Goal: Task Accomplishment & Management: Manage account settings

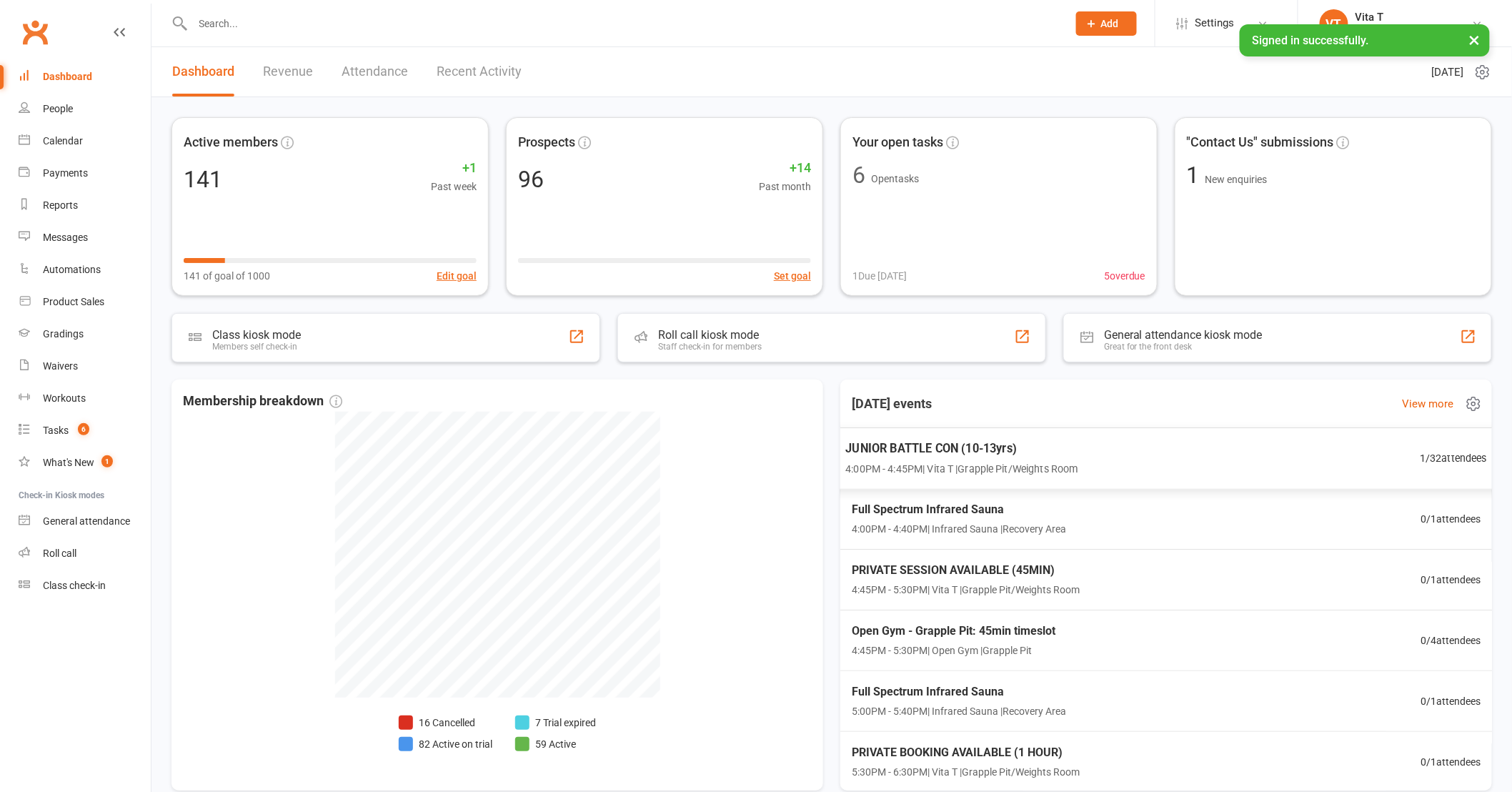
click at [1253, 460] on div "JUNIOR BATTLE CON (10-13yrs) 4:00PM - 4:45PM | Vita T | Grapple Pit/Weights Roo…" at bounding box center [1167, 458] width 677 height 62
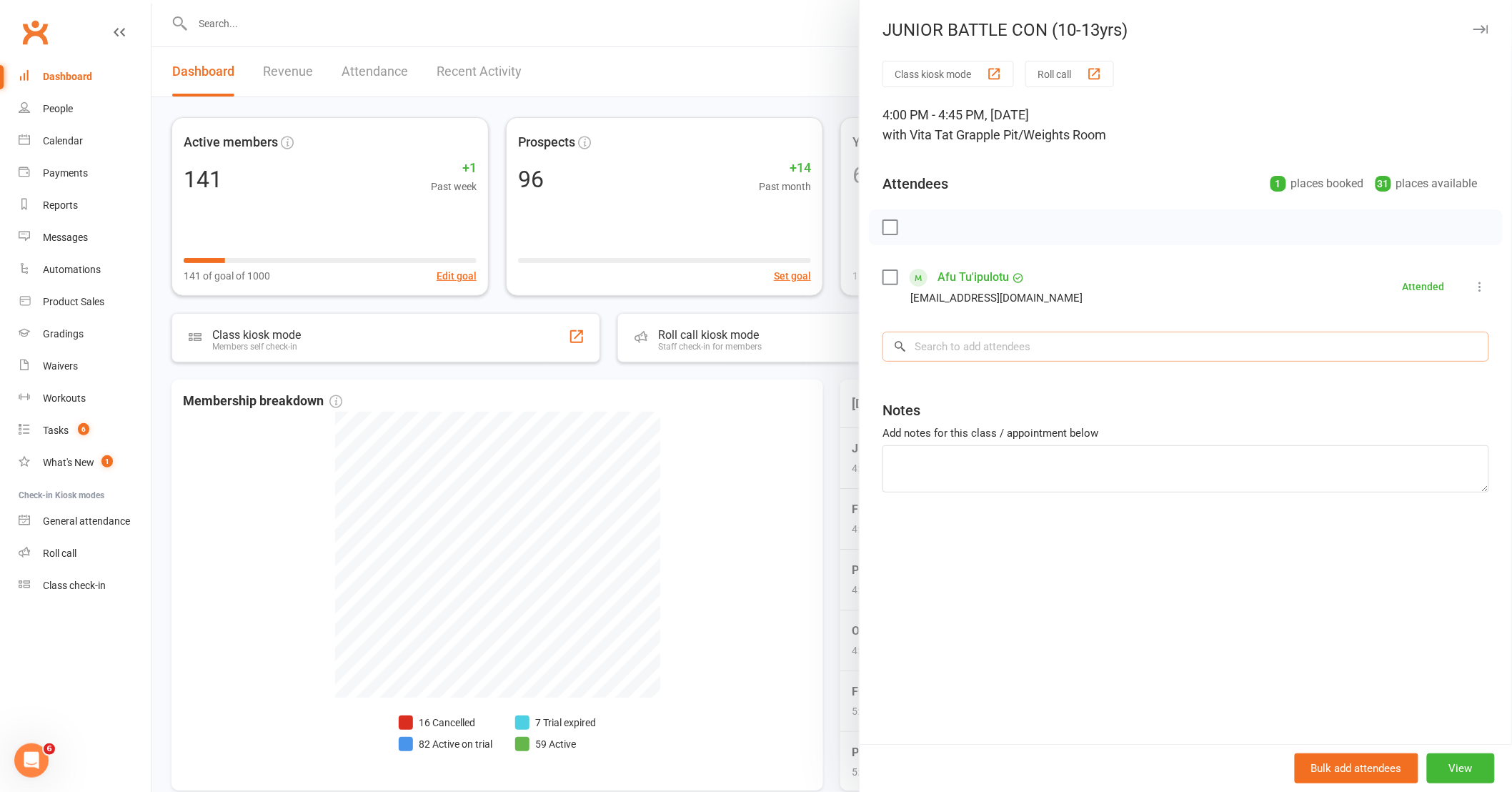
click at [987, 346] on input "search" at bounding box center [1185, 347] width 606 height 30
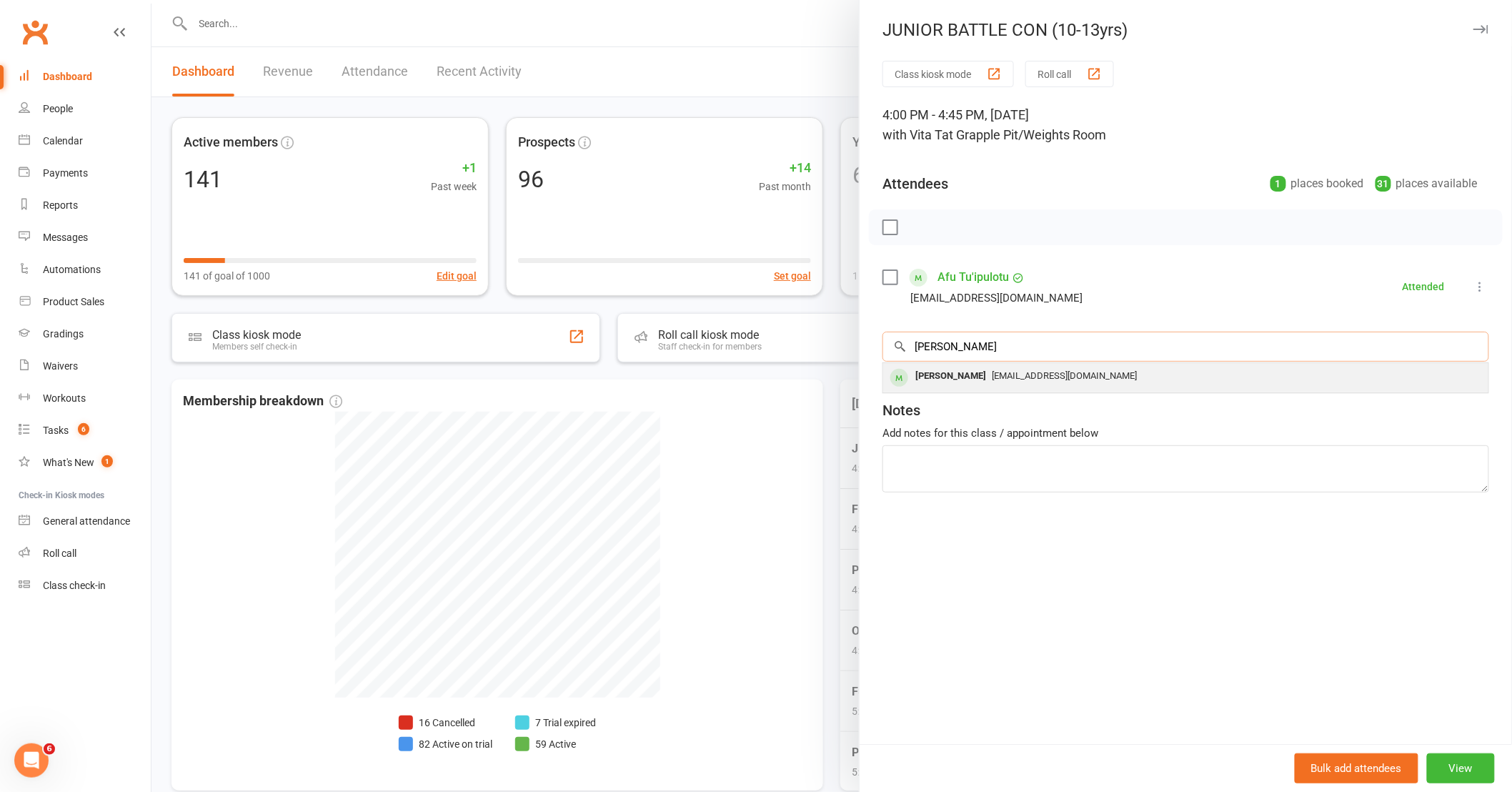
type input "[PERSON_NAME]"
click at [1009, 385] on div "[EMAIL_ADDRESS][DOMAIN_NAME]" at bounding box center [1186, 376] width 594 height 20
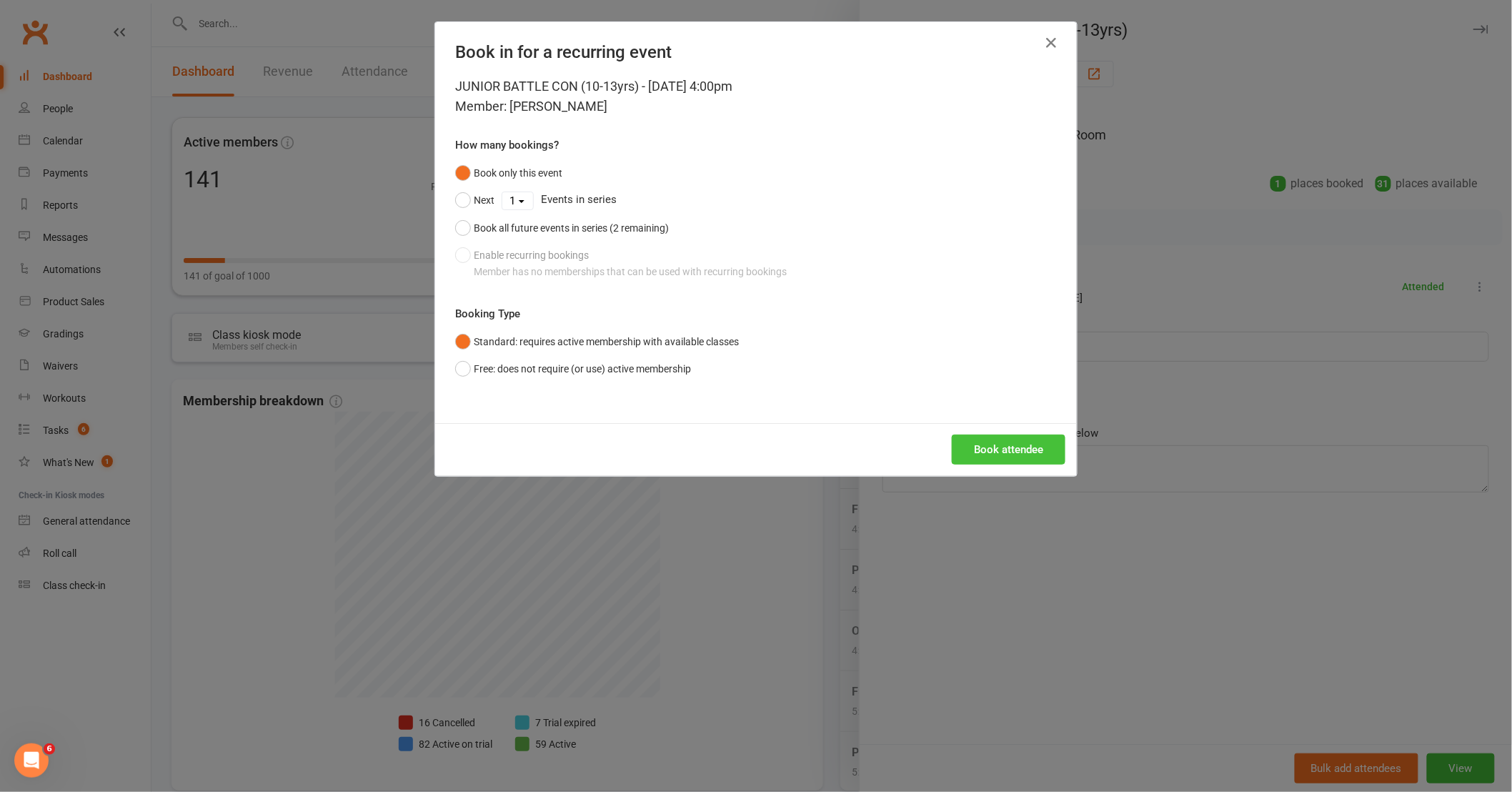
click at [996, 451] on button "Book attendee" at bounding box center [1009, 450] width 114 height 30
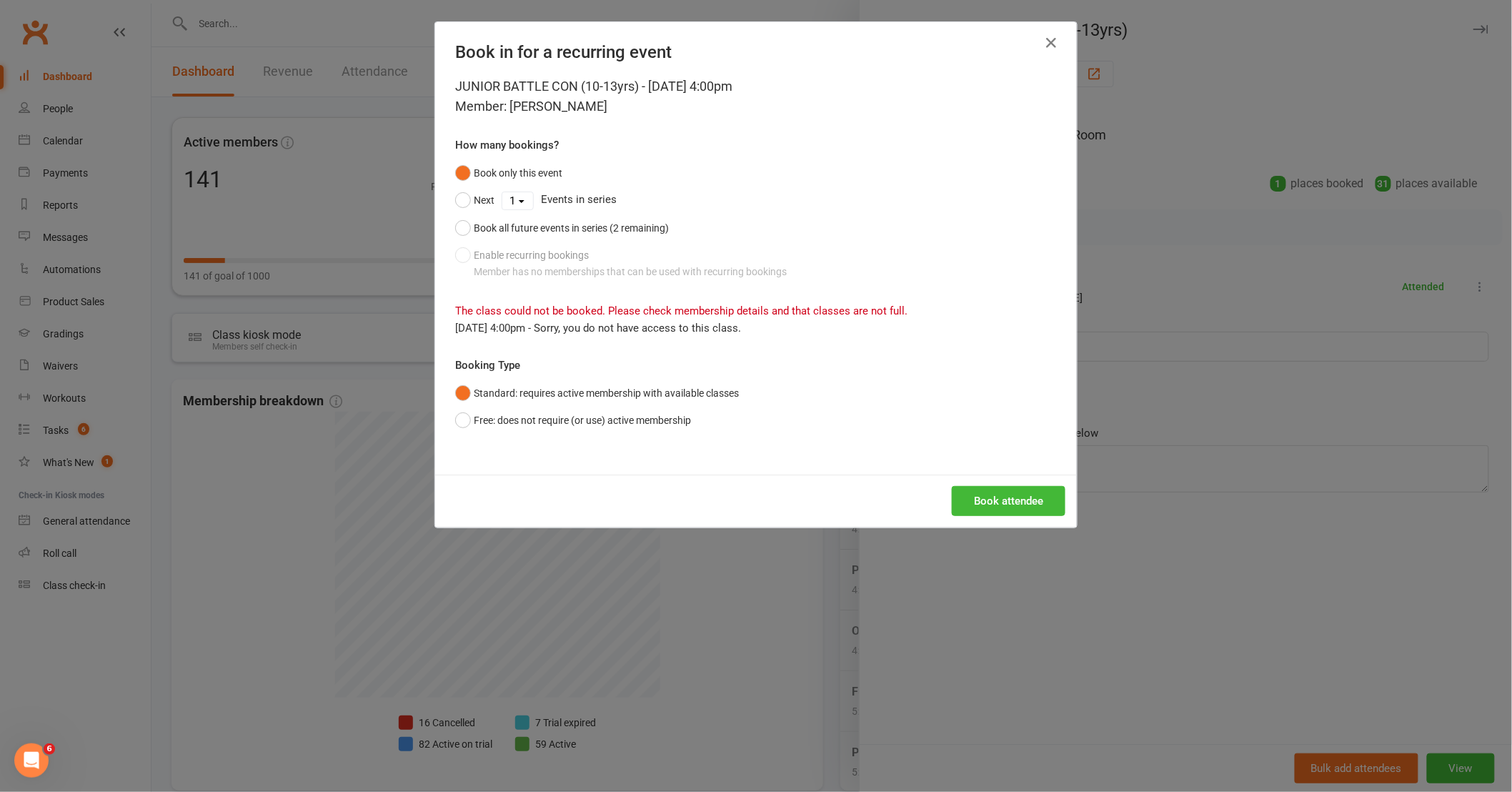
click at [811, 623] on div "Book in for a recurring event JUNIOR BATTLE CON (10-13yrs) - [DATE] 4:00pm Memb…" at bounding box center [756, 396] width 1512 height 792
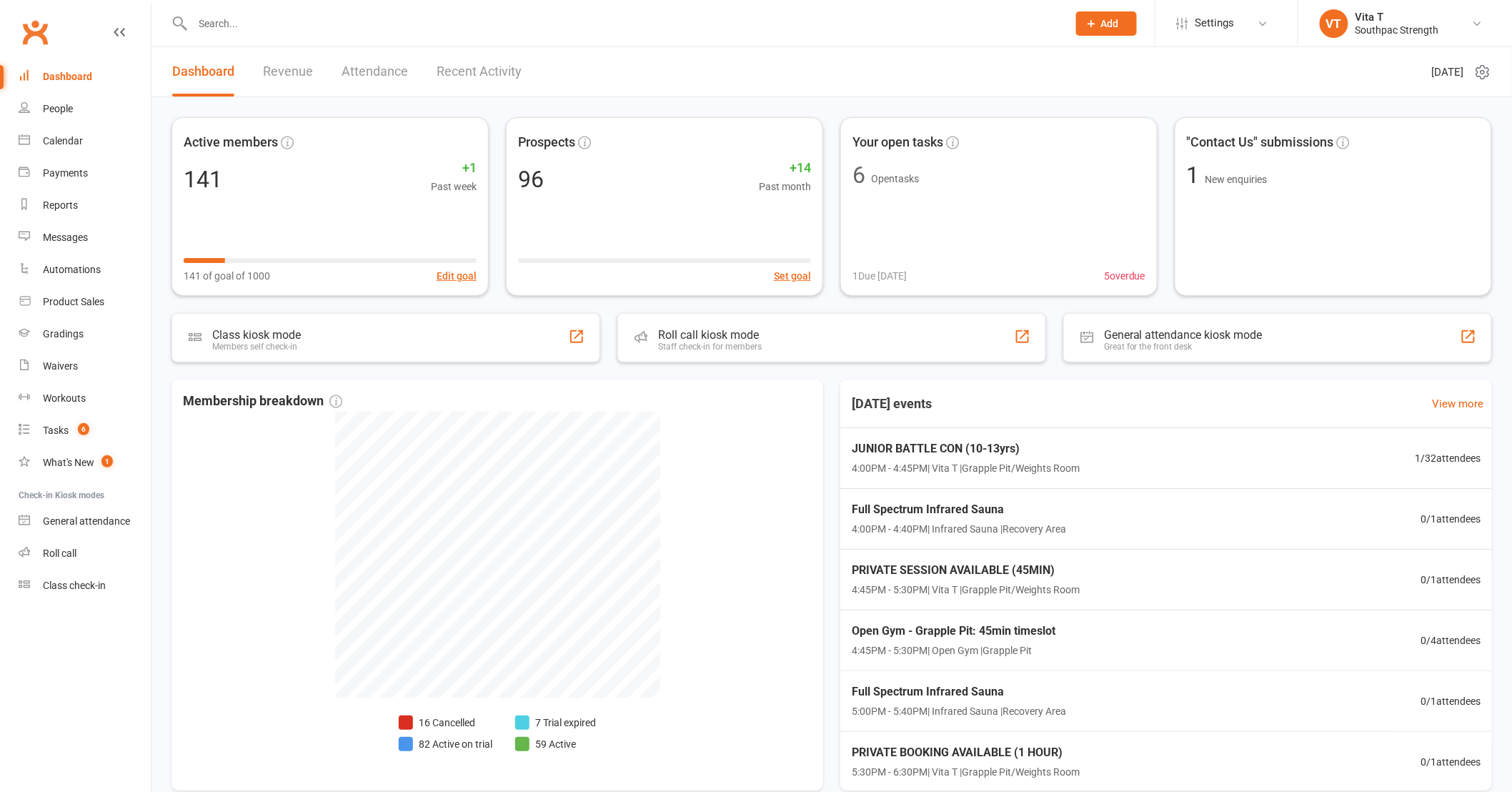
click at [229, 30] on input "text" at bounding box center [622, 23] width 868 height 20
type input "[PERSON_NAME]"
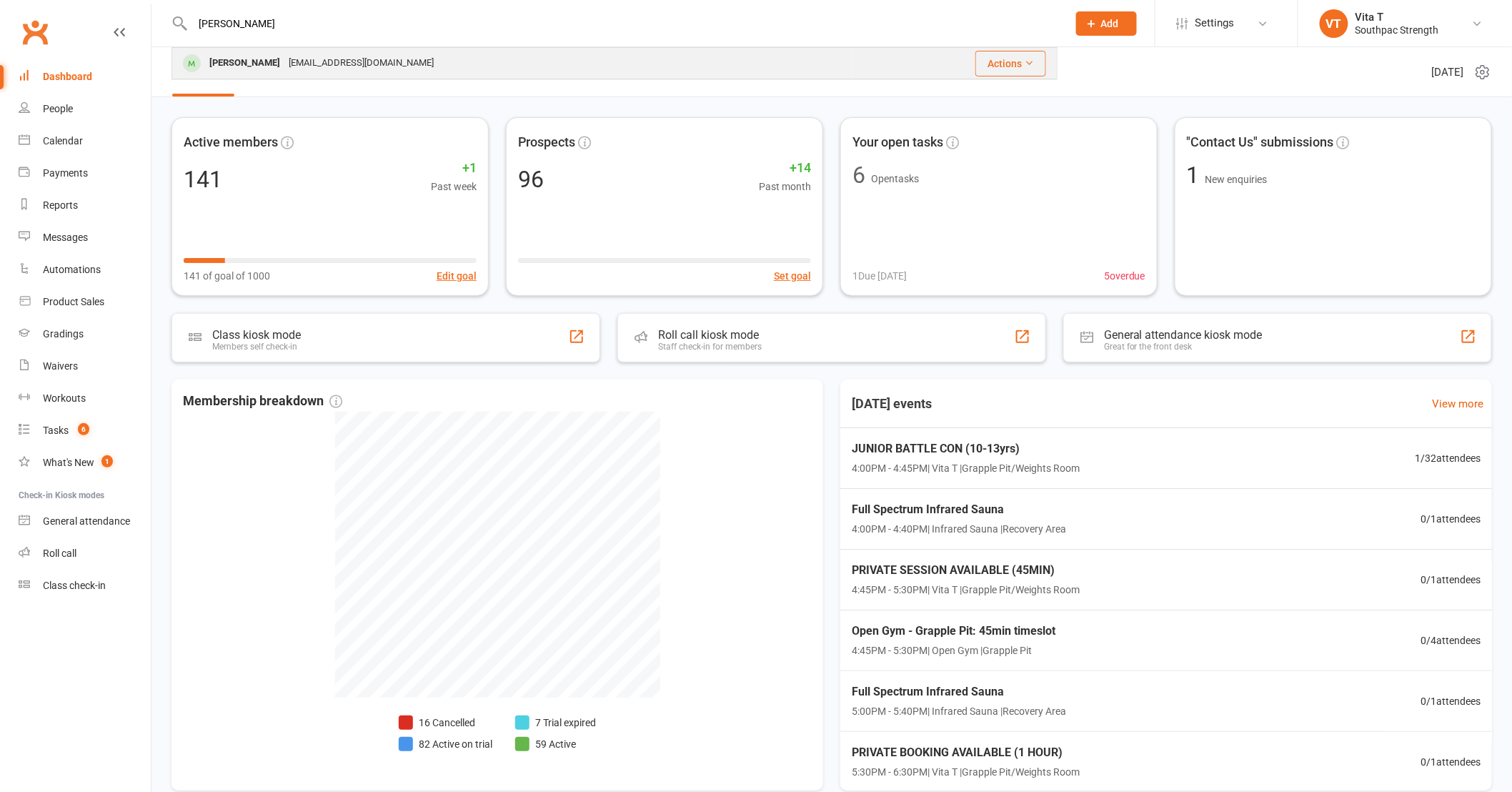
click at [285, 58] on div "[EMAIL_ADDRESS][DOMAIN_NAME]" at bounding box center [361, 63] width 154 height 20
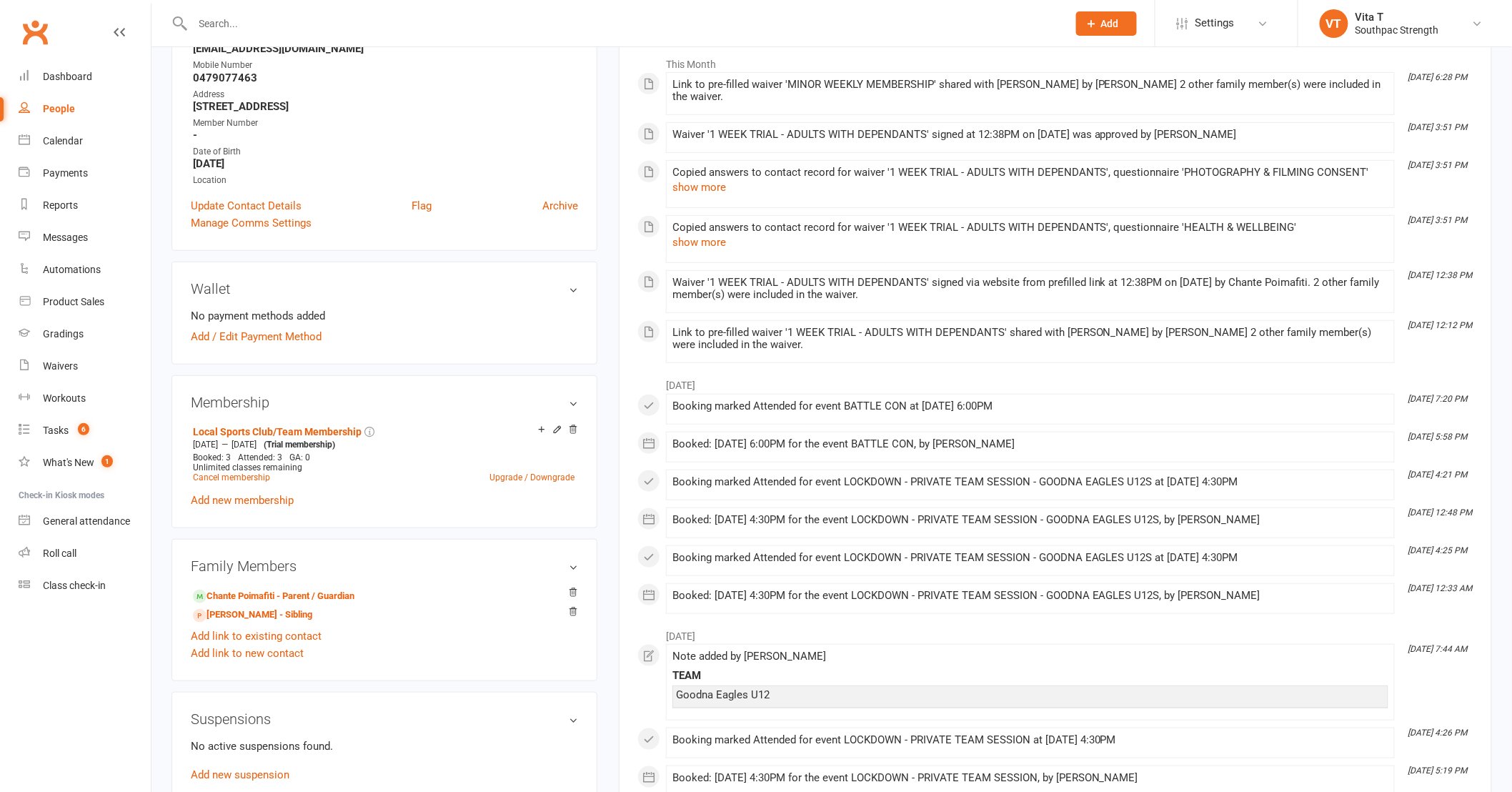
scroll to position [238, 0]
click at [273, 495] on link "Add new membership" at bounding box center [242, 498] width 103 height 13
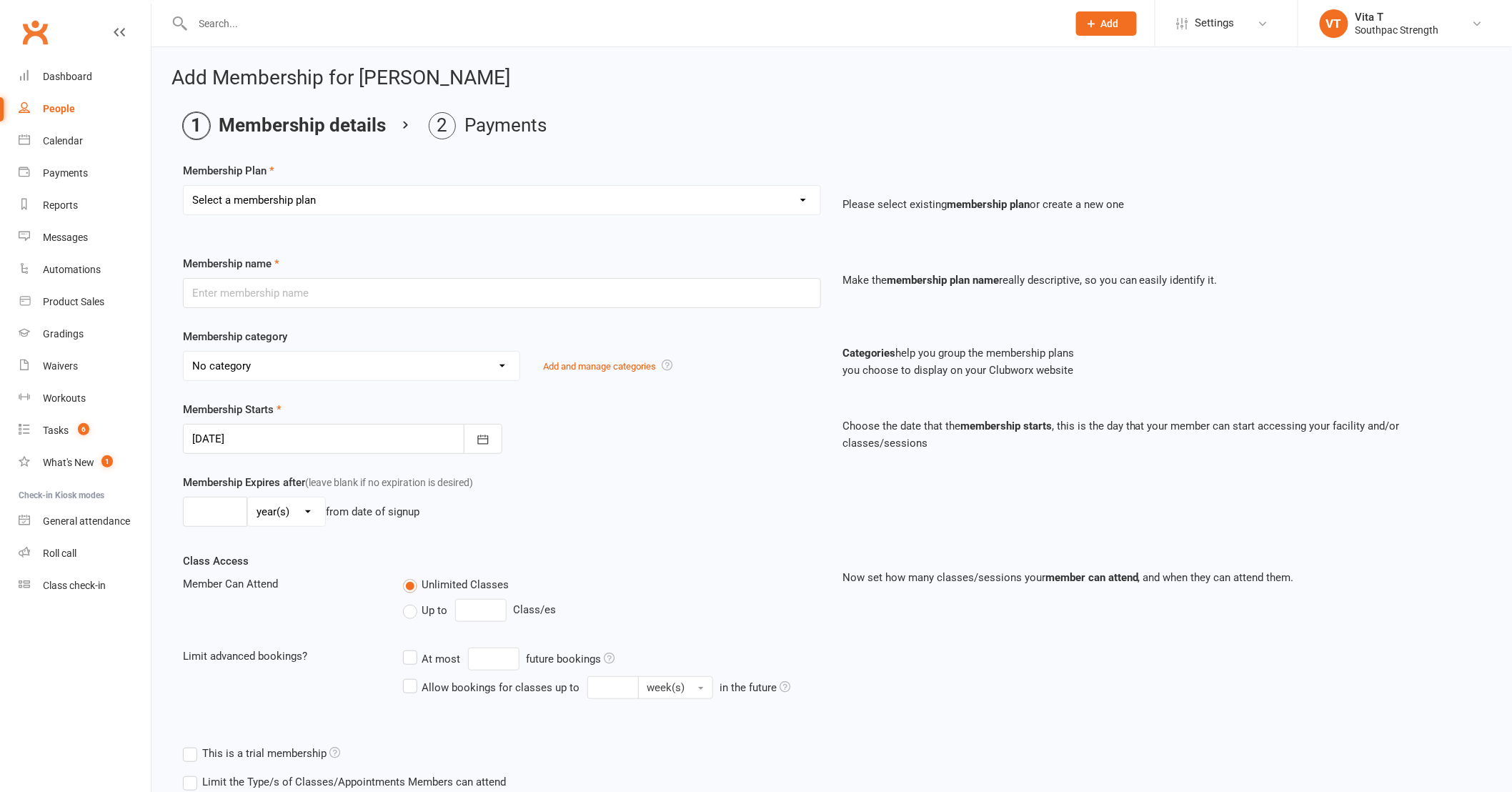
click at [285, 216] on div "Select a membership plan Create new Membership Plan Flex Membership - Adult - W…" at bounding box center [501, 210] width 659 height 50
click at [285, 213] on select "Select a membership plan Create new Membership Plan Flex Membership - Adult - W…" at bounding box center [502, 200] width 637 height 29
select select "98"
click at [184, 186] on select "Select a membership plan Create new Membership Plan Flex Membership - Adult - W…" at bounding box center [502, 200] width 637 height 29
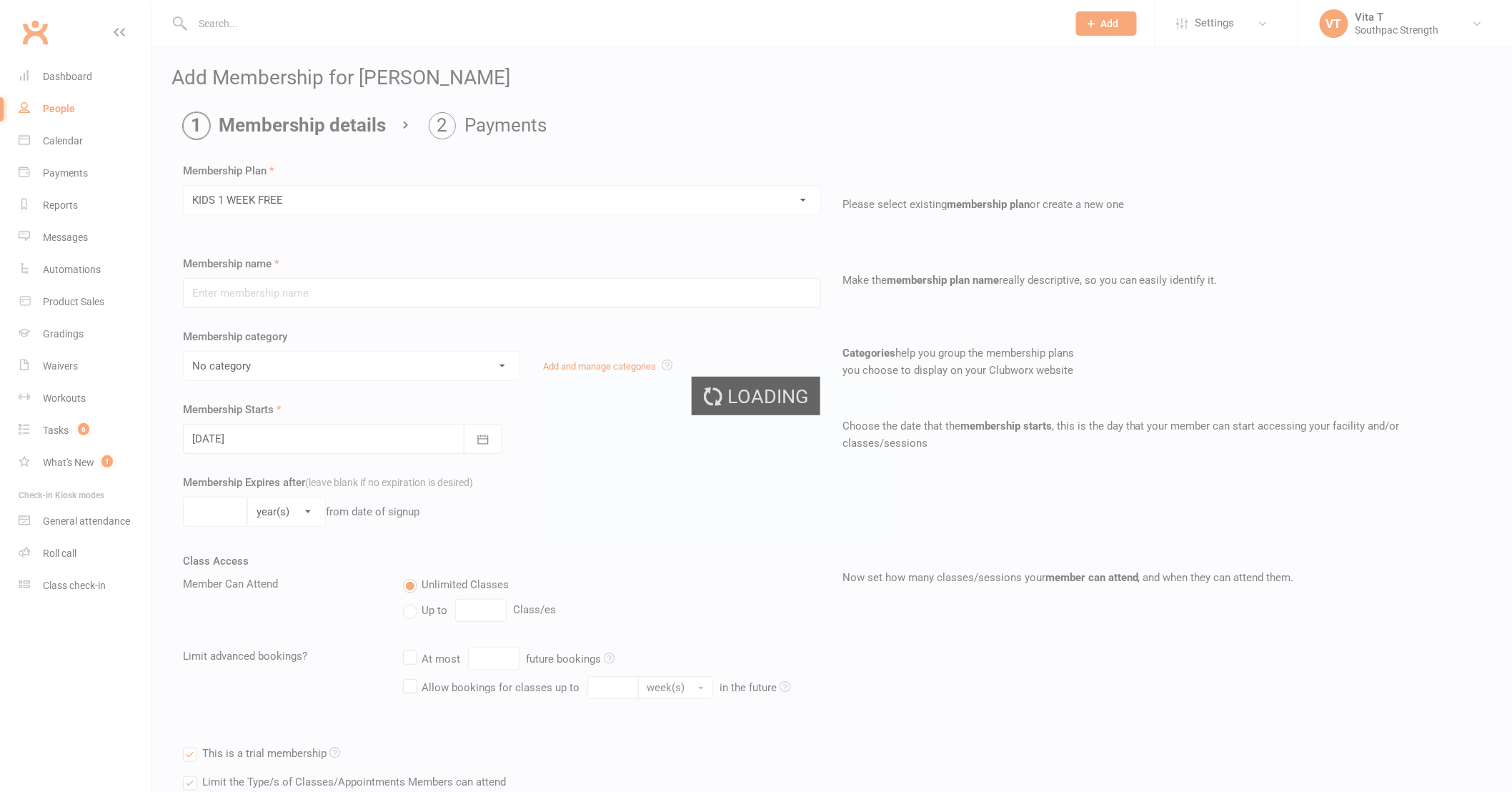
type input "KIDS 1 WEEK FREE"
select select "31"
type input "7"
select select "0"
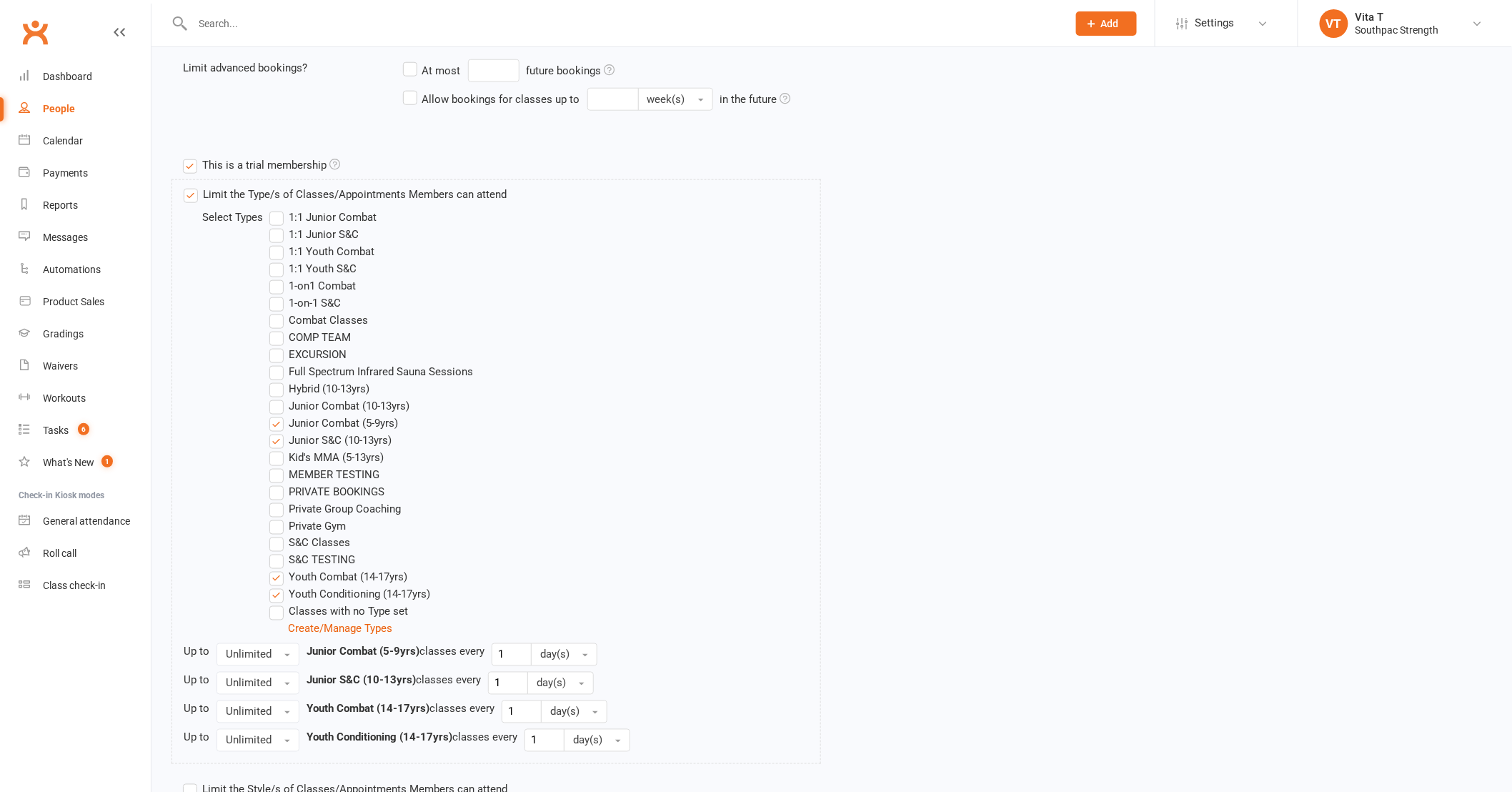
scroll to position [635, 0]
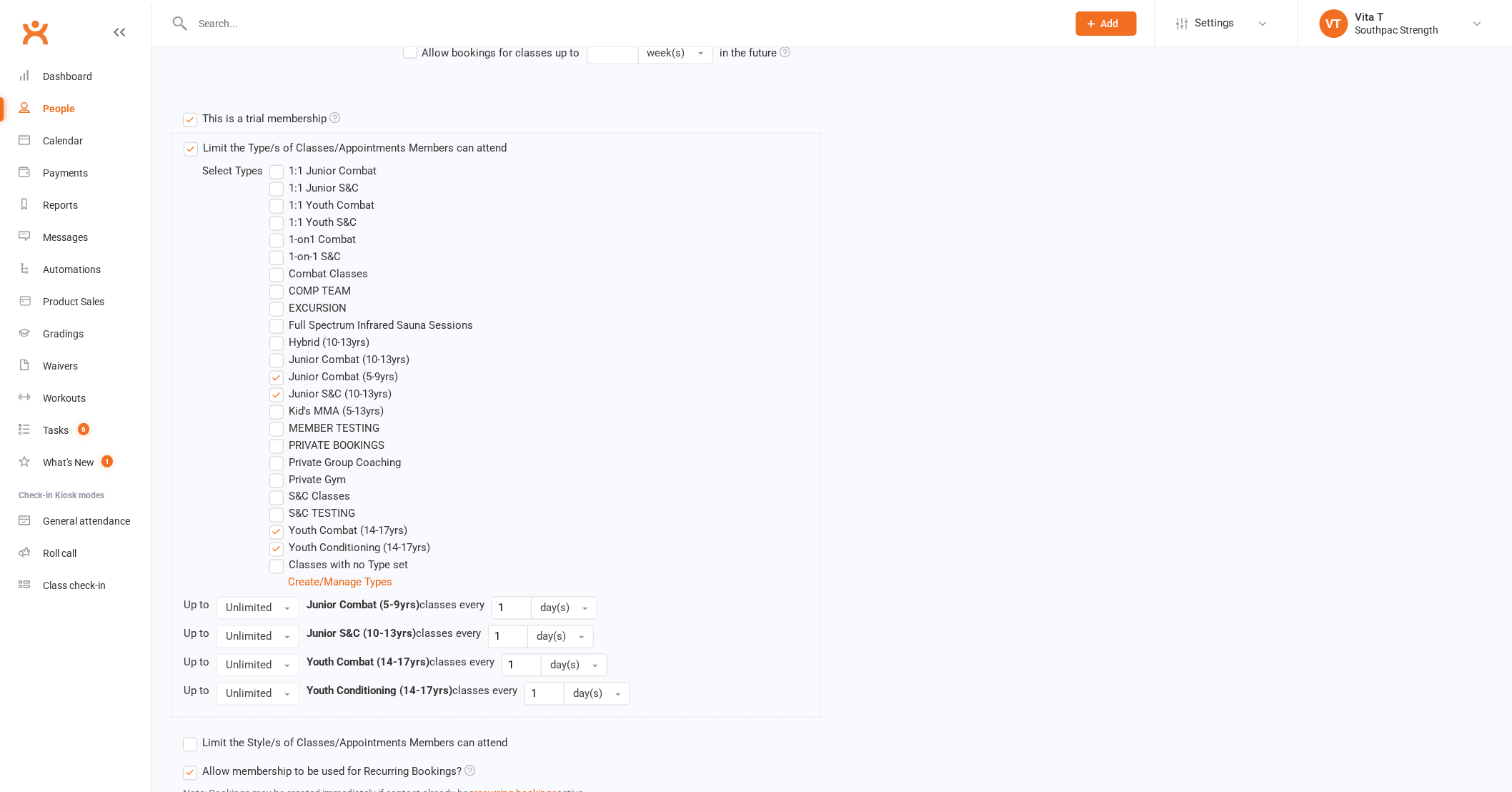
click at [274, 359] on label "Junior Combat (10-13yrs)" at bounding box center [339, 359] width 140 height 17
click at [274, 351] on input "Junior Combat (10-13yrs)" at bounding box center [274, 351] width 9 height 0
click at [273, 379] on label "Junior Combat (5-9yrs)" at bounding box center [334, 376] width 129 height 17
click at [273, 368] on input "Junior Combat (5-9yrs)" at bounding box center [274, 368] width 9 height 0
click at [1368, 491] on div "Limit the Type/s of Classes/Appointments Members can attend Select Types 1:1 Ju…" at bounding box center [831, 431] width 1319 height 596
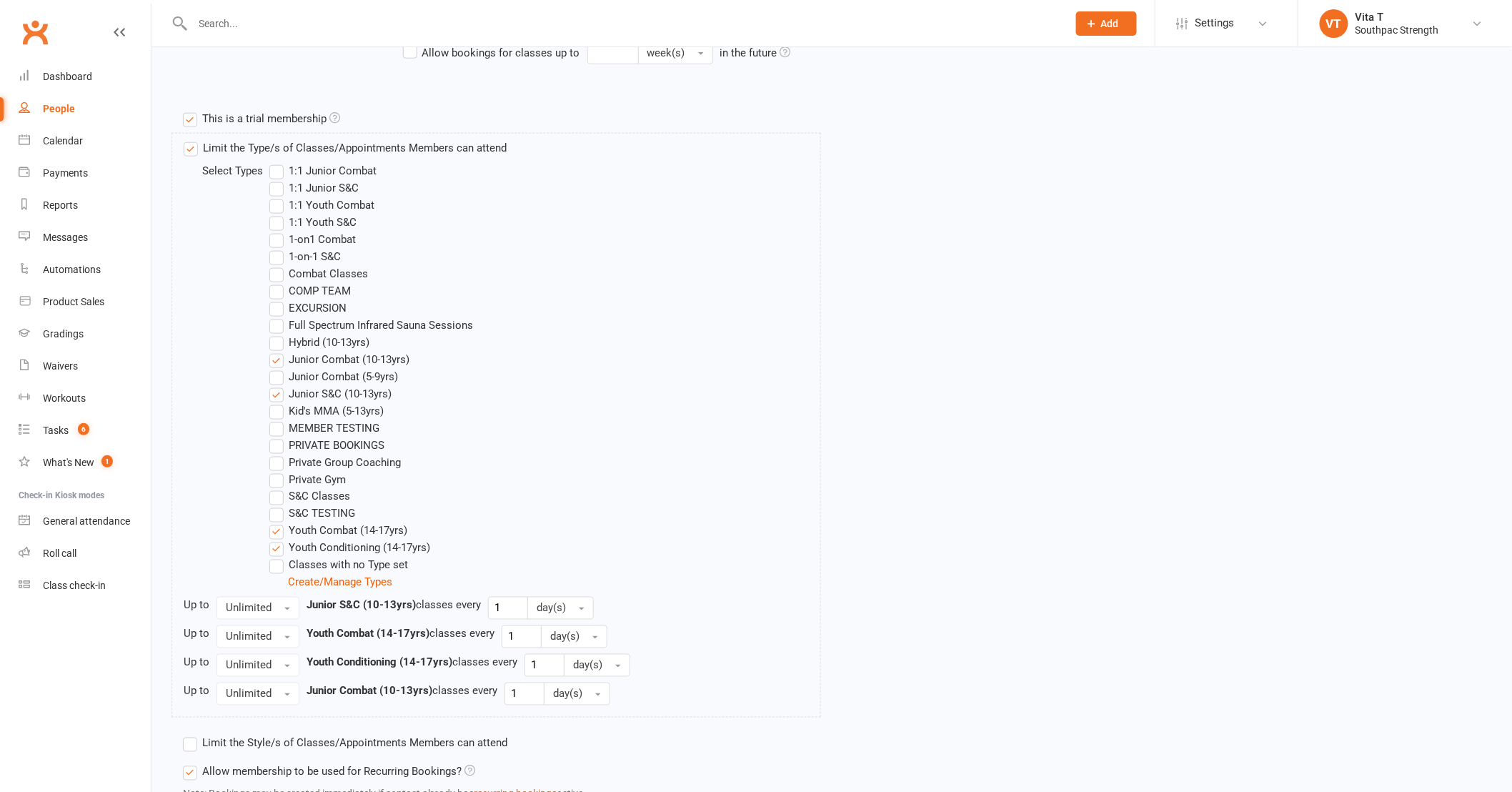
click at [282, 547] on label "Youth Conditioning (14-17yrs)" at bounding box center [350, 547] width 161 height 17
click at [279, 539] on input "Youth Conditioning (14-17yrs)" at bounding box center [274, 539] width 9 height 0
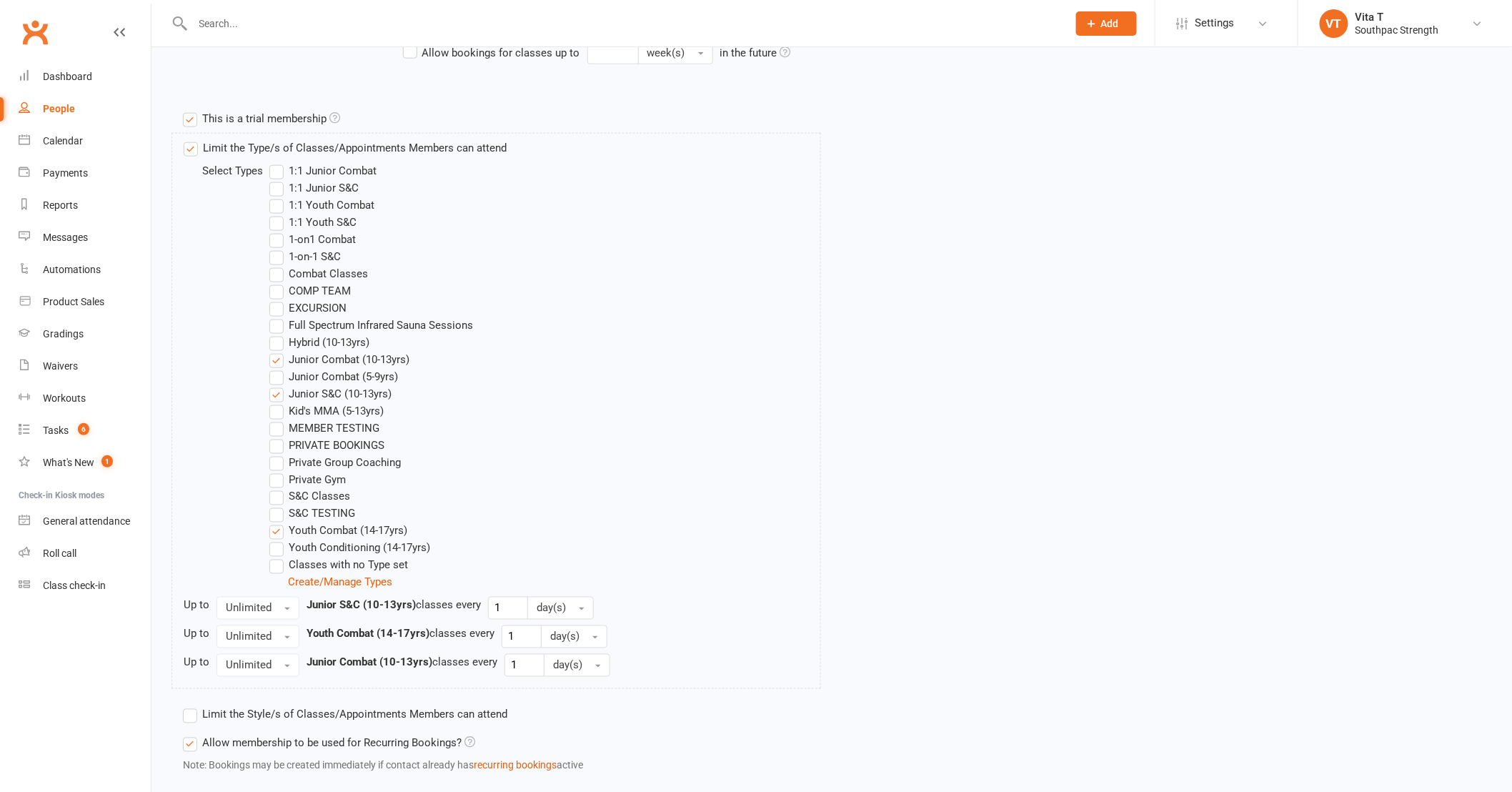
click at [316, 414] on label "Kid's MMA (5-13yrs)" at bounding box center [326, 410] width 114 height 17
click at [279, 402] on input "Kid's MMA (5-13yrs)" at bounding box center [274, 402] width 9 height 0
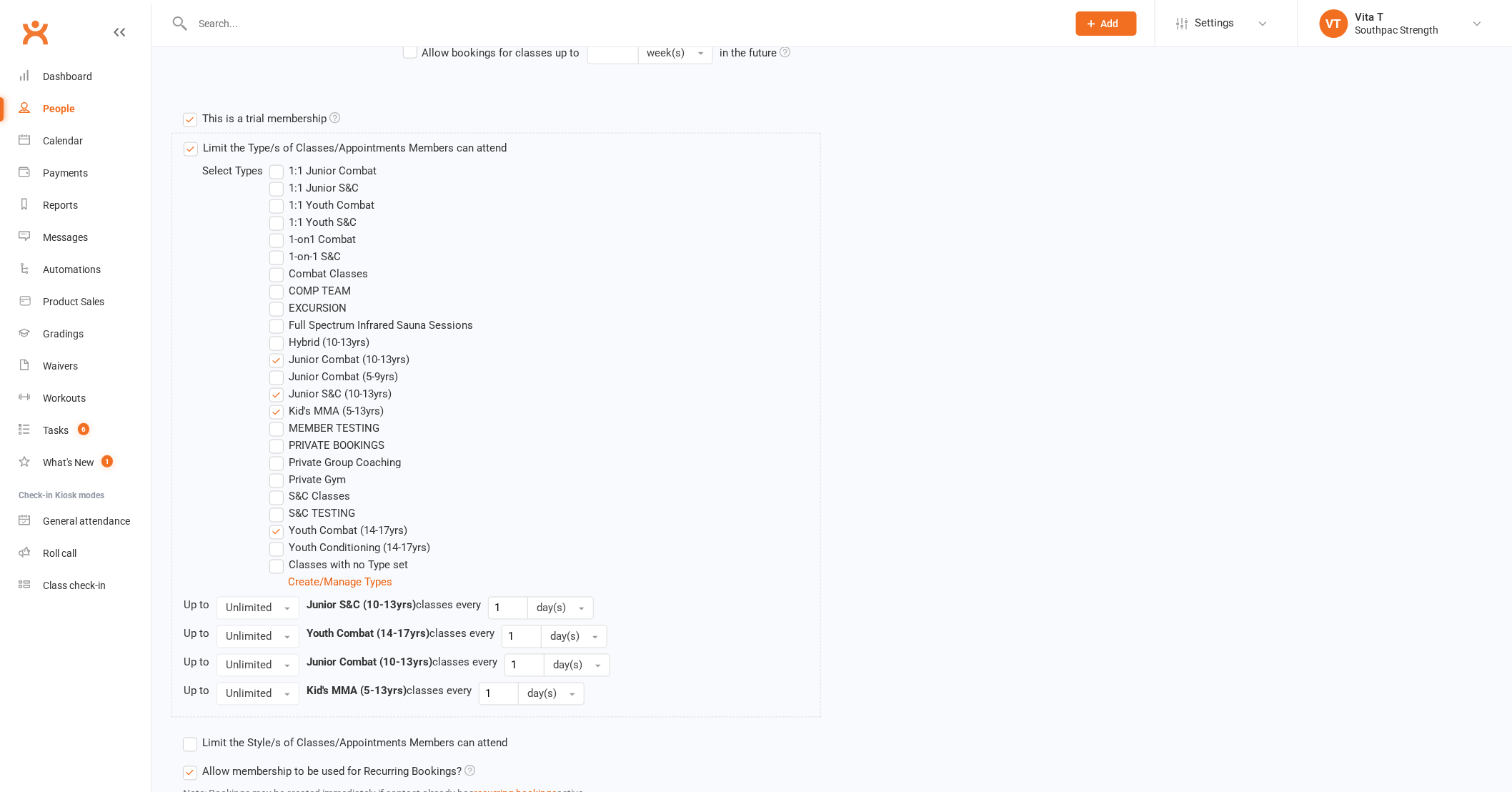
click at [281, 411] on label "Kid's MMA (5-13yrs)" at bounding box center [326, 410] width 114 height 17
click at [279, 402] on input "Kid's MMA (5-13yrs)" at bounding box center [274, 402] width 9 height 0
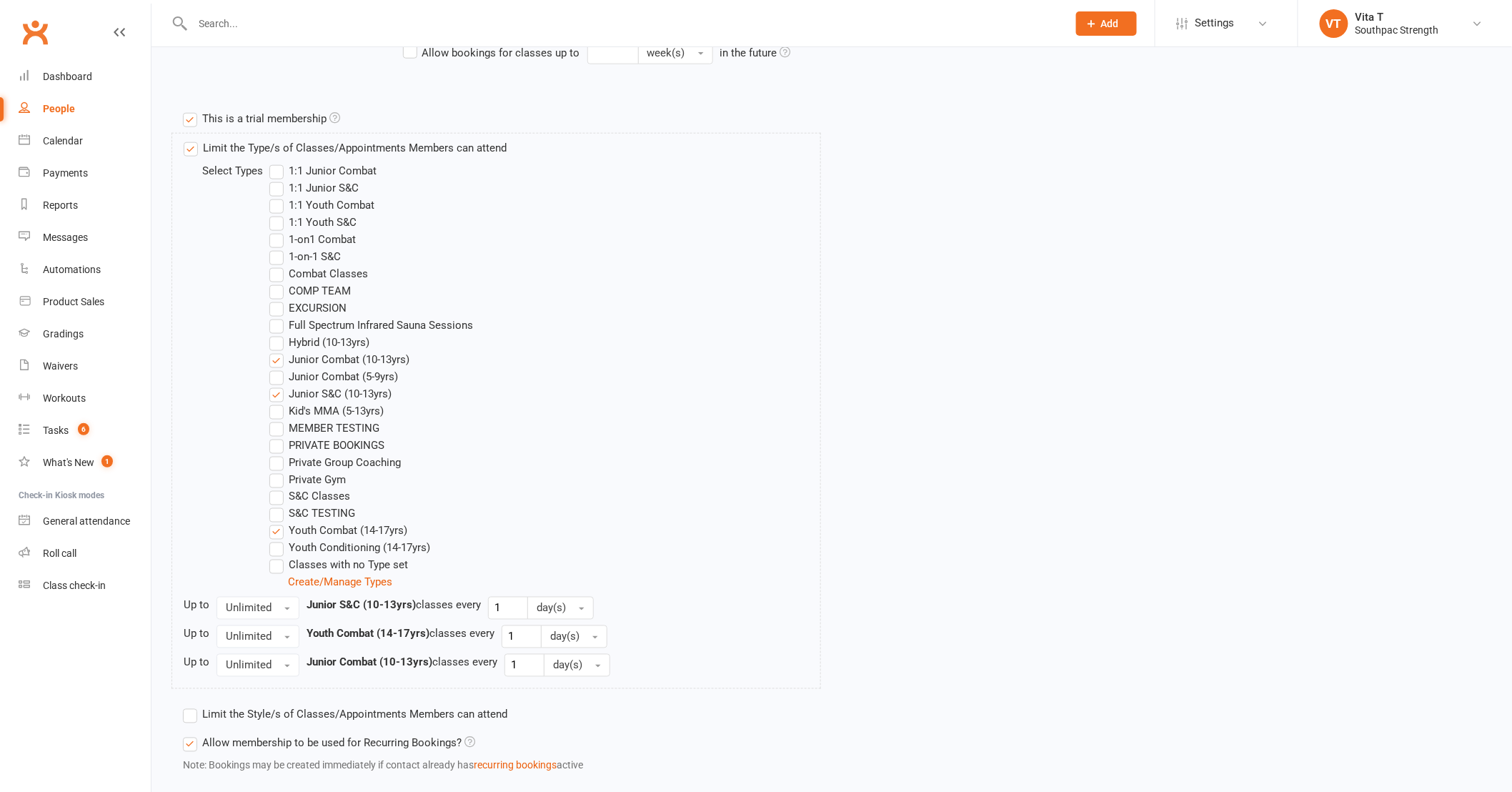
click at [279, 501] on label "S&C Classes" at bounding box center [310, 497] width 81 height 17
click at [279, 488] on input "S&C Classes" at bounding box center [274, 488] width 9 height 0
click at [279, 501] on label "S&C Classes" at bounding box center [310, 497] width 81 height 17
click at [279, 488] on input "S&C Classes" at bounding box center [274, 488] width 9 height 0
click at [277, 501] on label "S&C Classes" at bounding box center [310, 497] width 81 height 17
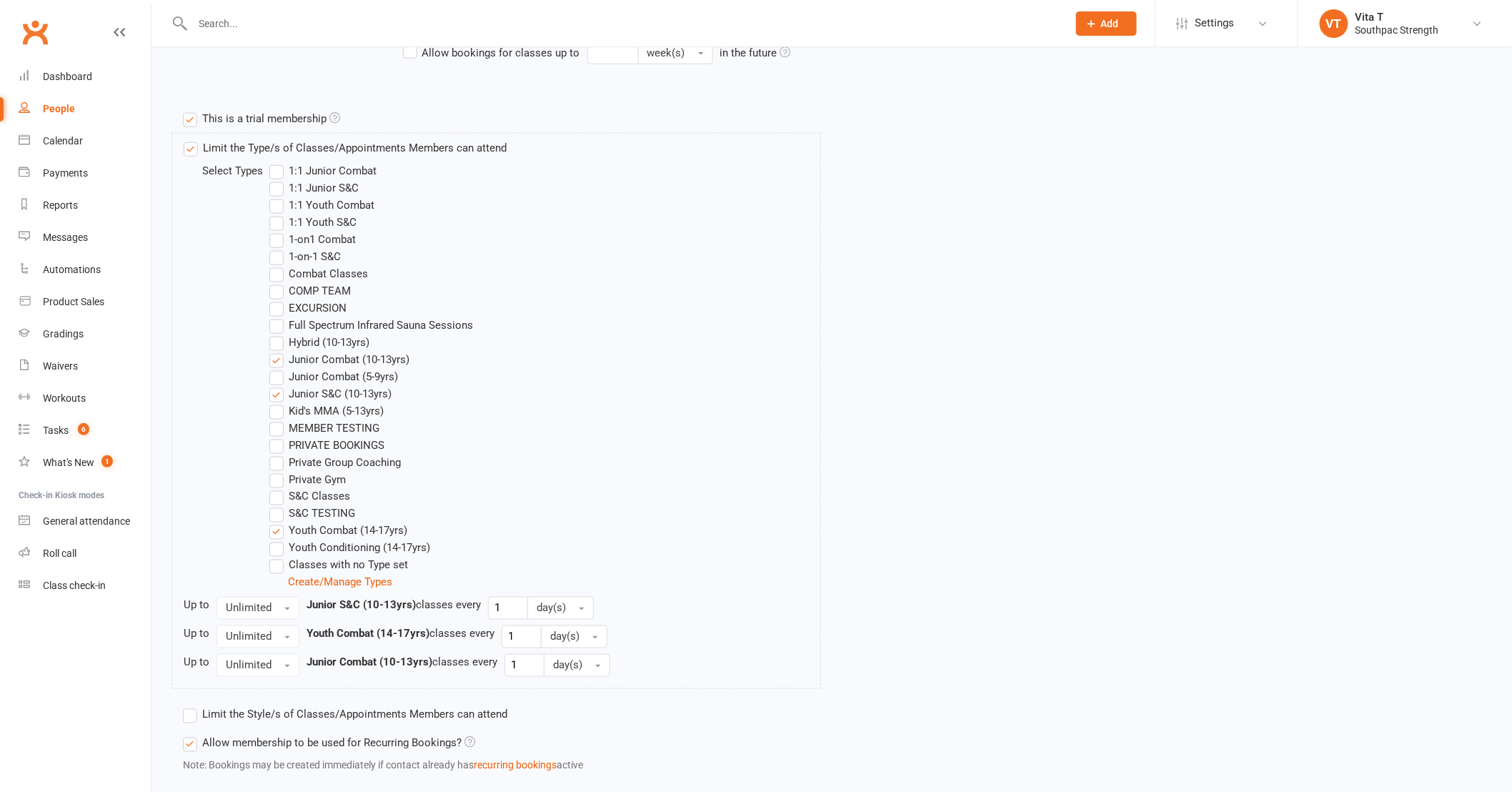
click at [277, 488] on input "S&C Classes" at bounding box center [274, 488] width 9 height 0
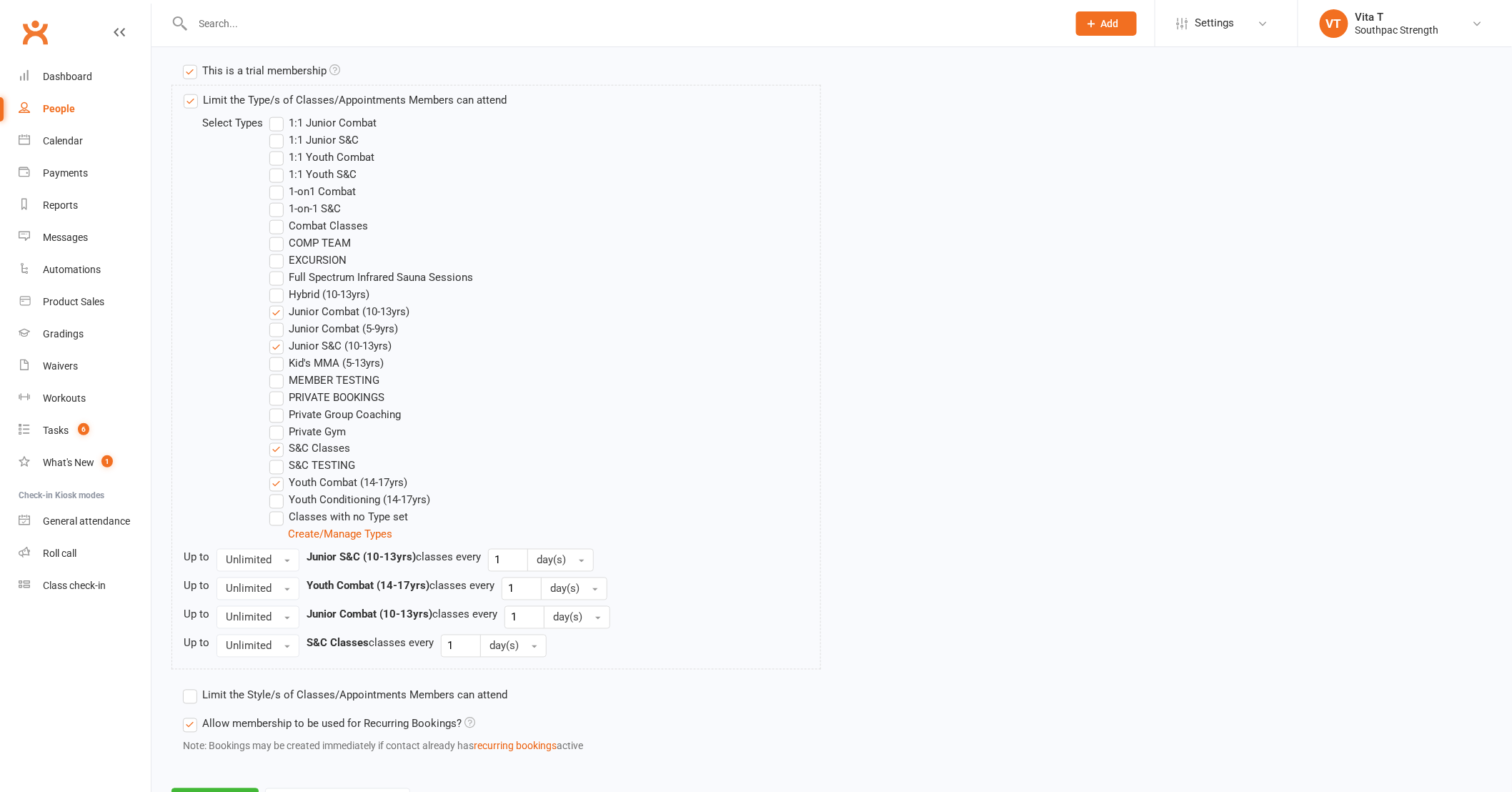
scroll to position [750, 0]
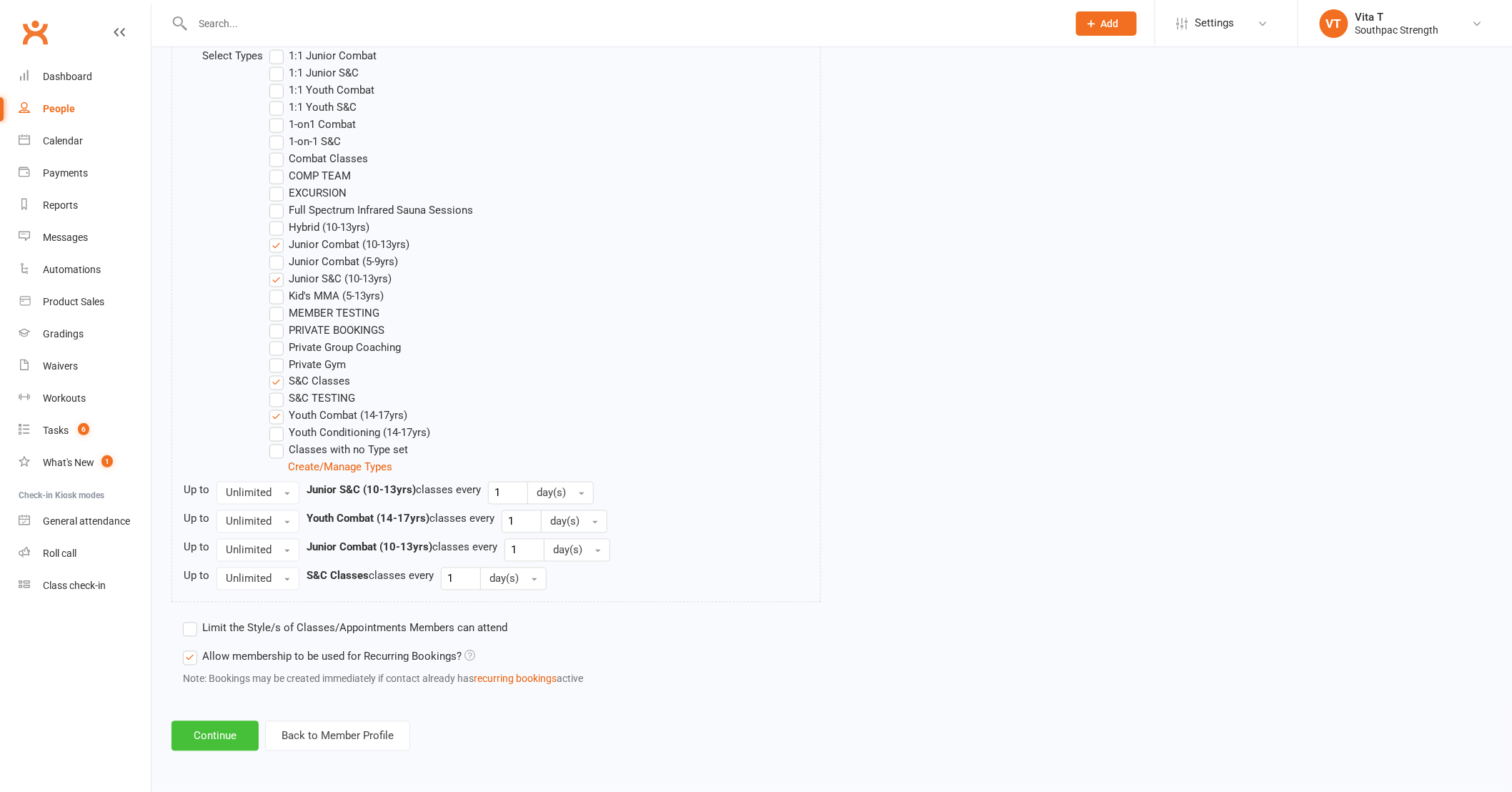
click at [240, 737] on button "Continue" at bounding box center [214, 736] width 87 height 30
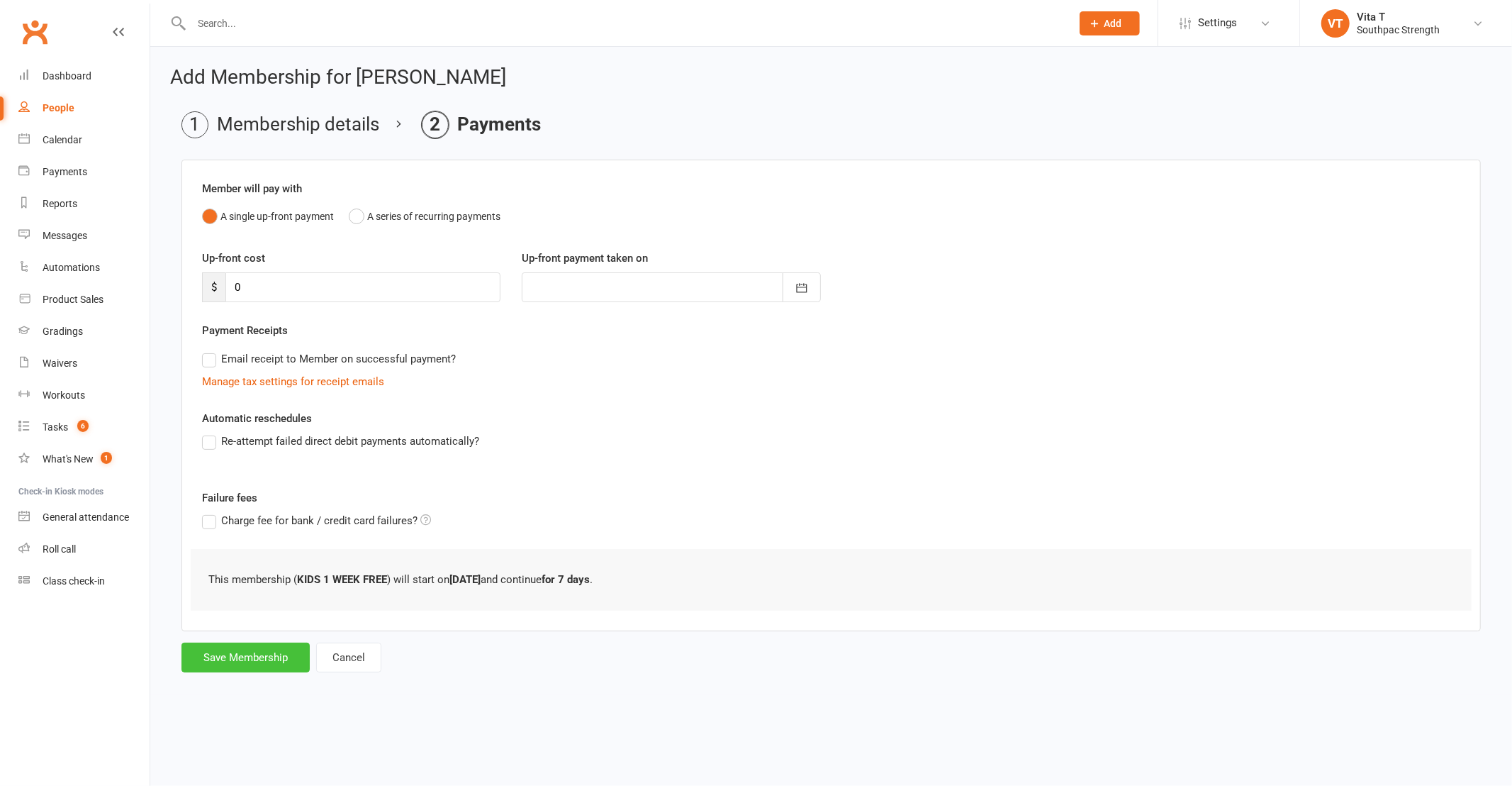
click at [245, 661] on button "Save Membership" at bounding box center [246, 658] width 128 height 30
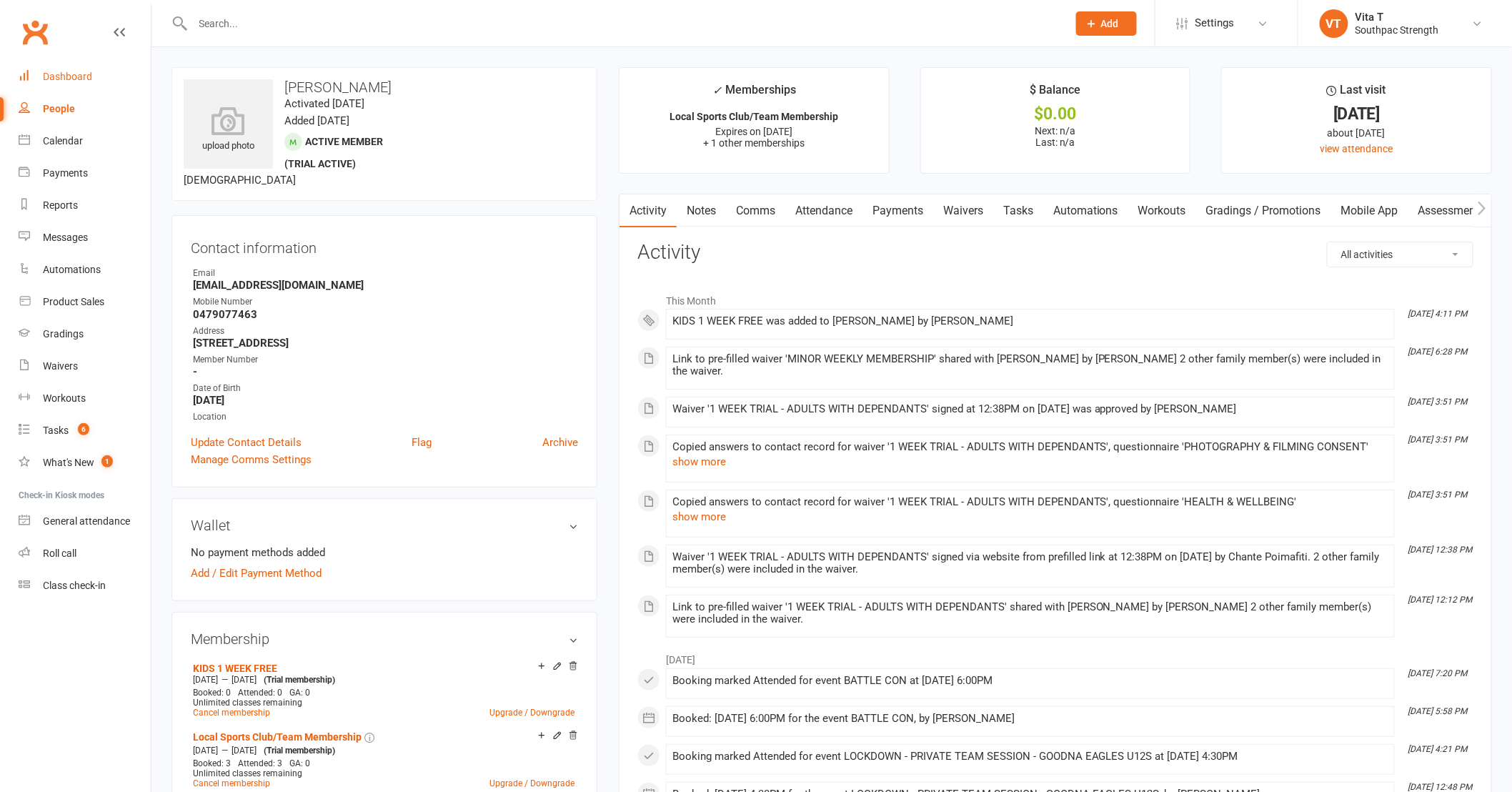
click at [58, 70] on div "Dashboard" at bounding box center [67, 76] width 49 height 11
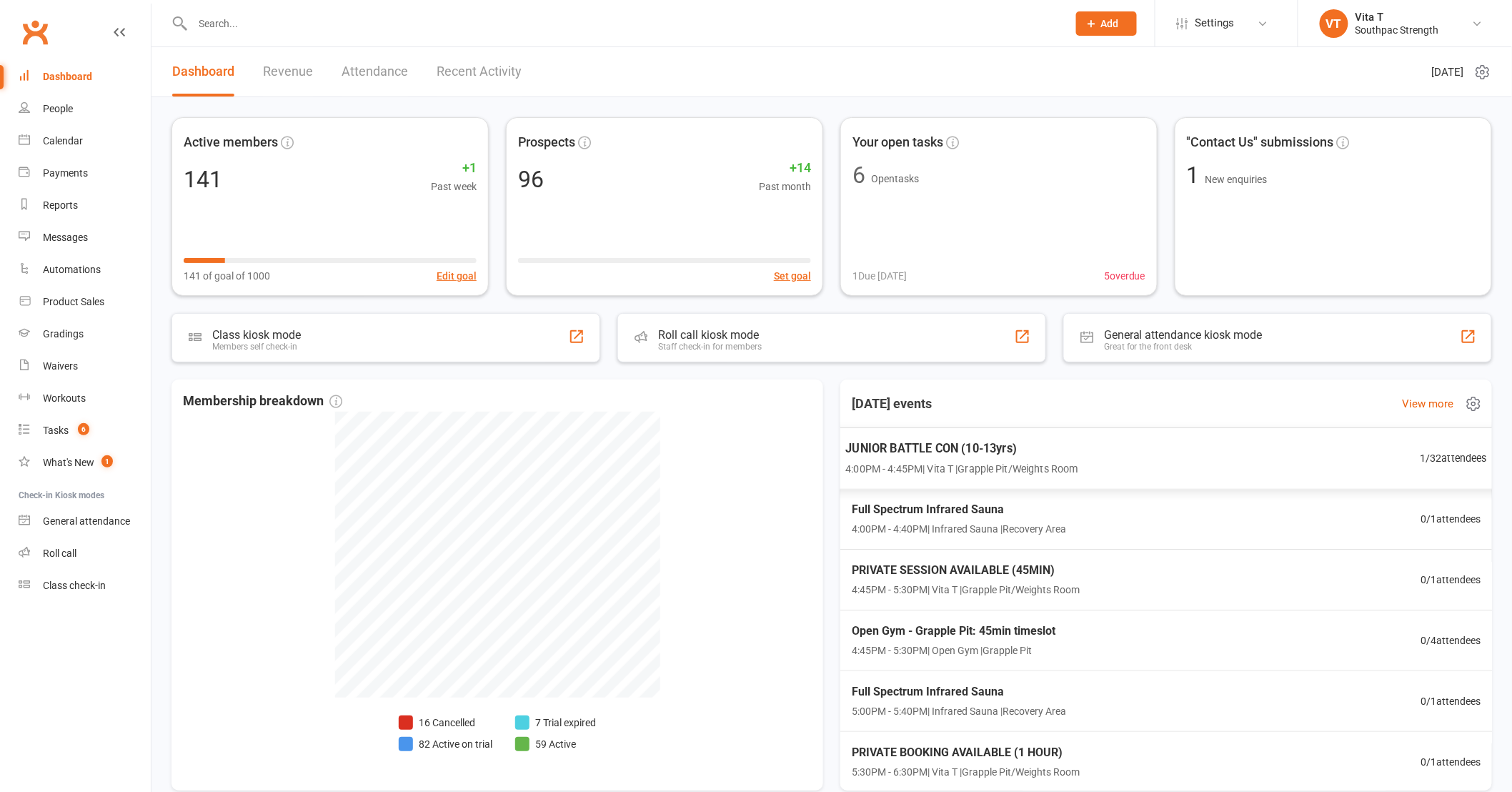
click at [1243, 469] on div "JUNIOR BATTLE CON (10-13yrs) 4:00PM - 4:45PM | Vita T | Grapple Pit/Weights Roo…" at bounding box center [1167, 458] width 677 height 62
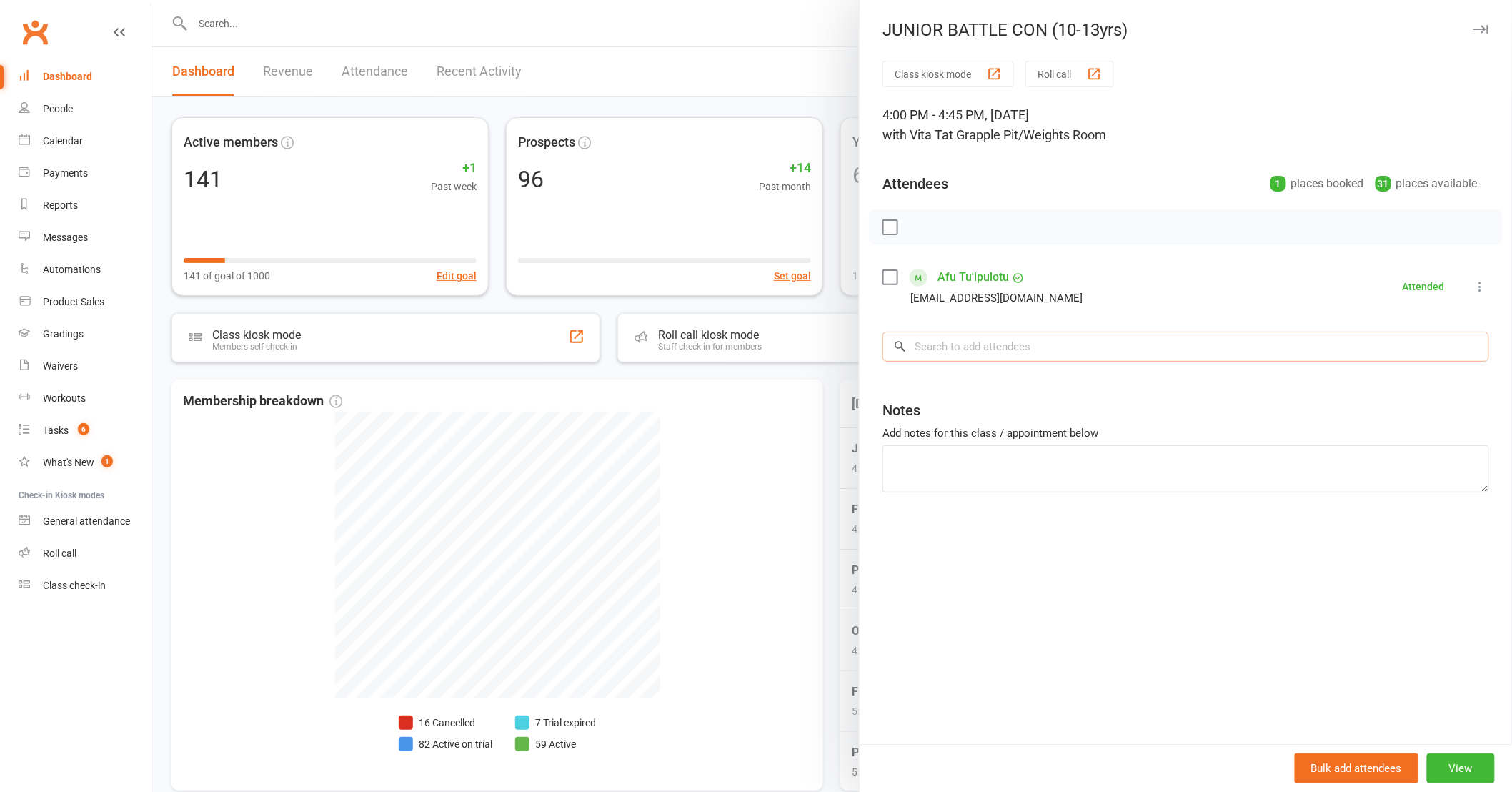
click at [1117, 359] on input "search" at bounding box center [1185, 347] width 606 height 30
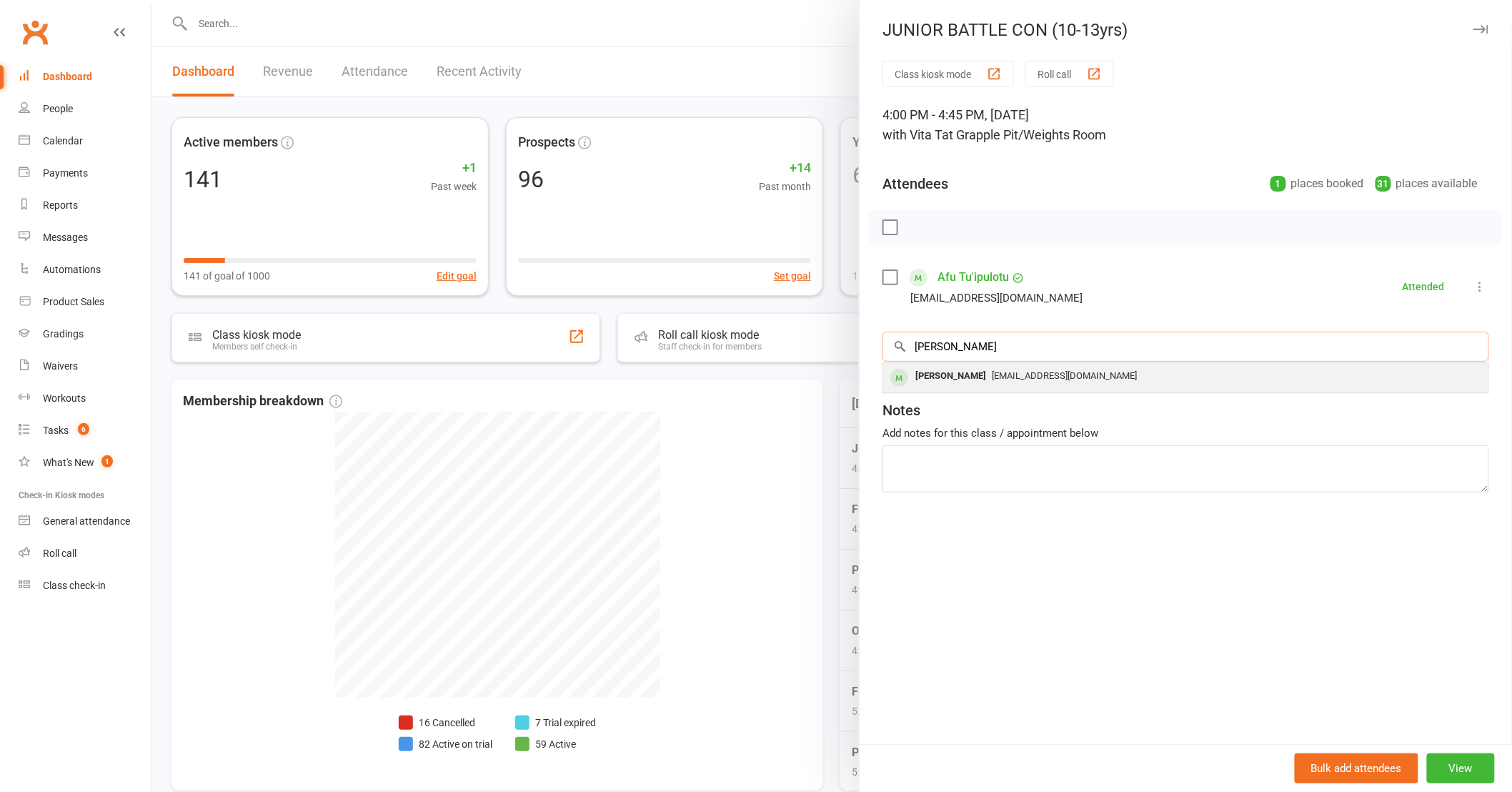
type input "[PERSON_NAME]"
click at [1103, 377] on div "[EMAIL_ADDRESS][DOMAIN_NAME]" at bounding box center [1186, 376] width 594 height 20
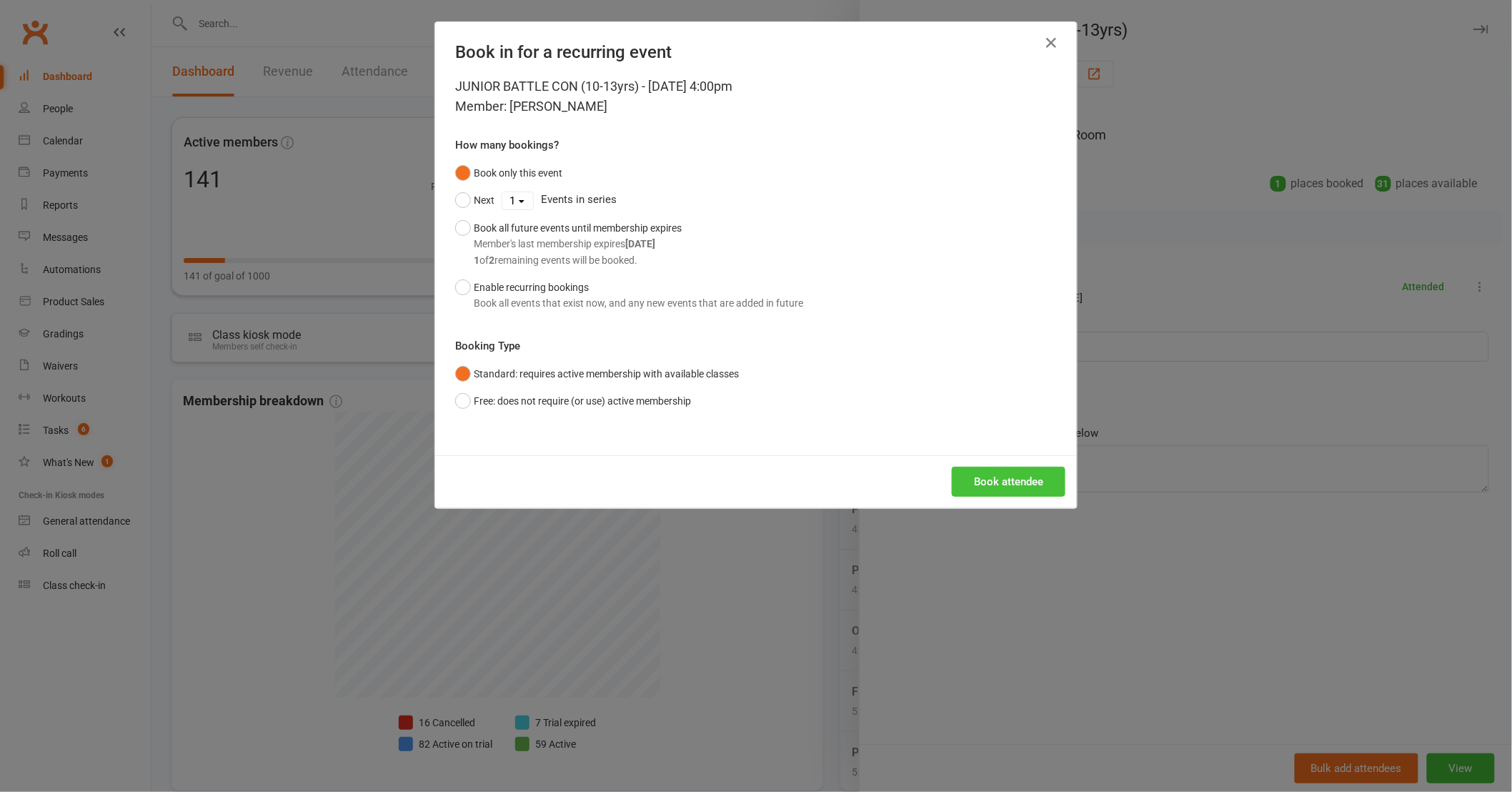
click at [994, 472] on button "Book attendee" at bounding box center [1009, 482] width 114 height 30
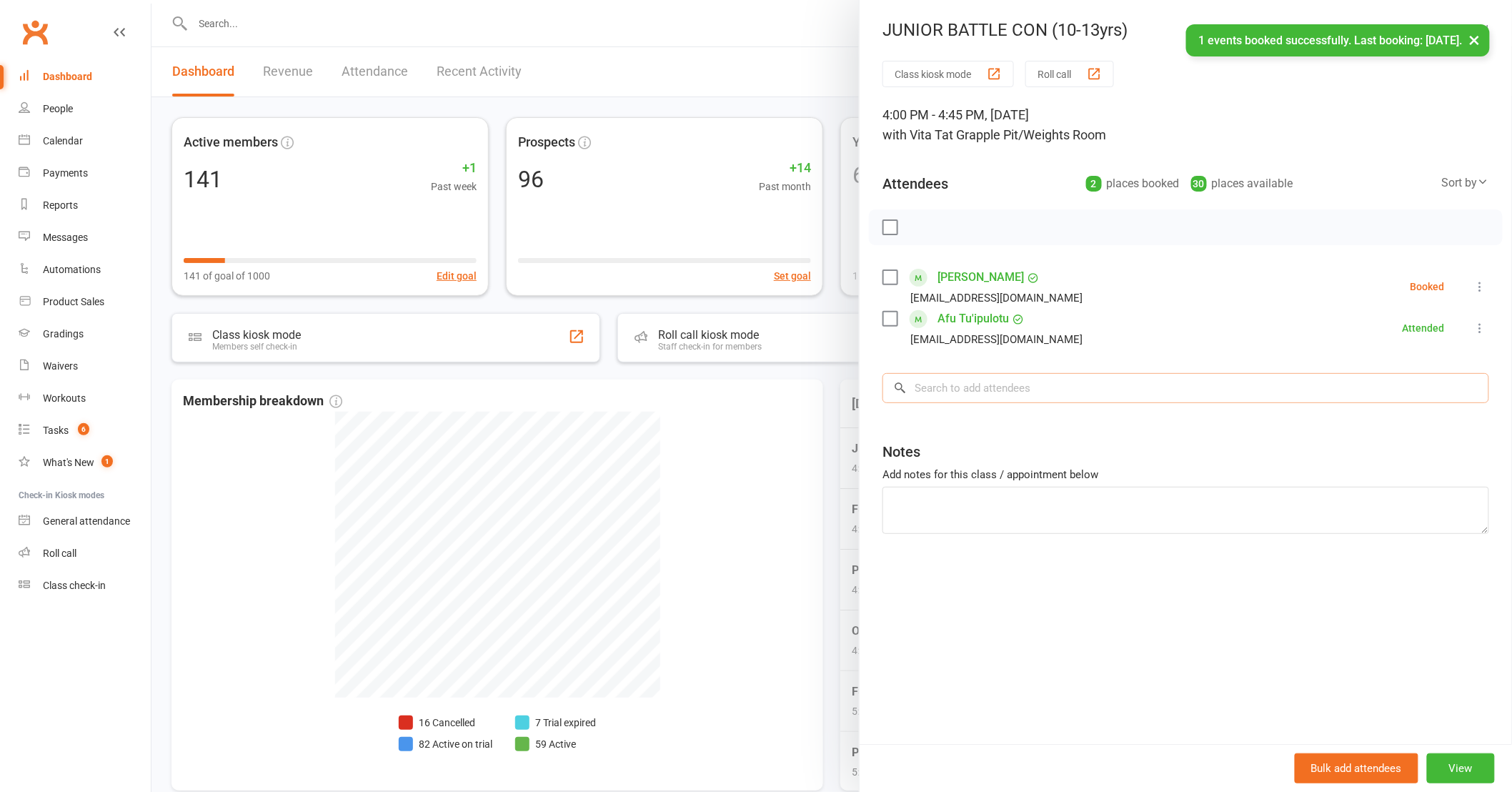
click at [1012, 397] on input "search" at bounding box center [1185, 388] width 606 height 30
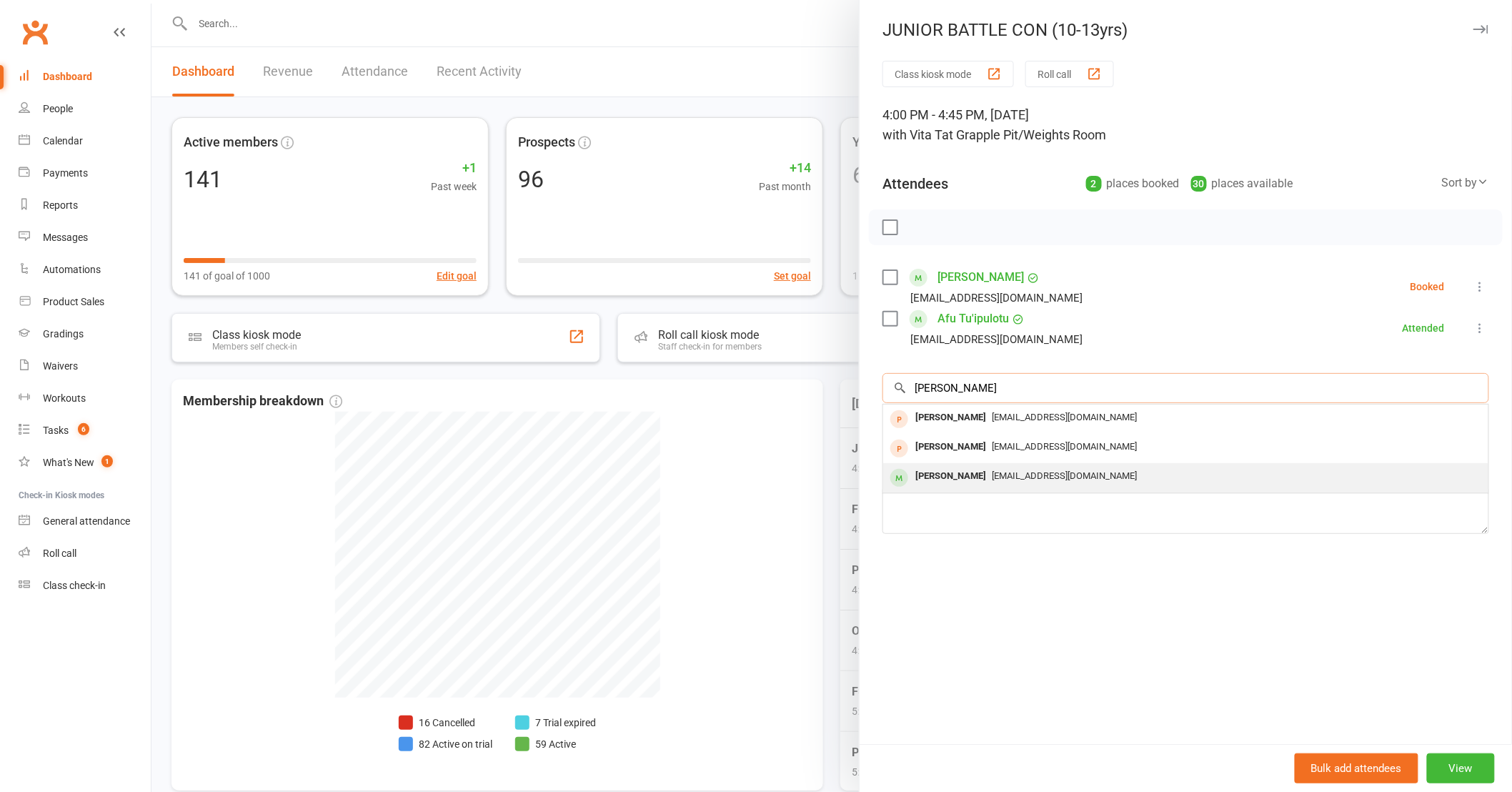
type input "elijah"
click at [999, 470] on span "[EMAIL_ADDRESS][DOMAIN_NAME]" at bounding box center [1065, 476] width 145 height 11
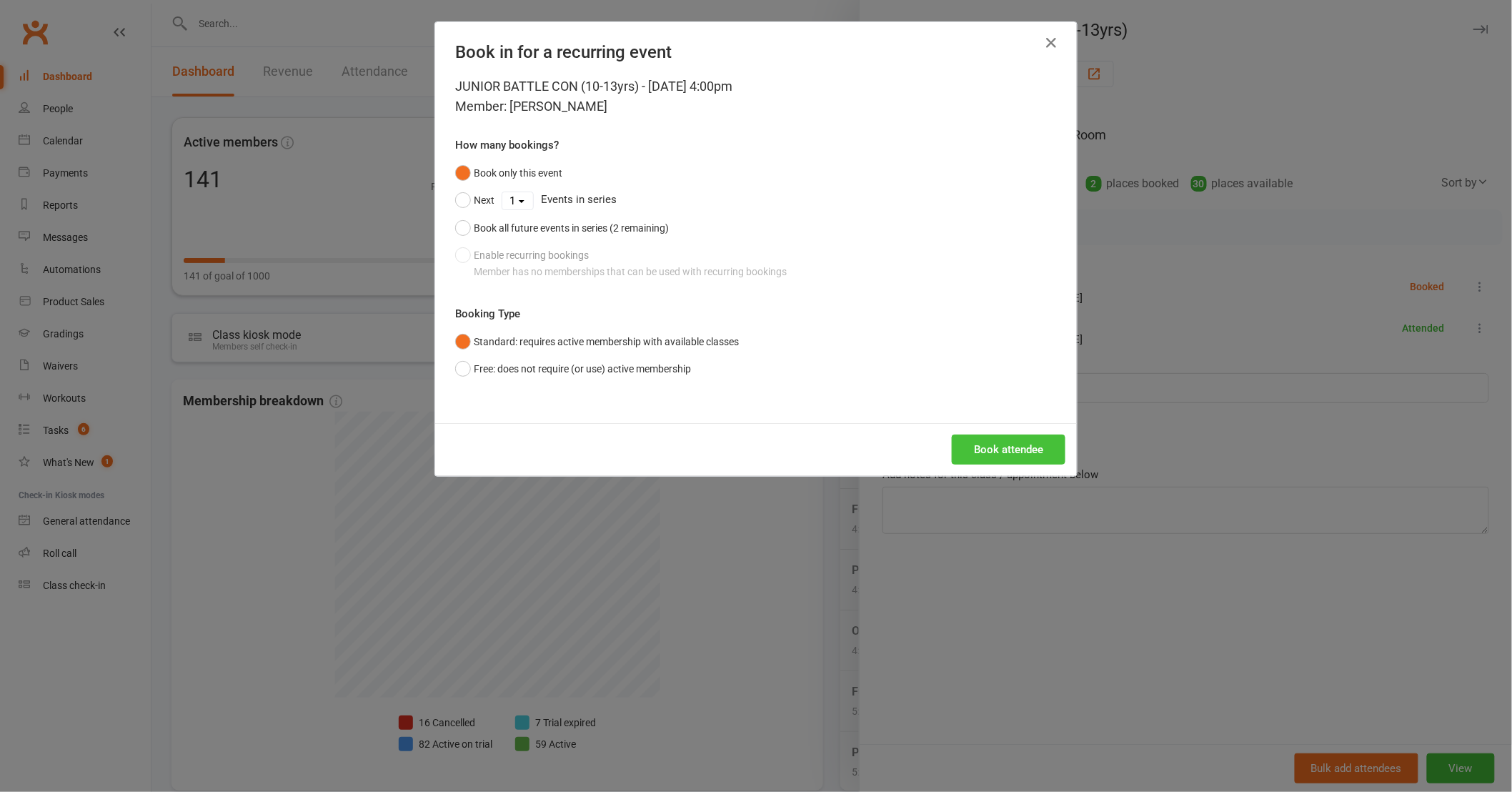
click at [998, 441] on button "Book attendee" at bounding box center [1009, 450] width 114 height 30
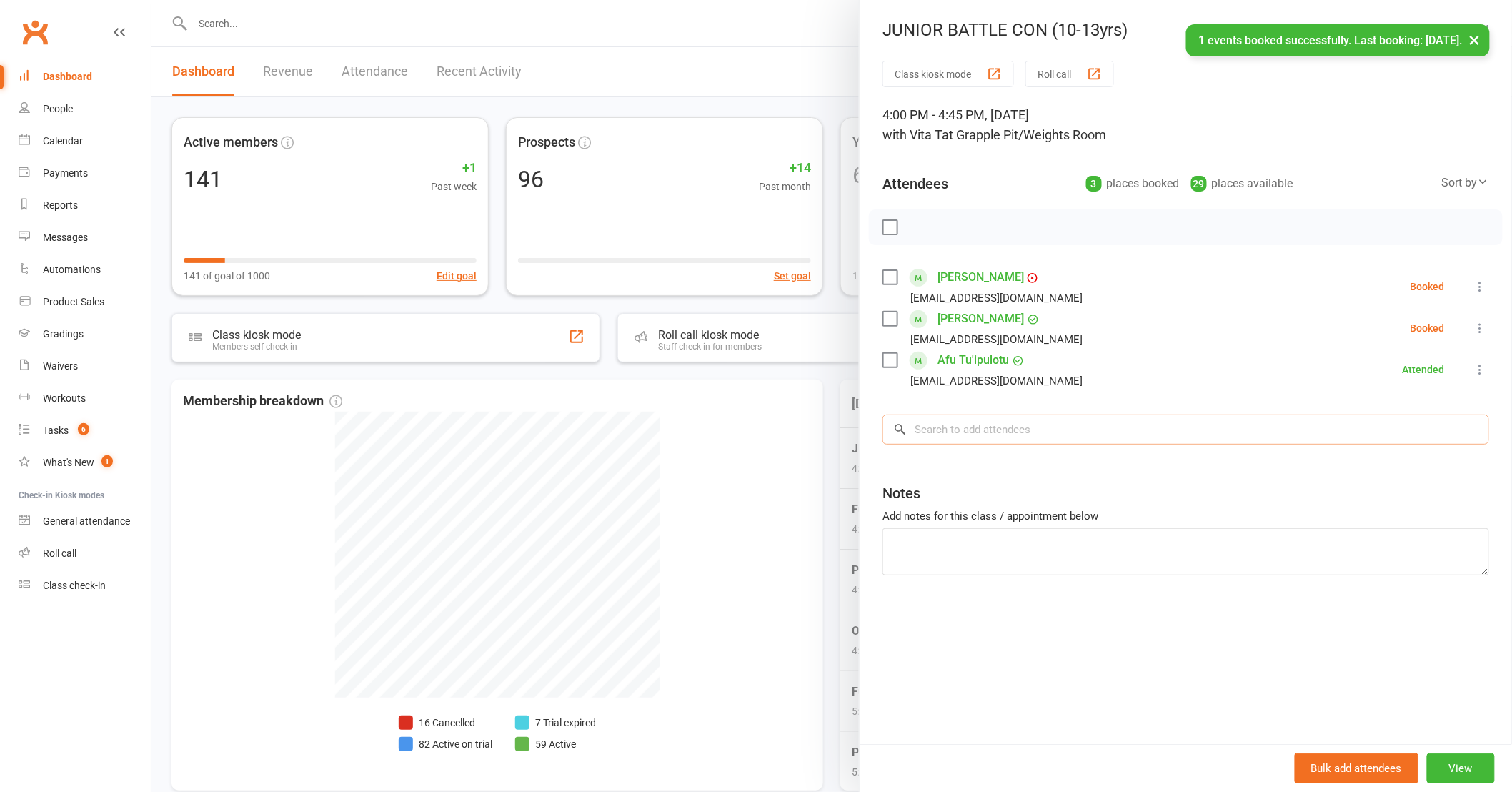
click at [1001, 438] on input "search" at bounding box center [1185, 429] width 606 height 30
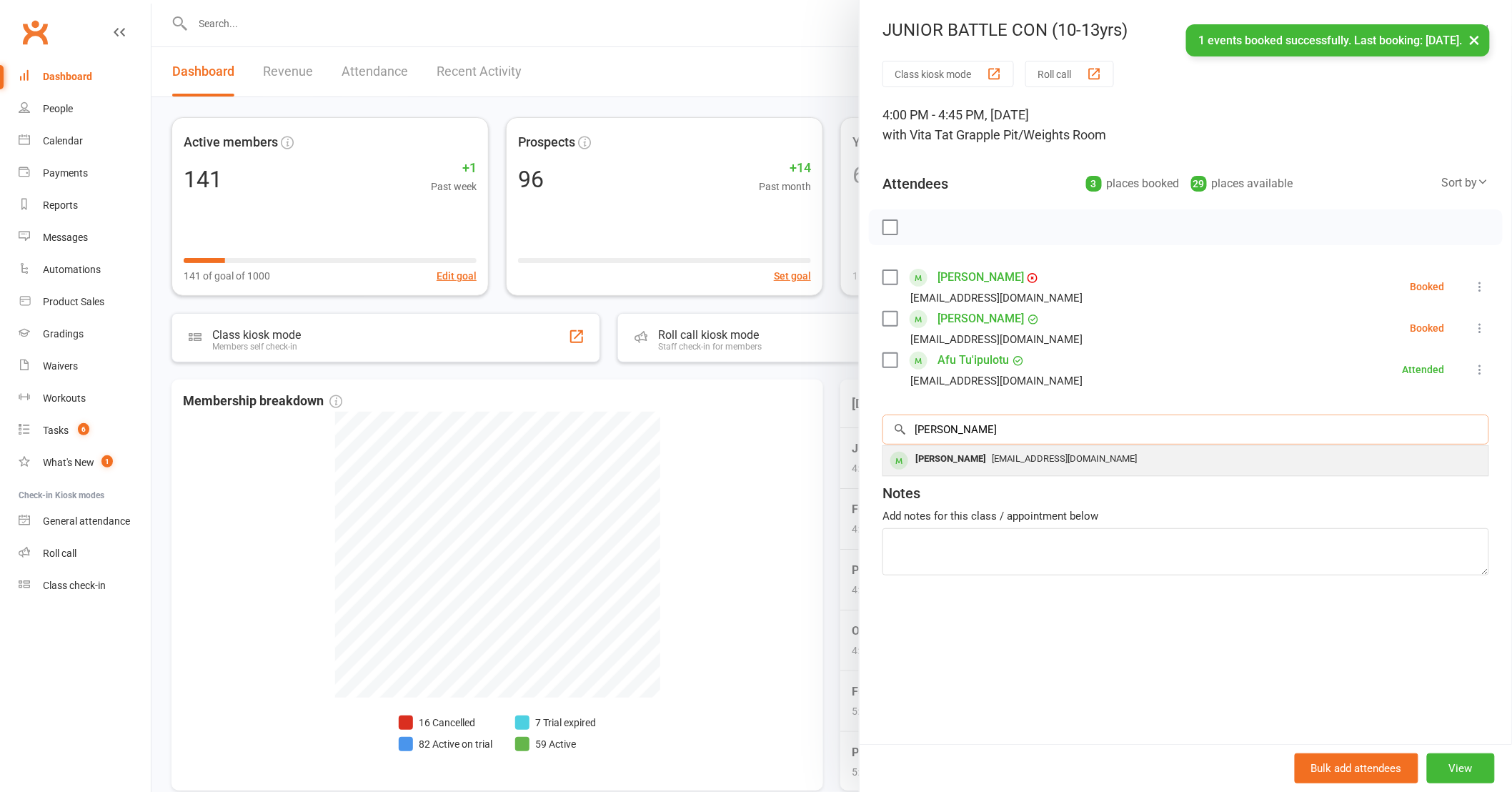
type input "mikaela"
click at [1001, 454] on span "[EMAIL_ADDRESS][DOMAIN_NAME]" at bounding box center [1065, 458] width 145 height 11
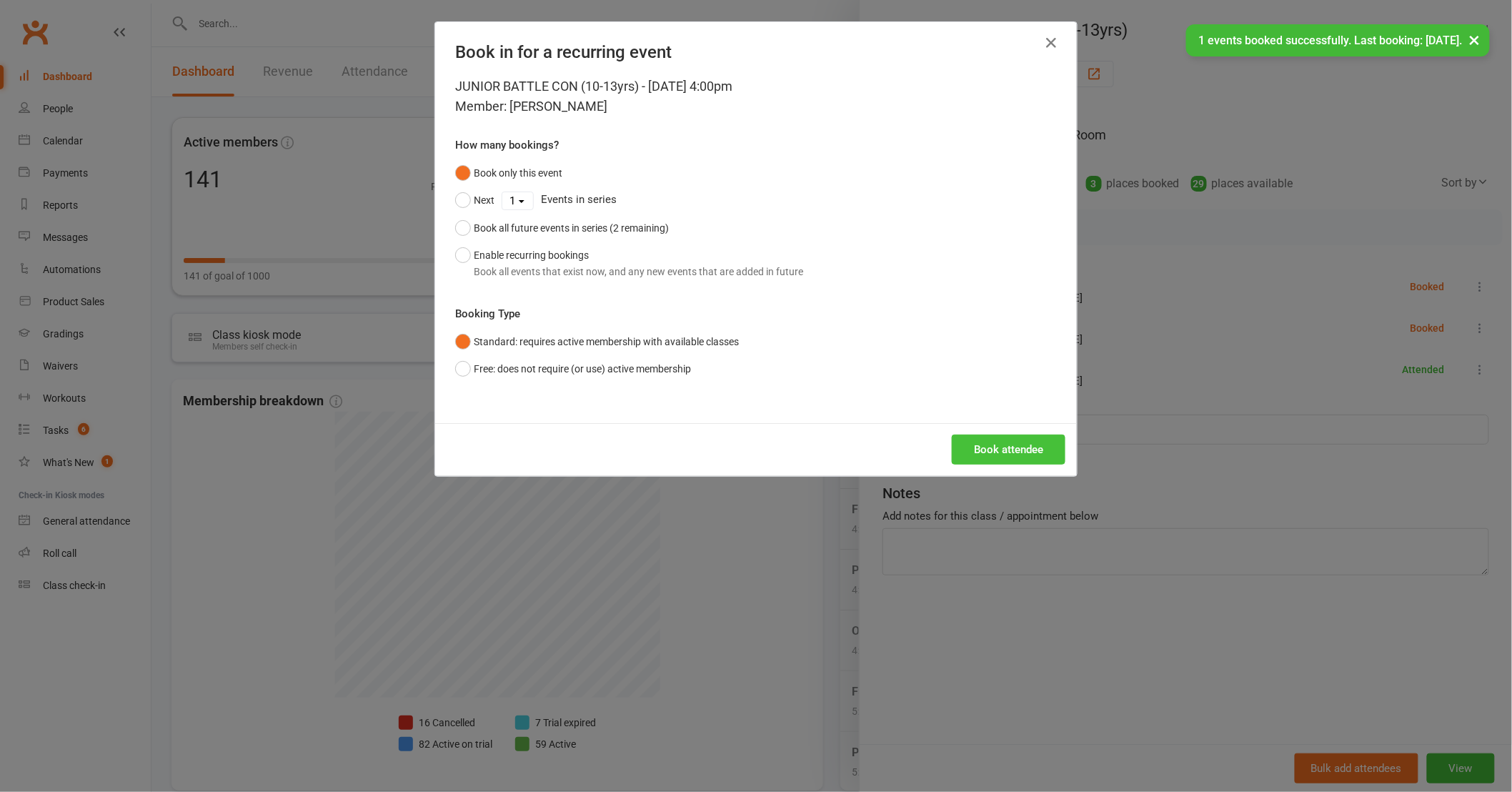
click at [998, 439] on button "Book attendee" at bounding box center [1009, 450] width 114 height 30
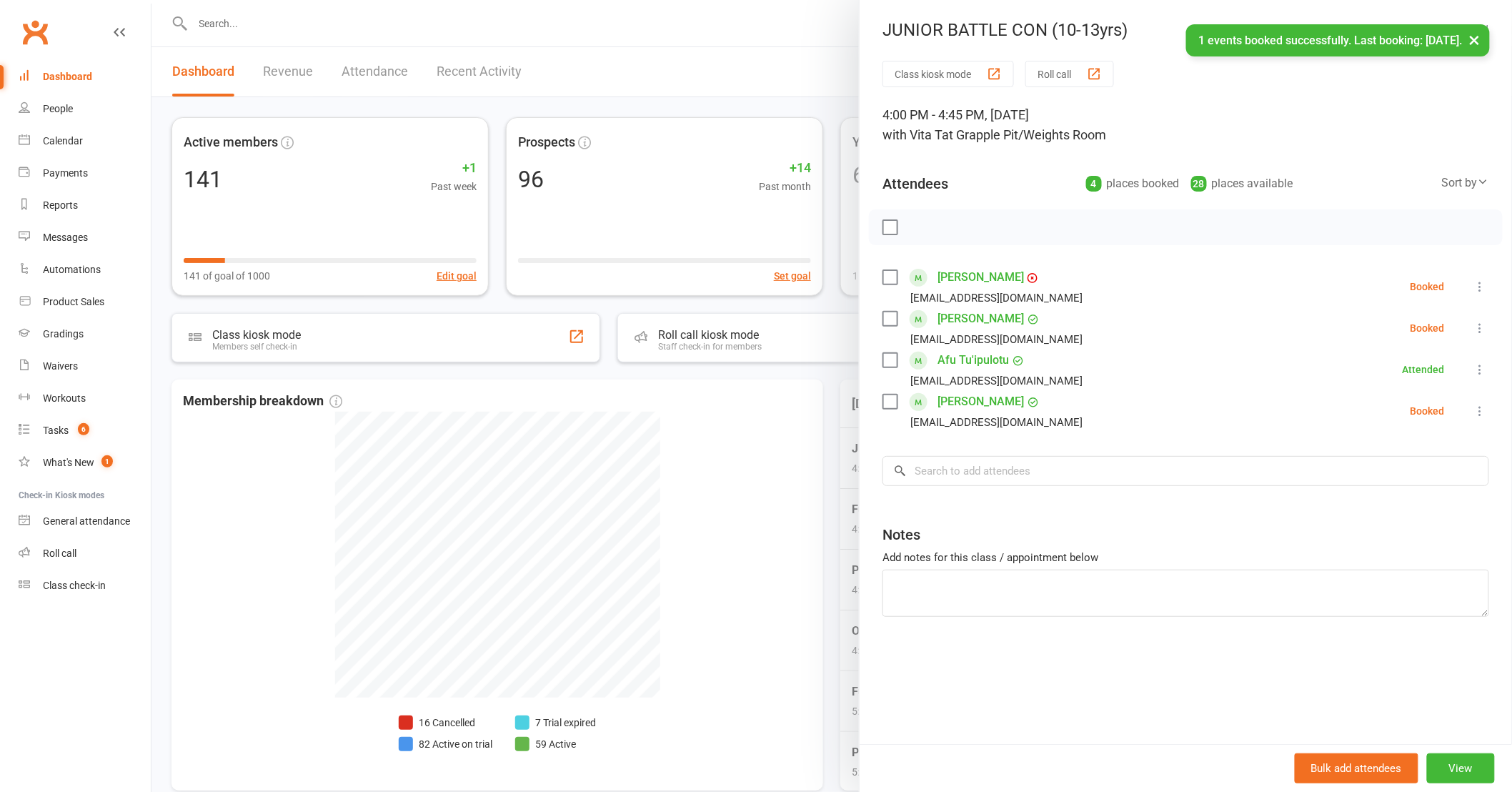
click at [999, 455] on div "Class kiosk mode Roll call 4:00 PM - 4:45 PM, Thursday, September, 11, 2025 wit…" at bounding box center [1186, 402] width 653 height 683
click at [996, 481] on input "search" at bounding box center [1185, 471] width 606 height 30
type input "u"
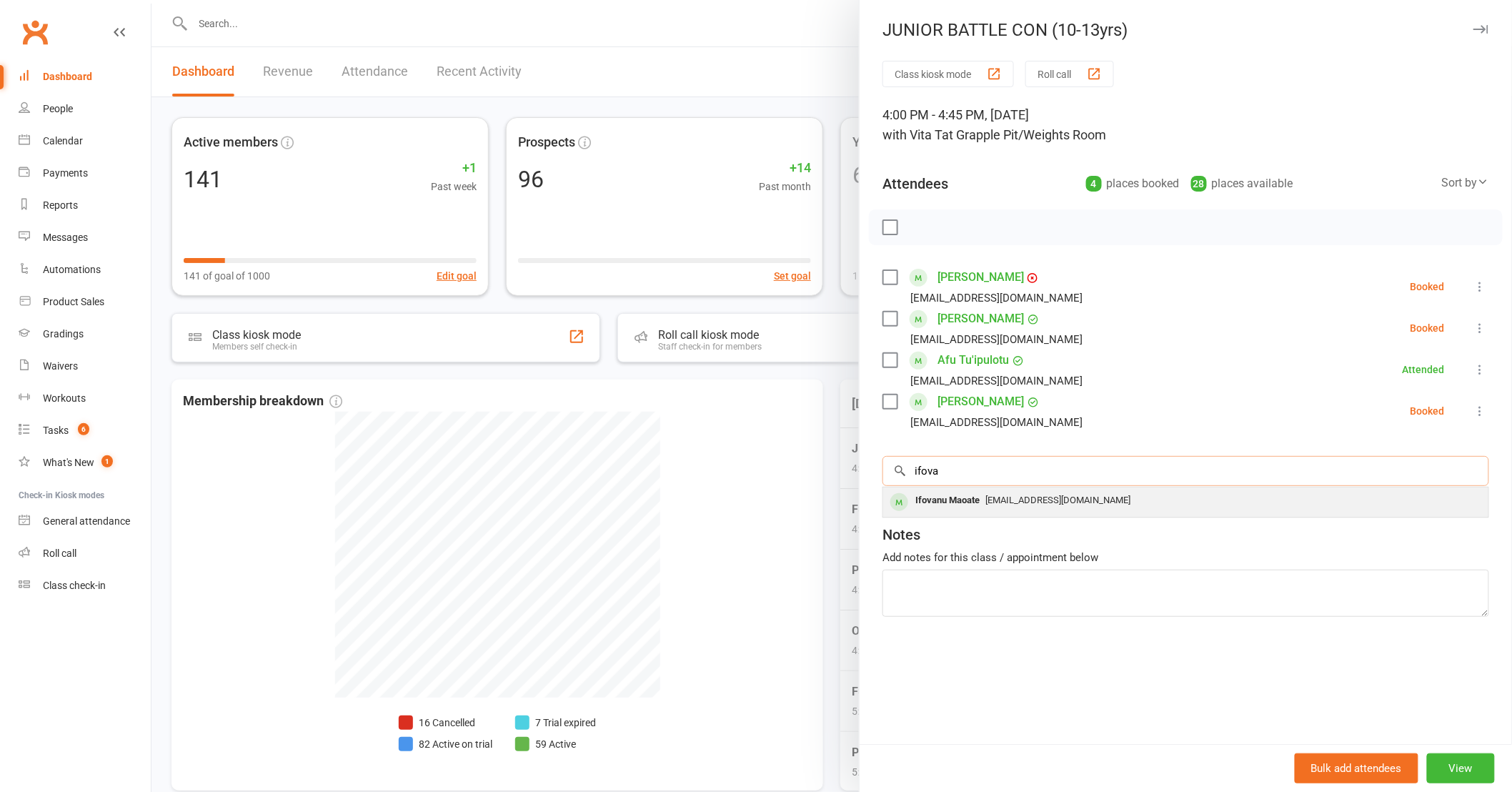
type input "ifova"
click at [987, 504] on span "[EMAIL_ADDRESS][DOMAIN_NAME]" at bounding box center [1058, 500] width 145 height 11
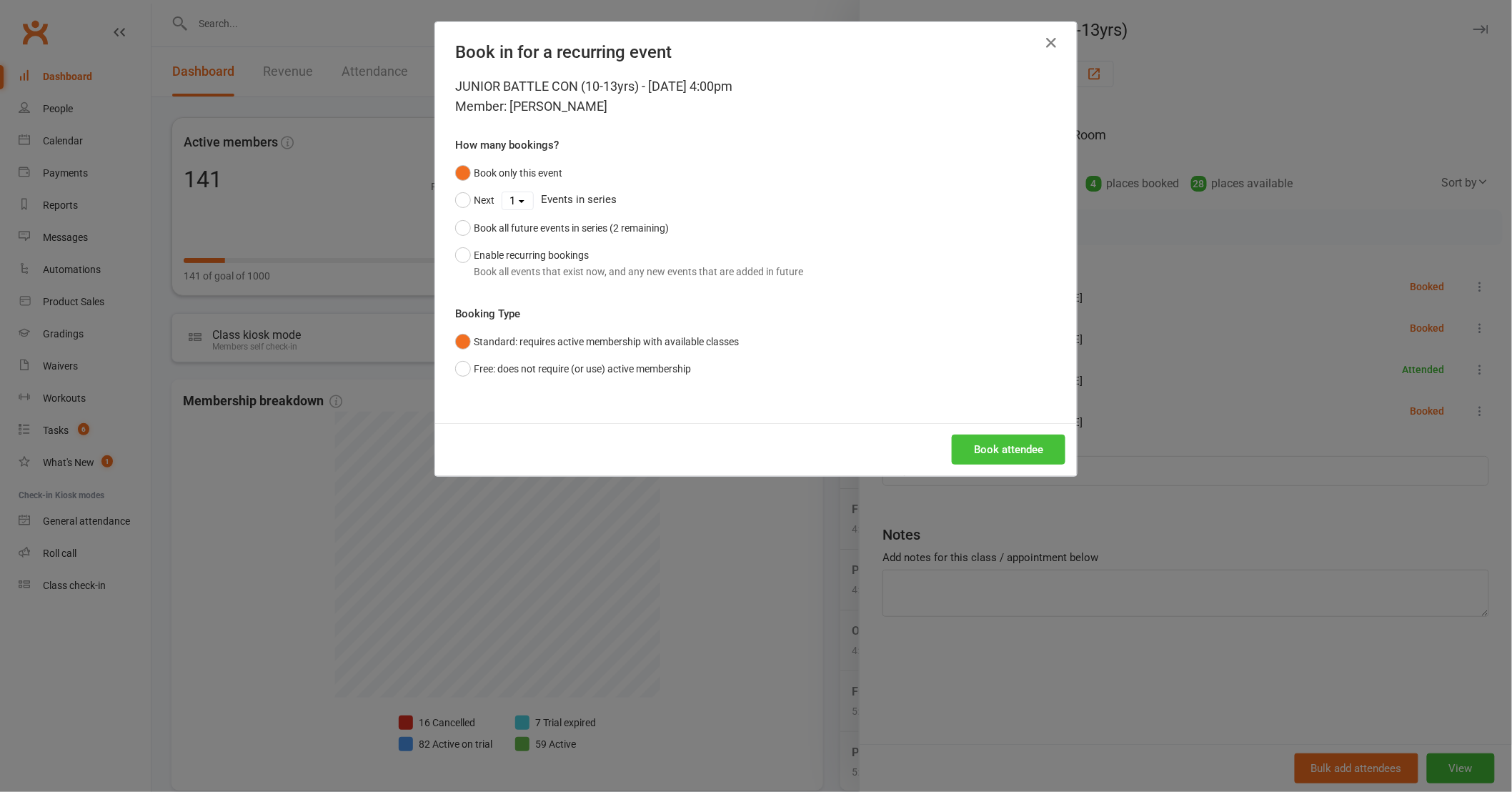
click at [983, 457] on button "Book attendee" at bounding box center [1009, 450] width 114 height 30
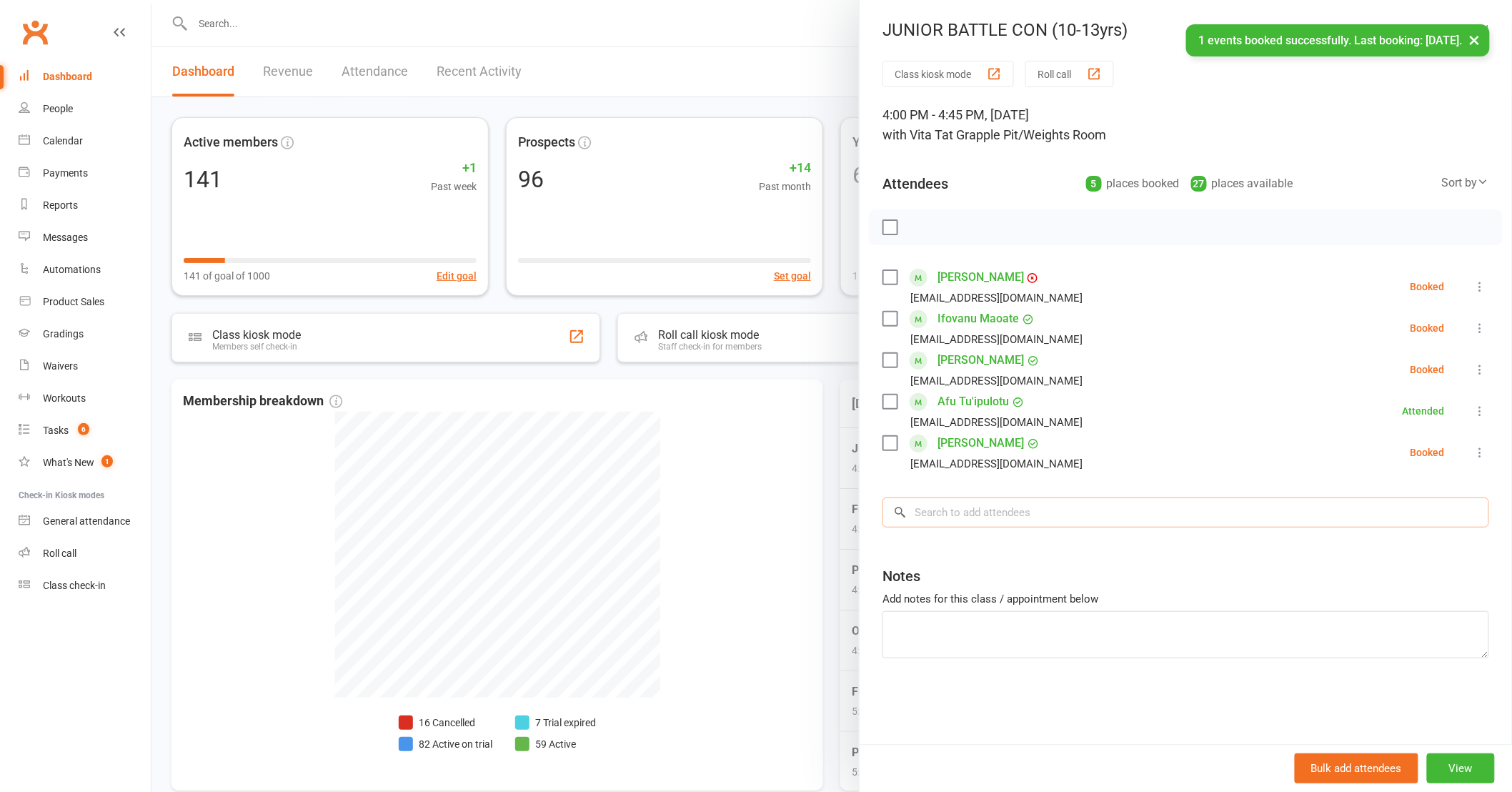
click at [1023, 514] on input "search" at bounding box center [1185, 513] width 606 height 30
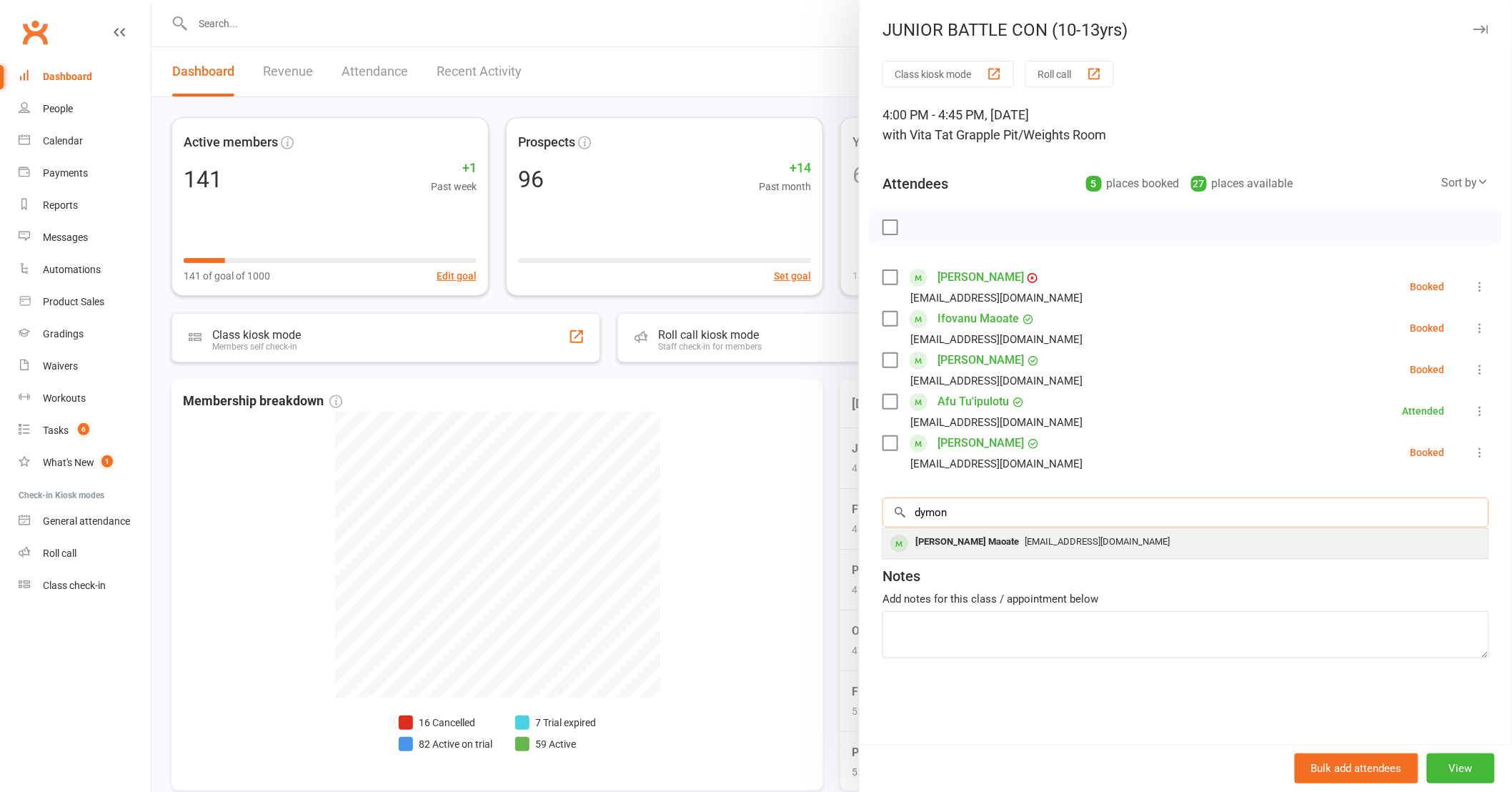
type input "dymon"
click at [1024, 538] on span "[EMAIL_ADDRESS][DOMAIN_NAME]" at bounding box center [1097, 541] width 145 height 11
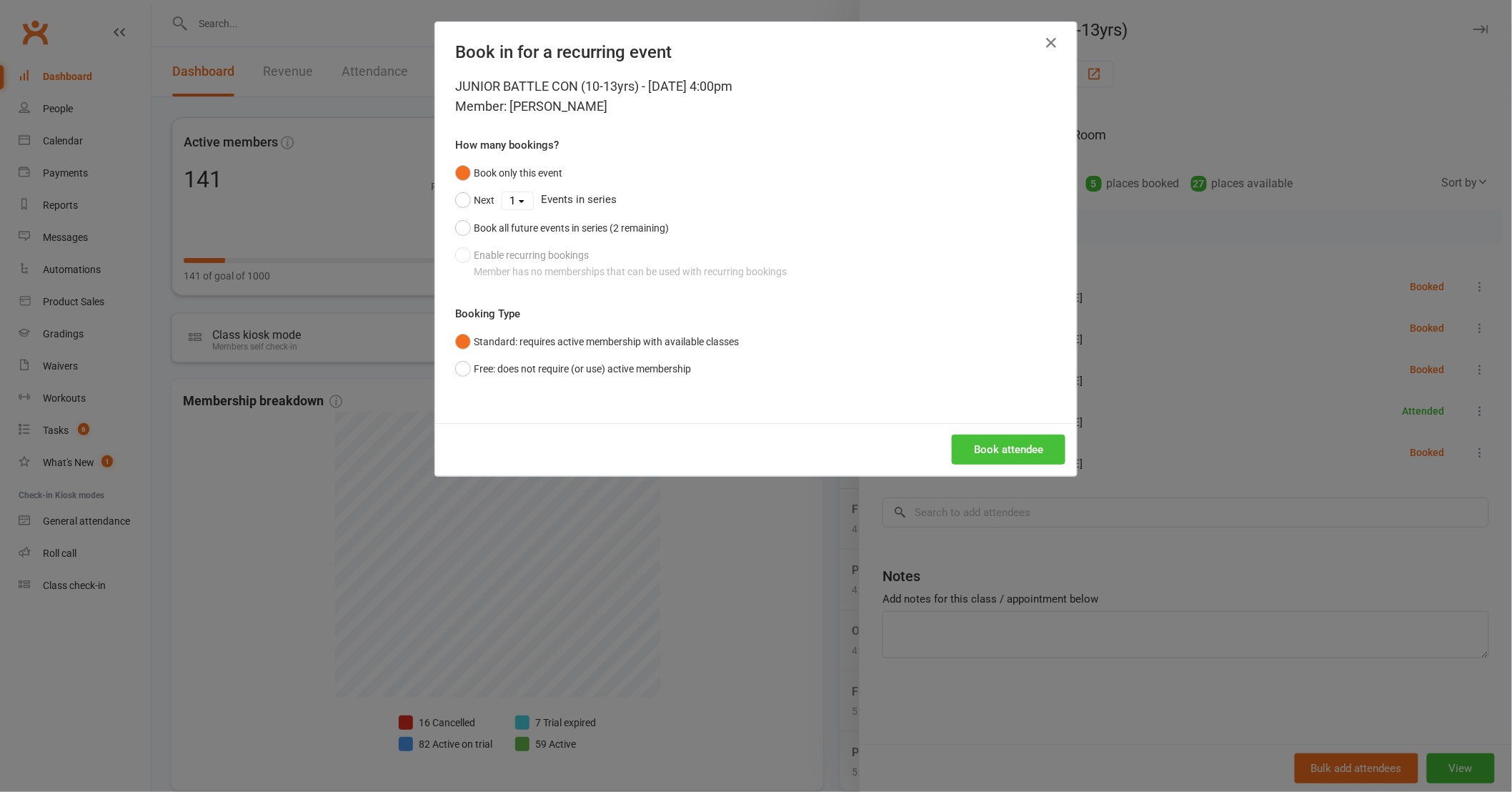
click at [1005, 449] on button "Book attendee" at bounding box center [1009, 450] width 114 height 30
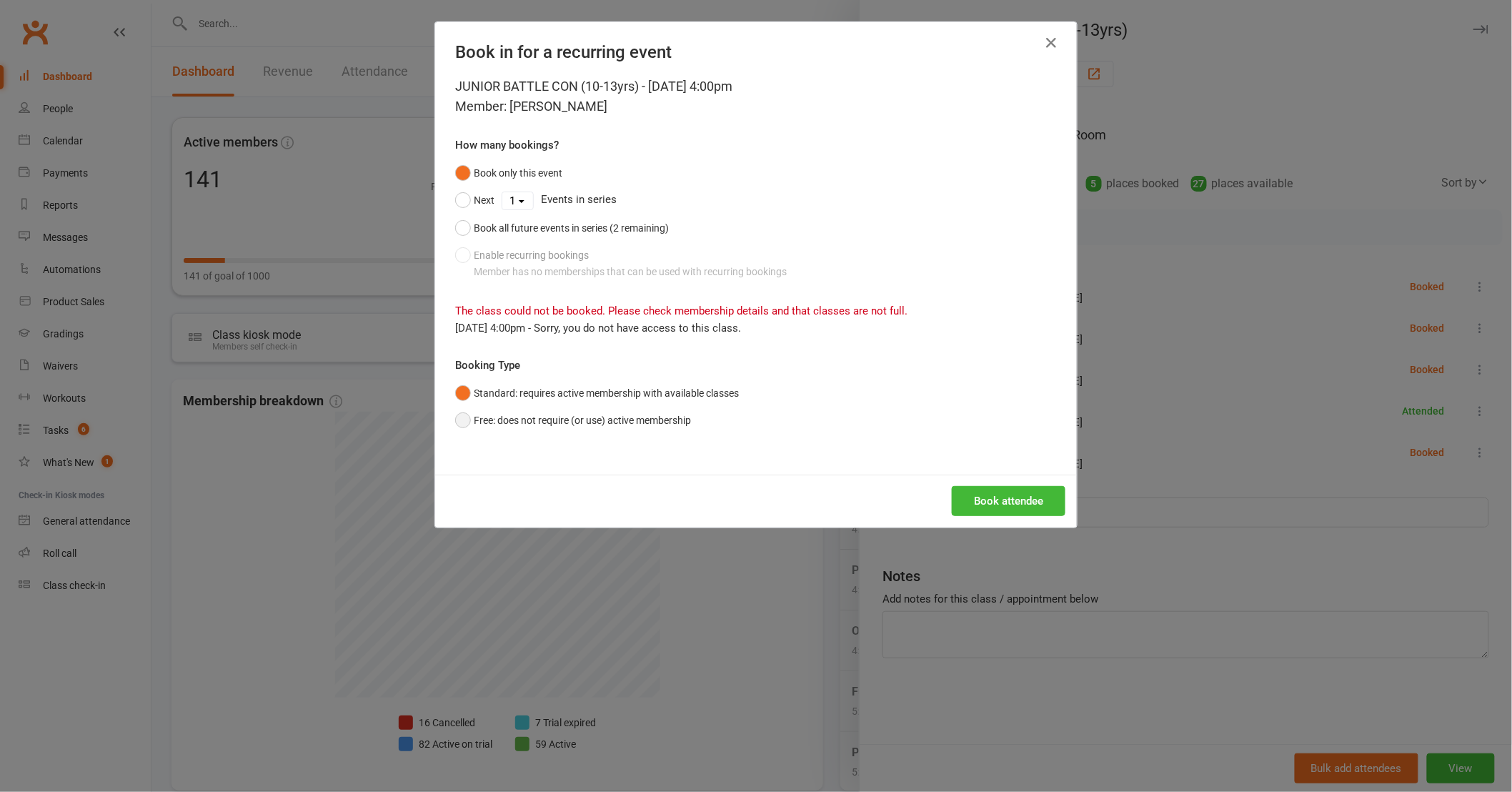
click at [553, 419] on button "Free: does not require (or use) active membership" at bounding box center [572, 420] width 235 height 27
click at [973, 506] on button "Book attendee" at bounding box center [1009, 501] width 114 height 30
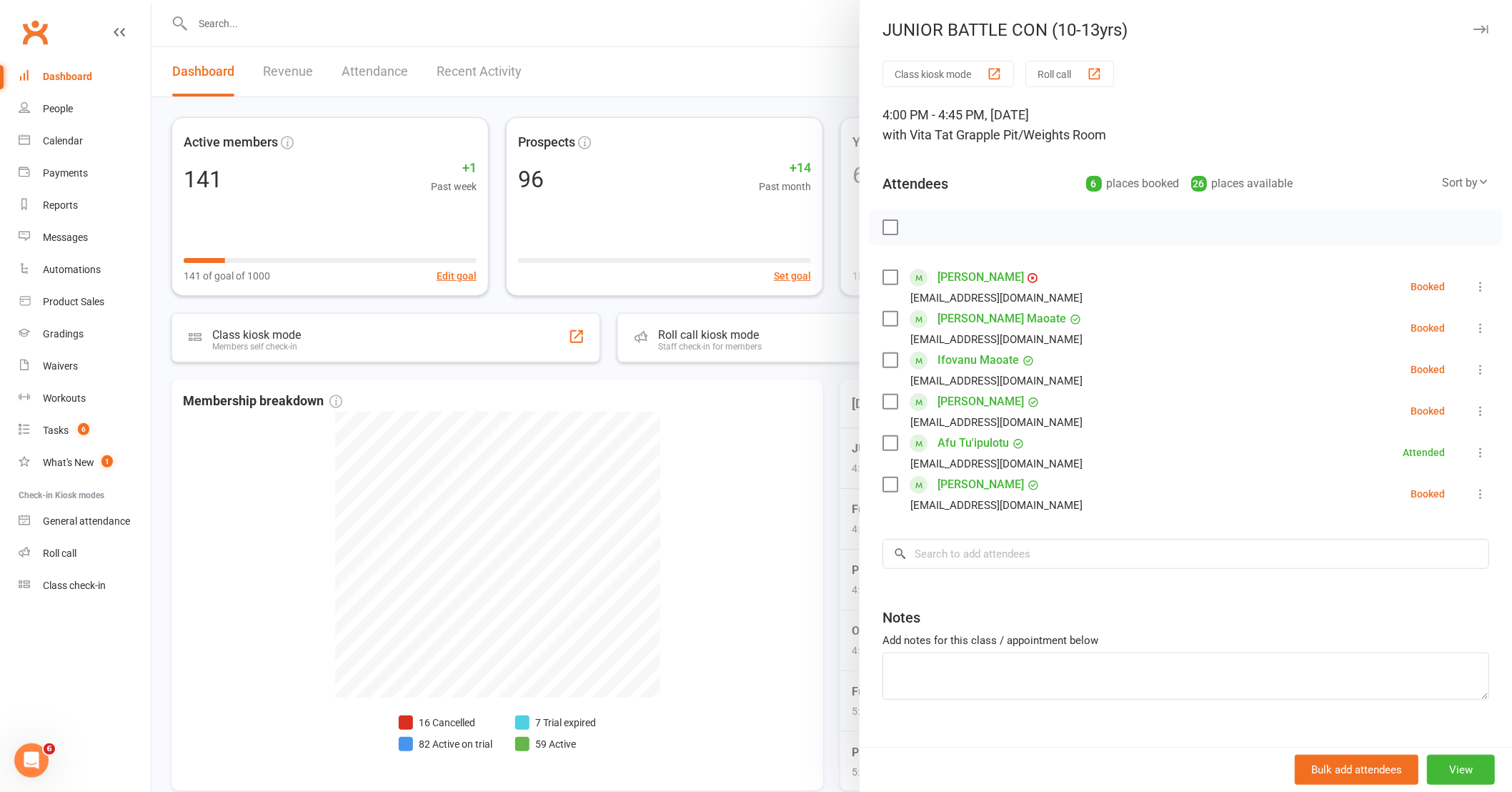
click at [800, 647] on div at bounding box center [831, 396] width 1361 height 792
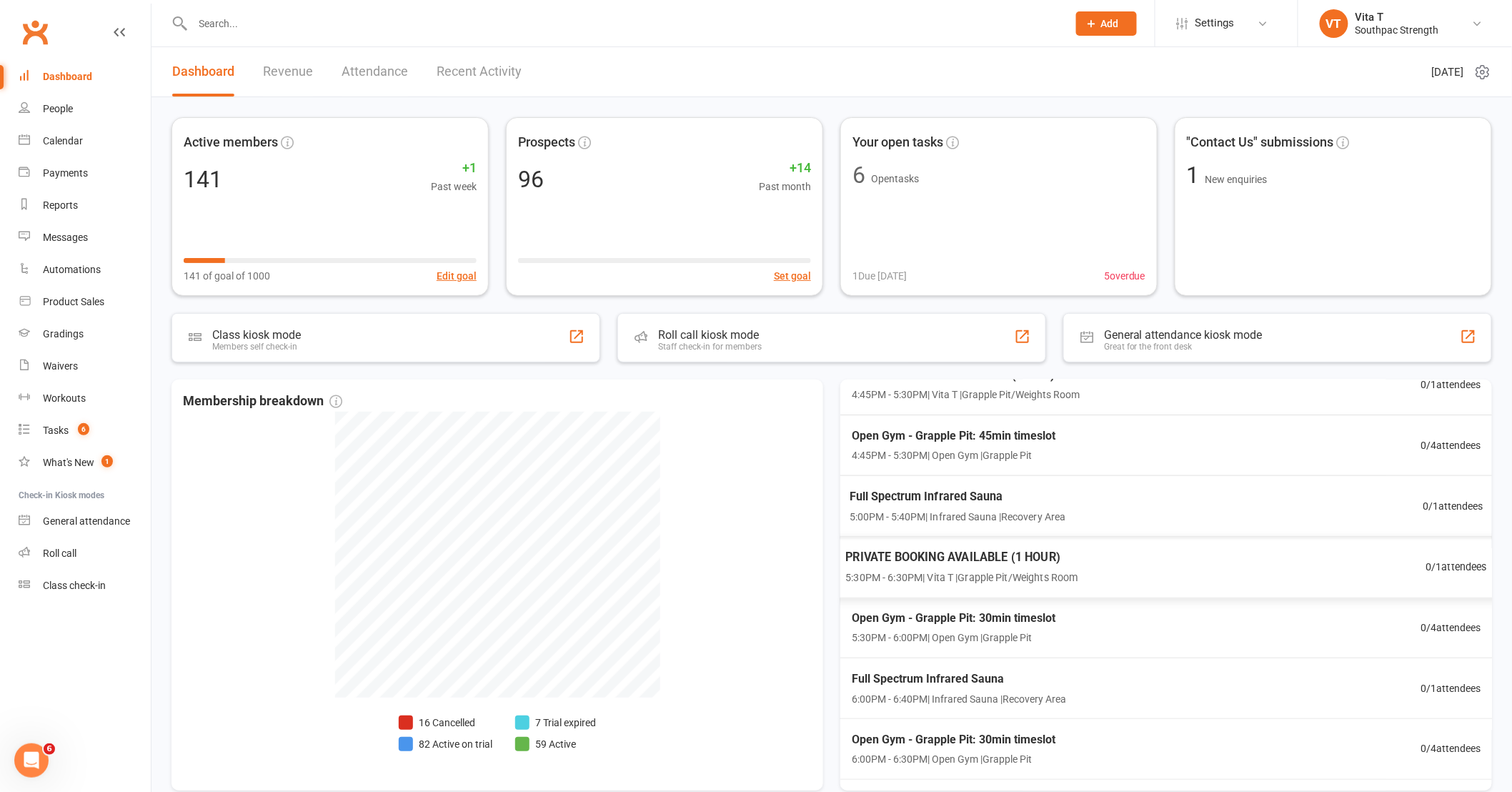
scroll to position [317, 0]
click at [1165, 679] on div "BATTLE CON 6:30PM - 7:30PM | Vita T | Grapple Pit/Weights Room 3 / 28 attendees" at bounding box center [1167, 688] width 677 height 62
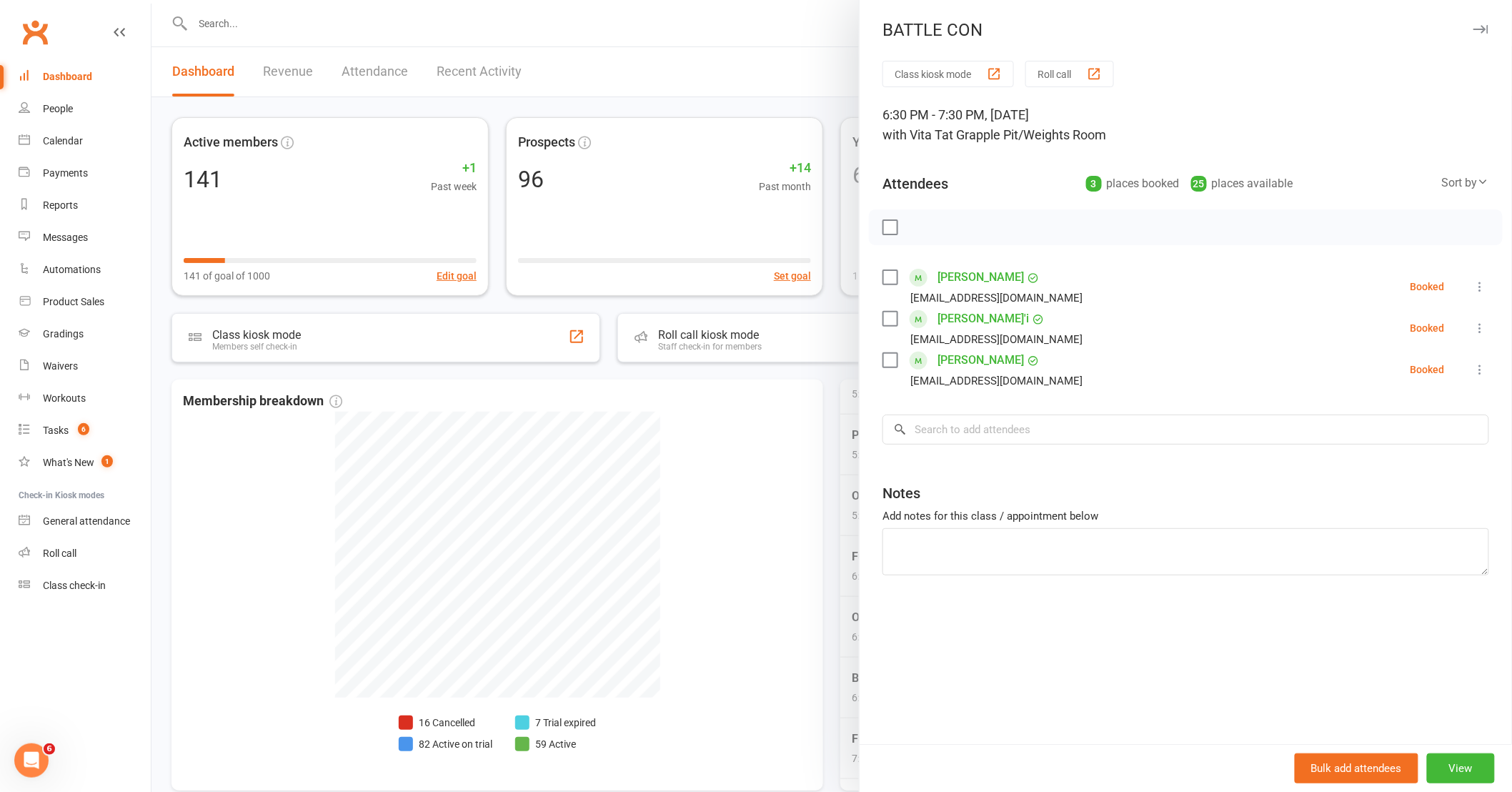
click at [688, 479] on div at bounding box center [831, 396] width 1361 height 792
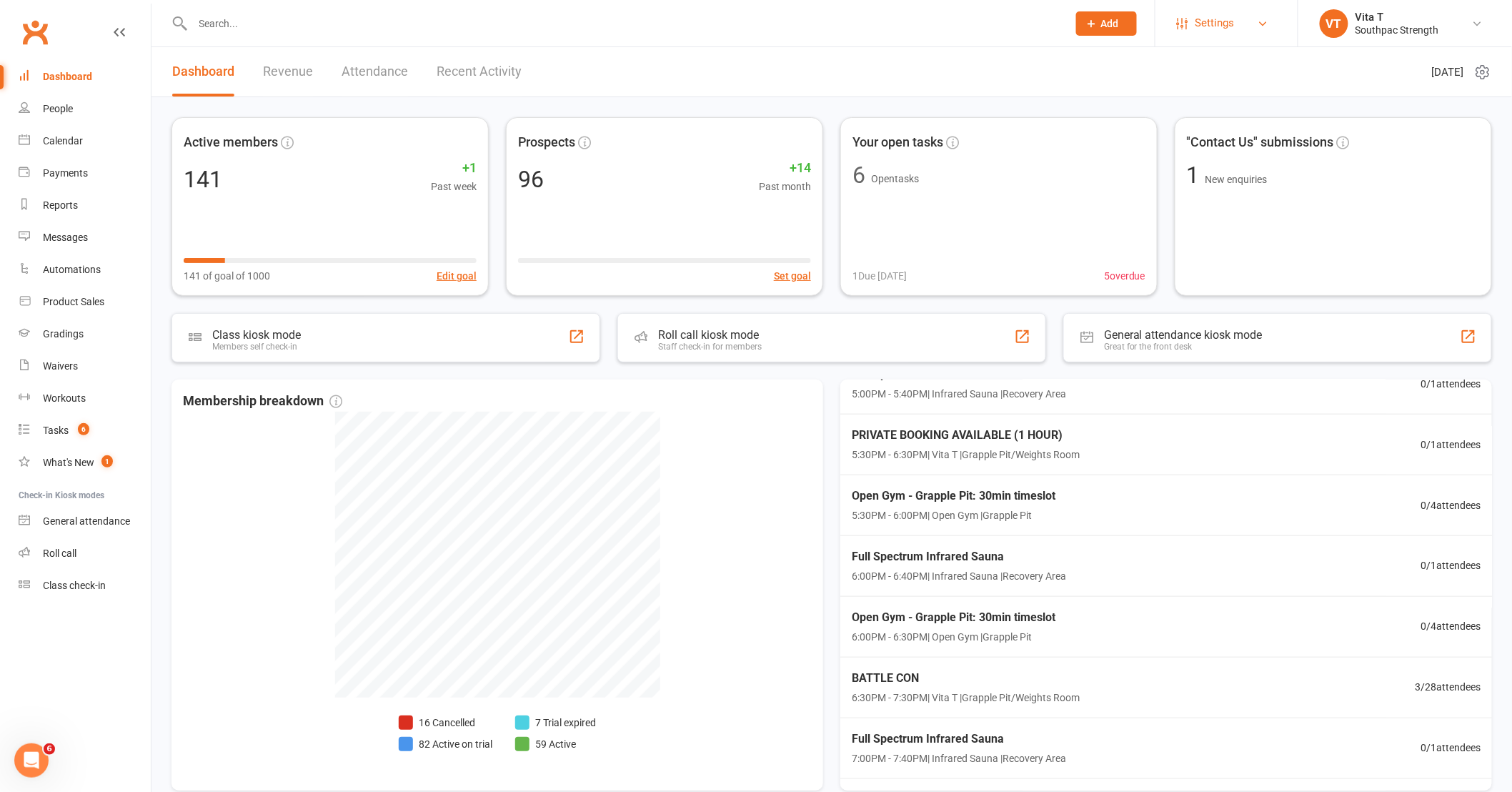
click at [1217, 15] on span "Settings" at bounding box center [1215, 23] width 39 height 32
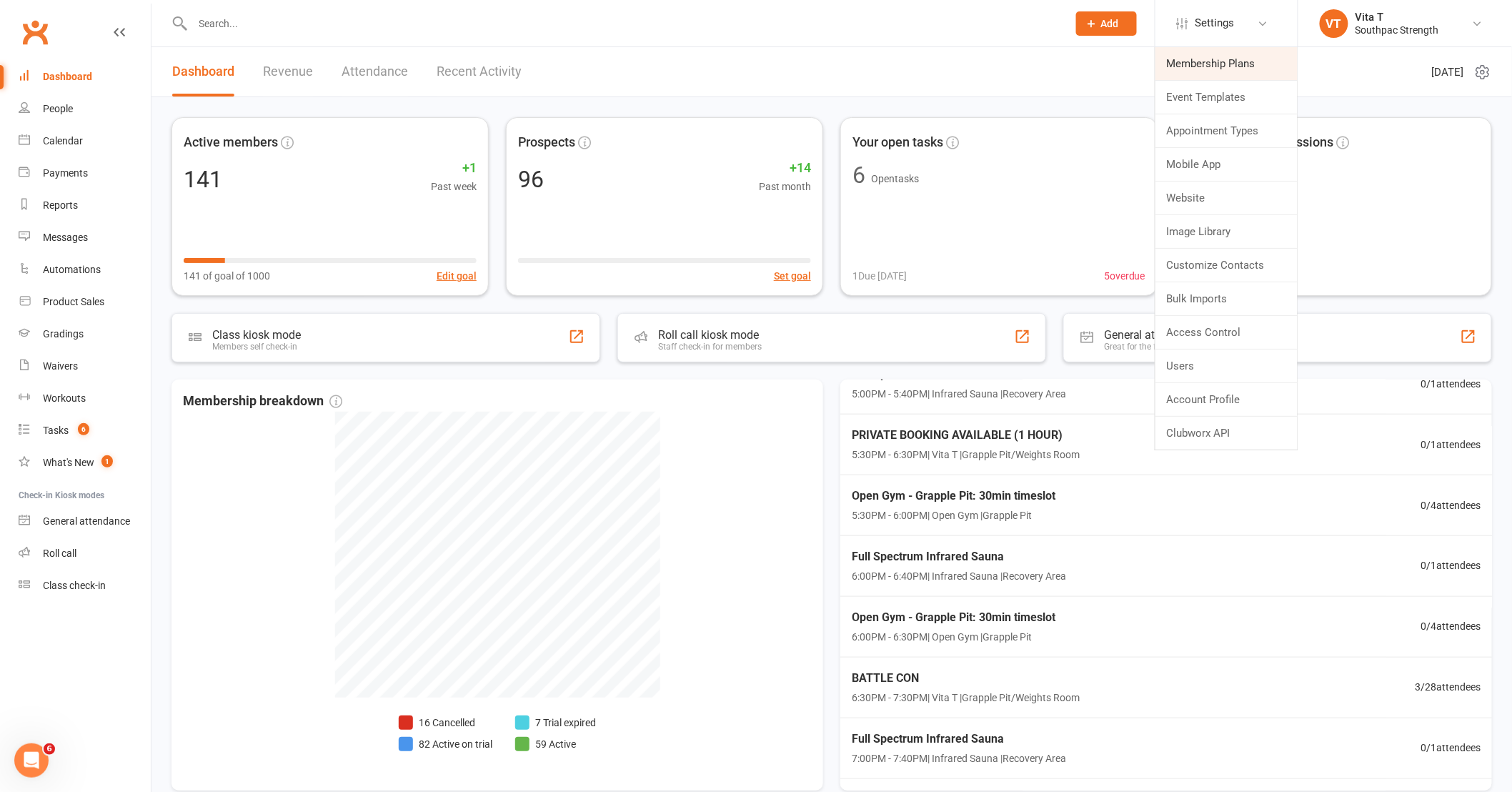
click at [1216, 56] on link "Membership Plans" at bounding box center [1227, 63] width 142 height 33
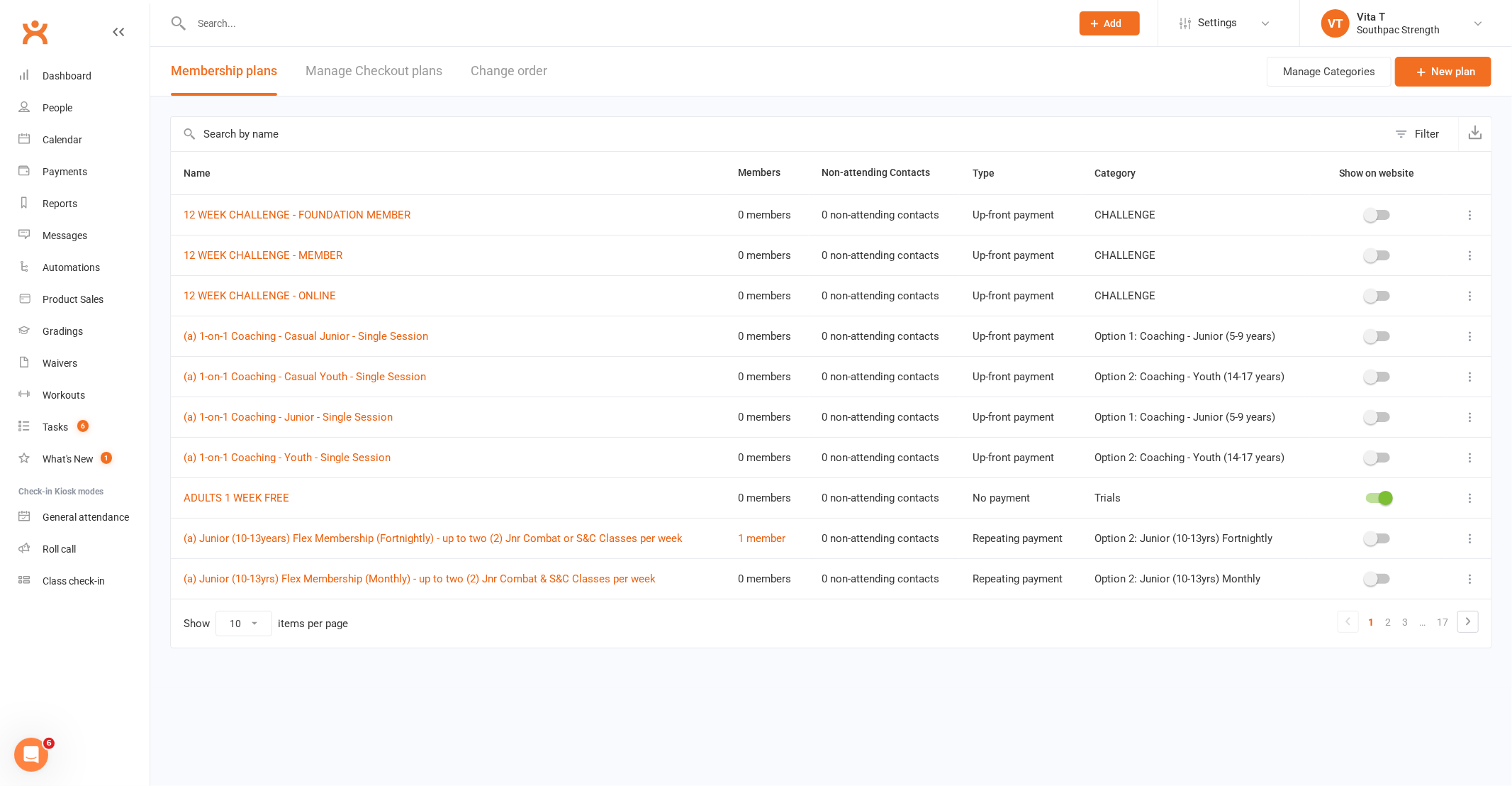
click at [1402, 132] on button "Filter" at bounding box center [1423, 134] width 70 height 34
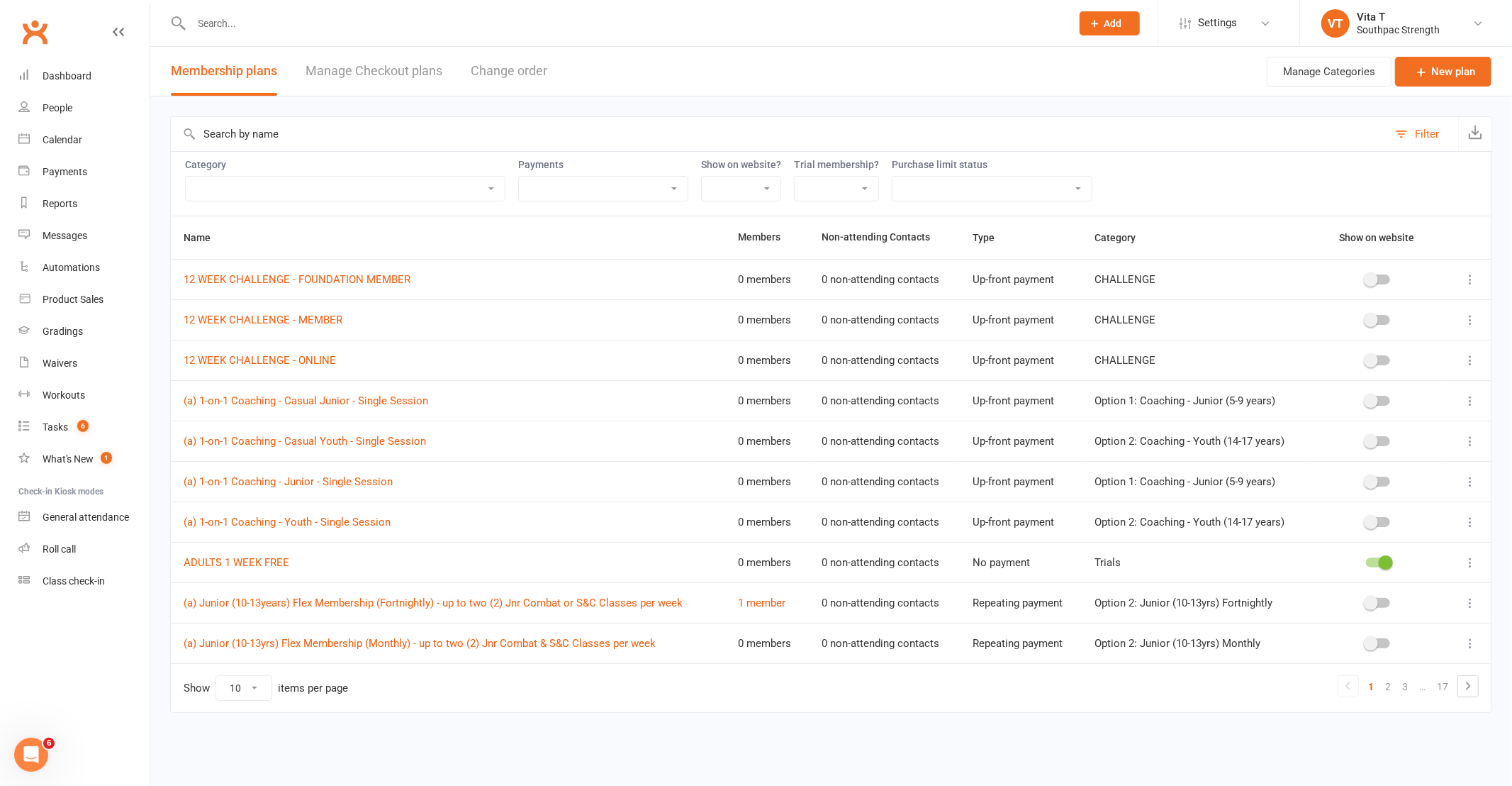
click at [384, 197] on select "Casual Adults Casual Adults - One-Week Pass Casual Adults - Two-Week Pass Casua…" at bounding box center [345, 189] width 319 height 24
select select "21055"
click at [186, 177] on select "Casual Adults Casual Adults - One-Week Pass Casual Adults - Two-Week Pass Casua…" at bounding box center [345, 189] width 319 height 24
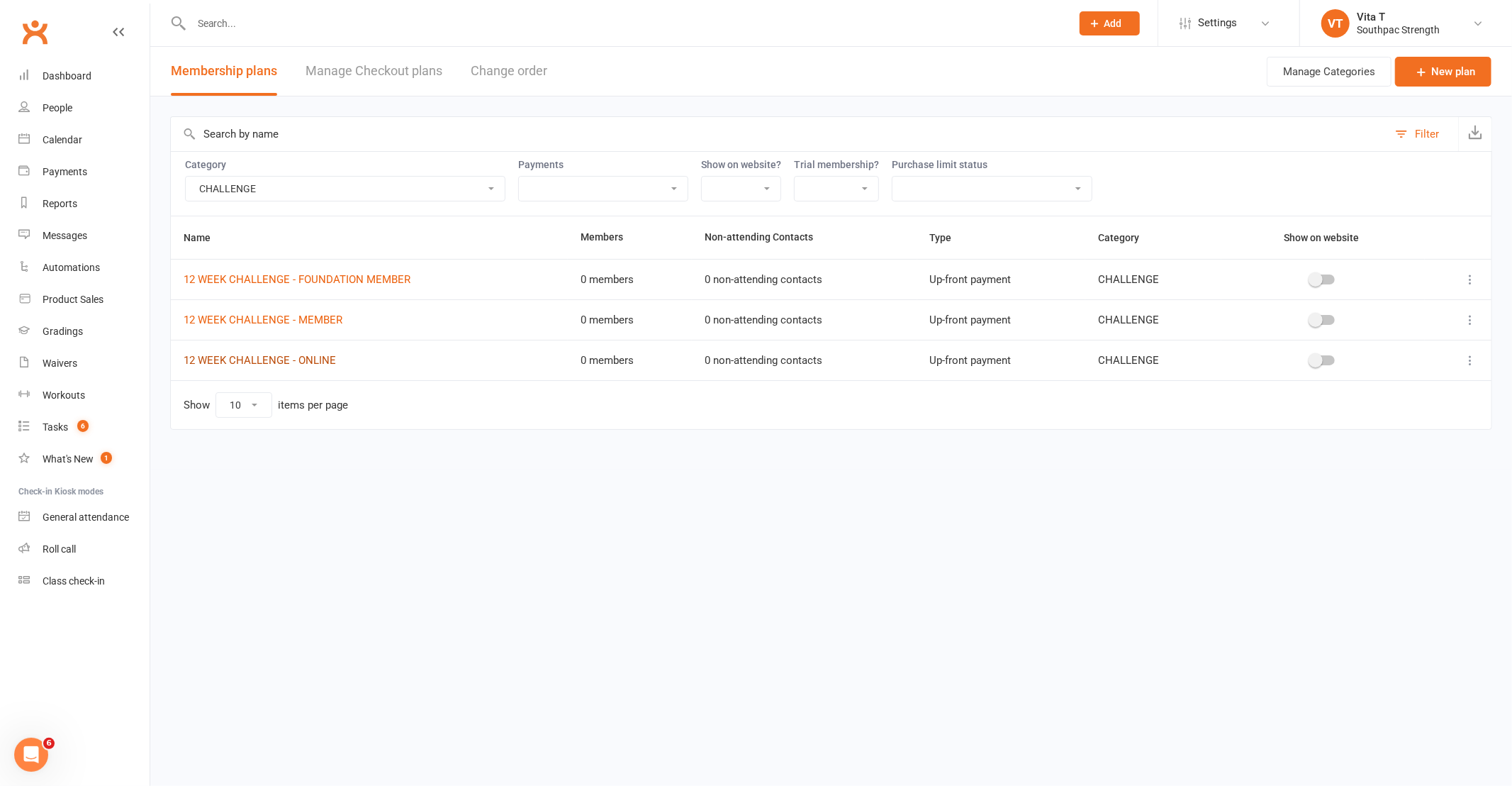
click at [306, 358] on link "12 WEEK CHALLENGE - ONLINE" at bounding box center [259, 360] width 152 height 13
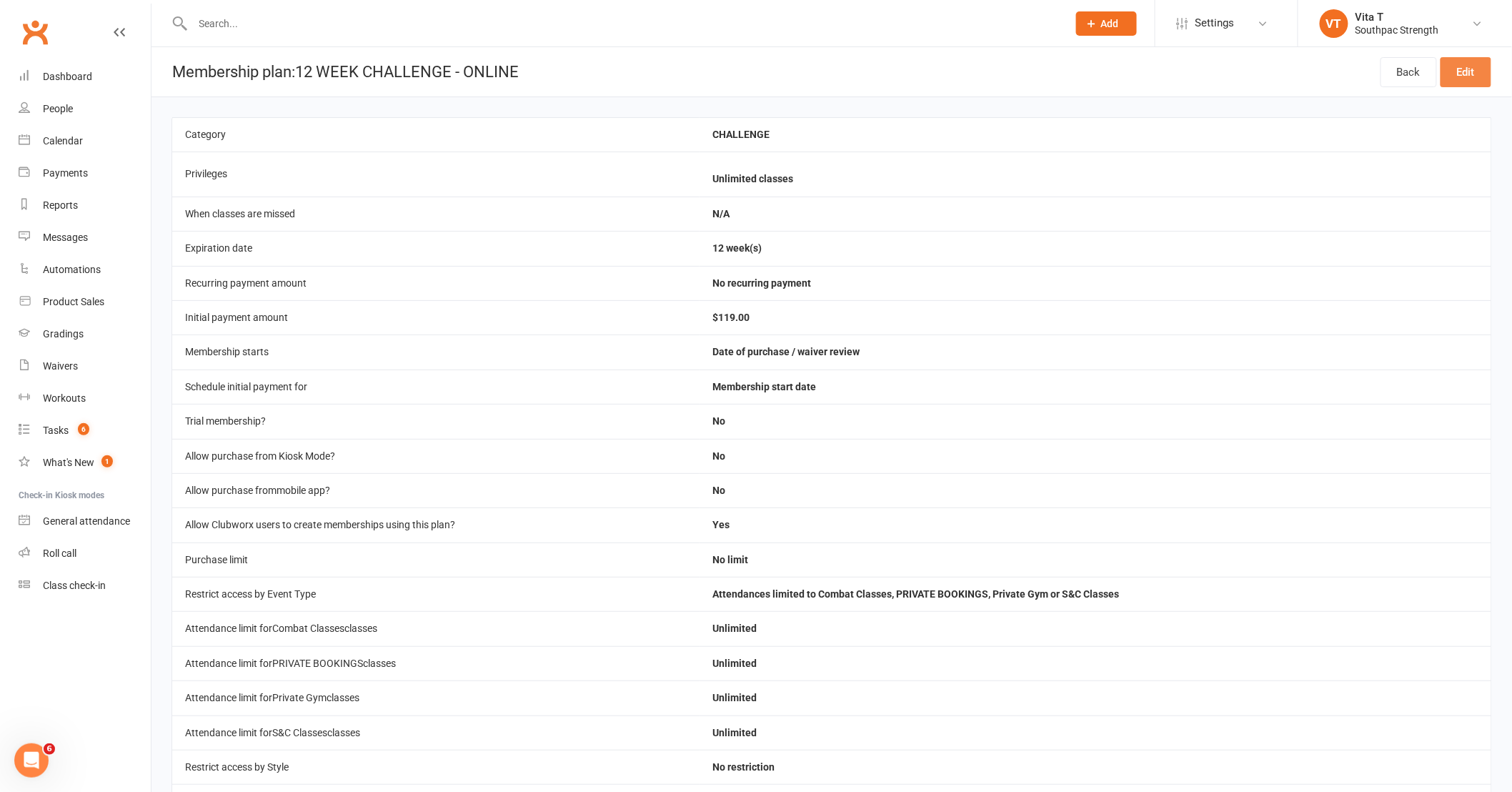
click at [1476, 75] on link "Edit" at bounding box center [1465, 72] width 51 height 30
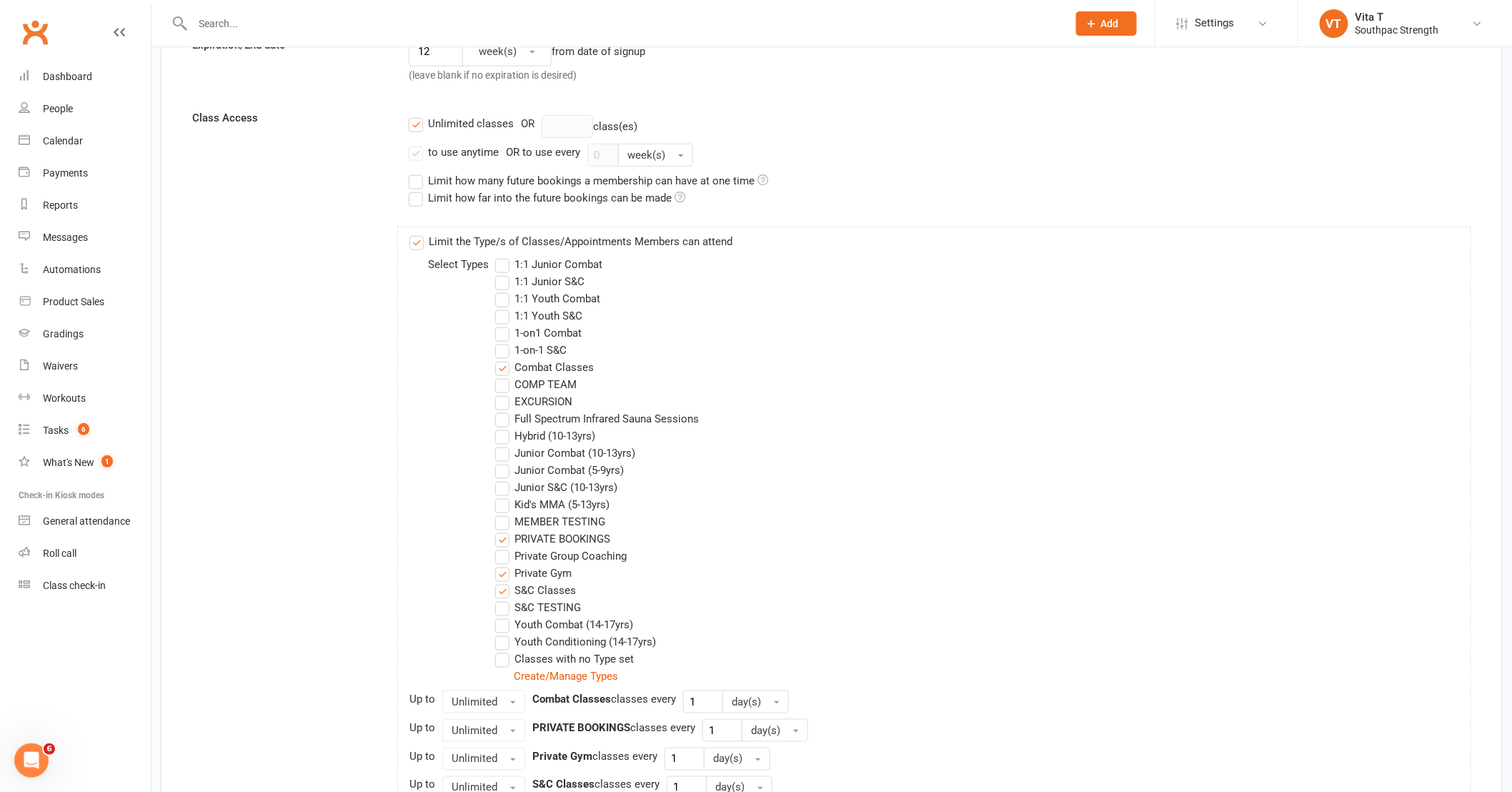
scroll to position [397, 0]
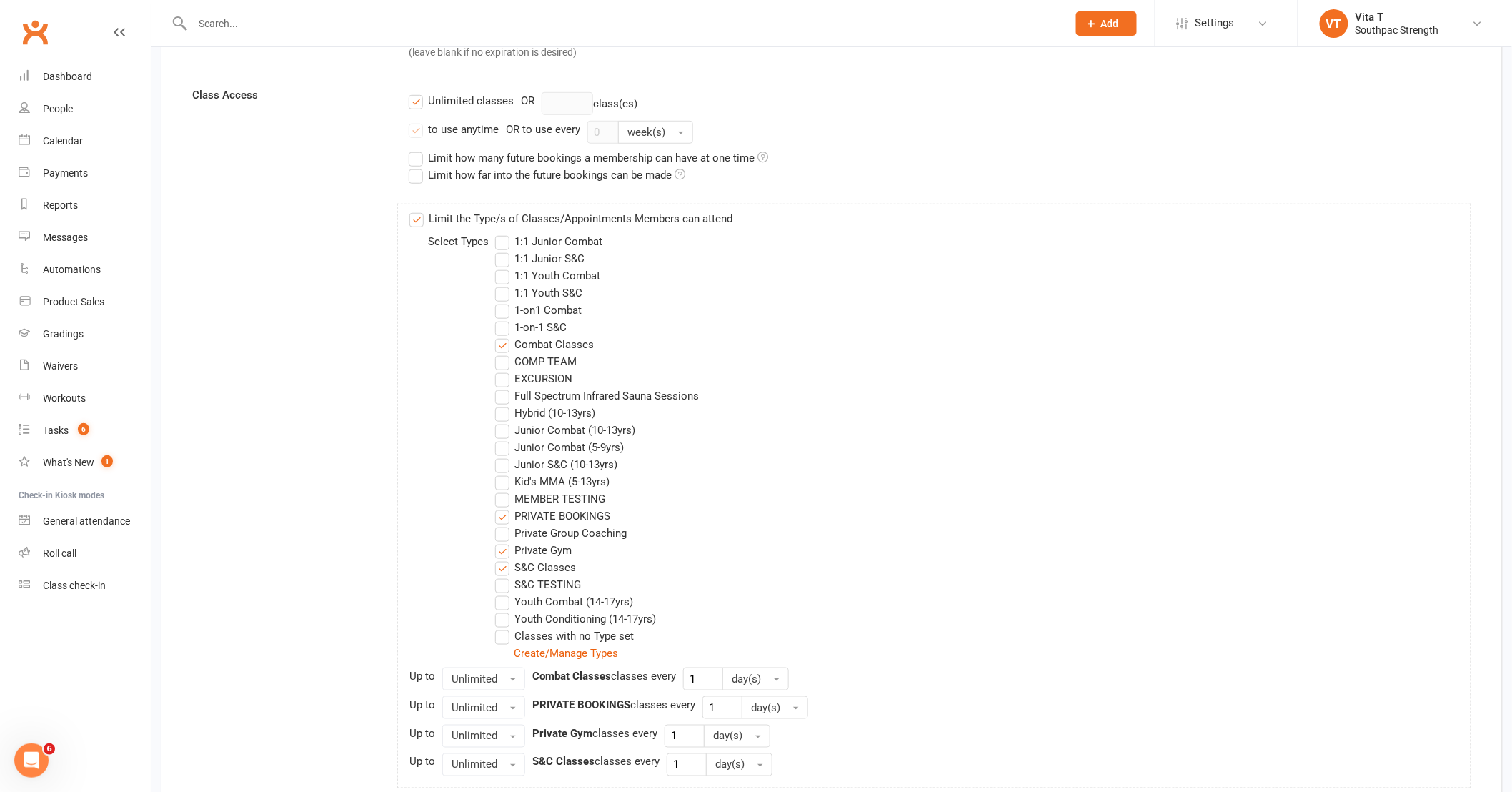
click at [419, 104] on label "Unlimited classes" at bounding box center [461, 101] width 105 height 17
click at [418, 92] on input "Unlimited classes" at bounding box center [413, 92] width 9 height 0
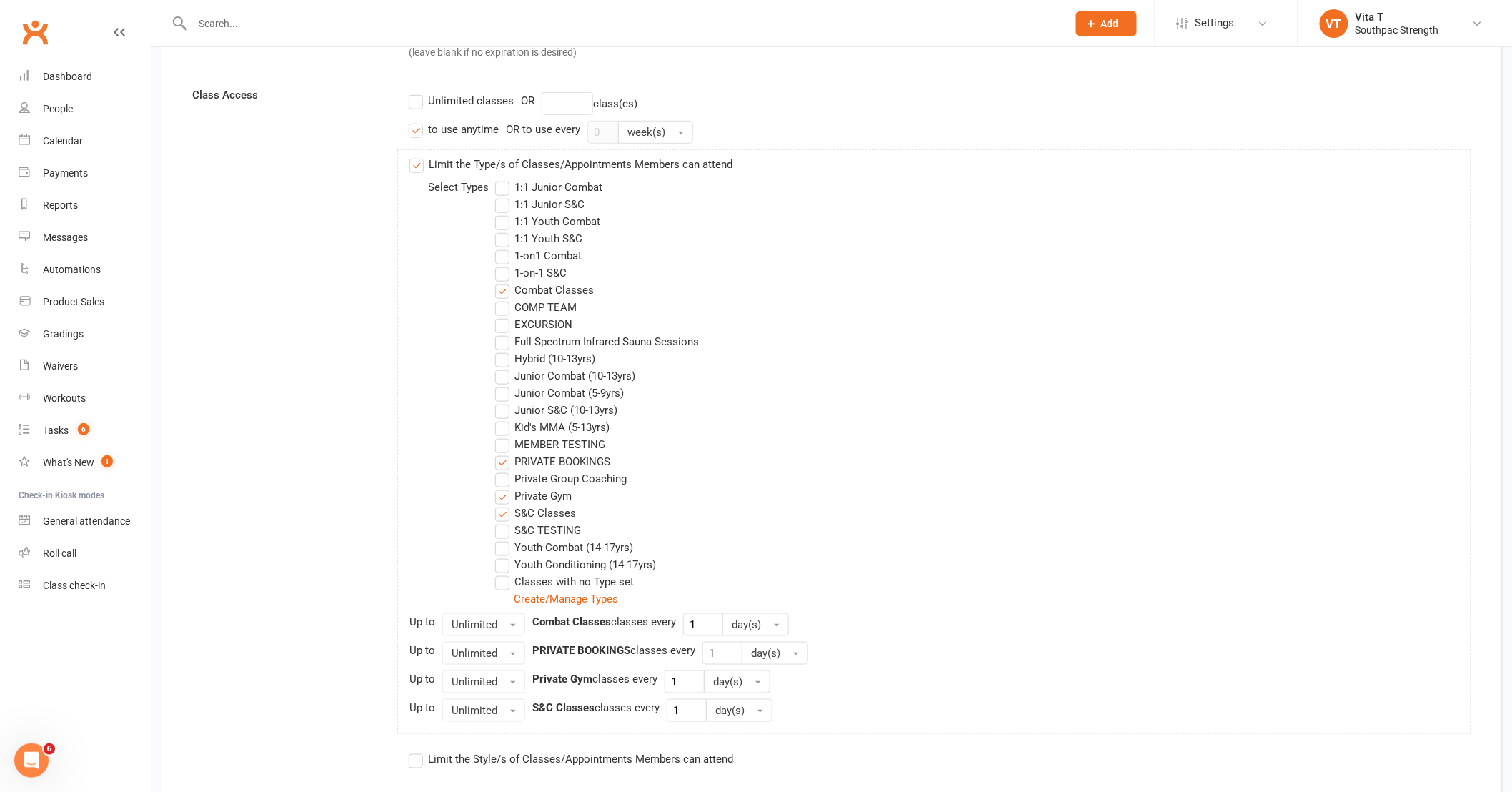
click at [418, 133] on label "to use anytime" at bounding box center [454, 129] width 90 height 17
click at [418, 120] on input "to use anytime" at bounding box center [413, 120] width 9 height 0
click at [414, 173] on div "Limit the Type/s of Classes/Appointments Members can attend Select Types 1:1 Ju…" at bounding box center [934, 441] width 1074 height 585
click at [414, 168] on label "Limit the Type/s of Classes/Appointments Members can attend" at bounding box center [571, 164] width 323 height 17
click at [414, 156] on input "Limit the Type/s of Classes/Appointments Members can attend" at bounding box center [414, 156] width 9 height 0
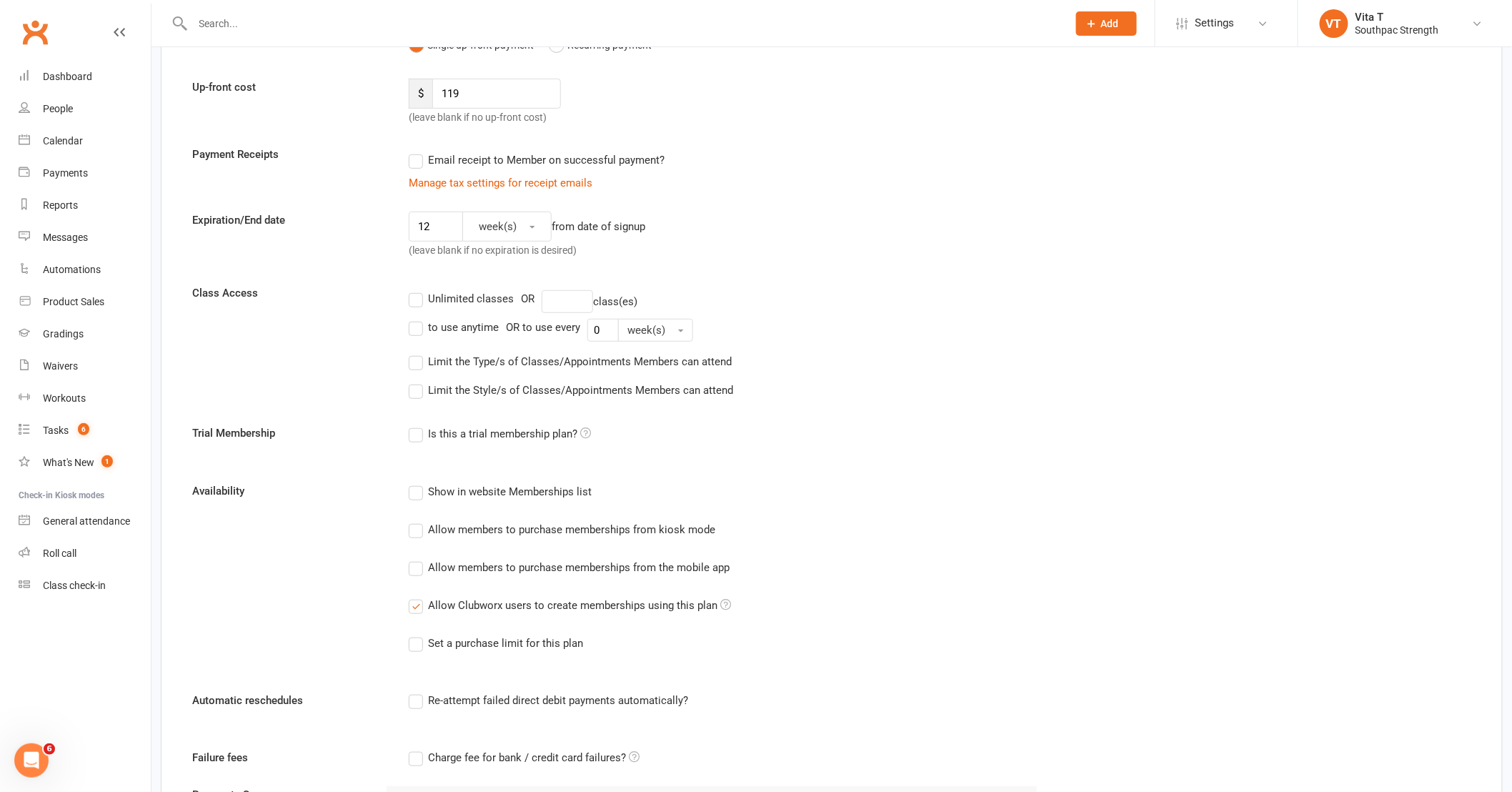
scroll to position [238, 0]
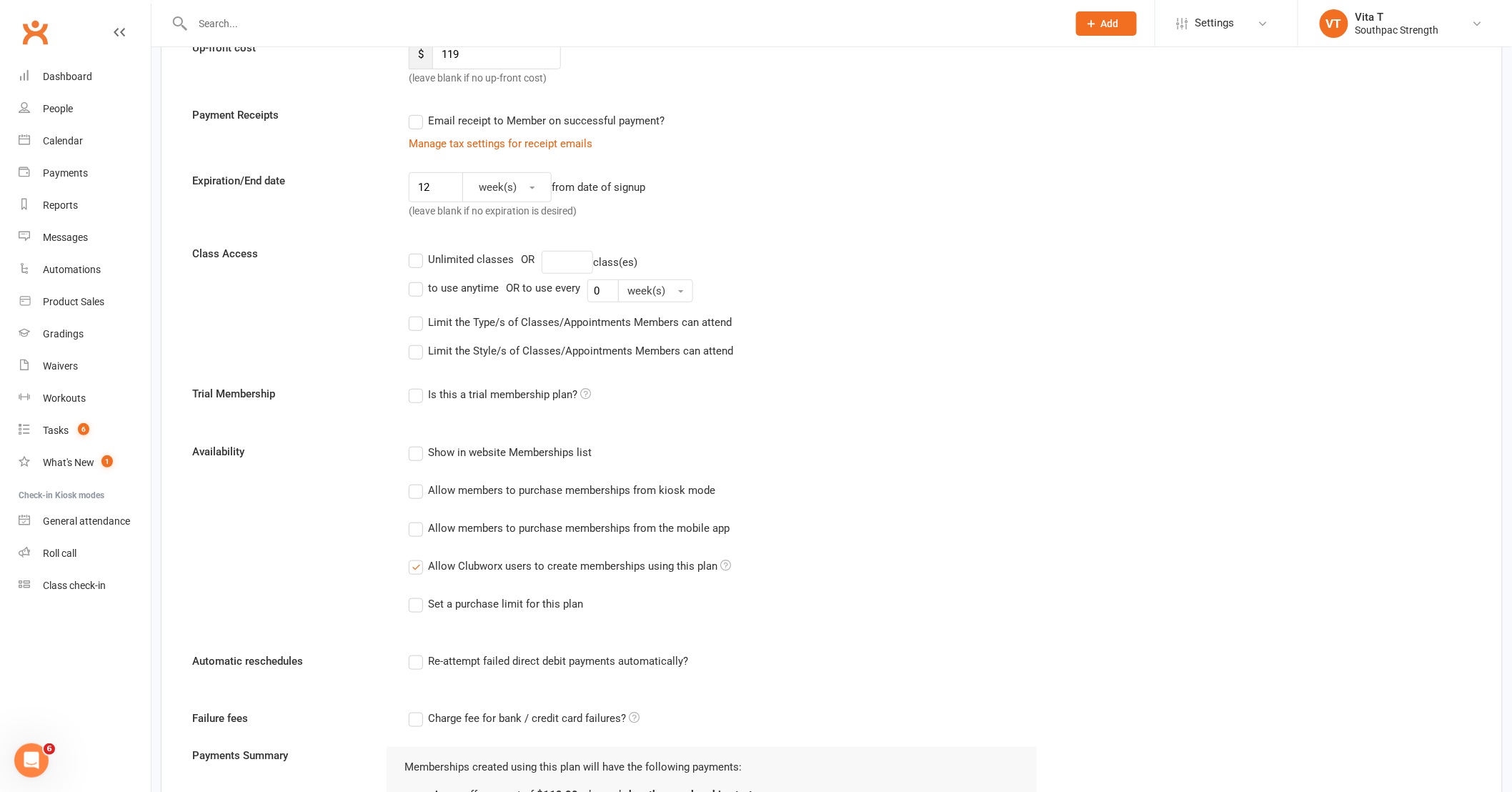
click at [416, 257] on label "Unlimited classes" at bounding box center [461, 259] width 105 height 17
click at [416, 251] on input "Unlimited classes" at bounding box center [413, 251] width 9 height 0
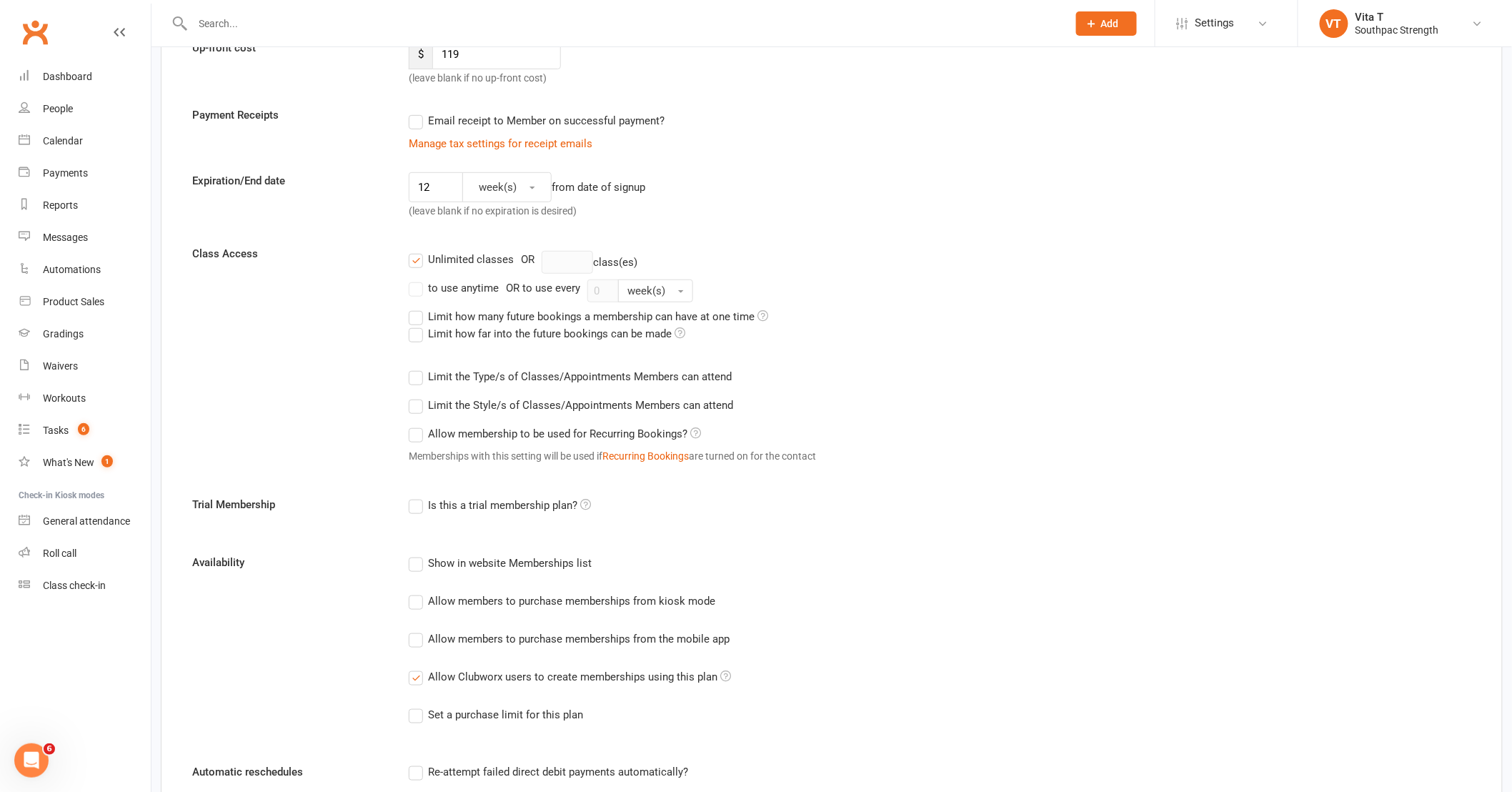
click at [413, 264] on label "Unlimited classes" at bounding box center [461, 259] width 105 height 17
click at [413, 251] on input "Unlimited classes" at bounding box center [413, 251] width 9 height 0
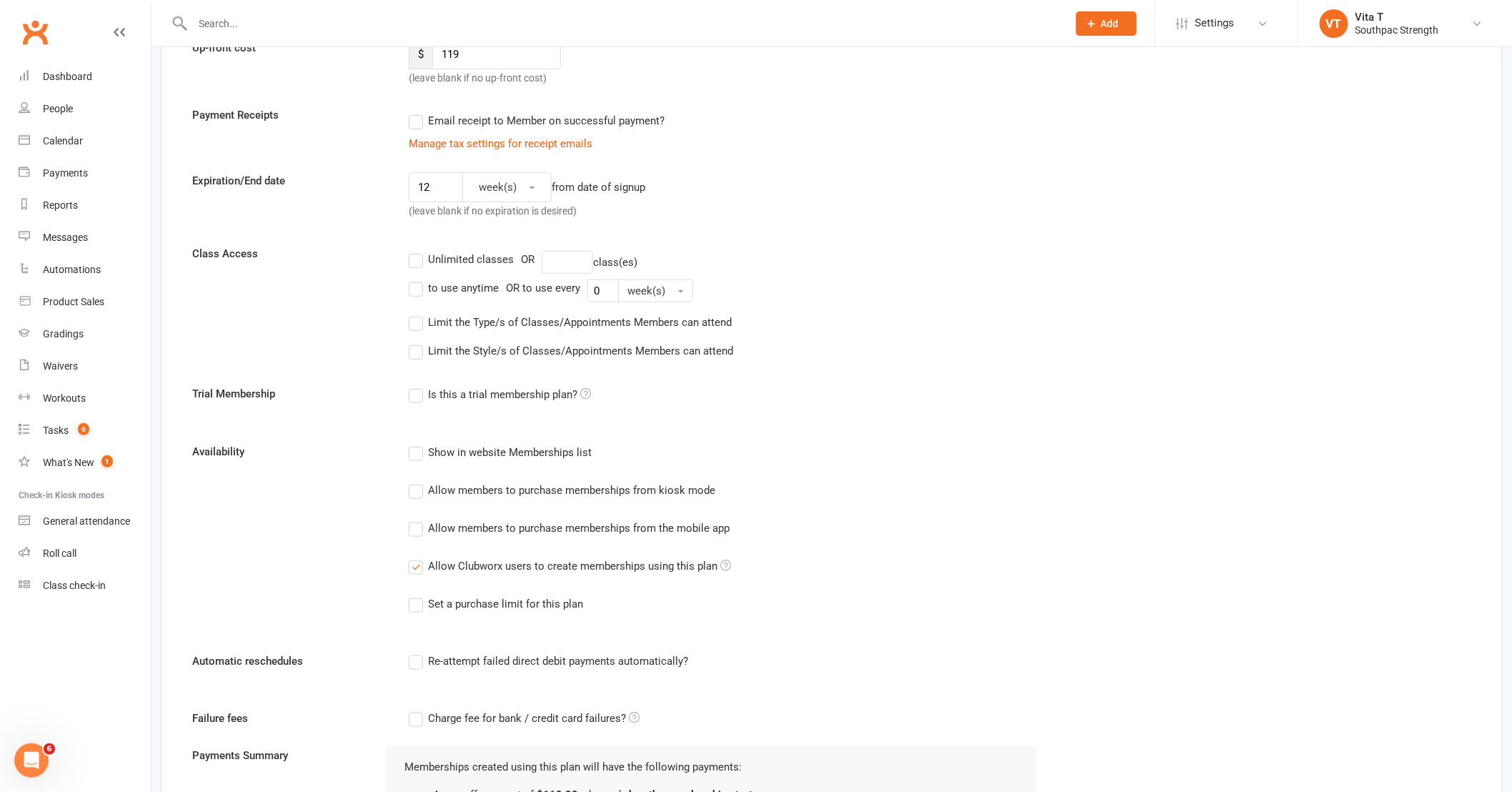
click at [422, 324] on label "Limit the Type/s of Classes/Appointments Members can attend" at bounding box center [570, 322] width 323 height 17
click at [418, 313] on input "Limit the Type/s of Classes/Appointments Members can attend" at bounding box center [413, 313] width 9 height 0
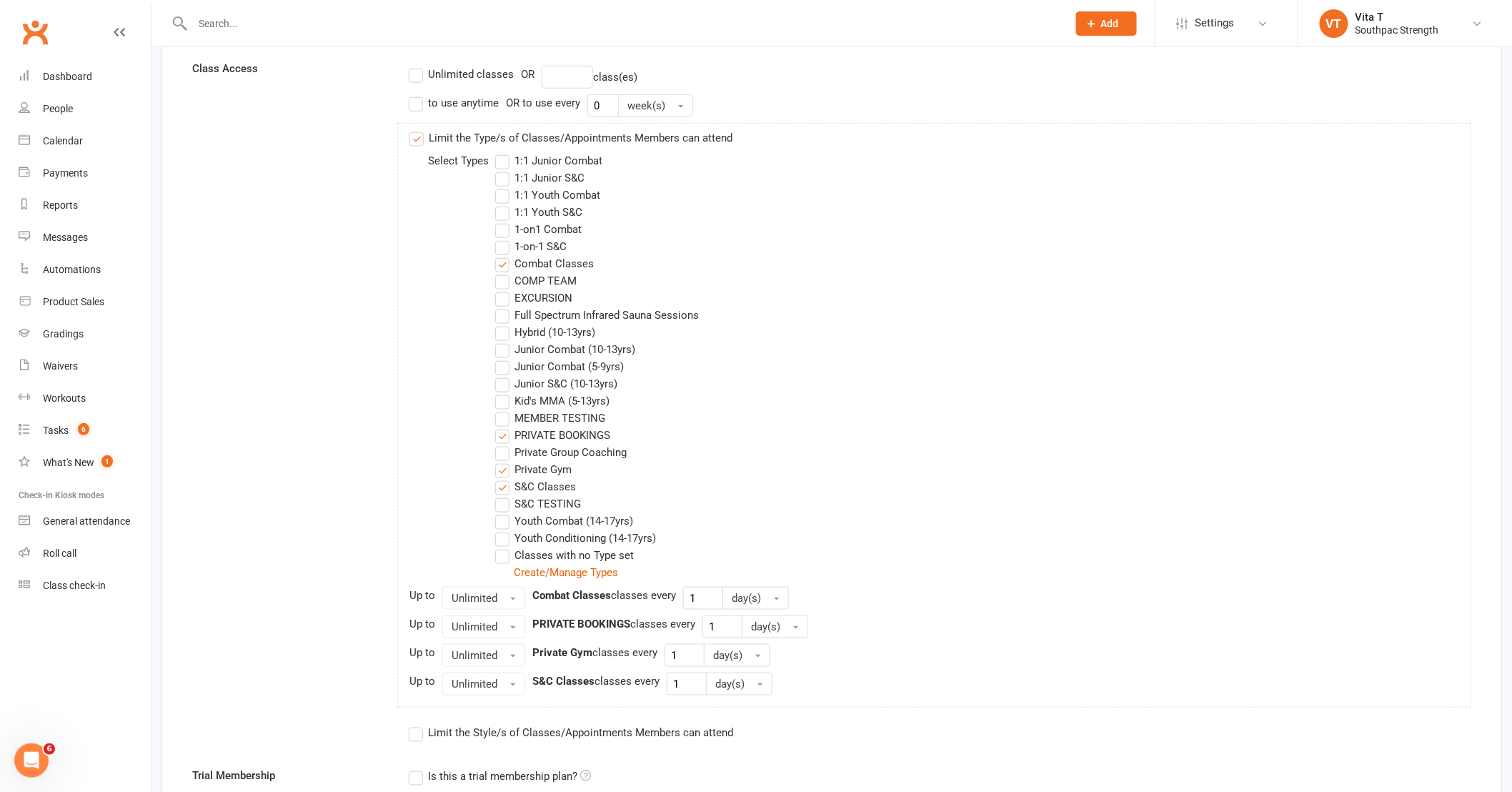
scroll to position [476, 0]
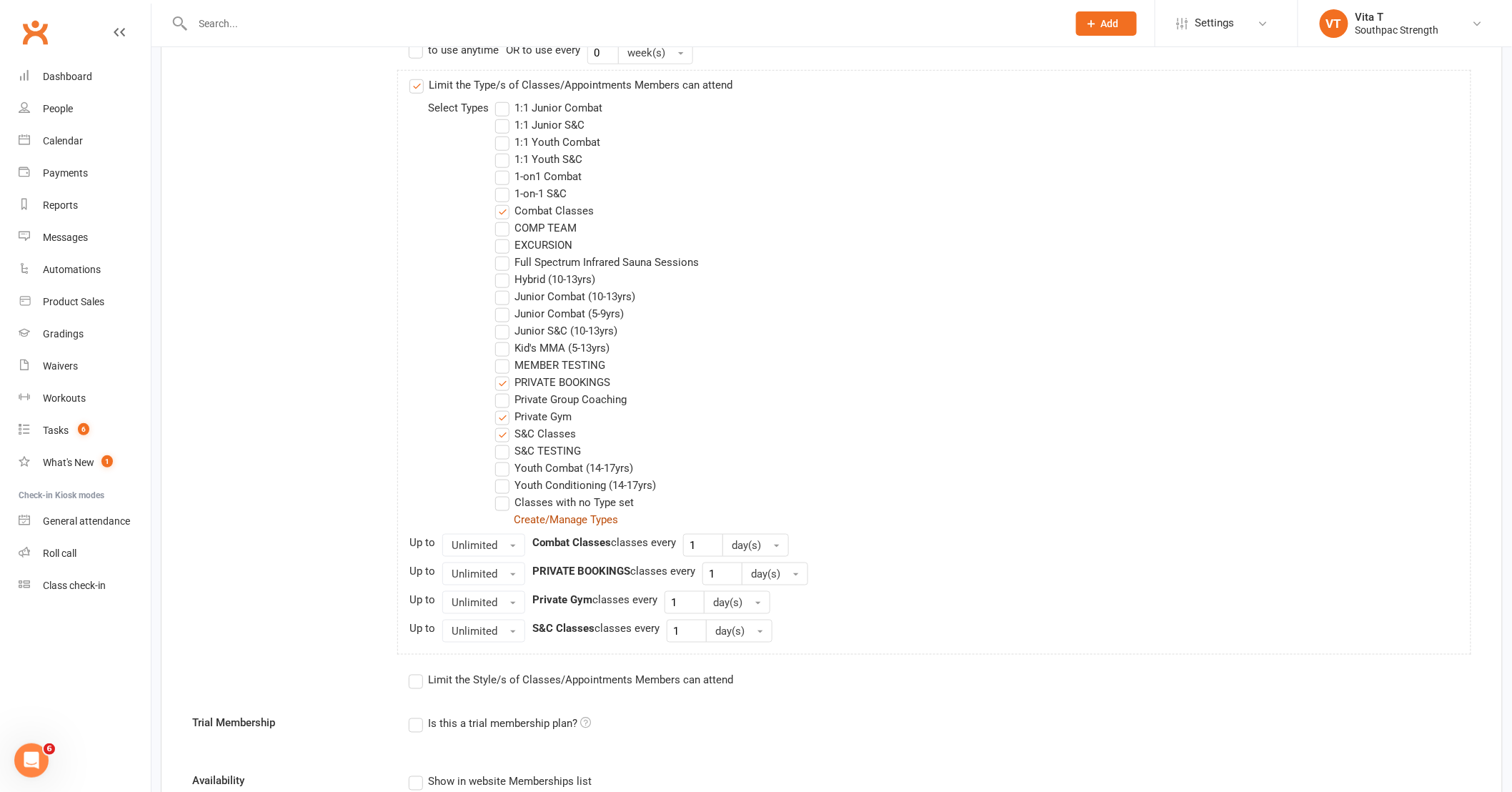
click at [577, 520] on link "Create/Manage Types" at bounding box center [566, 519] width 104 height 13
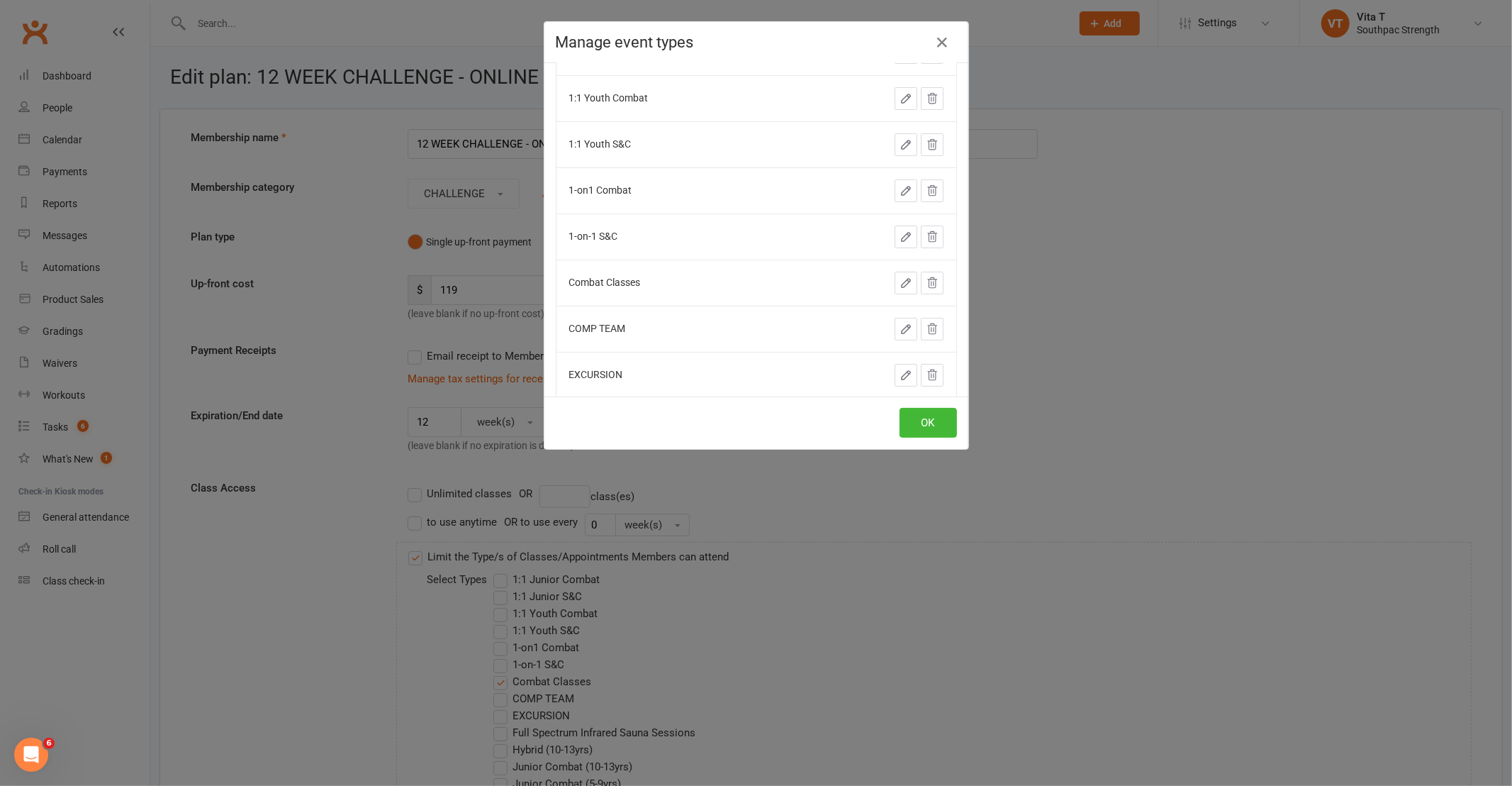
scroll to position [0, 0]
type input "Challenge"
click at [898, 90] on button "+ Add" at bounding box center [927, 89] width 60 height 30
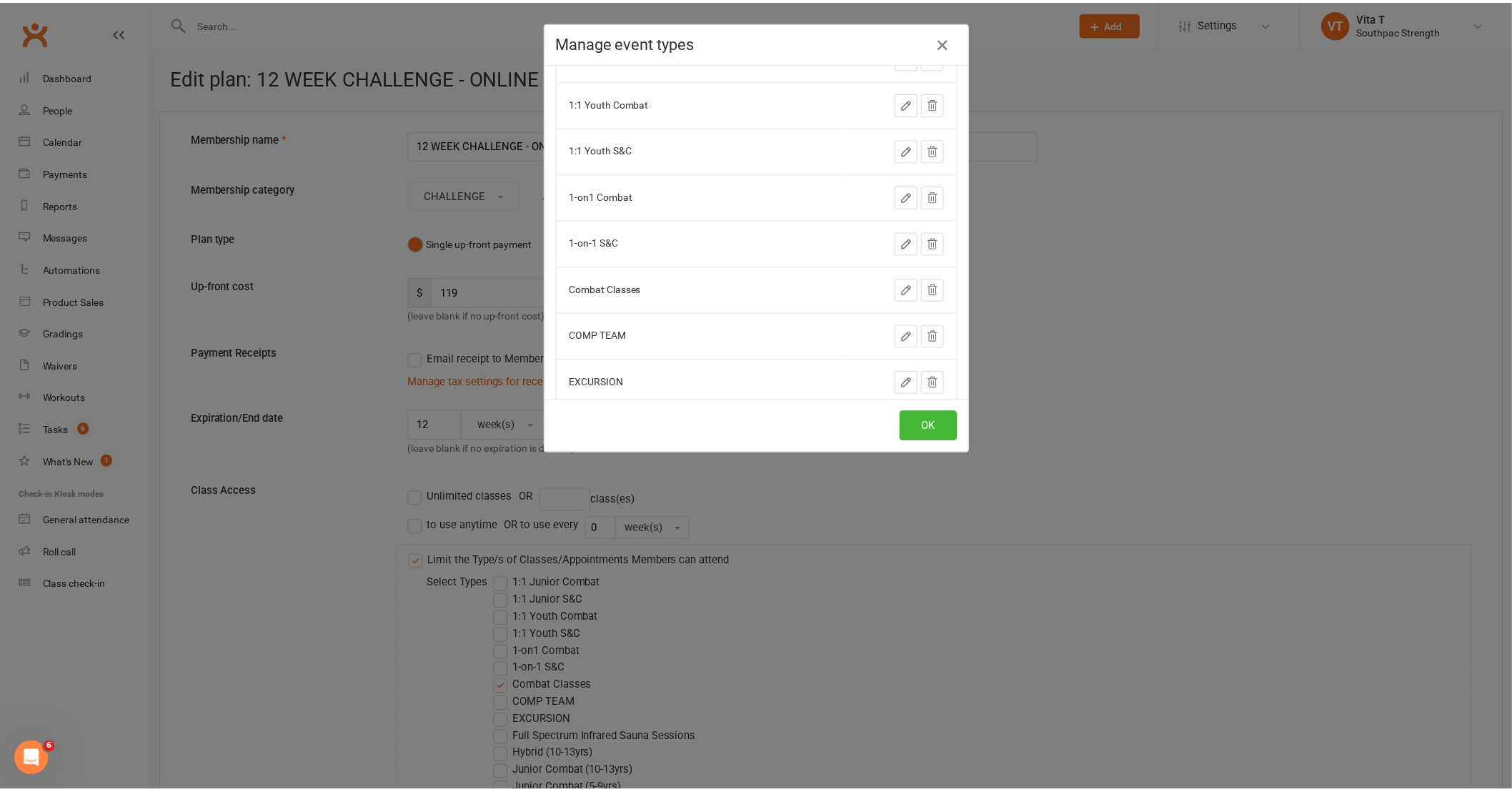
scroll to position [158, 0]
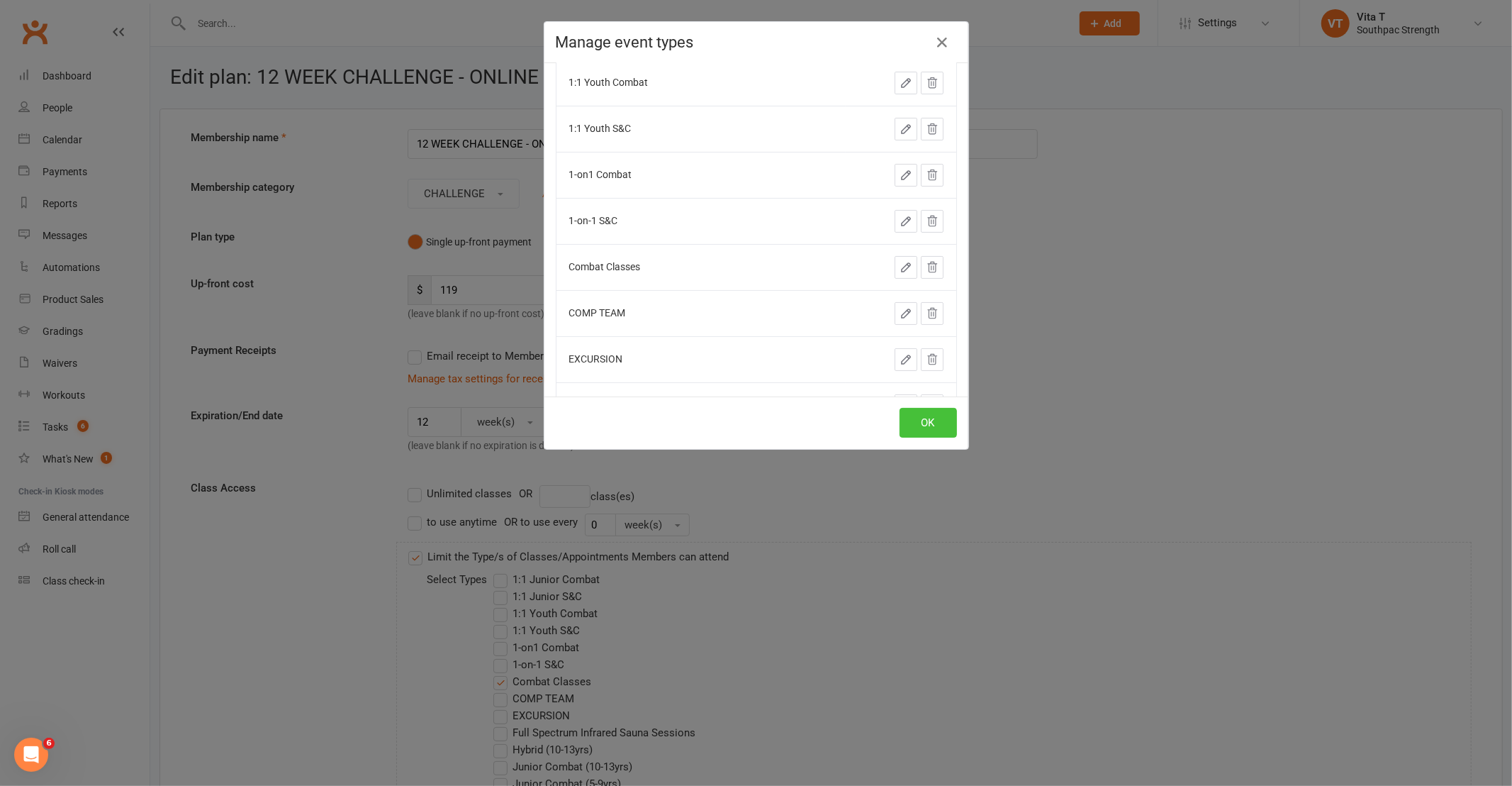
click at [925, 423] on button "OK" at bounding box center [928, 423] width 57 height 30
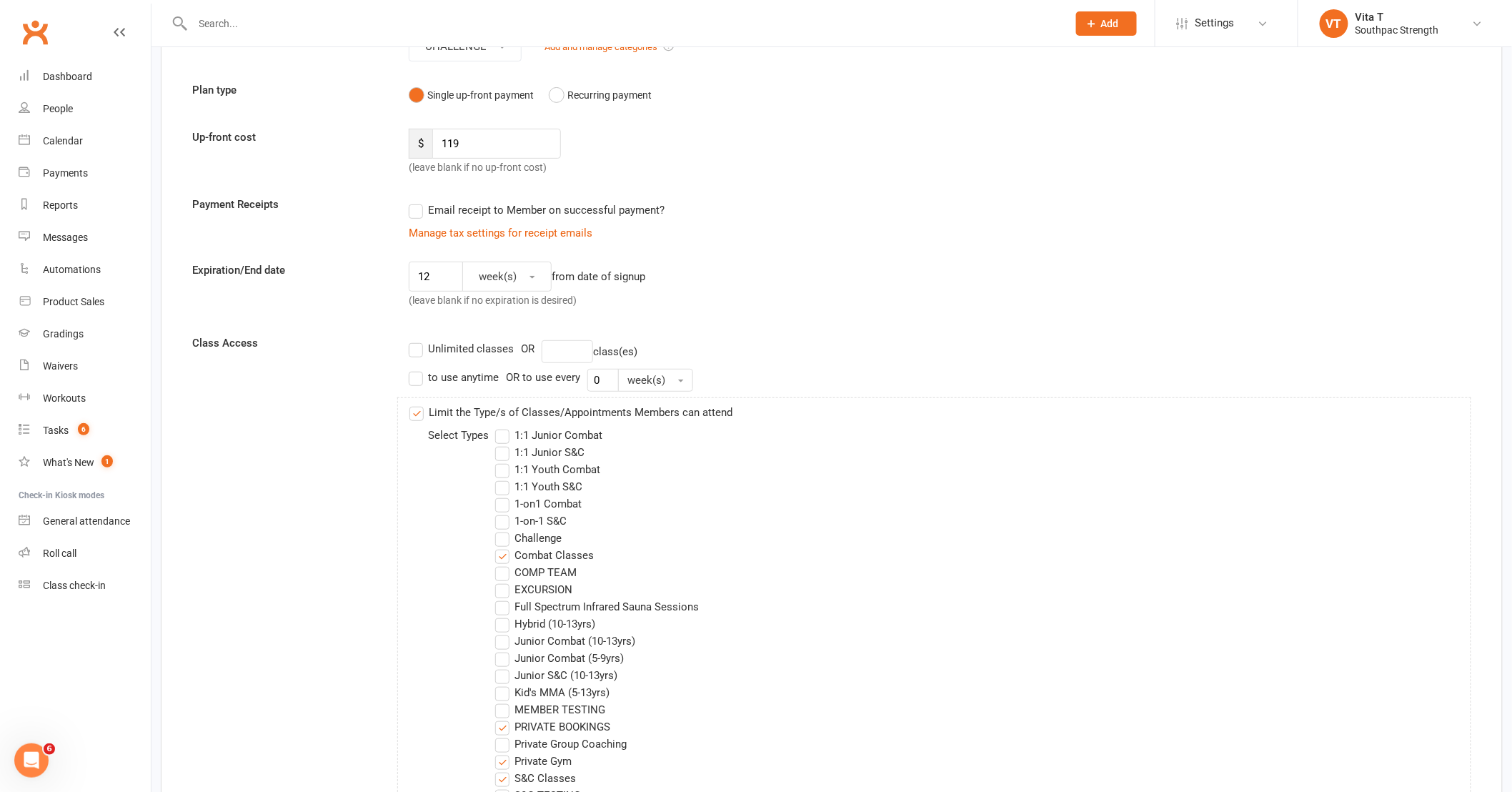
scroll to position [238, 0]
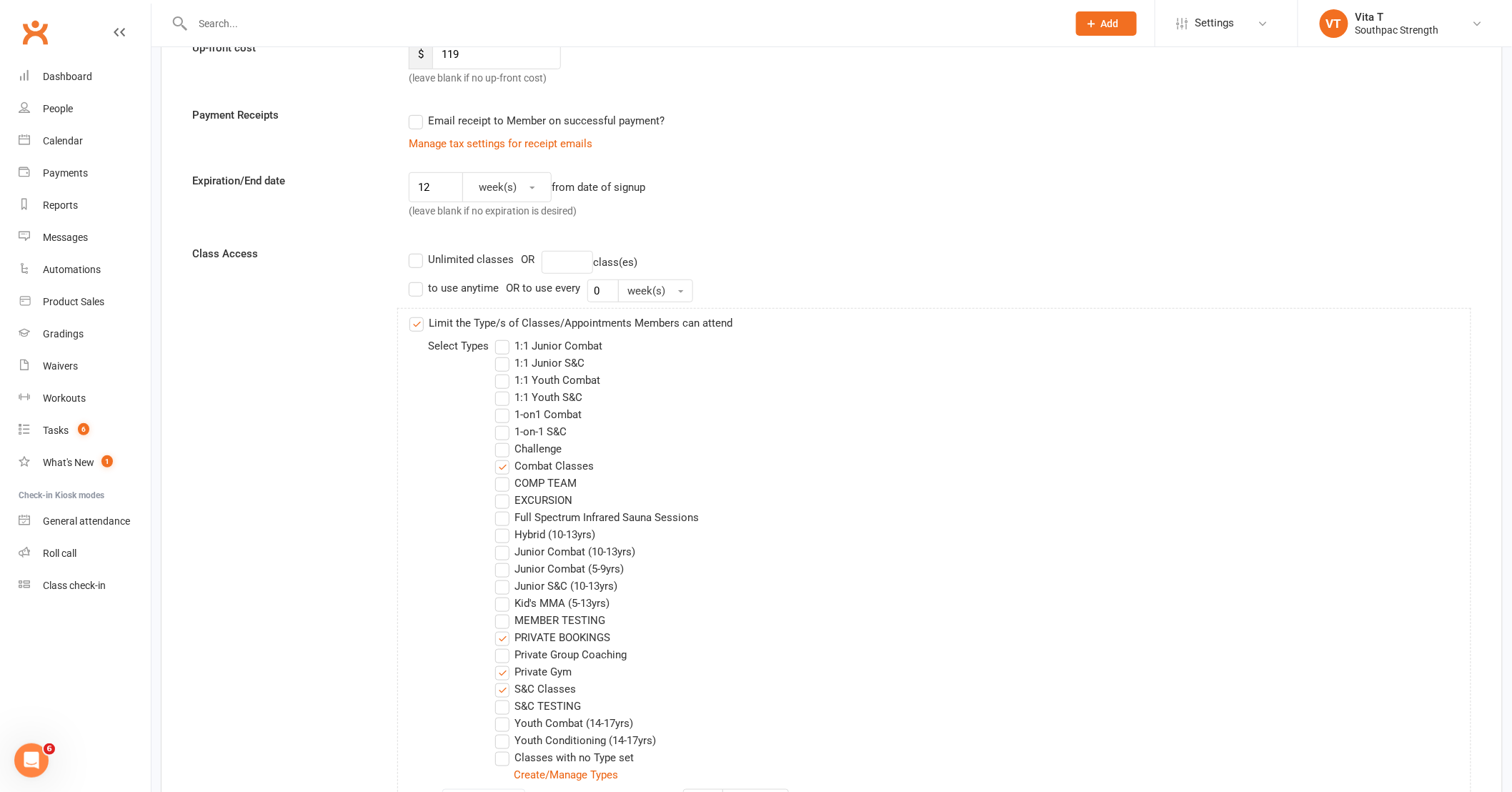
click at [503, 444] on label "Challenge" at bounding box center [528, 448] width 67 height 17
click at [503, 440] on input "Challenge" at bounding box center [500, 440] width 9 height 0
click at [503, 464] on label "Combat Classes" at bounding box center [544, 466] width 98 height 17
click at [503, 457] on input "Combat Classes" at bounding box center [500, 457] width 9 height 0
drag, startPoint x: 499, startPoint y: 641, endPoint x: 501, endPoint y: 661, distance: 20.1
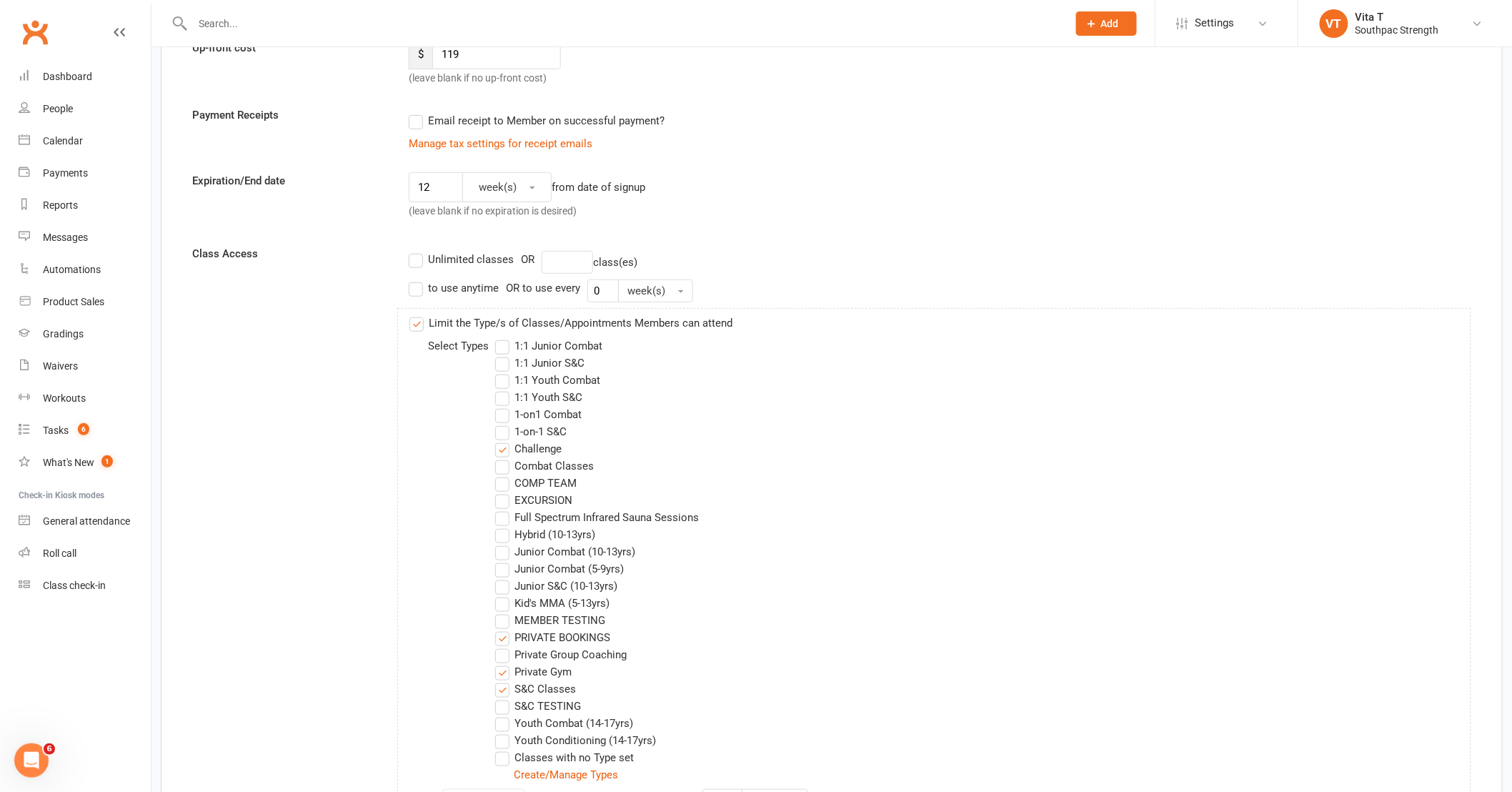
click at [499, 643] on label "PRIVATE BOOKINGS" at bounding box center [553, 637] width 115 height 17
click at [499, 628] on input "PRIVATE BOOKINGS" at bounding box center [500, 628] width 9 height 0
click at [501, 672] on label "Private Gym" at bounding box center [533, 672] width 76 height 17
click at [501, 663] on input "Private Gym" at bounding box center [500, 663] width 9 height 0
click at [502, 695] on label "S&C Classes" at bounding box center [535, 688] width 81 height 17
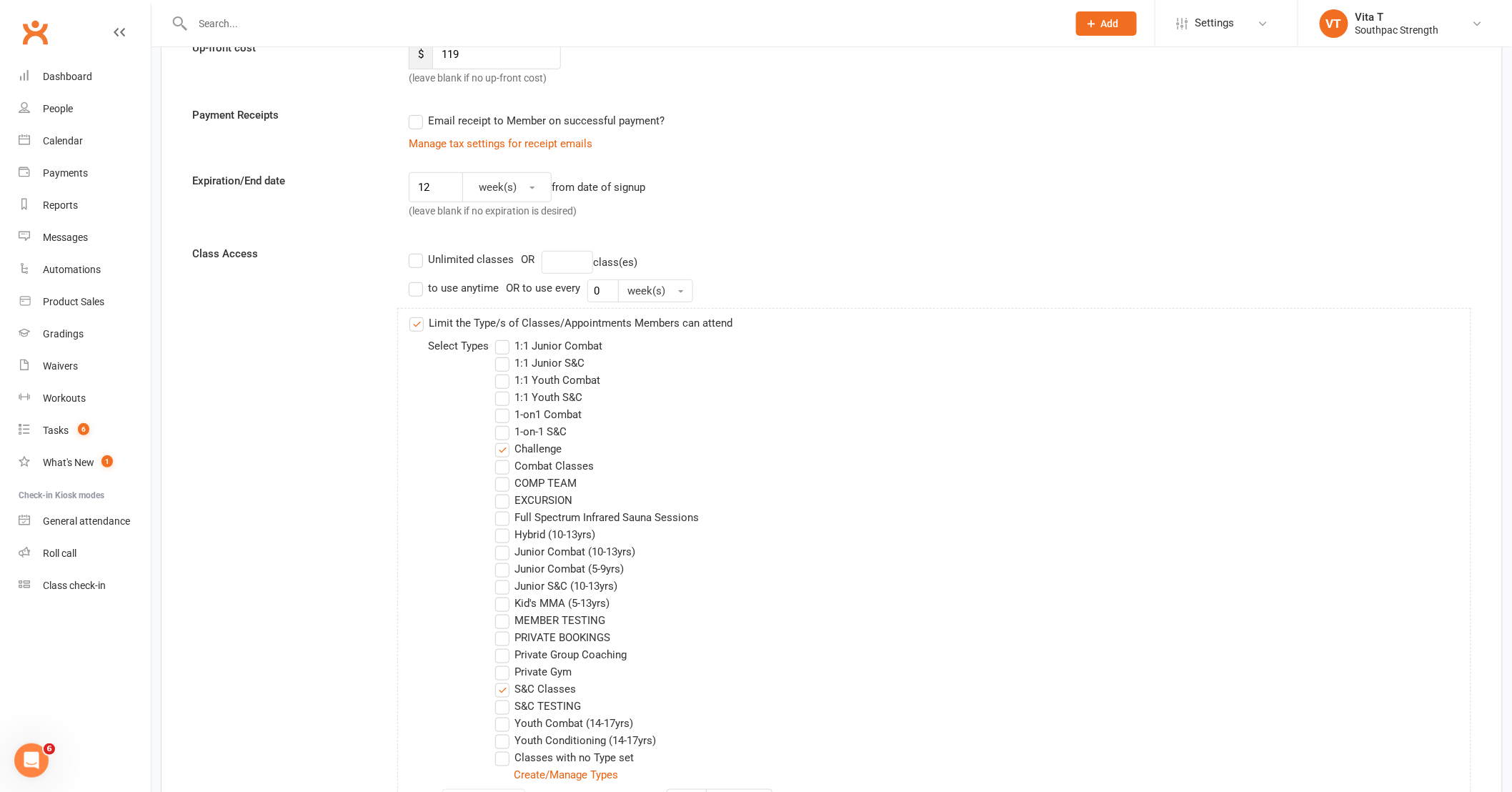
click at [502, 680] on input "S&C Classes" at bounding box center [500, 680] width 9 height 0
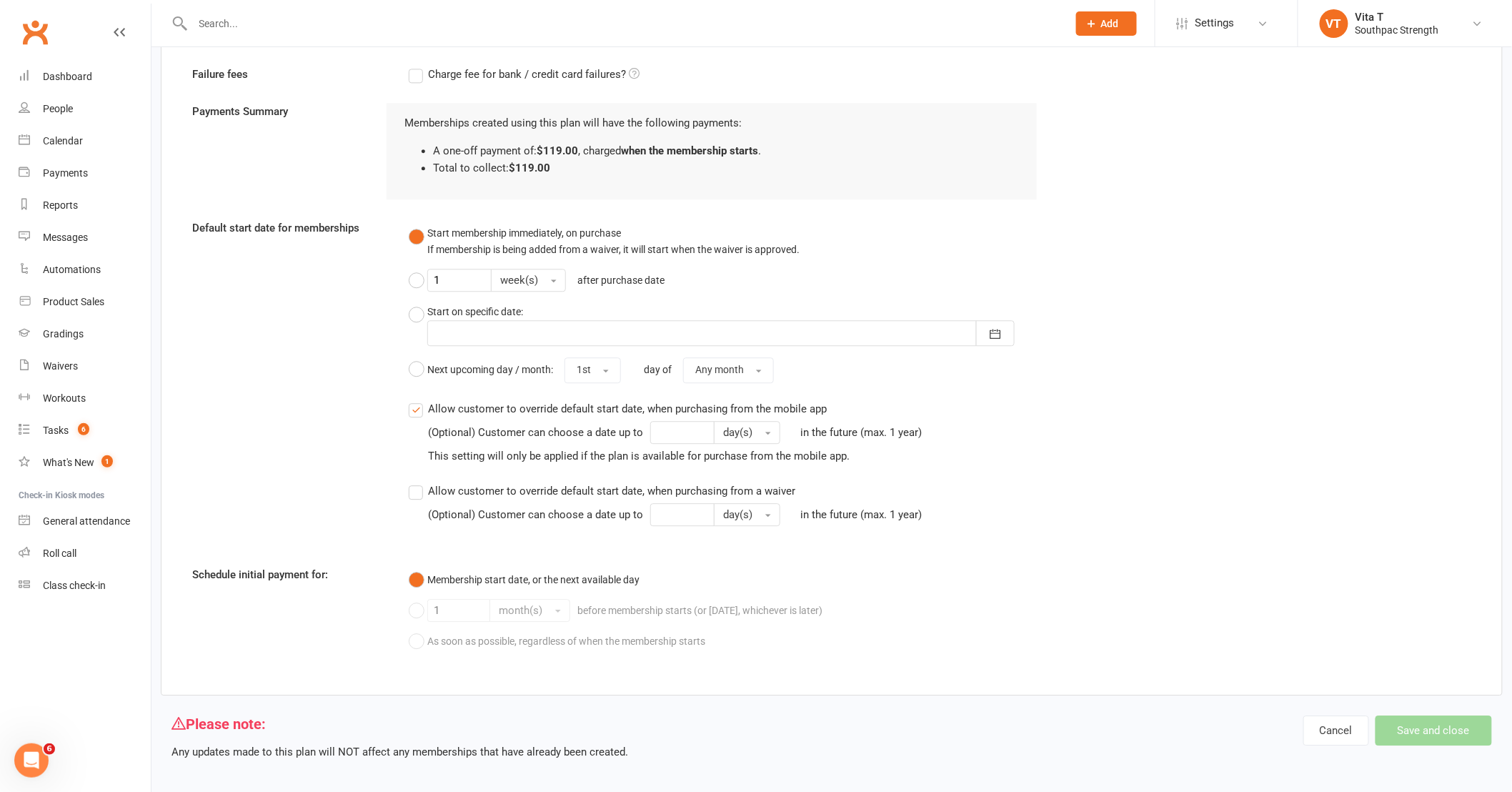
scroll to position [1389, 0]
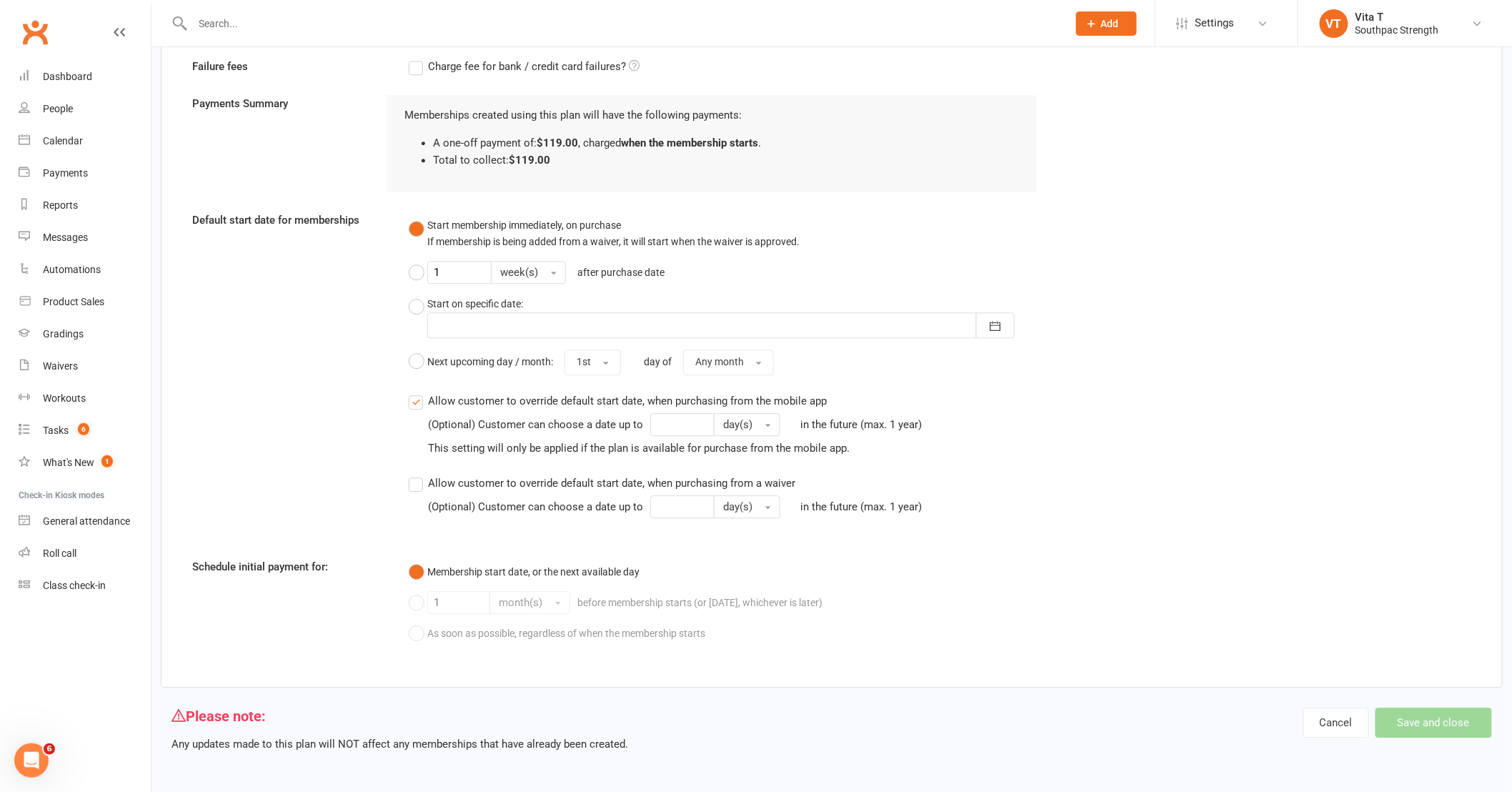
click at [415, 401] on label "Allow customer to override default start date, when purchasing from the mobile …" at bounding box center [669, 423] width 520 height 62
click at [415, 392] on input "Allow customer to override default start date, when purchasing from the mobile …" at bounding box center [413, 392] width 9 height 0
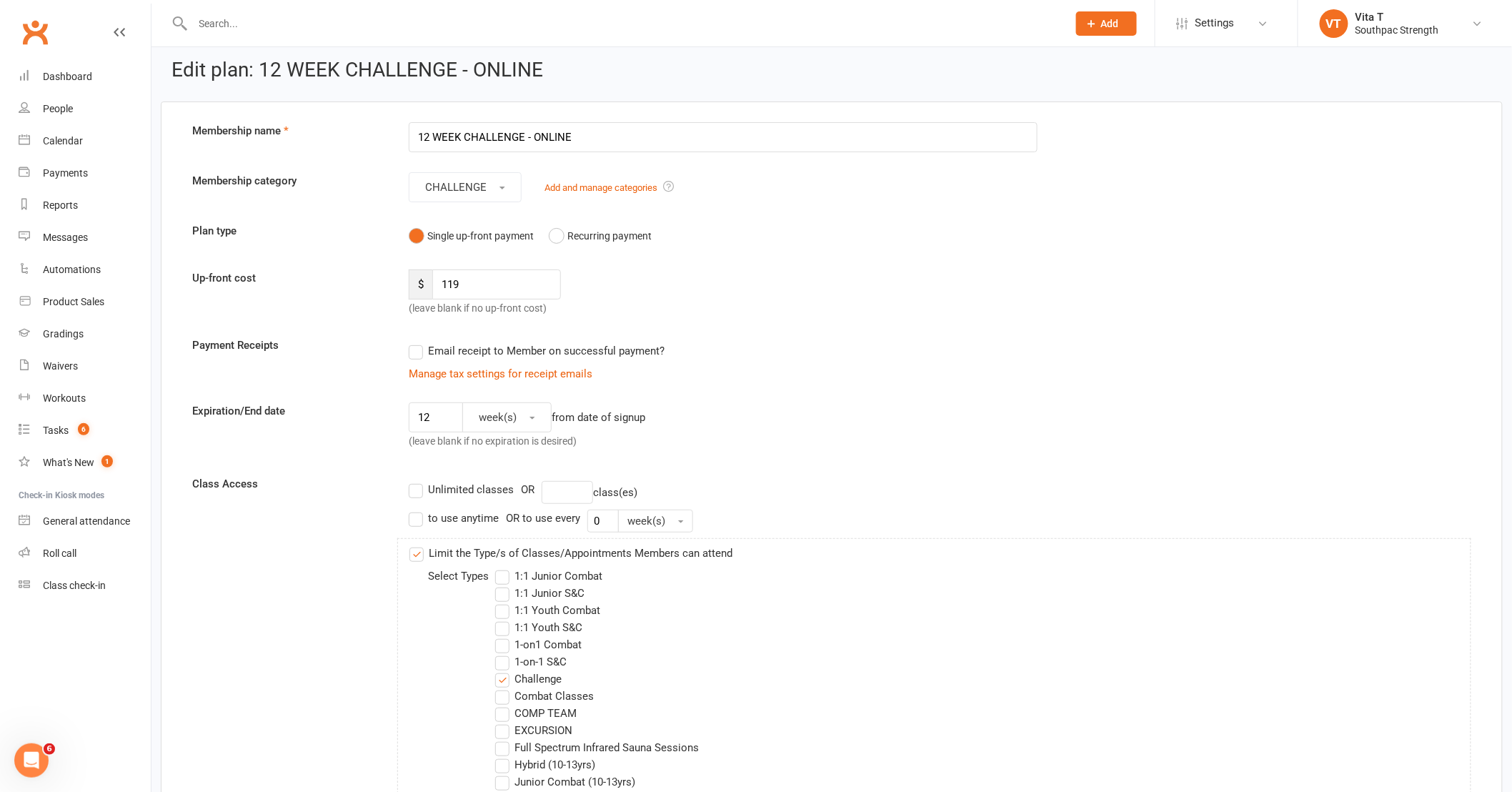
scroll to position [0, 0]
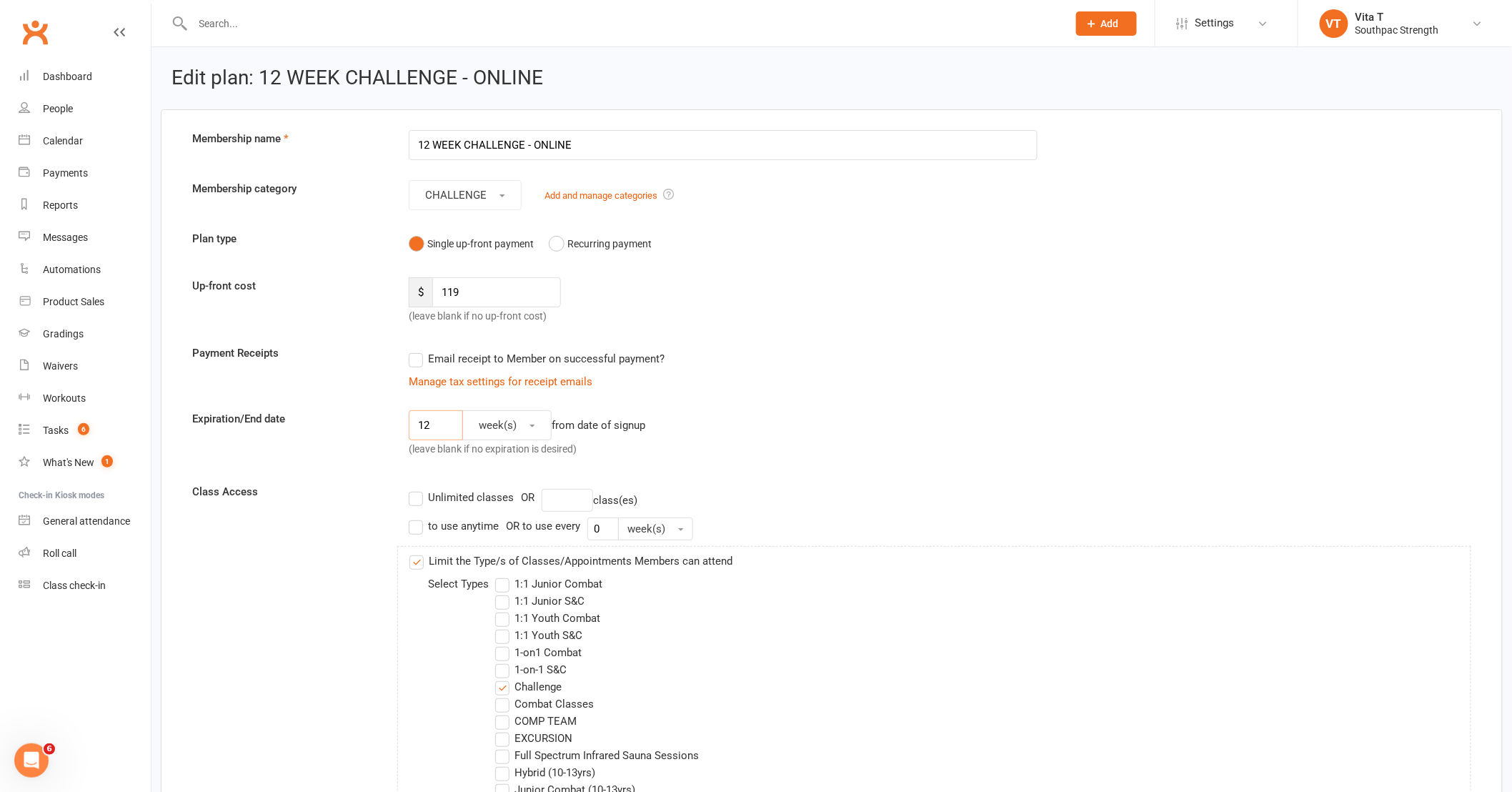
click at [431, 429] on input "12" at bounding box center [436, 426] width 55 height 30
click at [876, 493] on div "Unlimited classes OR class(es)" at bounding box center [940, 500] width 1062 height 23
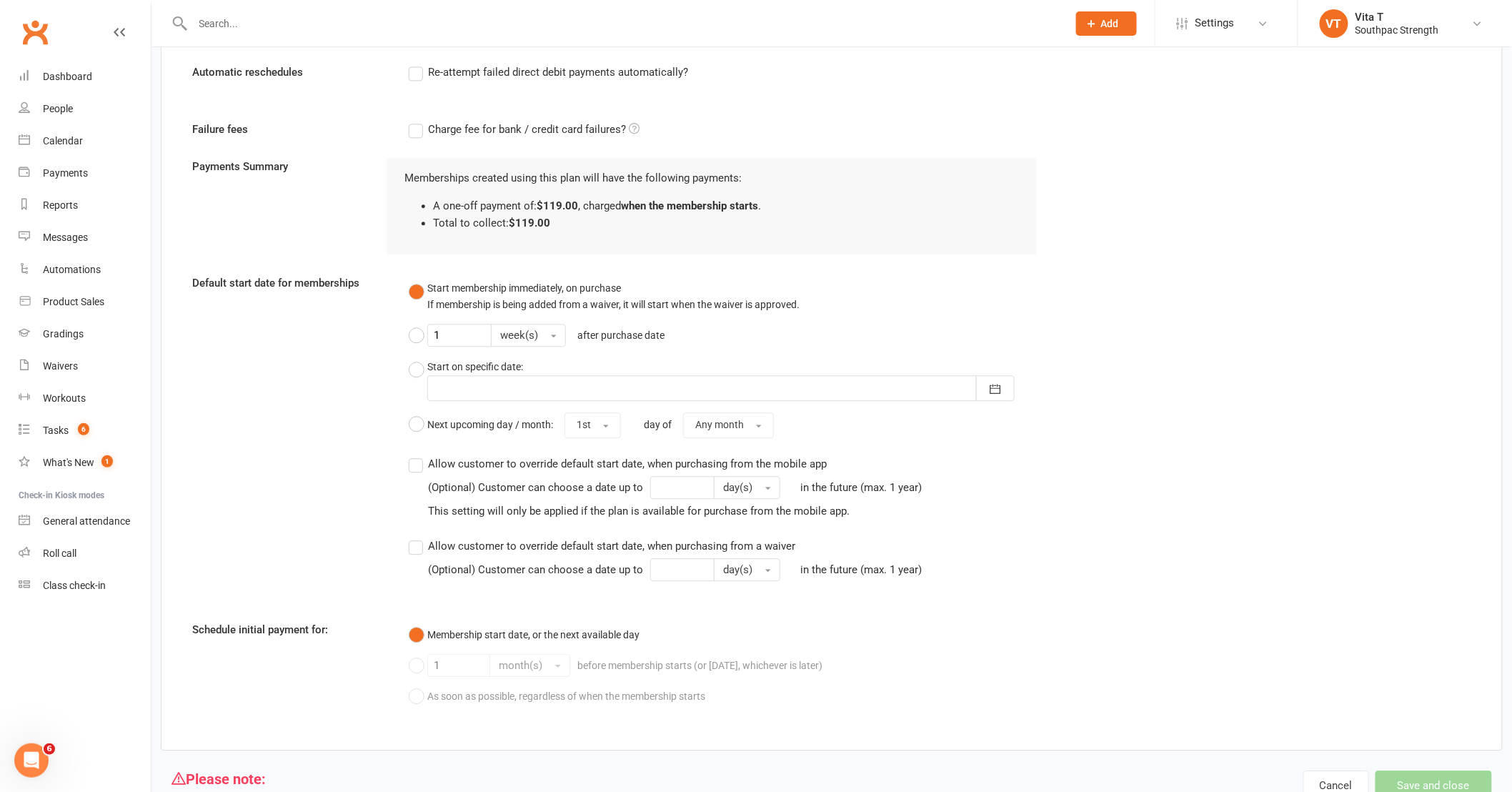
scroll to position [1389, 0]
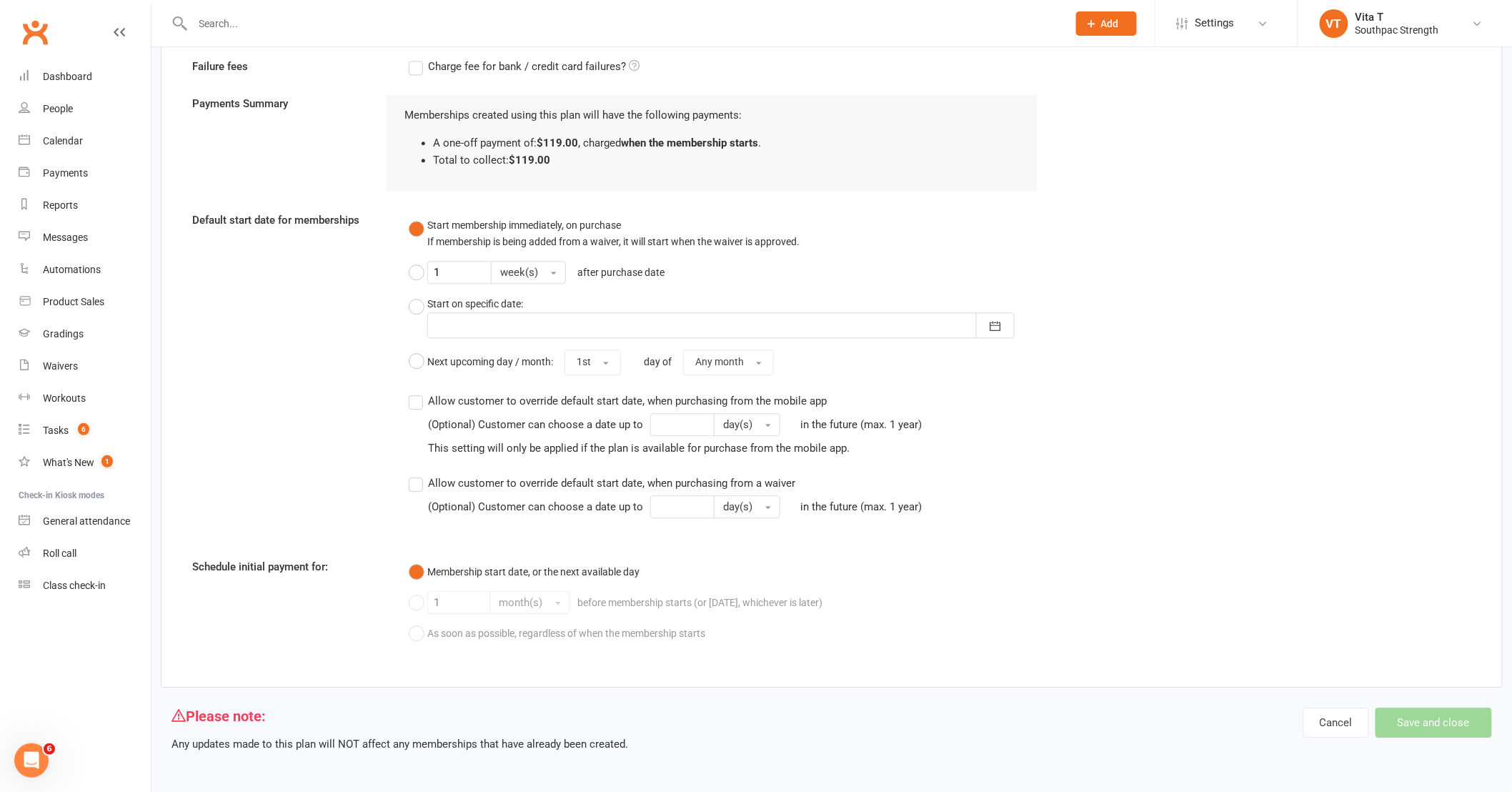
click at [1386, 723] on div "Cancel Save and close" at bounding box center [1397, 722] width 189 height 30
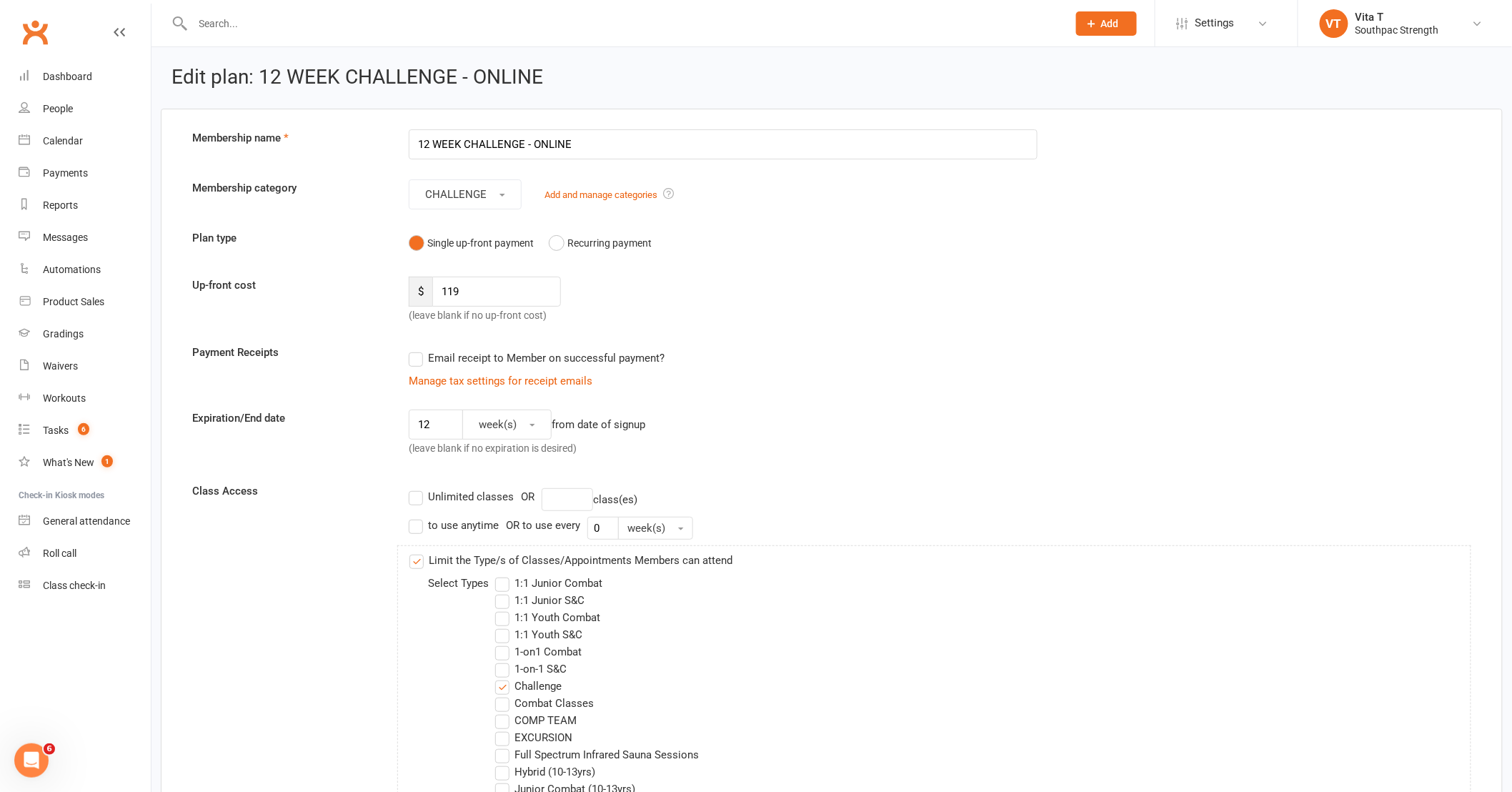
scroll to position [0, 0]
click at [419, 362] on label "Email receipt to Member on successful payment?" at bounding box center [537, 358] width 256 height 17
click at [418, 350] on input "Email receipt to Member on successful payment?" at bounding box center [413, 350] width 9 height 0
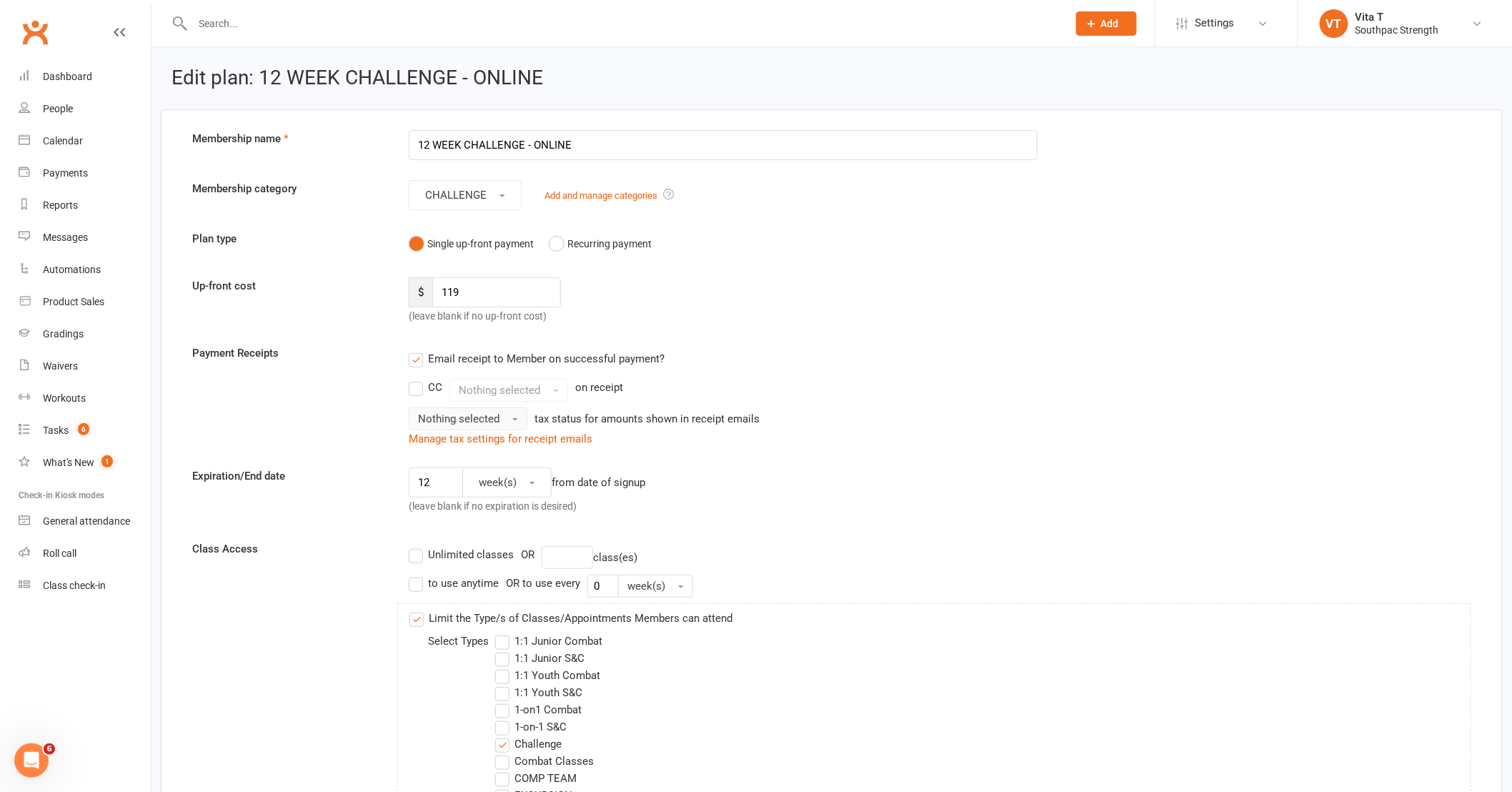
click at [515, 423] on button "Nothing selected" at bounding box center [468, 419] width 119 height 23
click at [501, 438] on link "Inc tax" at bounding box center [480, 450] width 142 height 29
click at [541, 391] on div "Nothing selected" at bounding box center [509, 390] width 119 height 23
click at [413, 394] on label "CC" at bounding box center [426, 387] width 33 height 17
click at [413, 379] on input "CC" at bounding box center [413, 379] width 9 height 0
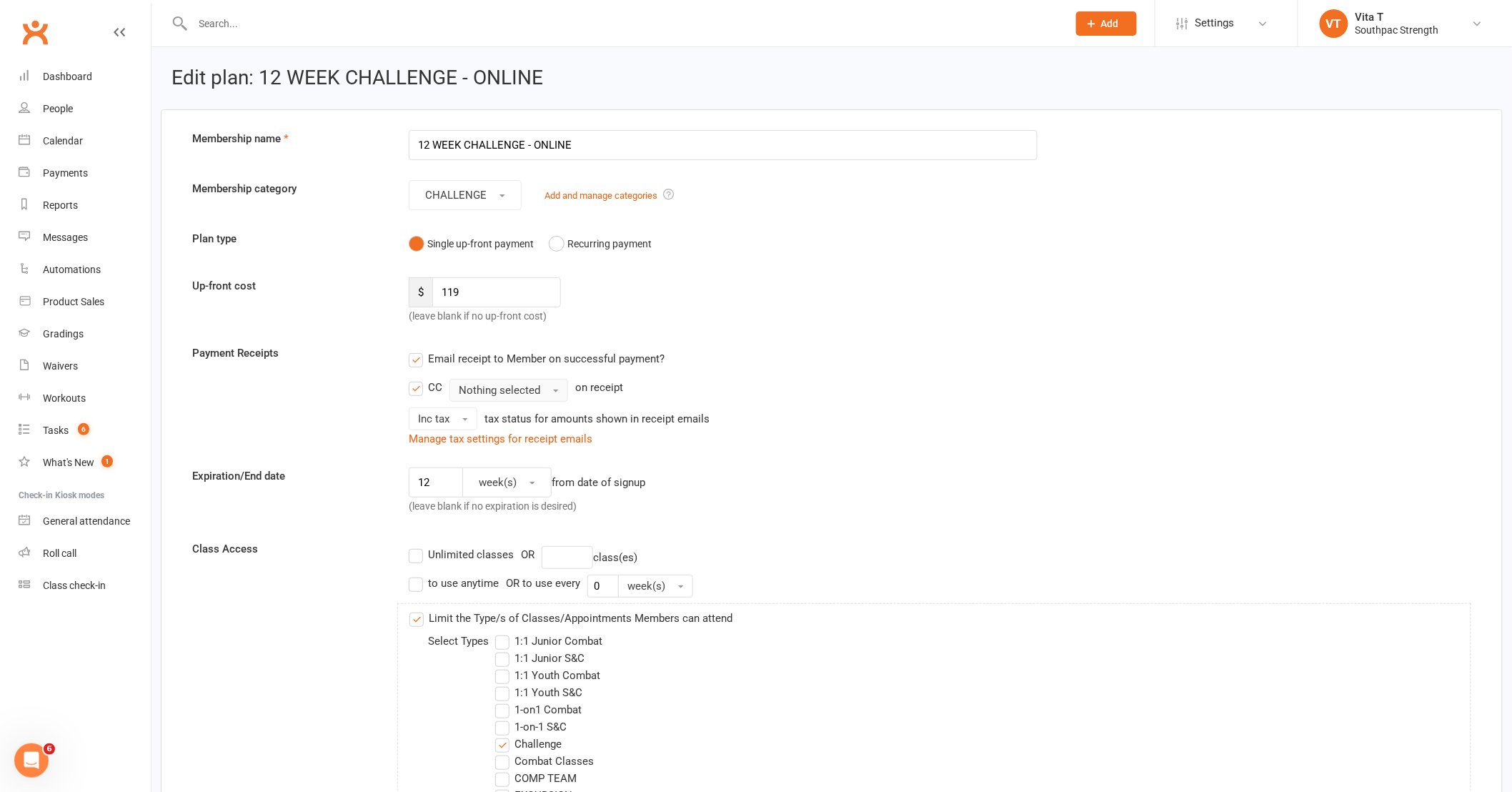
click at [512, 395] on span "Nothing selected" at bounding box center [500, 390] width 82 height 13
click at [422, 389] on label "CC" at bounding box center [426, 387] width 33 height 17
click at [418, 379] on input "CC" at bounding box center [413, 379] width 9 height 0
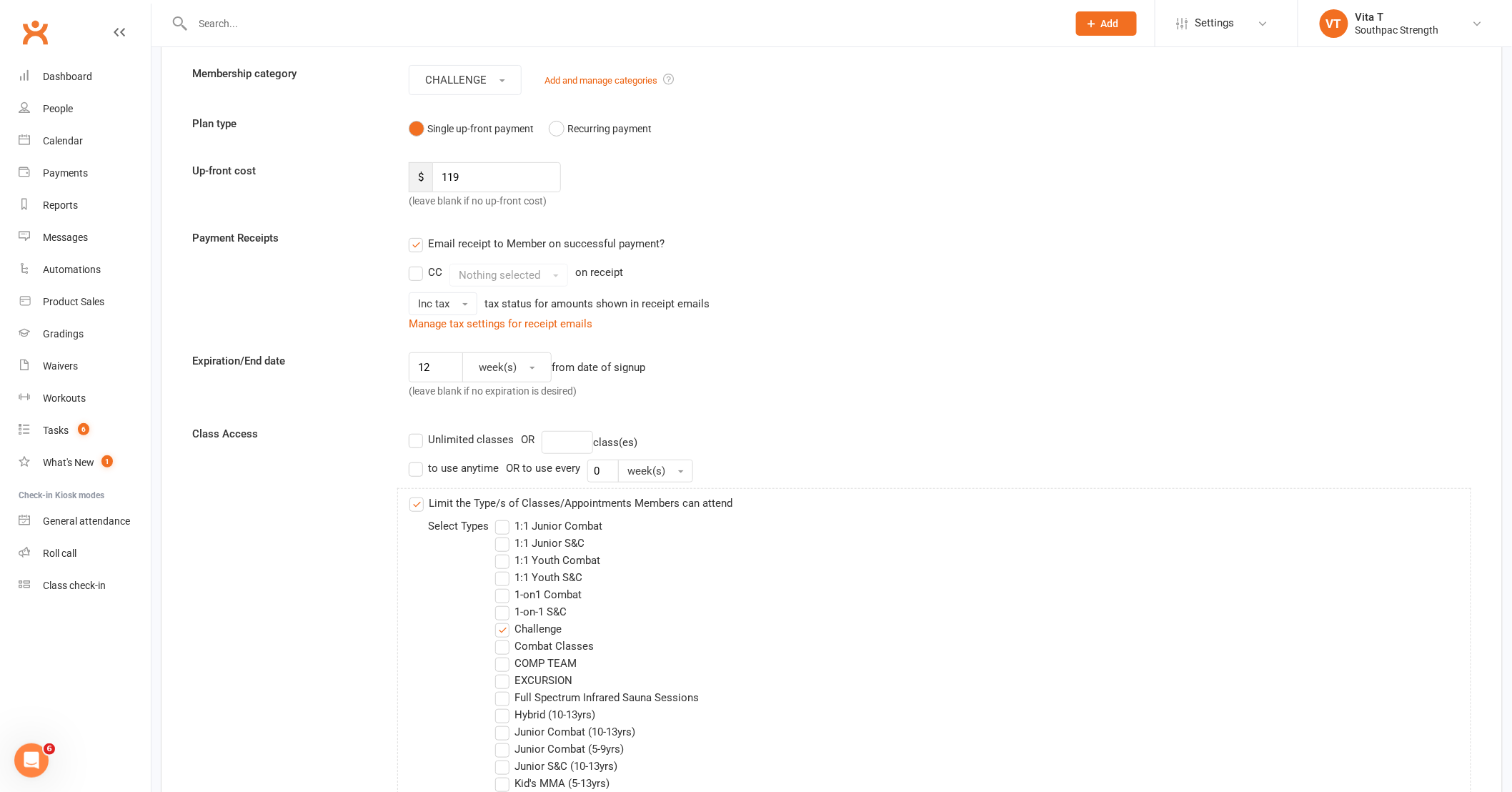
scroll to position [238, 0]
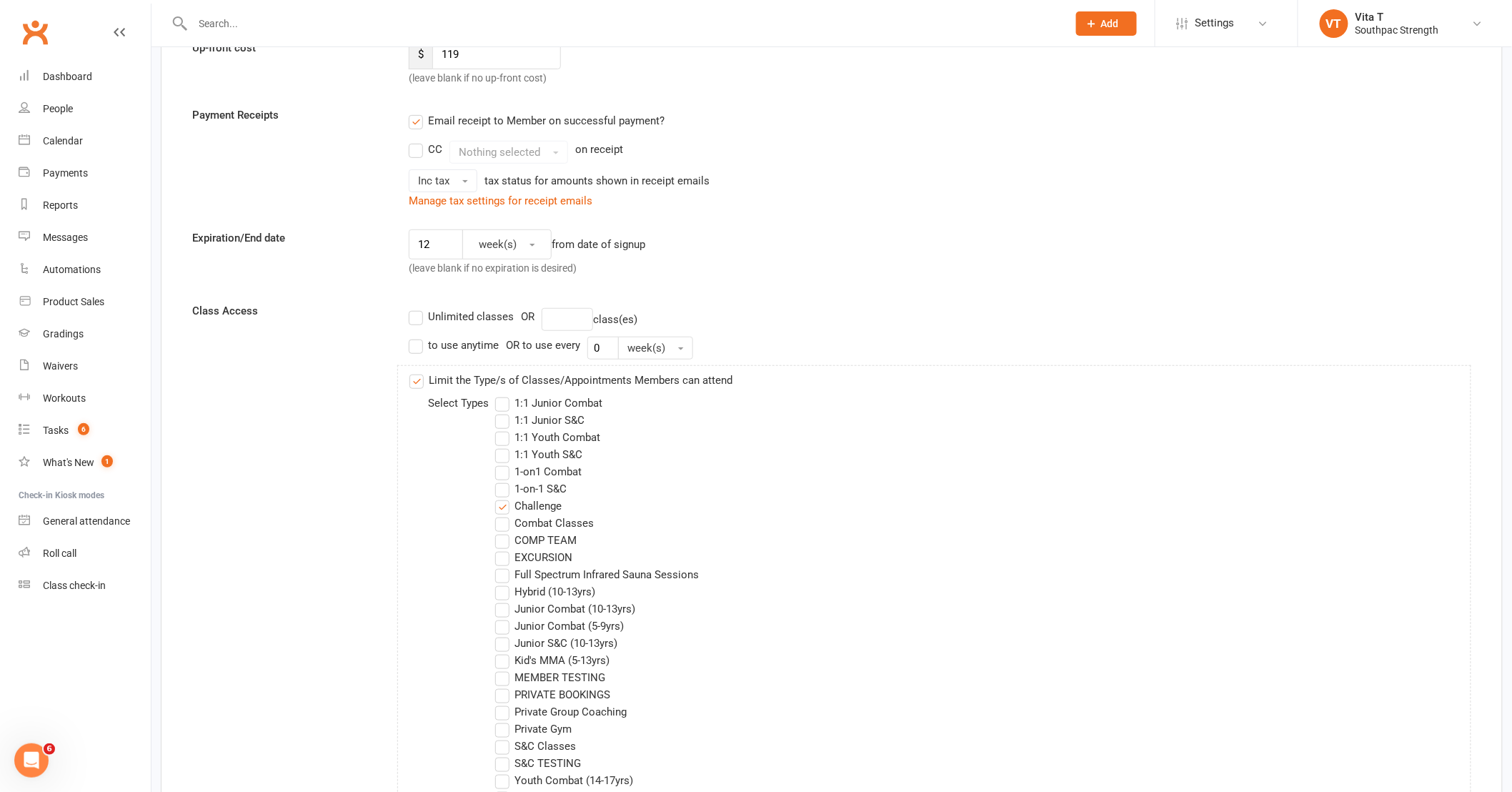
click at [419, 153] on label "CC" at bounding box center [426, 149] width 33 height 17
click at [418, 141] on input "CC" at bounding box center [413, 141] width 9 height 0
click at [484, 155] on span "Nothing selected" at bounding box center [500, 152] width 82 height 13
click at [806, 209] on div "Manage tax settings for receipt emails" at bounding box center [723, 201] width 628 height 17
click at [419, 151] on label "CC" at bounding box center [426, 149] width 33 height 17
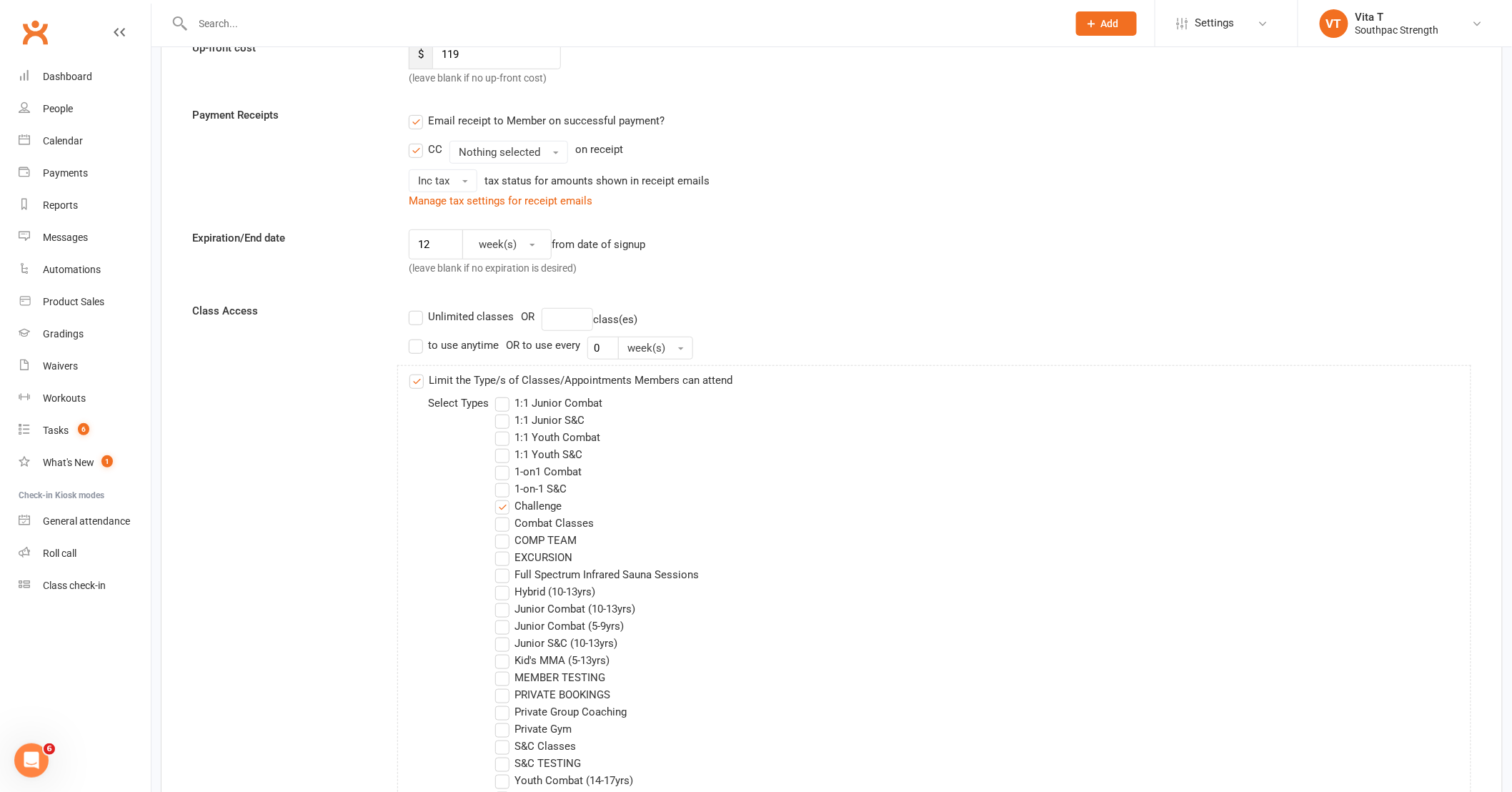
click at [418, 141] on input "CC" at bounding box center [413, 141] width 9 height 0
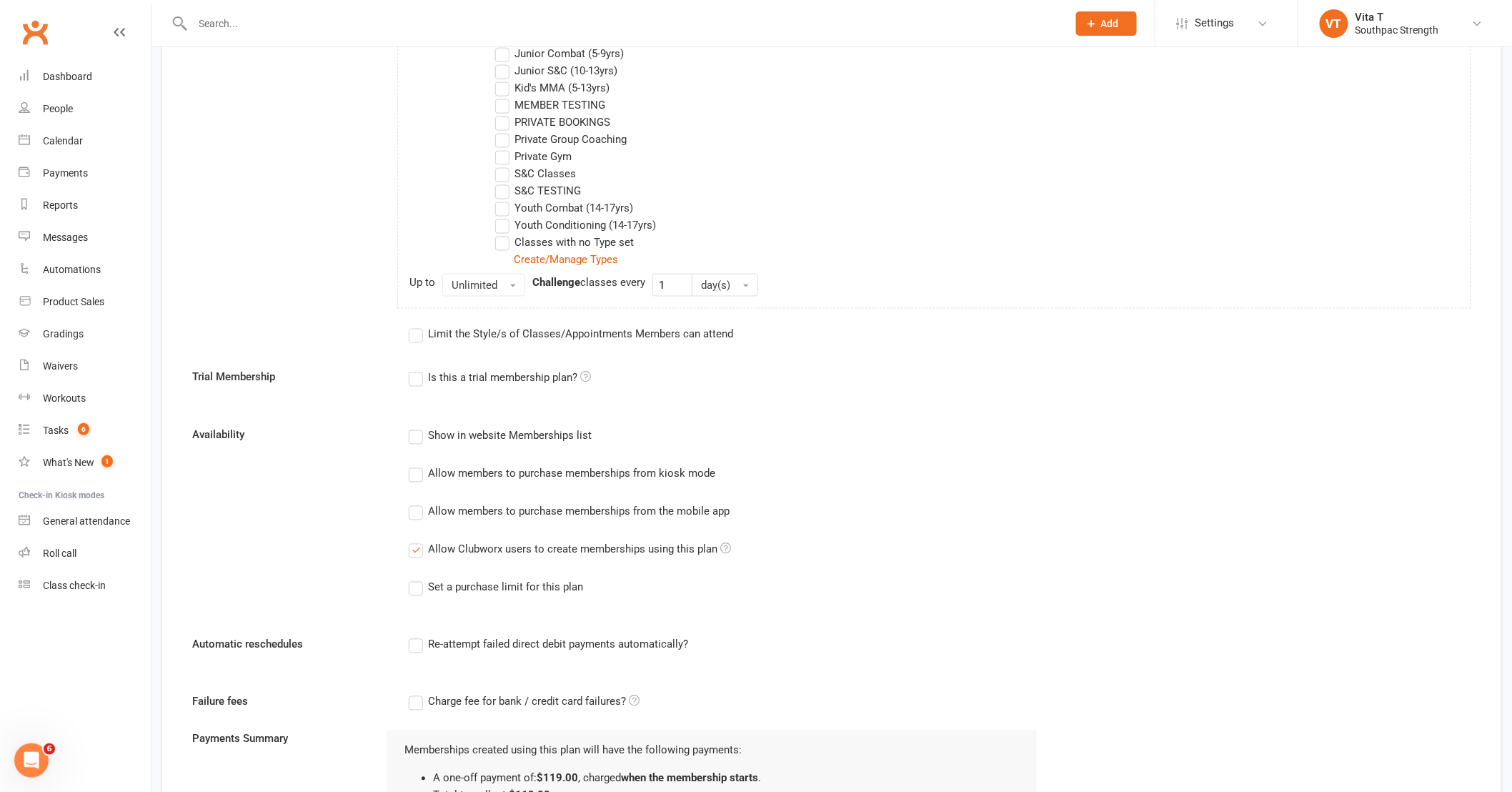
scroll to position [811, 0]
click at [416, 645] on label "Re-attempt failed direct debit payments automatically?" at bounding box center [548, 644] width 279 height 17
click at [416, 635] on input "Re-attempt failed direct debit payments automatically?" at bounding box center [413, 635] width 9 height 0
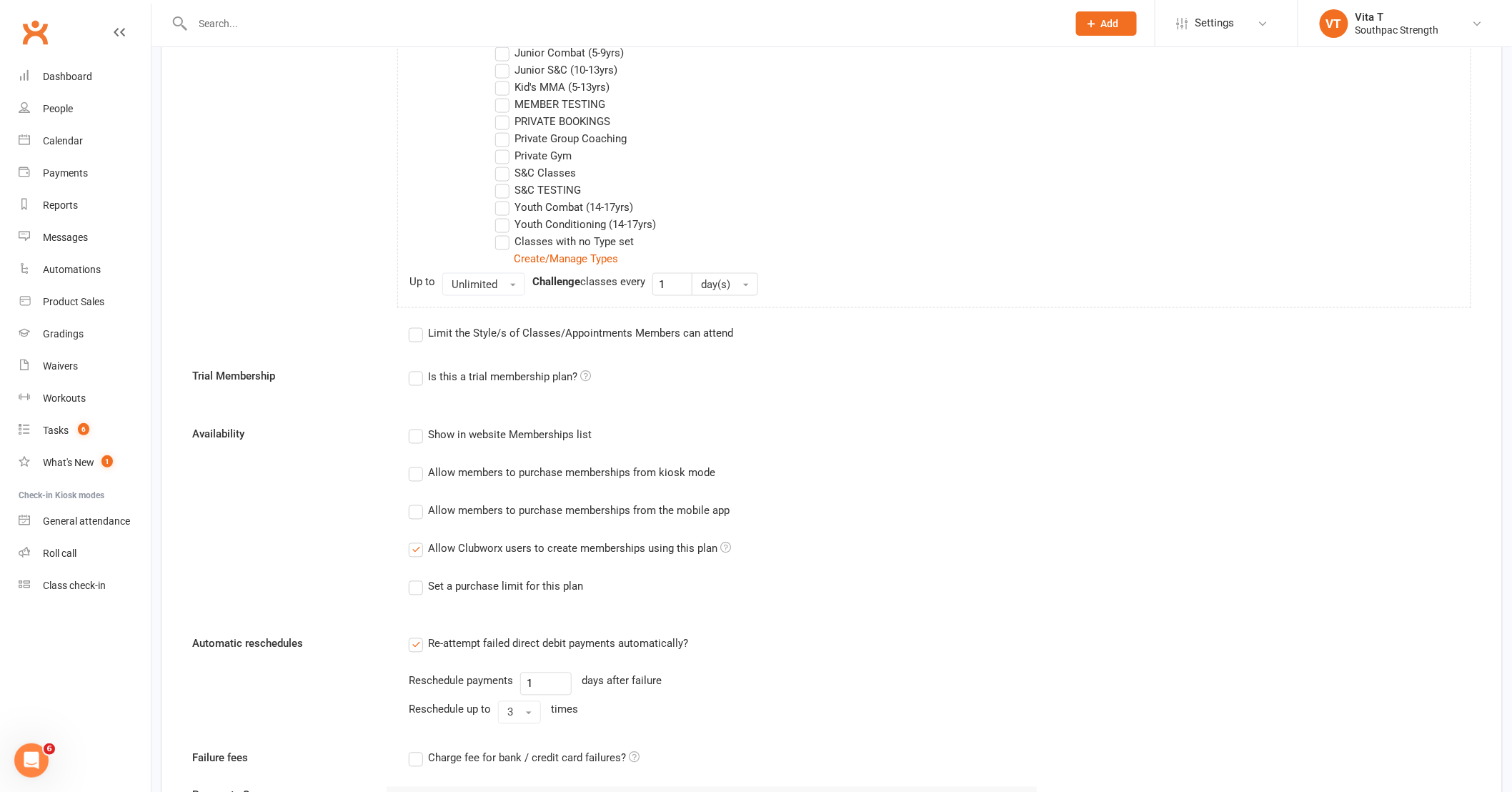
click at [416, 645] on label "Re-attempt failed direct debit payments automatically?" at bounding box center [548, 644] width 279 height 17
click at [416, 635] on input "Re-attempt failed direct debit payments automatically?" at bounding box center [413, 635] width 9 height 0
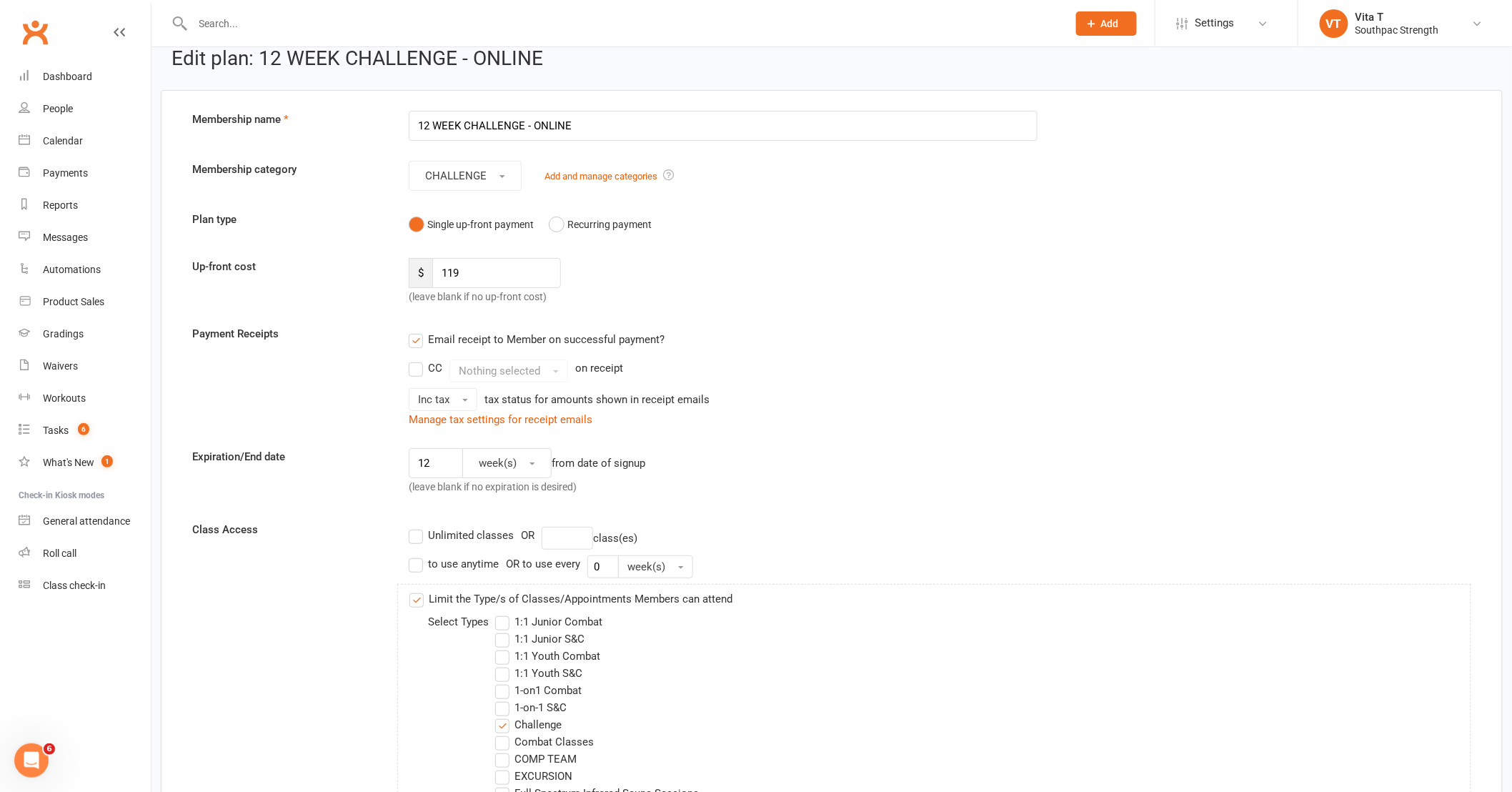
scroll to position [17, 0]
click at [419, 546] on label "Unlimited classes" at bounding box center [461, 537] width 105 height 17
click at [418, 529] on input "Unlimited classes" at bounding box center [413, 529] width 9 height 0
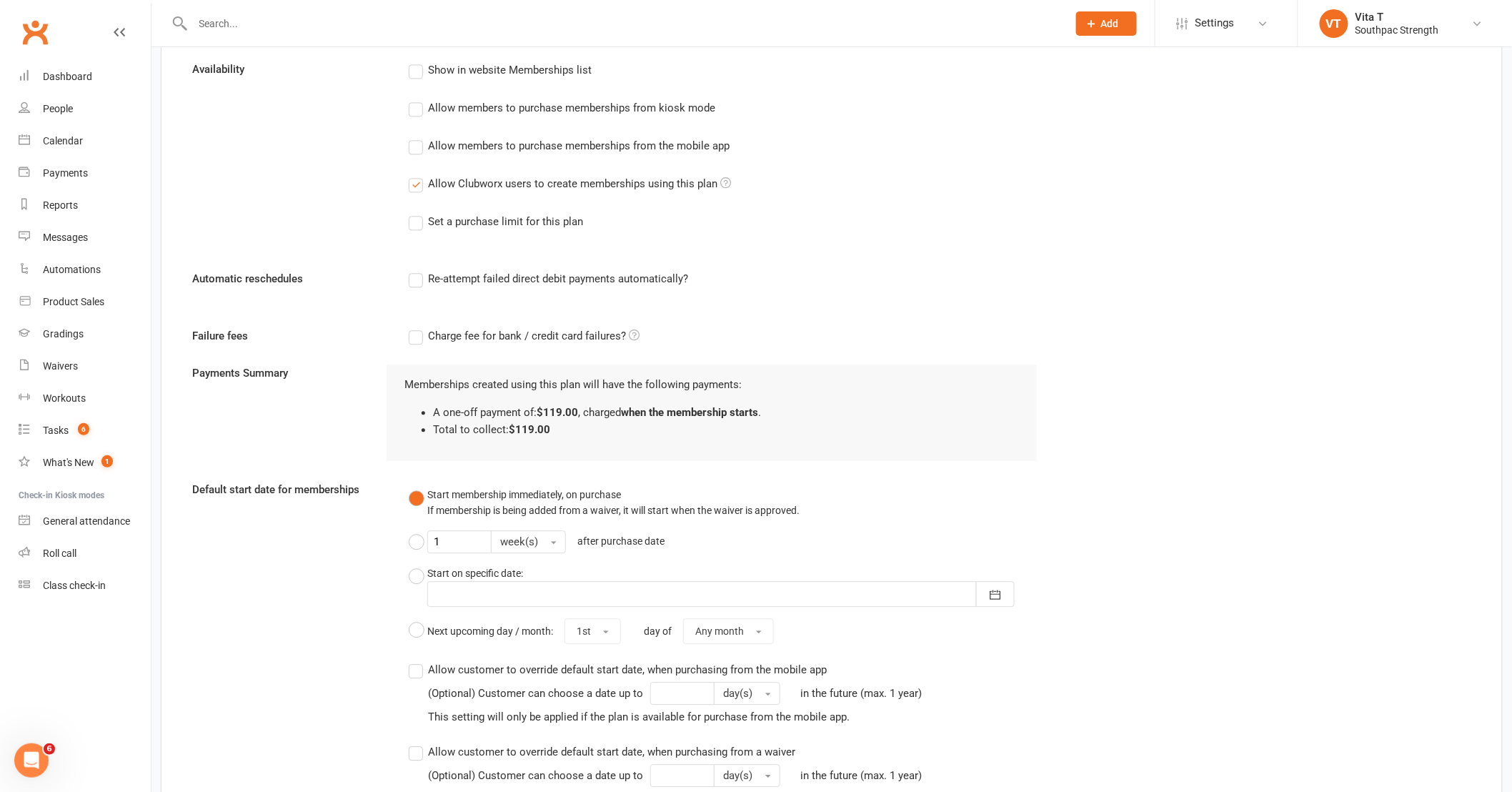
scroll to position [1555, 0]
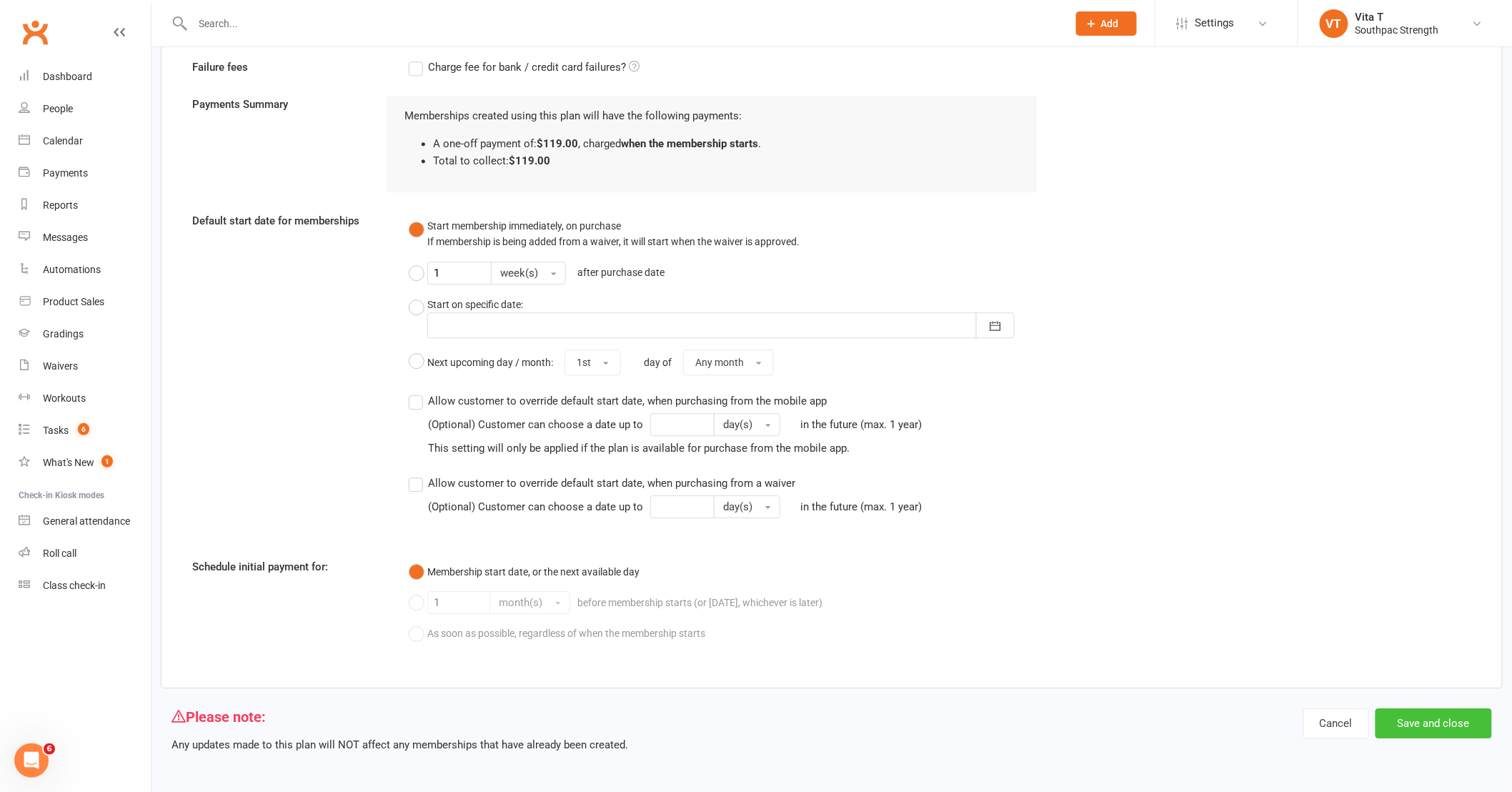
click at [1466, 729] on button "Save and close" at bounding box center [1434, 723] width 117 height 30
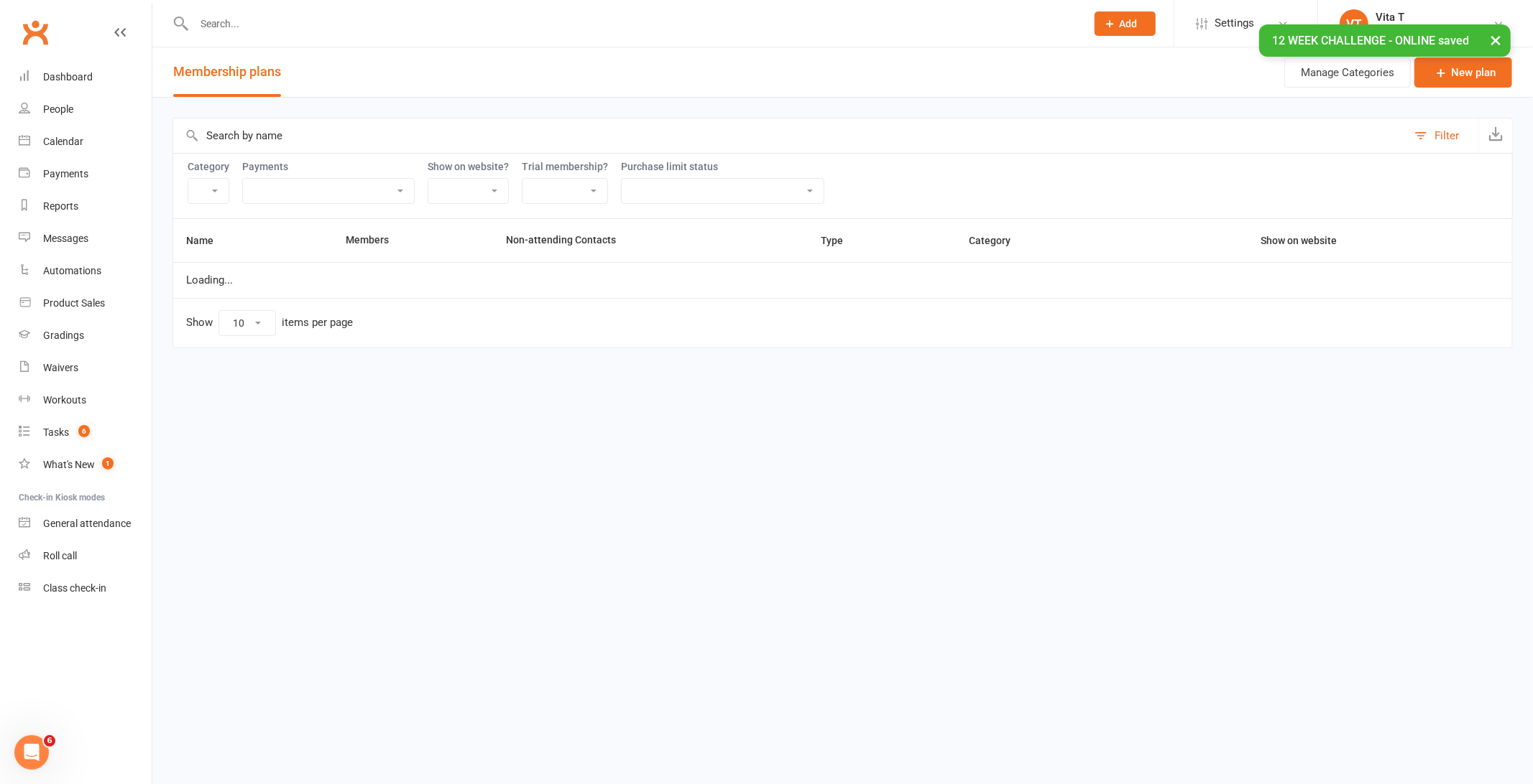
select select "21055"
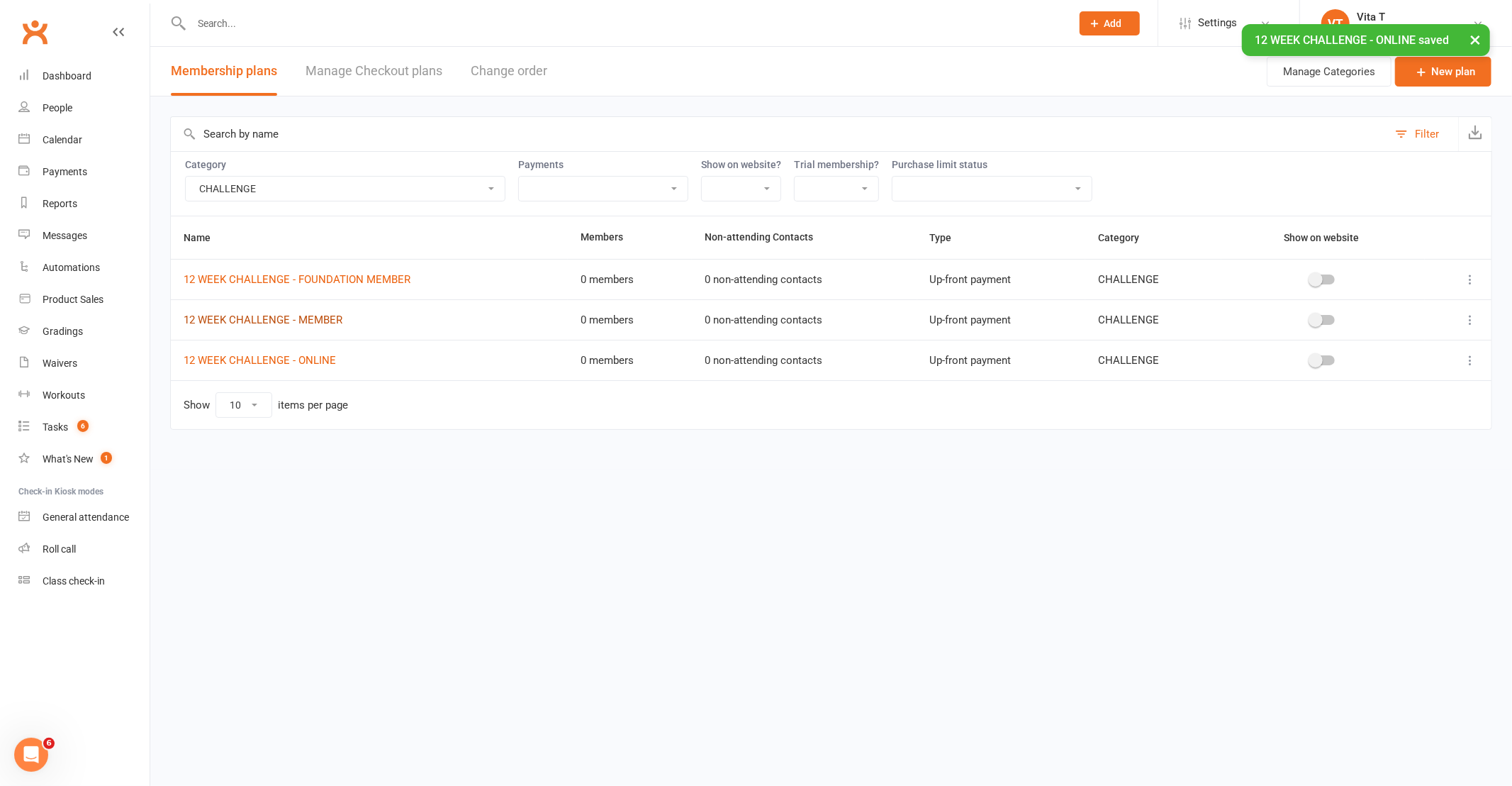
click at [249, 322] on link "12 WEEK CHALLENGE - MEMBER" at bounding box center [262, 319] width 158 height 13
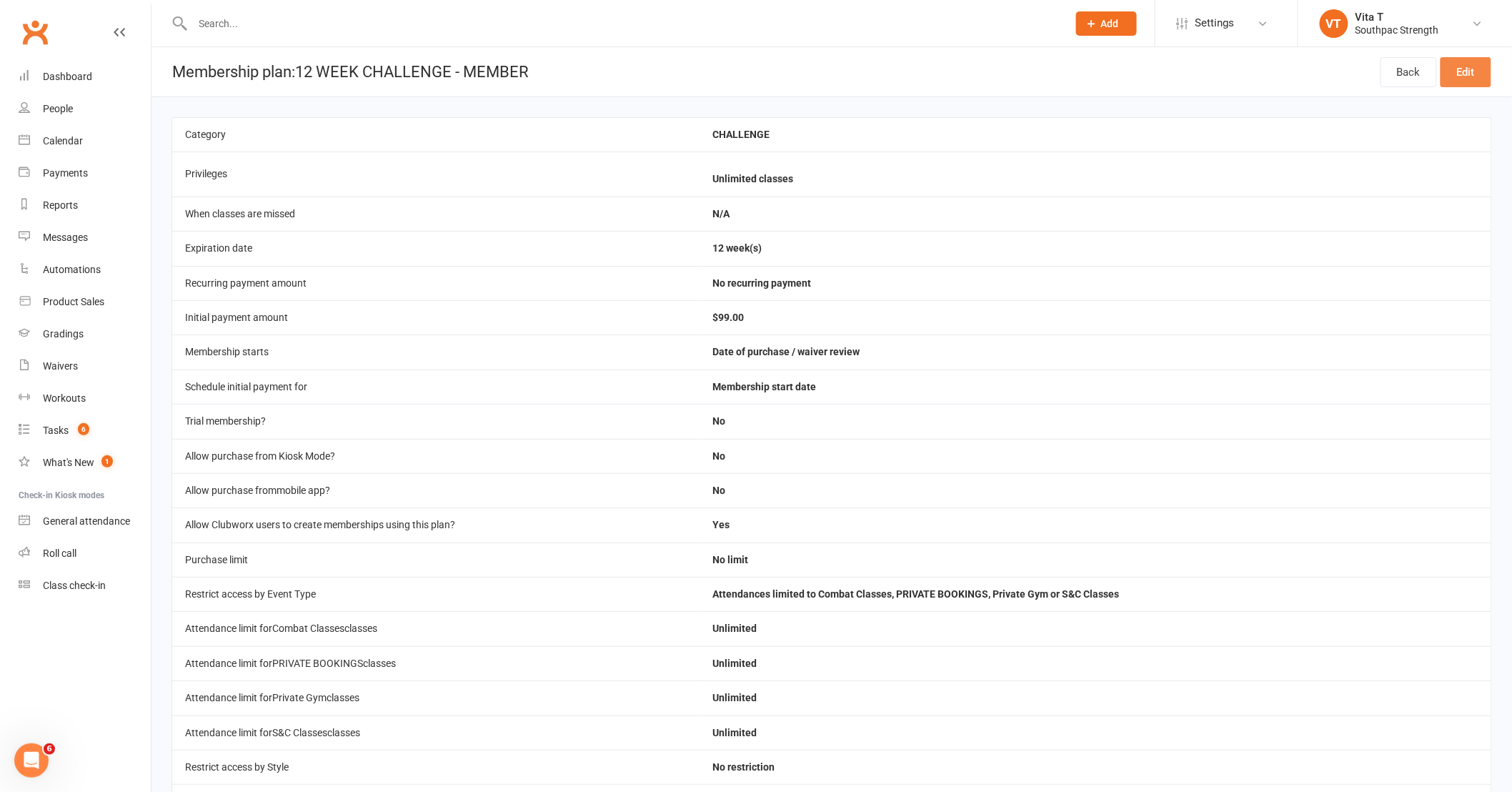
click at [1465, 76] on link "Edit" at bounding box center [1465, 72] width 51 height 30
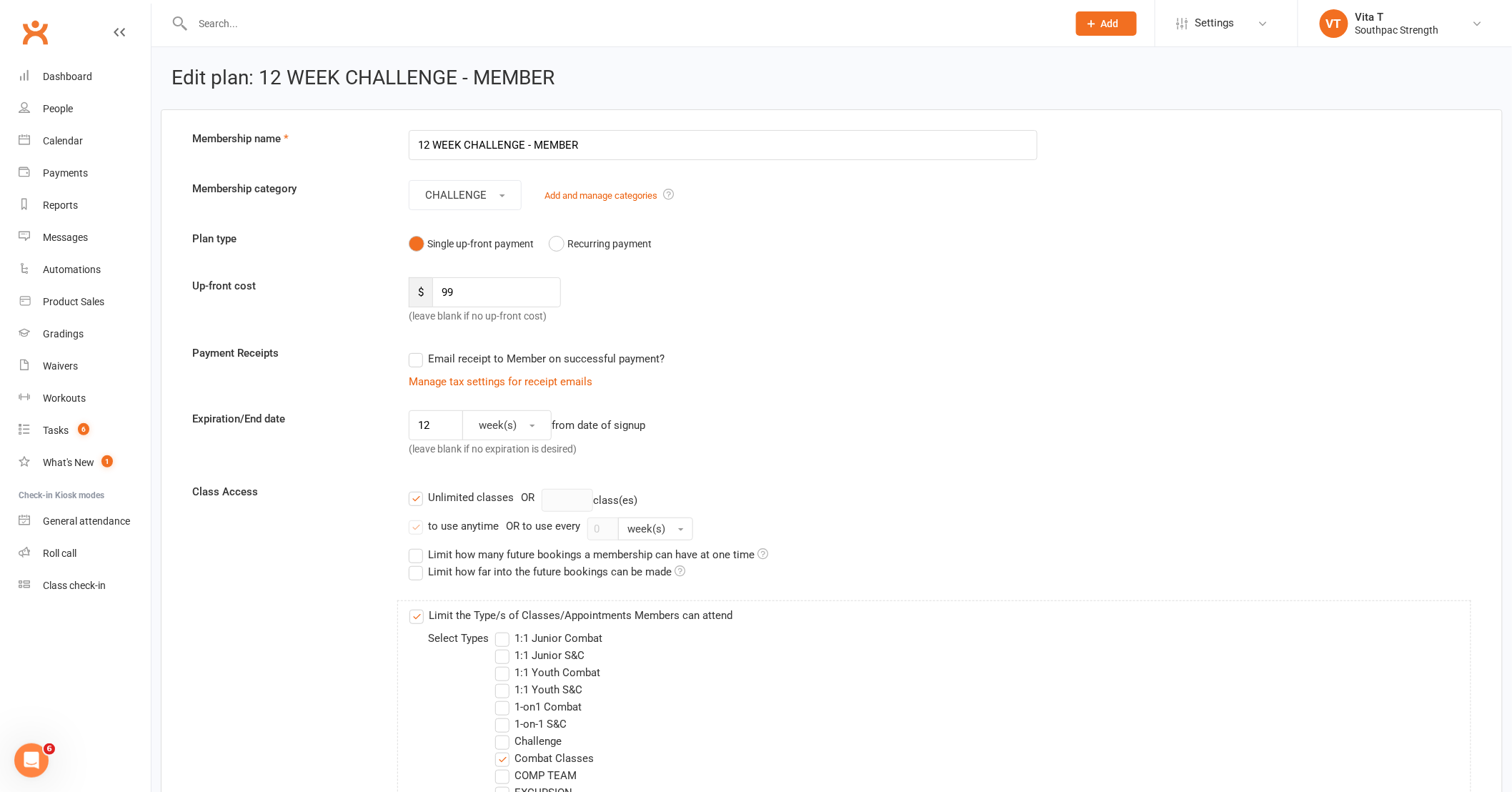
click at [414, 365] on label "Email receipt to Member on successful payment?" at bounding box center [537, 358] width 256 height 17
click at [414, 350] on input "Email receipt to Member on successful payment?" at bounding box center [413, 350] width 9 height 0
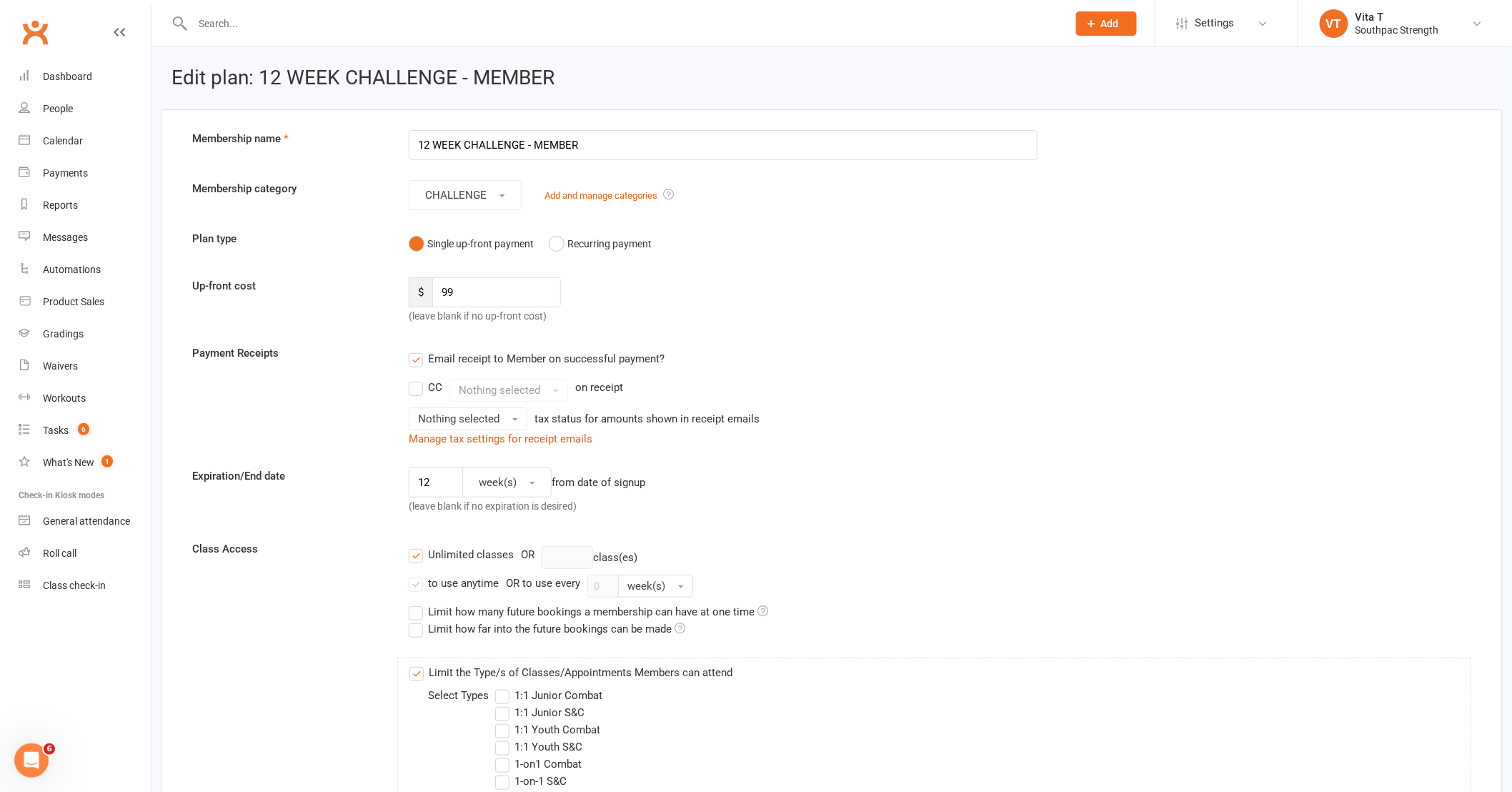
drag, startPoint x: 420, startPoint y: 388, endPoint x: 508, endPoint y: 391, distance: 88.1
click at [422, 388] on label "CC" at bounding box center [426, 387] width 33 height 17
click at [418, 379] on input "CC" at bounding box center [413, 379] width 9 height 0
click at [508, 390] on span "Nothing selected" at bounding box center [500, 390] width 82 height 13
click at [419, 390] on label "CC" at bounding box center [426, 387] width 33 height 17
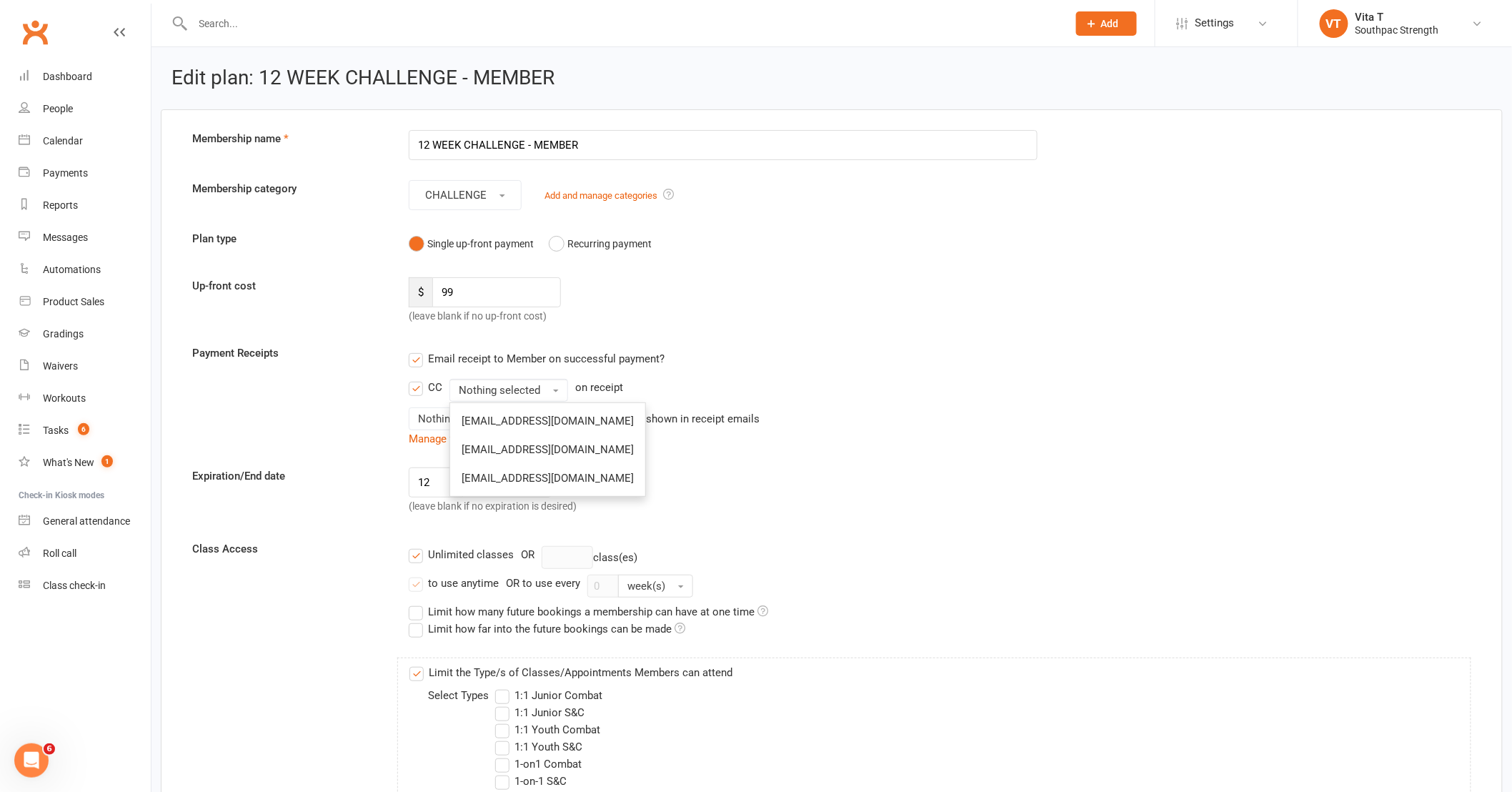
click at [418, 379] on input "CC" at bounding box center [413, 379] width 9 height 0
click at [461, 424] on span "Nothing selected" at bounding box center [459, 418] width 82 height 13
click at [463, 451] on link "Inc tax" at bounding box center [480, 450] width 142 height 29
click at [990, 420] on div "Inc tax tax status for amounts shown in receipt emails" at bounding box center [723, 419] width 628 height 23
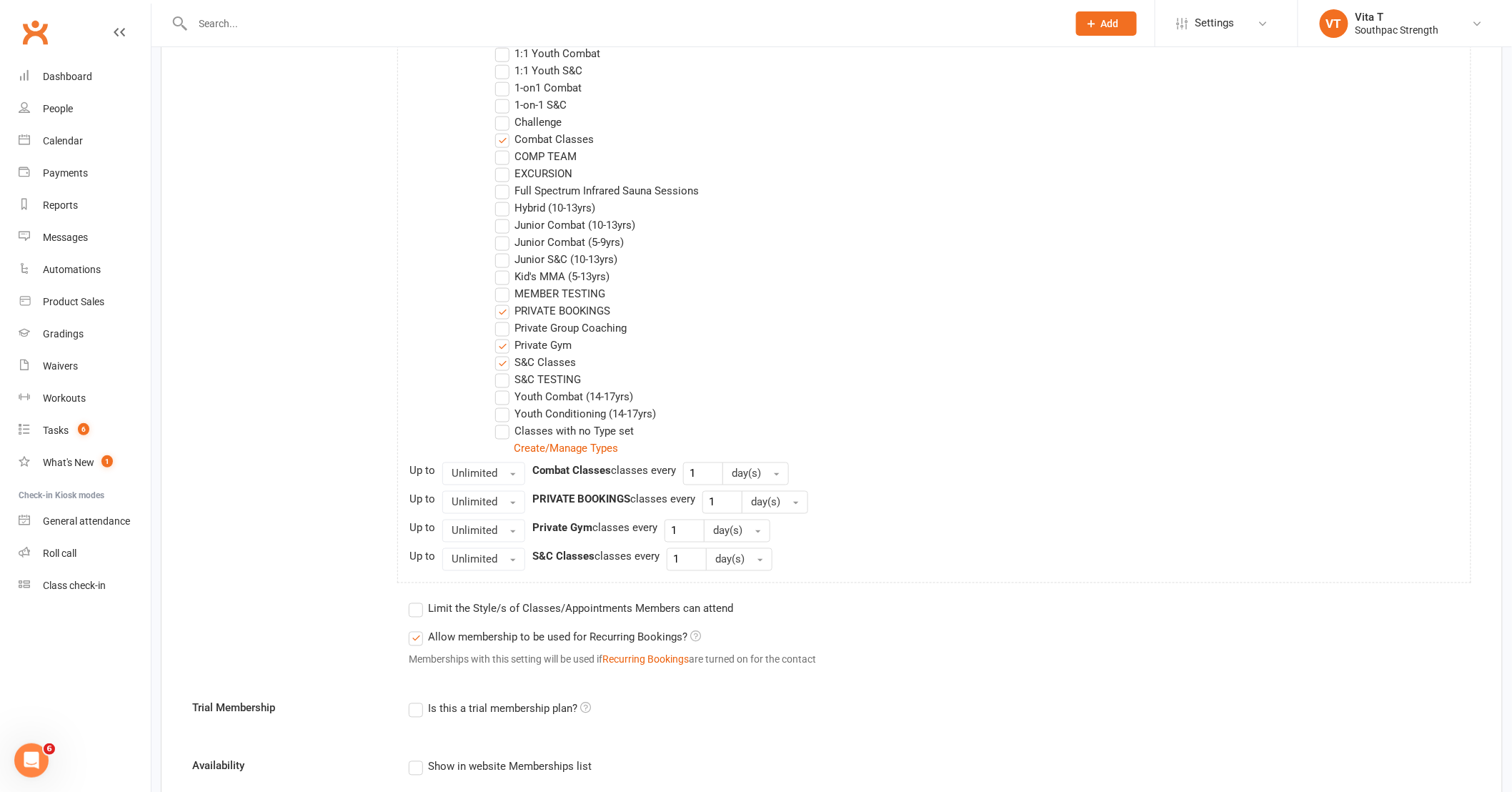
scroll to position [715, 0]
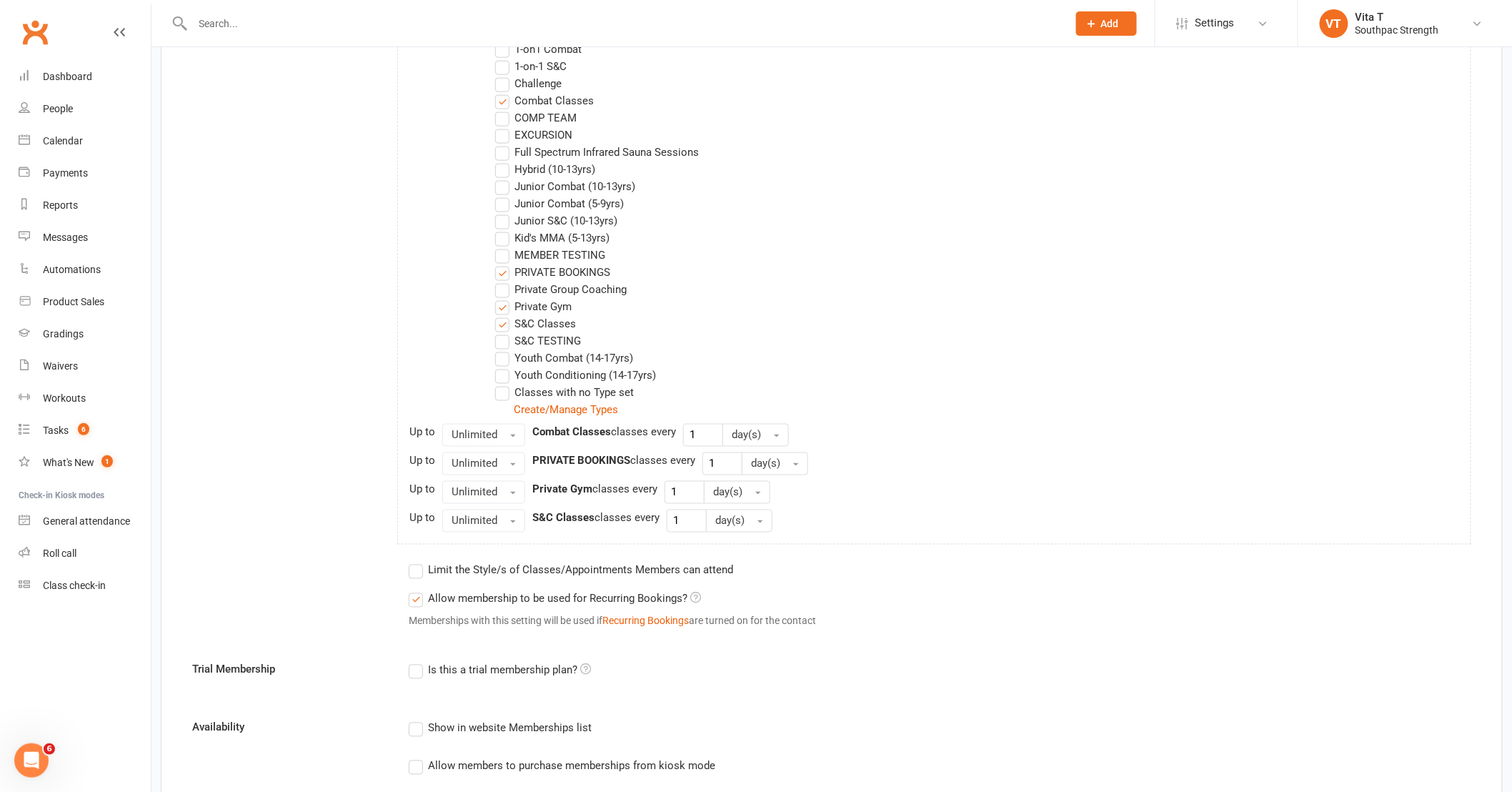
click at [509, 86] on label "Challenge" at bounding box center [528, 83] width 67 height 17
click at [504, 75] on input "Challenge" at bounding box center [500, 75] width 9 height 0
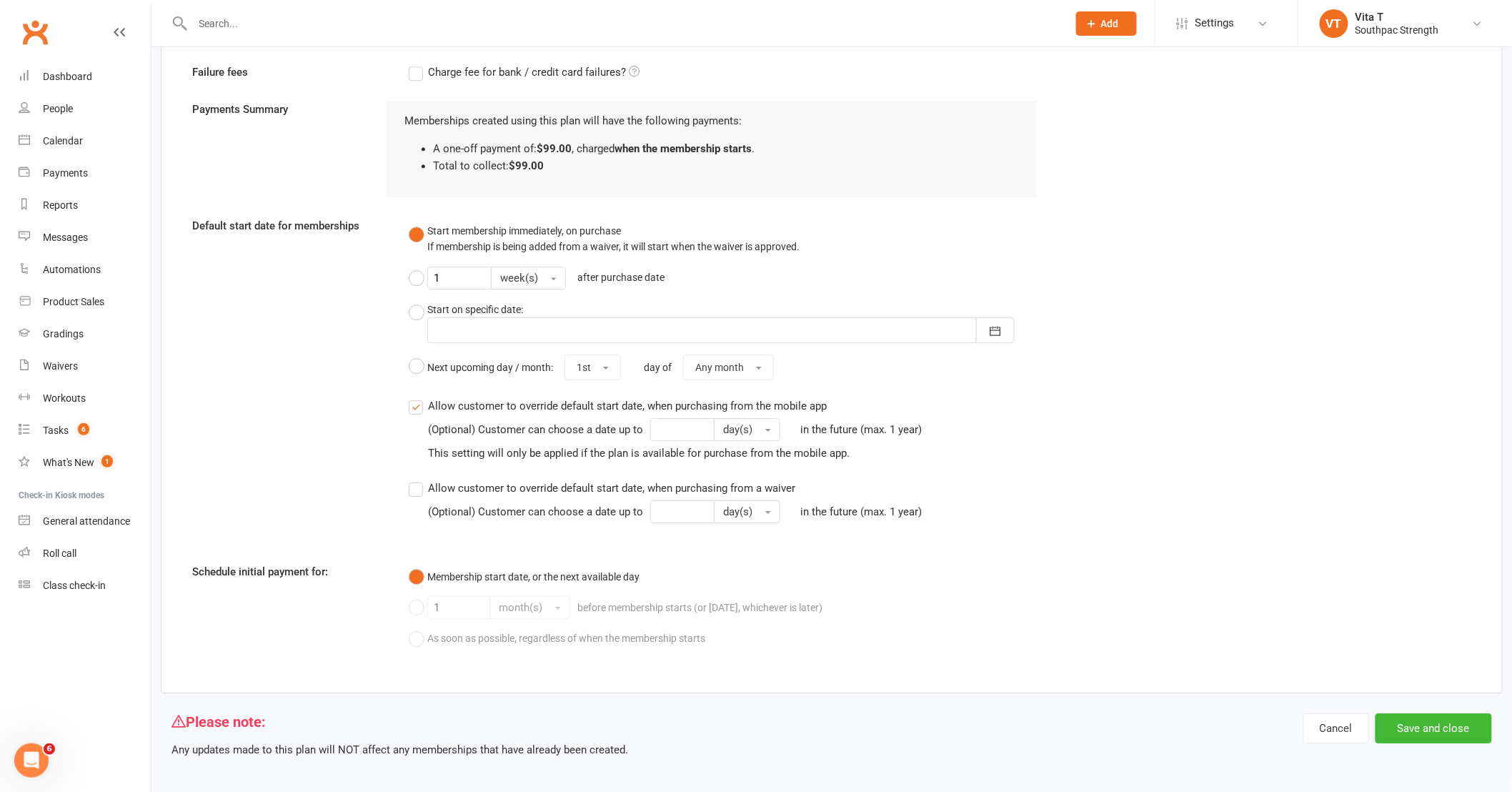
scroll to position [1670, 0]
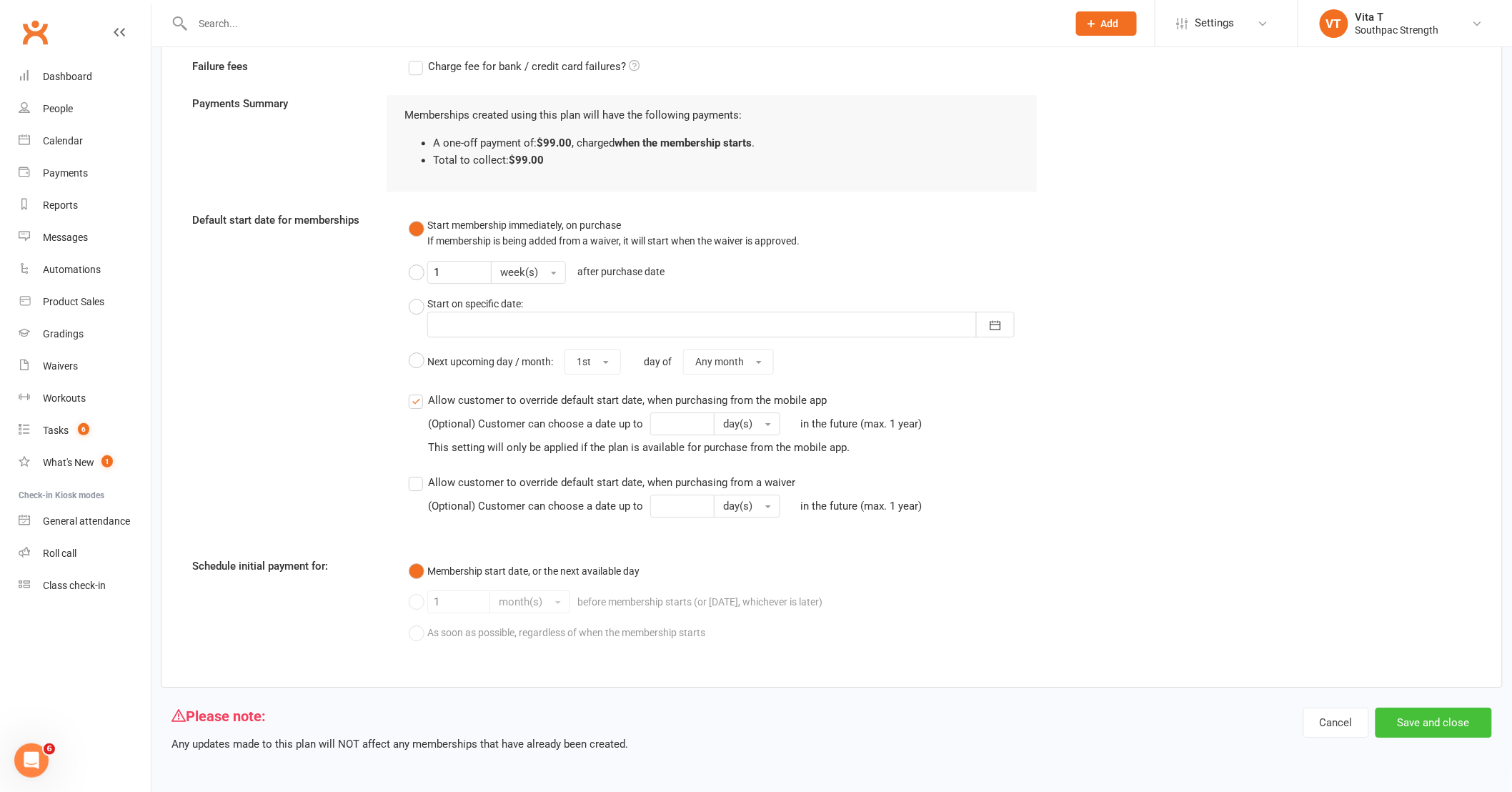
click at [1462, 723] on button "Save and close" at bounding box center [1434, 722] width 117 height 30
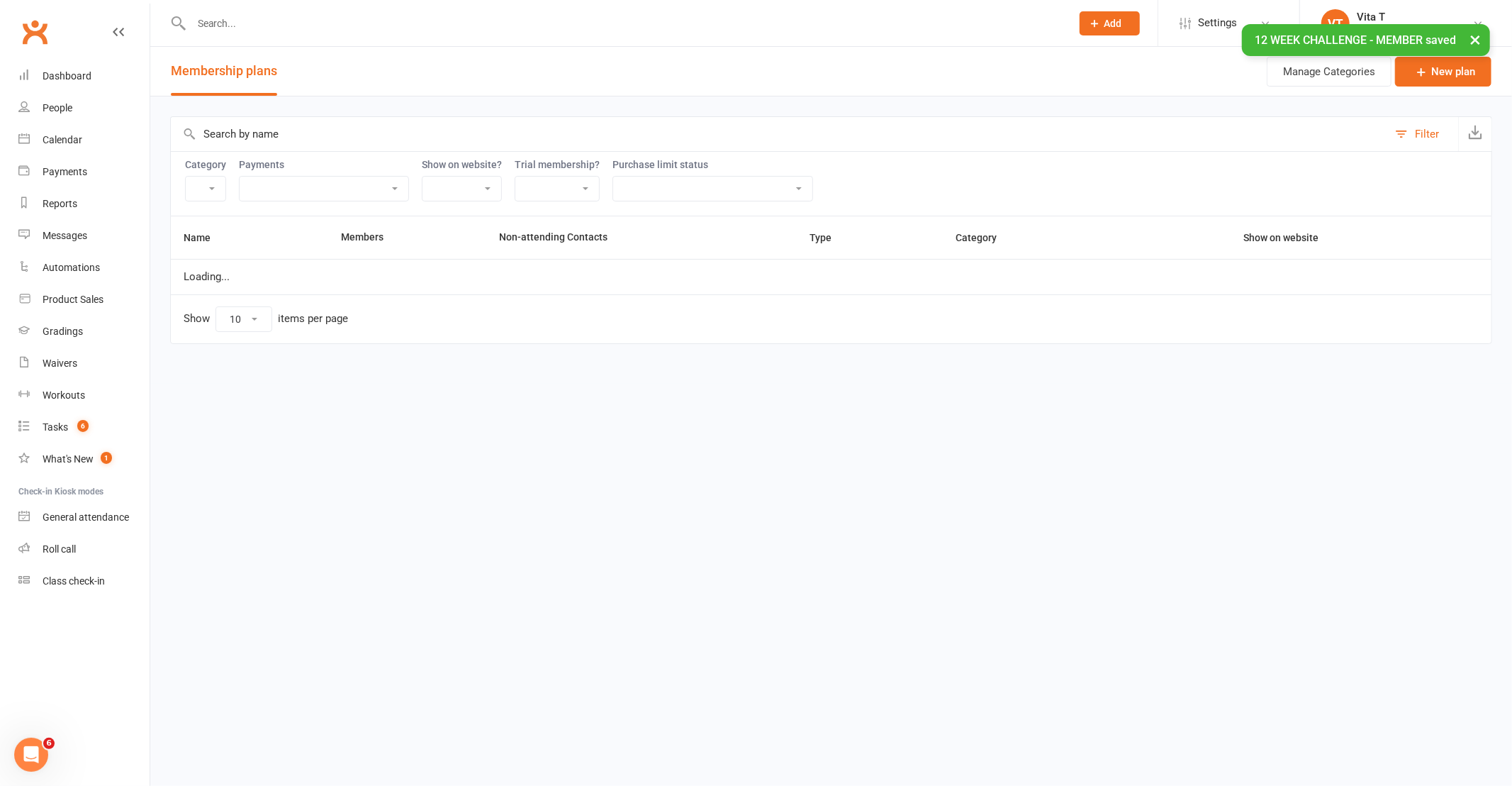
select select "21055"
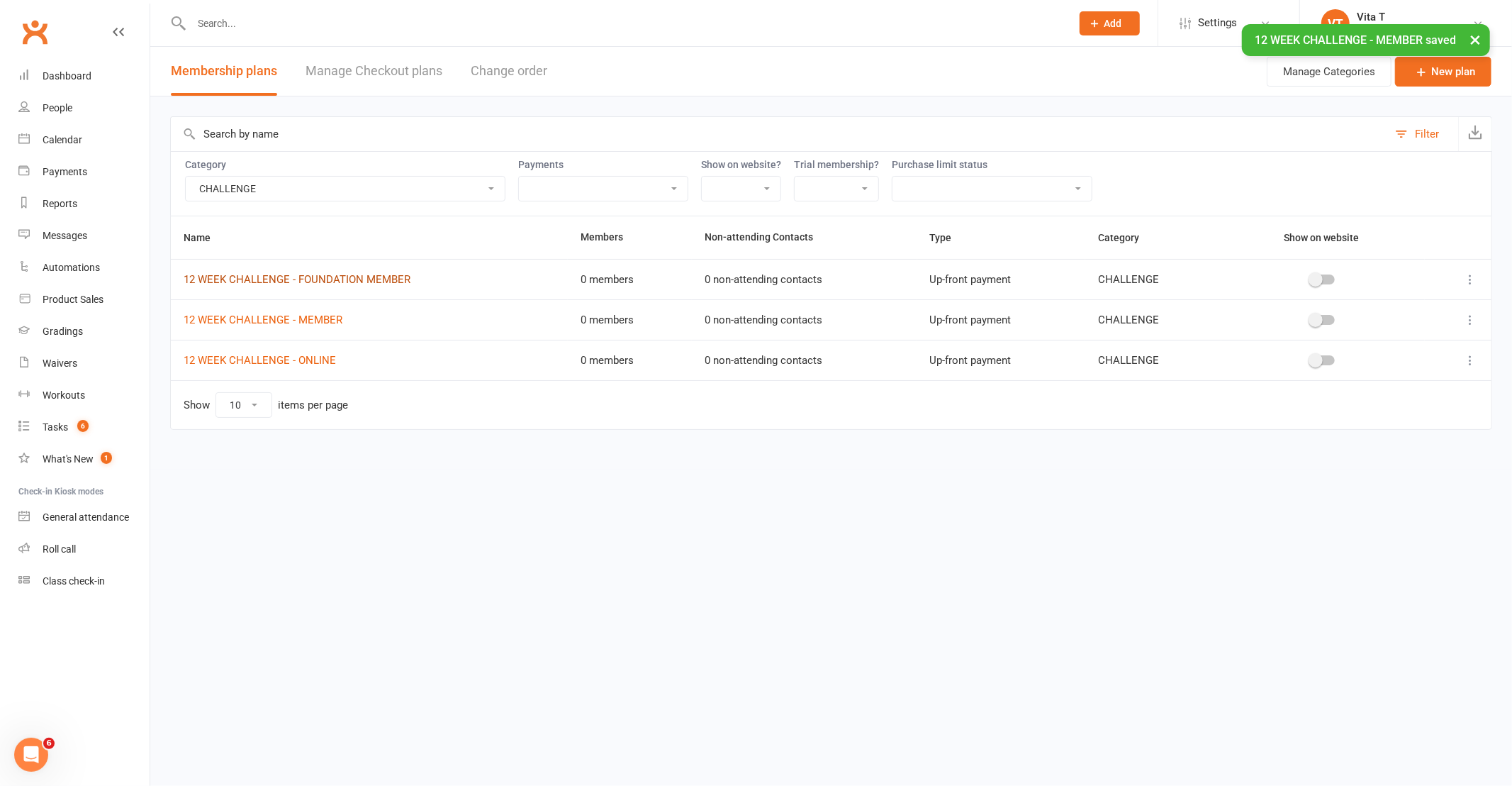
click at [372, 280] on link "12 WEEK CHALLENGE - FOUNDATION MEMBER" at bounding box center [297, 279] width 227 height 13
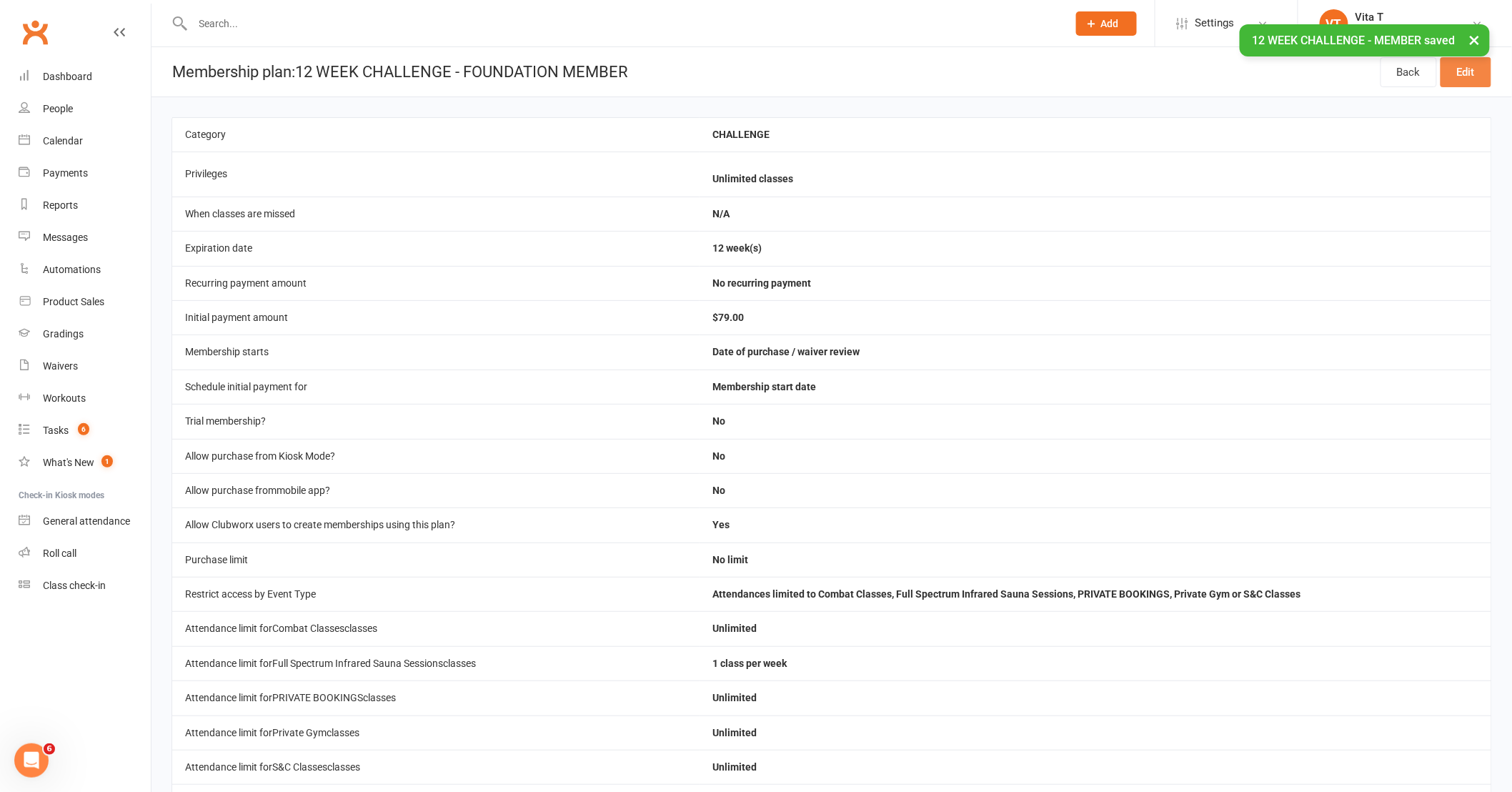
click at [1467, 68] on link "Edit" at bounding box center [1465, 72] width 51 height 30
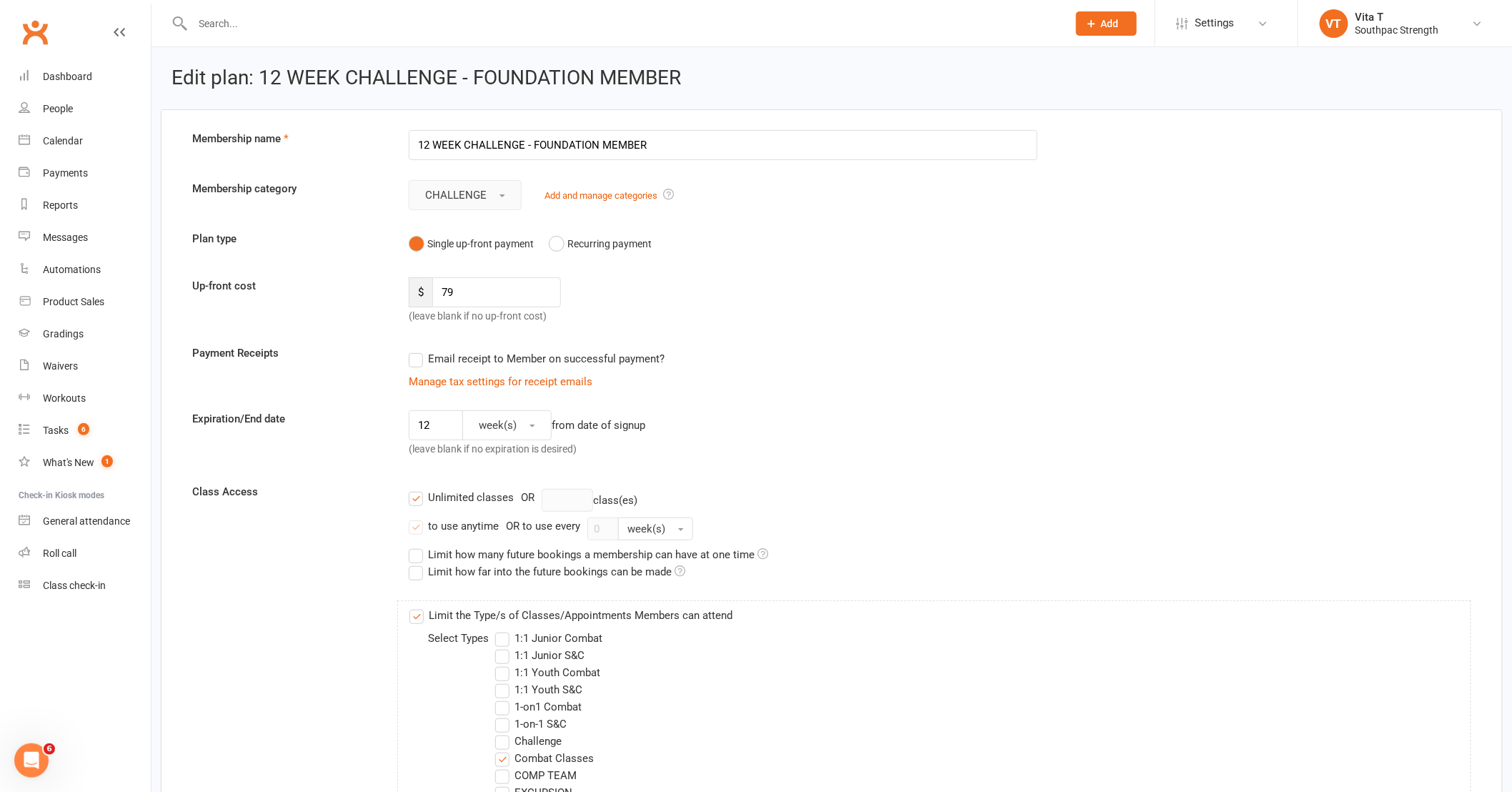
click at [475, 205] on button "CHALLENGE" at bounding box center [465, 195] width 113 height 30
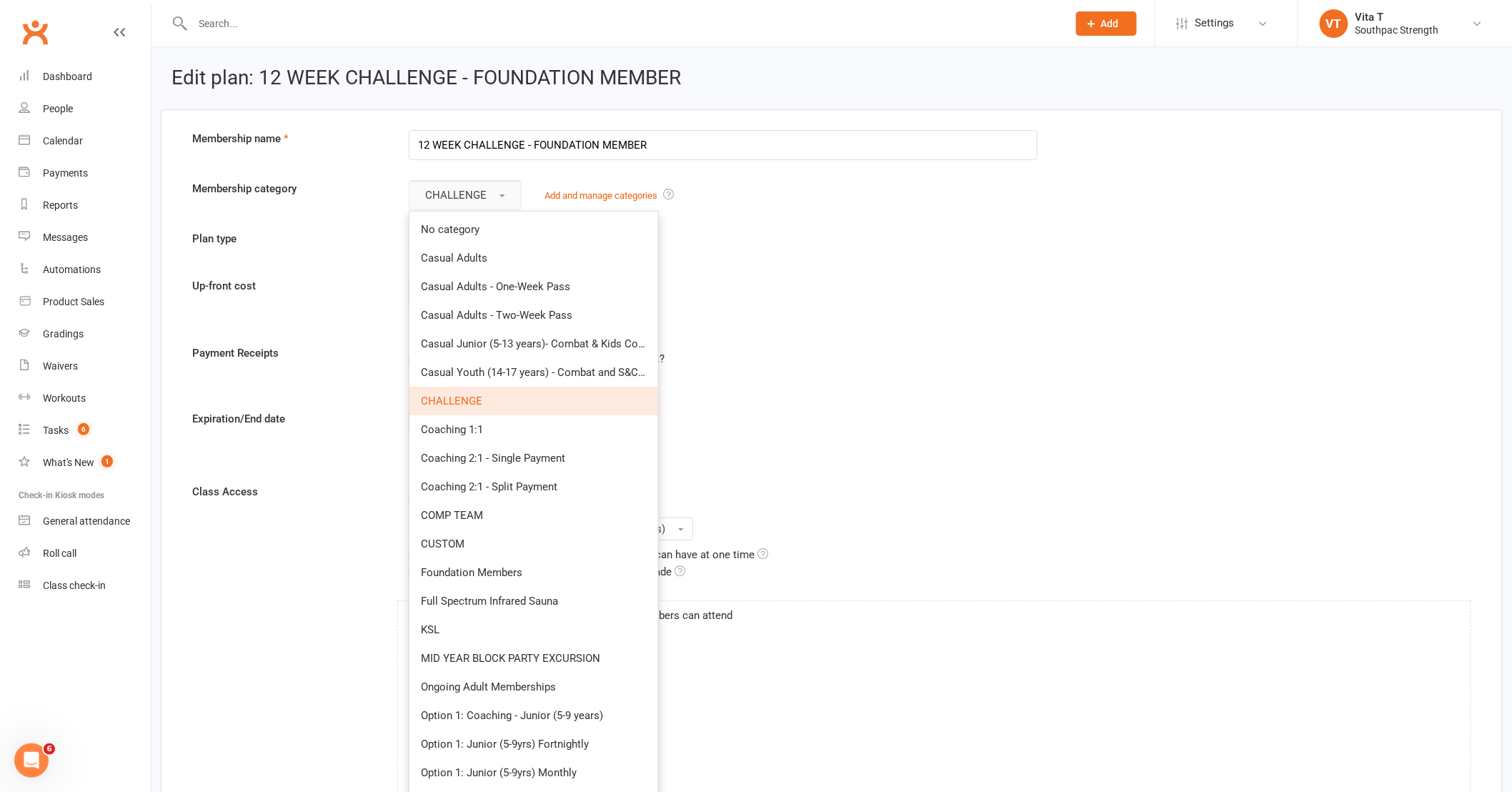
click at [475, 205] on button "CHALLENGE" at bounding box center [465, 195] width 113 height 30
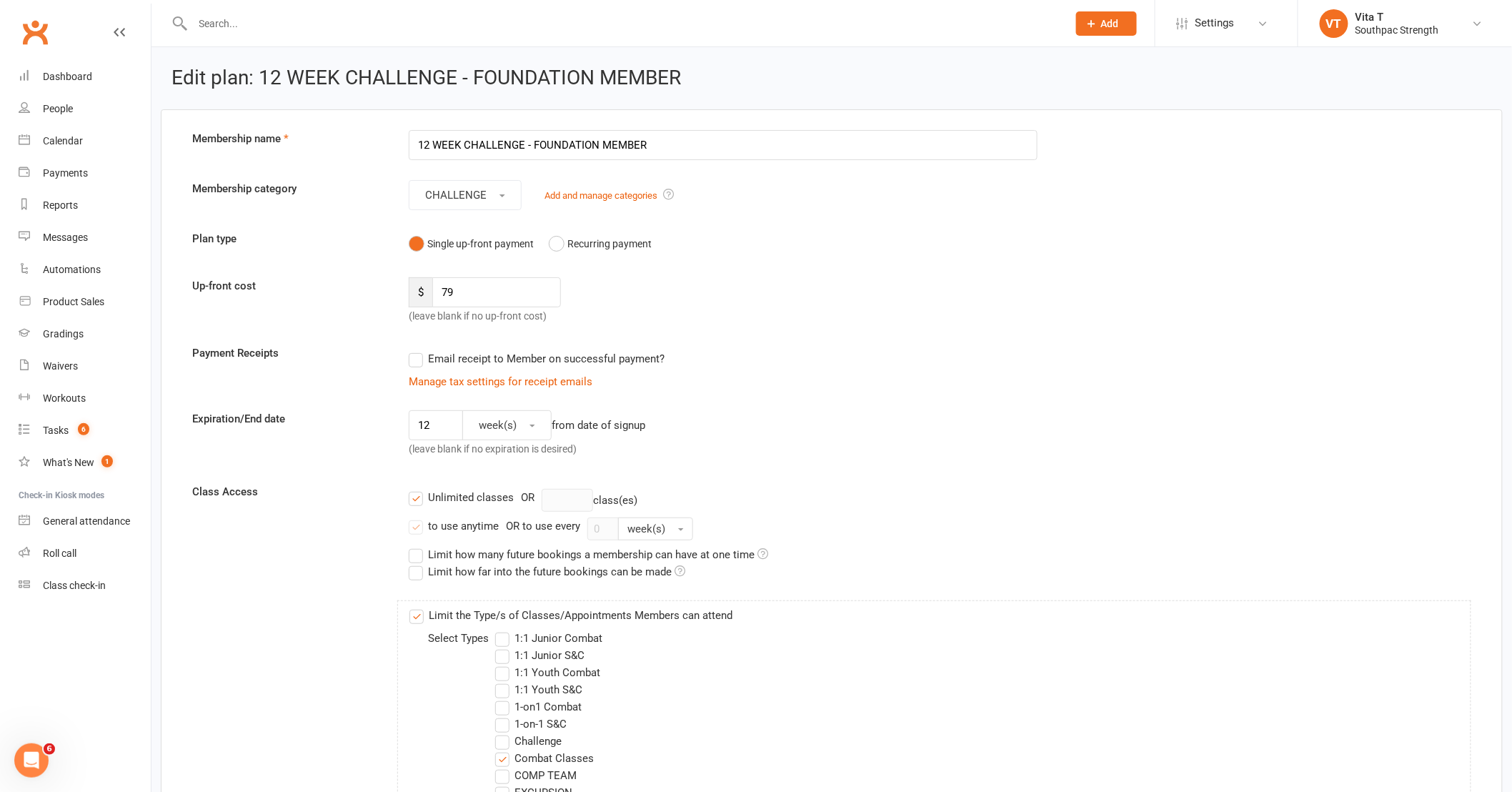
click at [420, 362] on label "Email receipt to Member on successful payment?" at bounding box center [537, 358] width 256 height 17
click at [418, 350] on input "Email receipt to Member on successful payment?" at bounding box center [413, 350] width 9 height 0
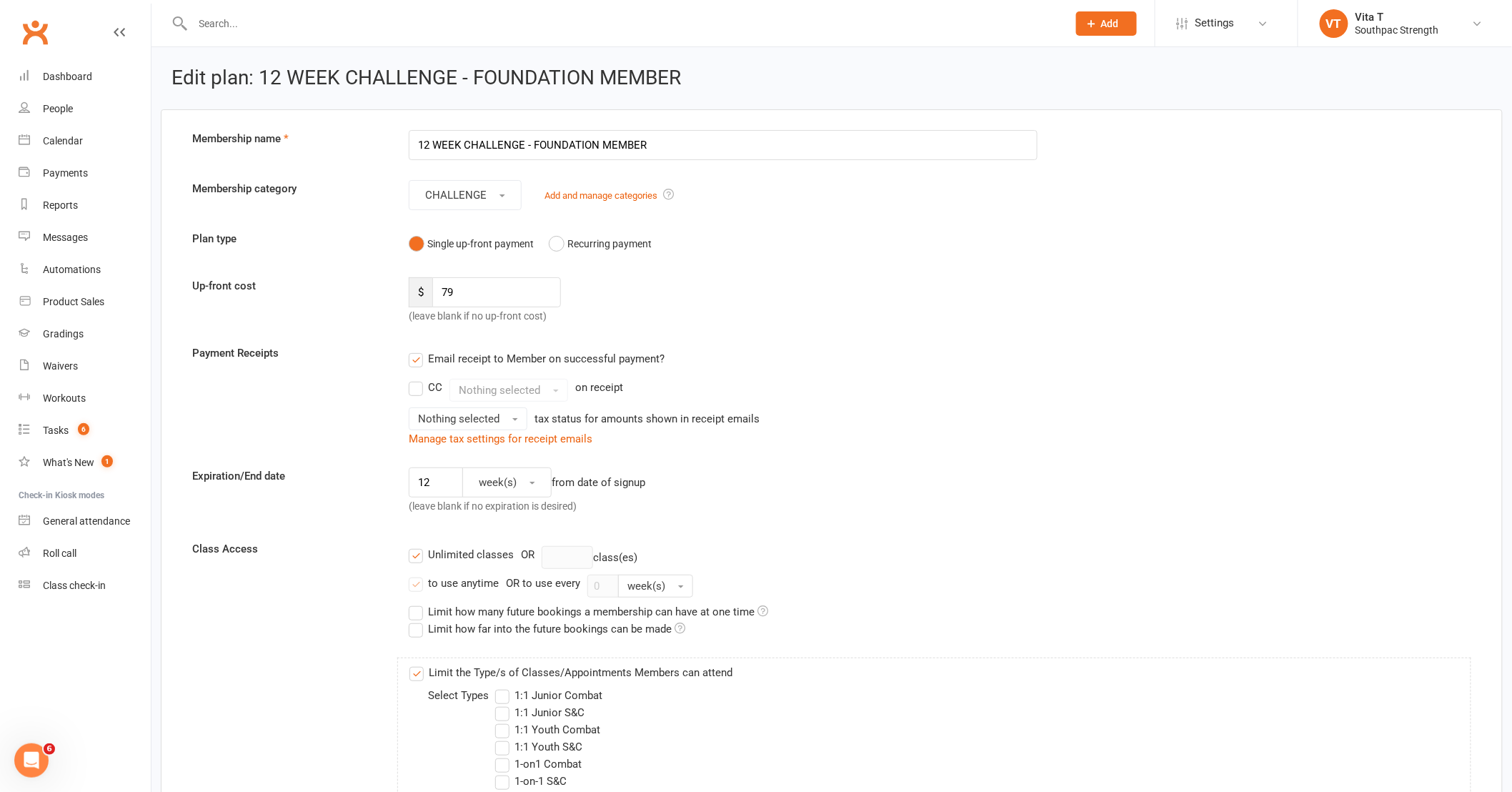
click at [416, 382] on label "CC" at bounding box center [426, 387] width 33 height 17
click at [416, 379] on input "CC" at bounding box center [413, 379] width 9 height 0
click at [414, 386] on label "CC" at bounding box center [426, 387] width 33 height 17
click at [414, 379] on input "CC" at bounding box center [413, 379] width 9 height 0
click at [454, 429] on button "Nothing selected" at bounding box center [468, 419] width 119 height 23
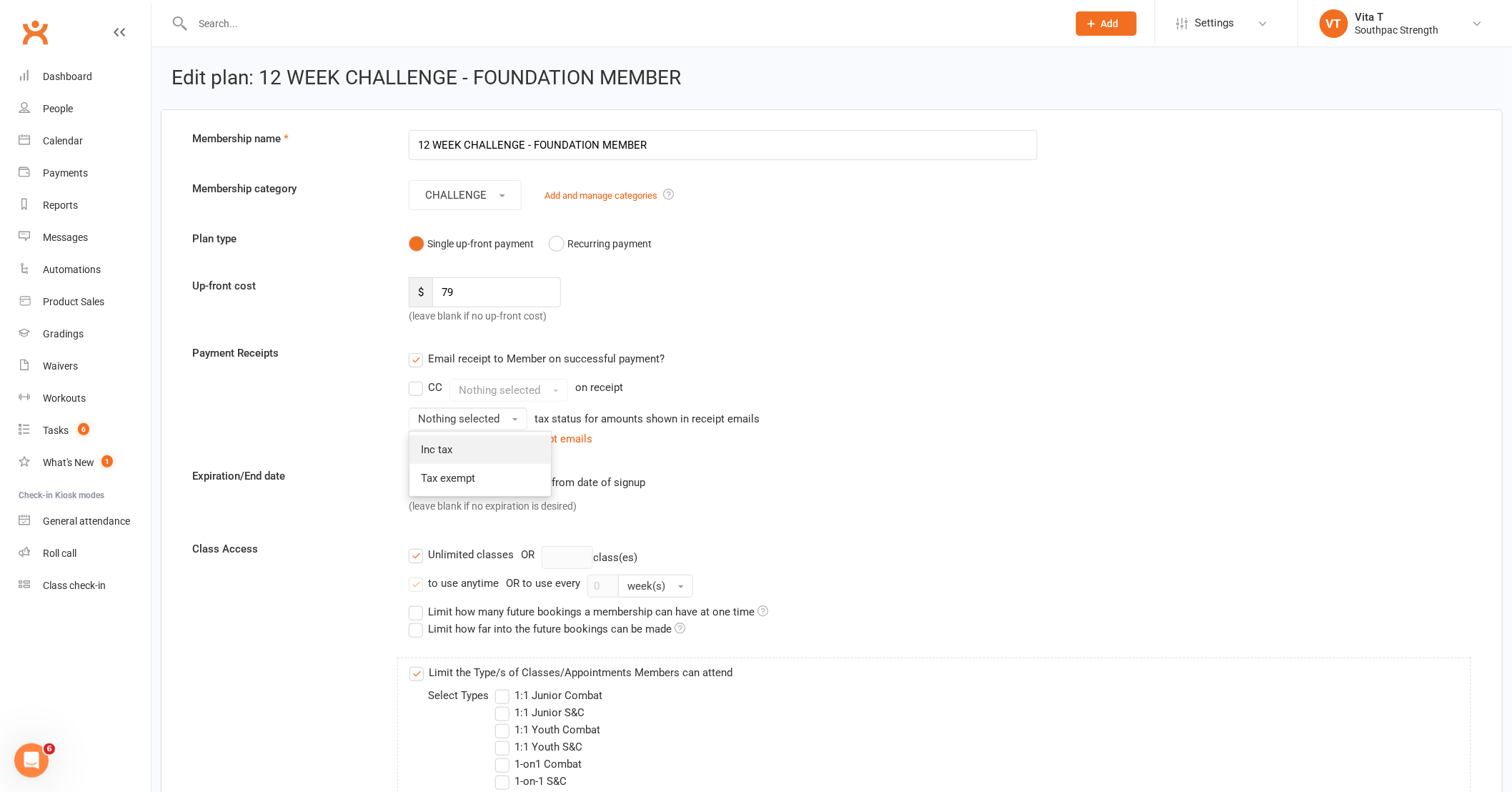
click at [455, 443] on link "Inc tax" at bounding box center [480, 450] width 142 height 29
click at [941, 447] on div "Manage tax settings for receipt emails" at bounding box center [723, 438] width 628 height 17
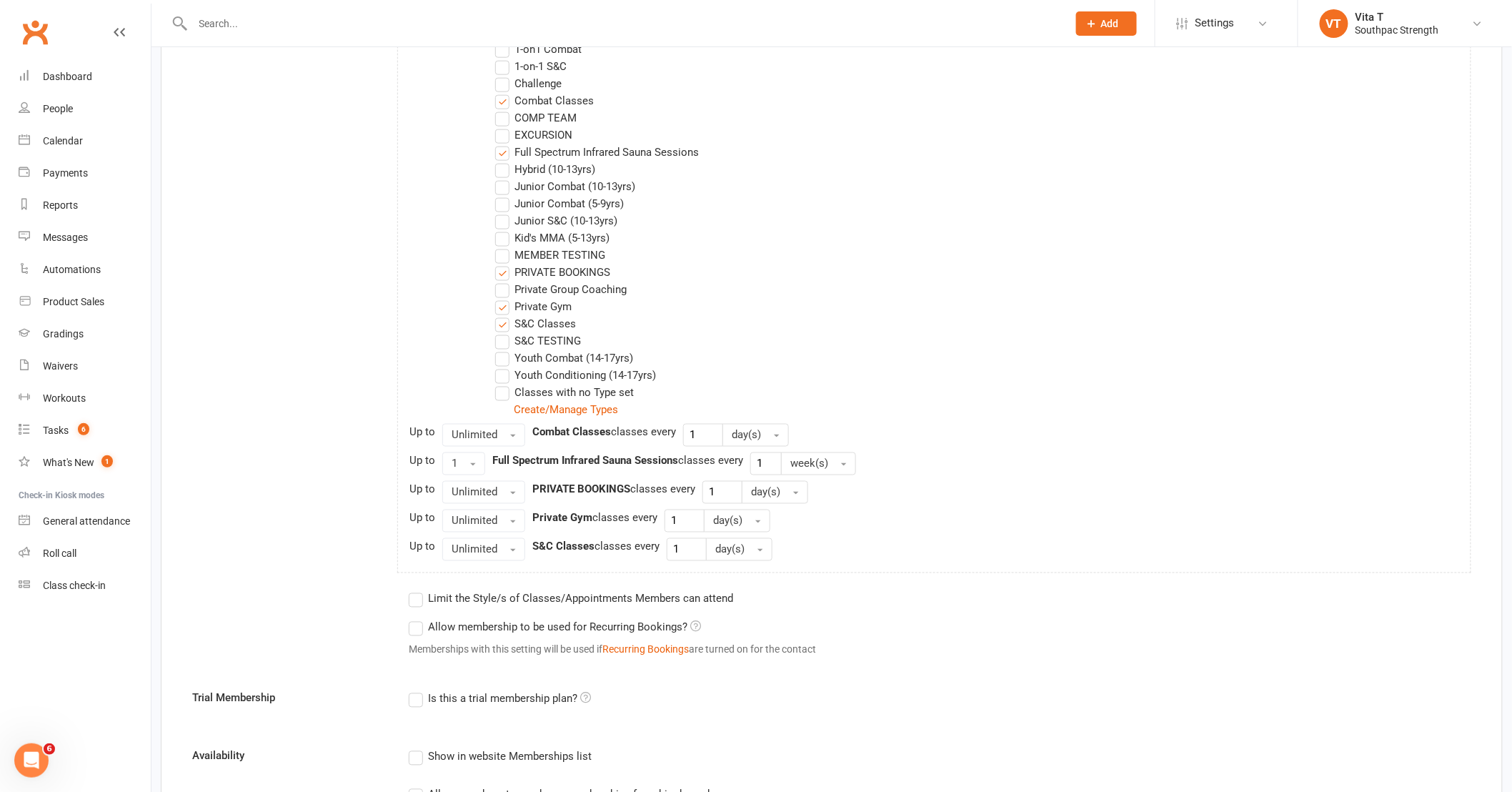
scroll to position [480, 0]
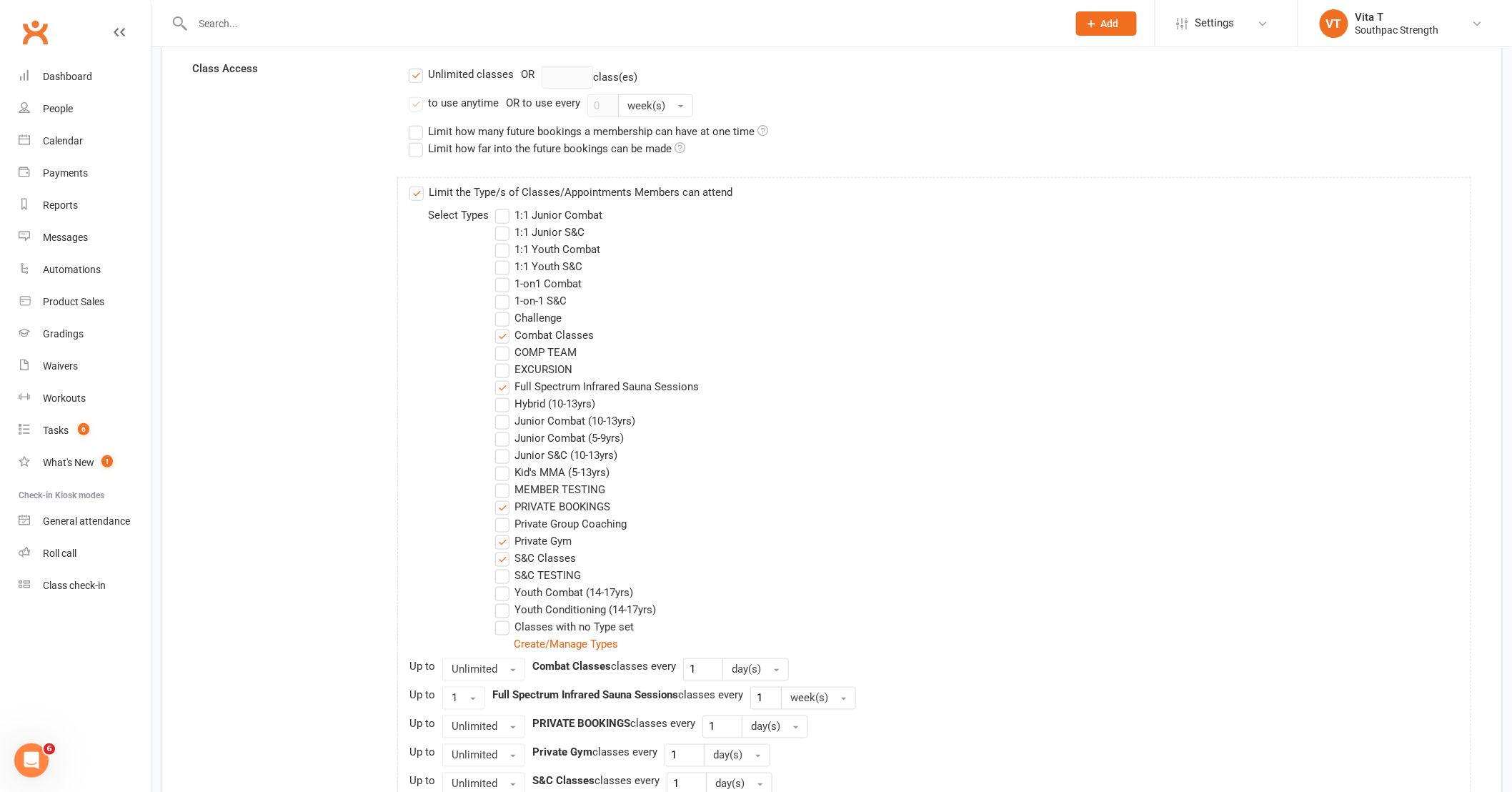
click at [501, 318] on label "Challenge" at bounding box center [528, 318] width 67 height 17
click at [501, 310] on input "Challenge" at bounding box center [500, 310] width 9 height 0
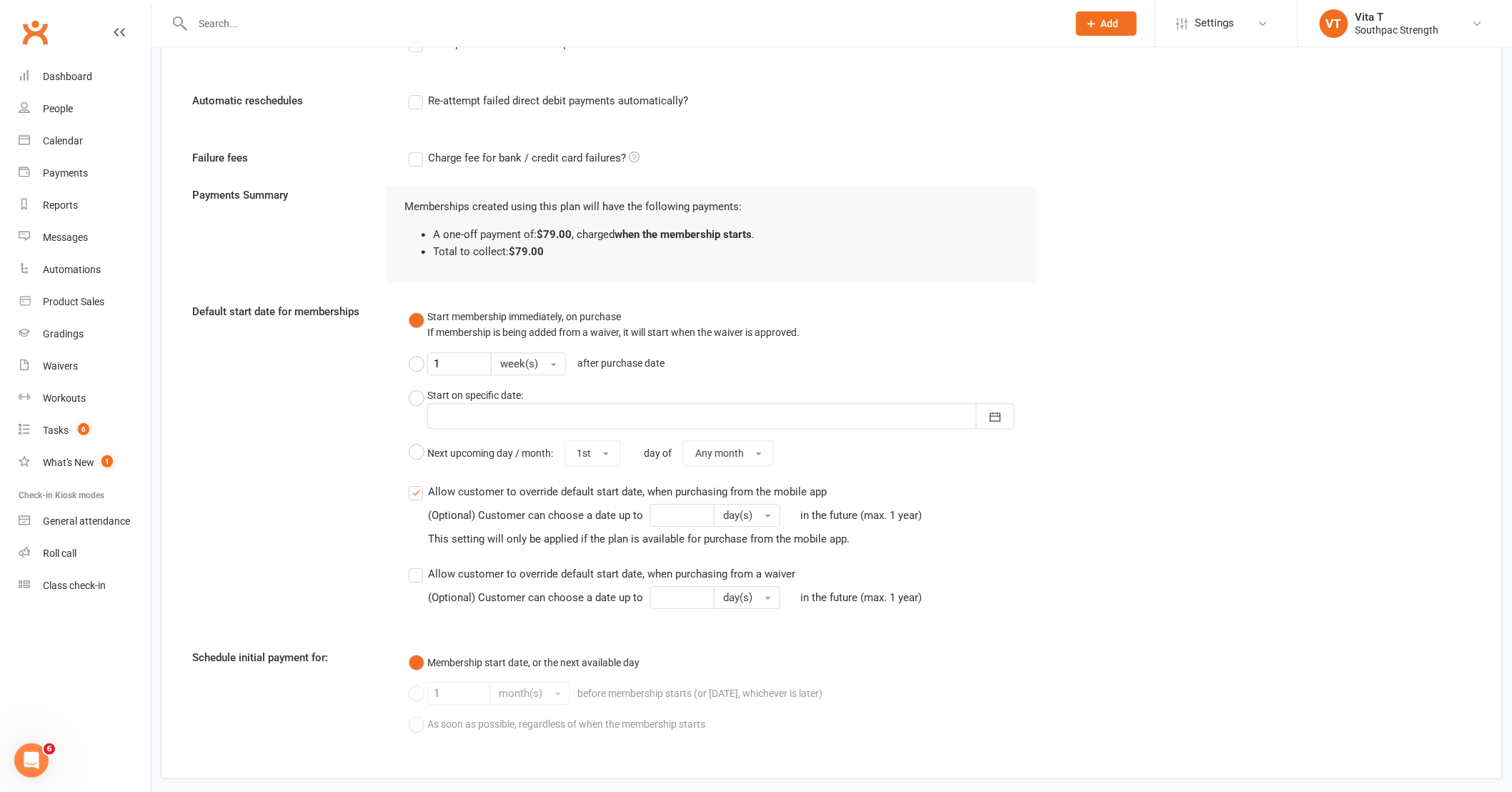
scroll to position [1699, 0]
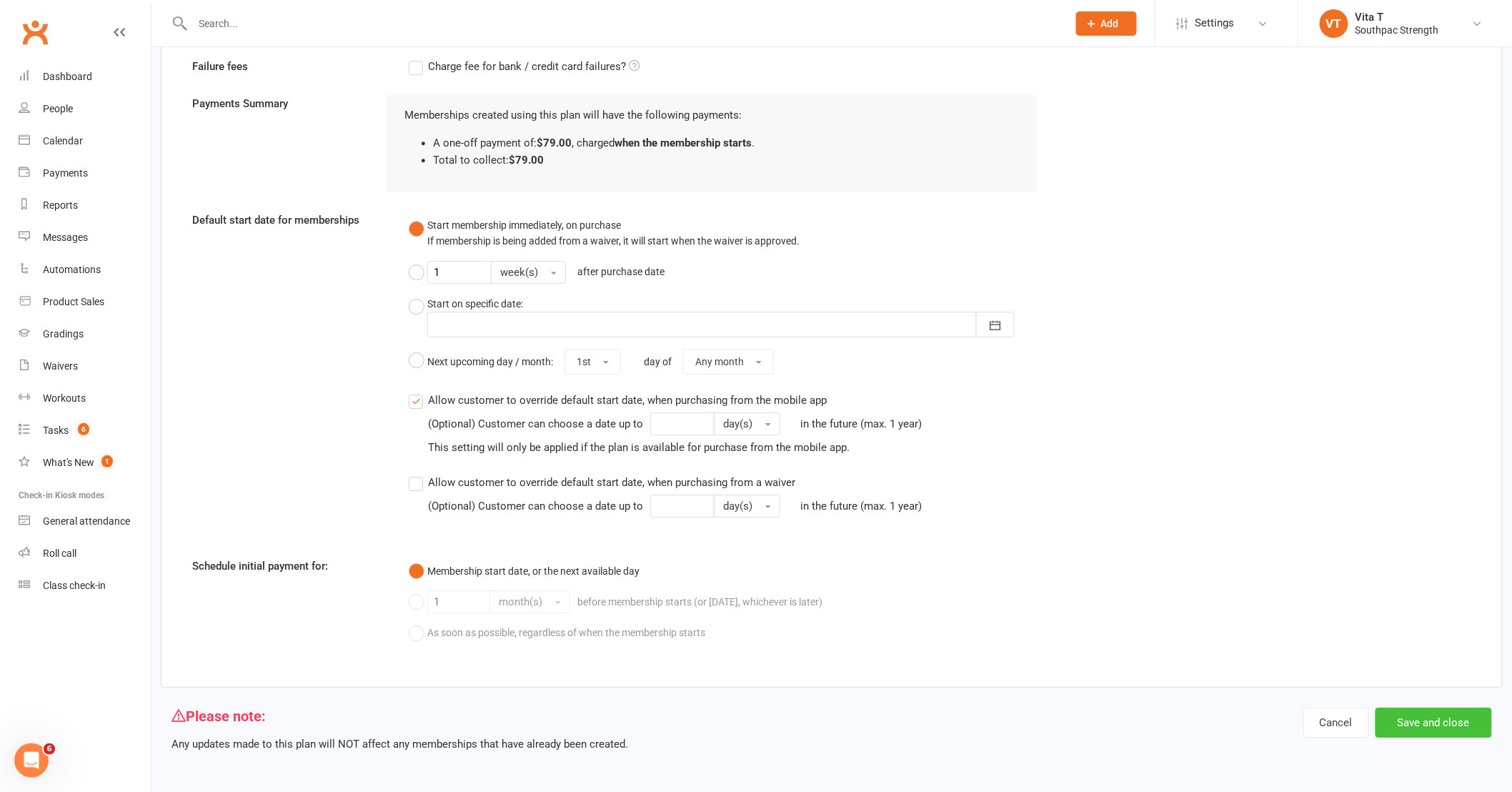
click at [1439, 720] on button "Save and close" at bounding box center [1434, 722] width 117 height 30
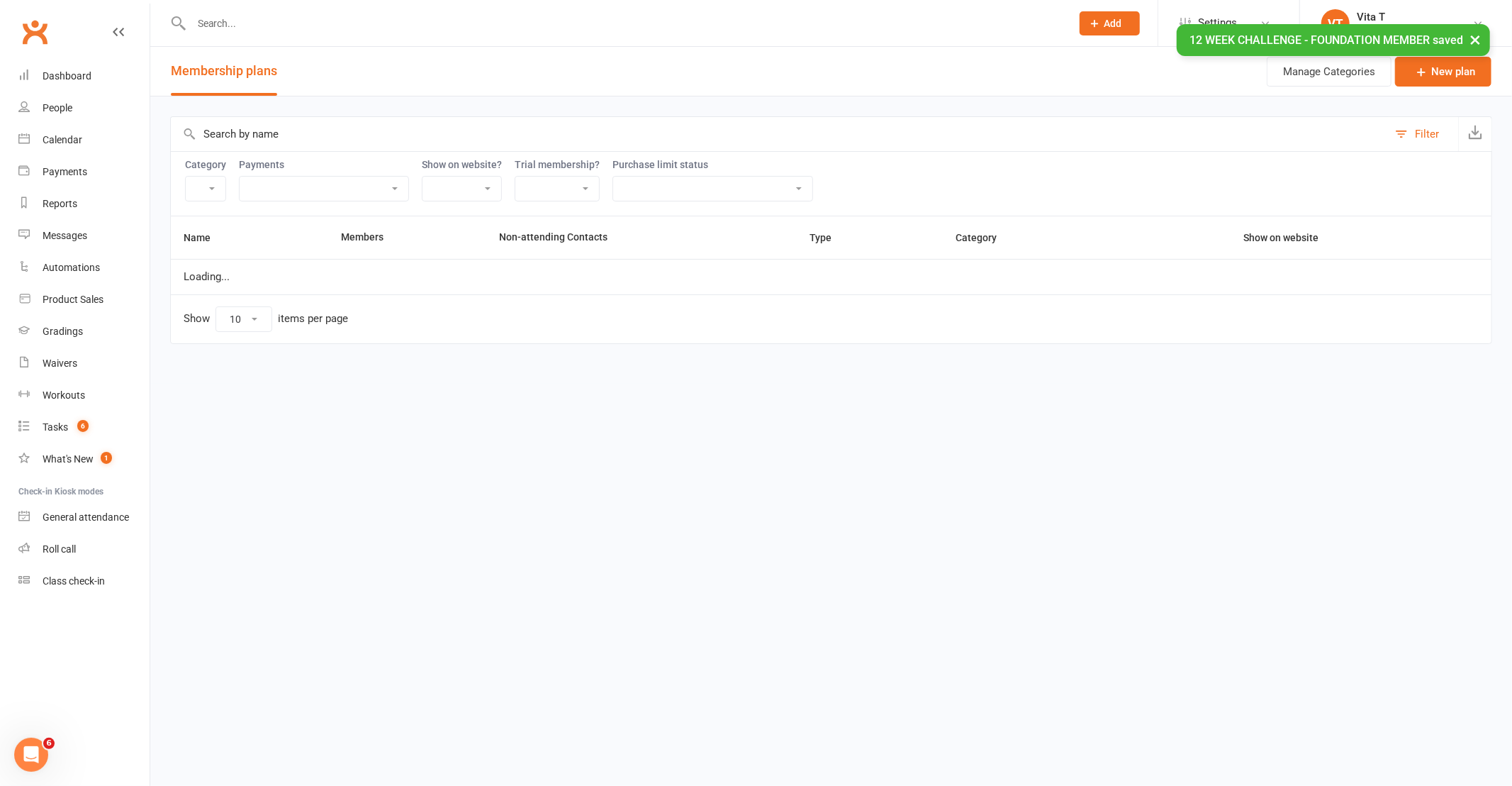
select select "21055"
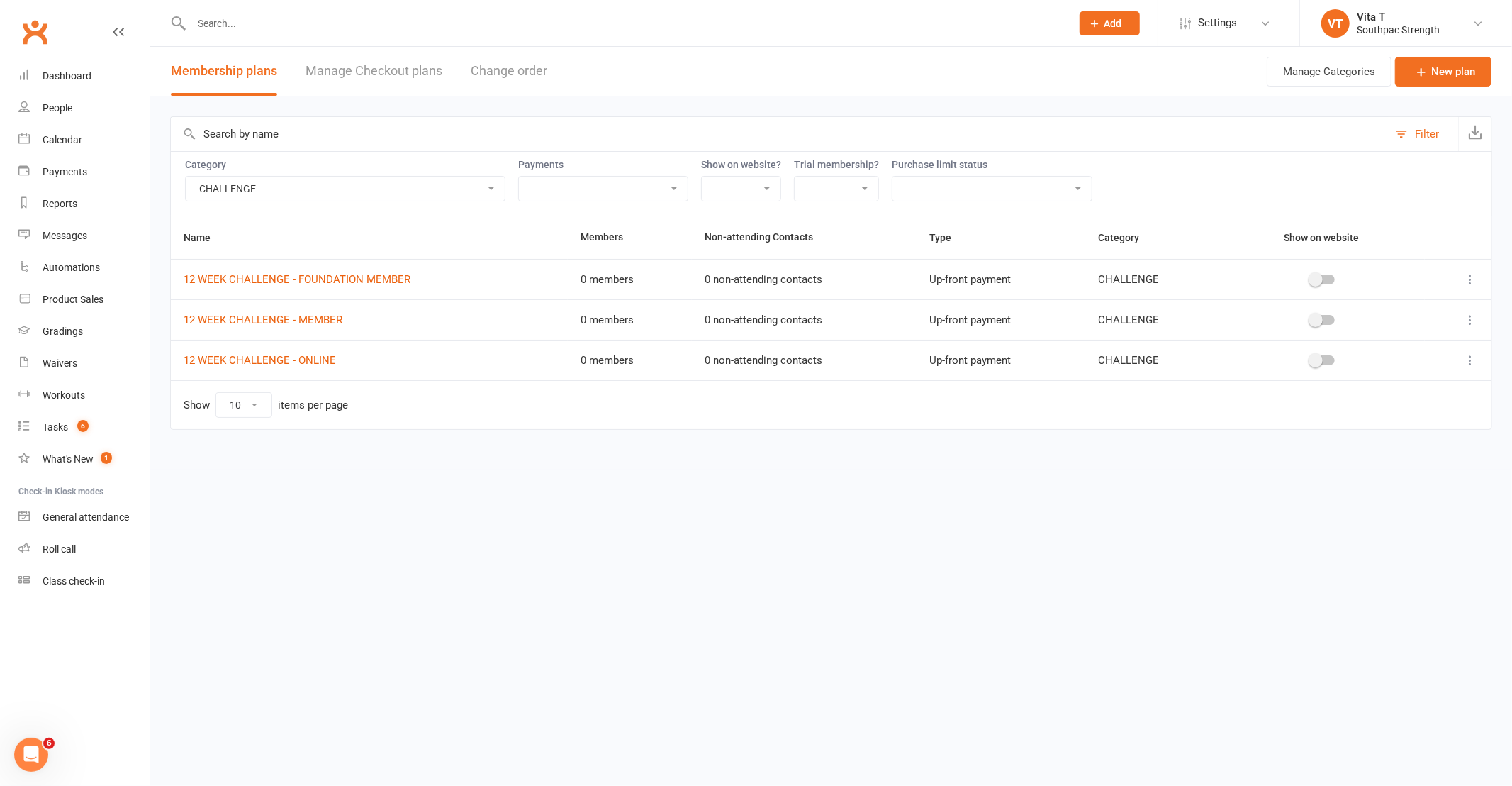
click at [1471, 318] on icon at bounding box center [1470, 319] width 14 height 14
click at [1435, 371] on link "Duplicate" at bounding box center [1408, 376] width 140 height 29
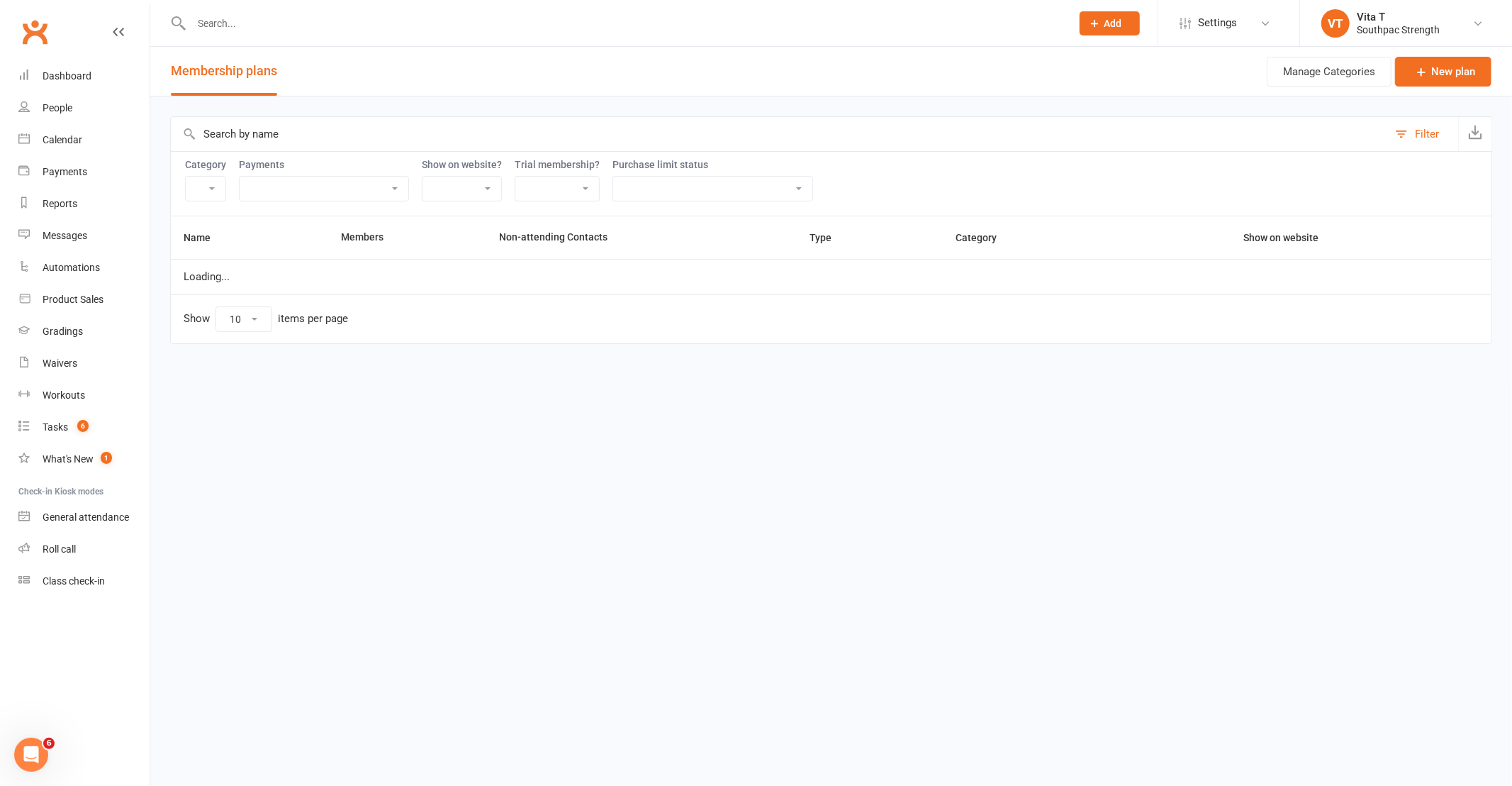
select select "21055"
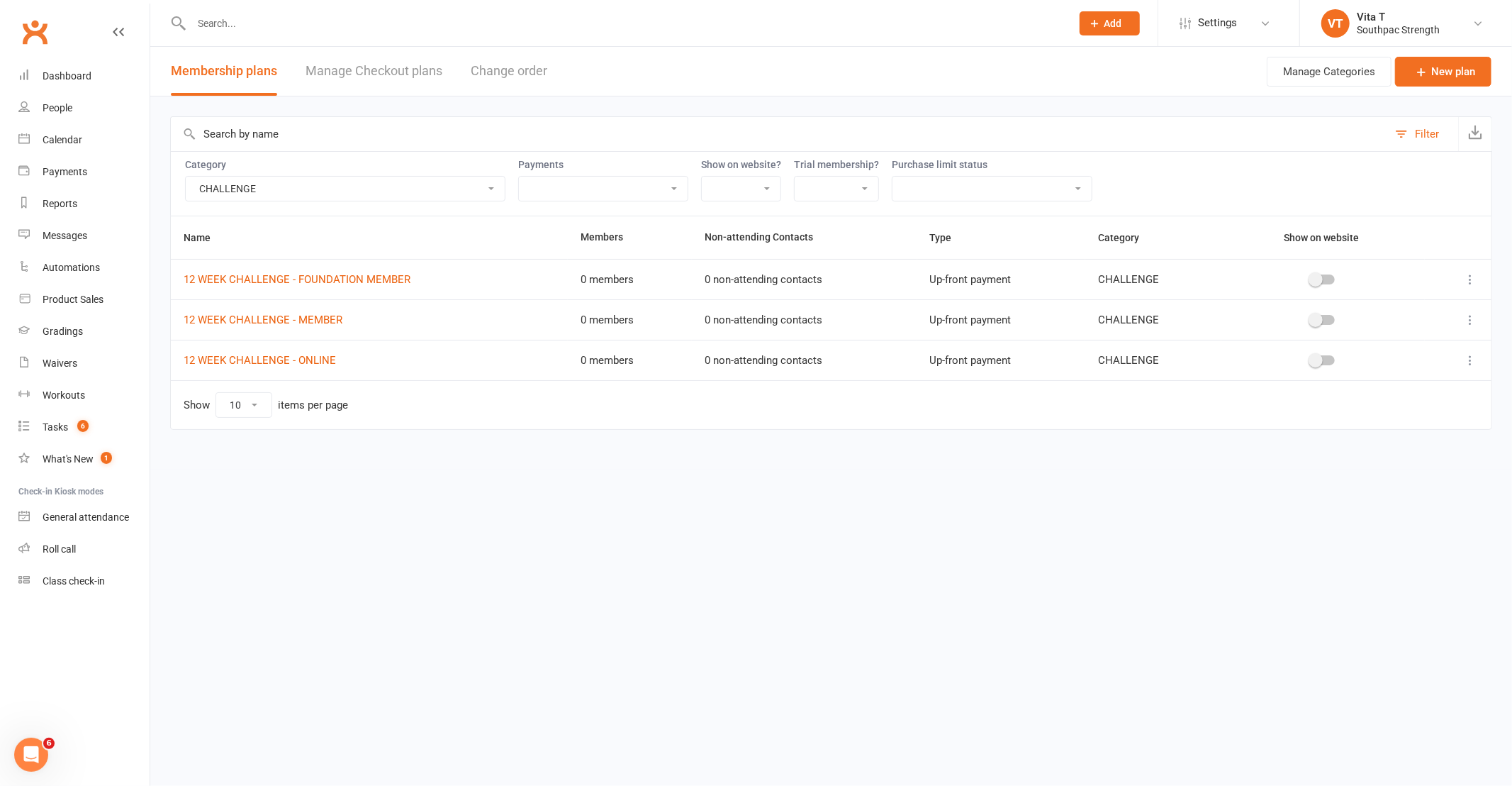
click at [1465, 321] on icon at bounding box center [1470, 319] width 14 height 14
click at [1439, 358] on link "Edit" at bounding box center [1408, 348] width 140 height 29
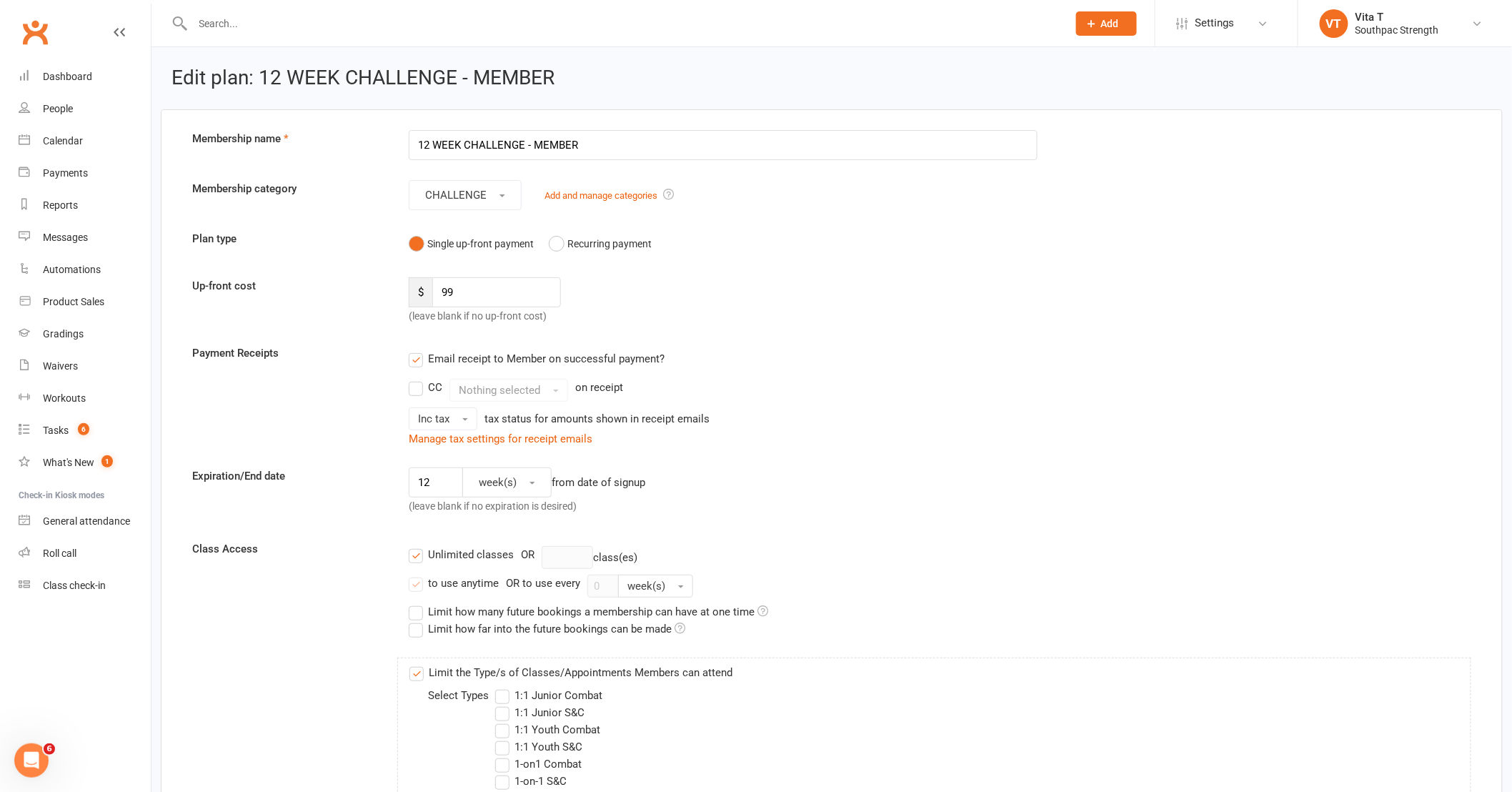
click at [535, 148] on input "12 WEEK CHALLENGE - MEMBER" at bounding box center [723, 145] width 628 height 30
type input "12 WEEK CHALLENGE - MEMBER"
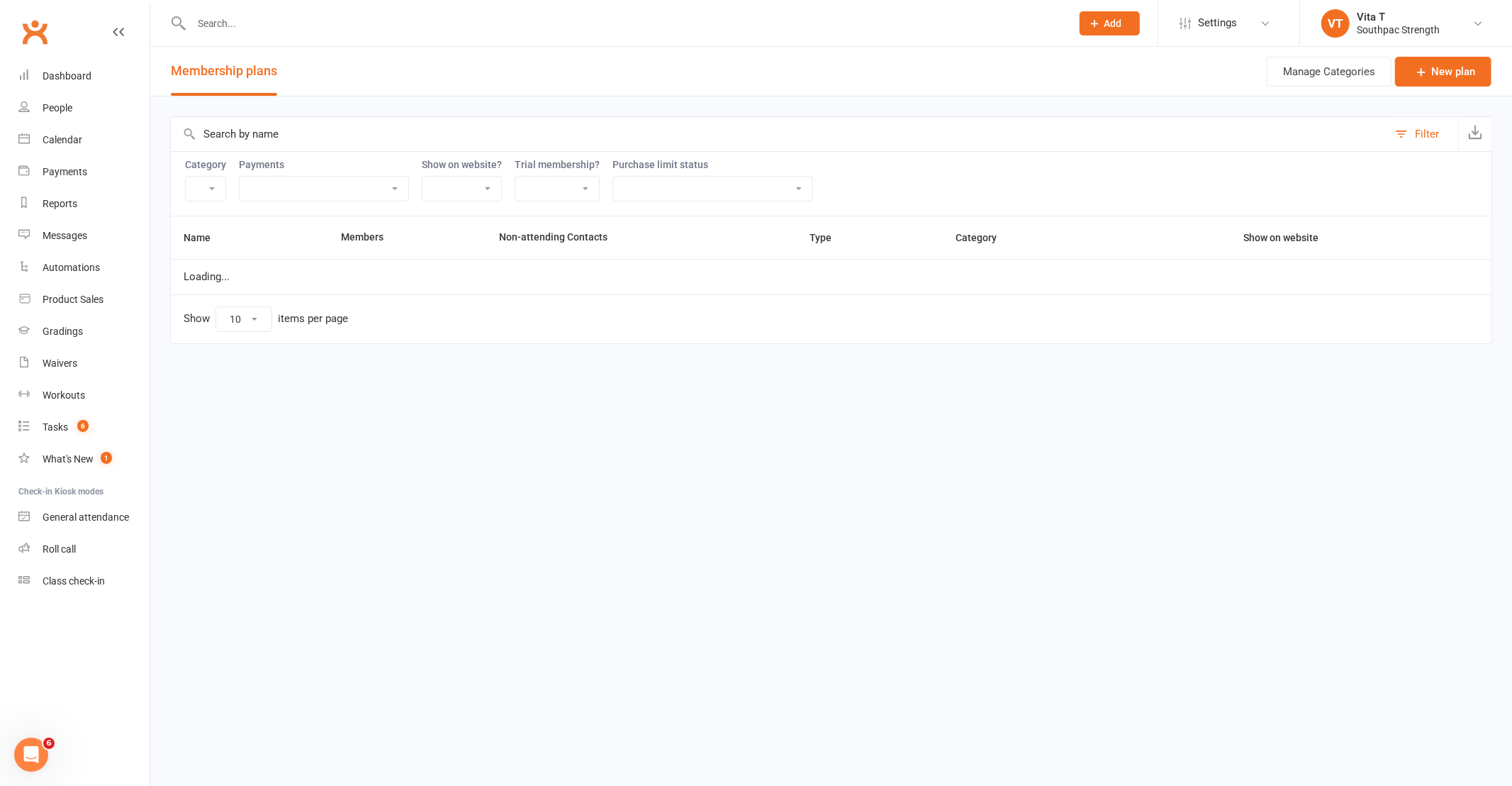
select select "21055"
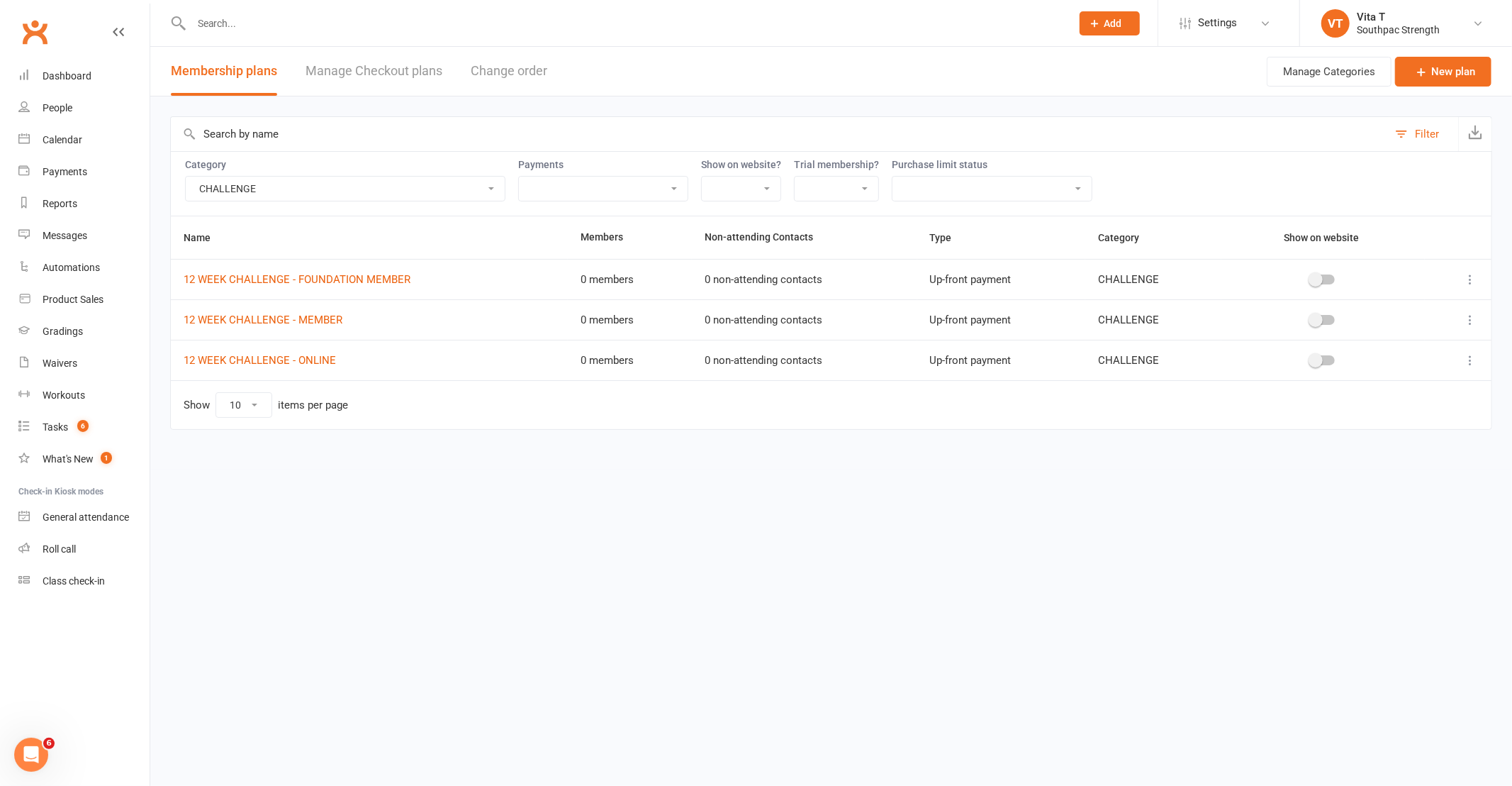
click at [1479, 325] on td at bounding box center [1458, 319] width 67 height 41
click at [1471, 322] on icon at bounding box center [1470, 319] width 14 height 14
click at [1420, 367] on link "Duplicate" at bounding box center [1408, 376] width 140 height 29
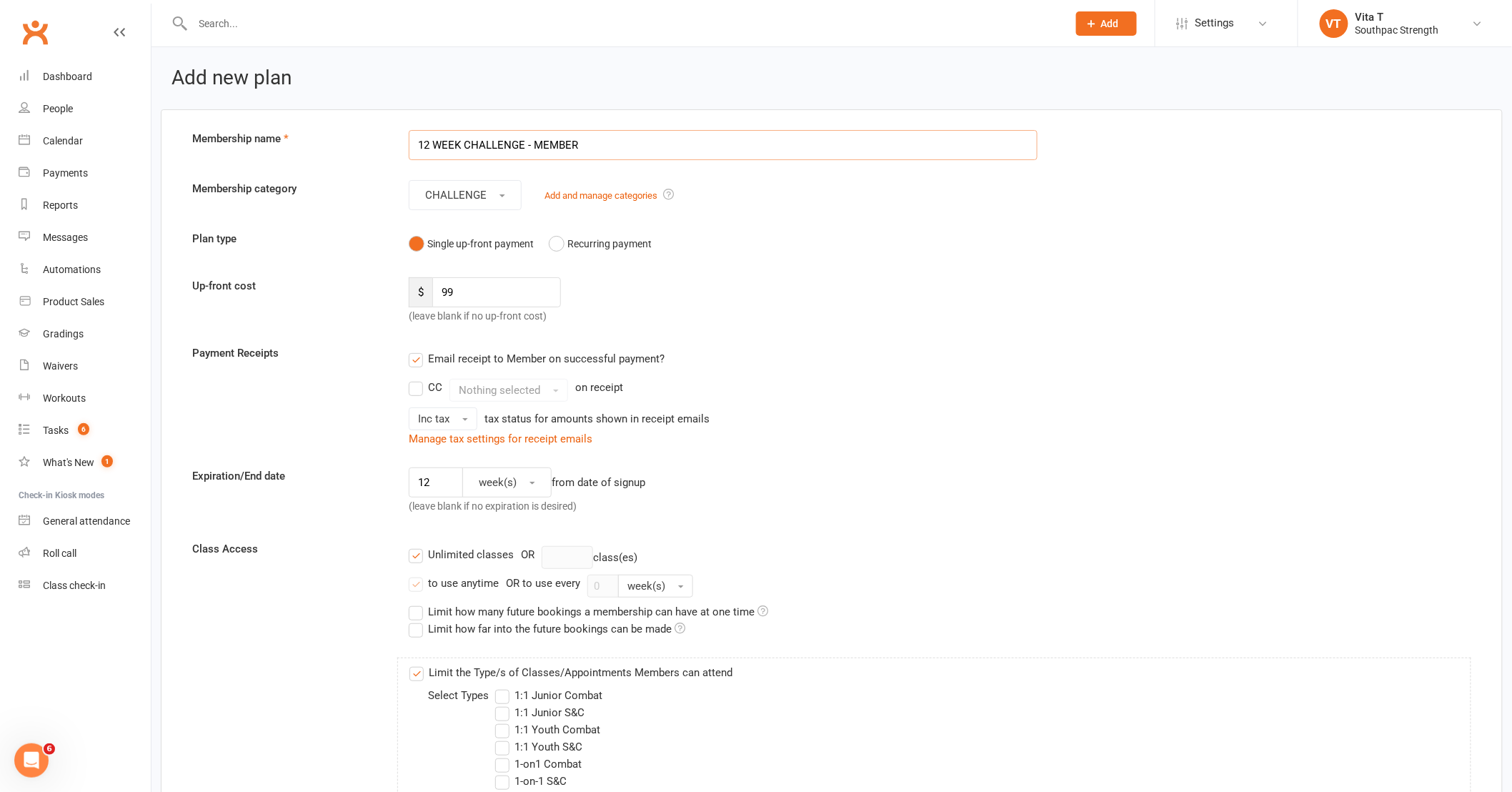
click at [533, 145] on input "12 WEEK CHALLENGE - MEMBER" at bounding box center [723, 145] width 628 height 30
click at [729, 148] on input "12 WEEK CHALLENGE - NON-MEMBER" at bounding box center [723, 145] width 628 height 30
click at [526, 294] on input "99" at bounding box center [497, 292] width 129 height 30
click at [1077, 691] on div "1:1 Junior Combat" at bounding box center [983, 695] width 975 height 17
click at [531, 298] on input "99" at bounding box center [497, 292] width 129 height 30
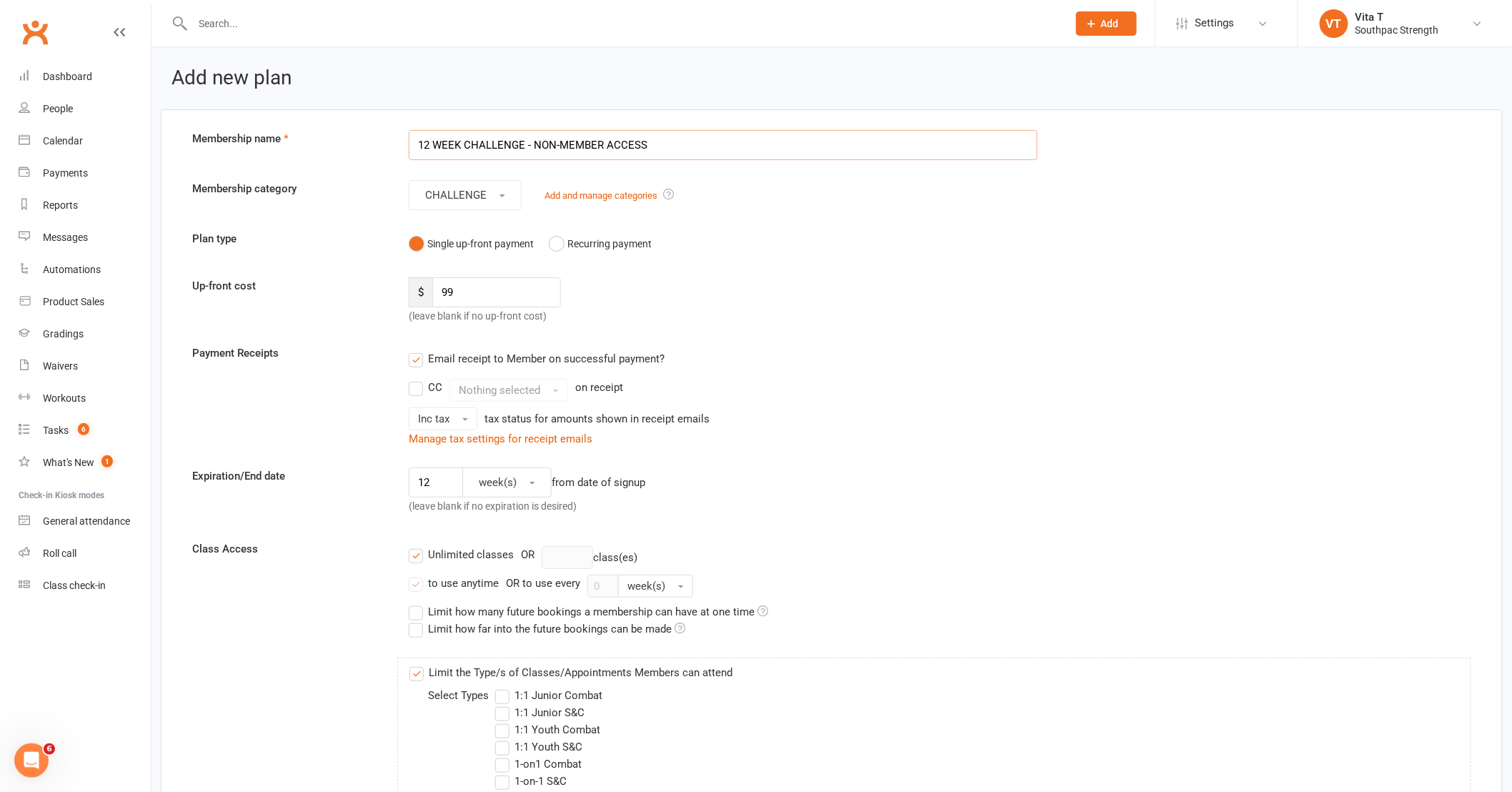
click at [727, 137] on input "12 WEEK CHALLENGE - NON-MEMBER ACCESS" at bounding box center [723, 145] width 628 height 30
type input "12 WEEK CHALLENGE - NON-MEMBER ACCESS - UPFRONT"
click at [539, 287] on input "99" at bounding box center [497, 292] width 129 height 30
type input "9"
type input "249"
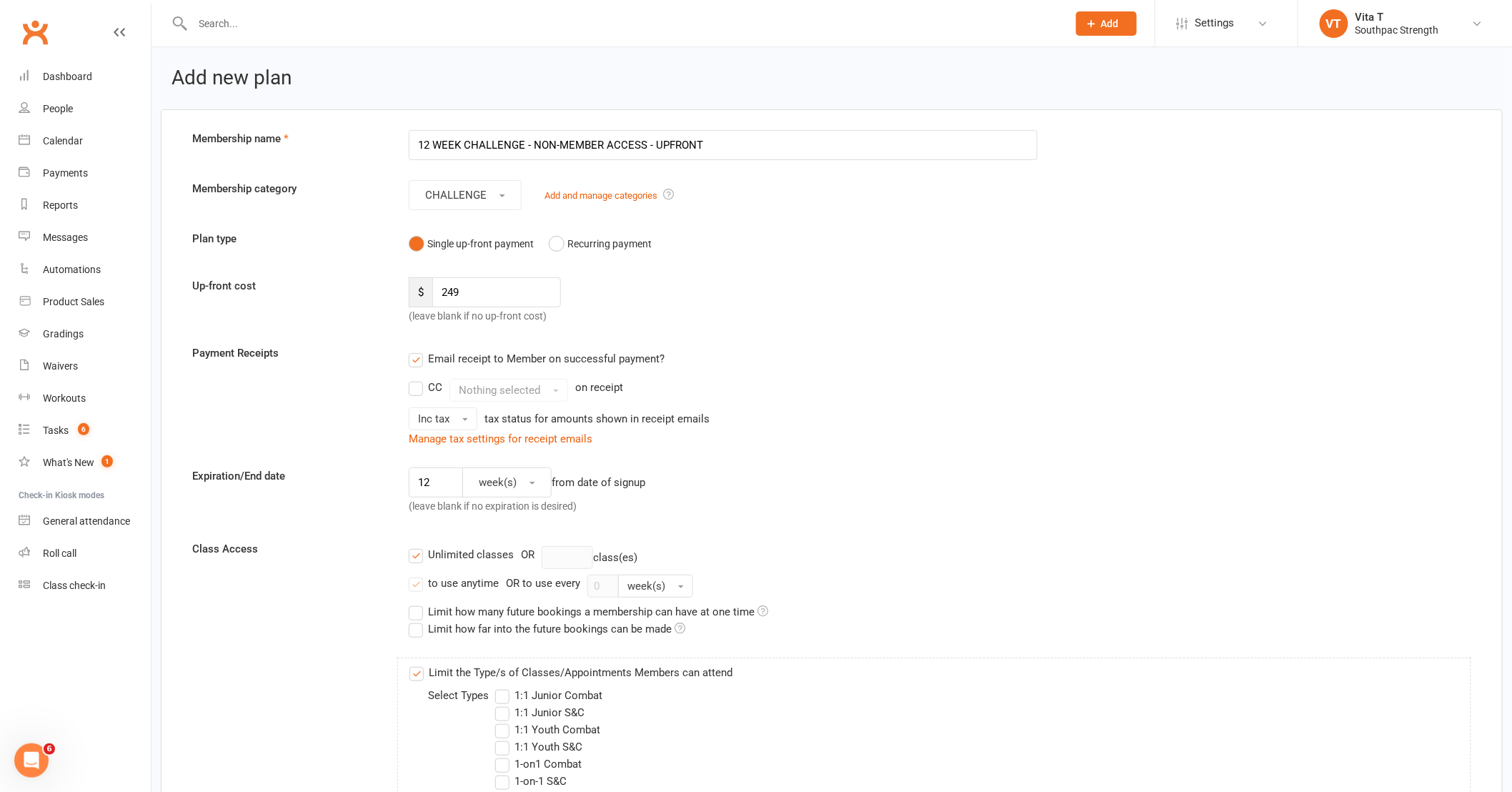
click at [1021, 486] on div "12 week(s) from date of signup (leave blank if no expiration is desired)" at bounding box center [723, 494] width 650 height 53
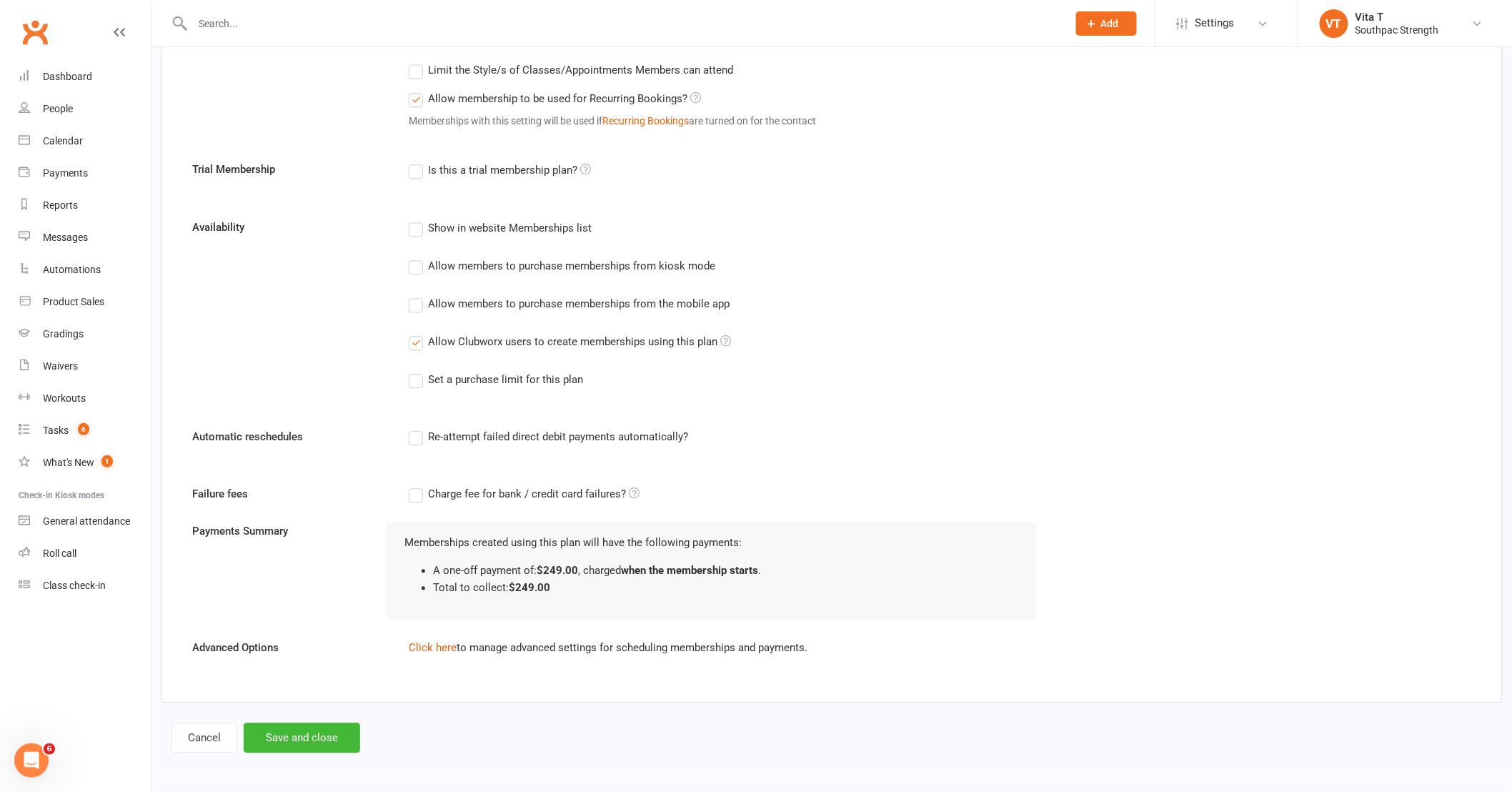
scroll to position [1244, 0]
click at [335, 738] on button "Save and close" at bounding box center [302, 737] width 117 height 30
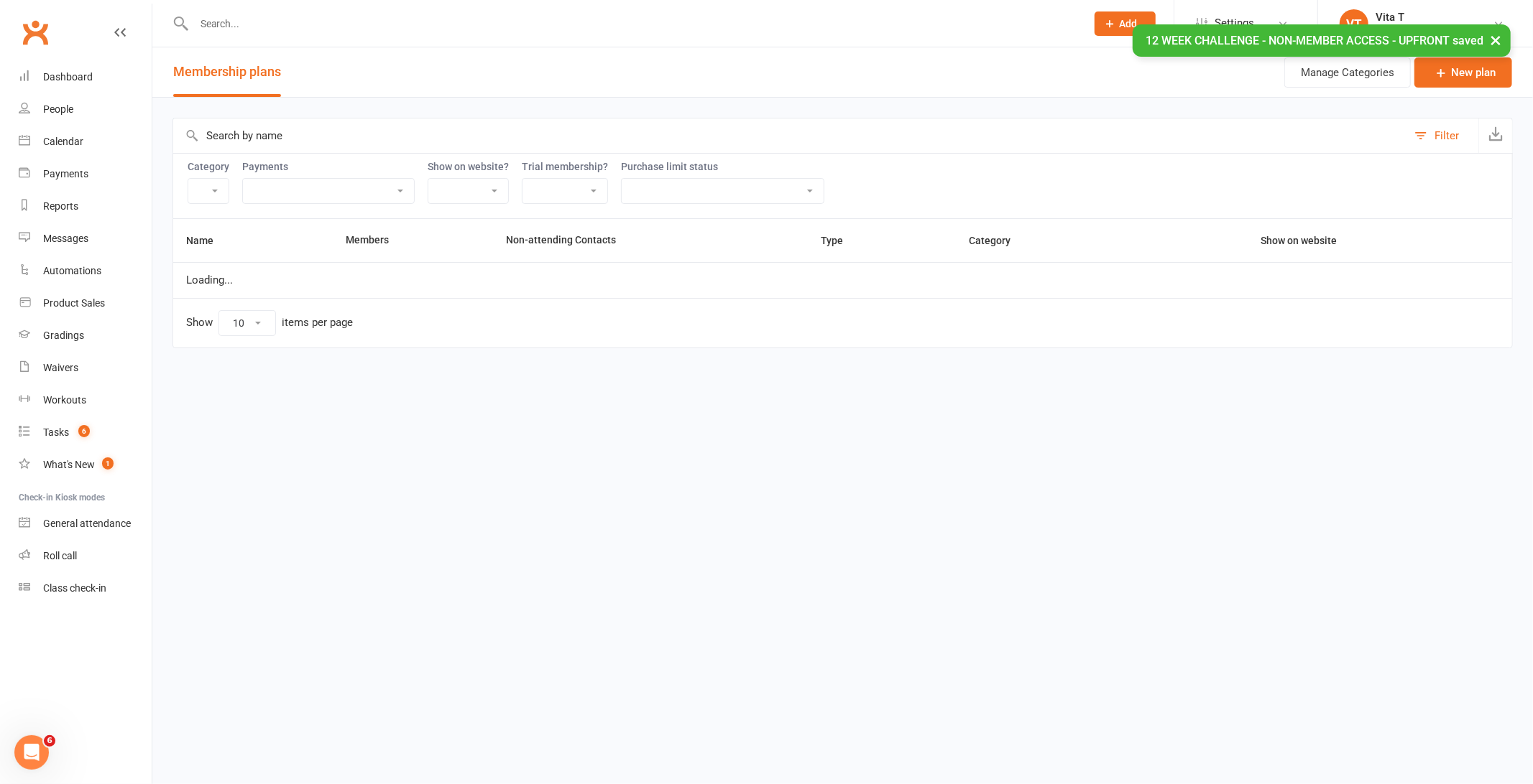
select select "21055"
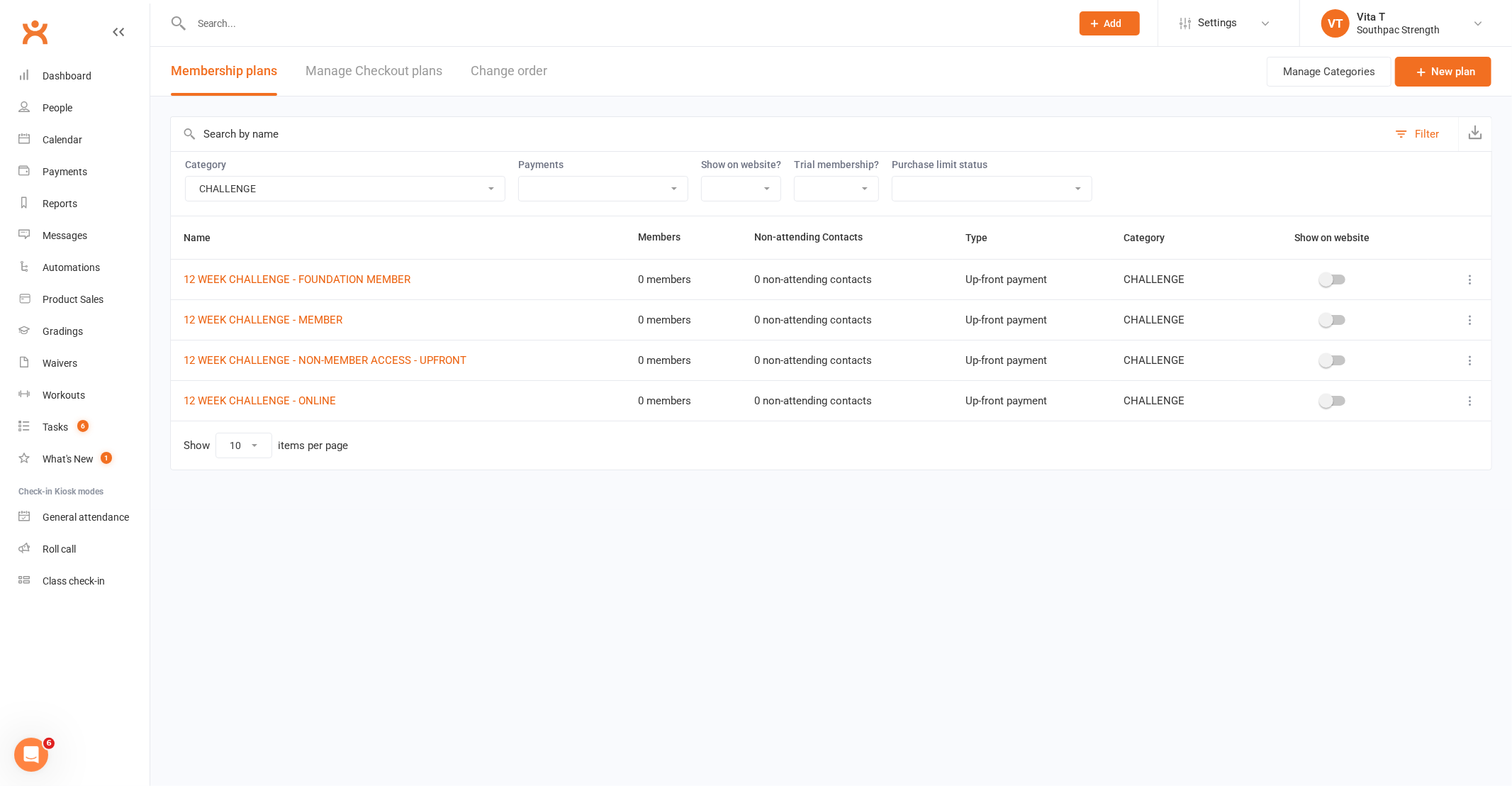
click at [1475, 366] on icon at bounding box center [1470, 360] width 14 height 14
click at [1459, 403] on link "Duplicate" at bounding box center [1408, 417] width 140 height 29
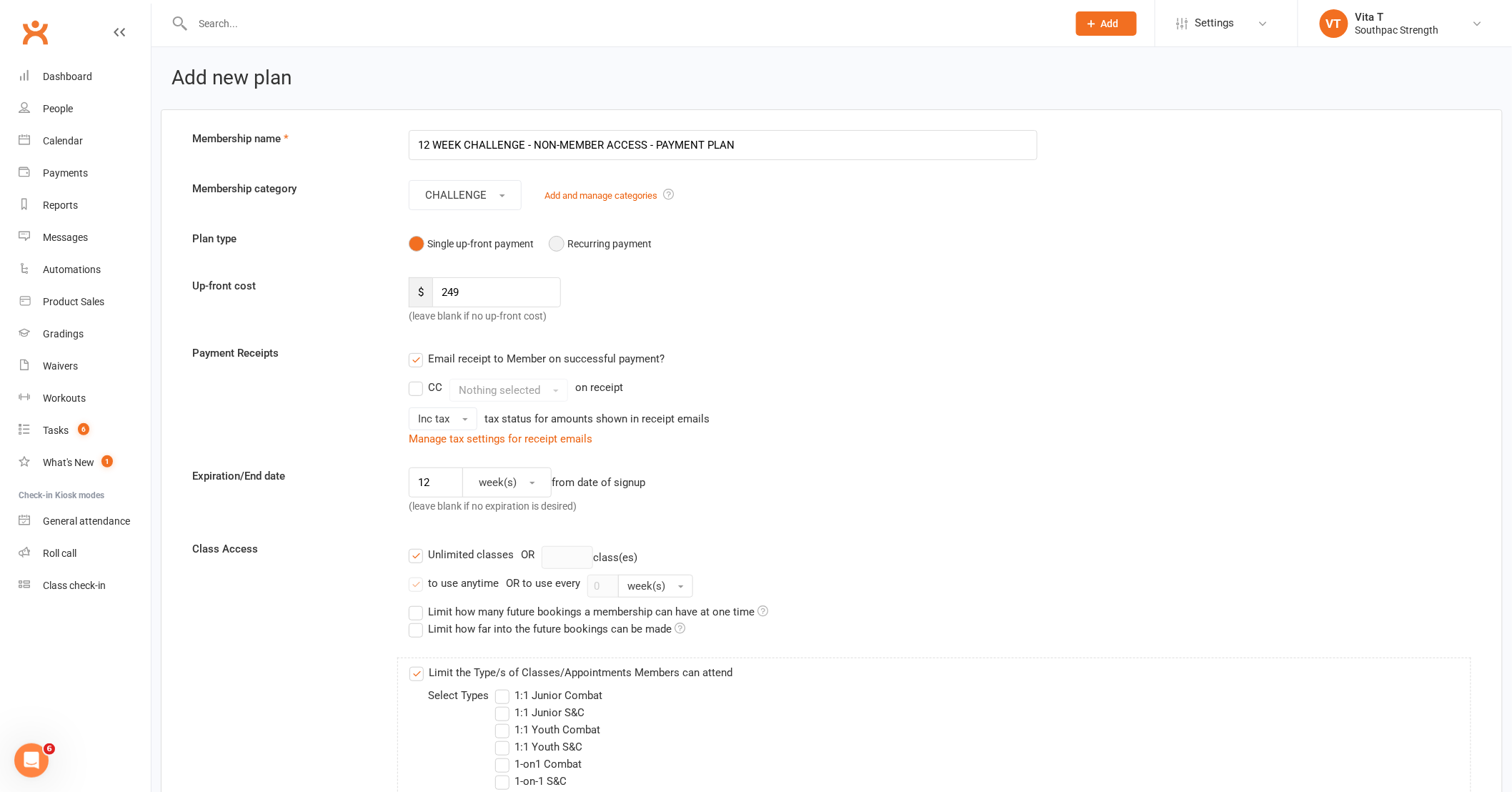
click at [553, 245] on button "Recurring payment" at bounding box center [600, 244] width 103 height 27
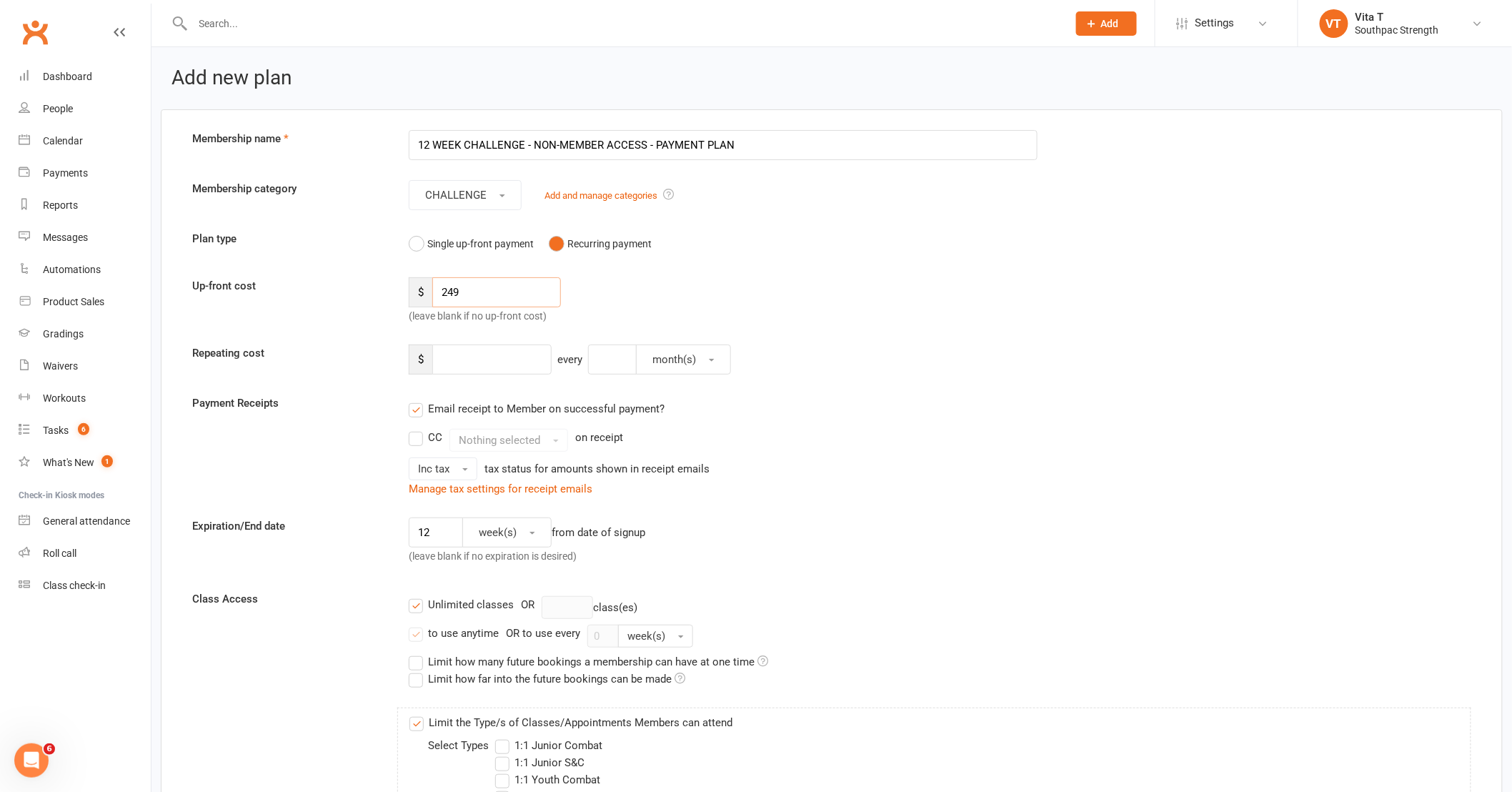
click at [516, 298] on input "249" at bounding box center [497, 292] width 129 height 30
click at [513, 300] on input "249" at bounding box center [497, 292] width 129 height 30
click at [657, 145] on input "12 WEEK CHALLENGE - NON-MEMBER ACCESS - PAYMENT PLAN" at bounding box center [723, 145] width 628 height 30
type input "12 WEEK CHALLENGE - NON-MEMBER ACCESS - WEEKLY PAYMENT PLAN"
click at [494, 298] on input "249" at bounding box center [497, 292] width 129 height 30
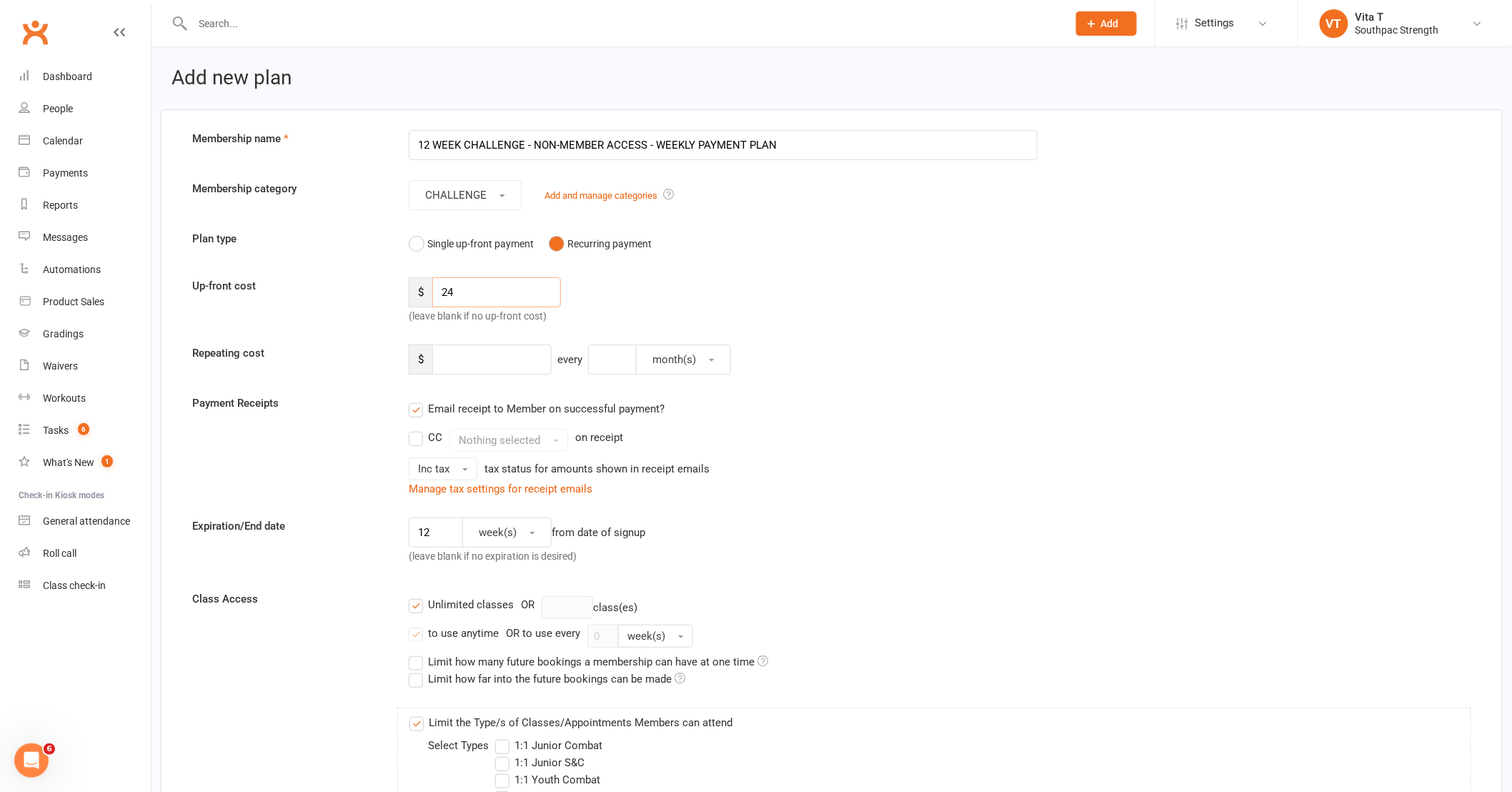
type input "2"
click at [473, 295] on input "139" at bounding box center [497, 292] width 129 height 30
click at [475, 293] on input "124" at bounding box center [497, 292] width 129 height 30
type input "1"
type input "99"
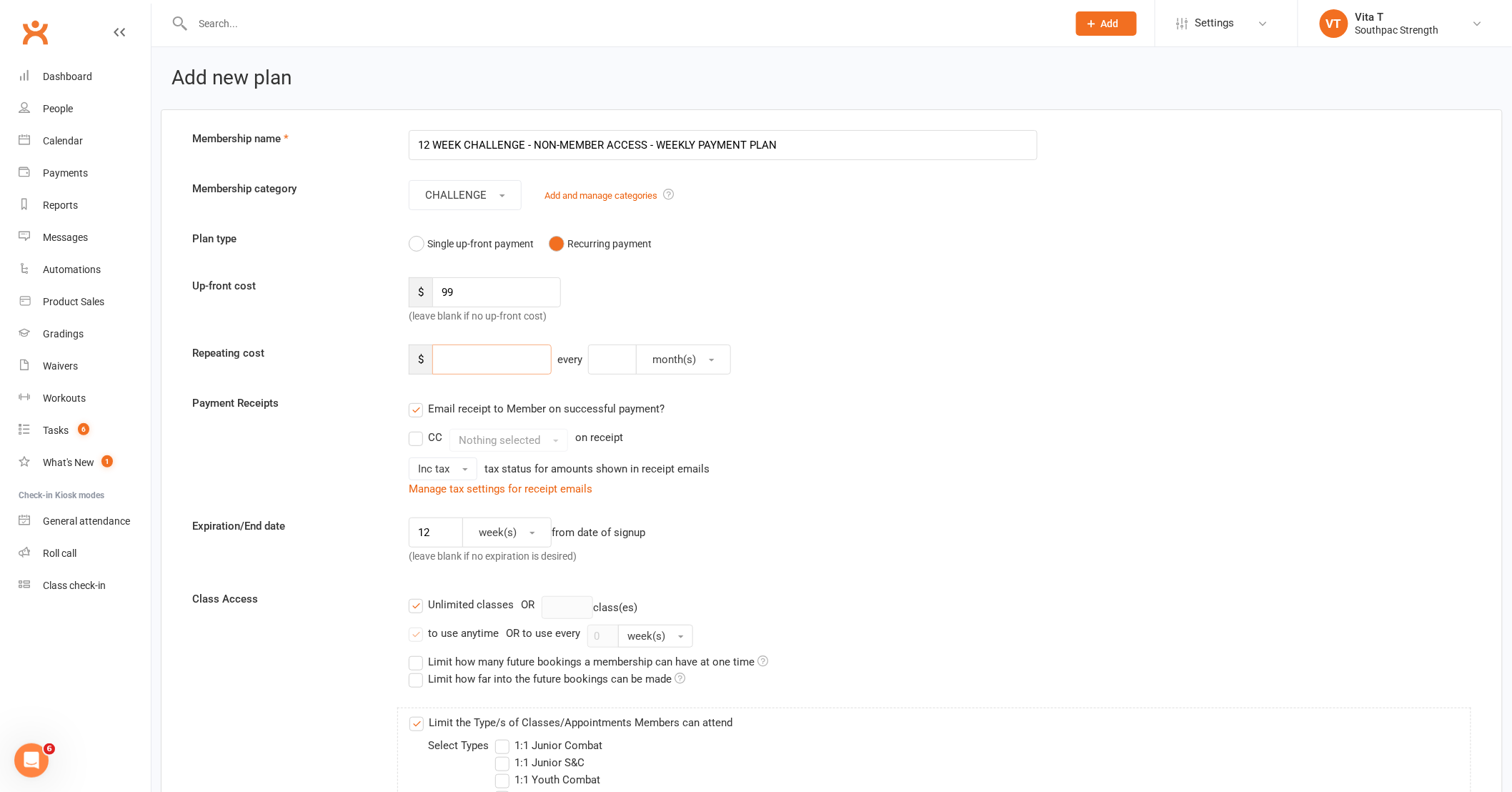
click at [511, 360] on input "number" at bounding box center [492, 360] width 120 height 30
type input "25"
click at [609, 373] on input "number" at bounding box center [613, 360] width 48 height 30
type input "1"
click at [696, 361] on span "month(s)" at bounding box center [675, 359] width 44 height 13
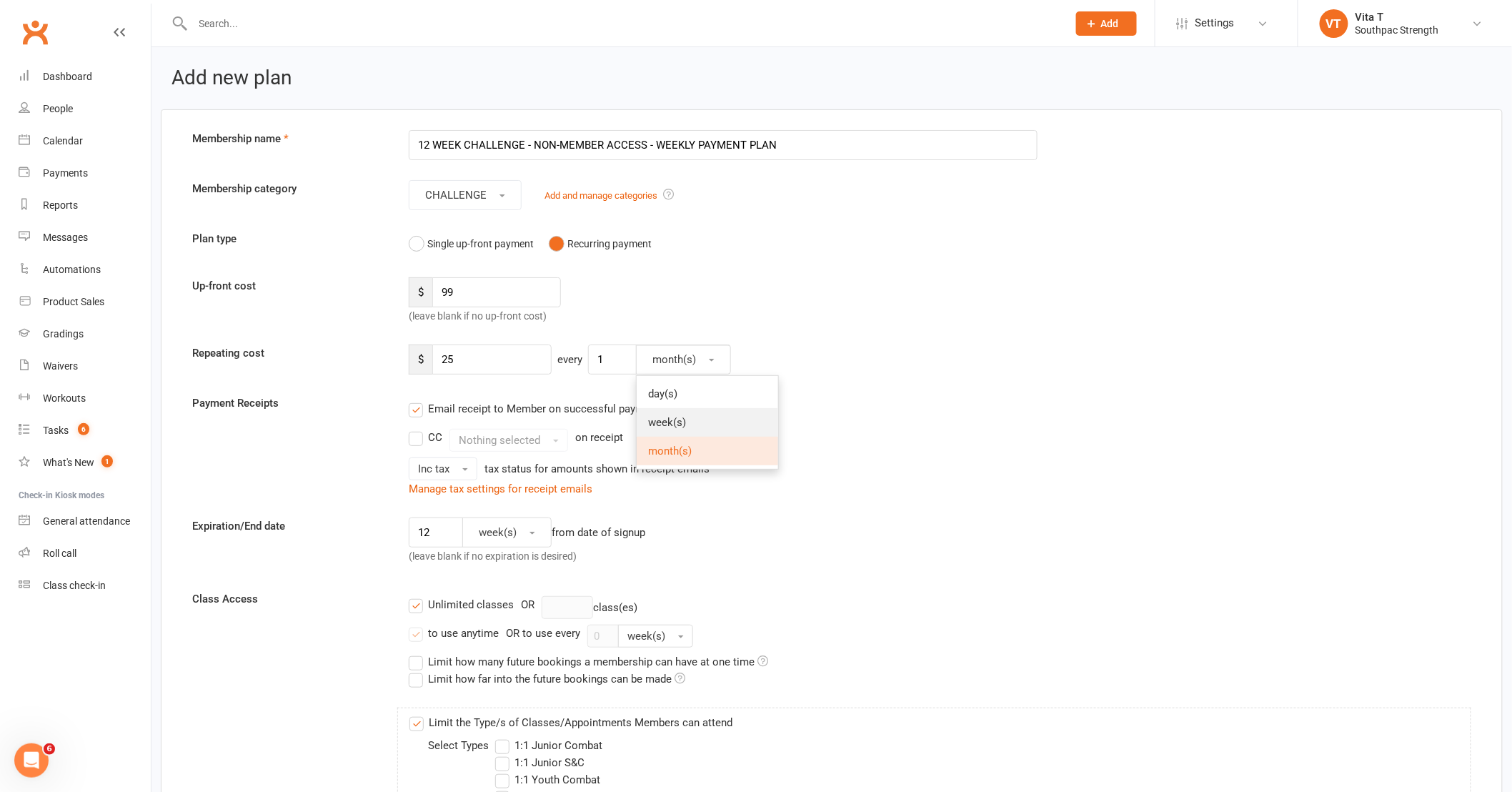
click at [691, 414] on link "week(s)" at bounding box center [707, 423] width 142 height 29
click at [793, 451] on div "CC Nothing selected on receipt" at bounding box center [723, 440] width 628 height 23
click at [438, 537] on input "12" at bounding box center [436, 532] width 55 height 30
click at [438, 537] on input "12" at bounding box center [436, 532] width 55 height 30
type input "1"
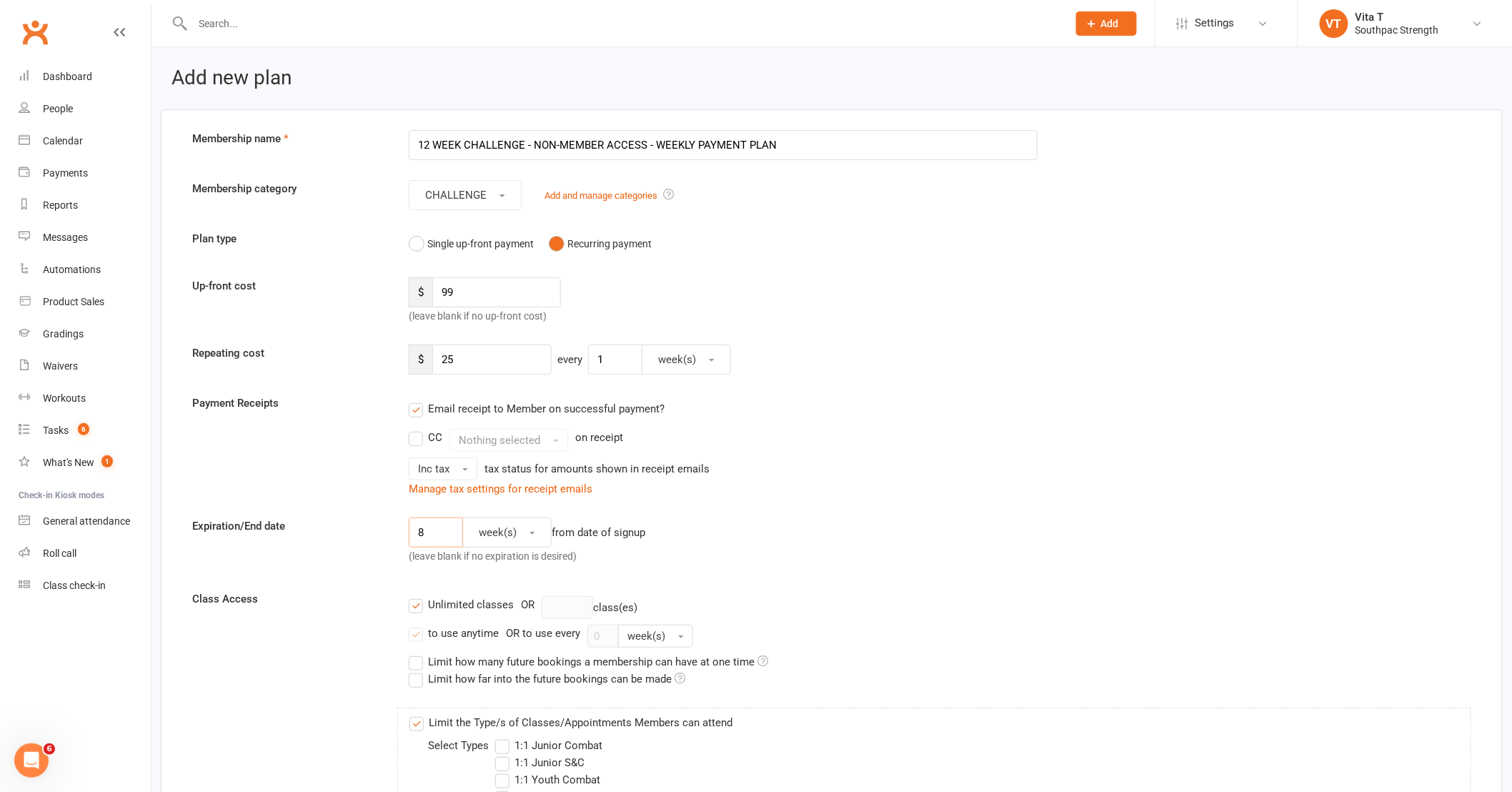
type input "8"
click at [409, 230] on button "Single up-front payment" at bounding box center [471, 244] width 125 height 27
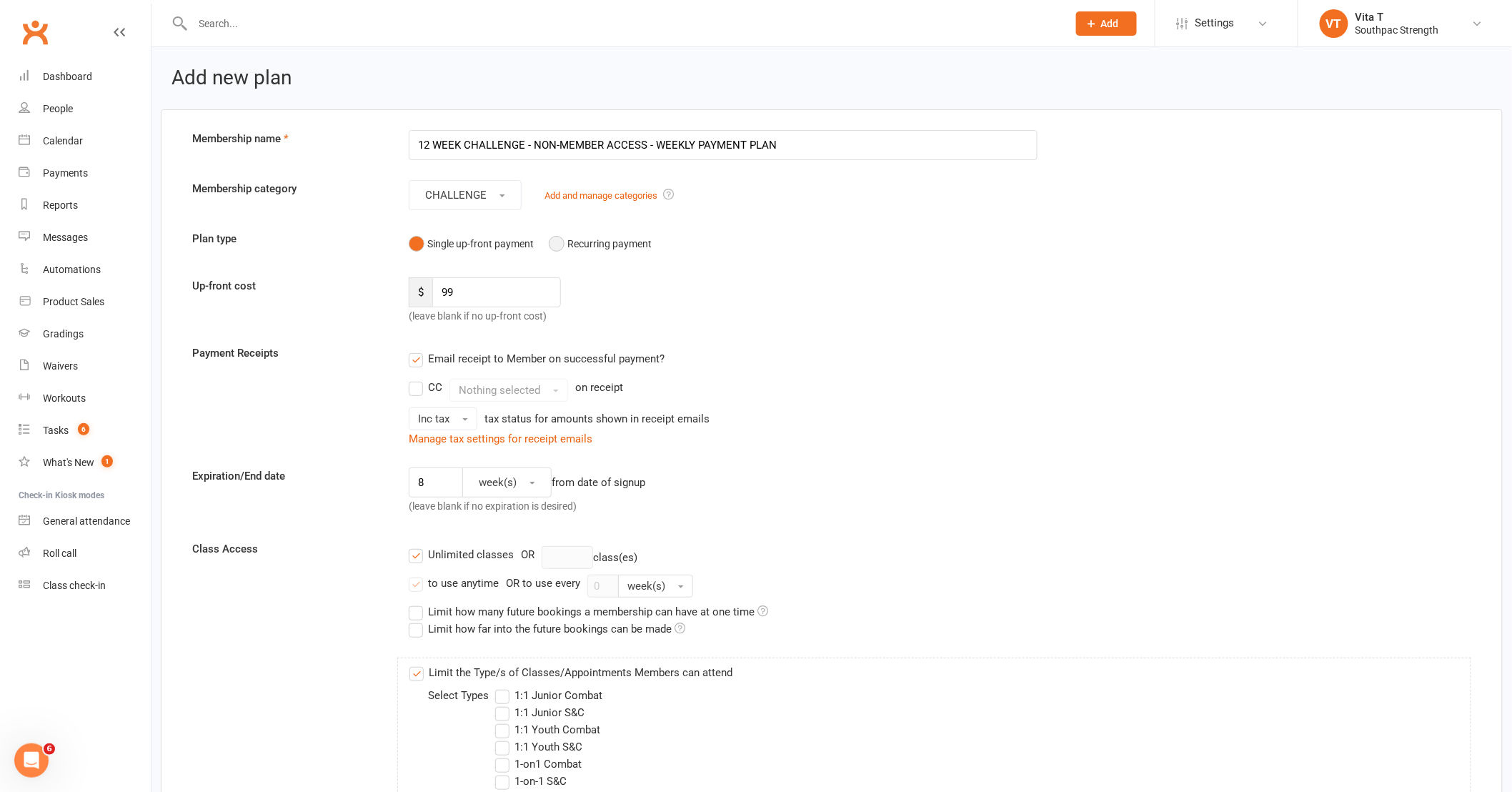
click at [553, 239] on button "Recurring payment" at bounding box center [600, 244] width 103 height 27
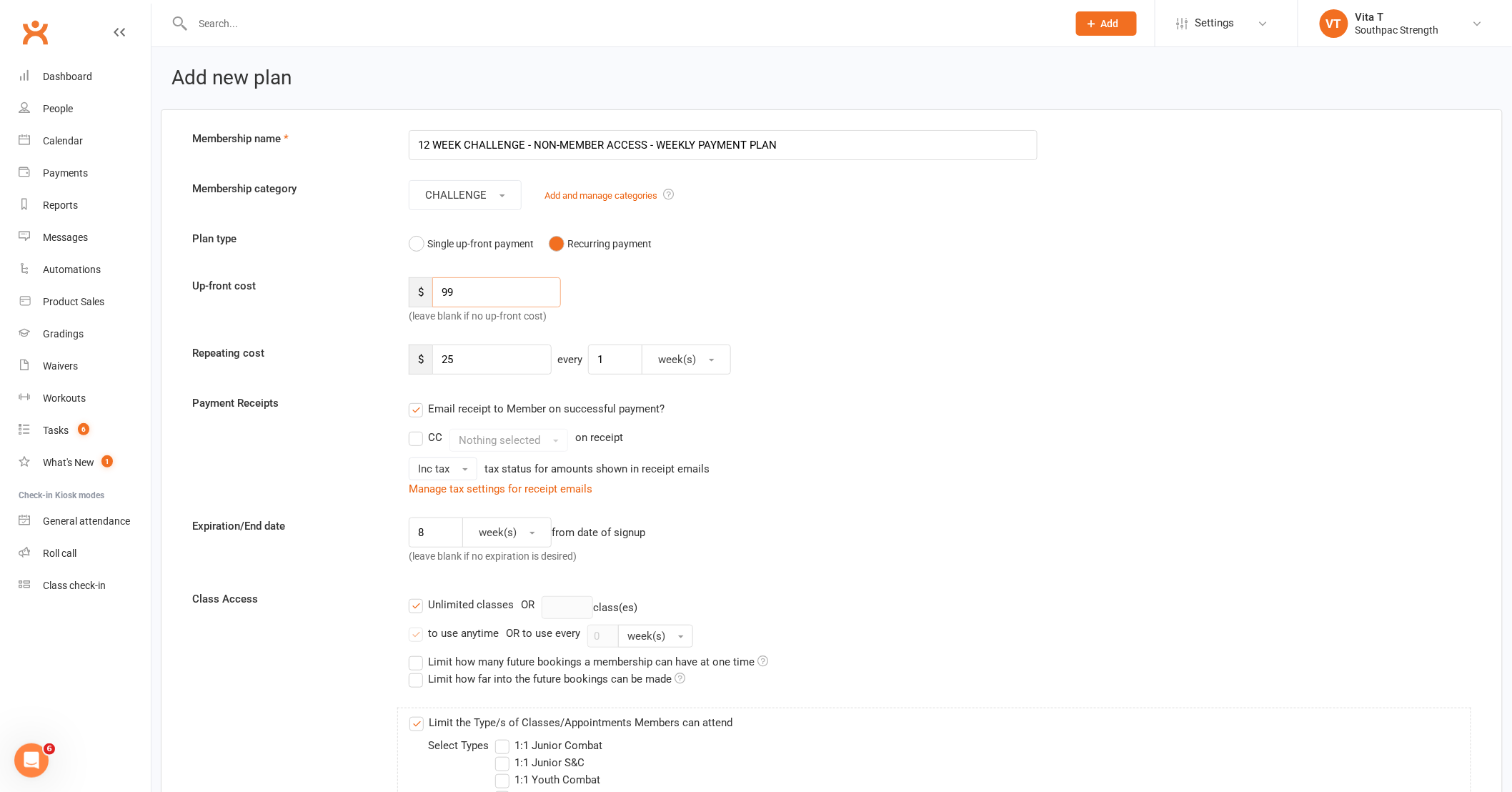
click at [517, 289] on input "99" at bounding box center [497, 292] width 129 height 30
type input "9"
click at [510, 287] on input "number" at bounding box center [497, 292] width 129 height 30
type input "124"
click at [1040, 526] on div "8 week(s) from date of signup (leave blank if no expiration is desired)" at bounding box center [723, 544] width 650 height 53
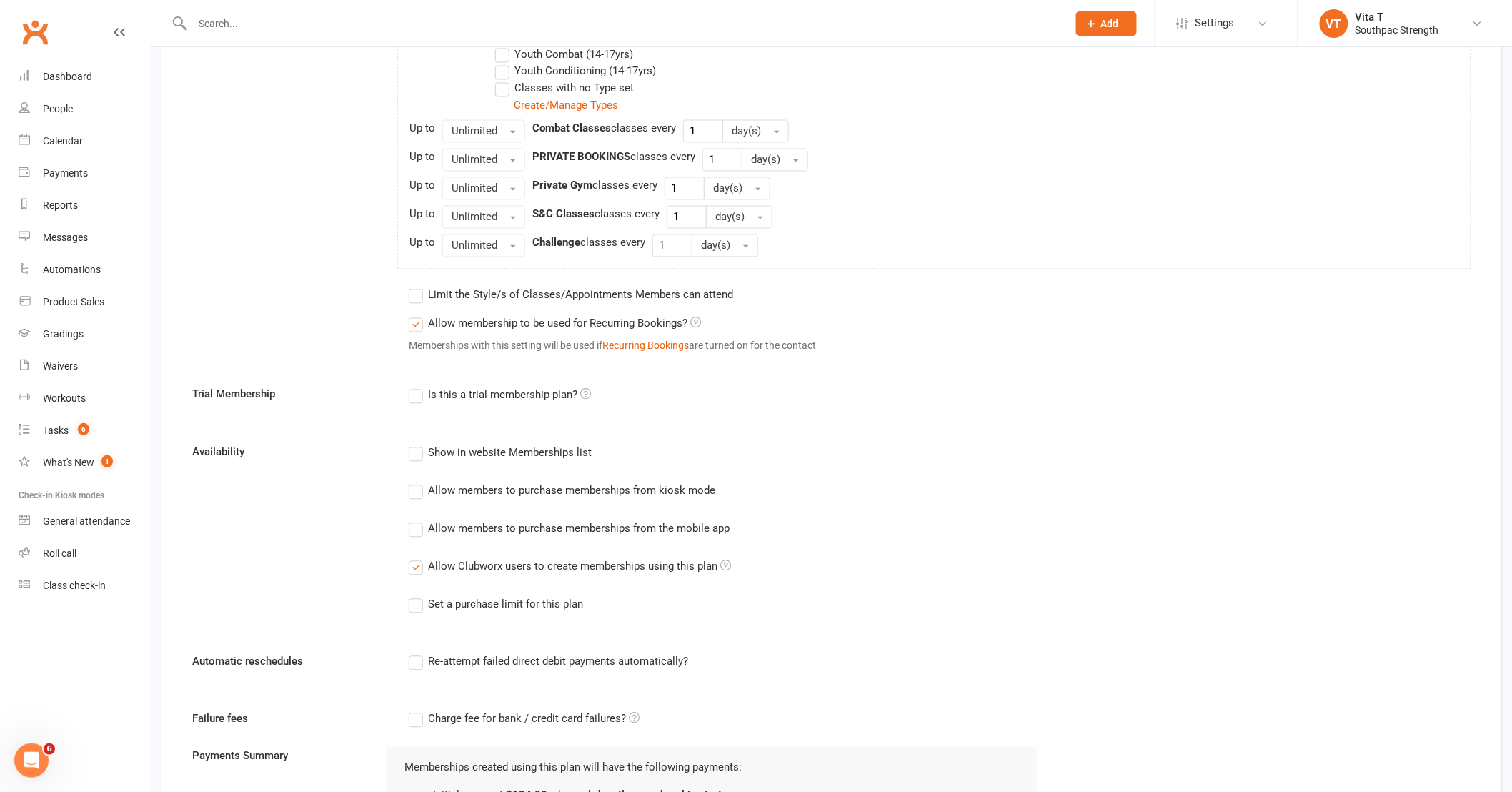
scroll to position [1270, 0]
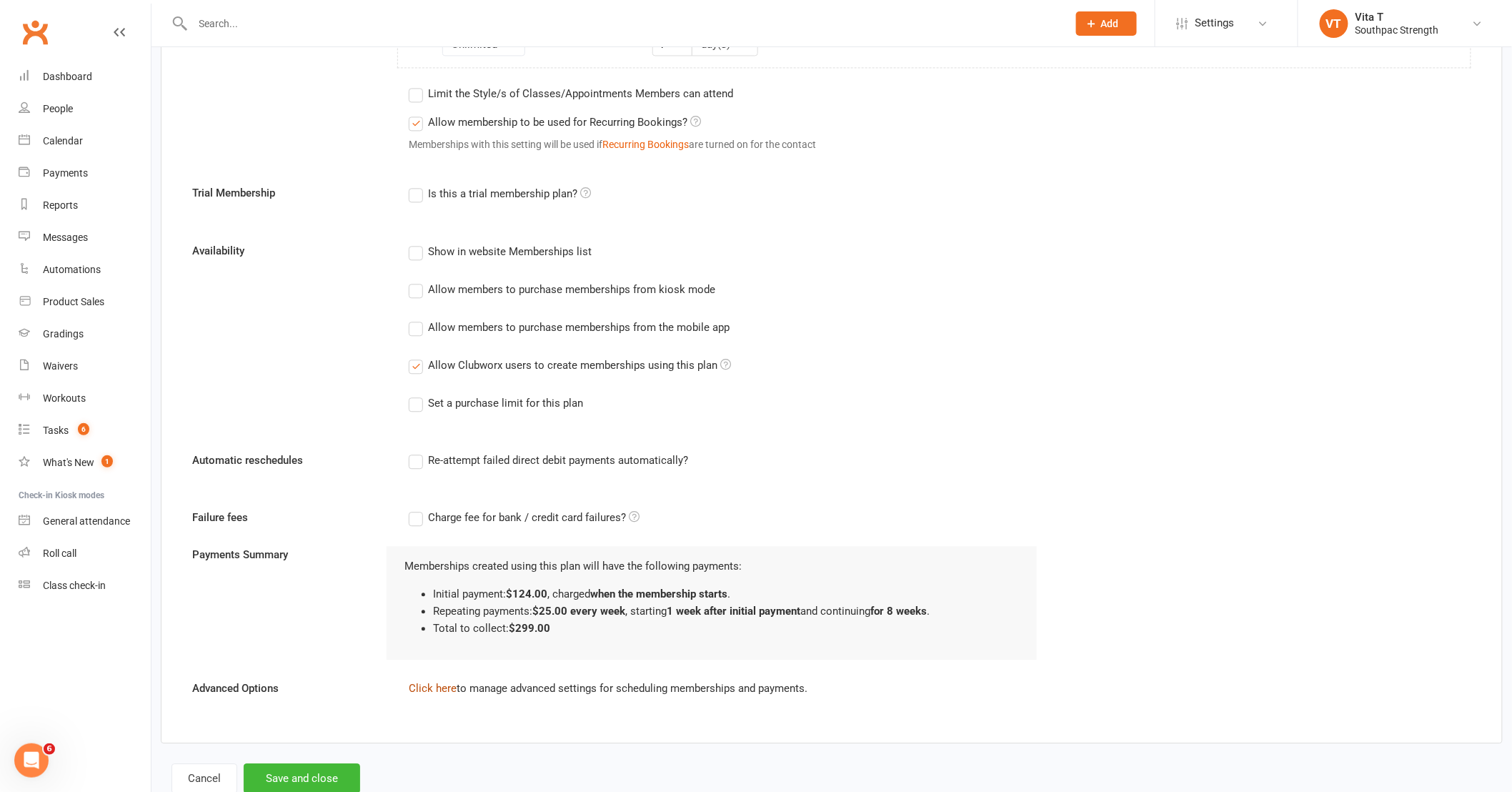
click at [430, 681] on link "Click here" at bounding box center [432, 688] width 48 height 13
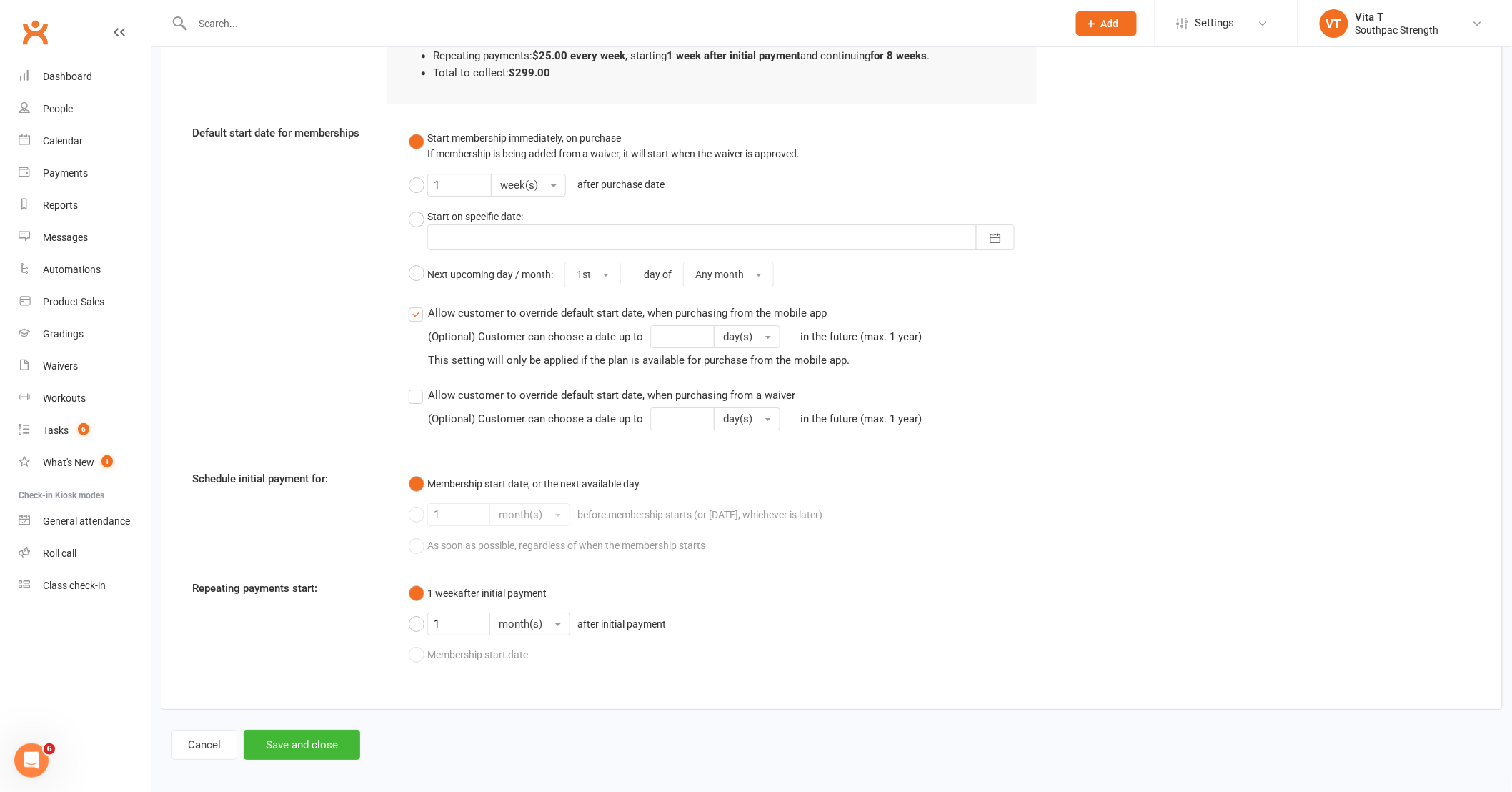
scroll to position [1832, 0]
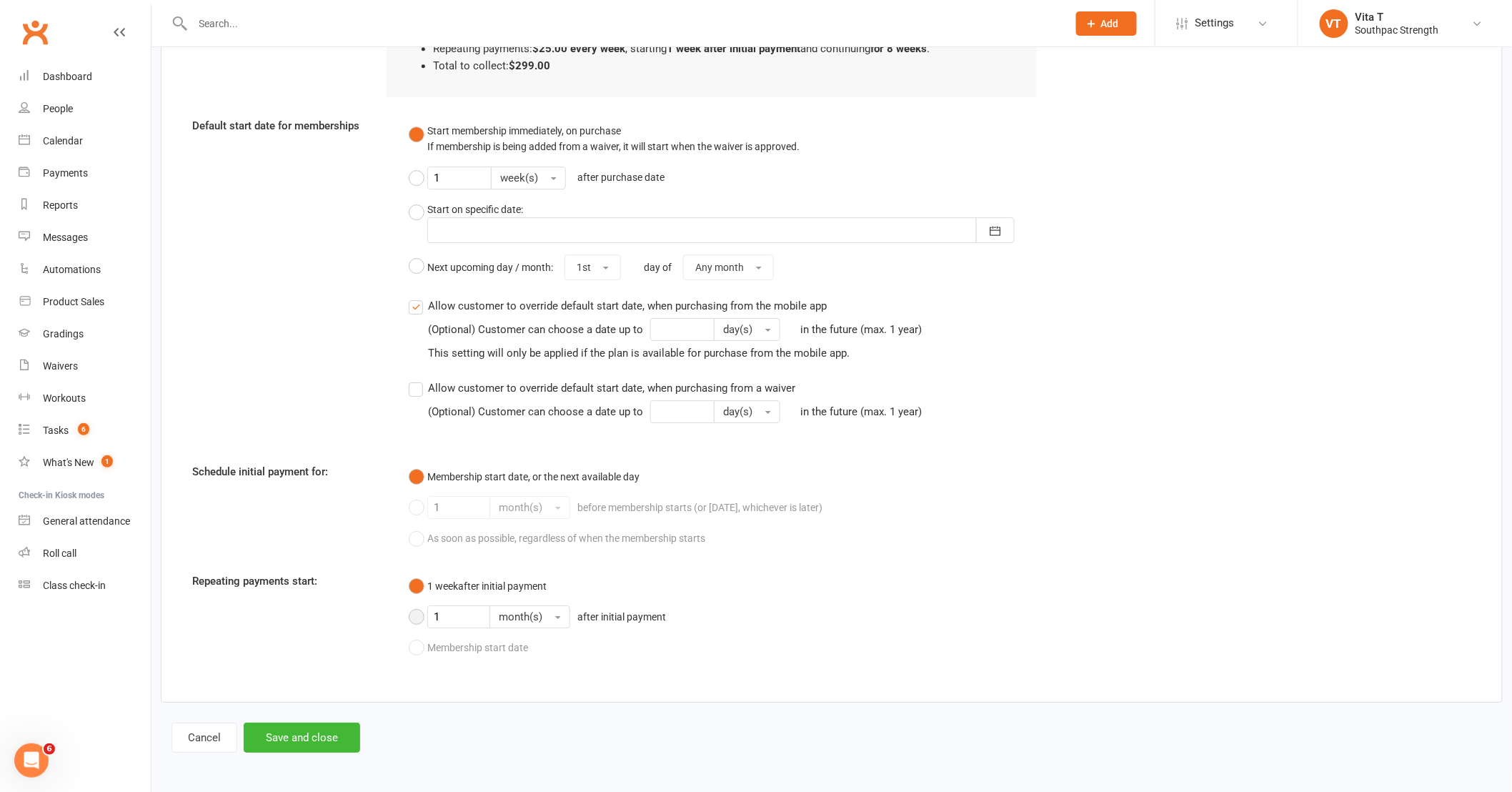
click at [418, 616] on button "1 month(s) after initial payment" at bounding box center [541, 616] width 264 height 34
click at [456, 616] on input "1" at bounding box center [458, 616] width 63 height 23
click at [529, 616] on span "month(s)" at bounding box center [521, 616] width 44 height 13
click at [419, 586] on button "1 week after initial payment" at bounding box center [478, 586] width 138 height 27
click at [419, 305] on label "Allow customer to override default start date, when purchasing from the mobile …" at bounding box center [669, 329] width 520 height 62
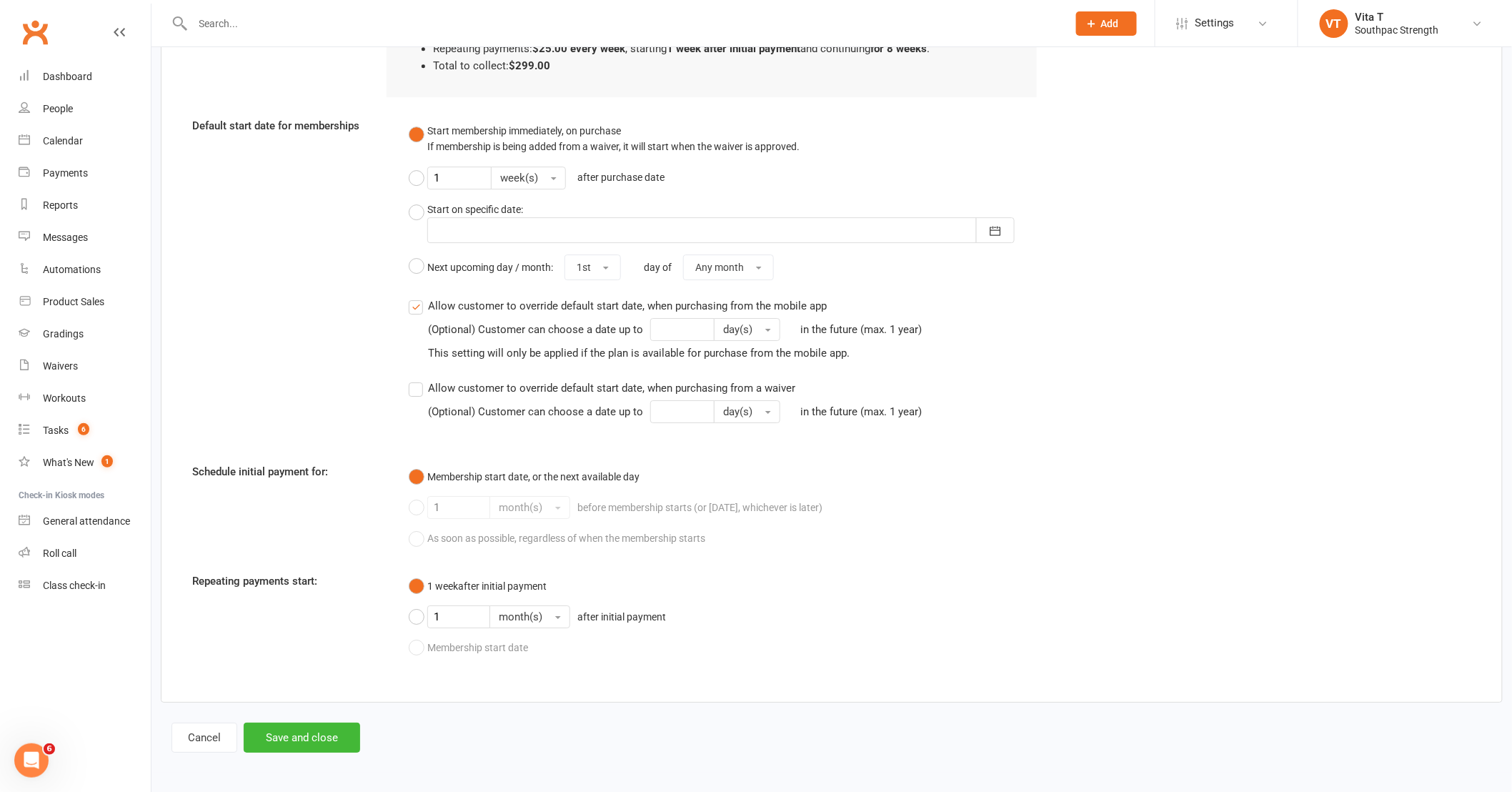
click at [418, 298] on input "Allow customer to override default start date, when purchasing from the mobile …" at bounding box center [413, 298] width 9 height 0
click at [416, 391] on label "Allow customer to override default start date, when purchasing from a waiver (O…" at bounding box center [669, 401] width 520 height 44
click at [416, 379] on input "Allow customer to override default start date, when purchasing from a waiver (O…" at bounding box center [413, 379] width 9 height 0
click at [416, 388] on label "Allow customer to override default start date, when purchasing from a waiver (O…" at bounding box center [669, 401] width 520 height 44
click at [416, 379] on input "Allow customer to override default start date, when purchasing from a waiver (O…" at bounding box center [413, 379] width 9 height 0
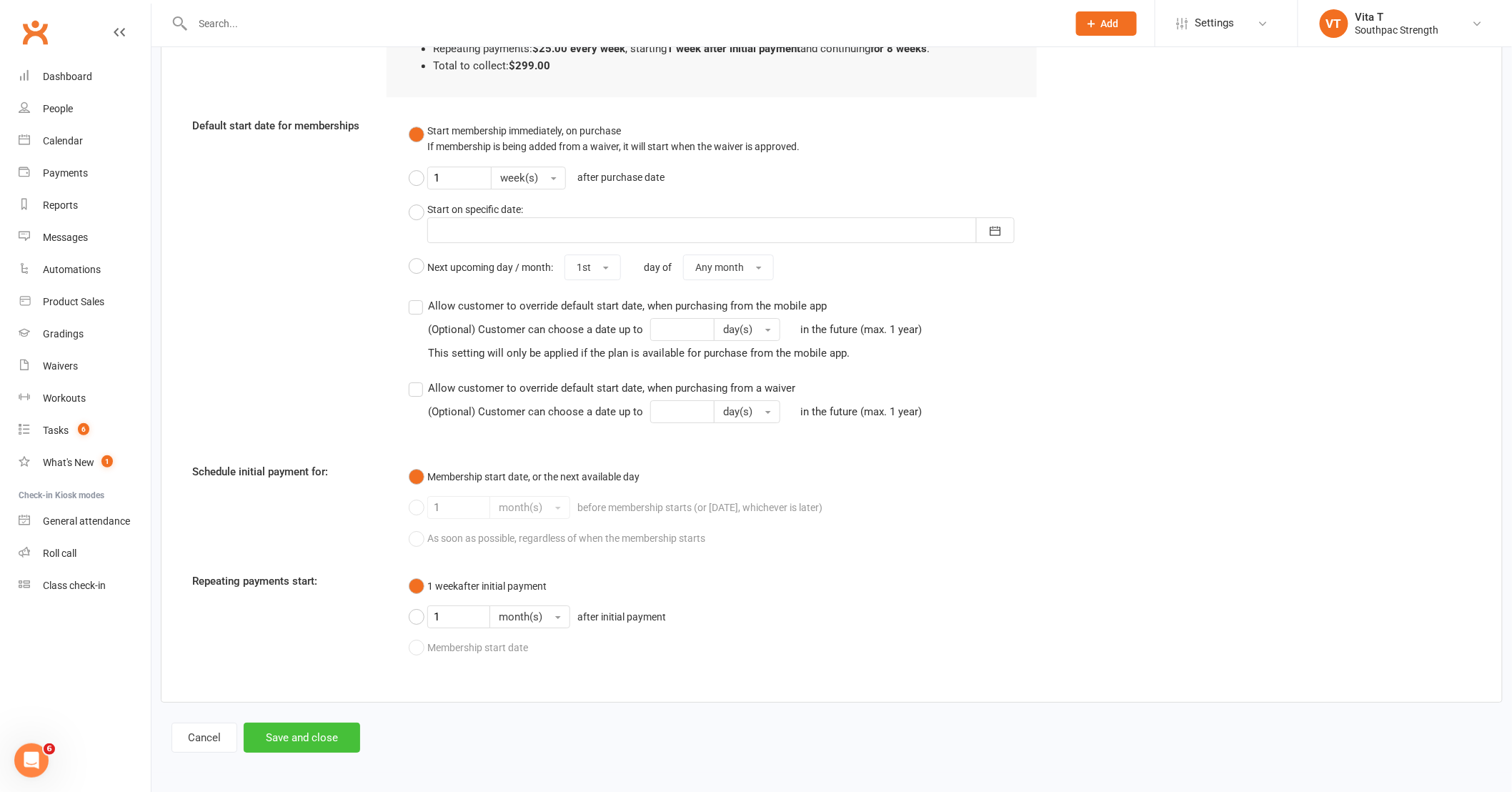
click at [329, 734] on button "Save and close" at bounding box center [302, 737] width 117 height 30
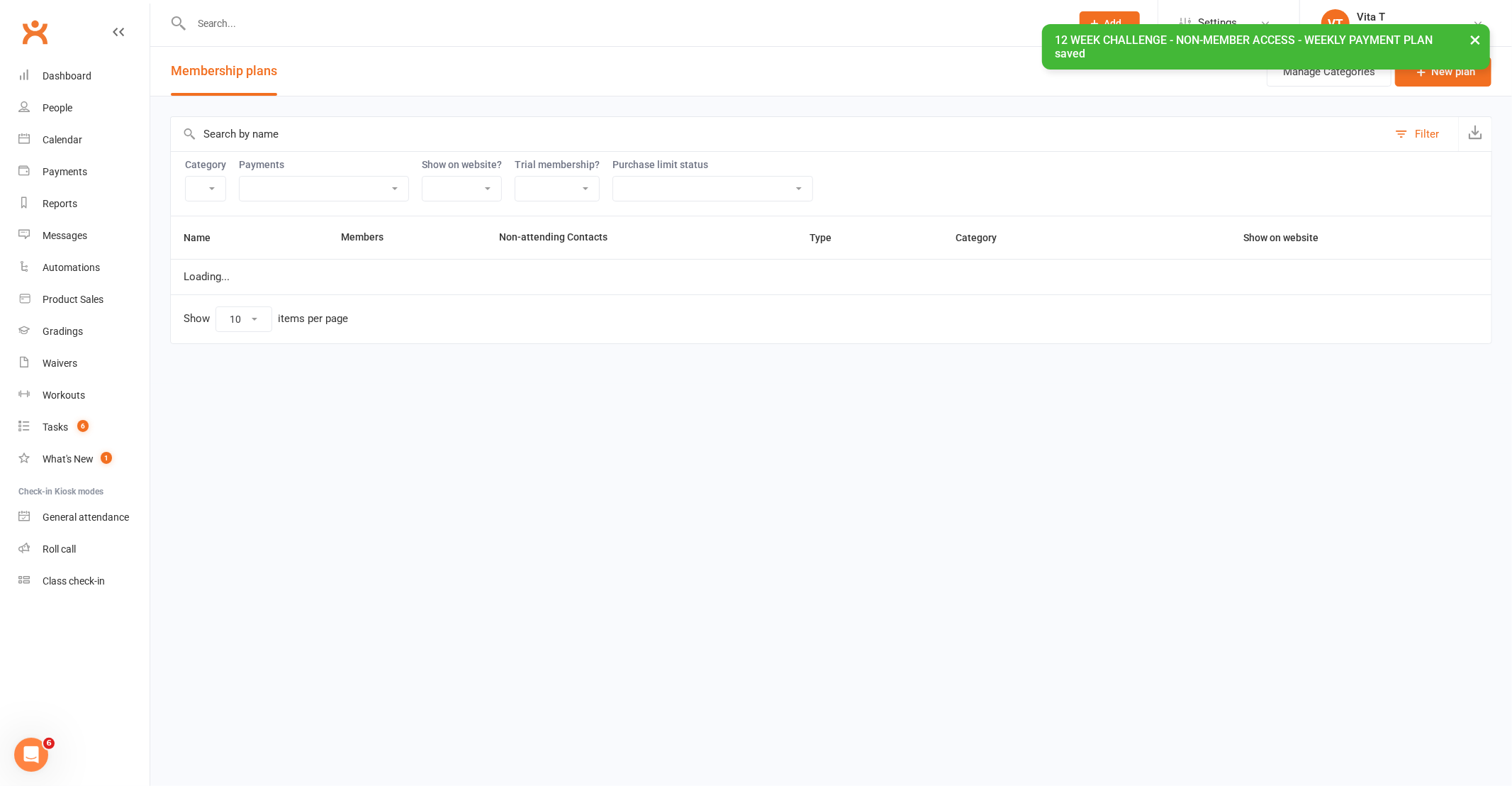
select select "21055"
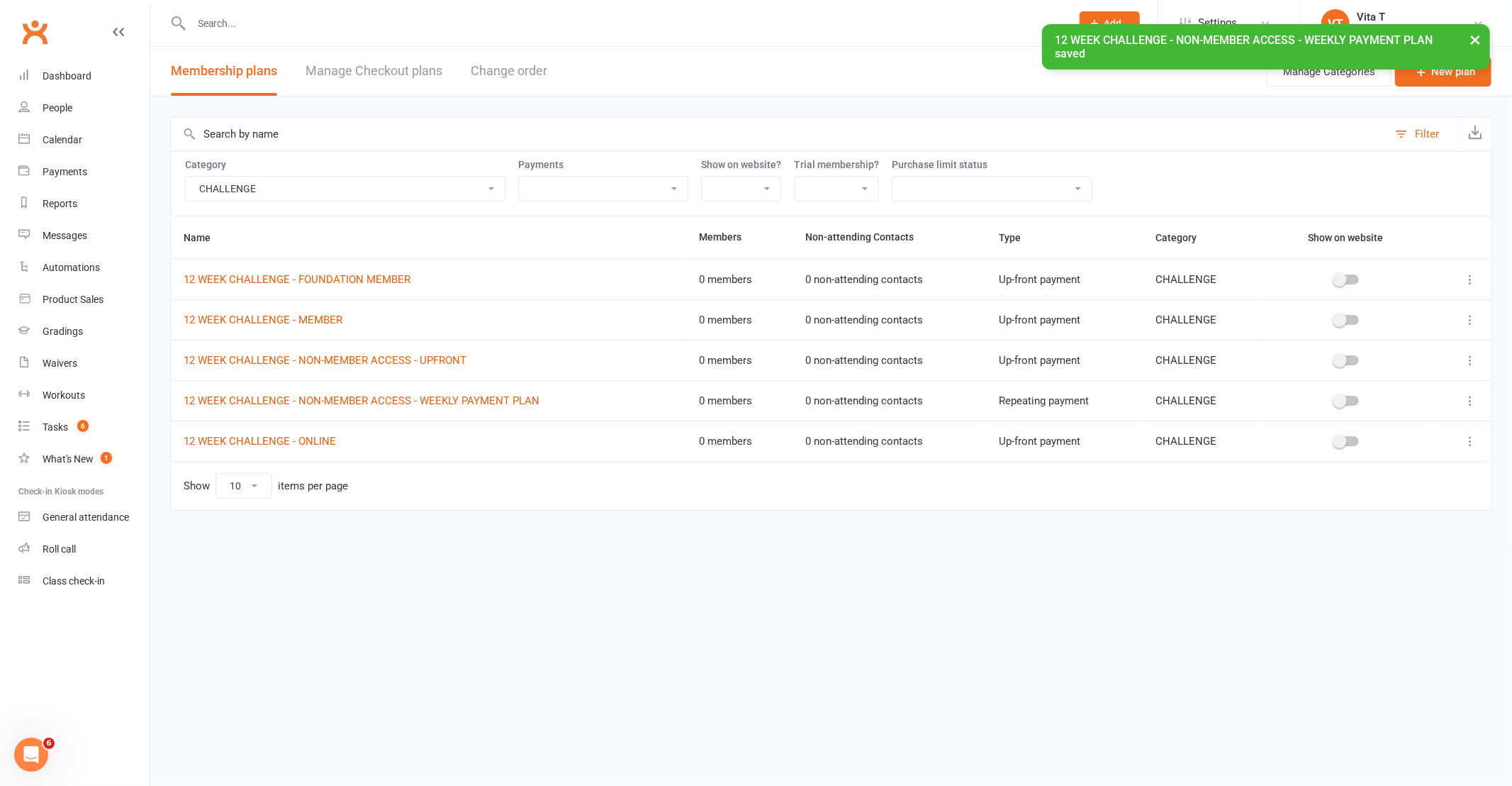
click at [1473, 405] on icon at bounding box center [1470, 401] width 14 height 14
click at [1444, 458] on link "Duplicate" at bounding box center [1408, 458] width 140 height 29
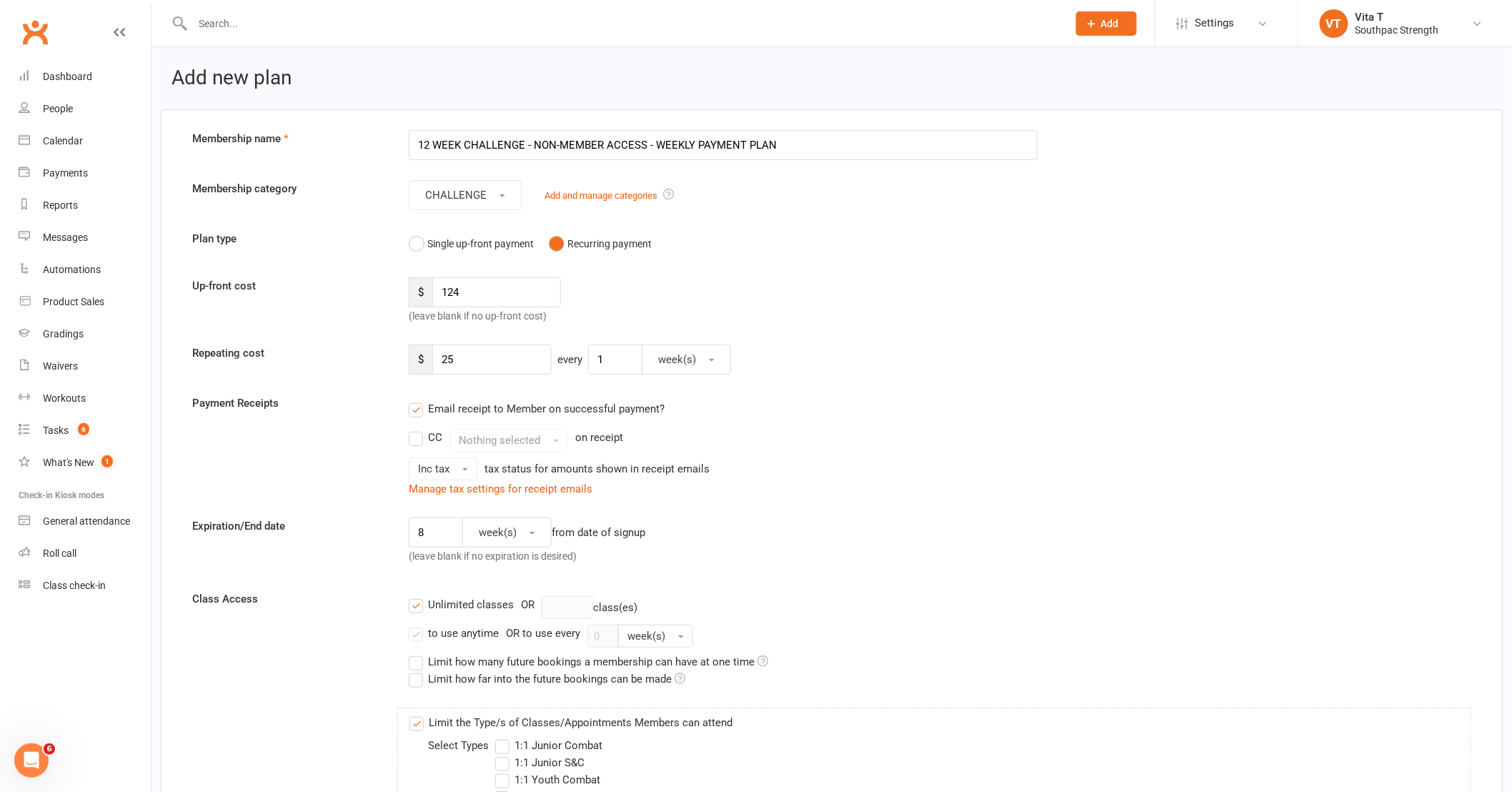
click at [682, 150] on input "12 WEEK CHALLENGE - NON-MEMBER ACCESS - WEEKLY PAYMENT PLAN" at bounding box center [723, 145] width 628 height 30
type input "12 WEEK CHALLENGE - NON-MEMBER ACCESS - FORTNIGHTLY PAYMENT PLAN"
click at [827, 306] on div "Up-front cost $ 124 (leave blank if no up-front cost)" at bounding box center [831, 301] width 1300 height 47
click at [535, 361] on input "25" at bounding box center [492, 360] width 120 height 30
type input "2"
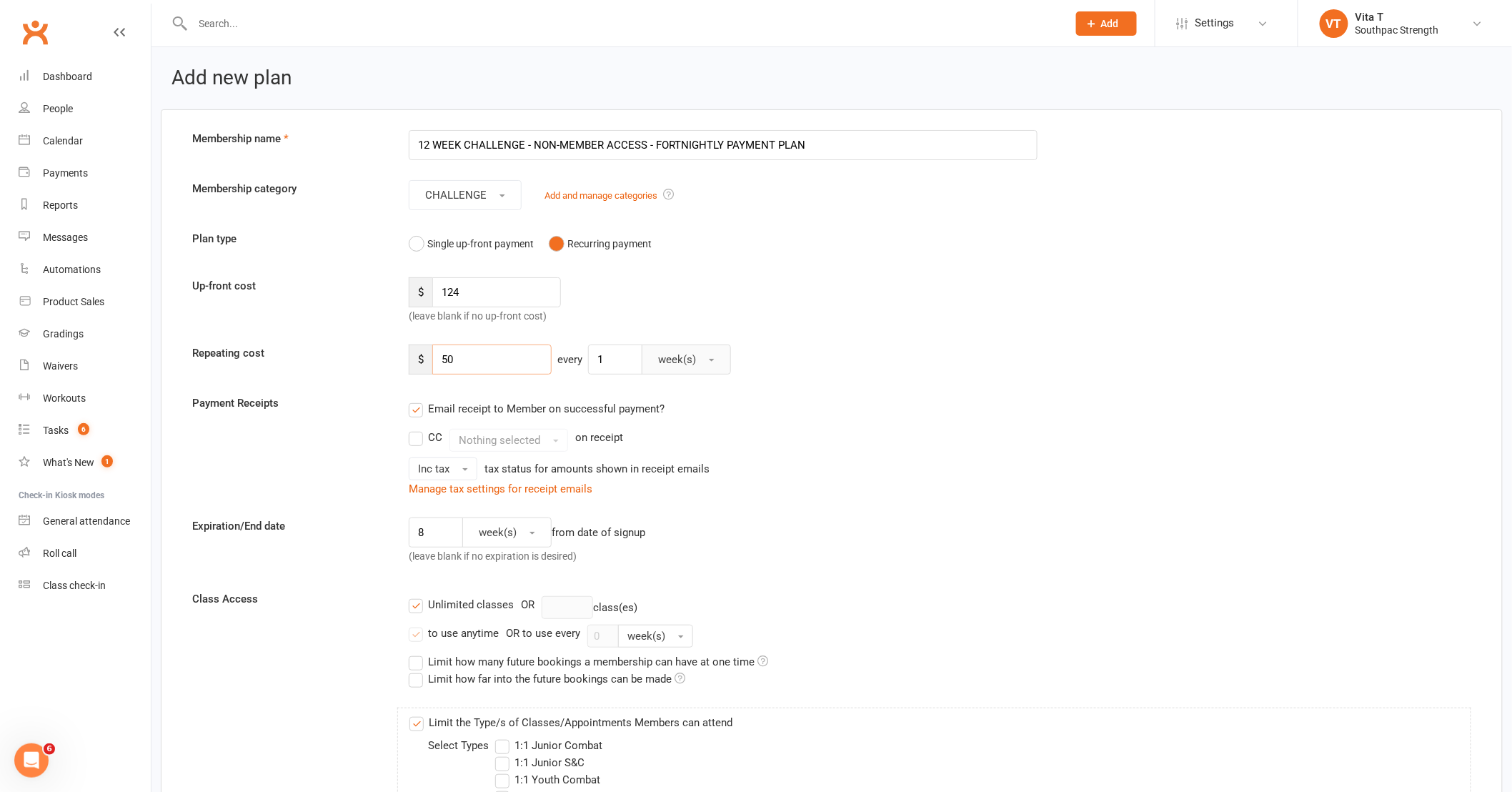
type input "50"
click at [653, 362] on button "week(s)" at bounding box center [686, 360] width 89 height 30
click at [622, 366] on input "1" at bounding box center [616, 360] width 55 height 30
click at [620, 366] on input "1" at bounding box center [616, 360] width 55 height 30
type input "2"
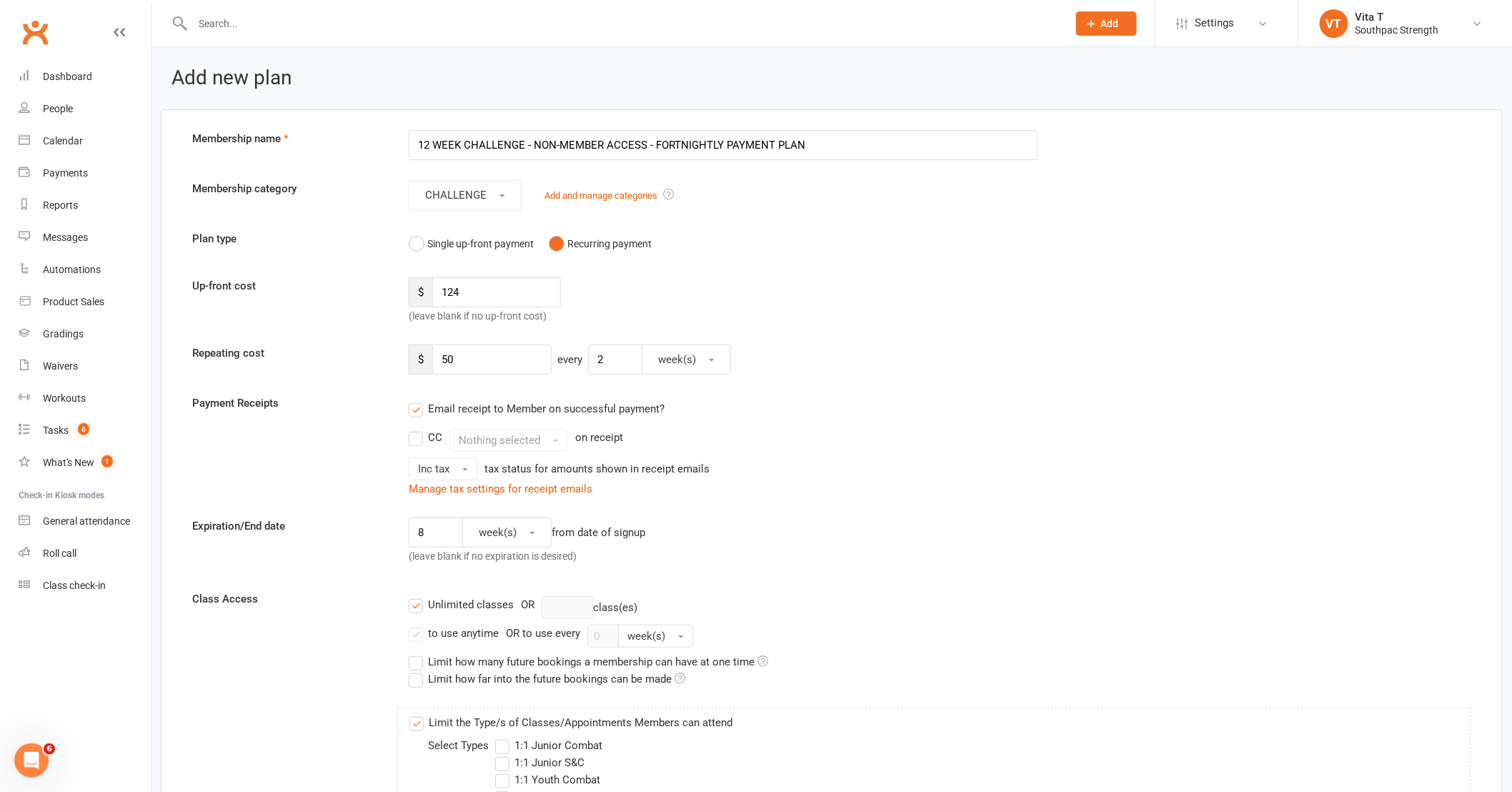
click at [874, 370] on div "$ 50 every 2 week(s)" at bounding box center [886, 360] width 975 height 30
click at [986, 370] on div "$ 50 every 2 week(s)" at bounding box center [886, 360] width 975 height 30
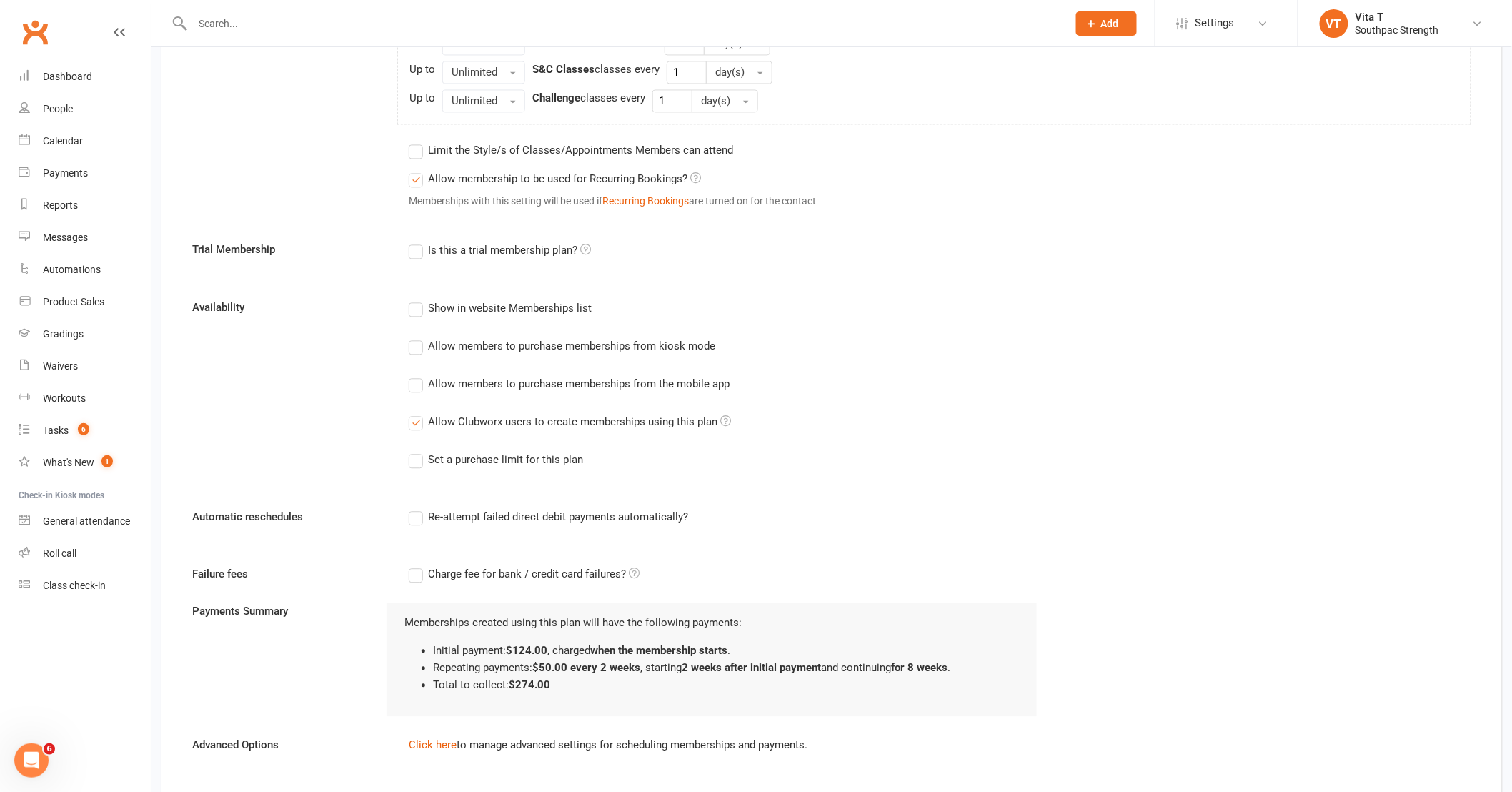
scroll to position [1311, 0]
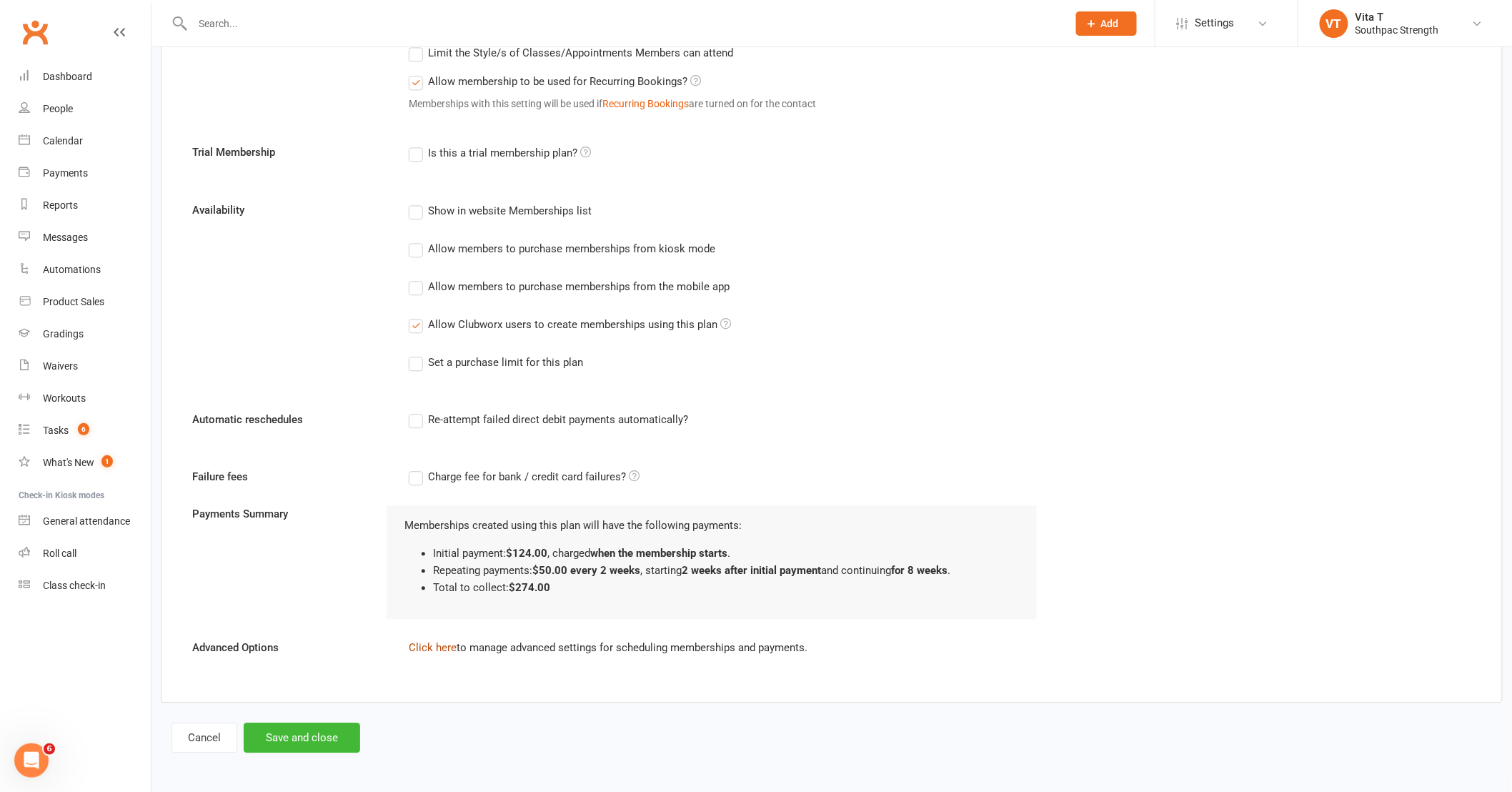
click at [434, 646] on link "Click here" at bounding box center [432, 647] width 48 height 13
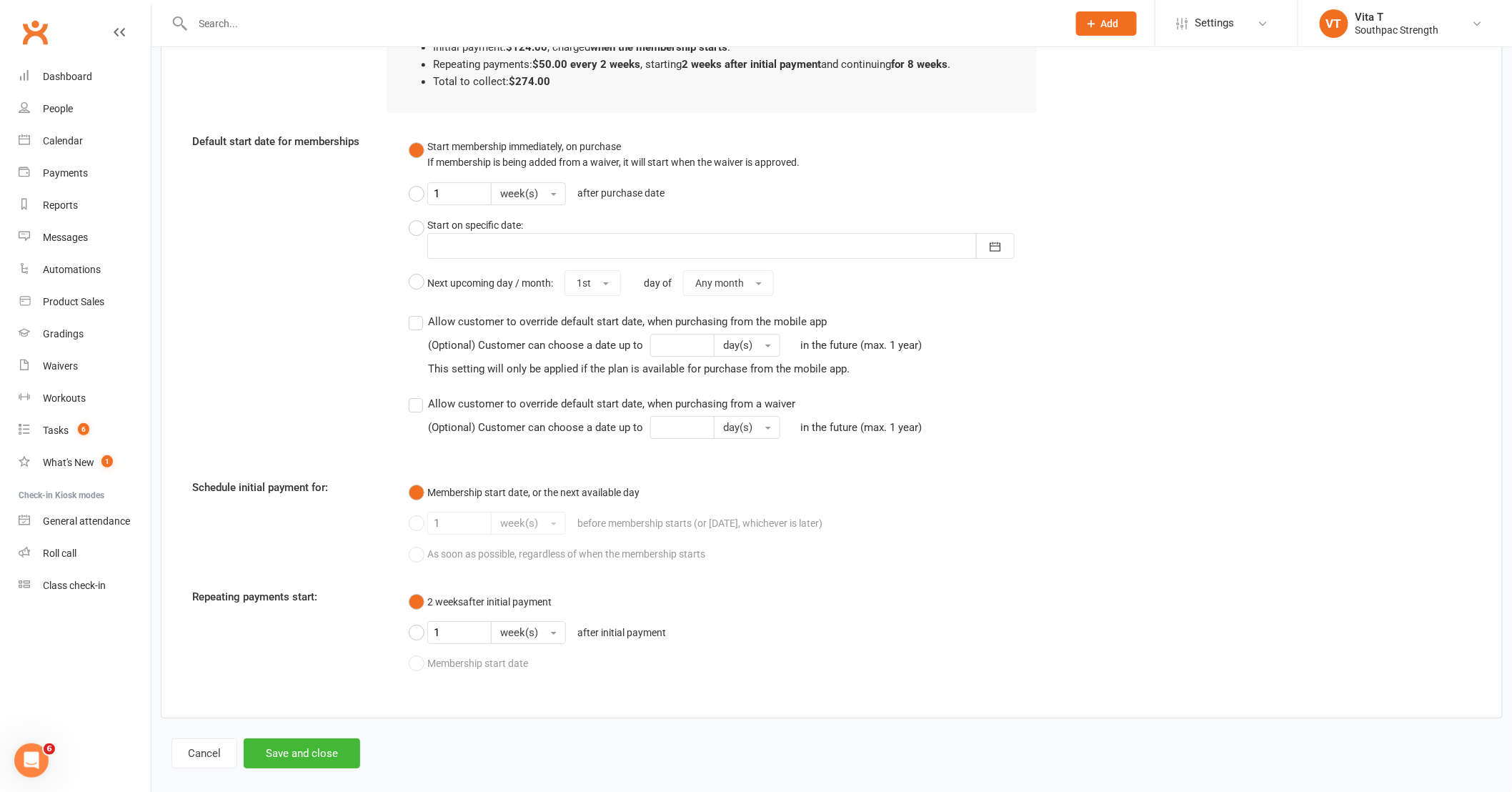
scroll to position [1832, 0]
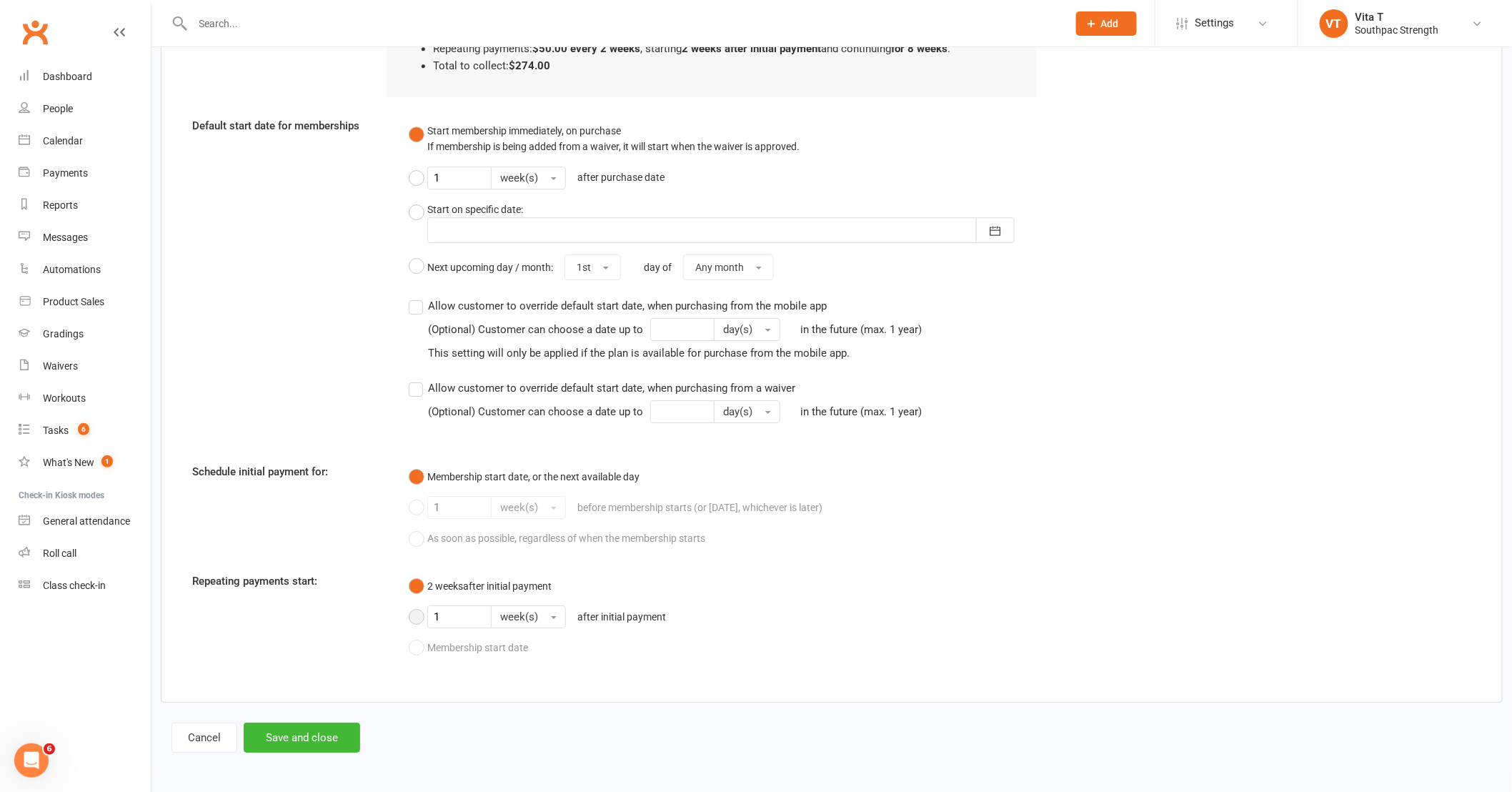
click at [418, 617] on button "1 week(s) after initial payment" at bounding box center [541, 616] width 264 height 34
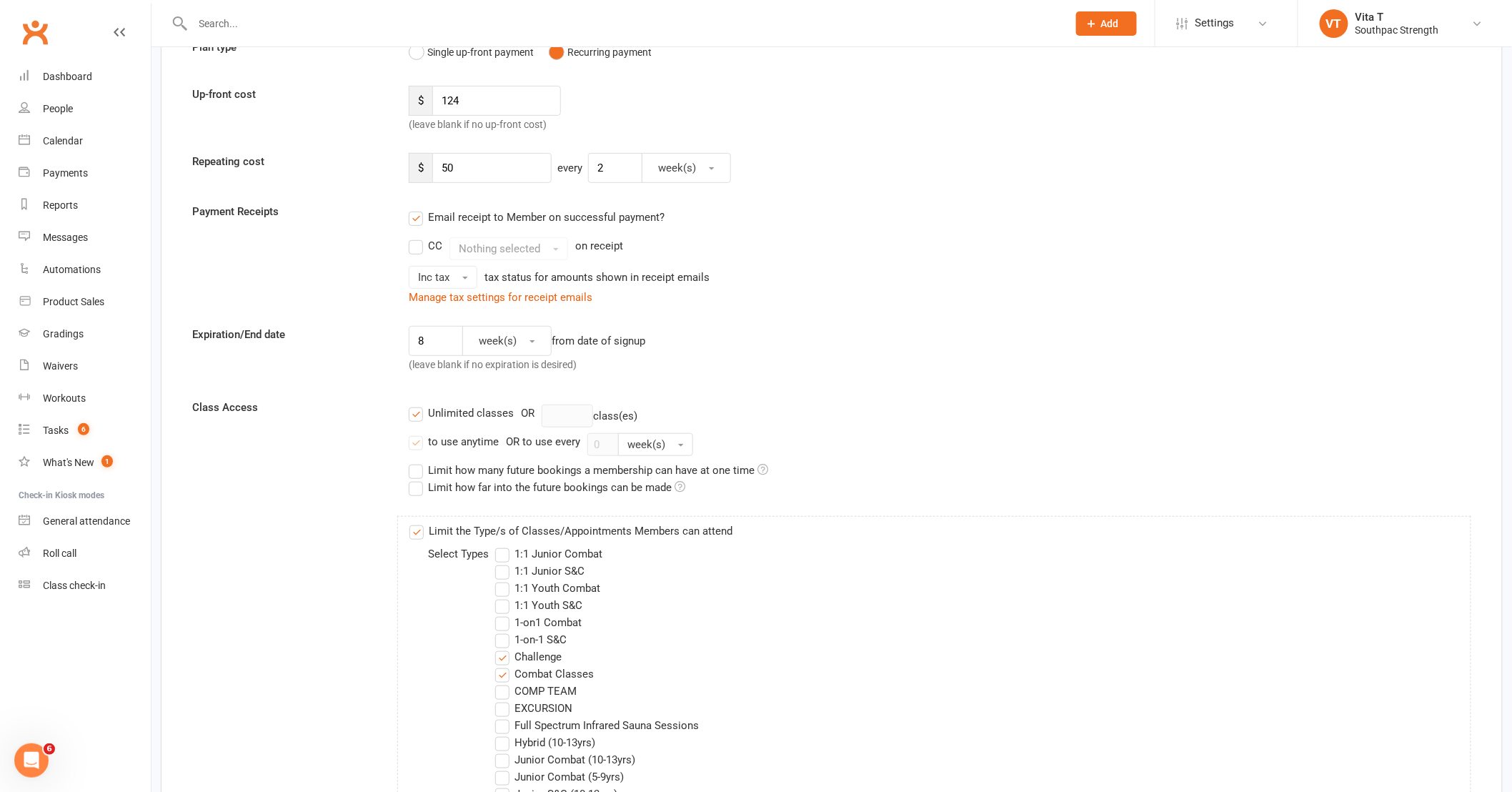
scroll to position [165, 0]
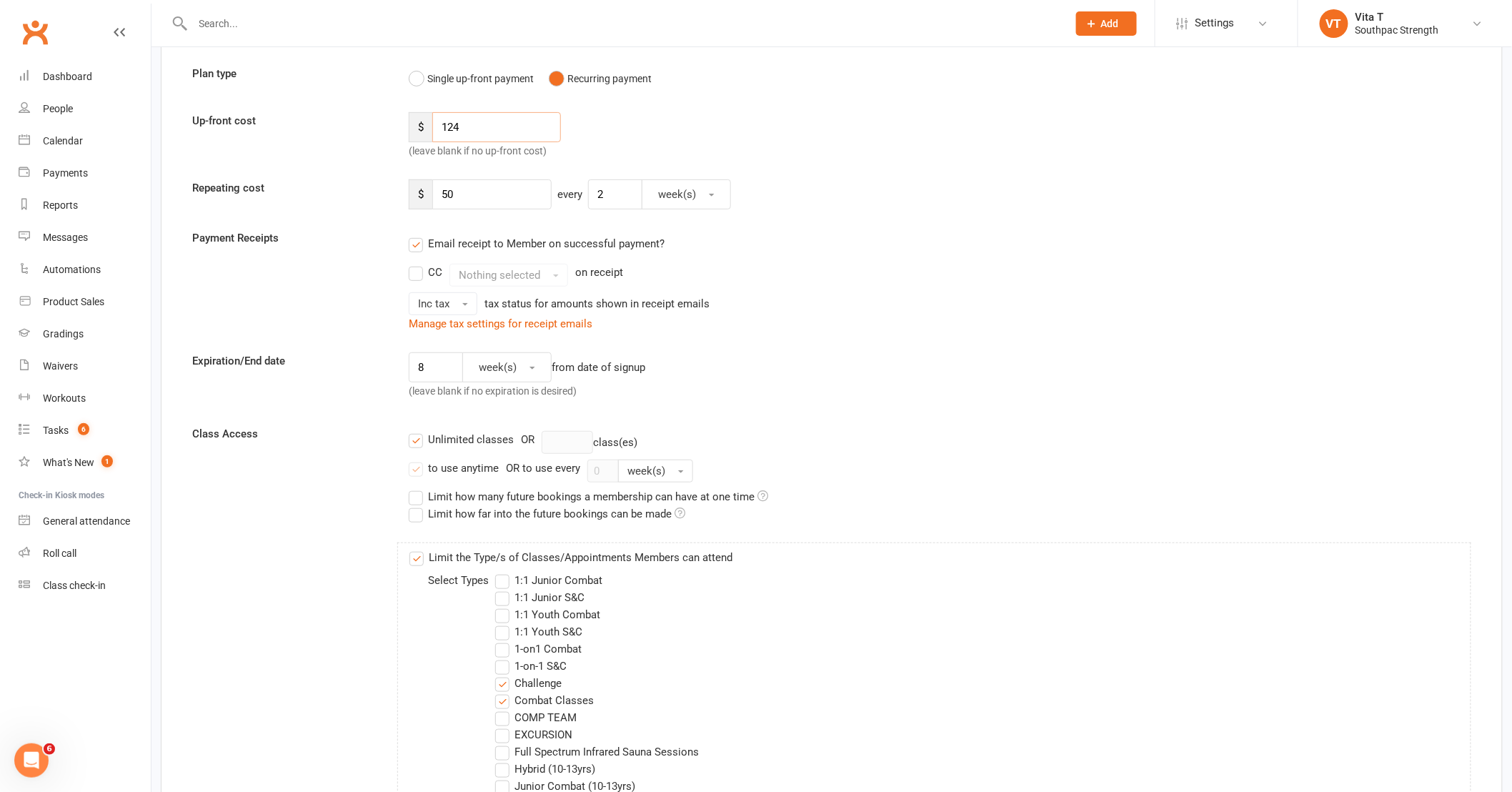
click at [460, 138] on input "124" at bounding box center [497, 127] width 129 height 30
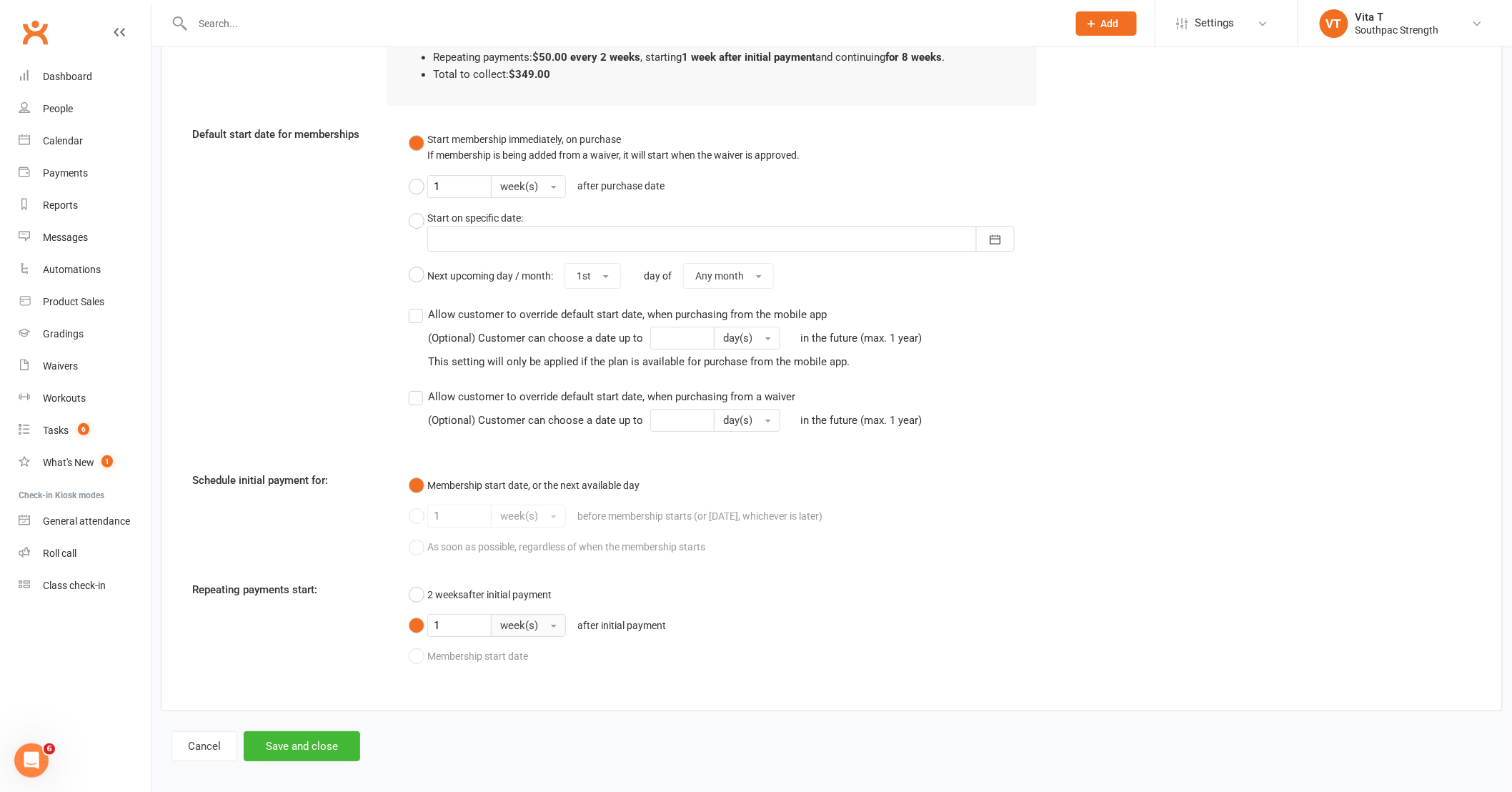
scroll to position [1832, 0]
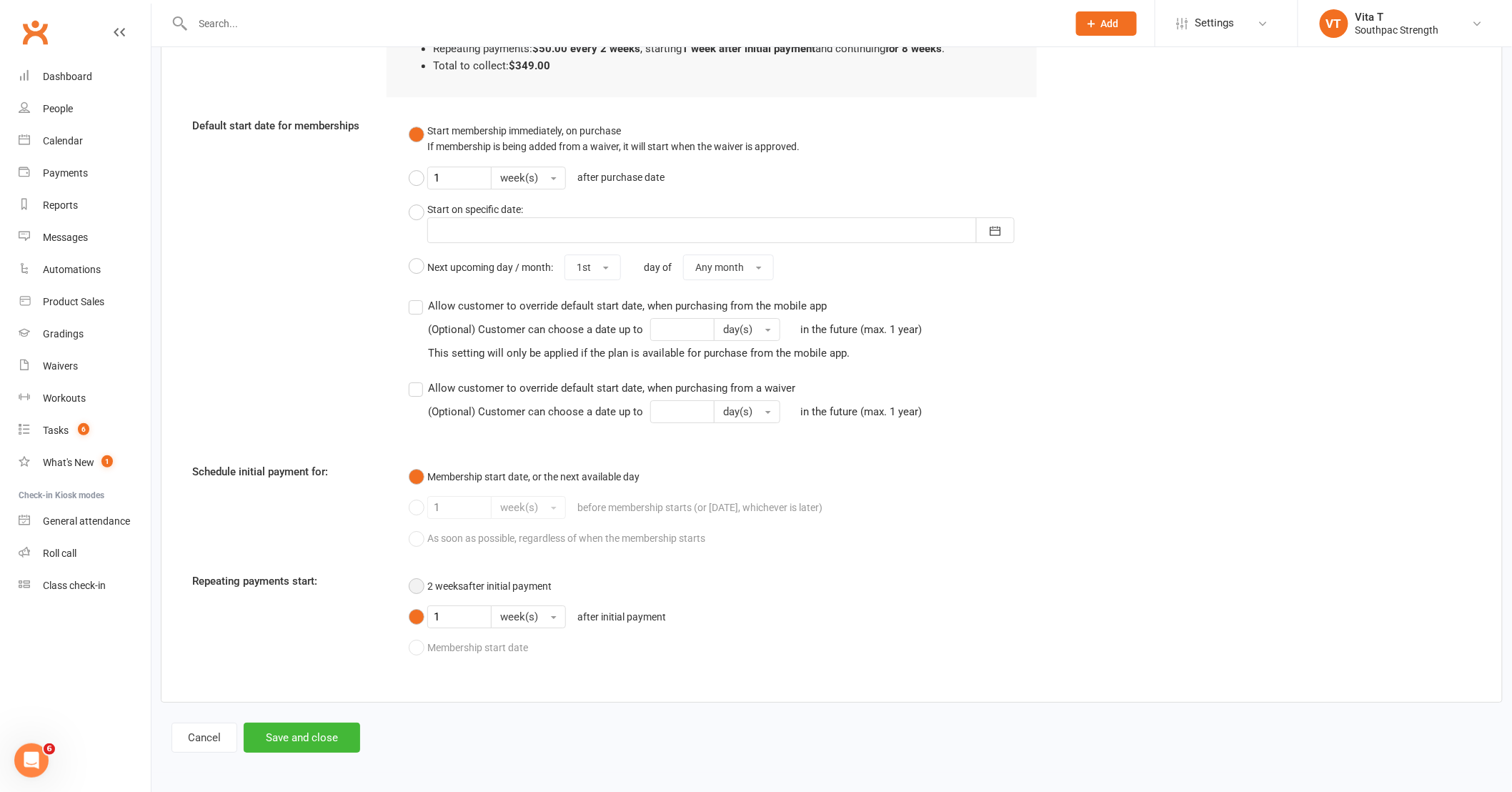
type input "149"
click at [417, 589] on button "2 weeks after initial payment" at bounding box center [480, 586] width 143 height 27
click at [294, 734] on button "Save and close" at bounding box center [302, 737] width 117 height 30
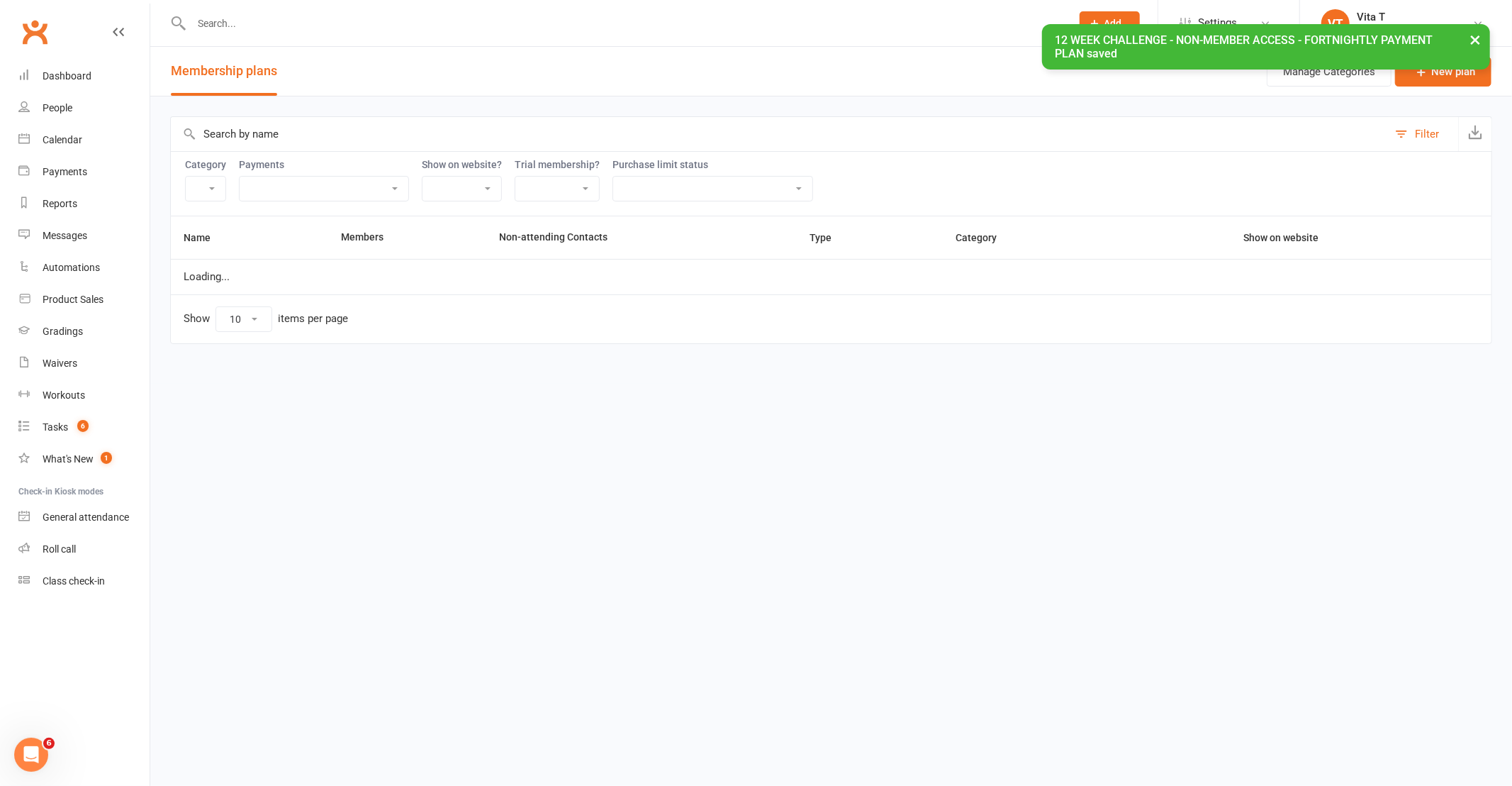
select select "21055"
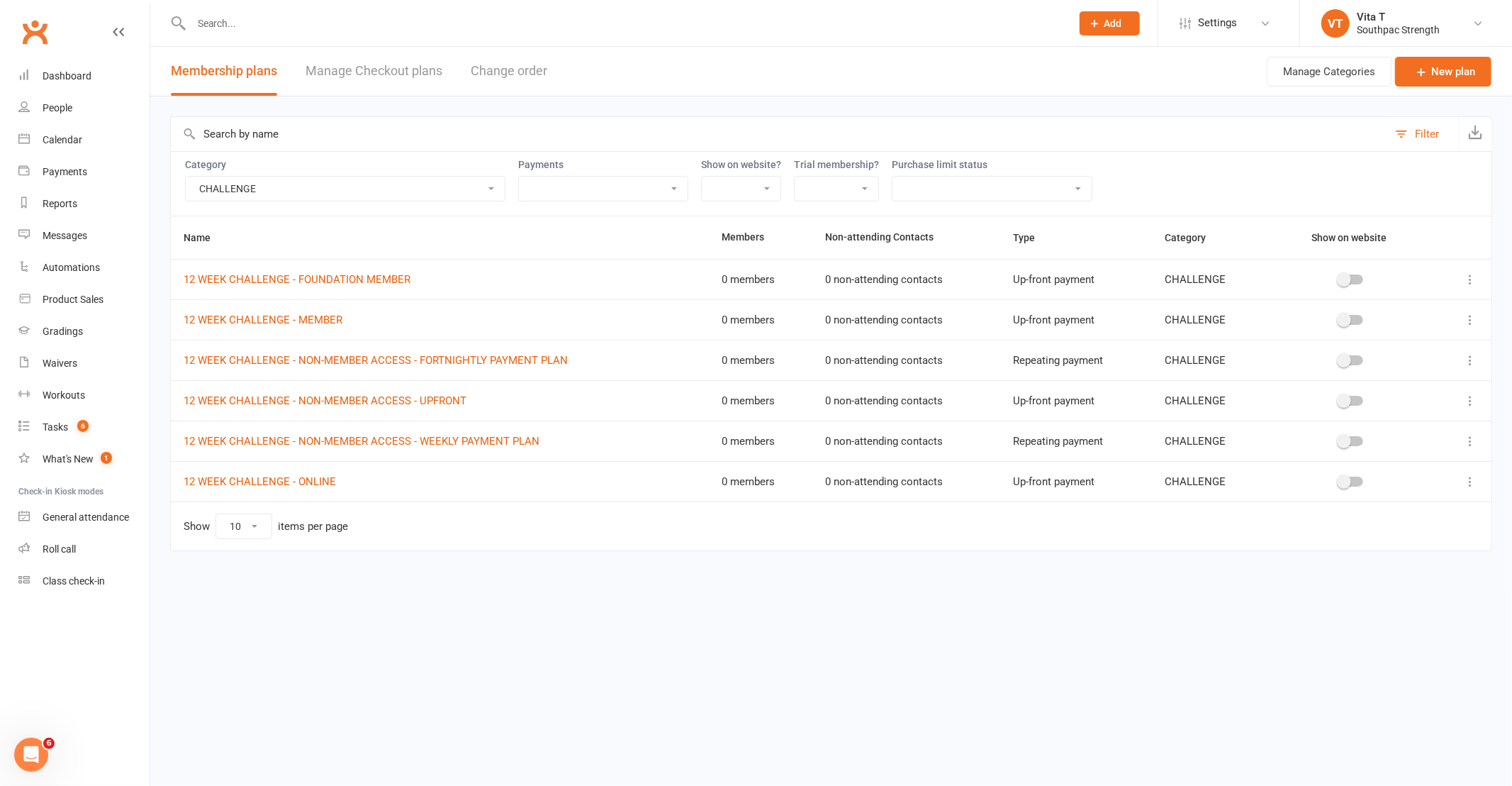
click at [436, 610] on html "Prospect Member Non-attending contact Class / event Appointment Grading event T…" at bounding box center [756, 305] width 1512 height 610
click at [246, 483] on link "12 WEEK CHALLENGE - ONLINE" at bounding box center [259, 481] width 152 height 13
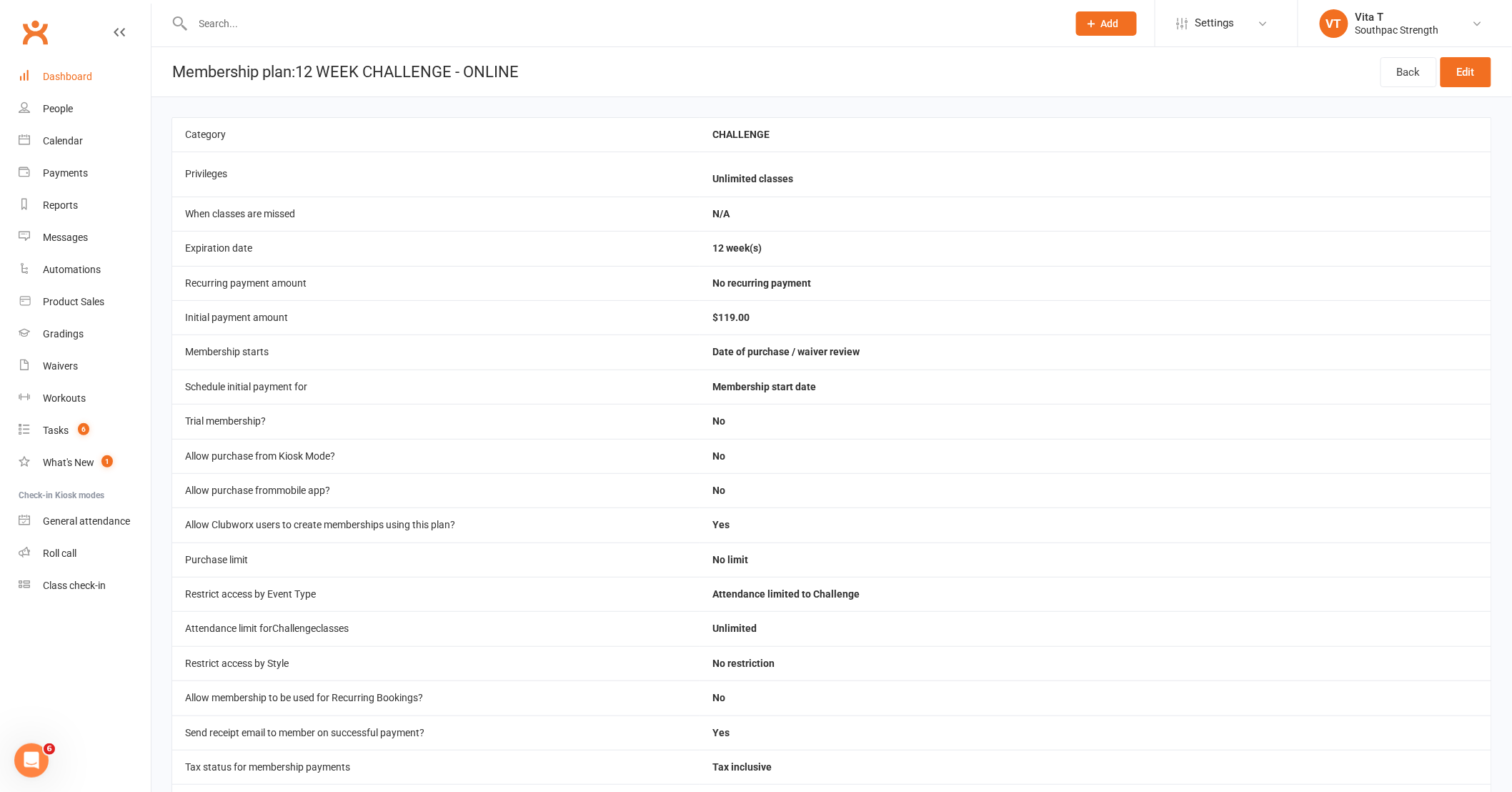
click at [38, 80] on link "Dashboard" at bounding box center [85, 76] width 132 height 32
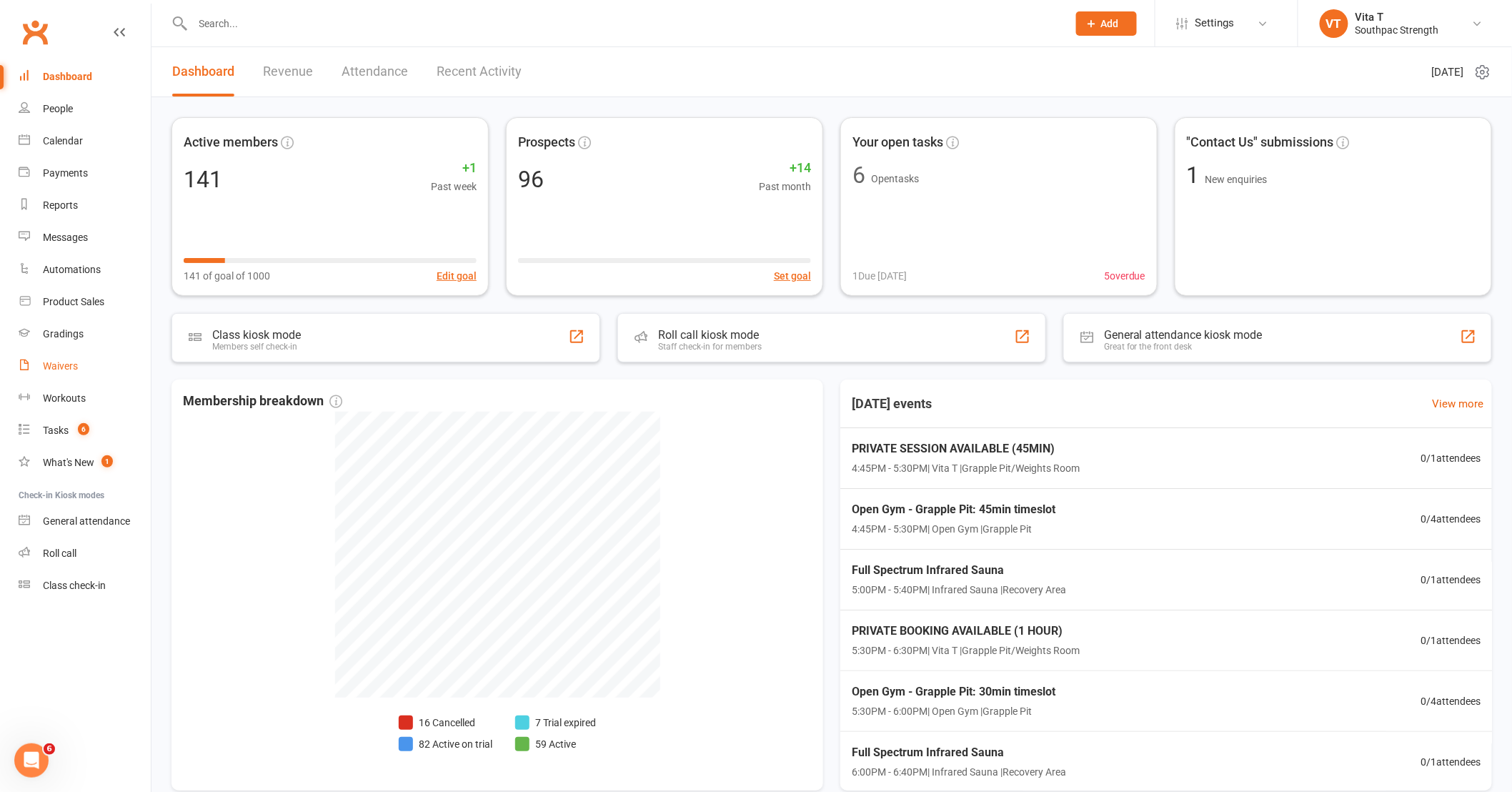
click at [63, 364] on div "Waivers" at bounding box center [61, 366] width 35 height 11
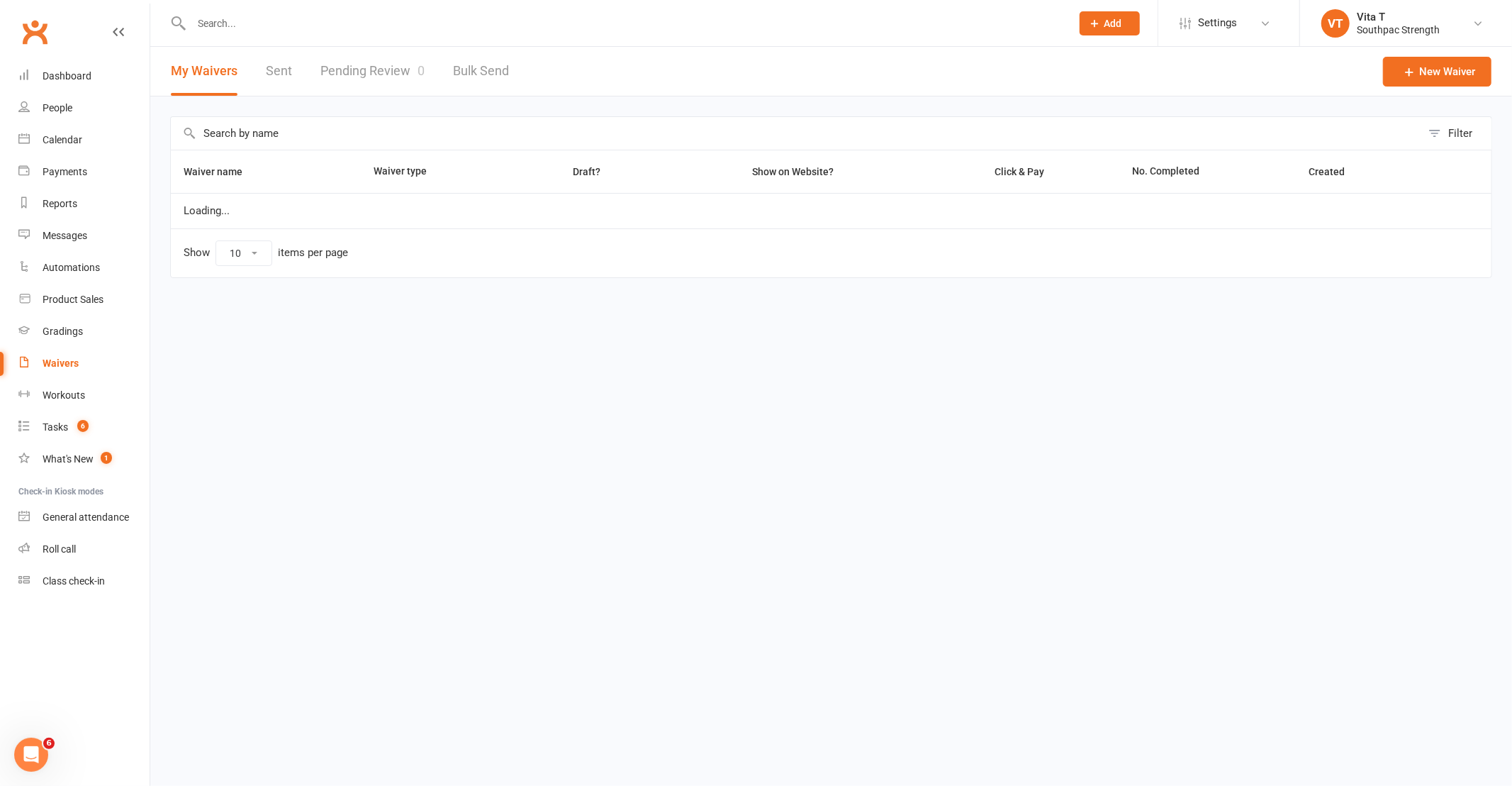
select select "100"
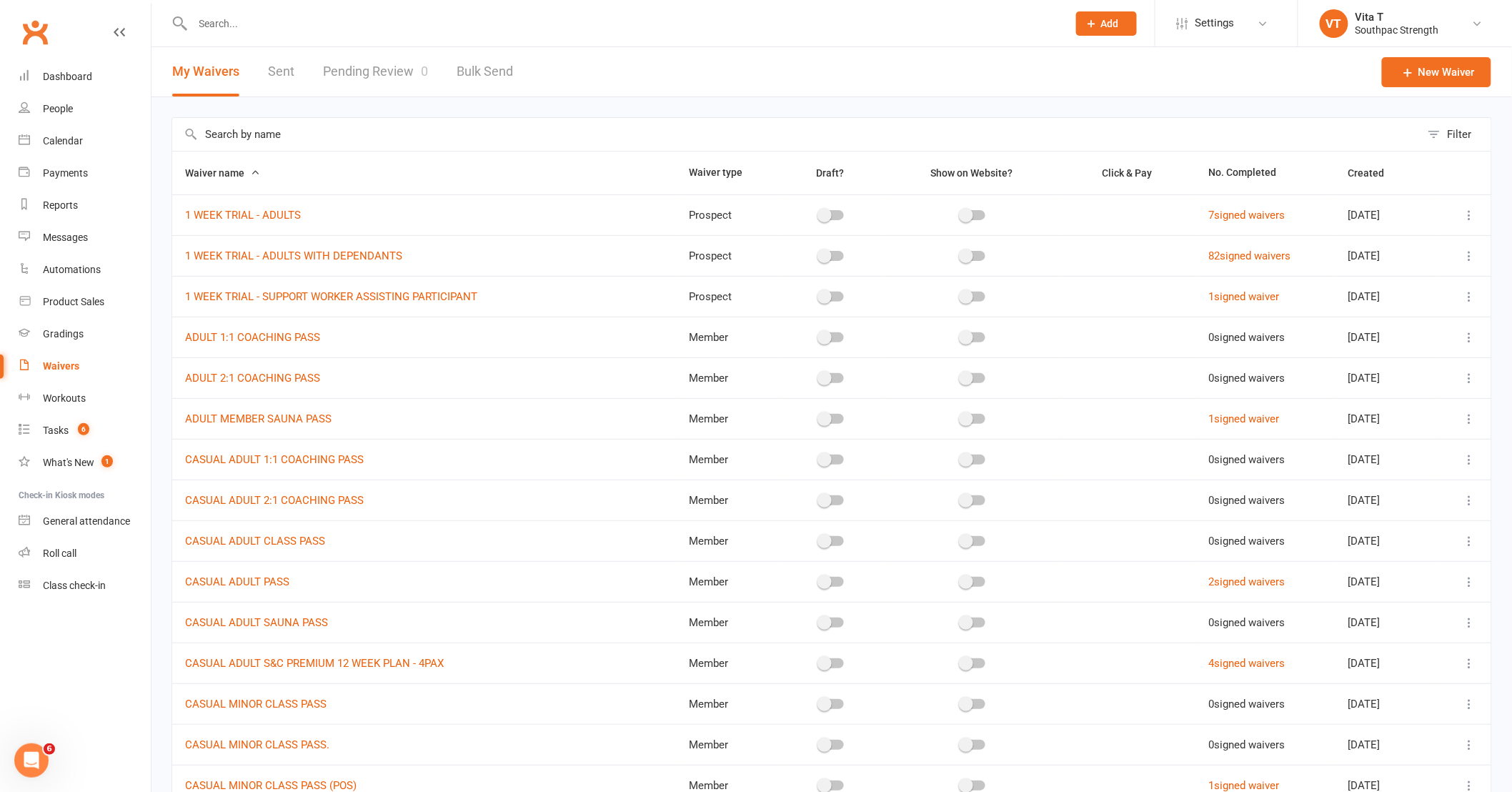
click at [1467, 130] on div "Filter" at bounding box center [1460, 134] width 24 height 17
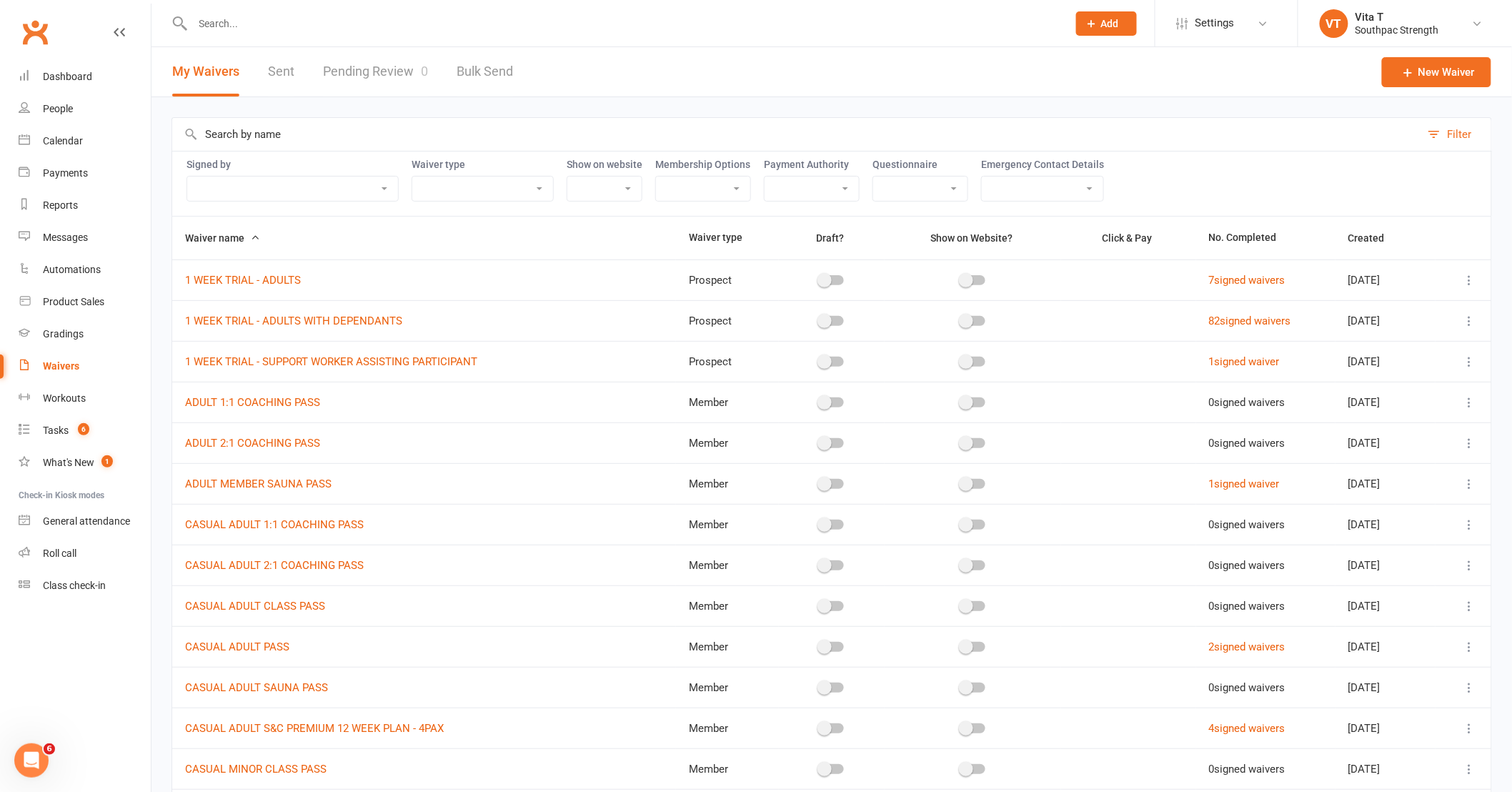
click at [387, 196] on select "All contacts can sign Only parents with dependants can sign Only individuals ca…" at bounding box center [292, 189] width 210 height 24
click at [363, 161] on label "Signed by" at bounding box center [292, 164] width 212 height 11
click at [1444, 129] on button "Filter" at bounding box center [1455, 134] width 70 height 33
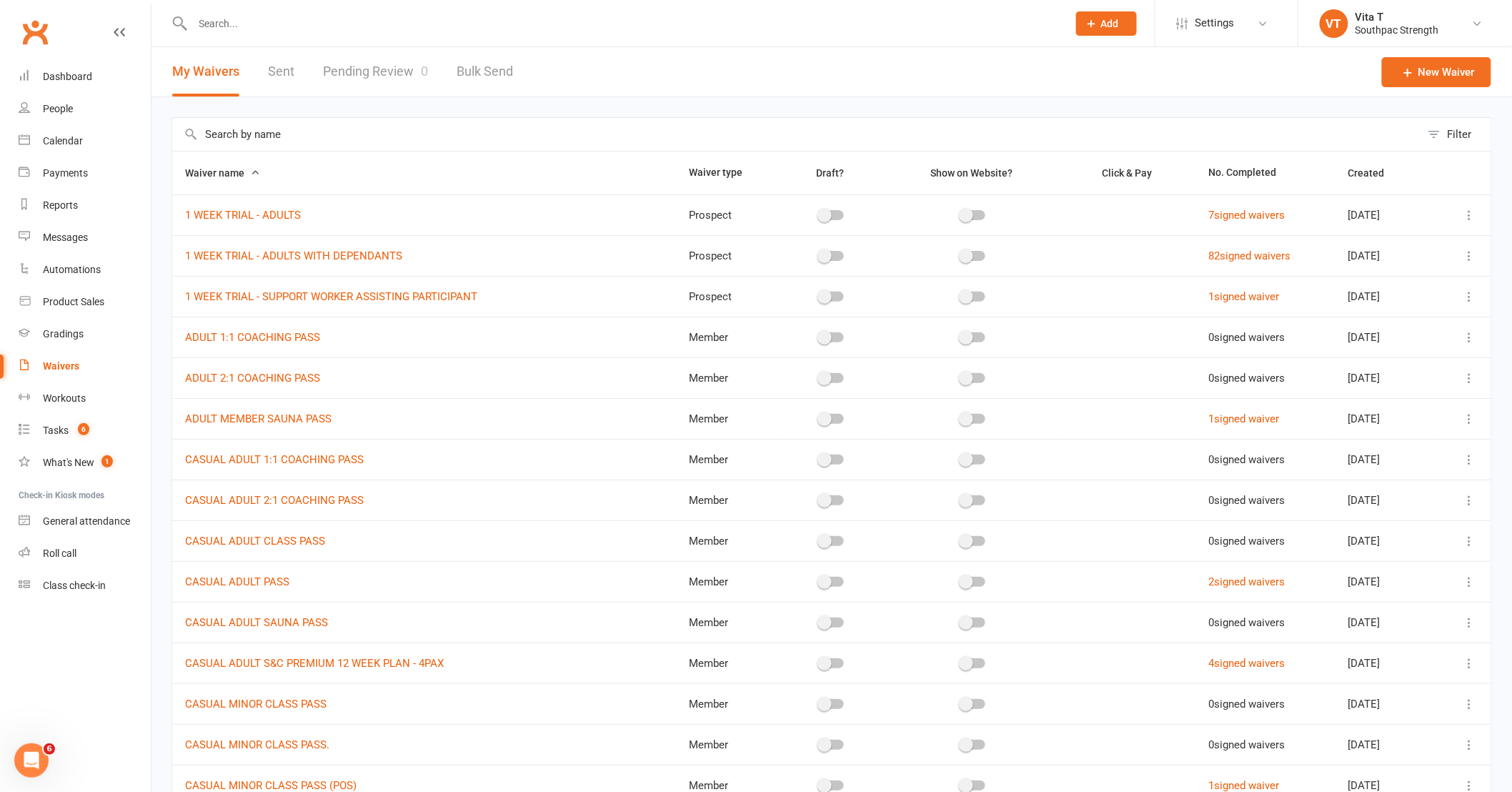
click at [1444, 129] on button "Filter" at bounding box center [1455, 134] width 70 height 33
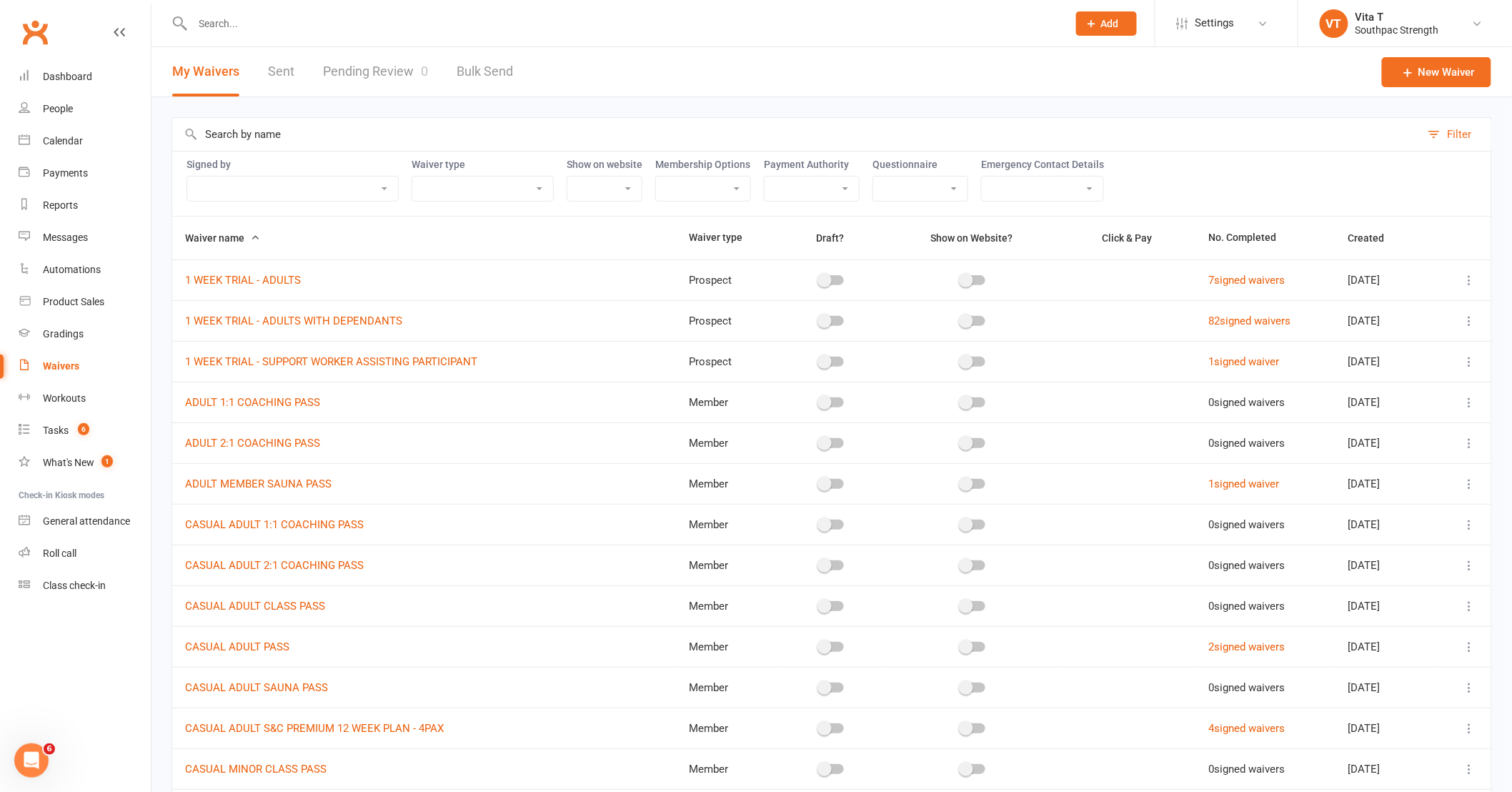
click at [509, 191] on select "Member Prospect Non-attending Contact" at bounding box center [482, 189] width 141 height 24
click at [45, 366] on div "Waivers" at bounding box center [61, 366] width 36 height 11
click at [430, 129] on input "text" at bounding box center [796, 134] width 1249 height 33
click at [1455, 124] on button "Filter" at bounding box center [1455, 134] width 70 height 33
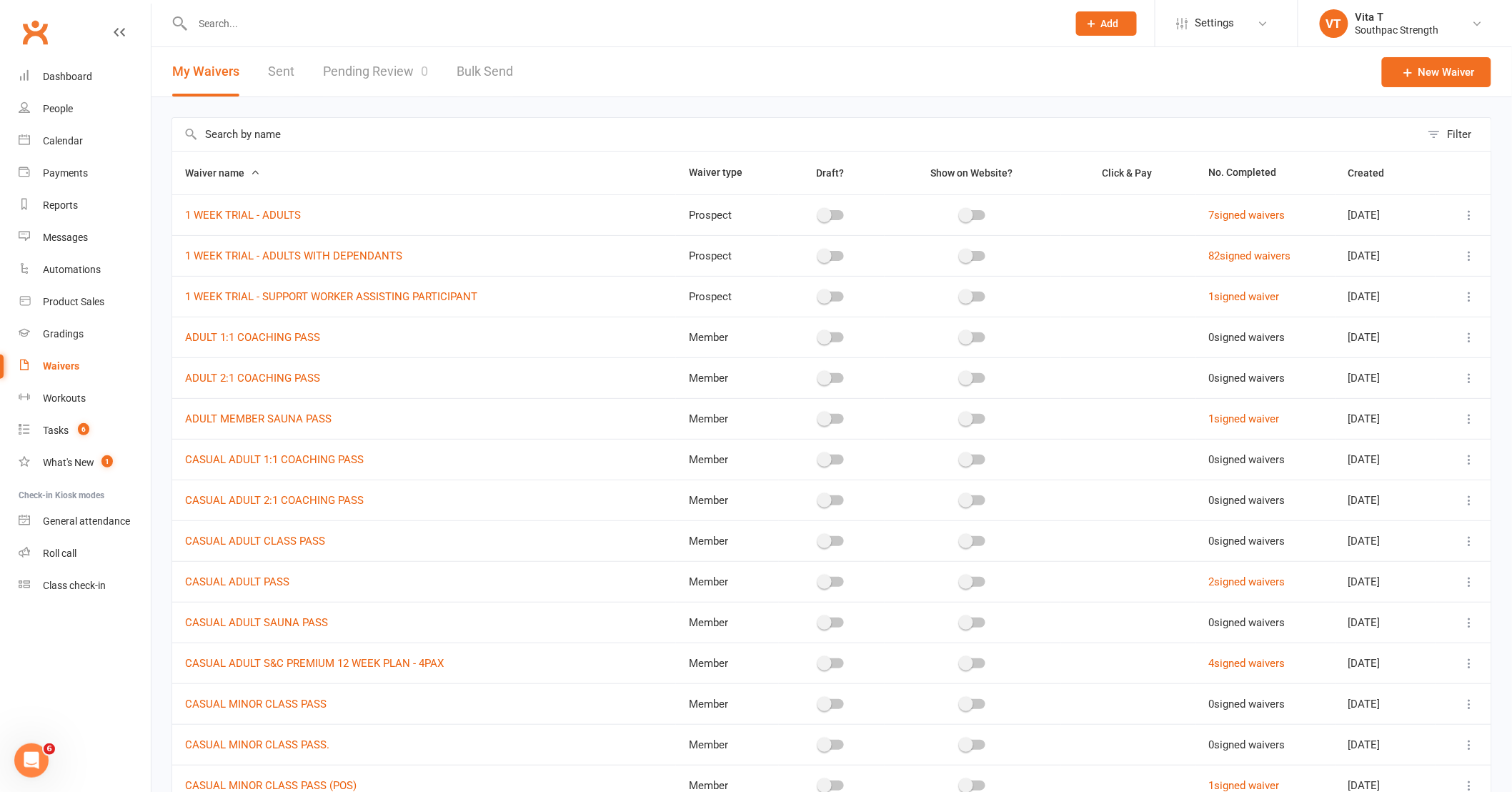
click at [1455, 124] on button "Filter" at bounding box center [1455, 134] width 70 height 33
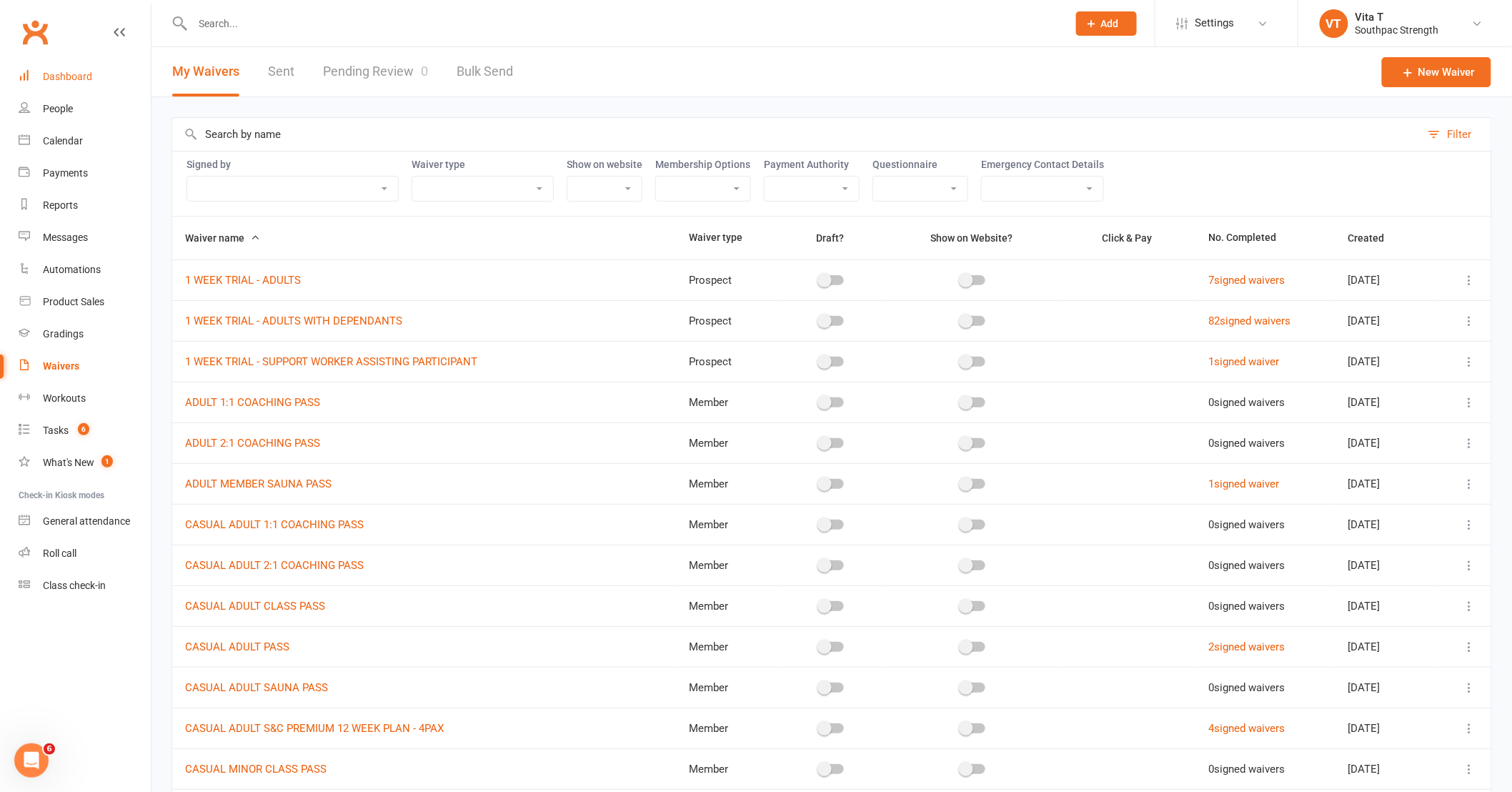
click at [77, 68] on link "Dashboard" at bounding box center [85, 76] width 132 height 32
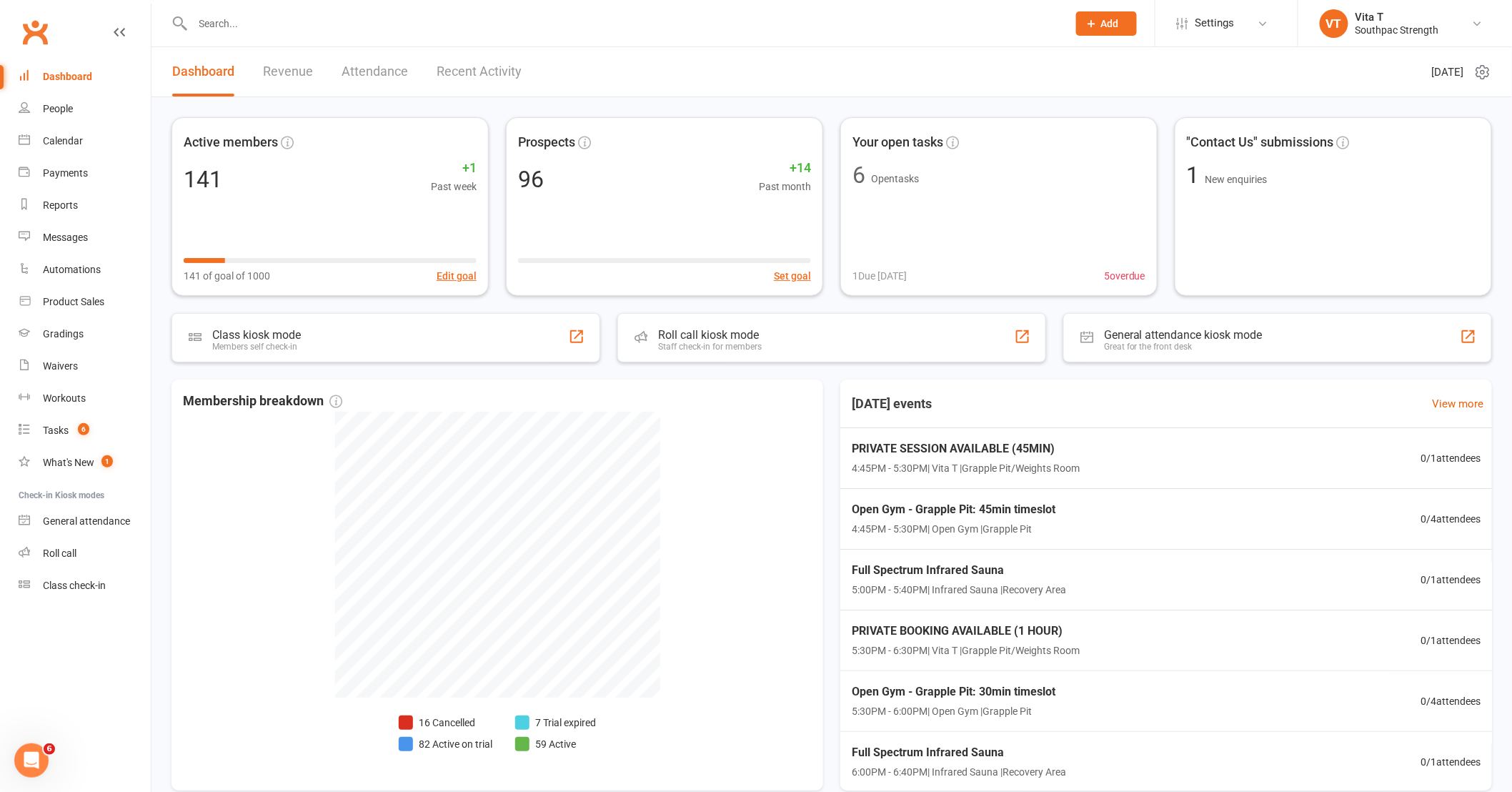
click at [1252, 40] on li "Settings Membership Plans Event Templates Appointment Types Mobile App Website …" at bounding box center [1226, 23] width 143 height 46
click at [1249, 30] on link "Settings" at bounding box center [1226, 23] width 99 height 32
click at [1241, 62] on link "Membership Plans" at bounding box center [1227, 63] width 142 height 33
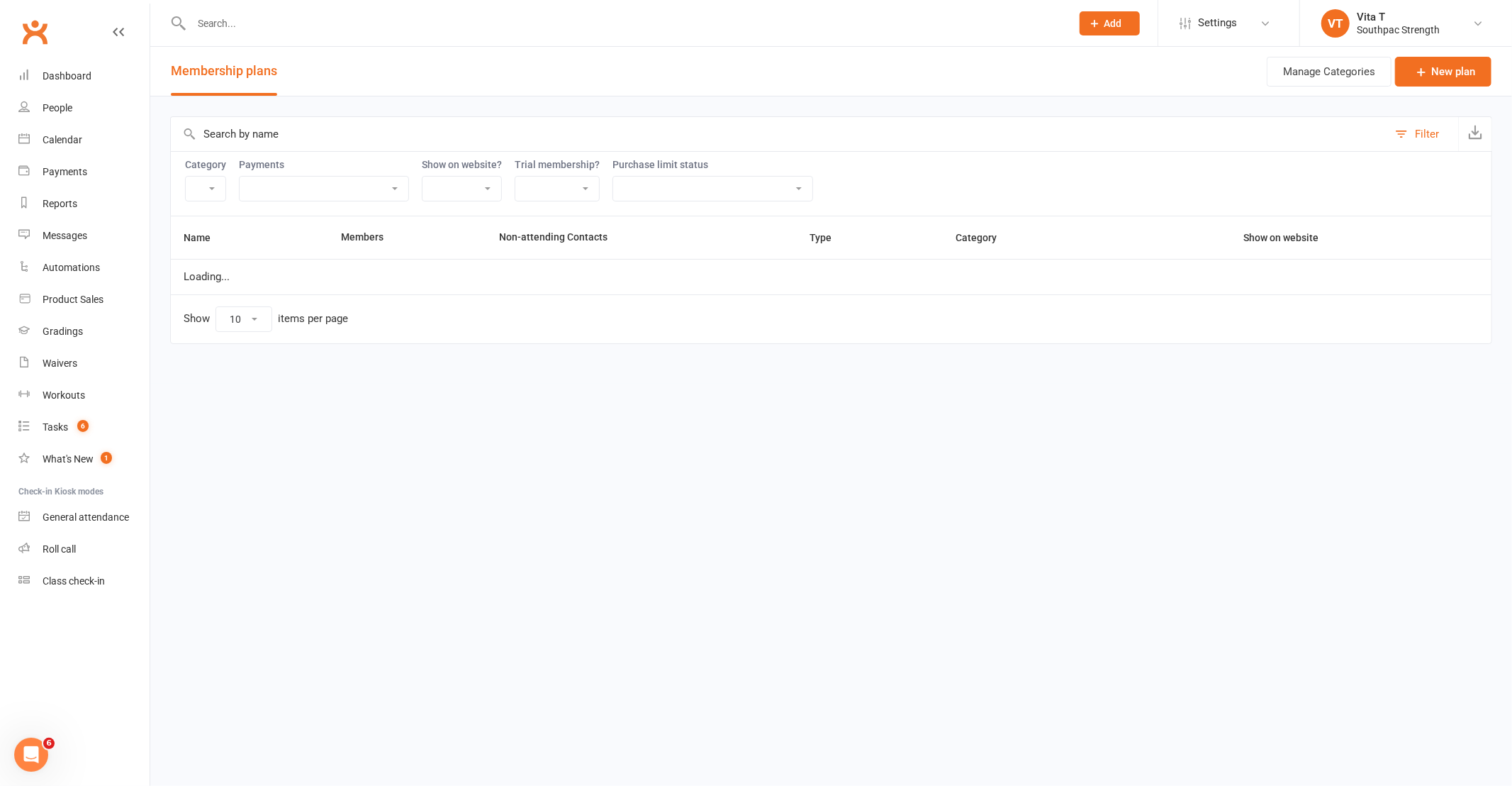
select select "21055"
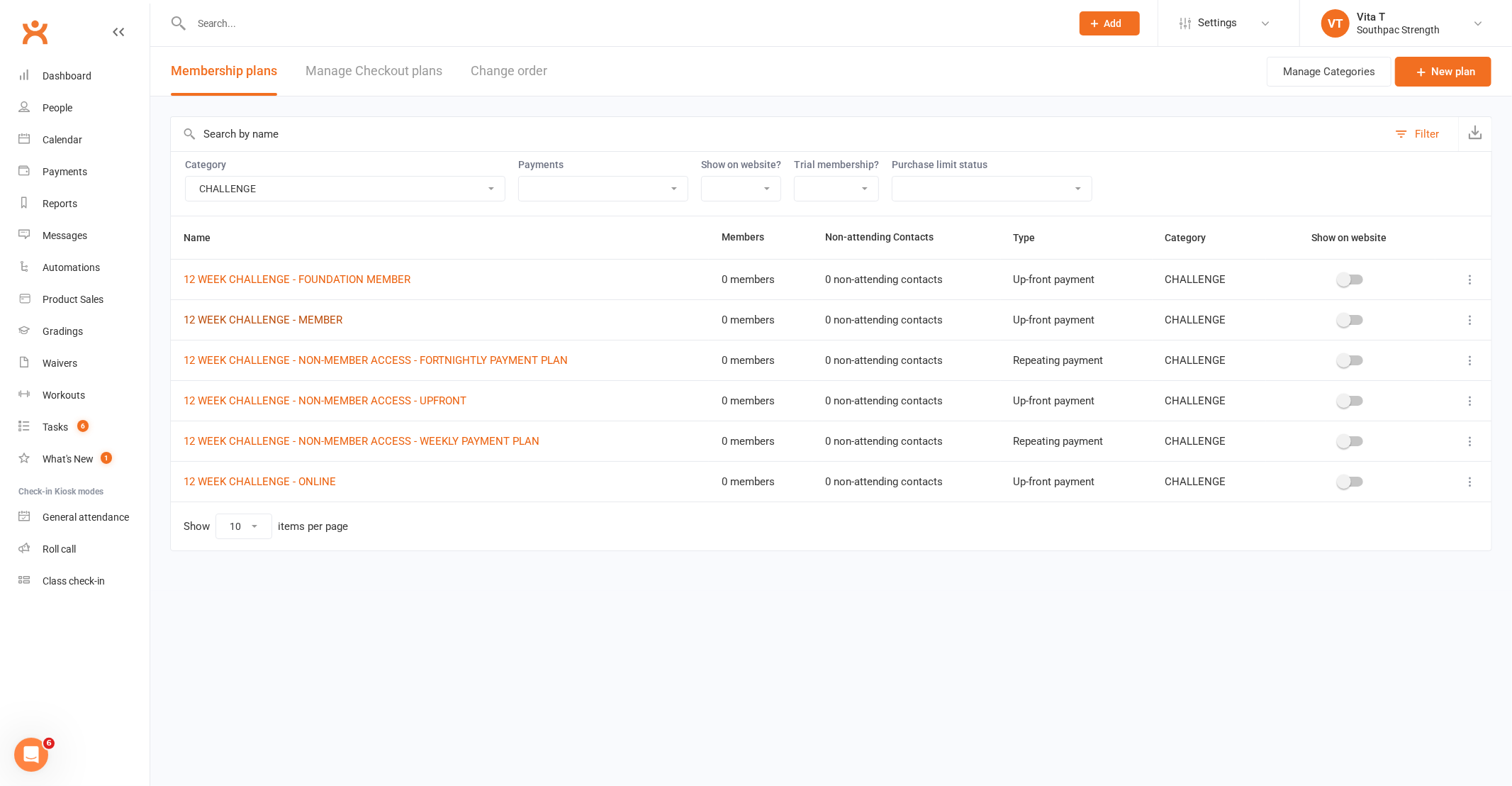
click at [329, 320] on link "12 WEEK CHALLENGE - MEMBER" at bounding box center [262, 319] width 158 height 13
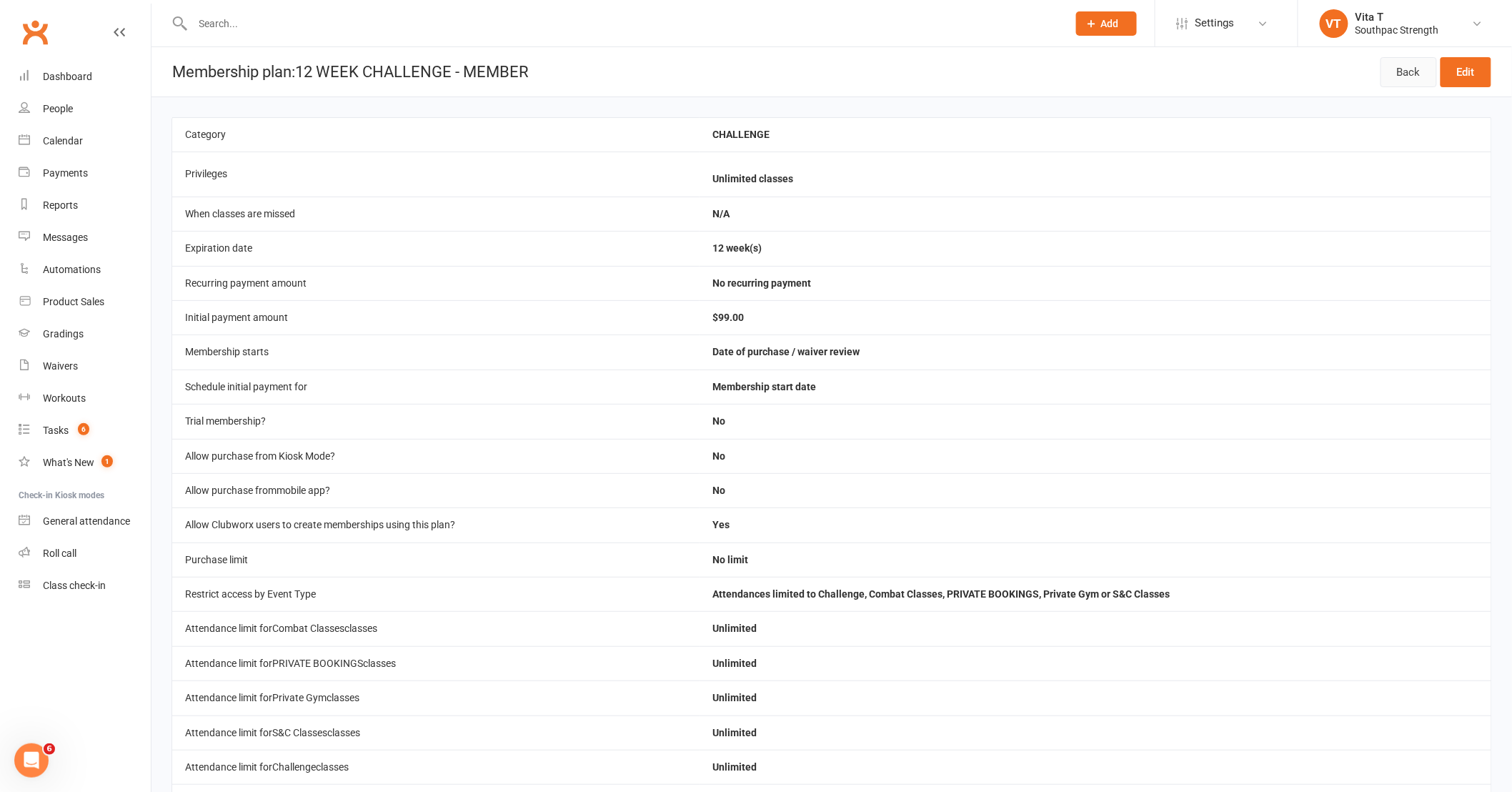
click at [1414, 74] on link "Back" at bounding box center [1408, 72] width 57 height 30
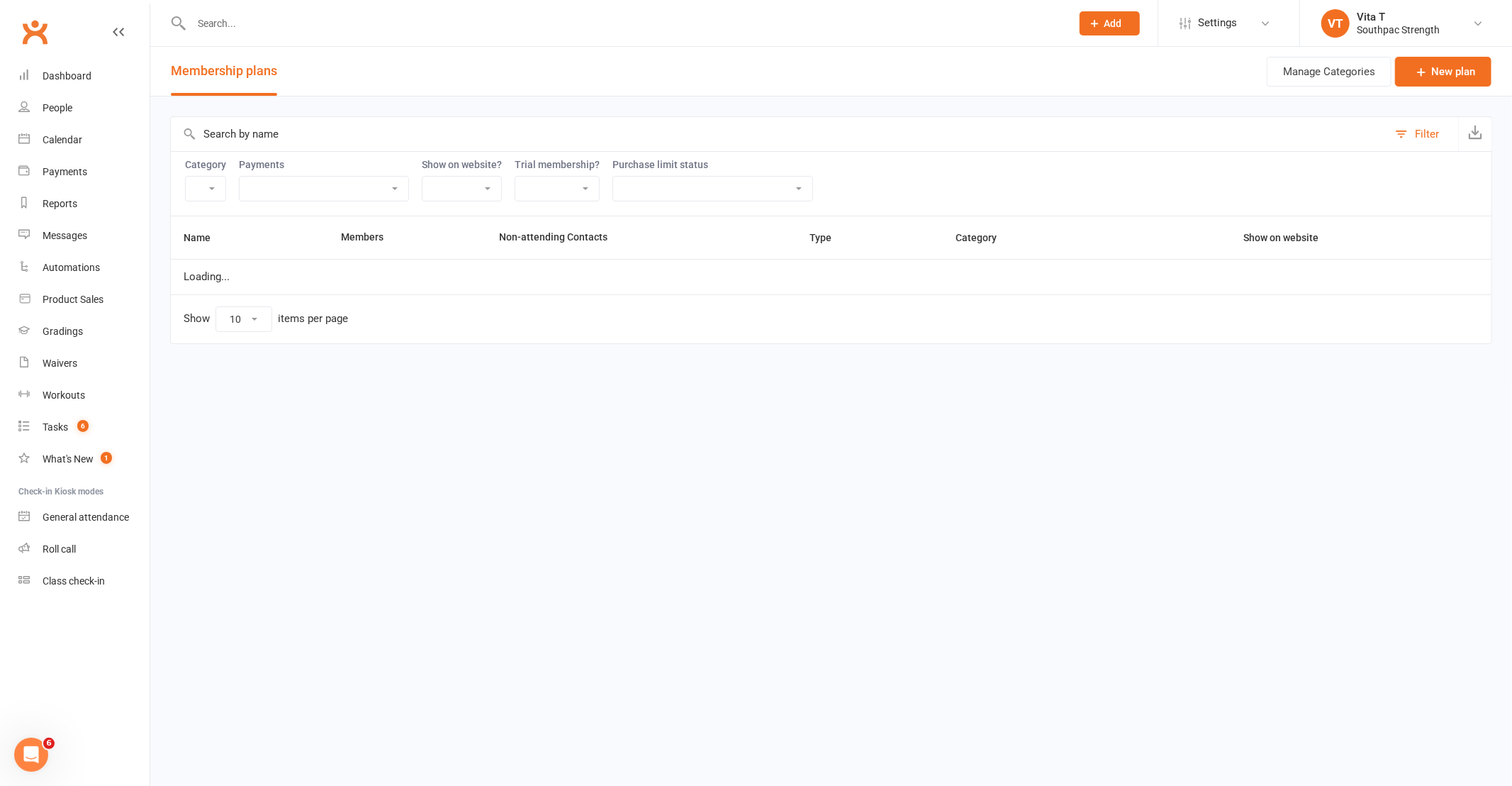
select select "21055"
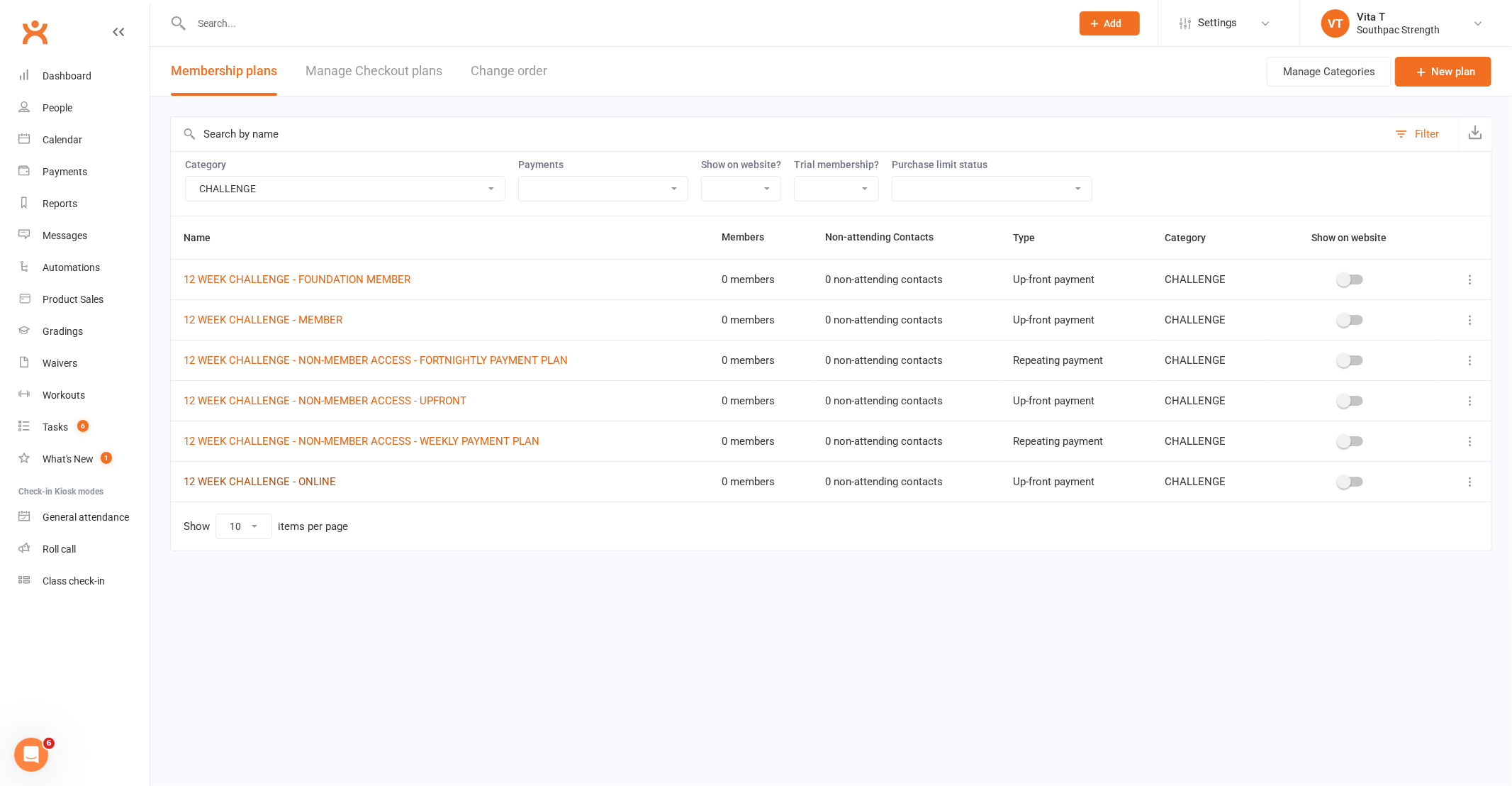
click at [318, 481] on link "12 WEEK CHALLENGE - ONLINE" at bounding box center [259, 481] width 152 height 13
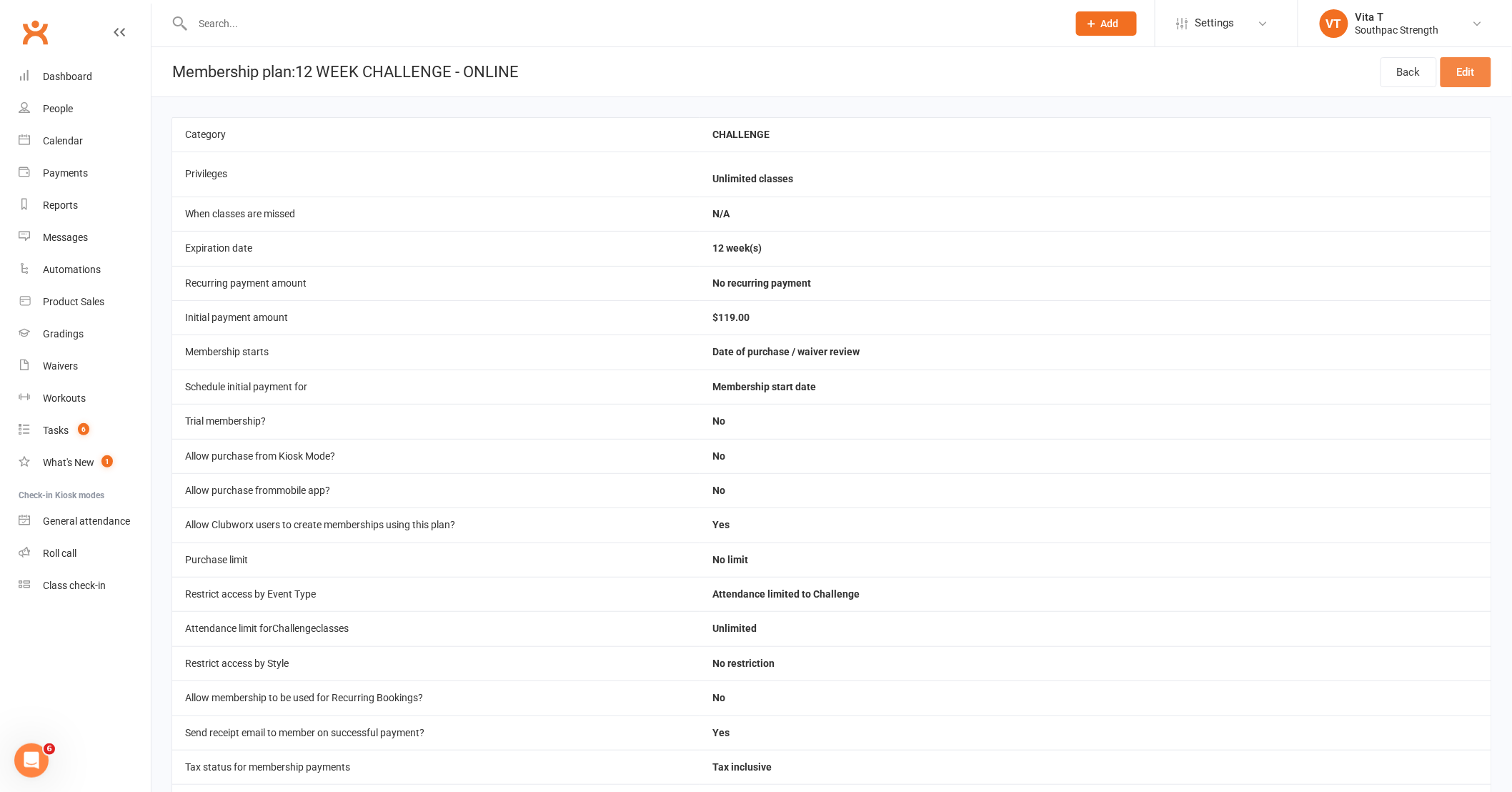
click at [1470, 76] on link "Edit" at bounding box center [1465, 72] width 51 height 30
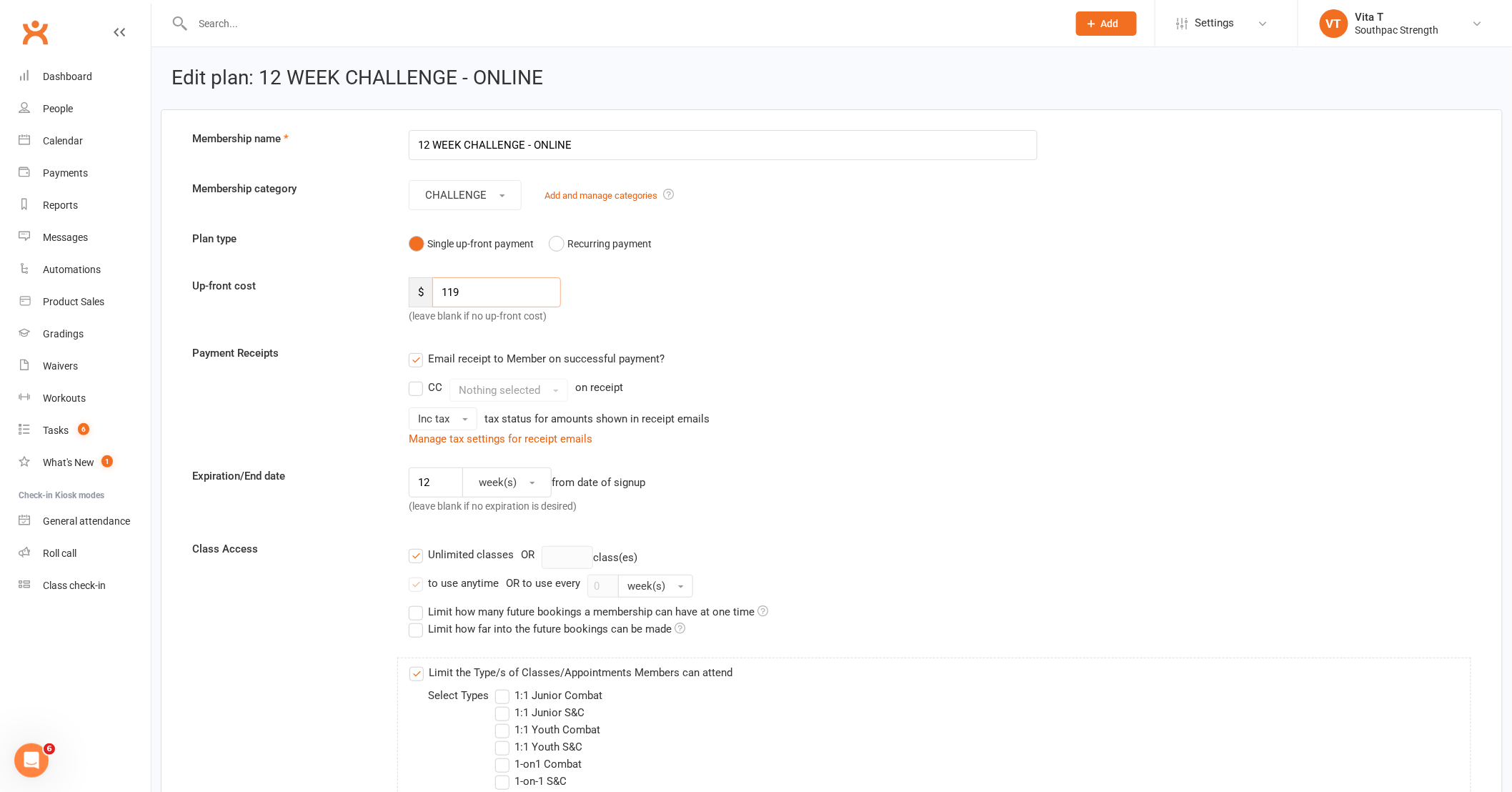
click at [473, 285] on input "119" at bounding box center [497, 292] width 129 height 30
type input "1"
type input "99"
click at [409, 230] on button "Single up-front payment" at bounding box center [471, 244] width 125 height 27
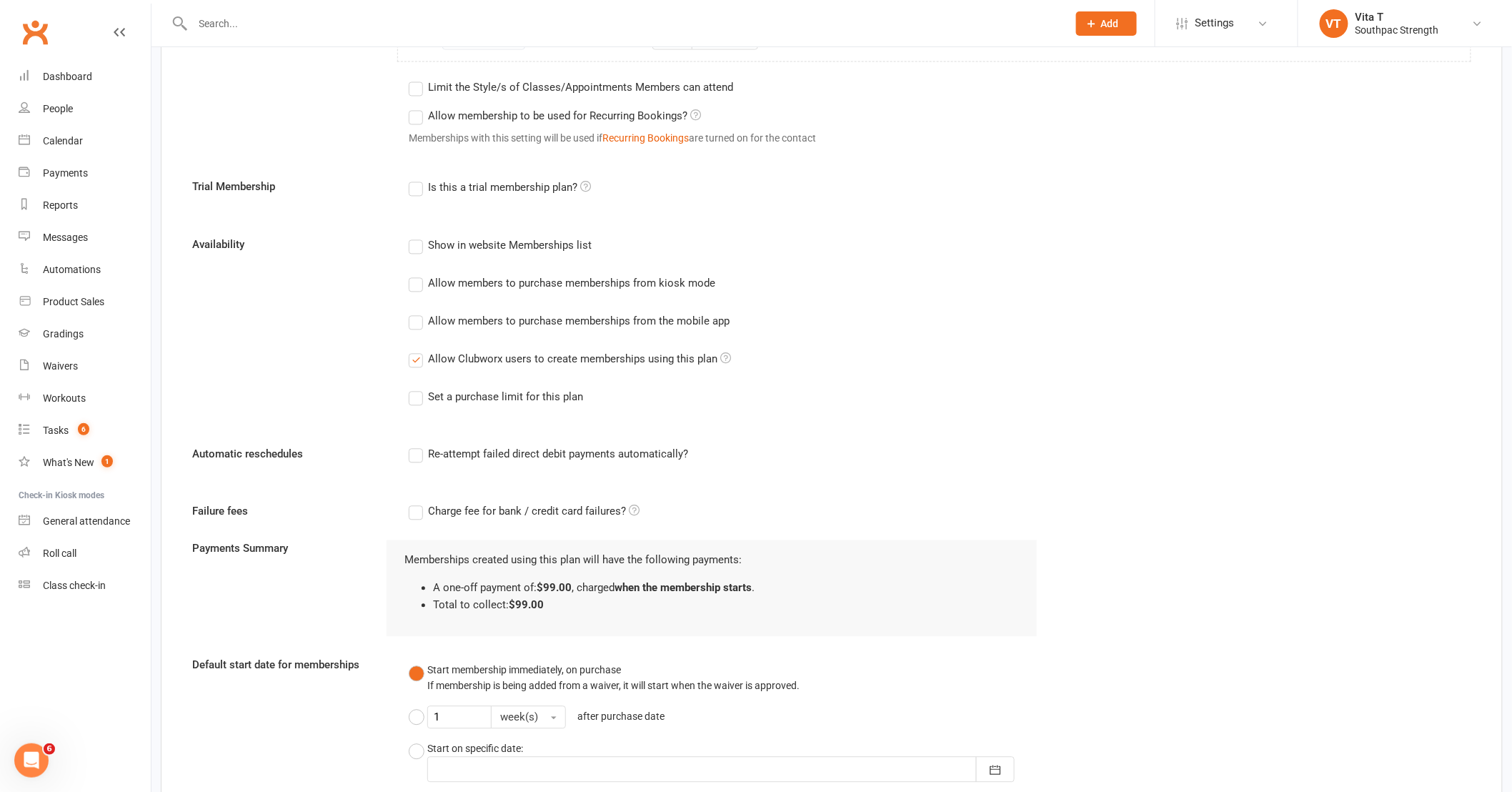
scroll to position [1555, 0]
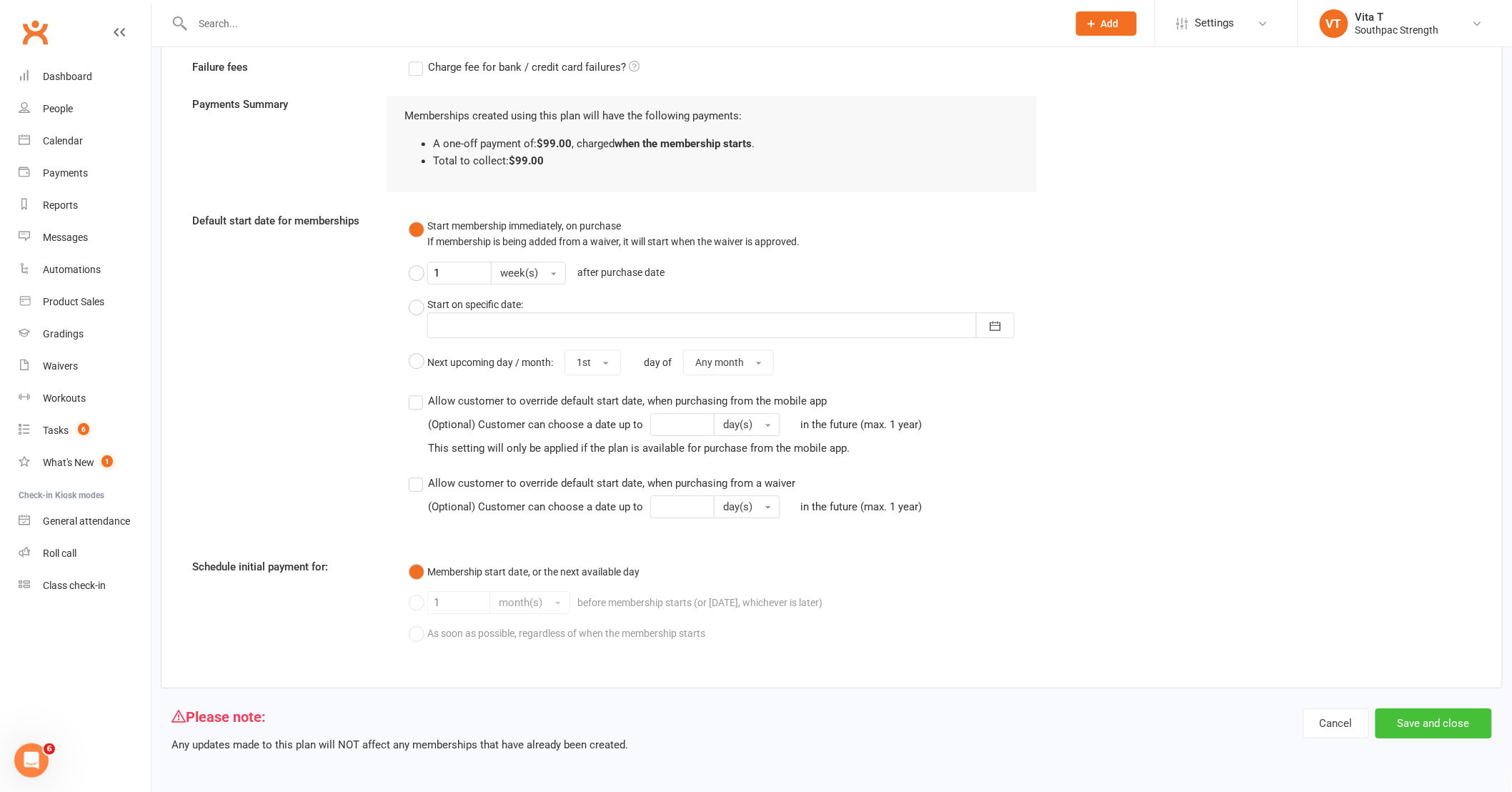
click at [1424, 722] on button "Save and close" at bounding box center [1434, 723] width 117 height 30
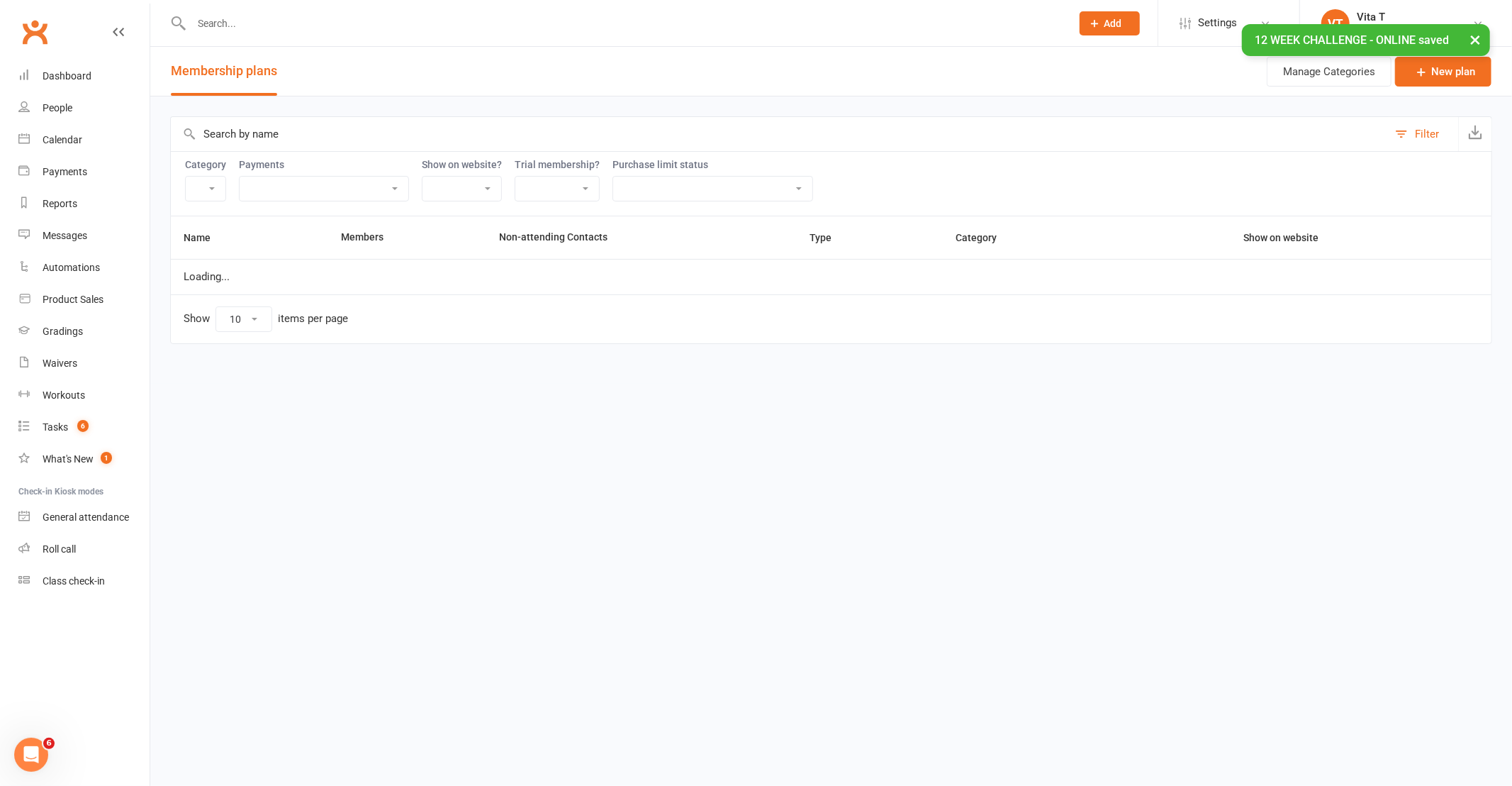
select select "21055"
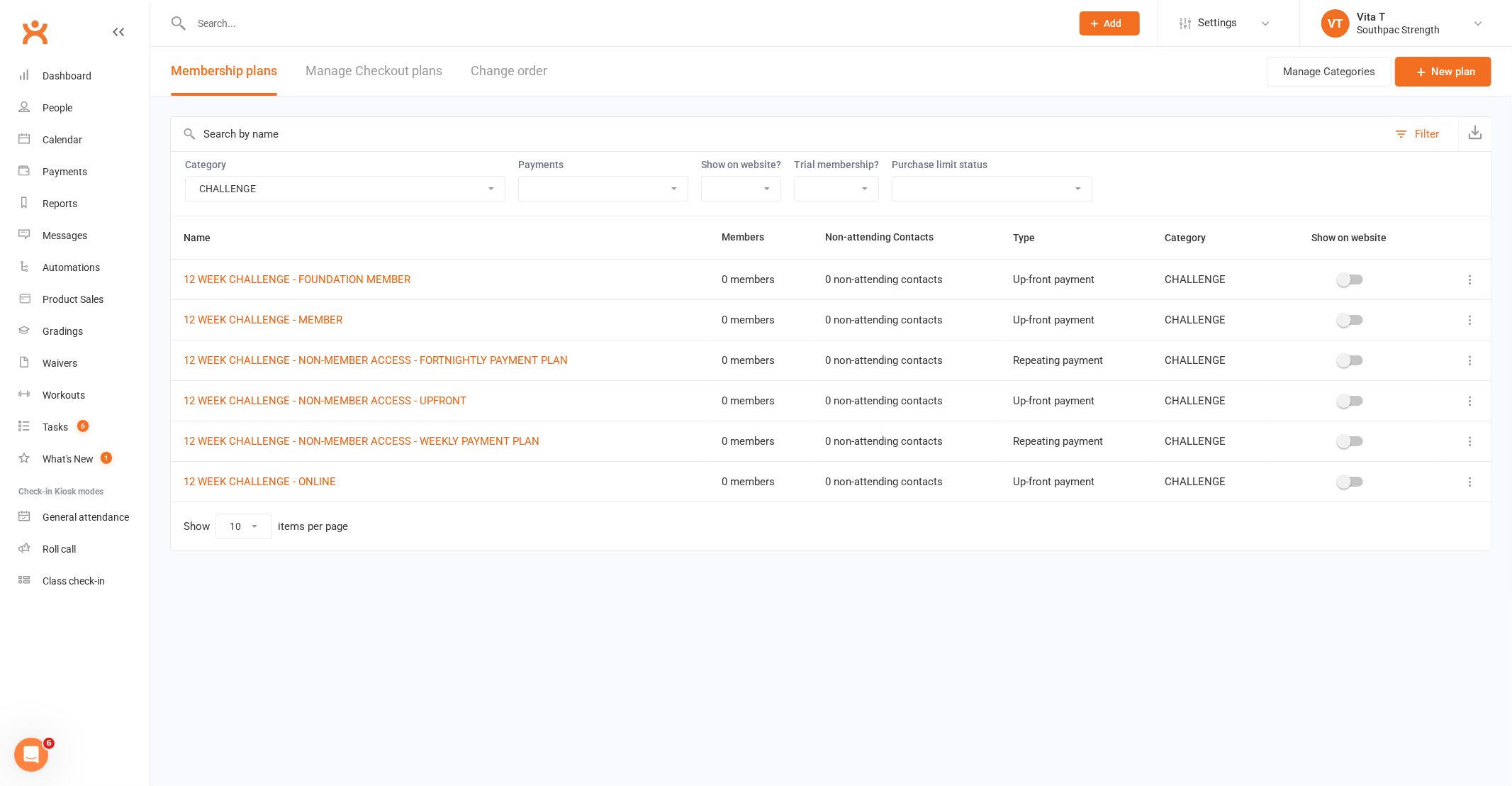
click at [551, 527] on td "Show 10 25 50 100 items per page" at bounding box center [831, 525] width 1320 height 49
click at [293, 488] on td "12 WEEK CHALLENGE - ONLINE" at bounding box center [439, 481] width 538 height 41
click at [293, 483] on link "12 WEEK CHALLENGE - ONLINE" at bounding box center [259, 481] width 152 height 13
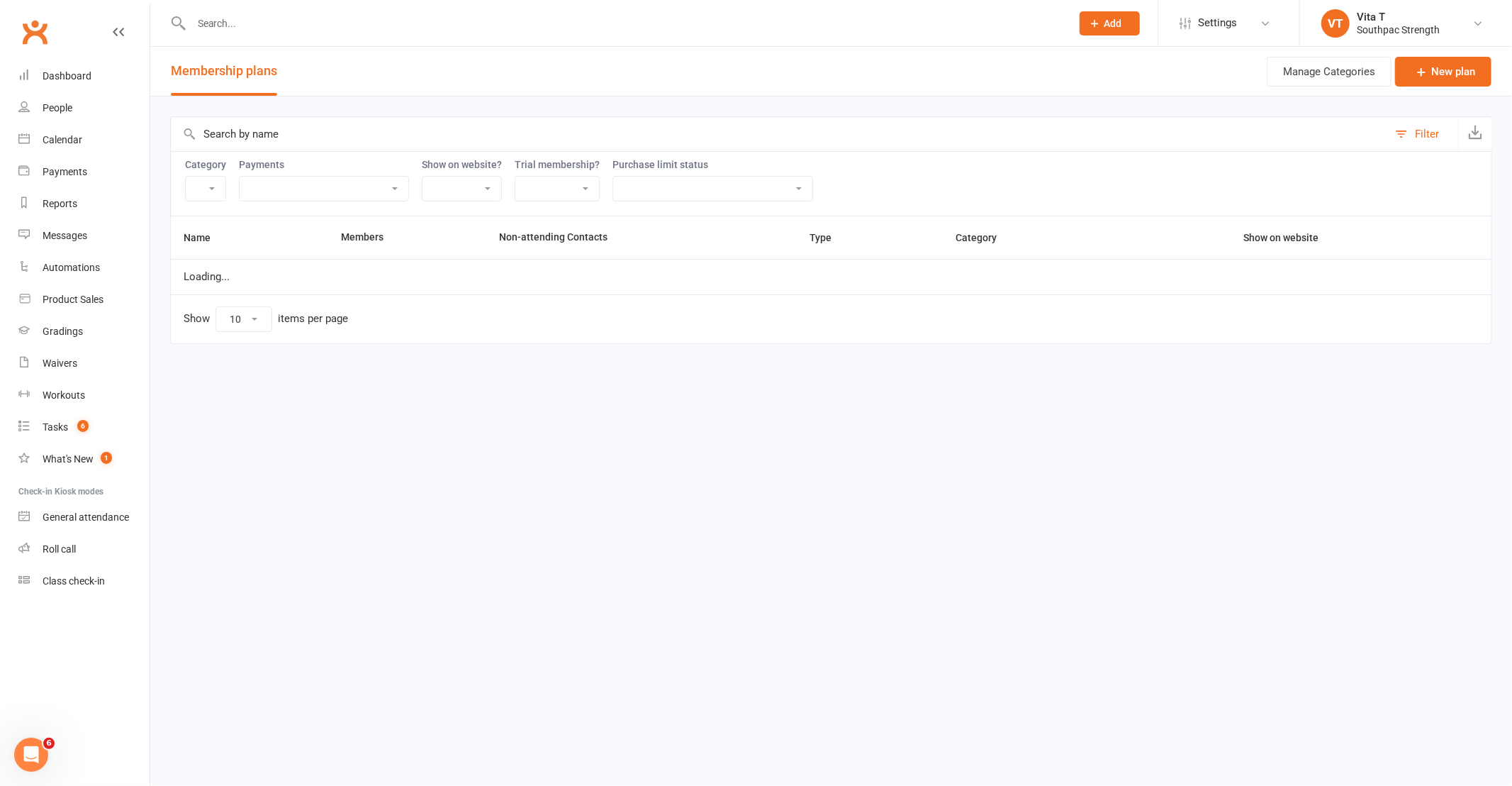
select select "21055"
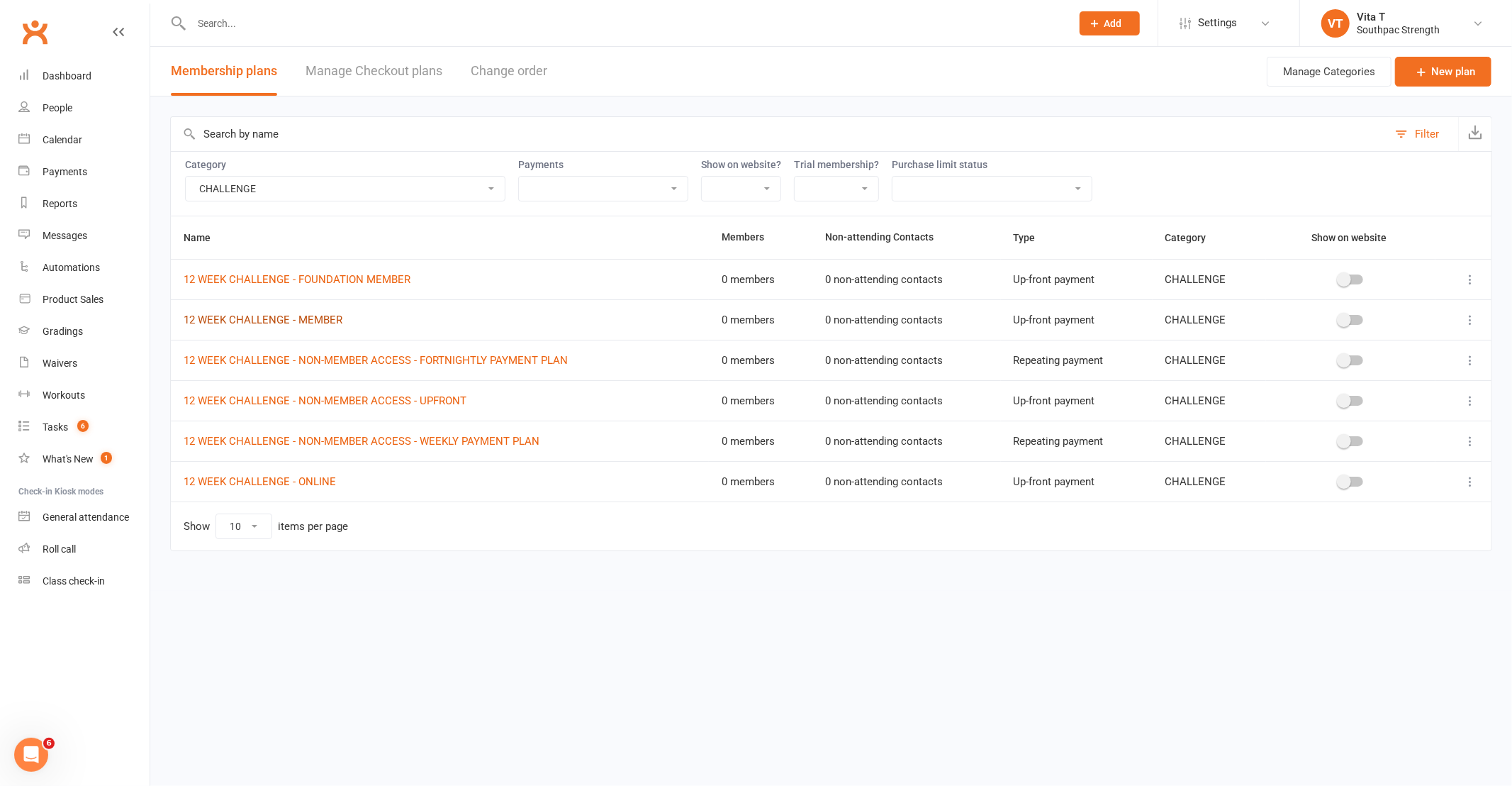
click at [273, 317] on link "12 WEEK CHALLENGE - MEMBER" at bounding box center [262, 319] width 158 height 13
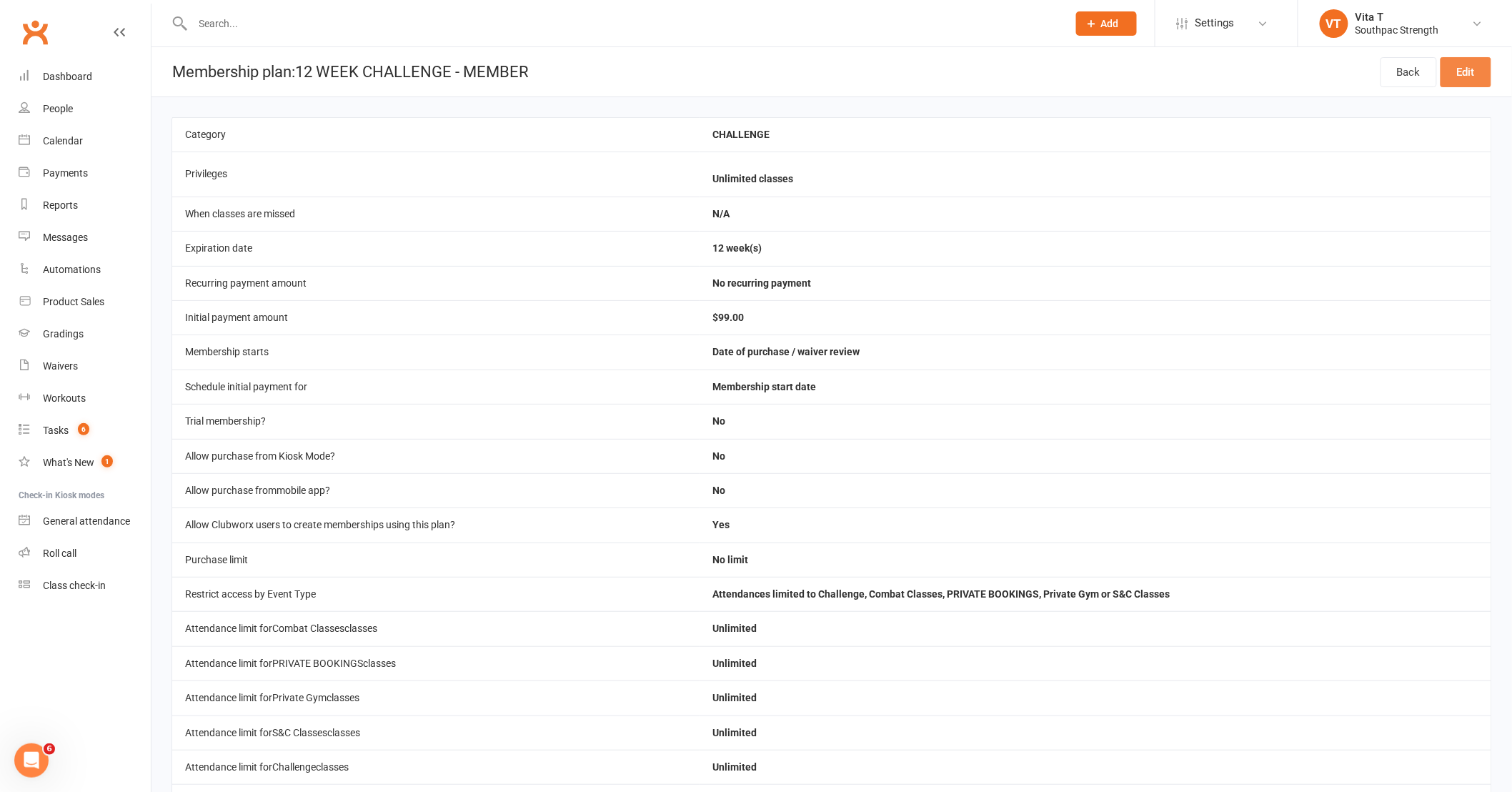
click at [1485, 66] on link "Edit" at bounding box center [1465, 72] width 51 height 30
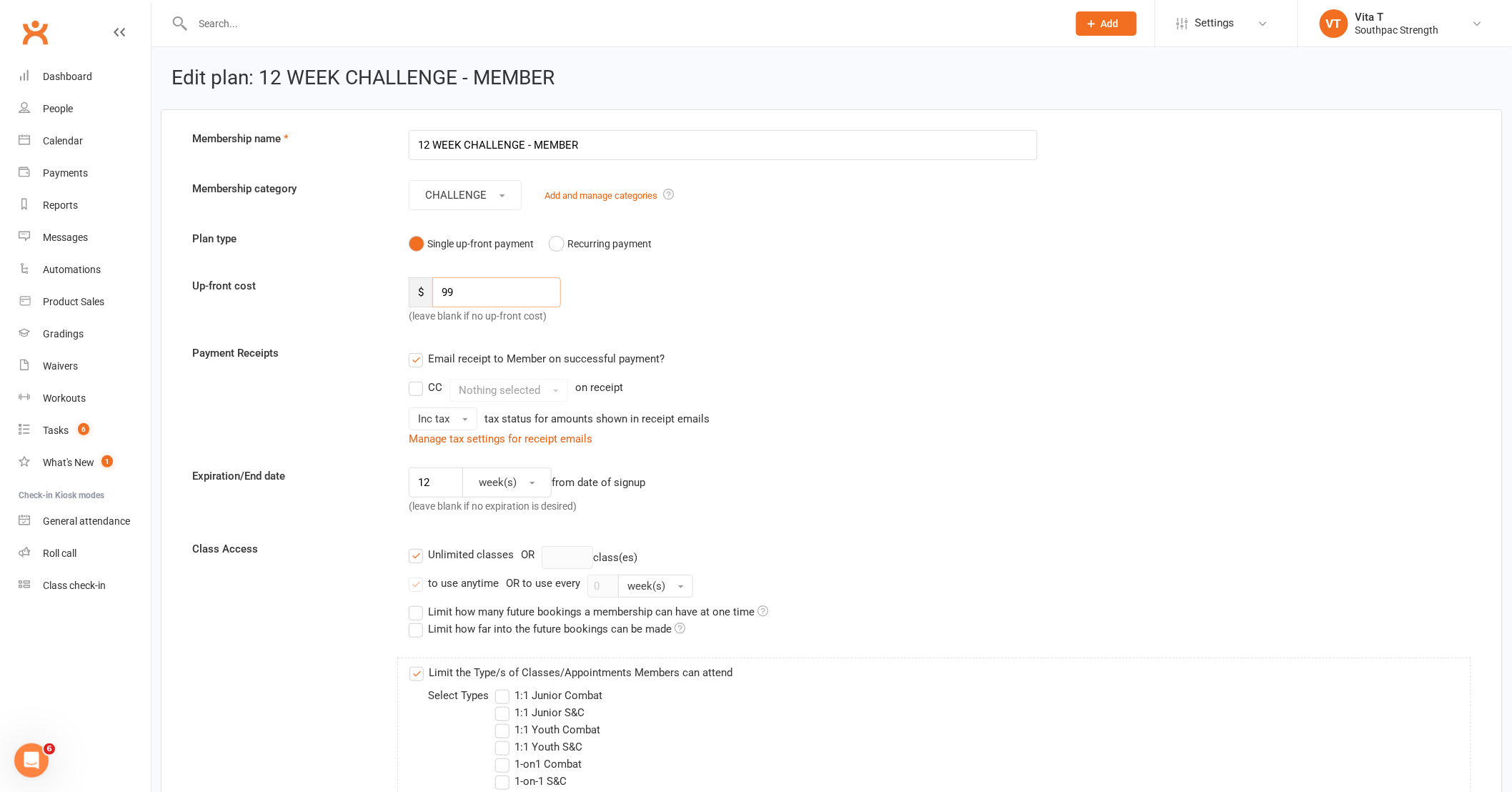
click at [550, 294] on input "99" at bounding box center [497, 292] width 129 height 30
type input "9"
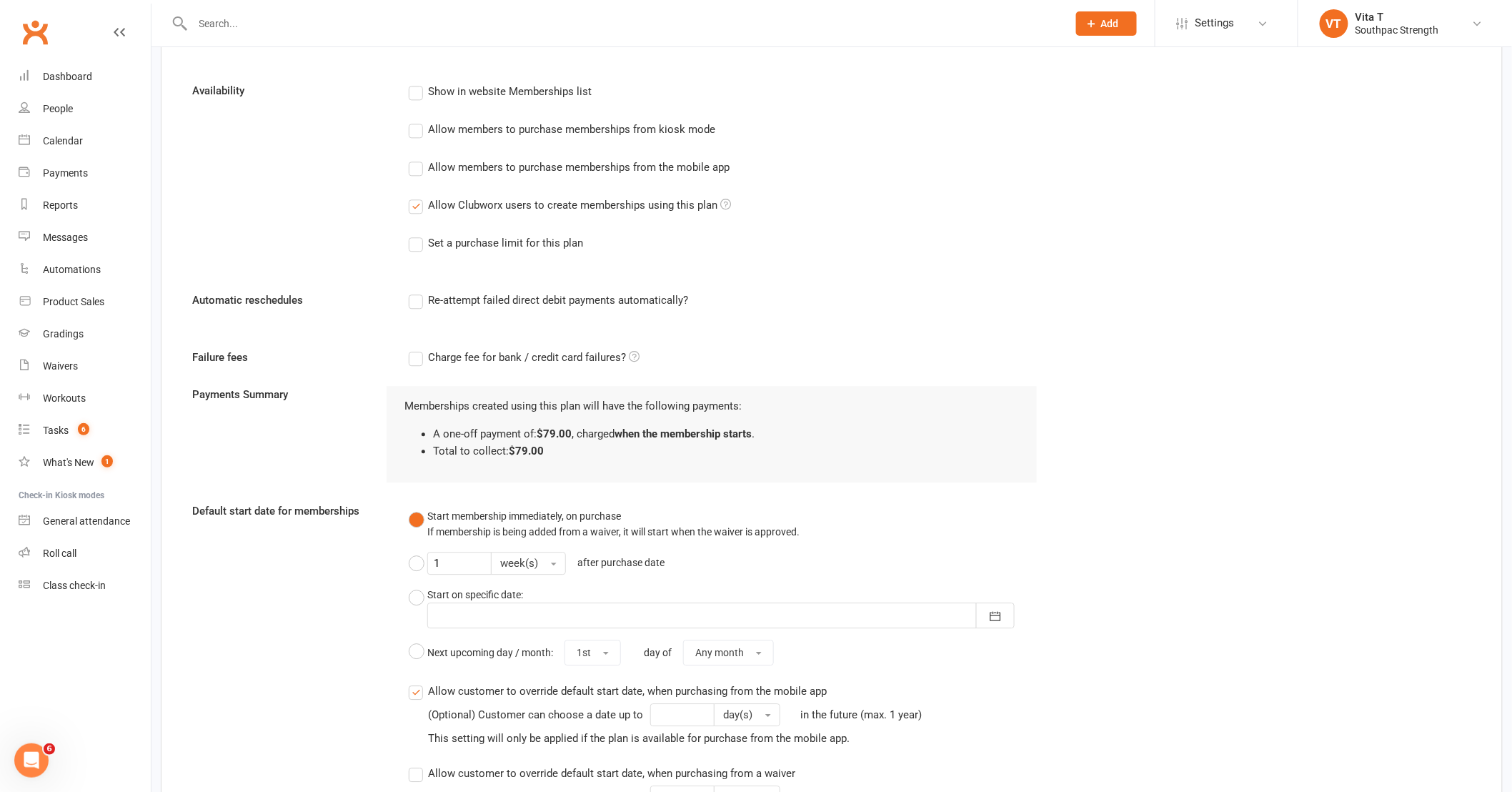
scroll to position [1670, 0]
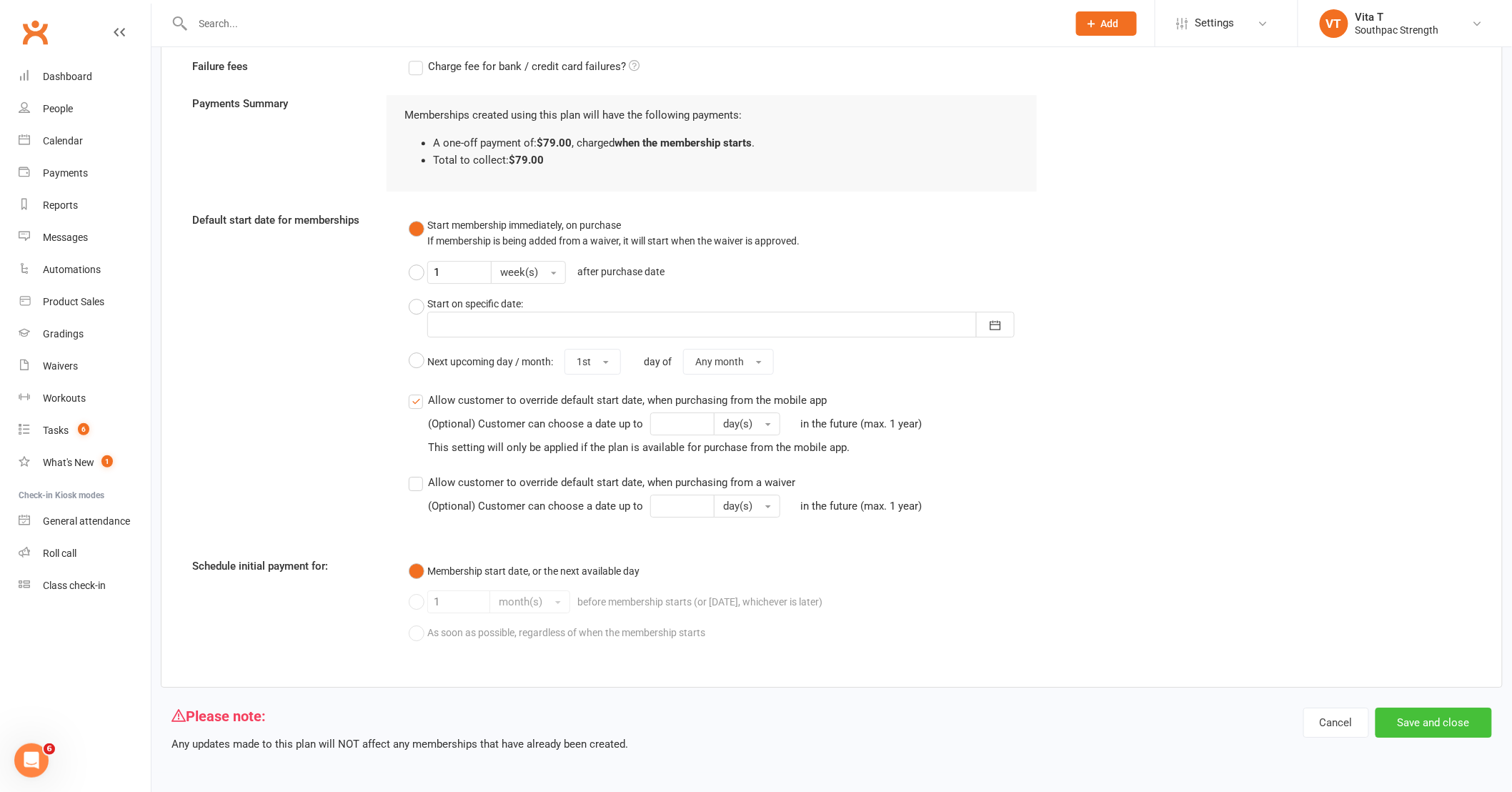
type input "79"
click at [1448, 722] on button "Save and close" at bounding box center [1434, 722] width 117 height 30
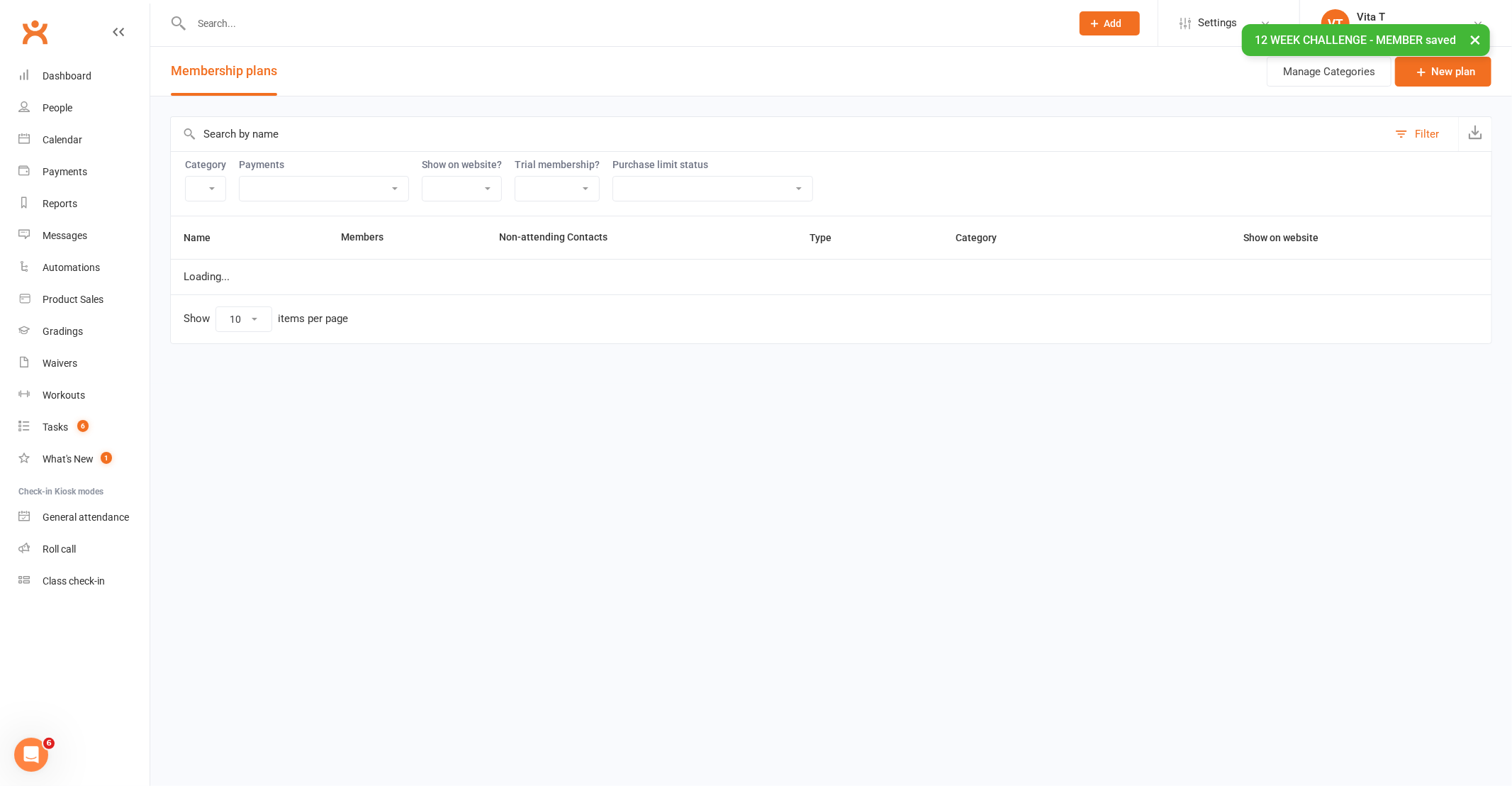
select select "21055"
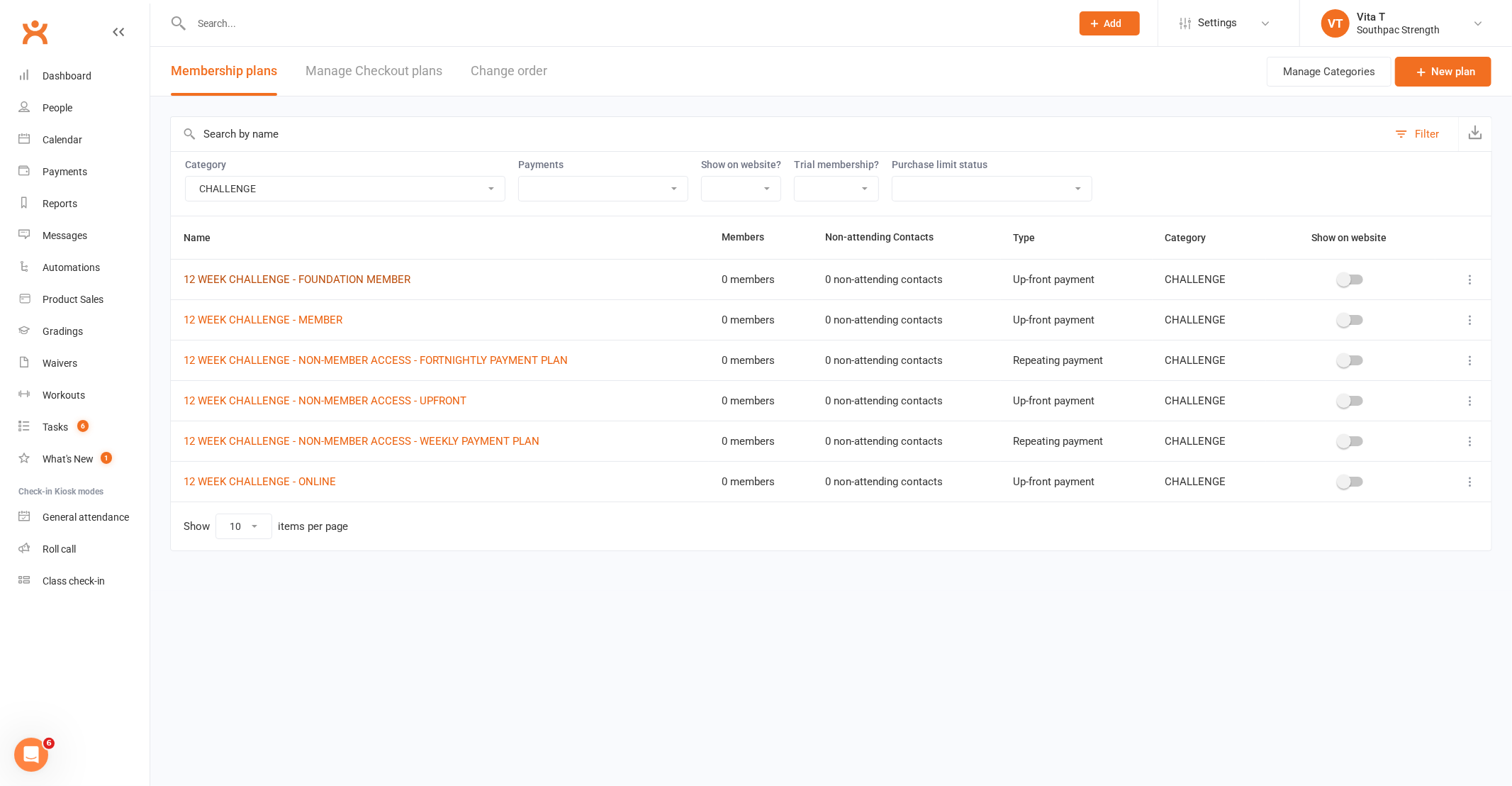
click at [305, 280] on link "12 WEEK CHALLENGE - FOUNDATION MEMBER" at bounding box center [297, 279] width 227 height 13
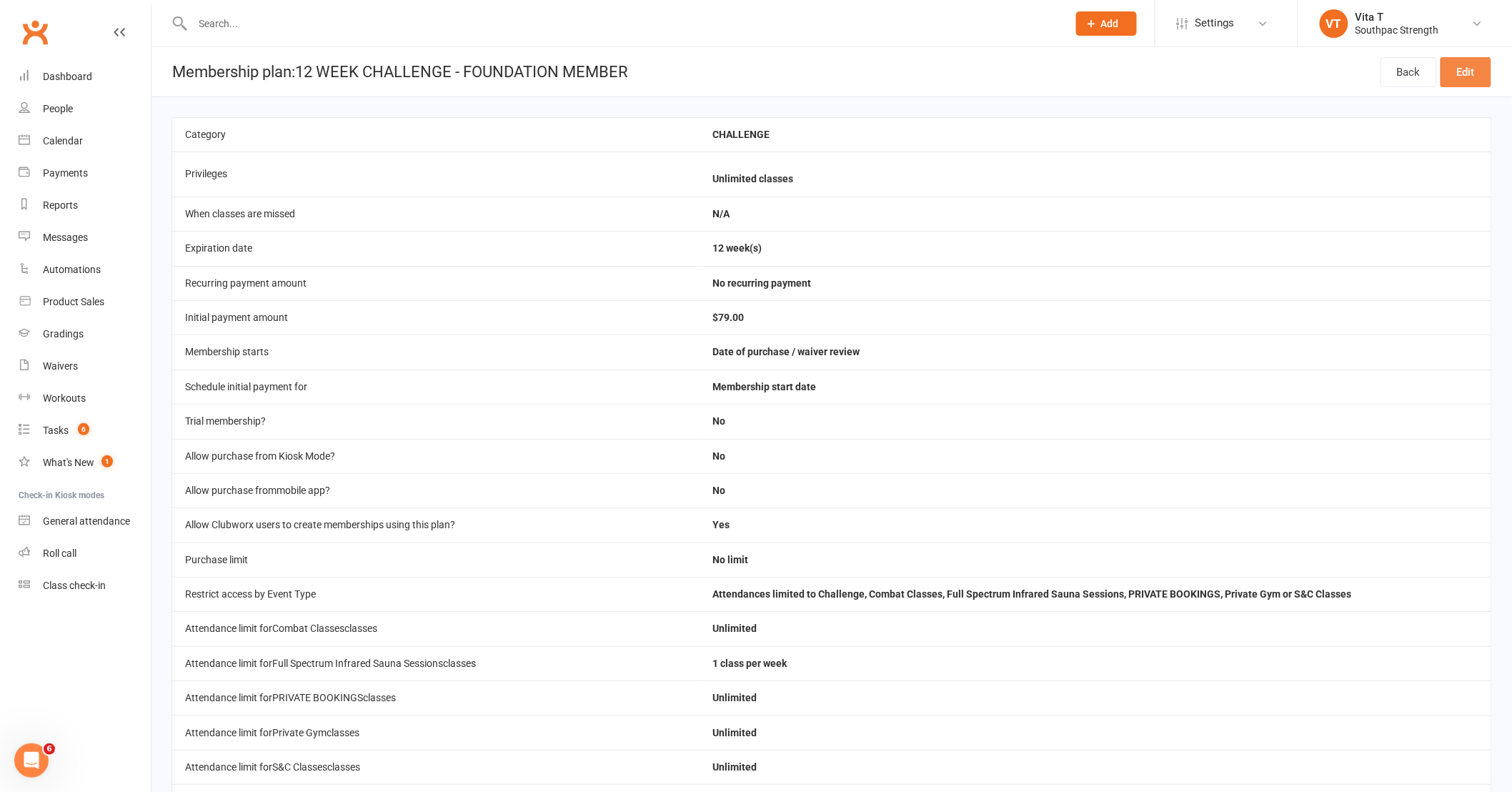
click at [1488, 72] on link "Edit" at bounding box center [1465, 72] width 51 height 30
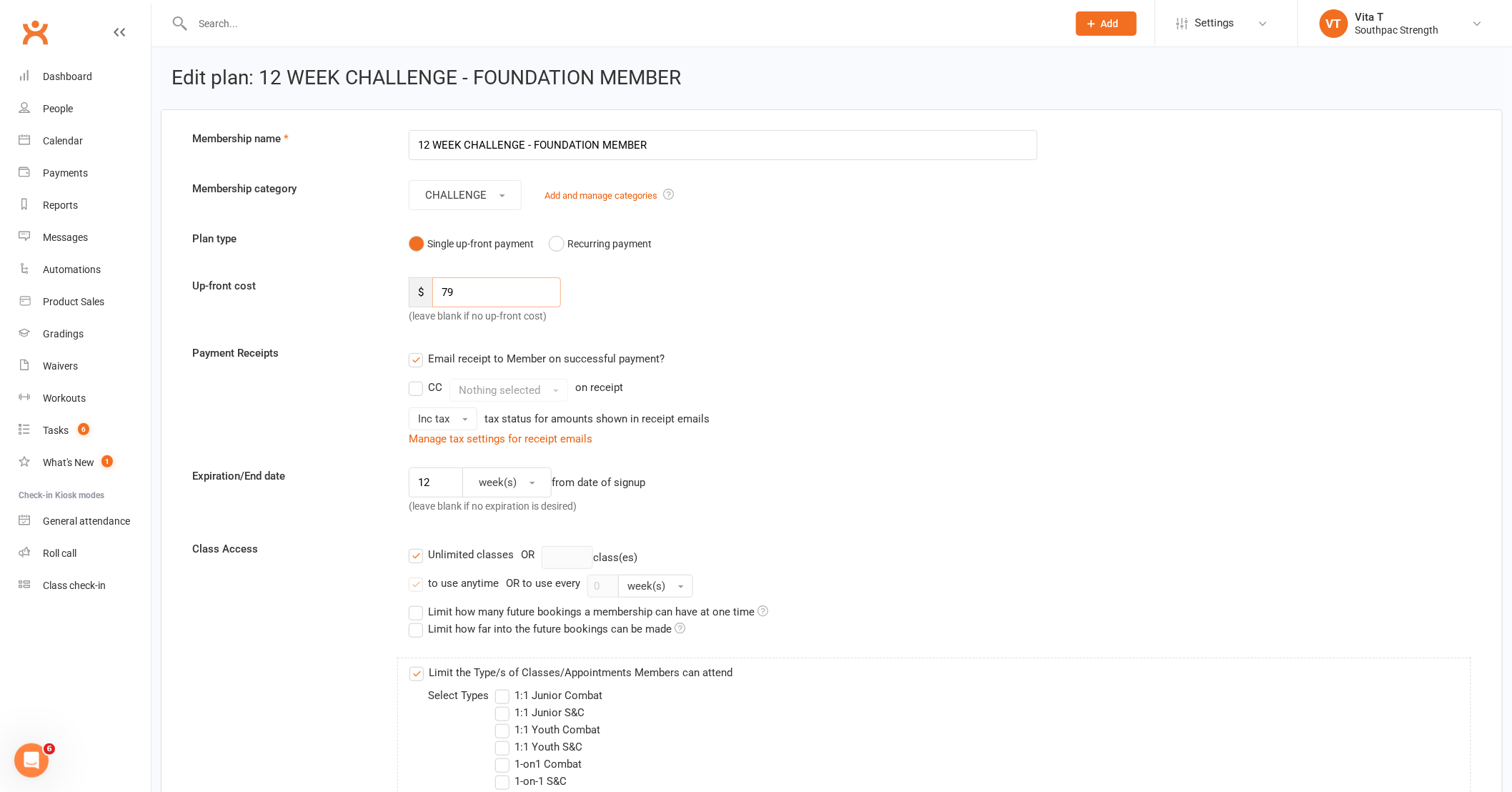
click at [475, 295] on input "79" at bounding box center [497, 292] width 129 height 30
type input "7"
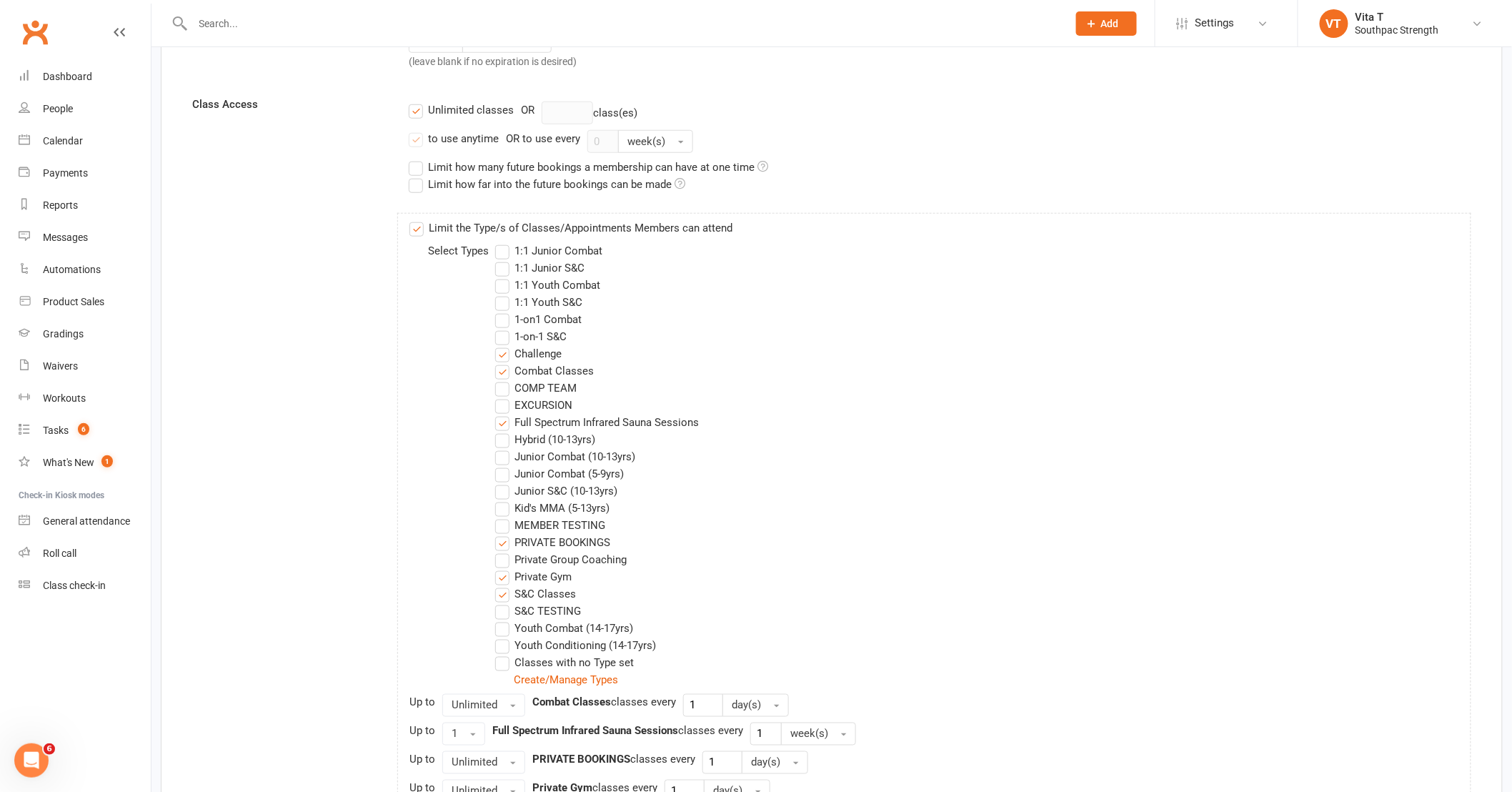
scroll to position [158, 0]
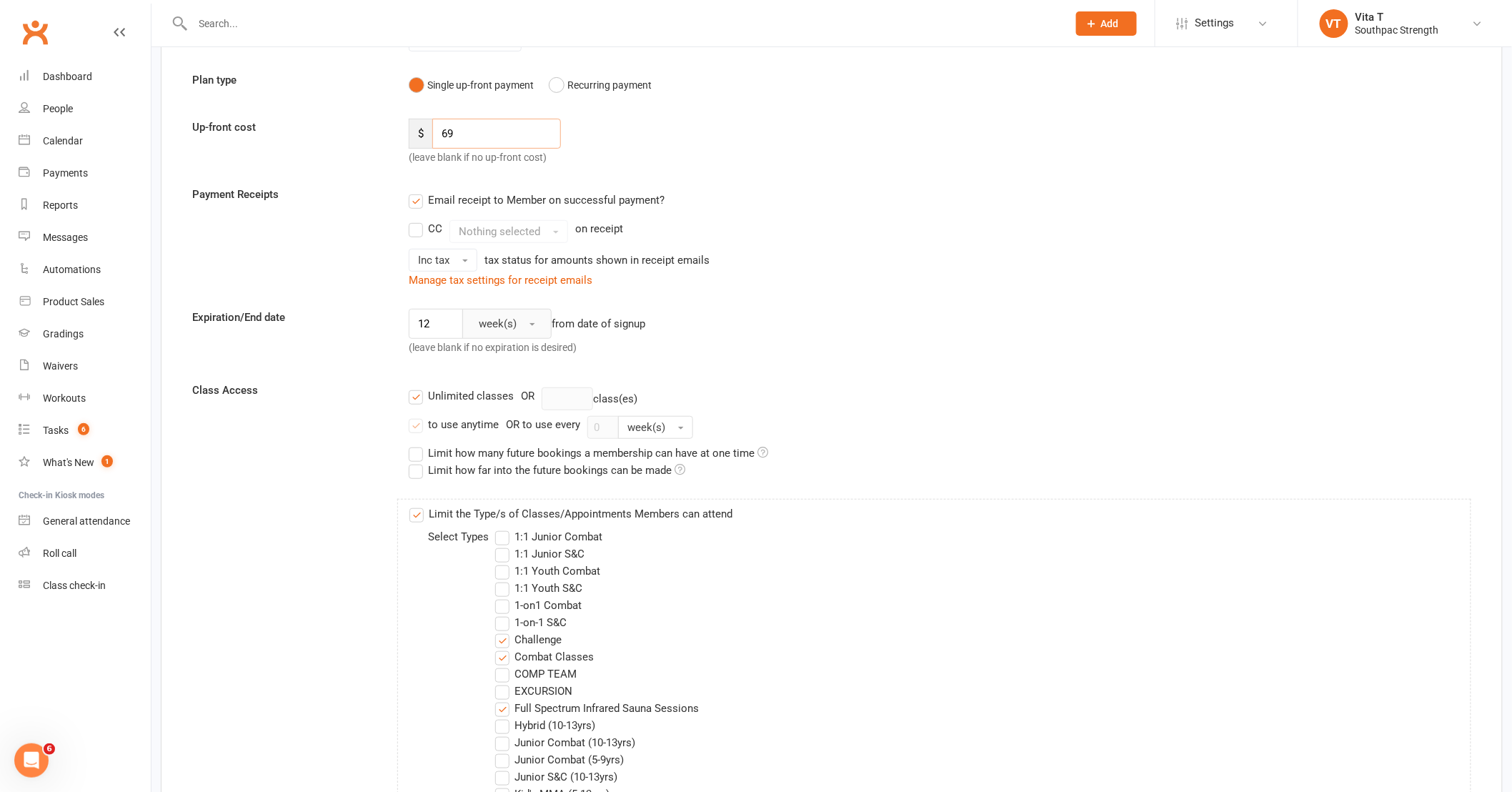
type input "69"
click at [498, 323] on span "week(s)" at bounding box center [497, 323] width 38 height 13
click at [460, 319] on input "12" at bounding box center [436, 324] width 55 height 30
click at [453, 332] on input "12" at bounding box center [436, 324] width 55 height 30
type input "1"
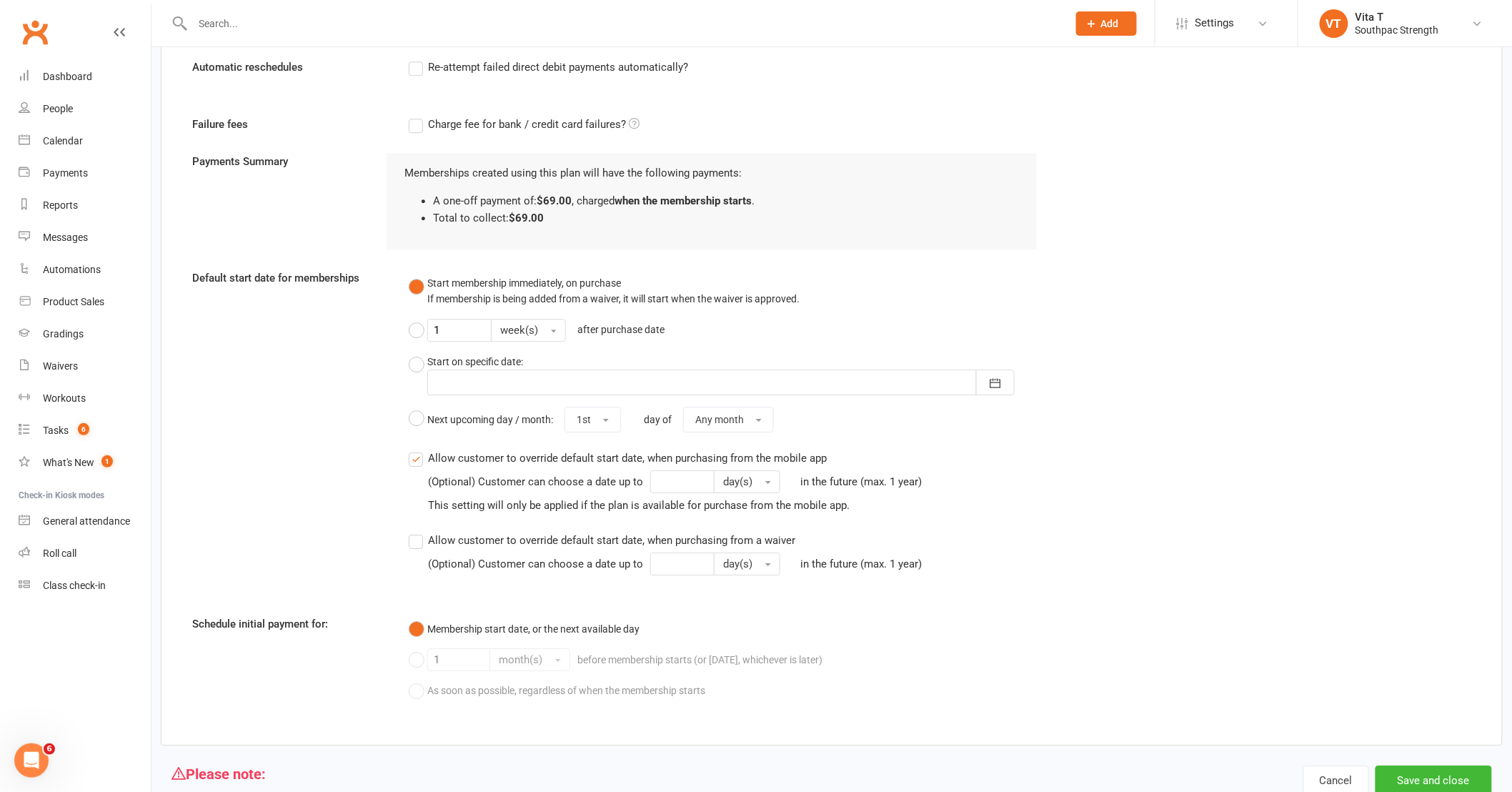
scroll to position [1699, 0]
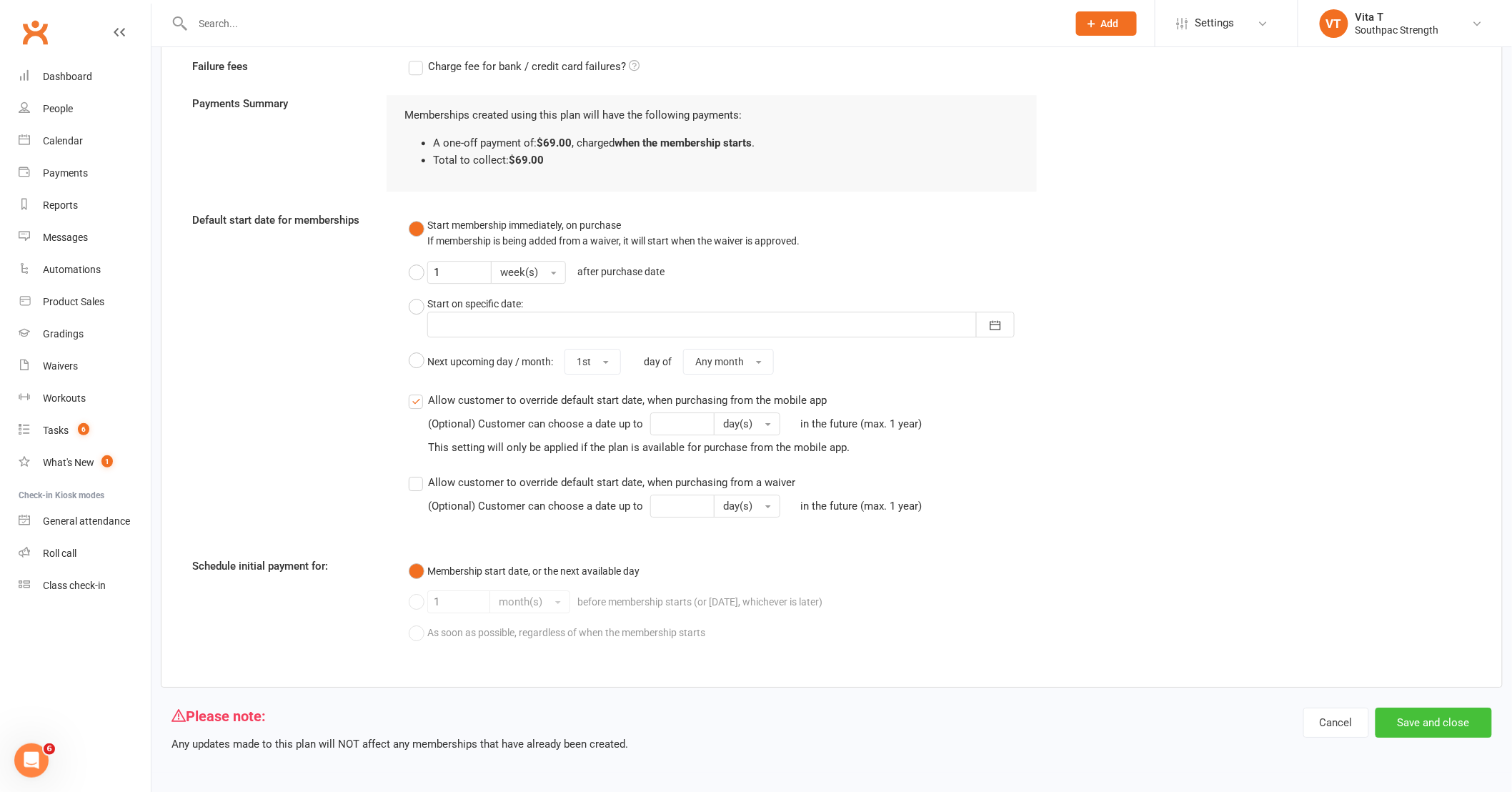
type input "8"
click at [1417, 731] on button "Save and close" at bounding box center [1434, 722] width 117 height 30
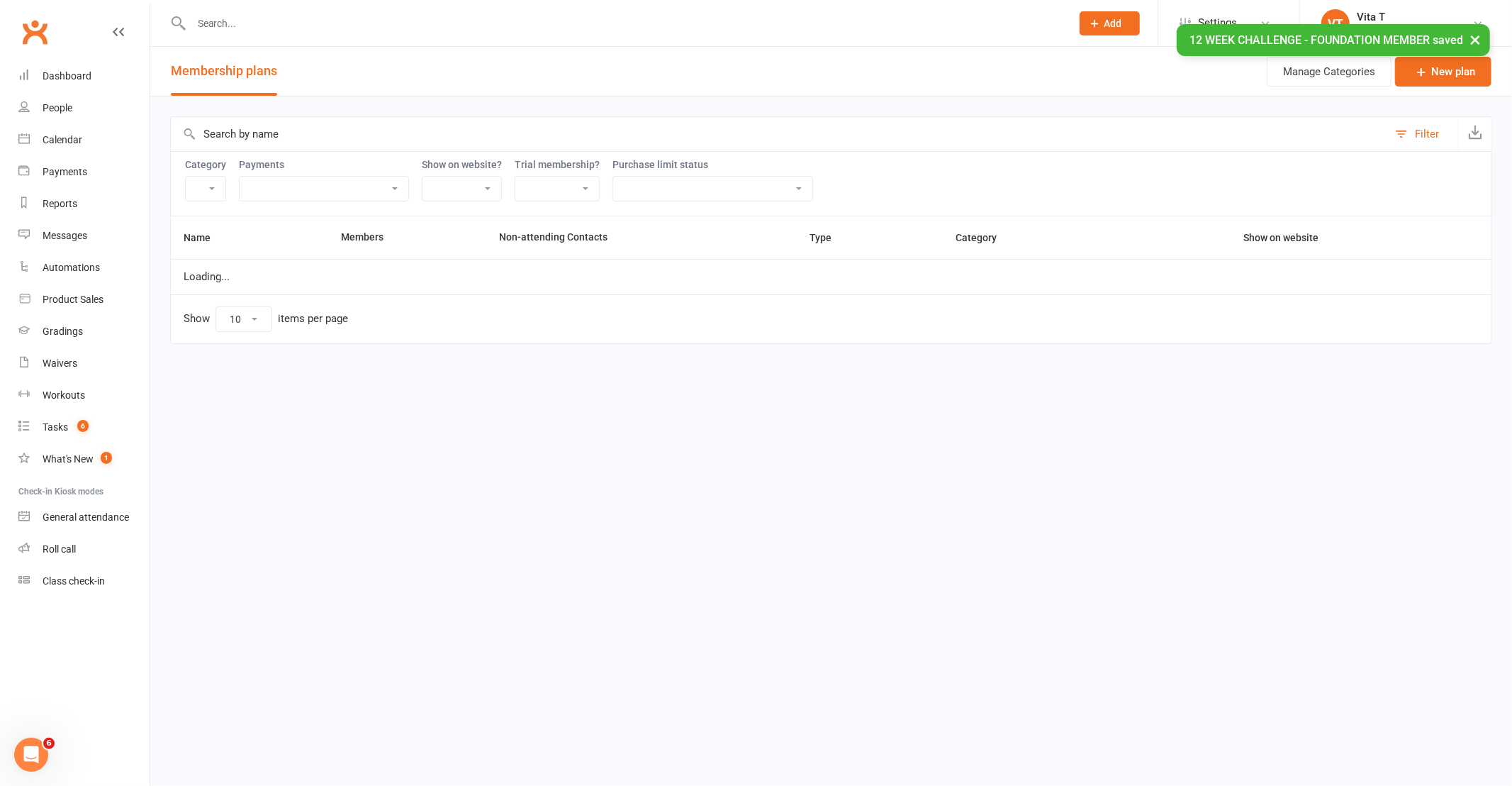
select select "21055"
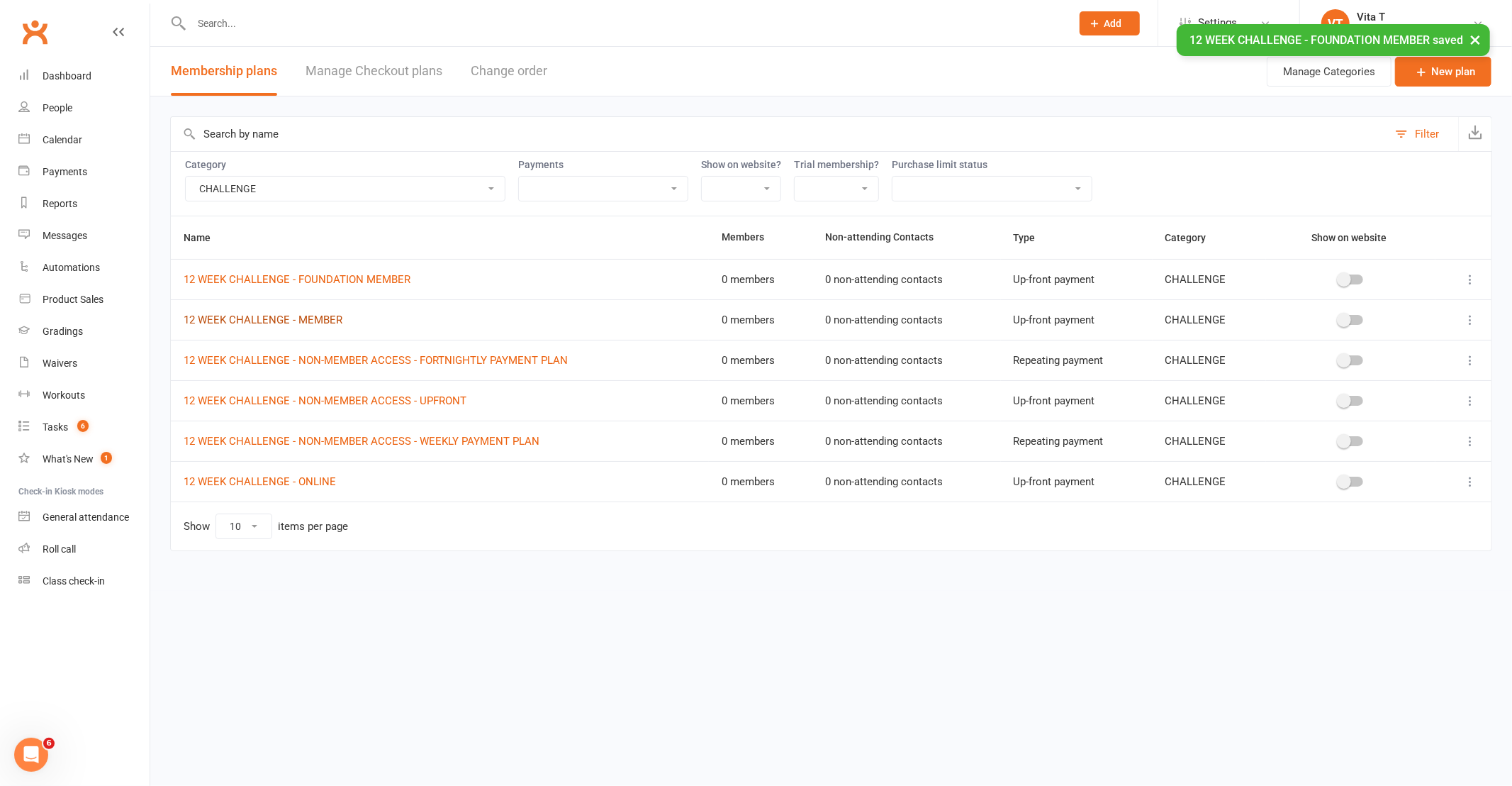
click at [308, 322] on link "12 WEEK CHALLENGE - MEMBER" at bounding box center [262, 319] width 158 height 13
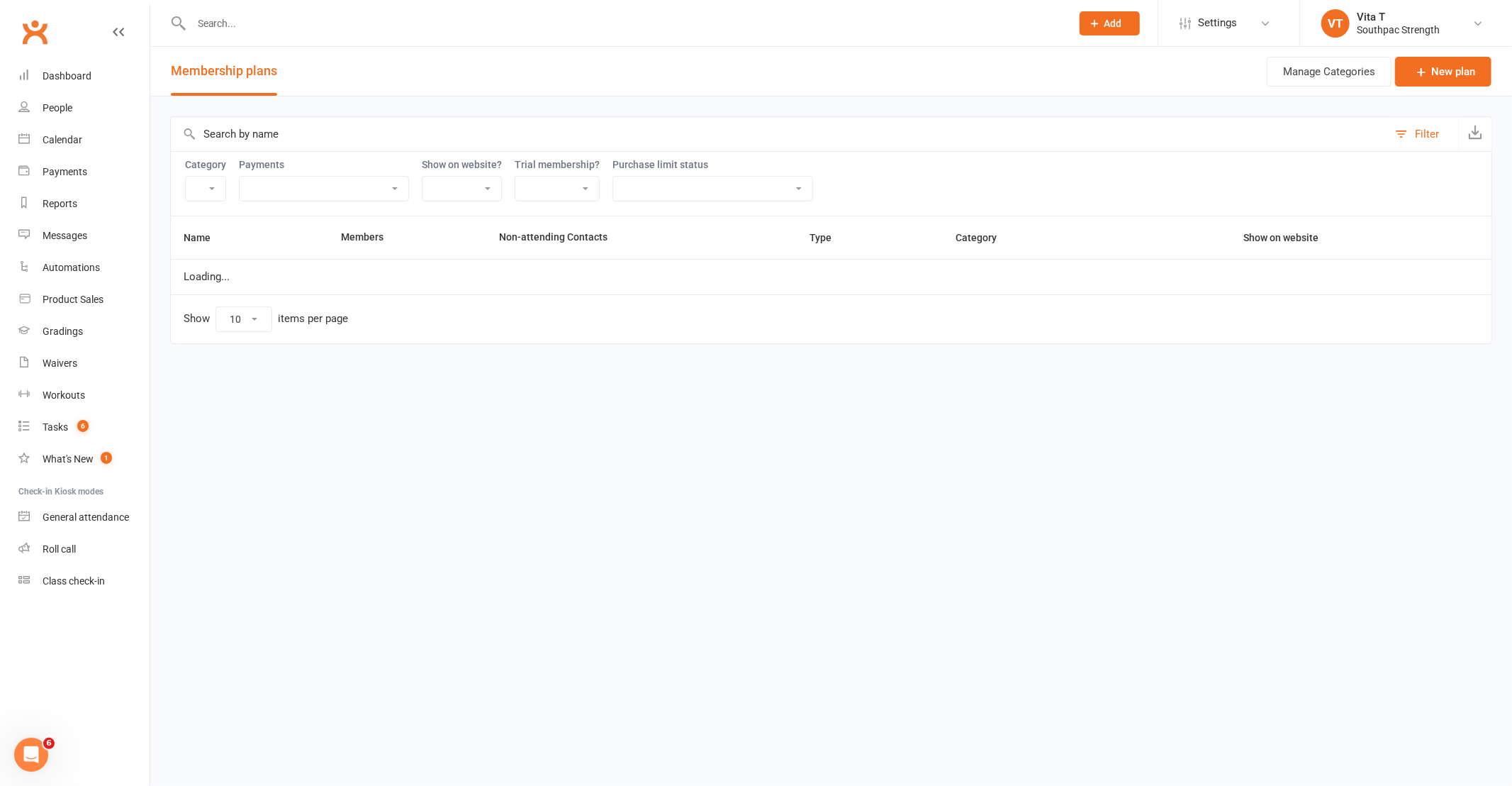
select select "21055"
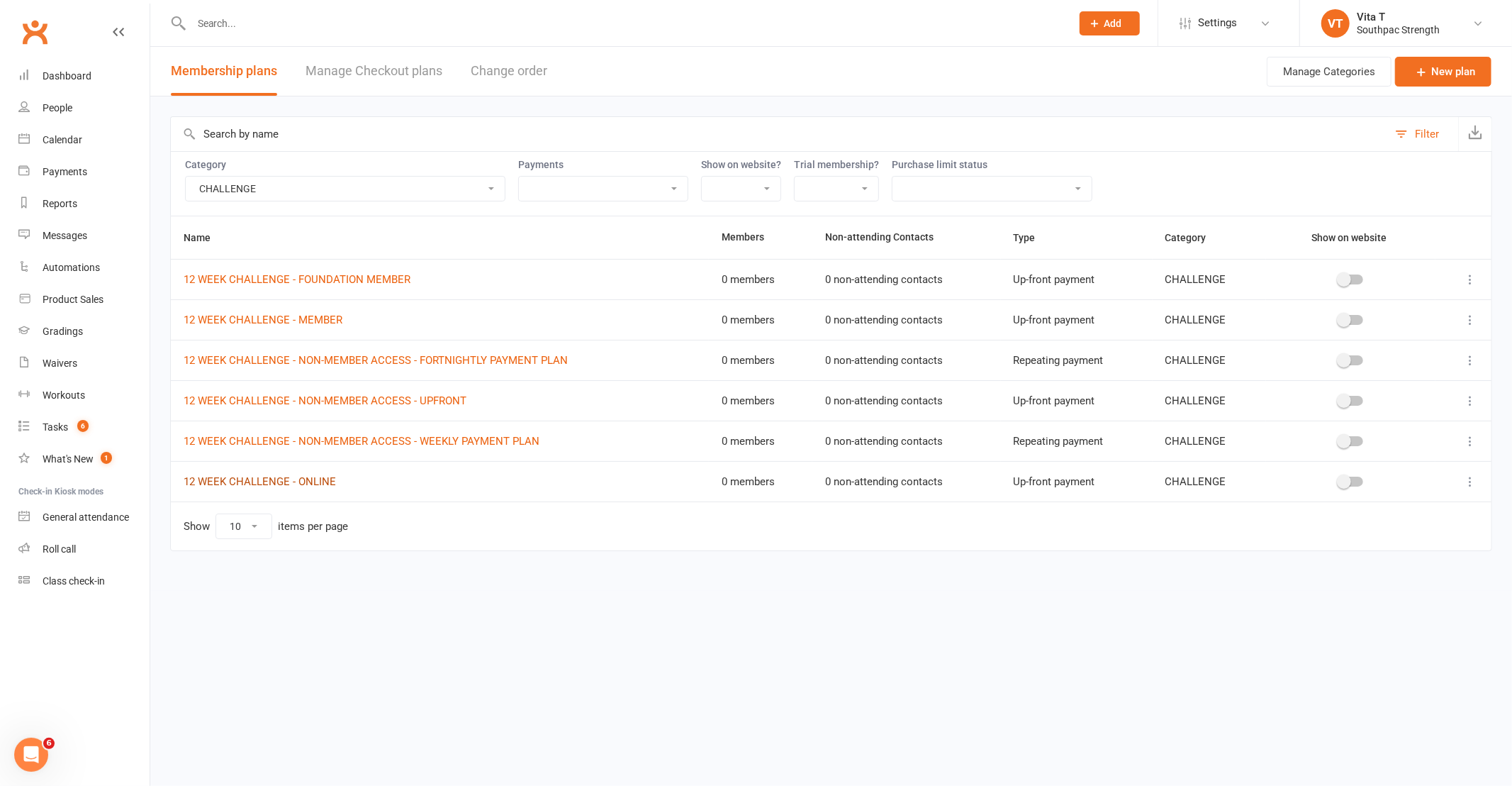
click at [303, 485] on link "12 WEEK CHALLENGE - ONLINE" at bounding box center [259, 481] width 152 height 13
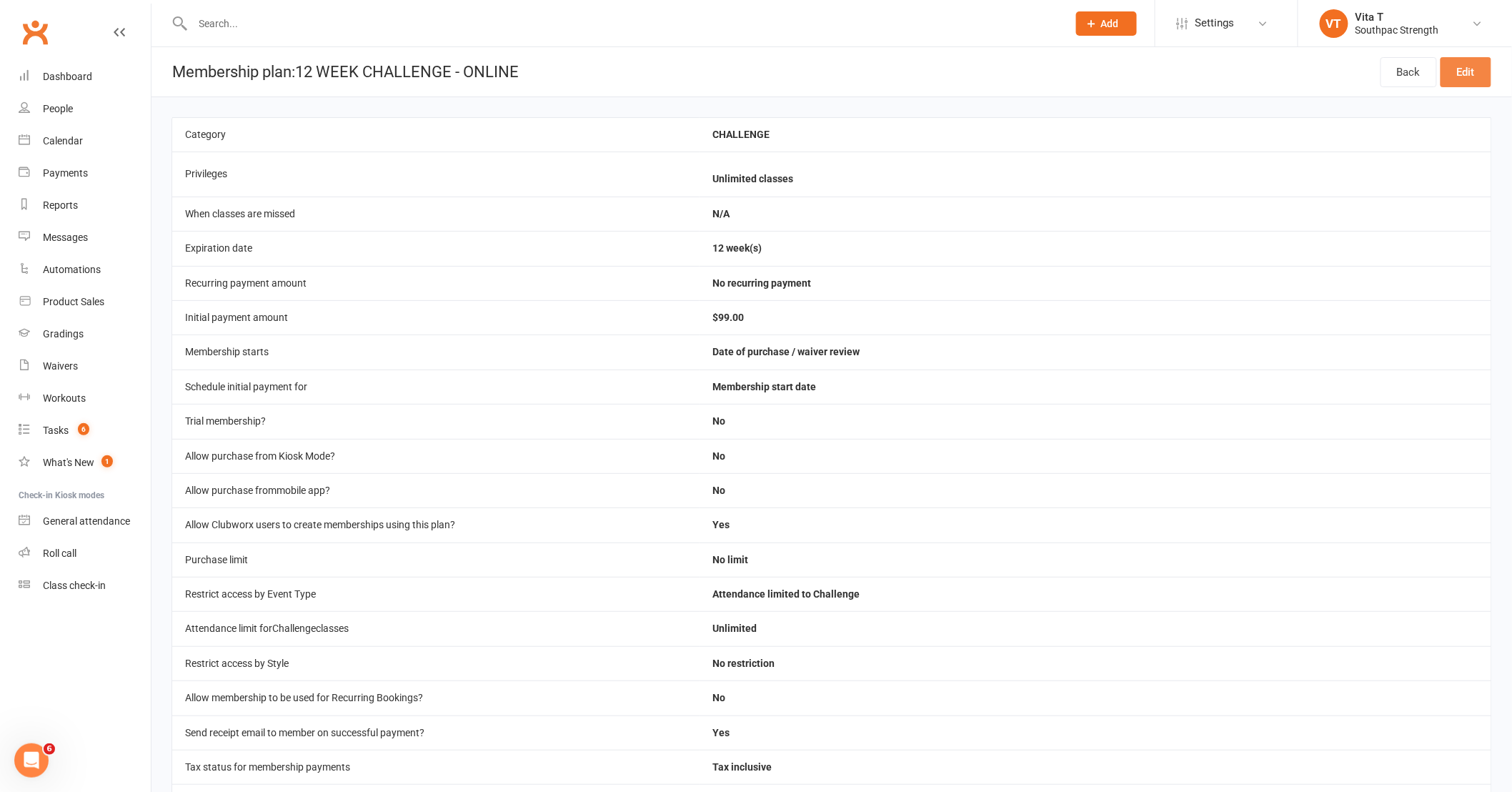
drag, startPoint x: 39, startPoint y: 0, endPoint x: 1474, endPoint y: 70, distance: 1436.7
click at [1474, 70] on link "Edit" at bounding box center [1465, 72] width 51 height 30
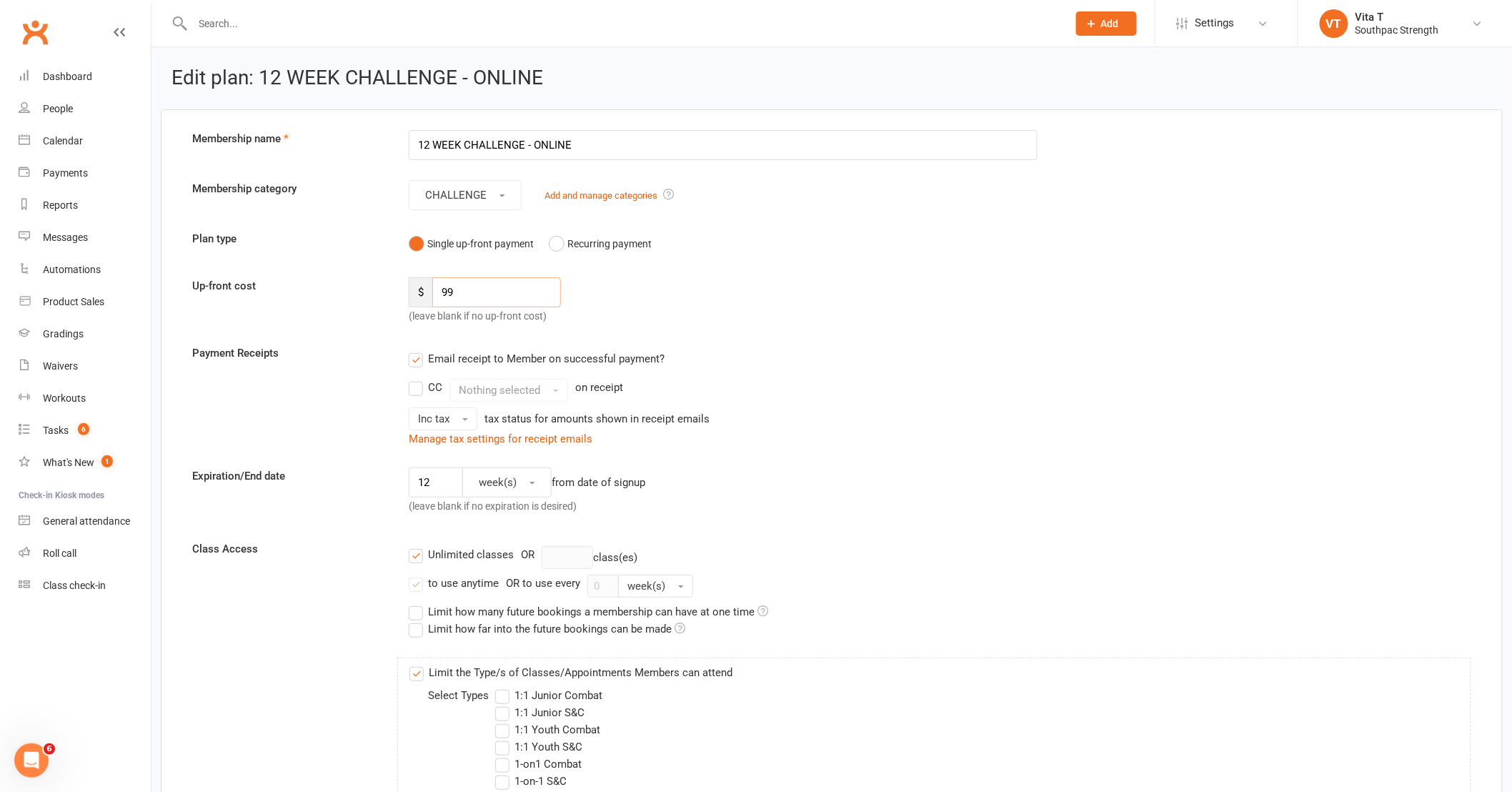
click at [518, 301] on input "99" at bounding box center [497, 292] width 129 height 30
click at [780, 287] on div "Up-front cost $ 99 (leave blank if no up-front cost)" at bounding box center [831, 301] width 1300 height 47
click at [456, 489] on input "12" at bounding box center [436, 482] width 55 height 30
type input "1"
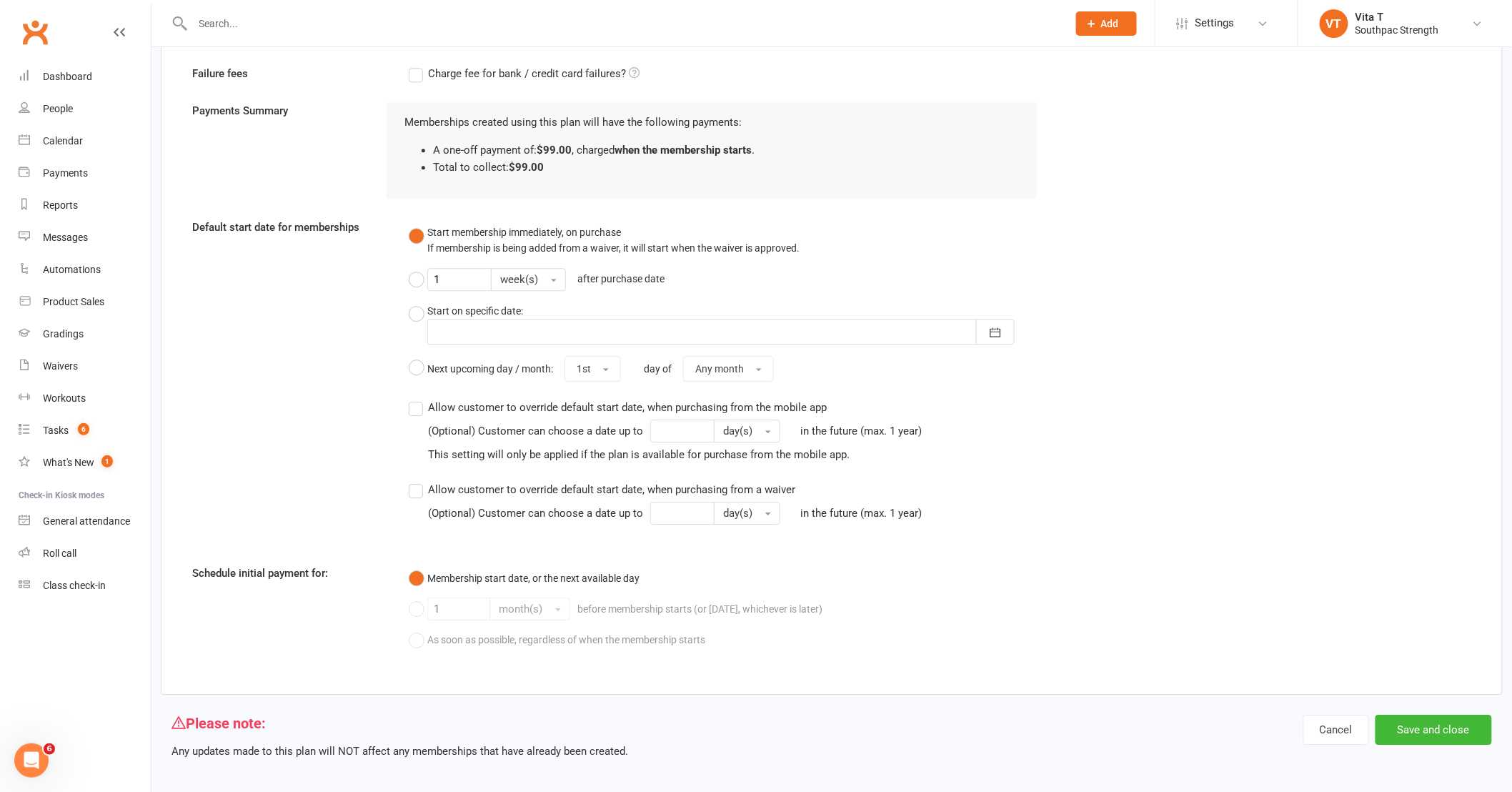
scroll to position [1555, 0]
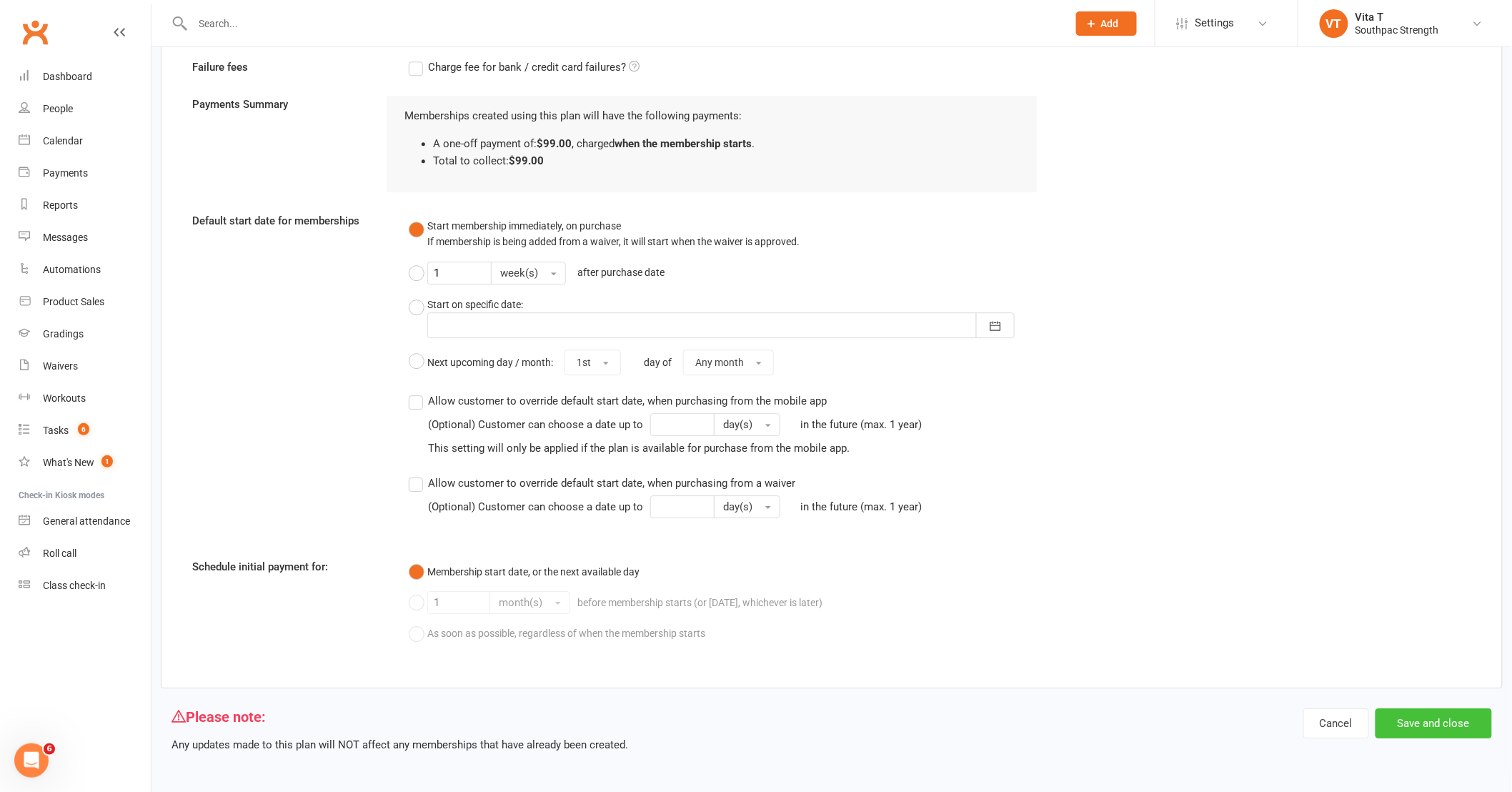
type input "8"
click at [1477, 715] on button "Save and close" at bounding box center [1434, 723] width 117 height 30
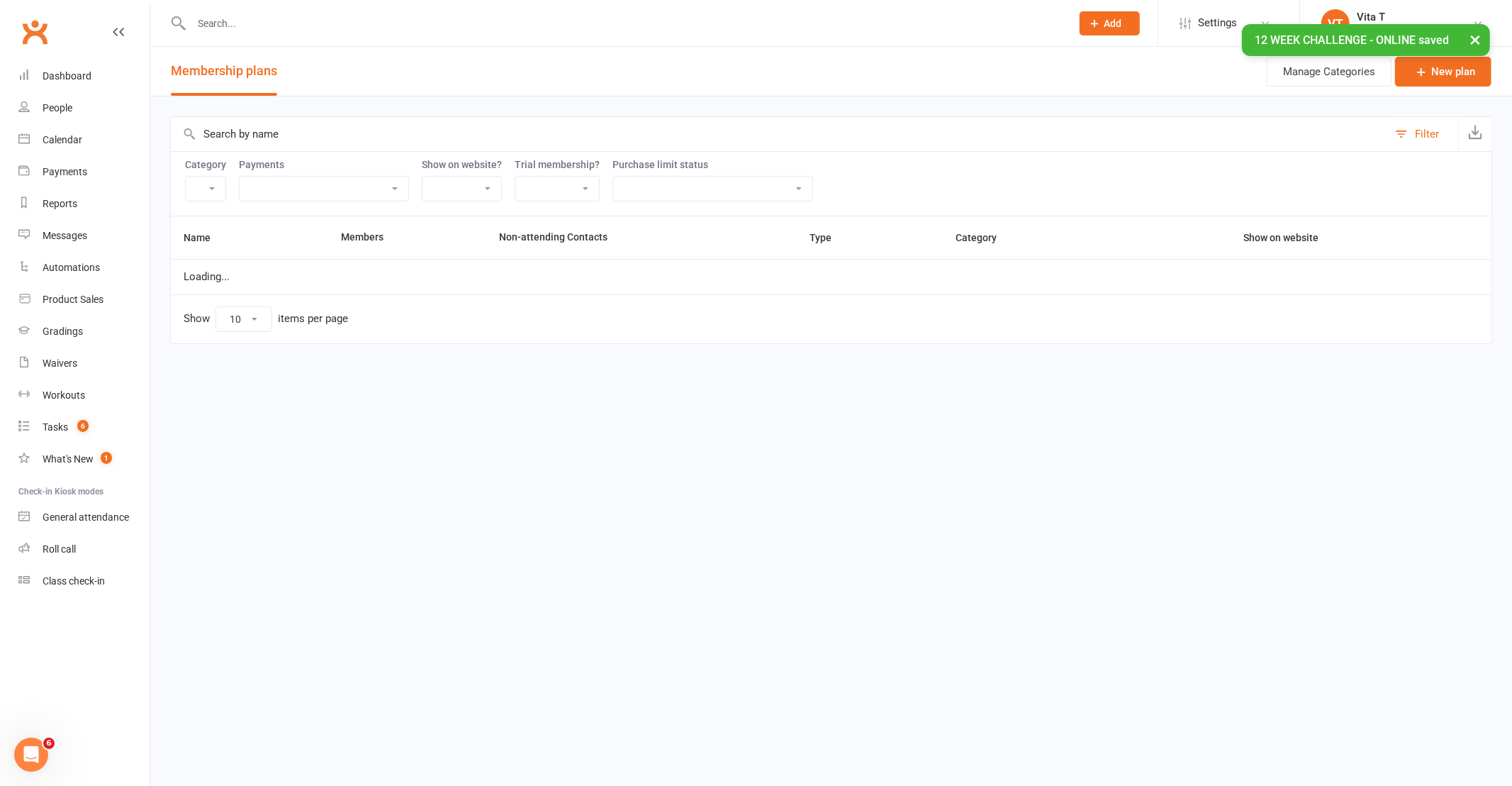
select select "21055"
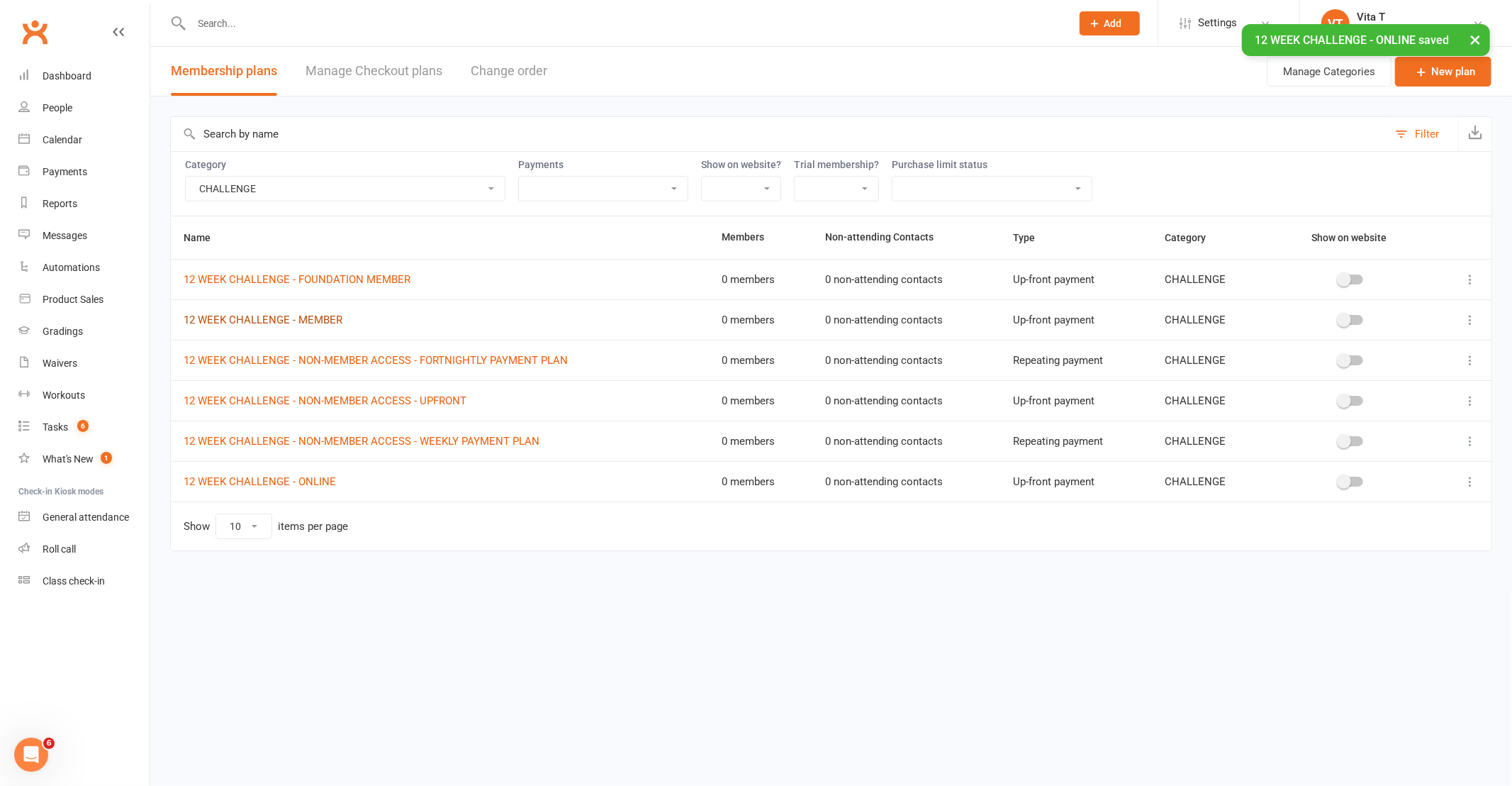
click at [306, 318] on link "12 WEEK CHALLENGE - MEMBER" at bounding box center [262, 319] width 158 height 13
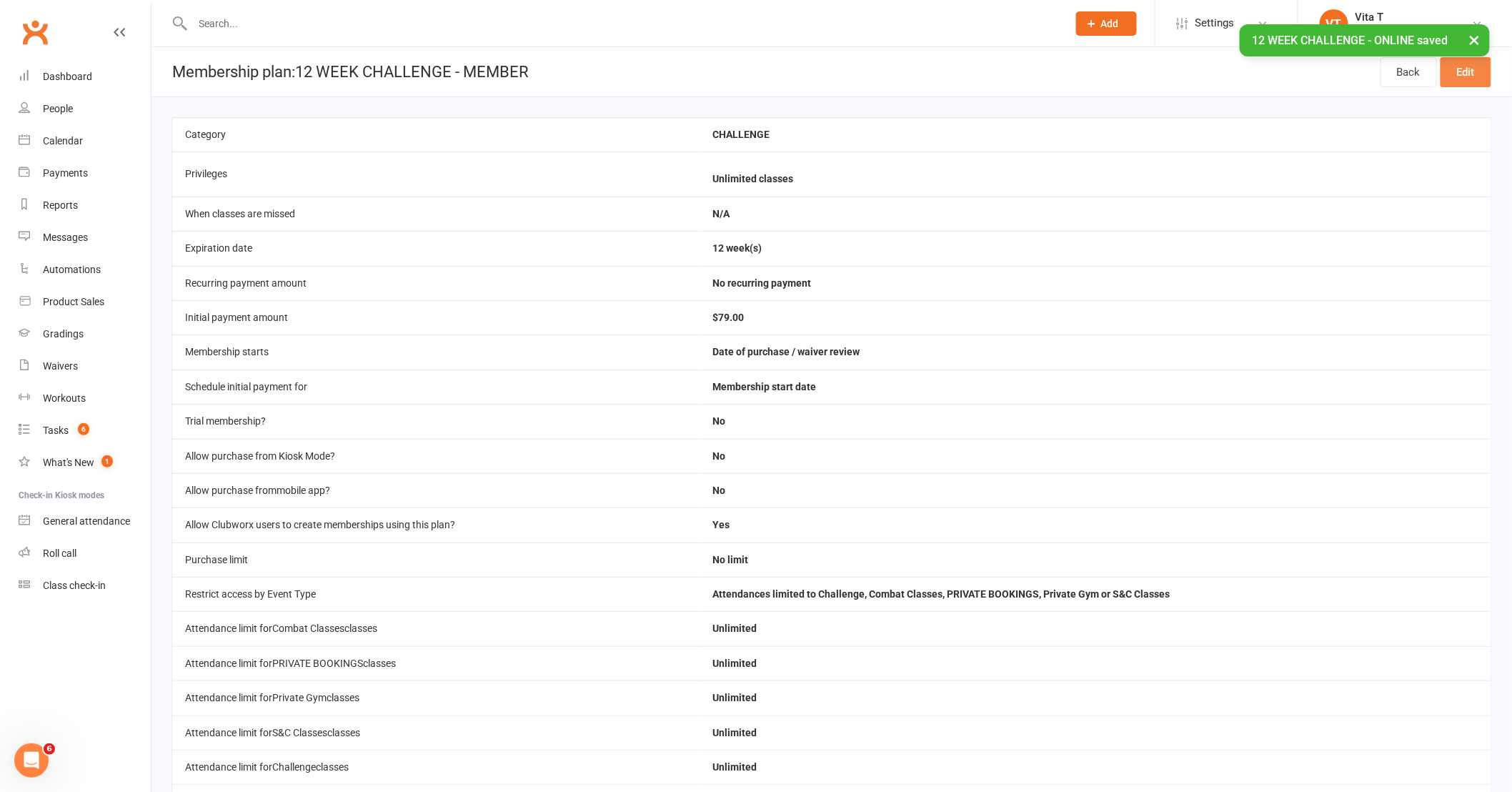
click at [1469, 69] on link "Edit" at bounding box center [1465, 72] width 51 height 30
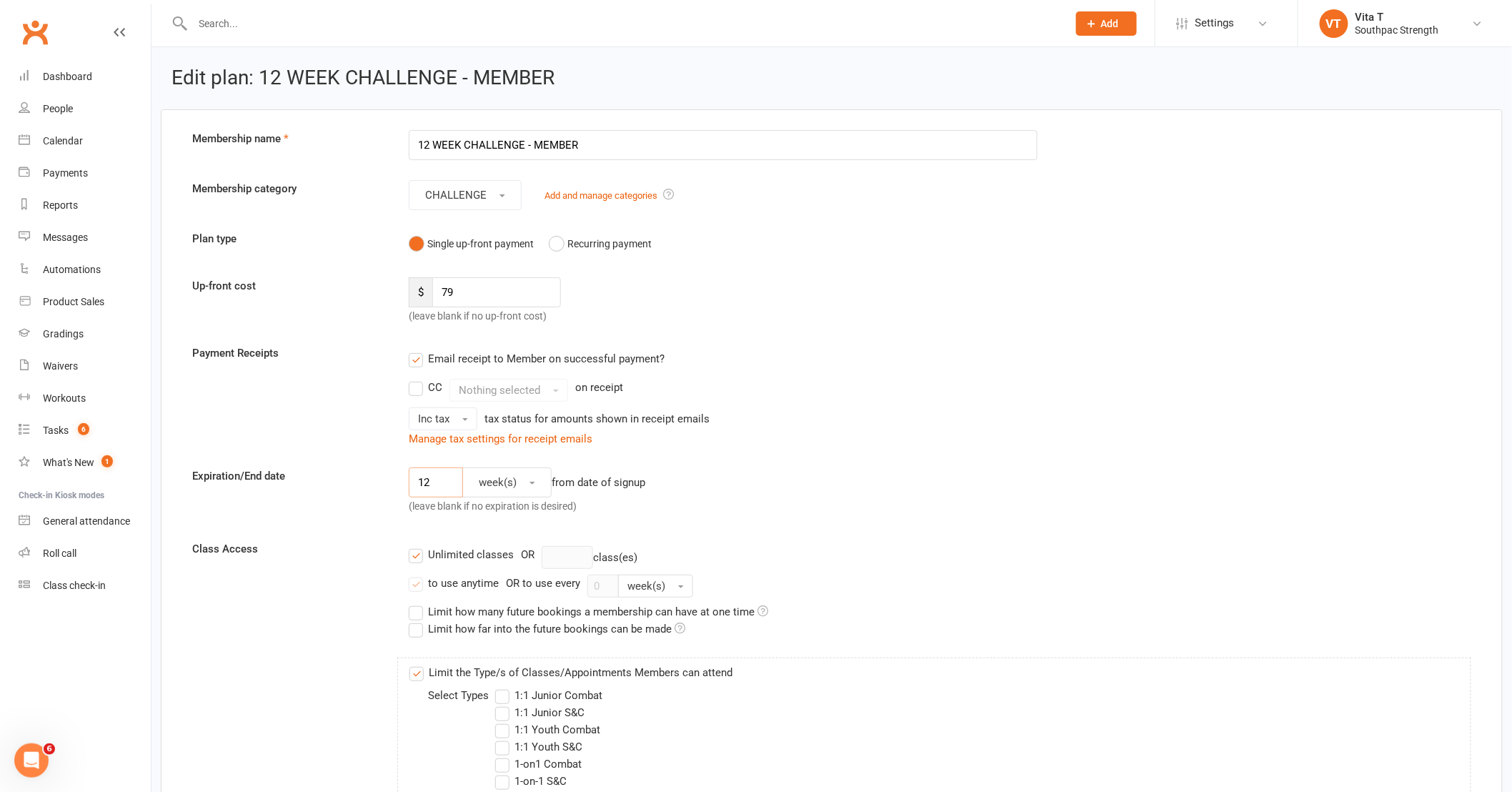
click at [438, 476] on input "12" at bounding box center [436, 482] width 55 height 30
type input "1"
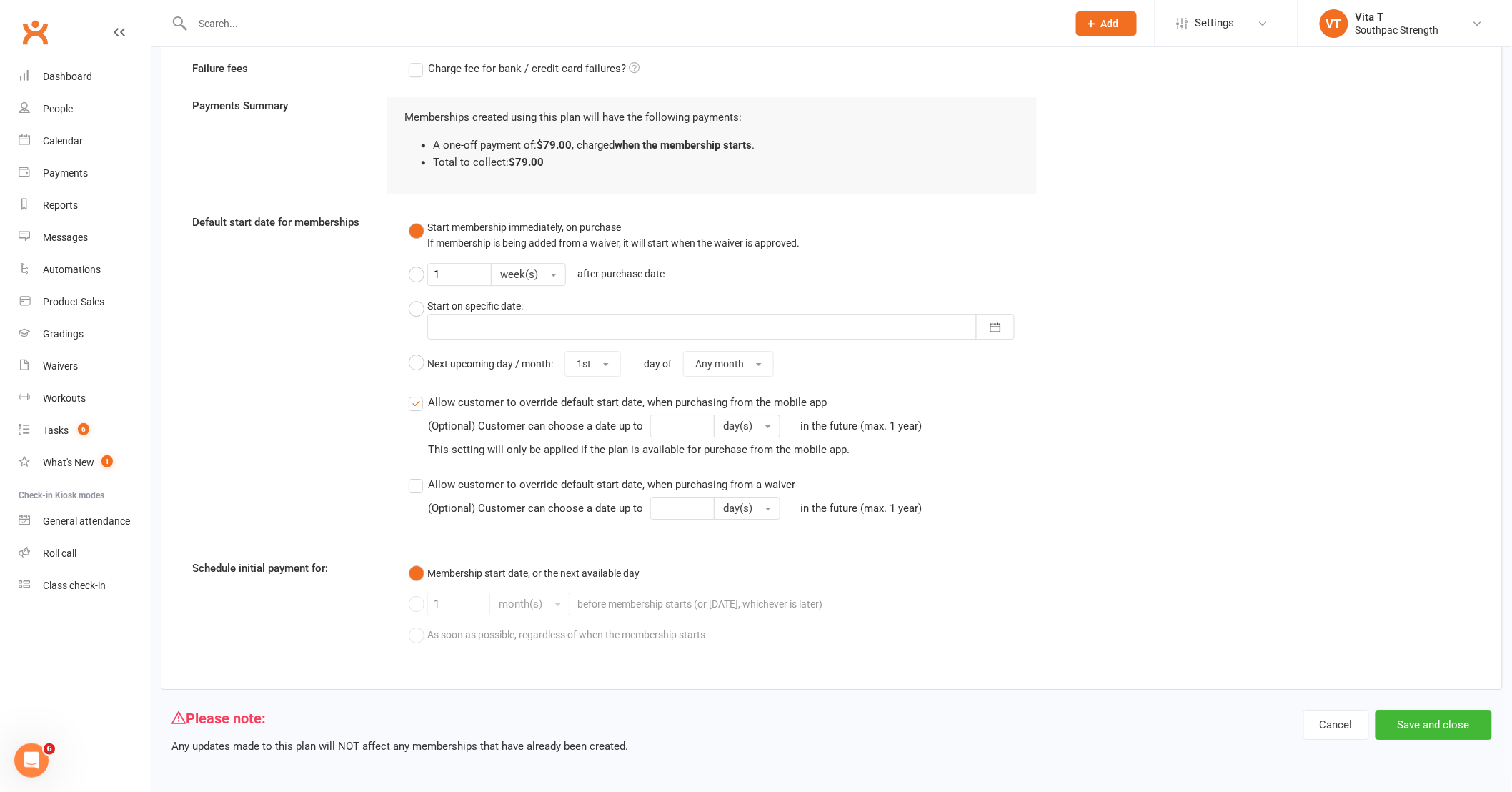
scroll to position [1670, 0]
type input "8"
click at [1445, 720] on button "Save and close" at bounding box center [1434, 722] width 117 height 30
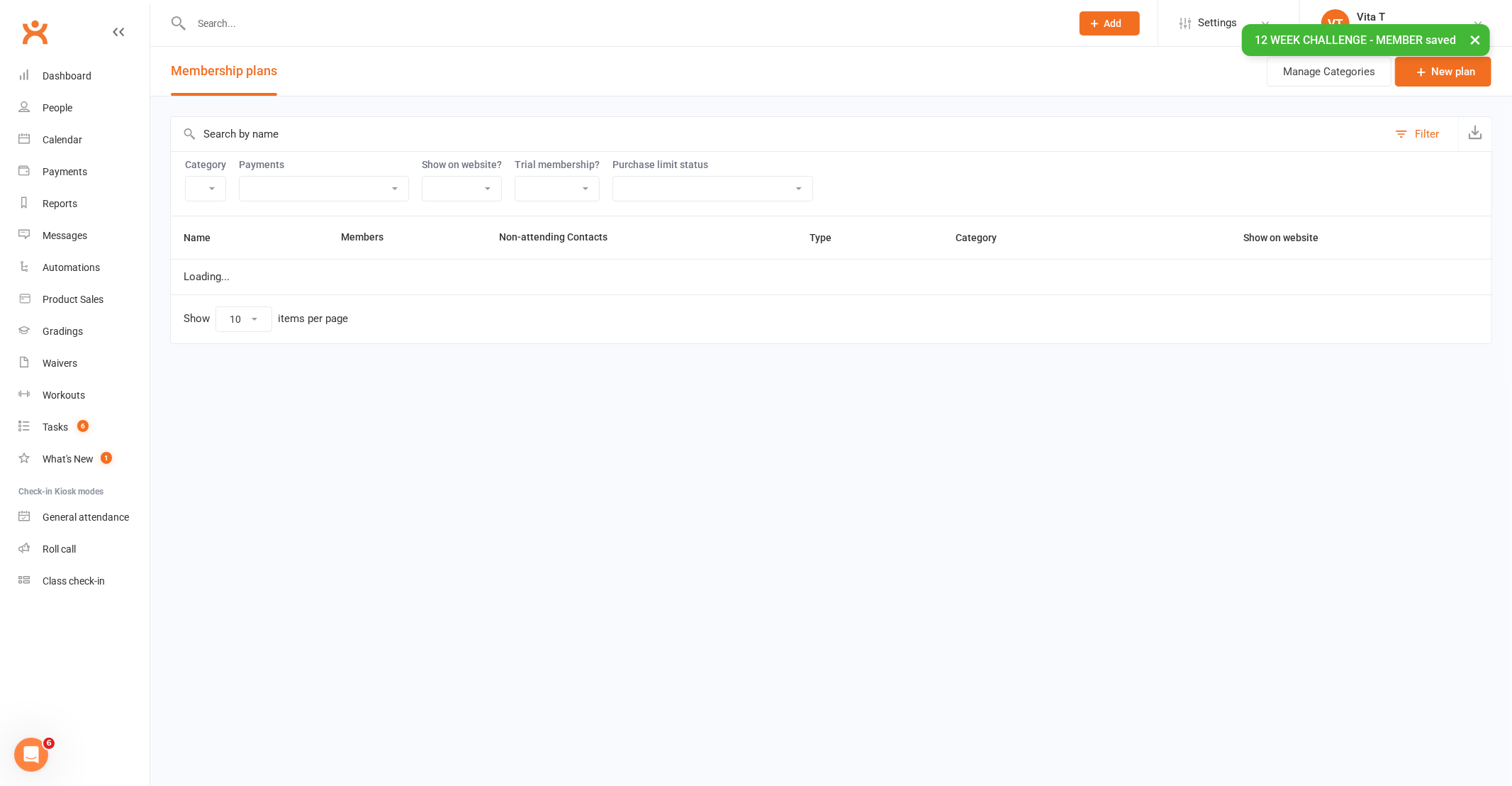
select select "21055"
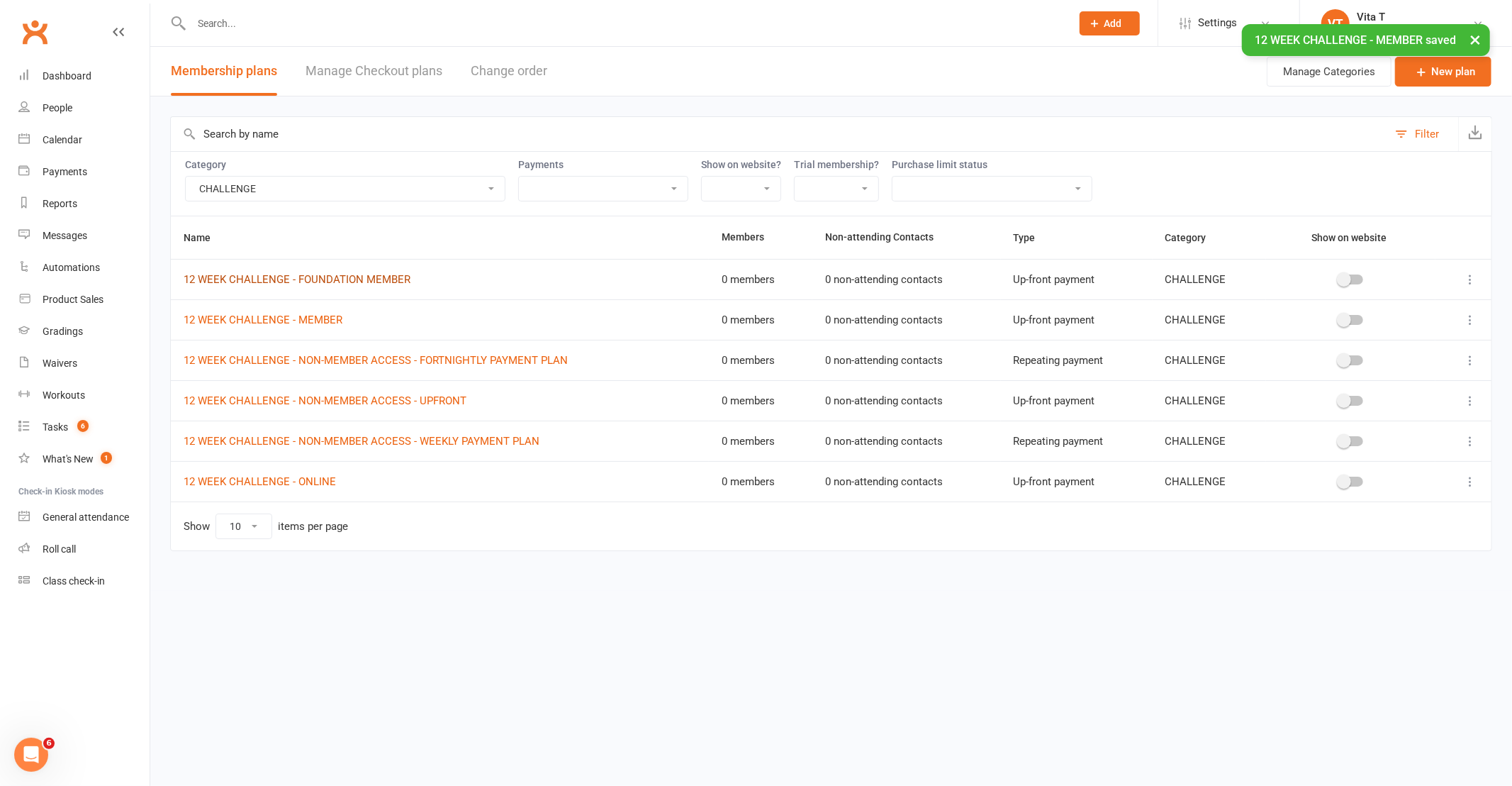
click at [294, 277] on link "12 WEEK CHALLENGE - FOUNDATION MEMBER" at bounding box center [297, 279] width 227 height 13
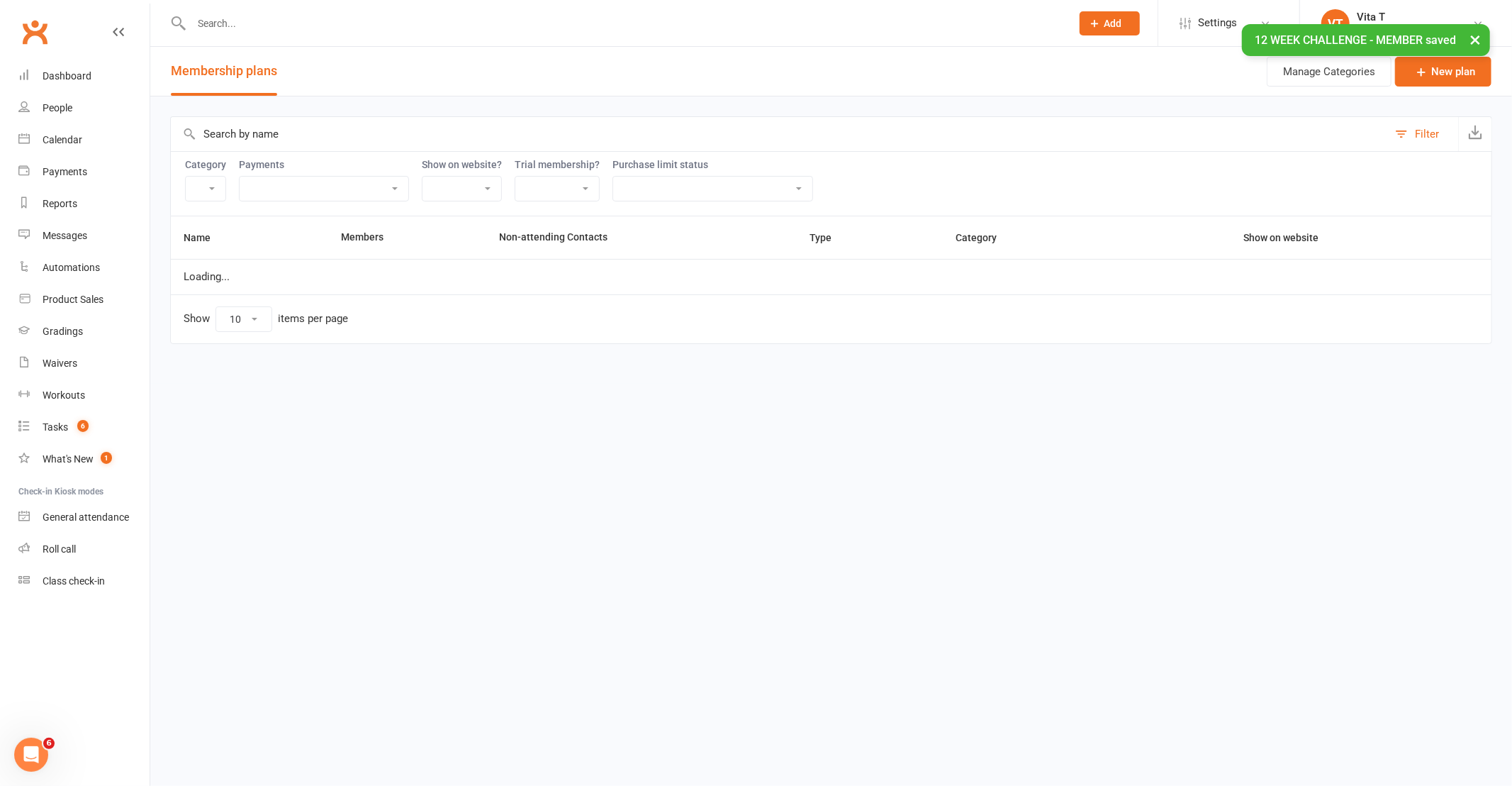
select select "21055"
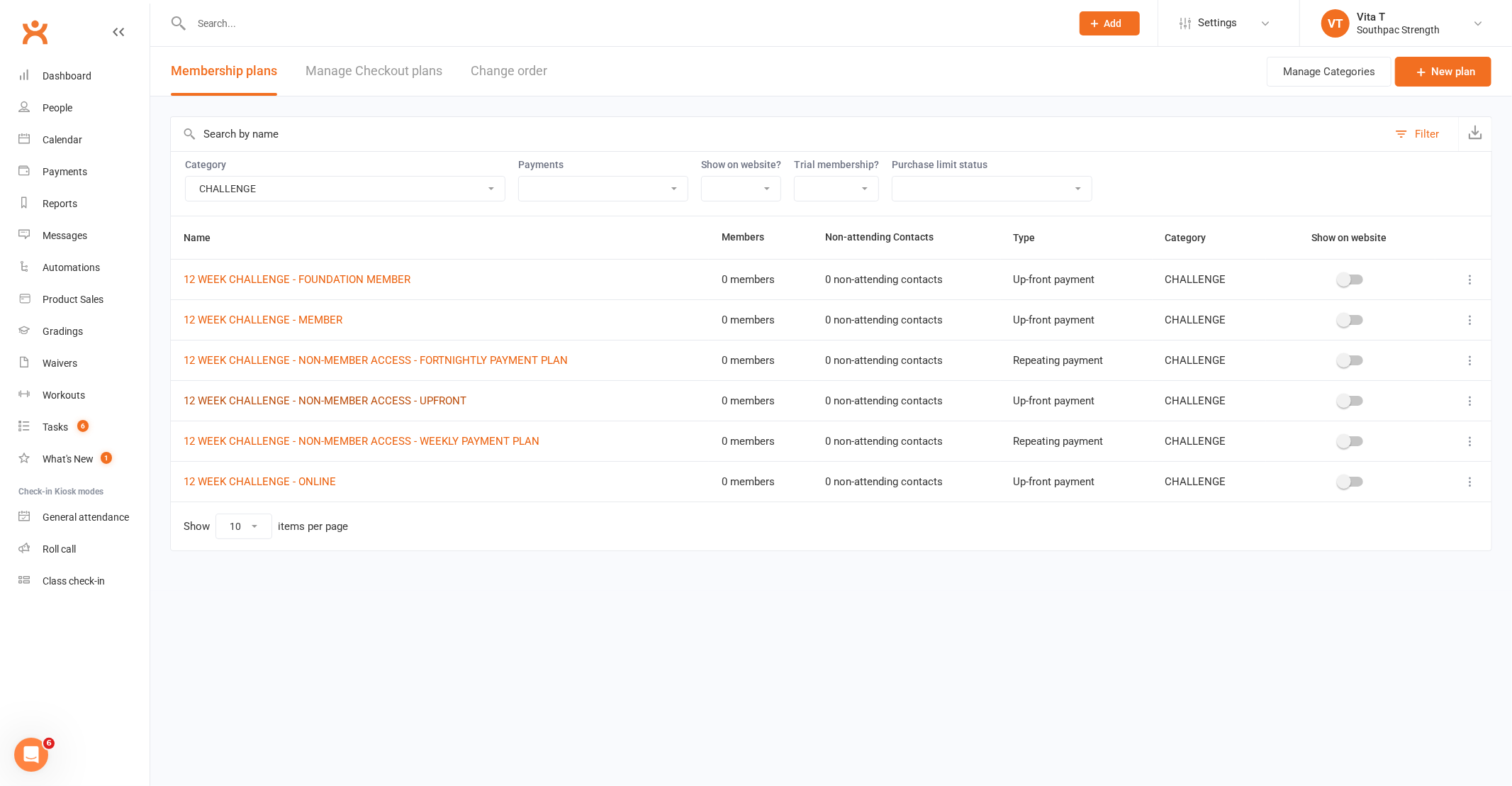
click at [321, 406] on link "12 WEEK CHALLENGE - NON-MEMBER ACCESS - UPFRONT" at bounding box center [324, 401] width 283 height 13
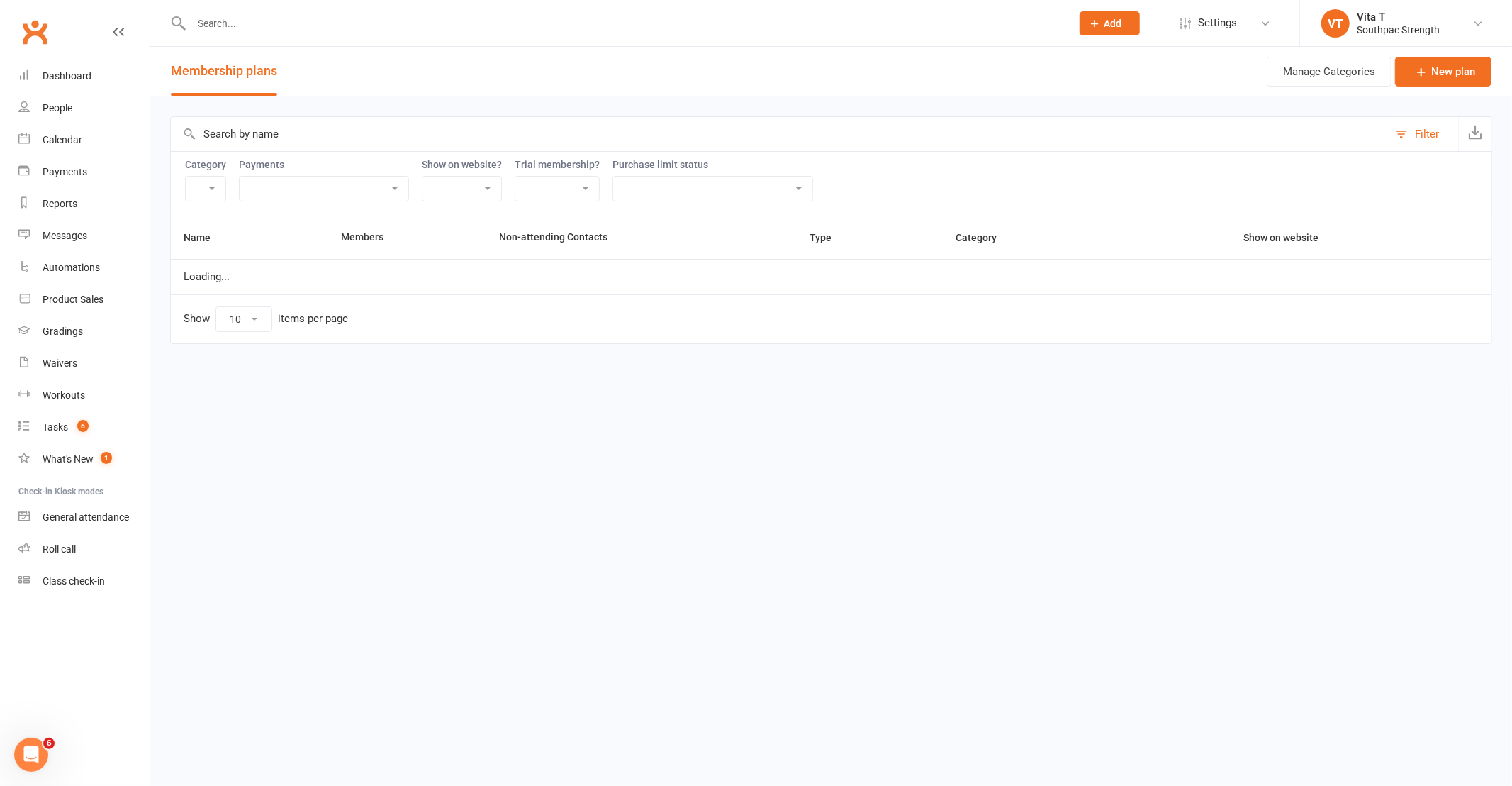
select select "21055"
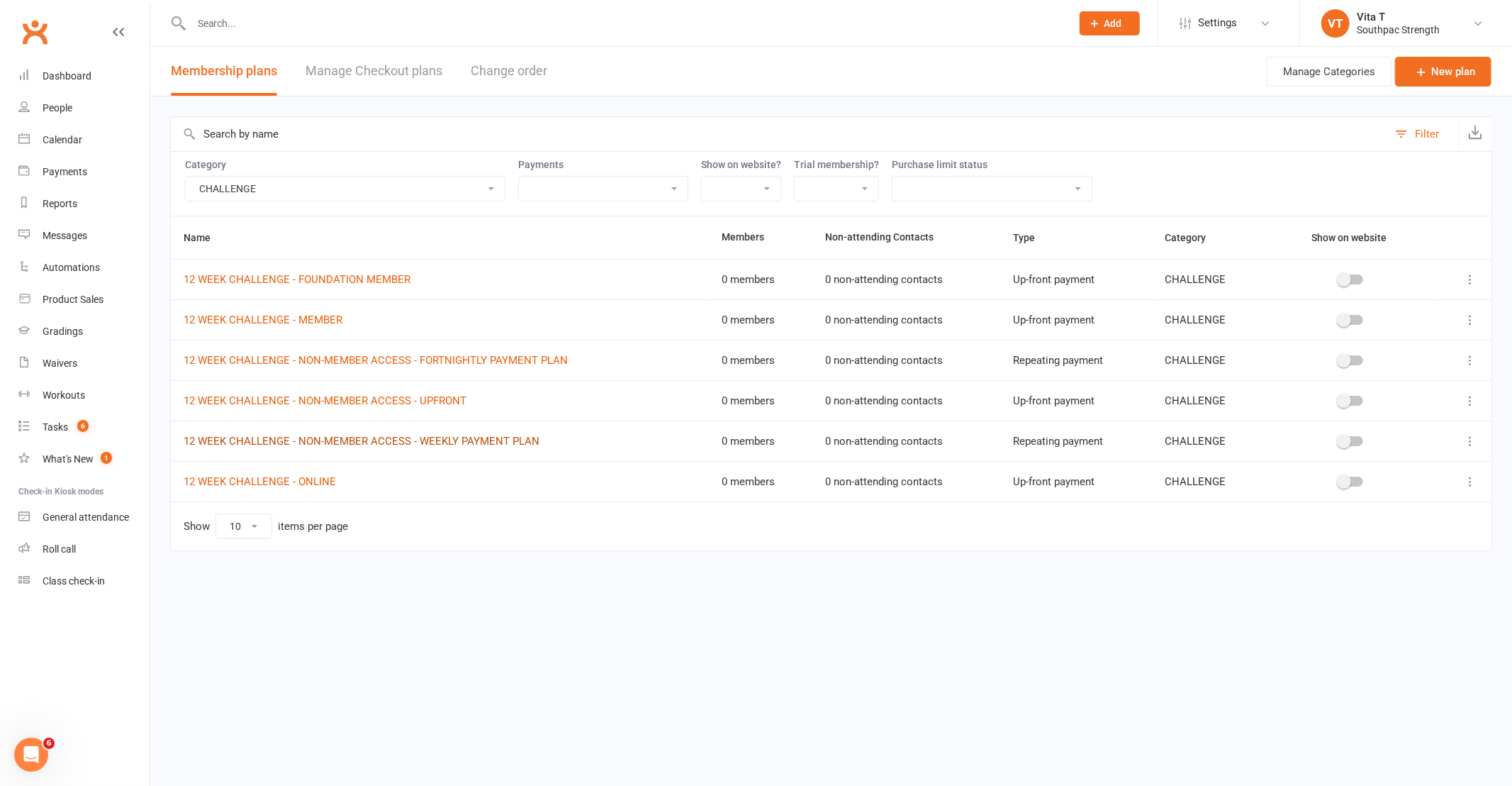
click at [367, 443] on link "12 WEEK CHALLENGE - NON-MEMBER ACCESS - WEEKLY PAYMENT PLAN" at bounding box center [361, 440] width 356 height 13
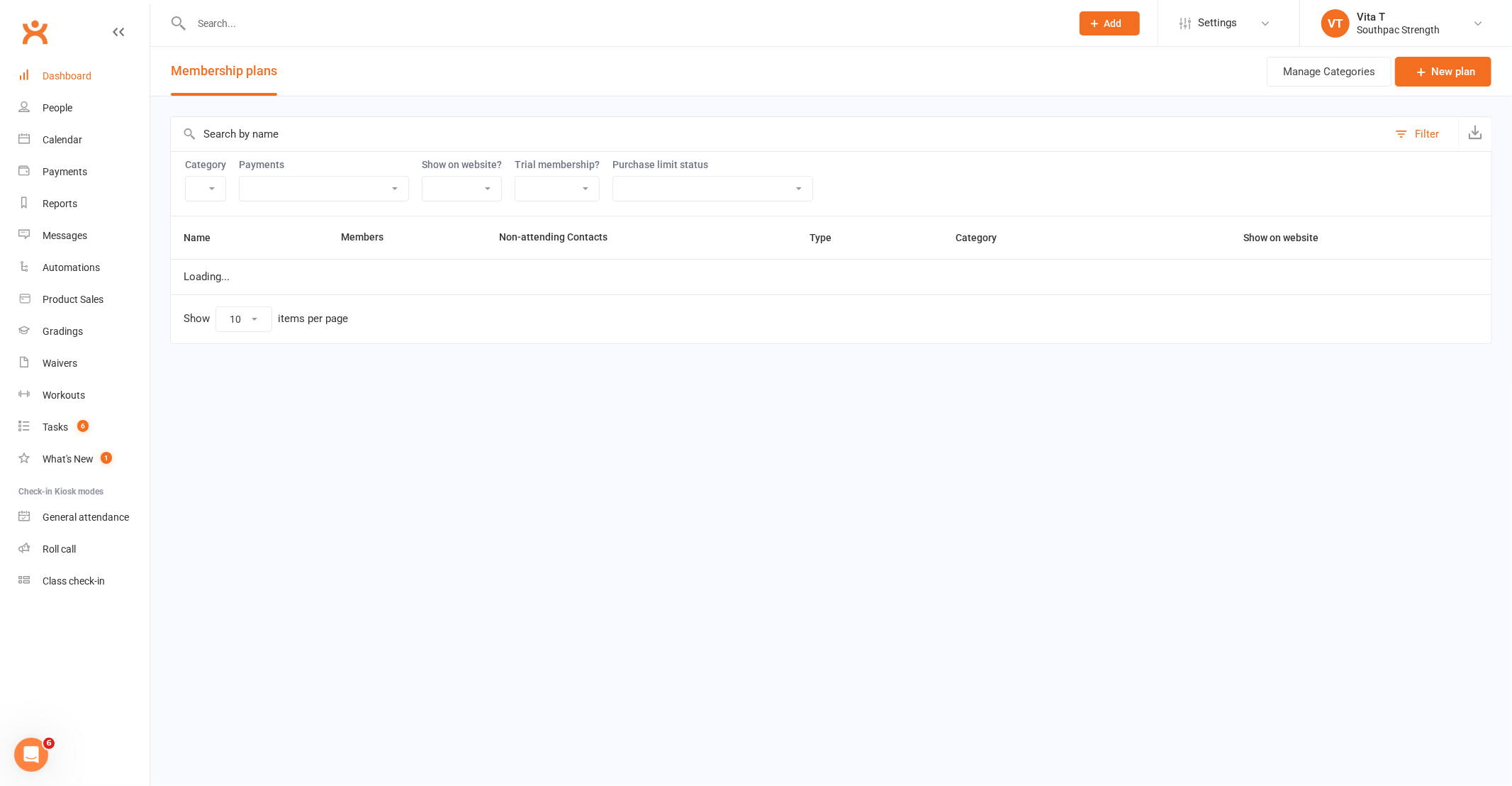
select select "21055"
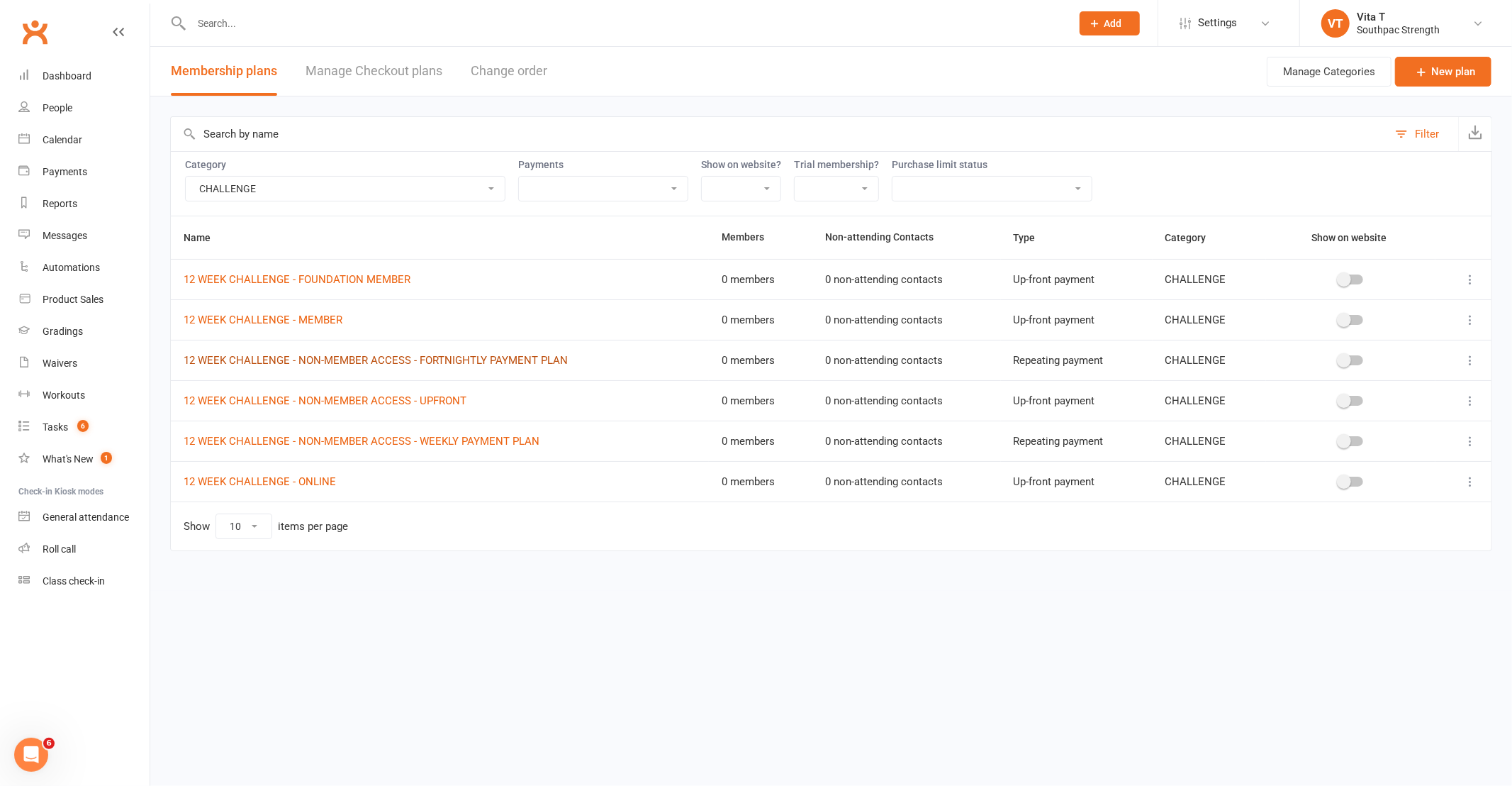
click at [484, 360] on link "12 WEEK CHALLENGE - NON-MEMBER ACCESS - FORTNIGHTLY PAYMENT PLAN" at bounding box center [375, 360] width 384 height 13
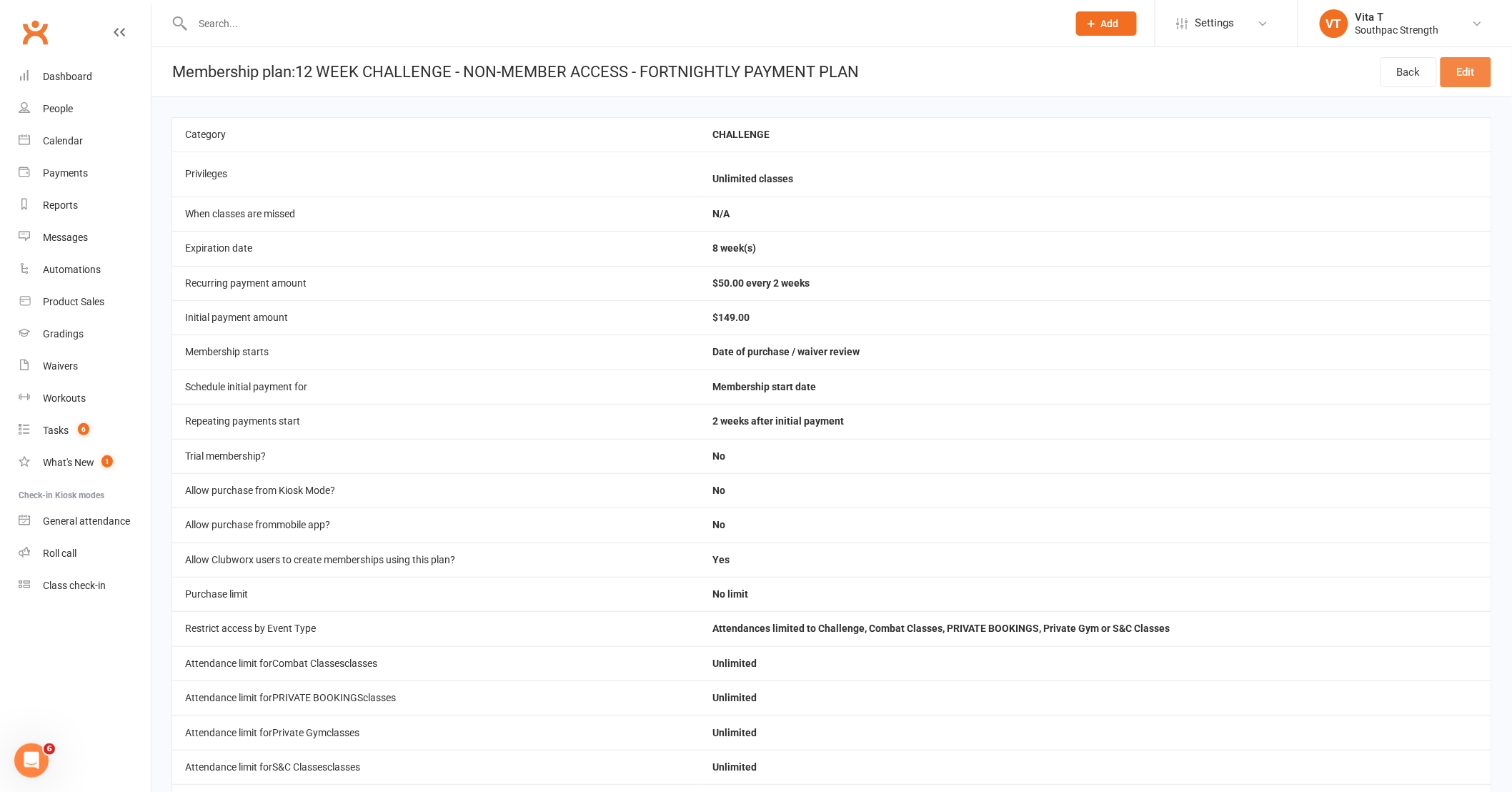
click at [1487, 61] on link "Edit" at bounding box center [1465, 72] width 51 height 30
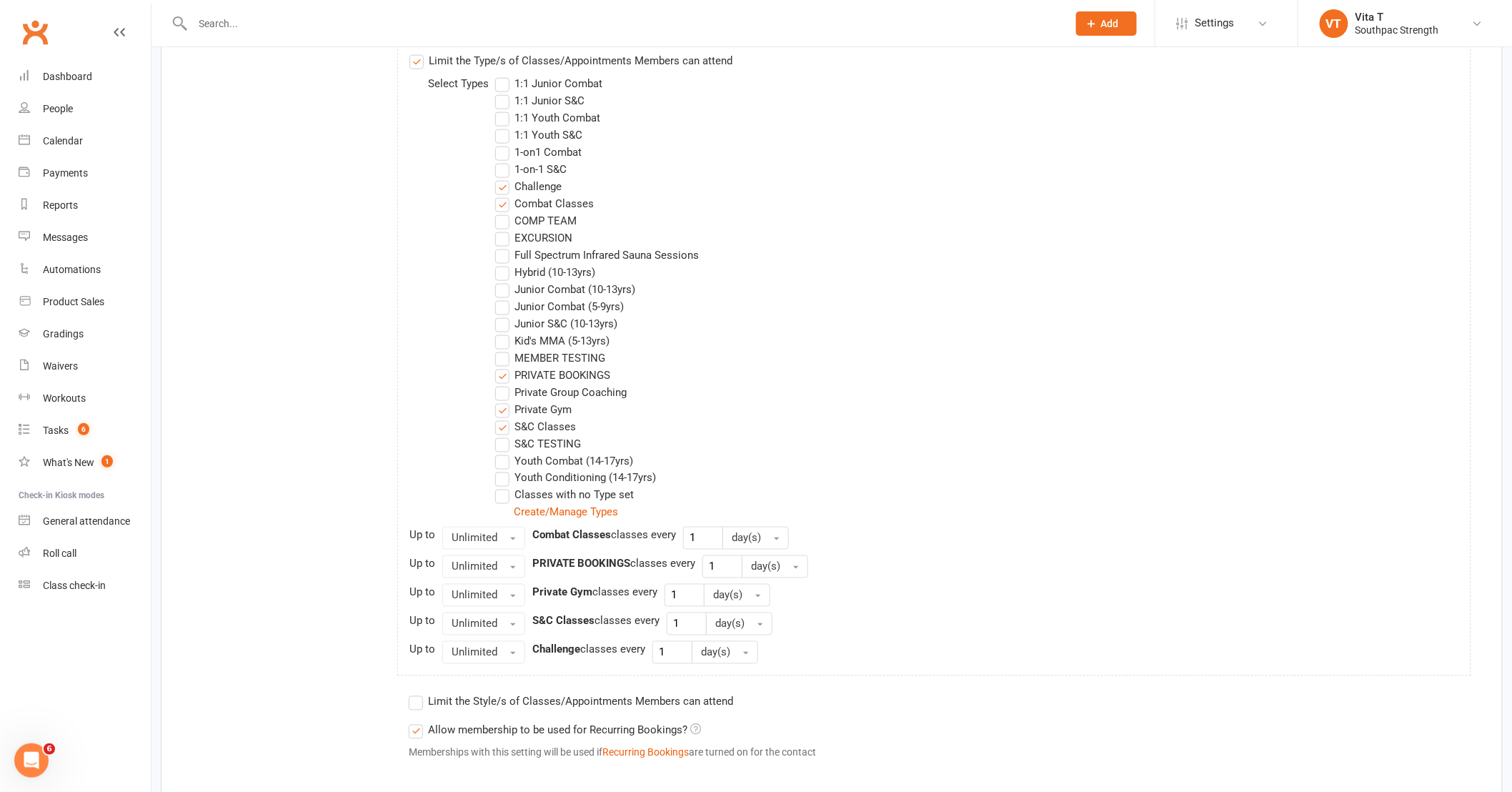
scroll to position [715, 0]
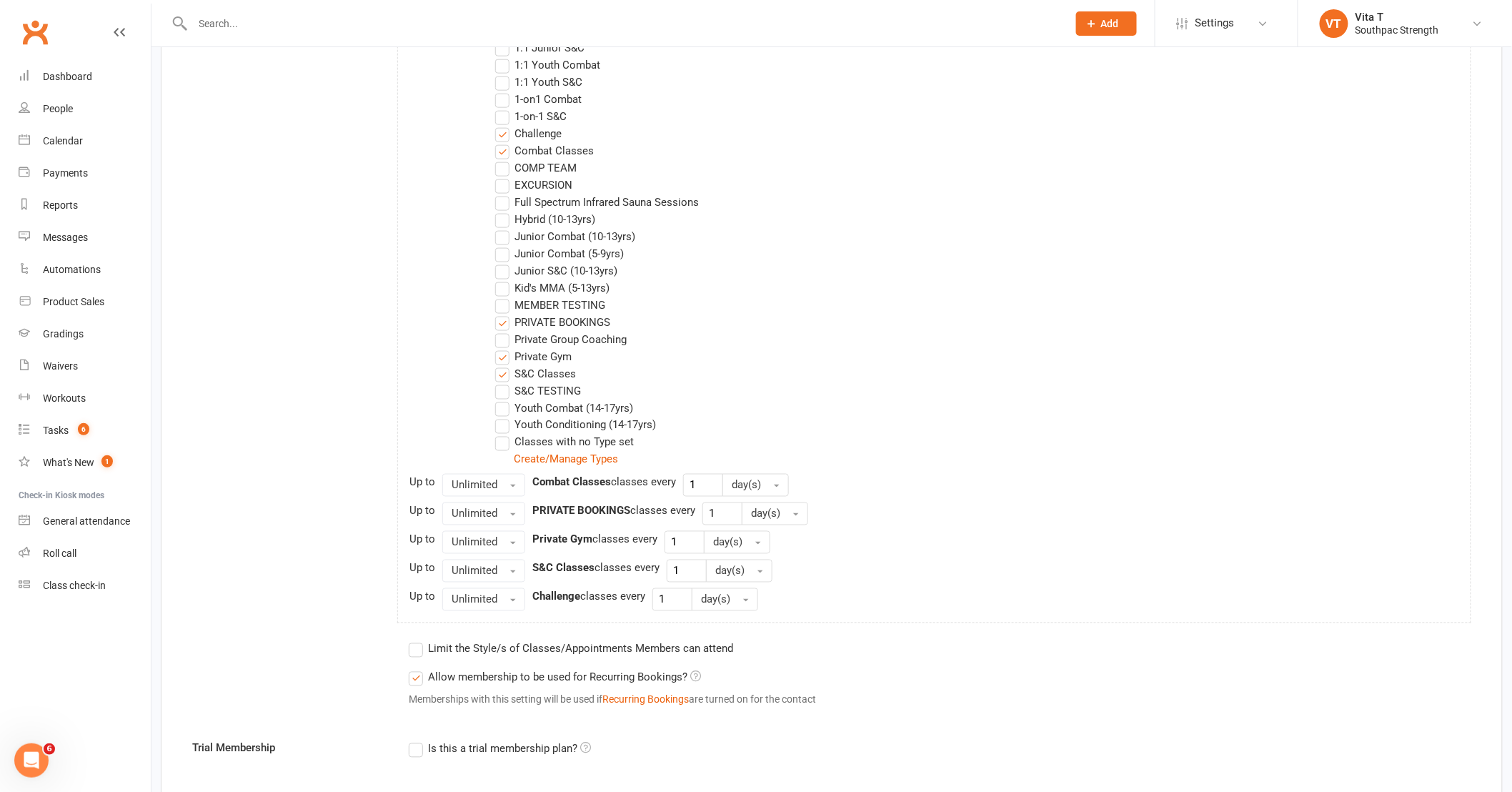
click at [502, 323] on label "PRIVATE BOOKINGS" at bounding box center [553, 322] width 115 height 17
click at [502, 313] on input "PRIVATE BOOKINGS" at bounding box center [500, 313] width 9 height 0
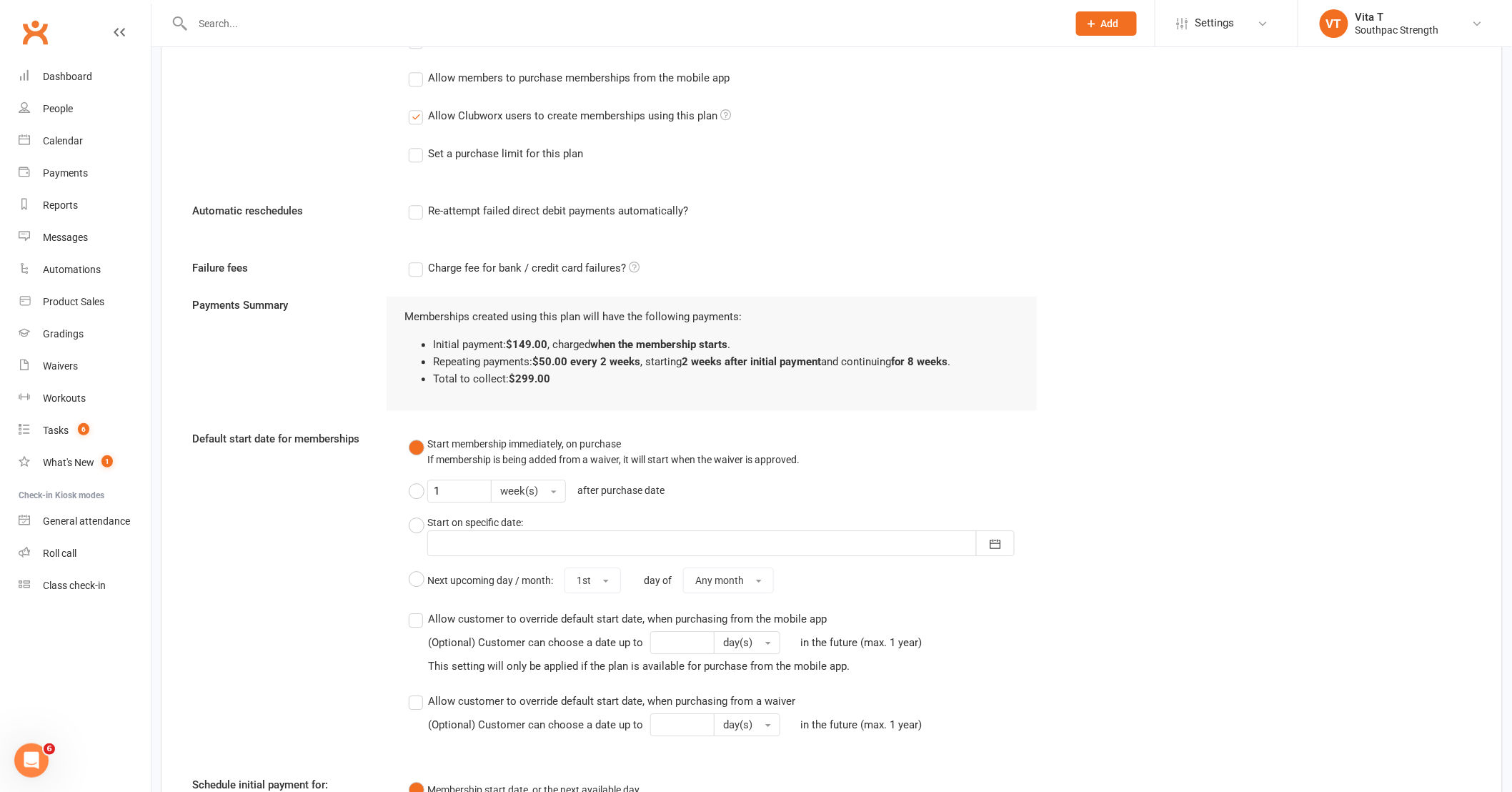
scroll to position [1819, 0]
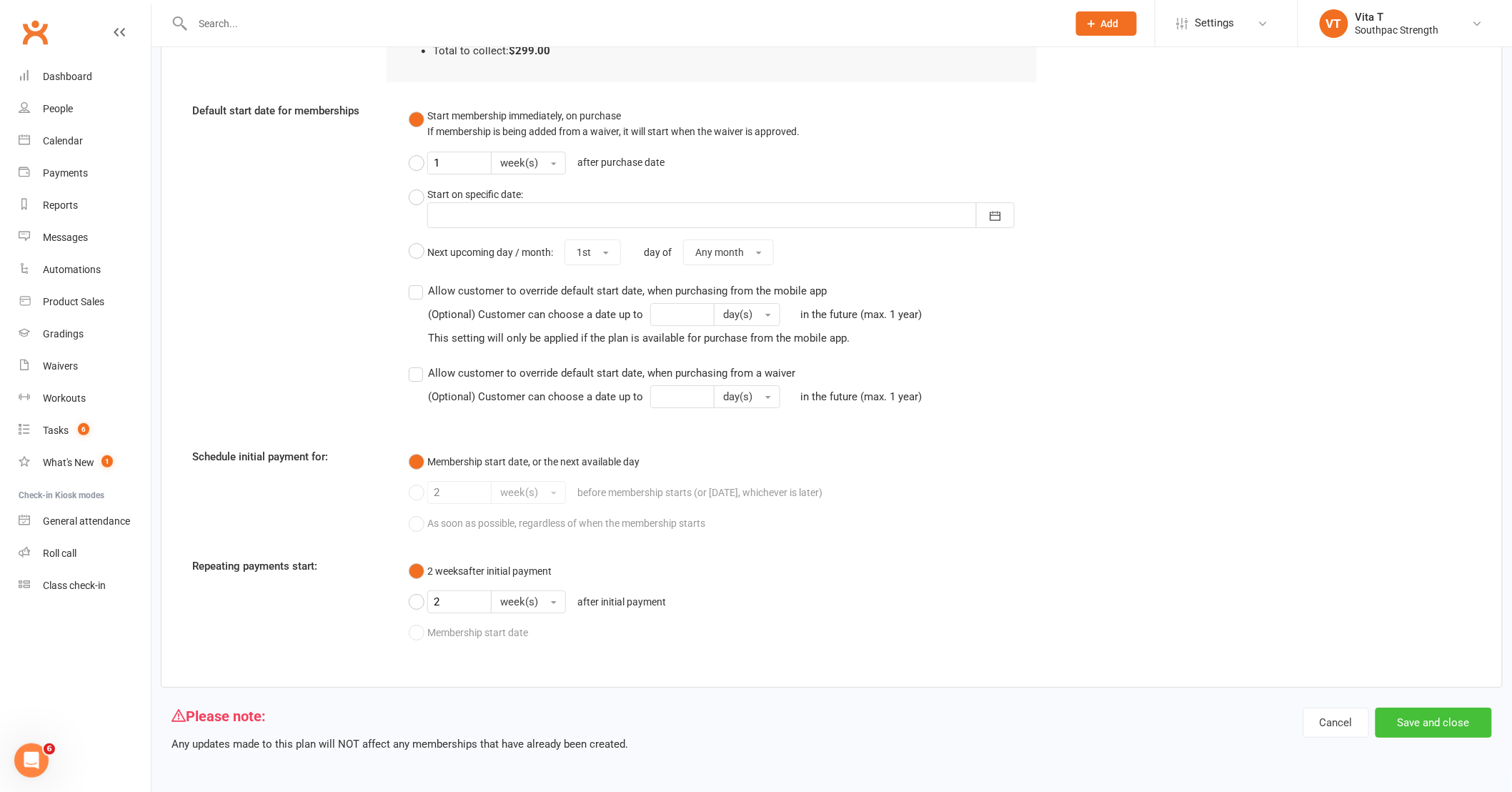
click at [1412, 724] on button "Save and close" at bounding box center [1434, 722] width 117 height 30
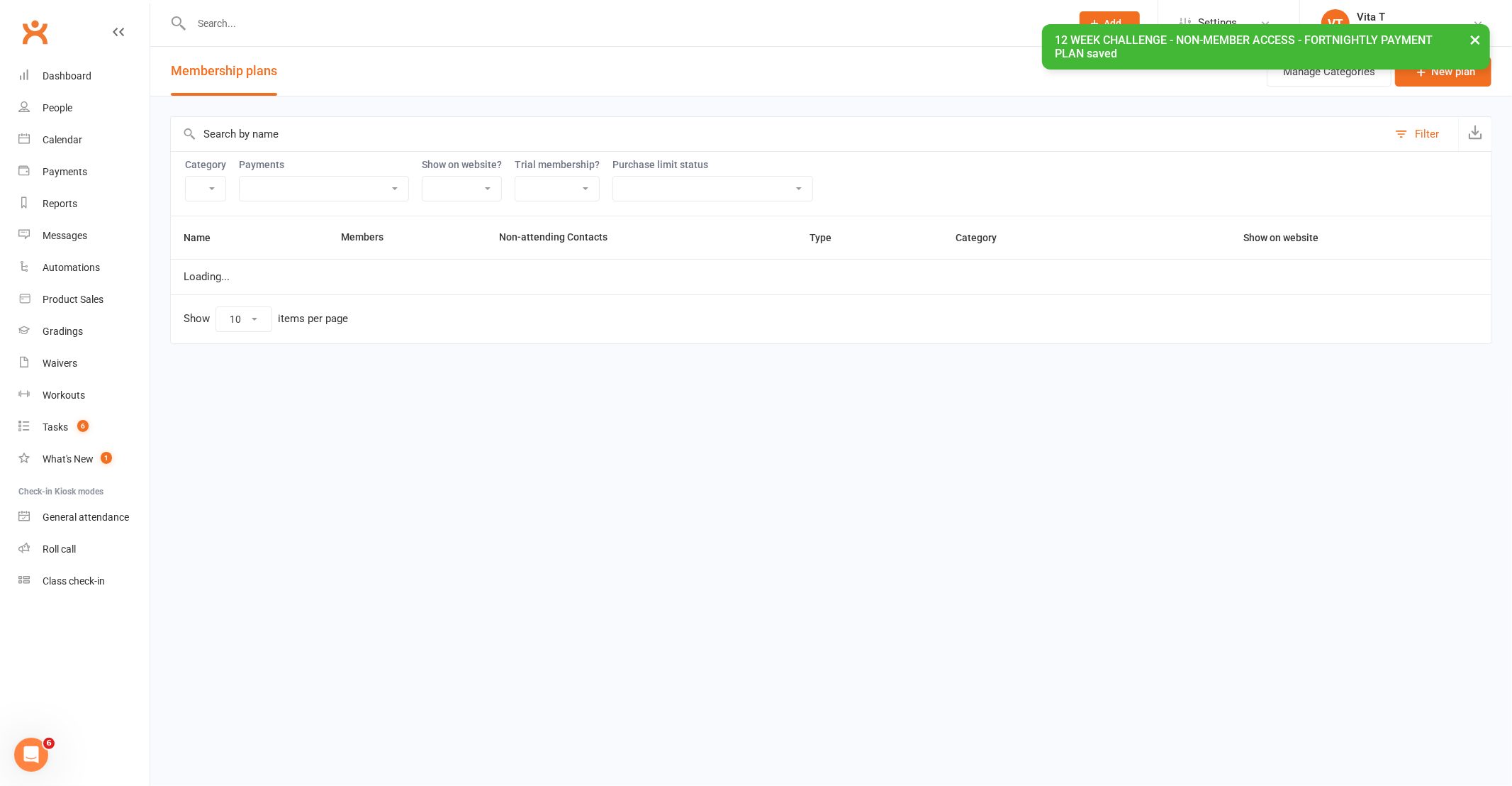
select select "21055"
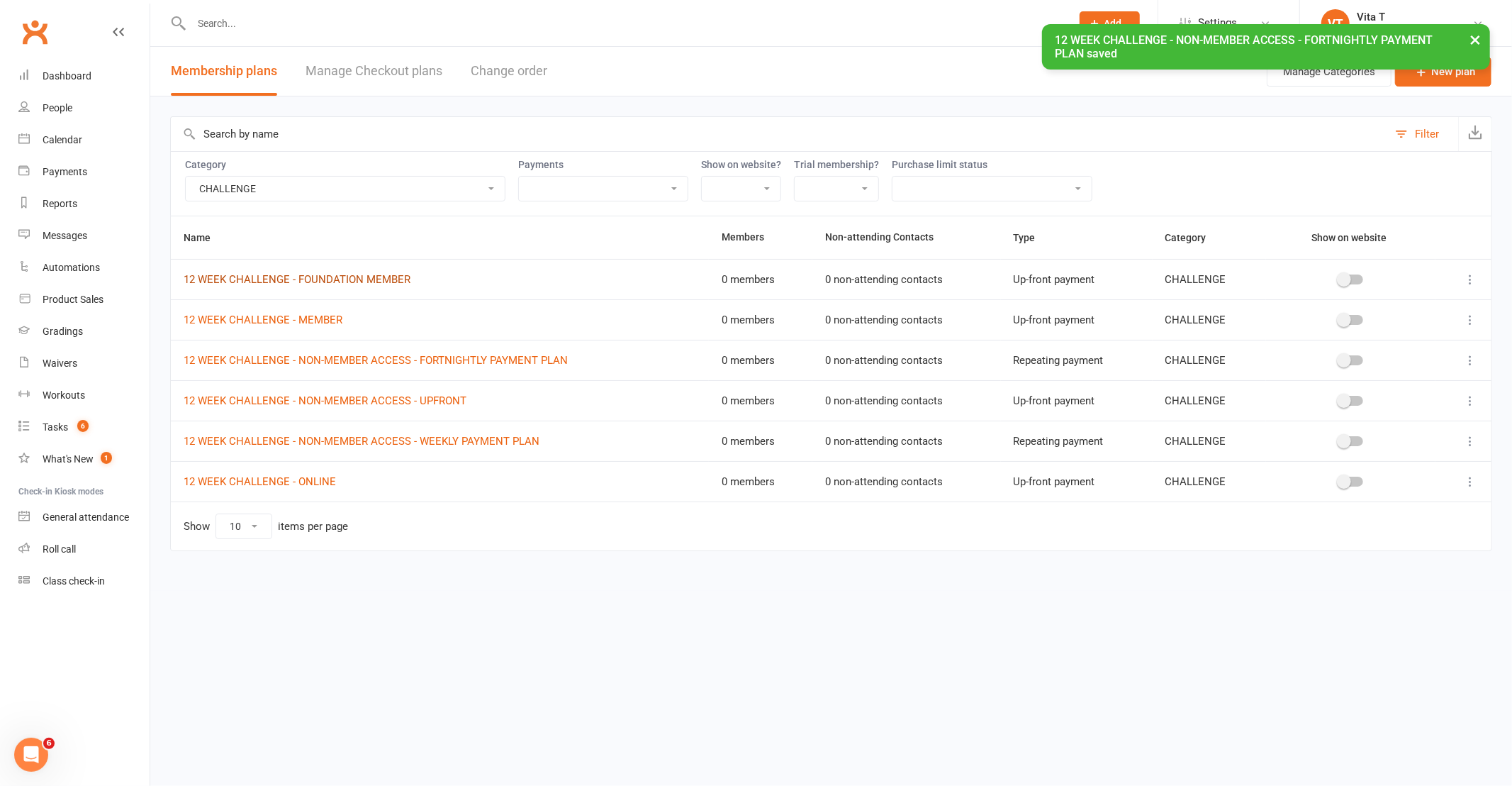
click at [288, 277] on link "12 WEEK CHALLENGE - FOUNDATION MEMBER" at bounding box center [297, 279] width 227 height 13
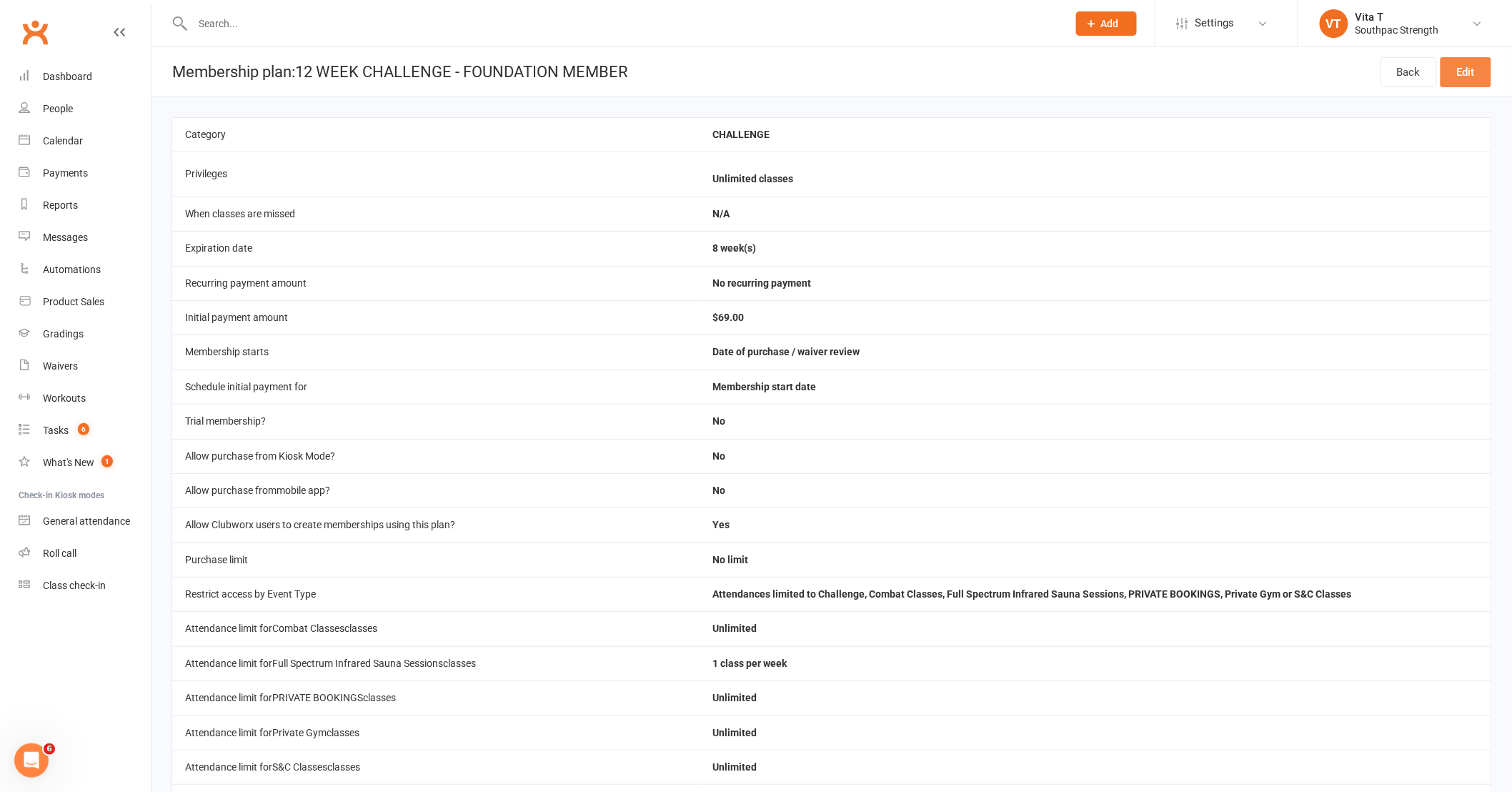
click at [1465, 84] on link "Edit" at bounding box center [1465, 72] width 51 height 30
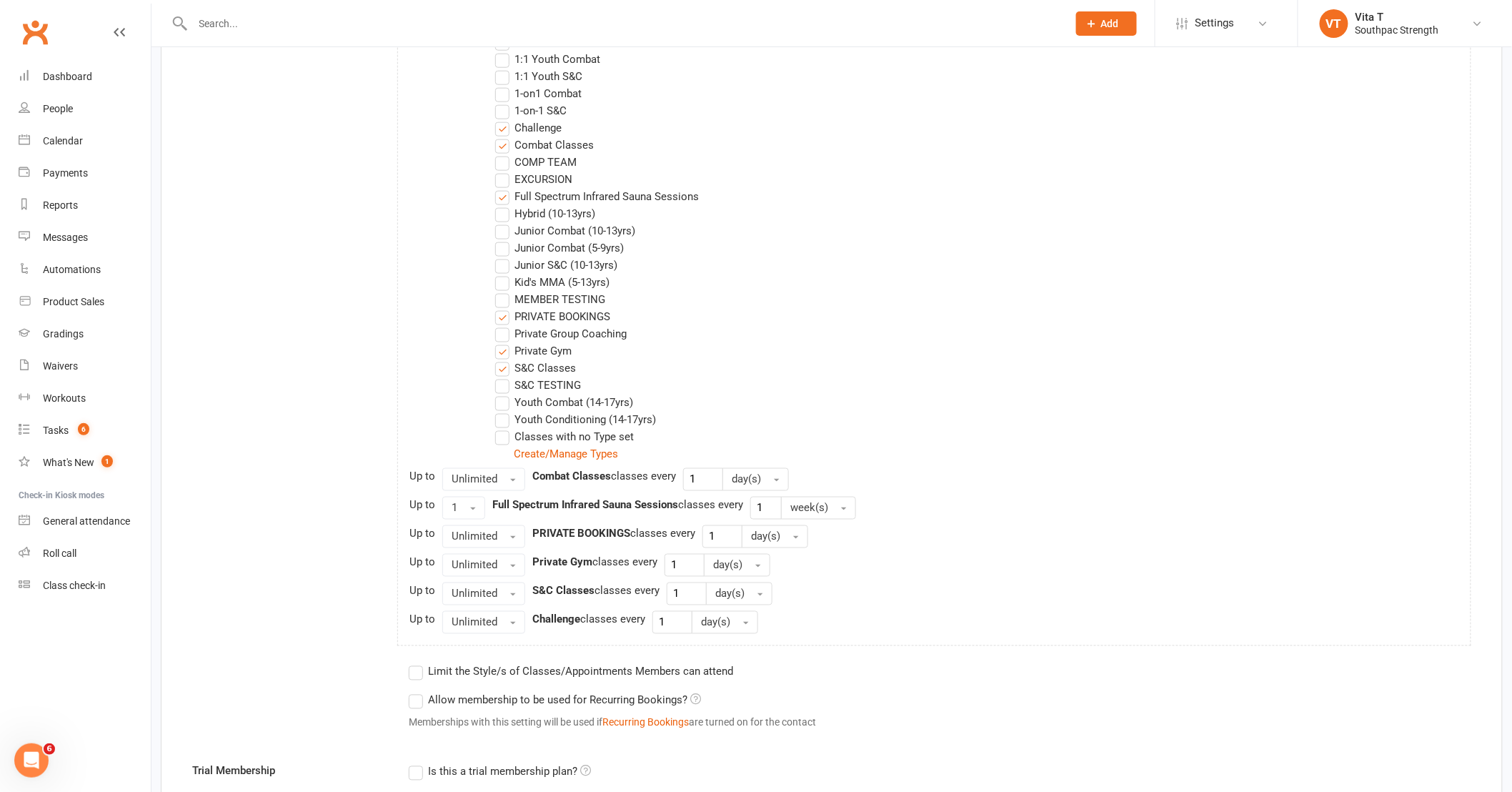
scroll to position [715, 0]
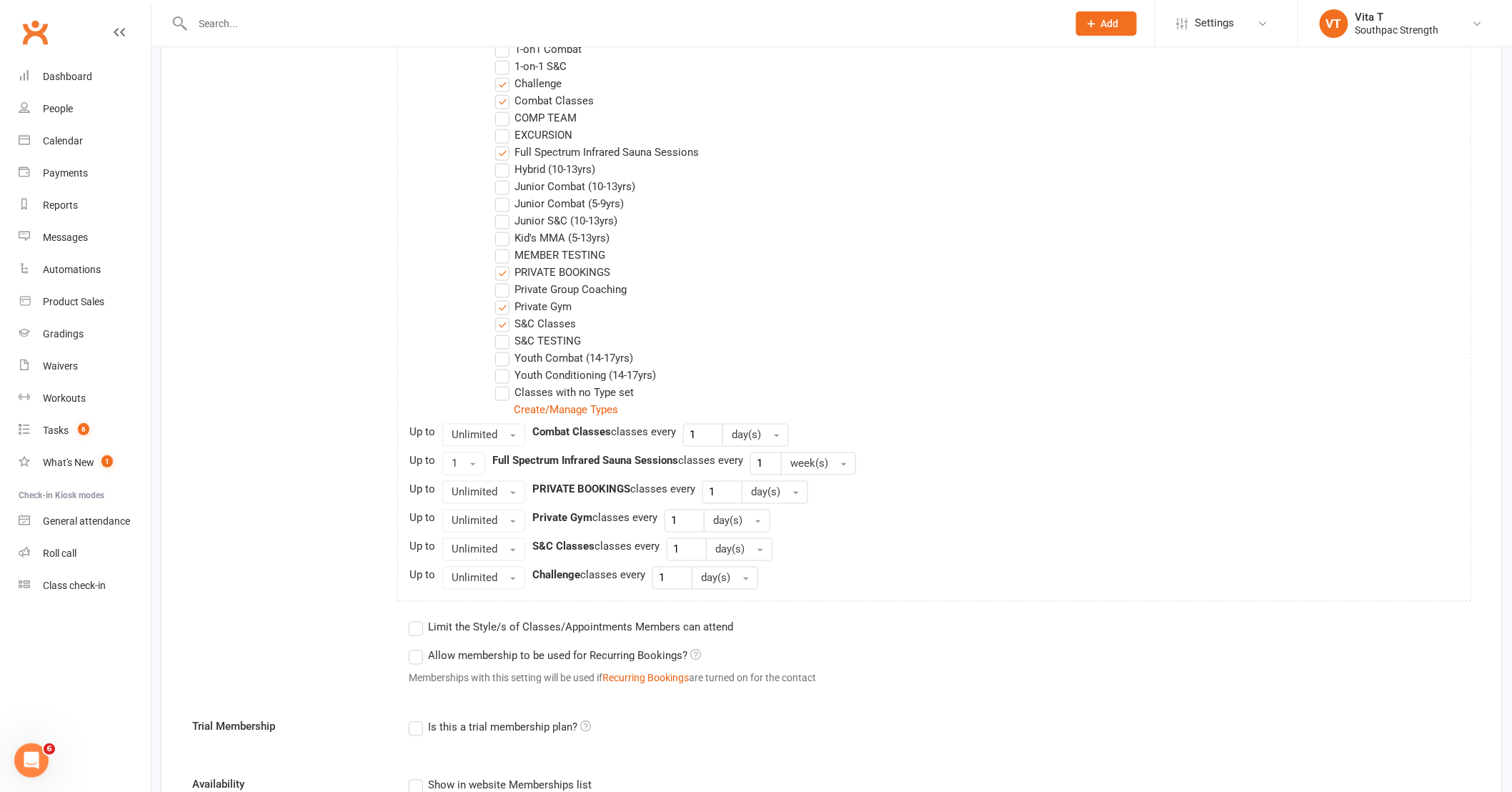
click at [503, 275] on label "PRIVATE BOOKINGS" at bounding box center [553, 272] width 115 height 17
click at [503, 263] on input "PRIVATE BOOKINGS" at bounding box center [500, 263] width 9 height 0
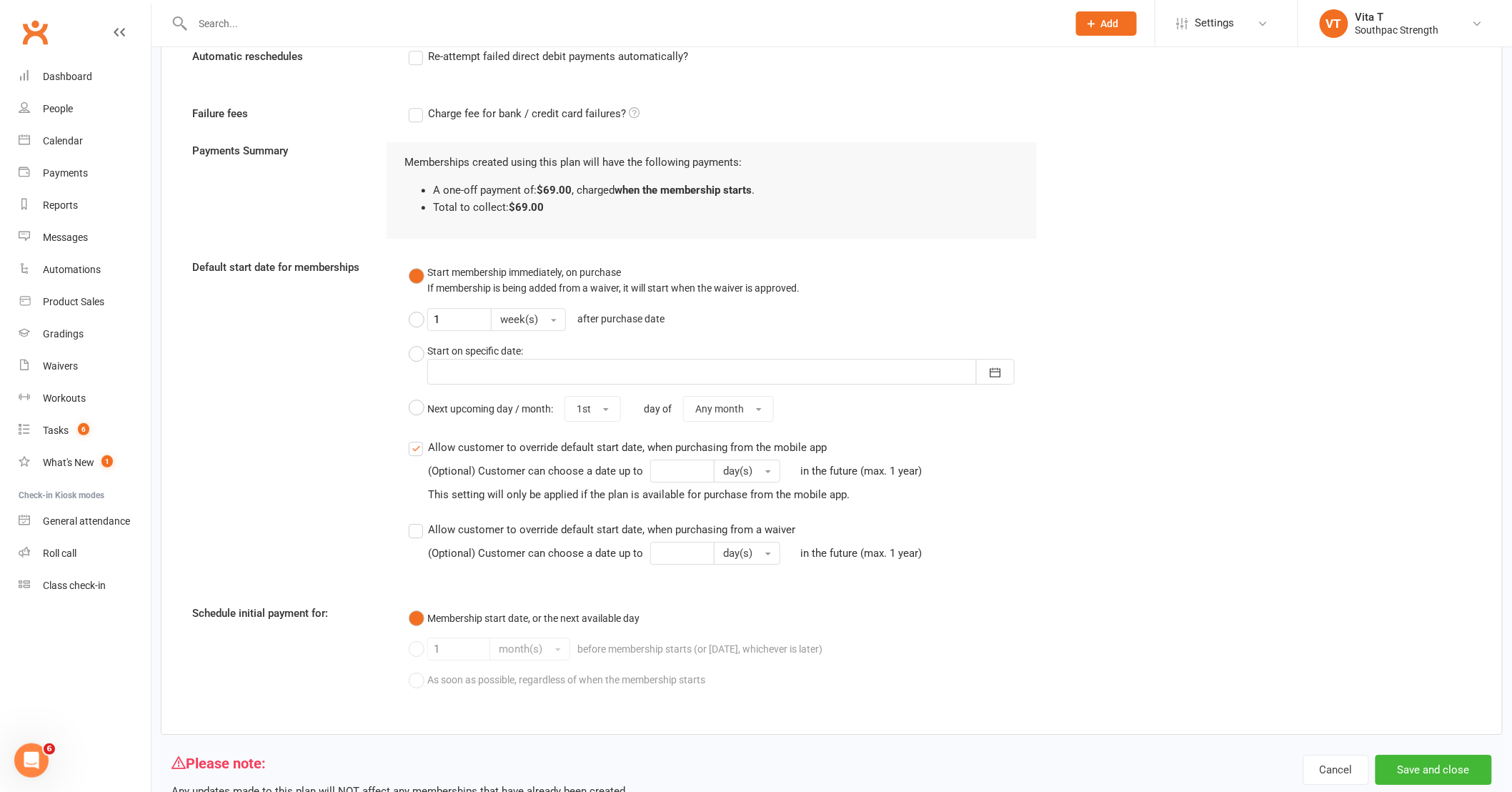
scroll to position [1670, 0]
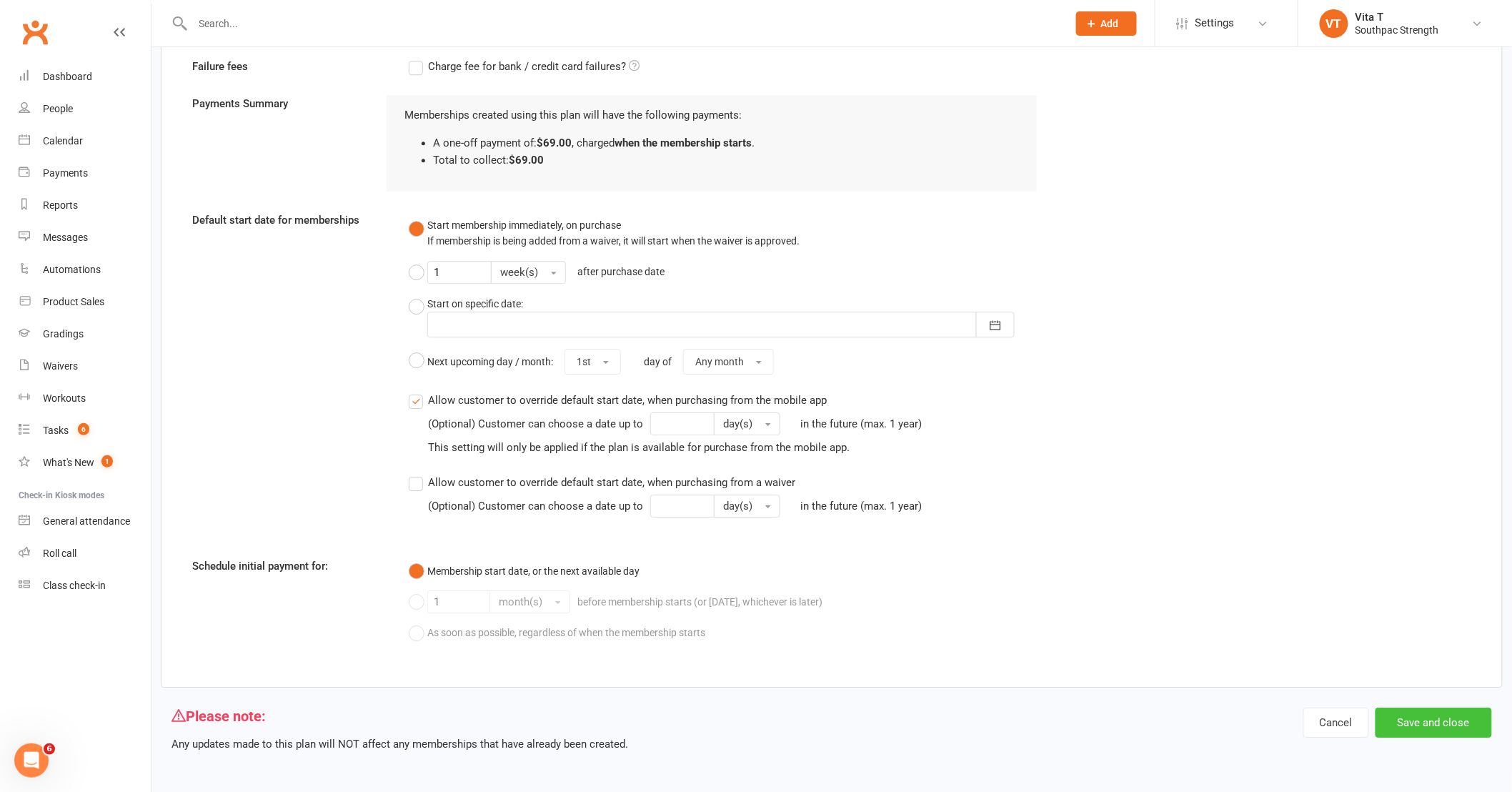
click at [1415, 723] on button "Save and close" at bounding box center [1434, 722] width 117 height 30
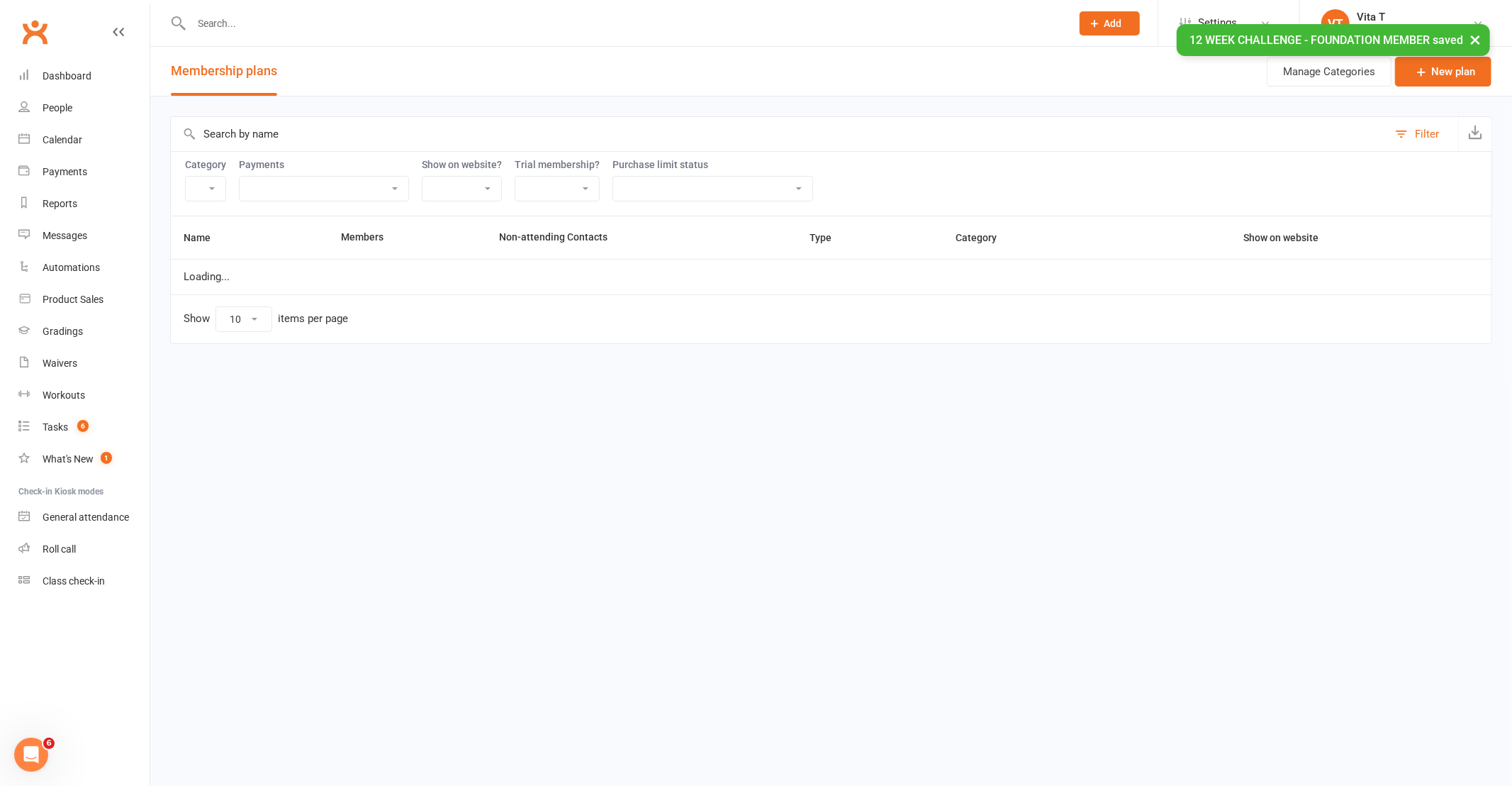
select select "21055"
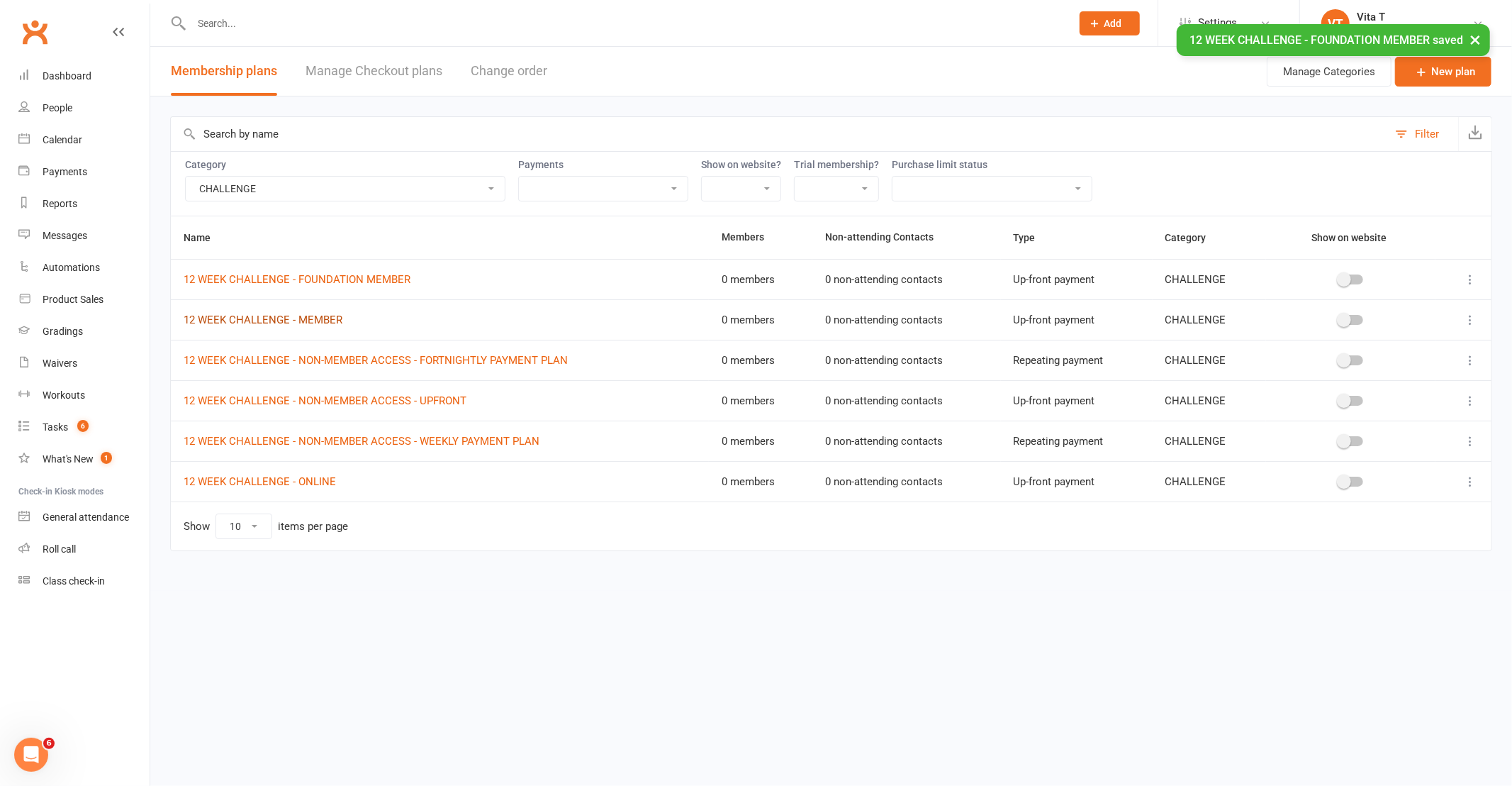
click at [321, 321] on link "12 WEEK CHALLENGE - MEMBER" at bounding box center [262, 319] width 158 height 13
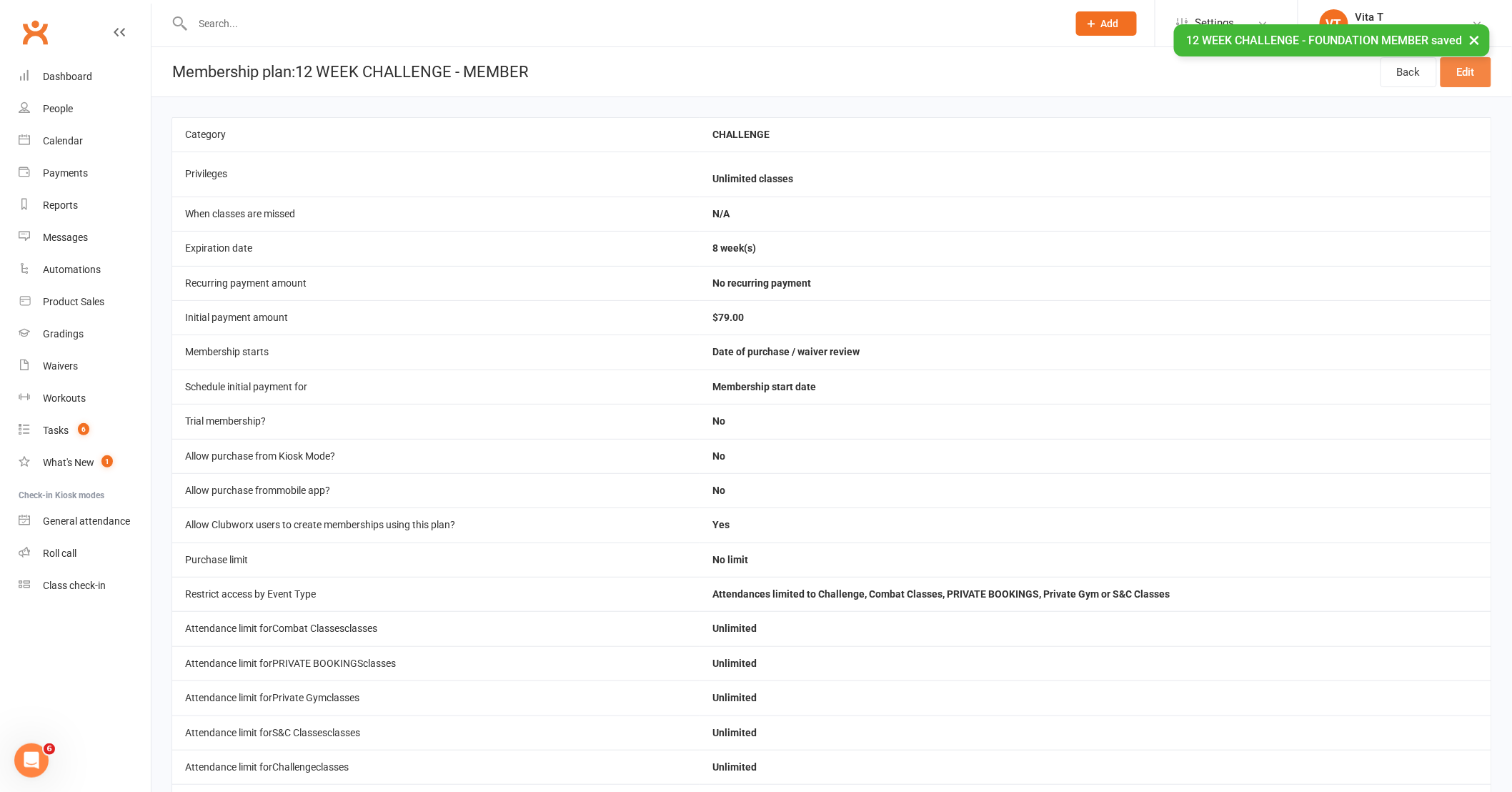
click at [1482, 69] on link "Edit" at bounding box center [1465, 72] width 51 height 30
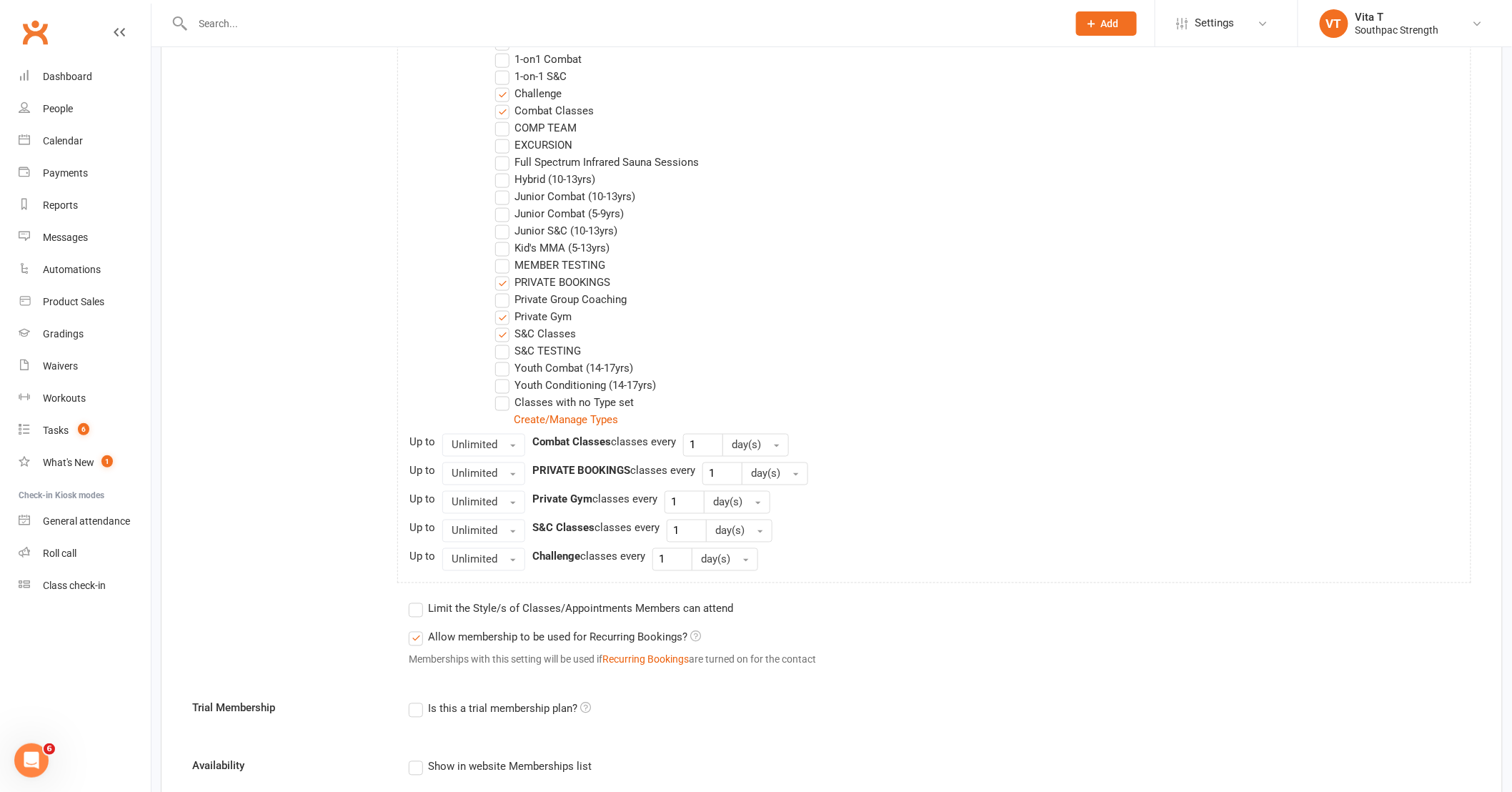
scroll to position [715, 0]
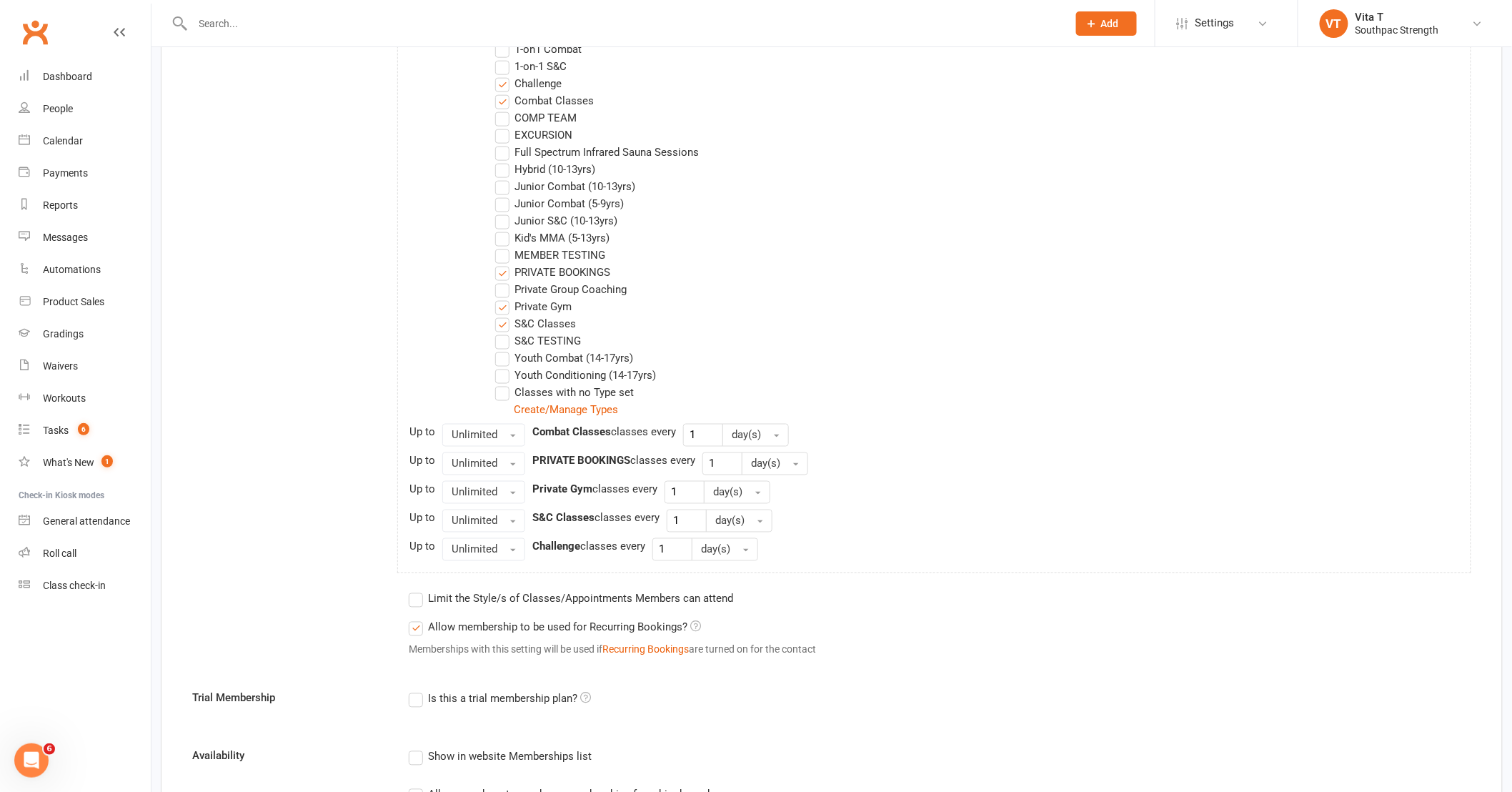
click at [507, 279] on label "PRIVATE BOOKINGS" at bounding box center [553, 272] width 115 height 17
click at [504, 263] on input "PRIVATE BOOKINGS" at bounding box center [500, 263] width 9 height 0
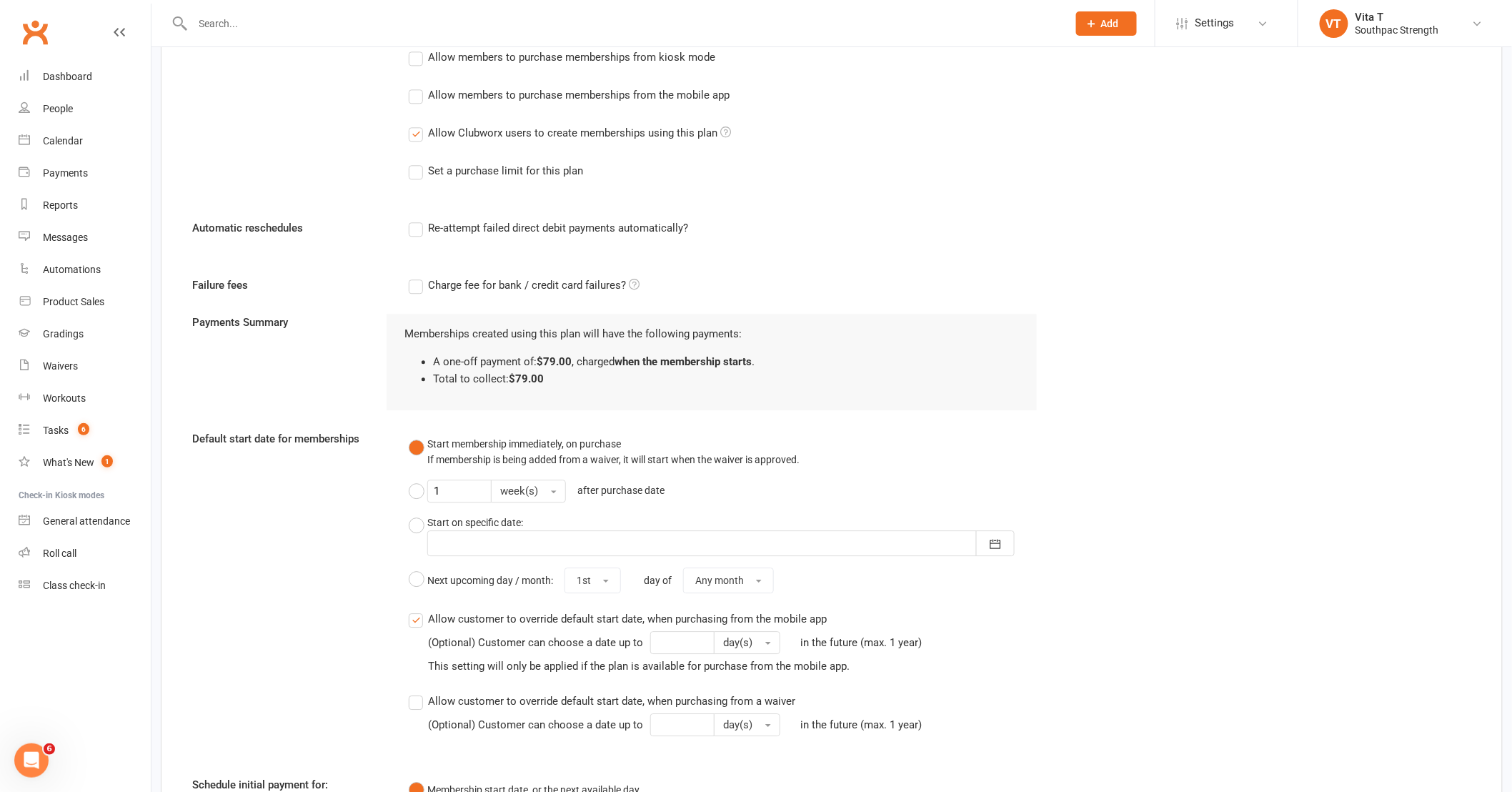
scroll to position [1642, 0]
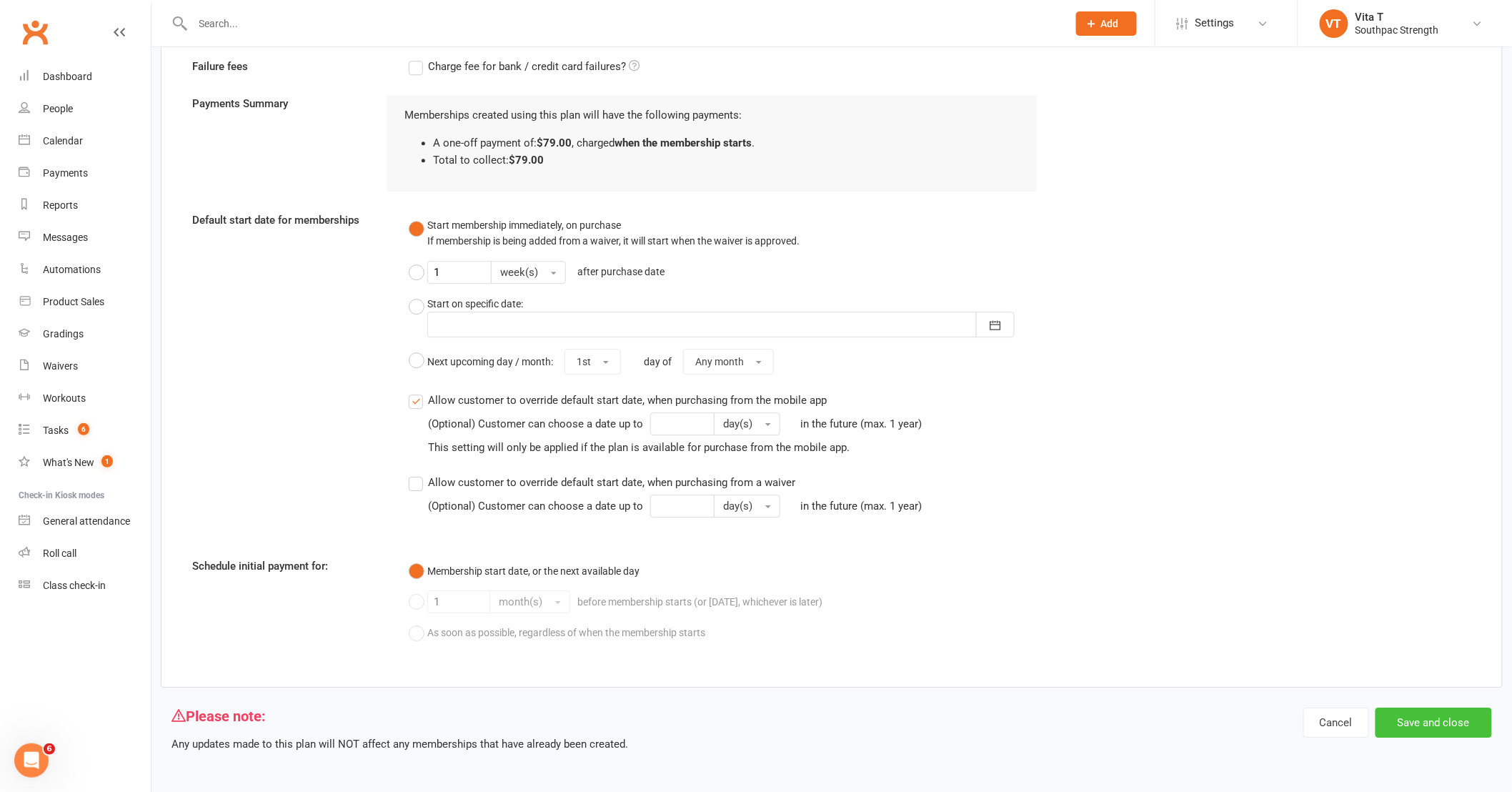
click at [1445, 717] on button "Save and close" at bounding box center [1434, 722] width 117 height 30
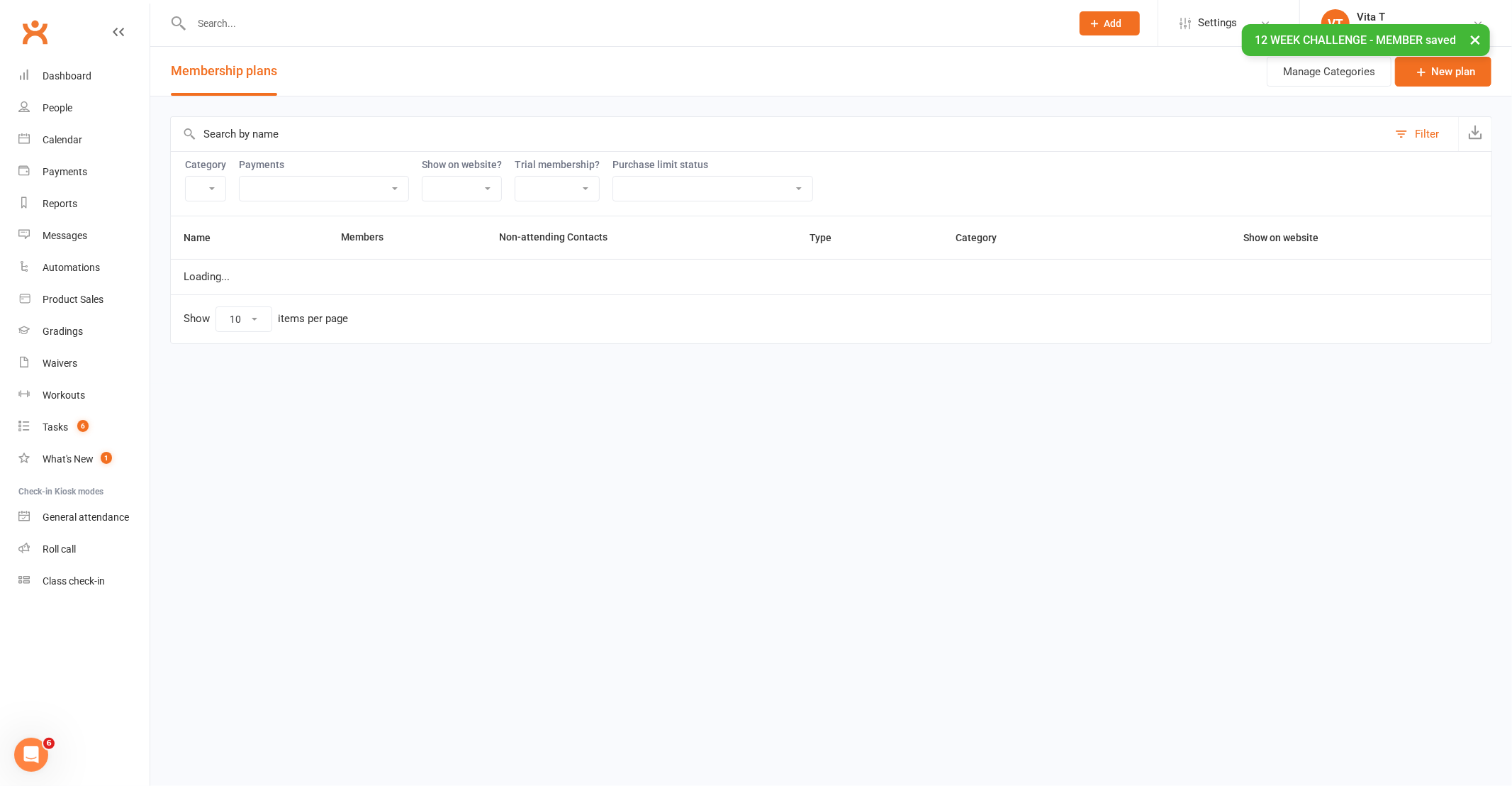
select select "21055"
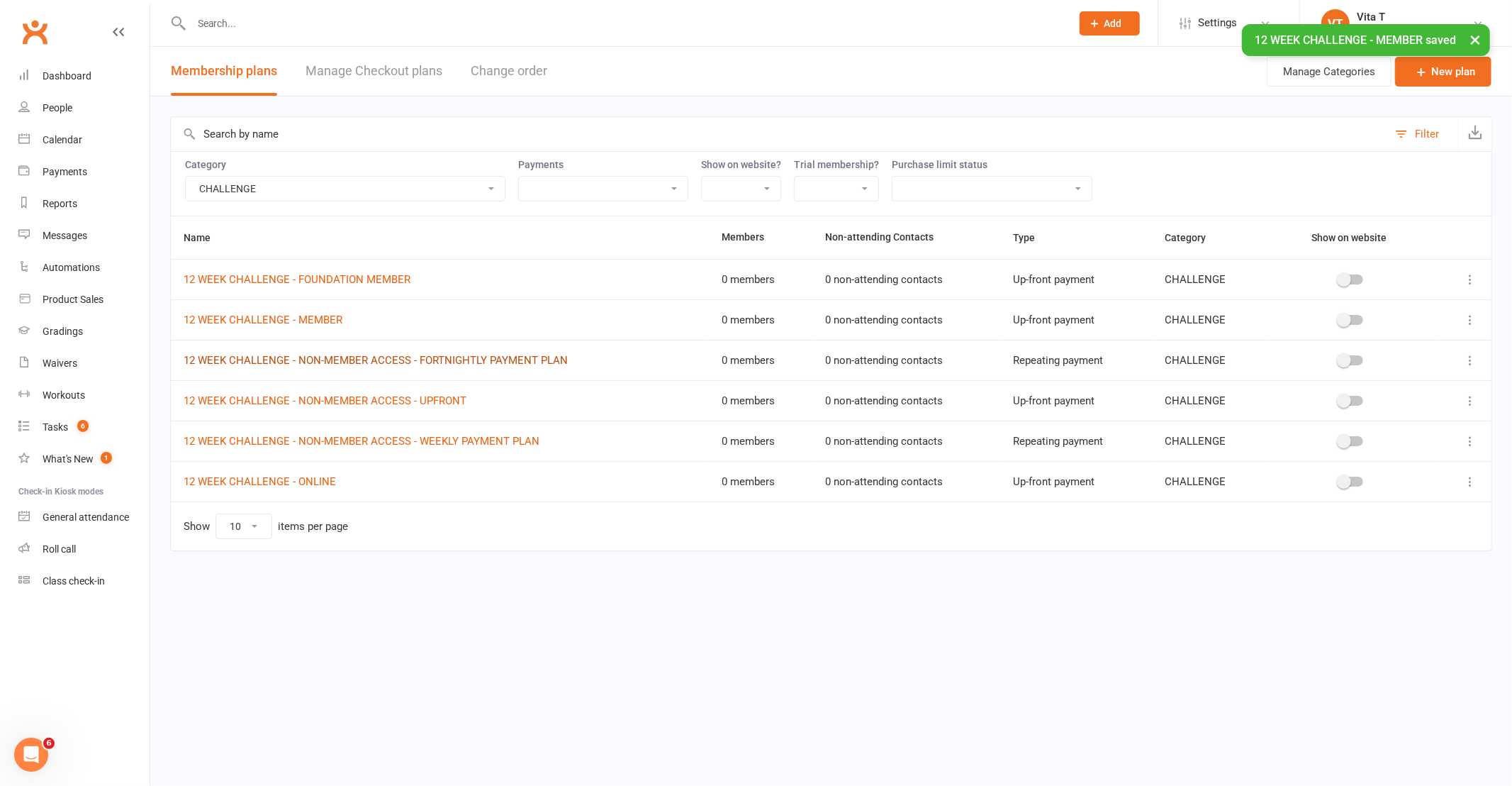
click at [436, 362] on link "12 WEEK CHALLENGE - NON-MEMBER ACCESS - FORTNIGHTLY PAYMENT PLAN" at bounding box center [375, 360] width 384 height 13
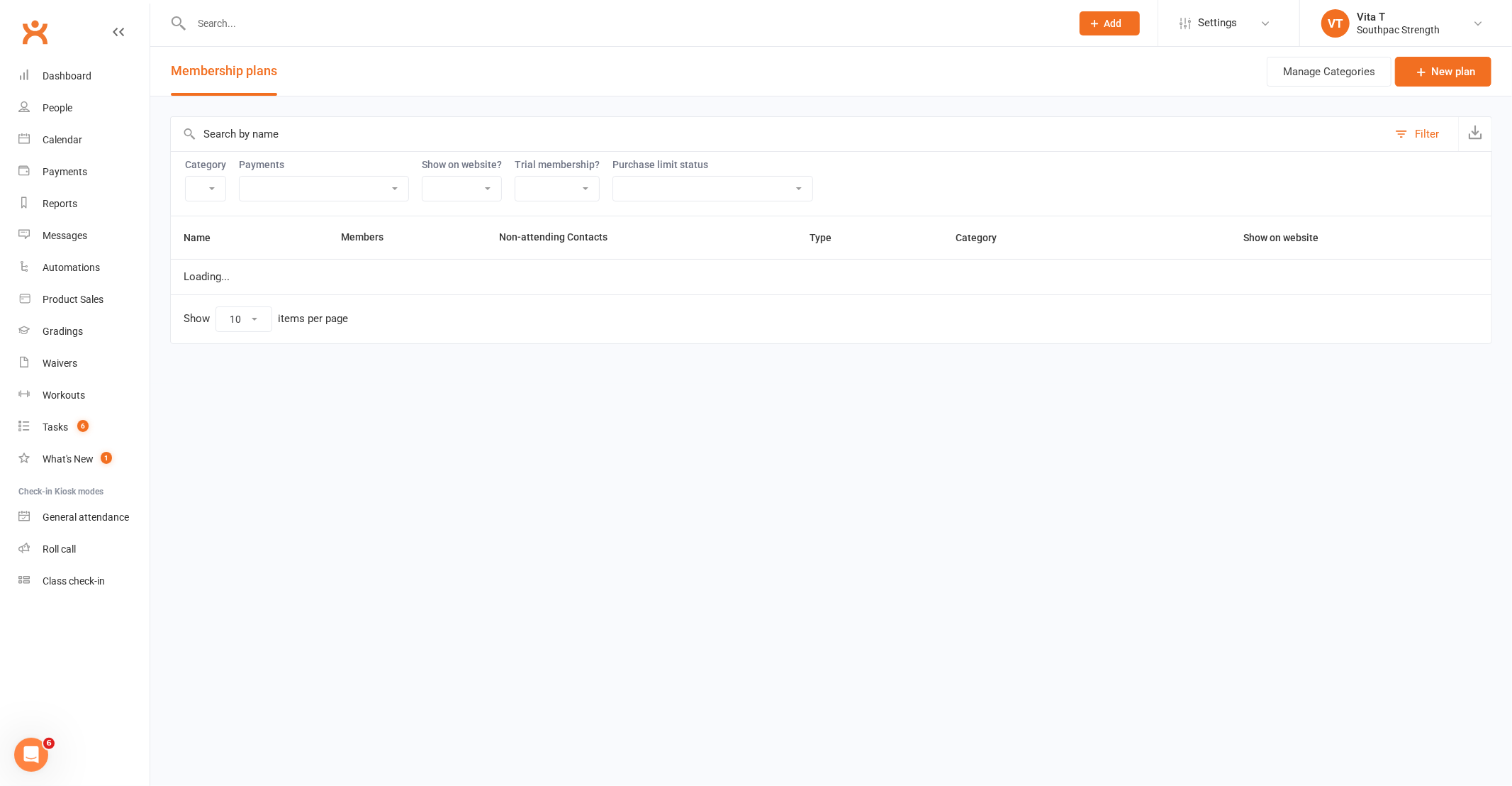
select select "21055"
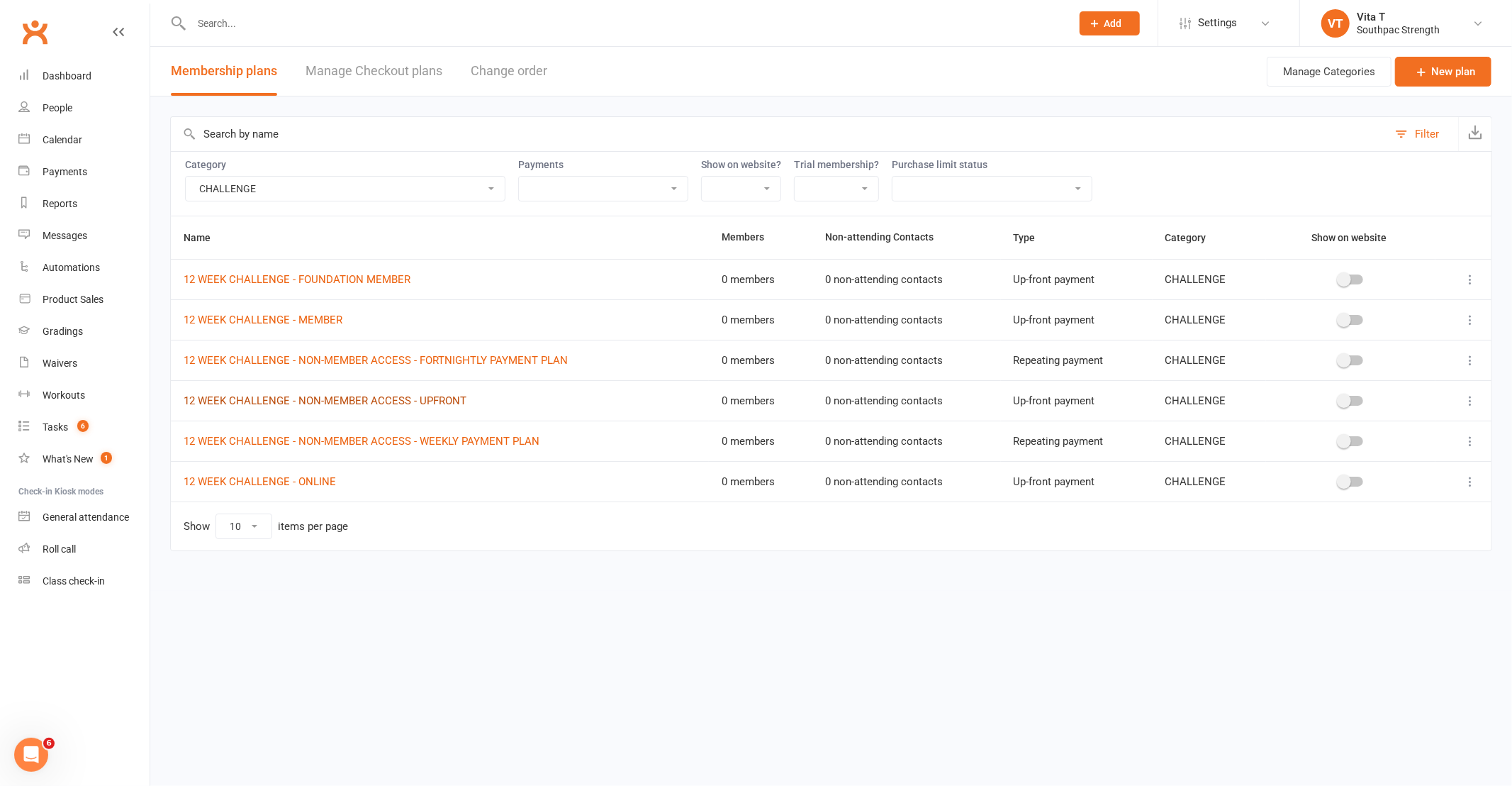
click at [429, 401] on link "12 WEEK CHALLENGE - NON-MEMBER ACCESS - UPFRONT" at bounding box center [324, 401] width 283 height 13
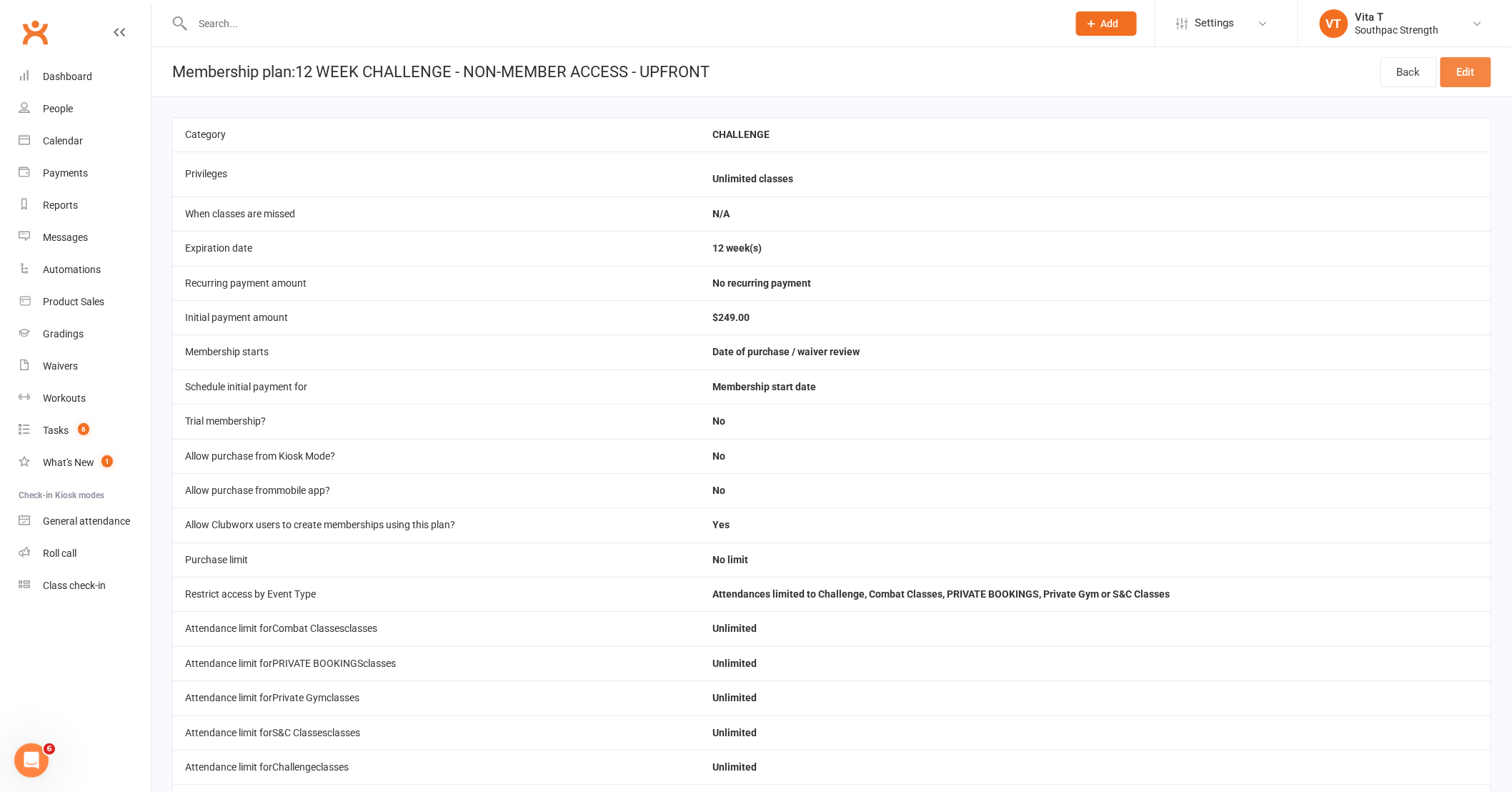
click at [1457, 70] on link "Edit" at bounding box center [1465, 72] width 51 height 30
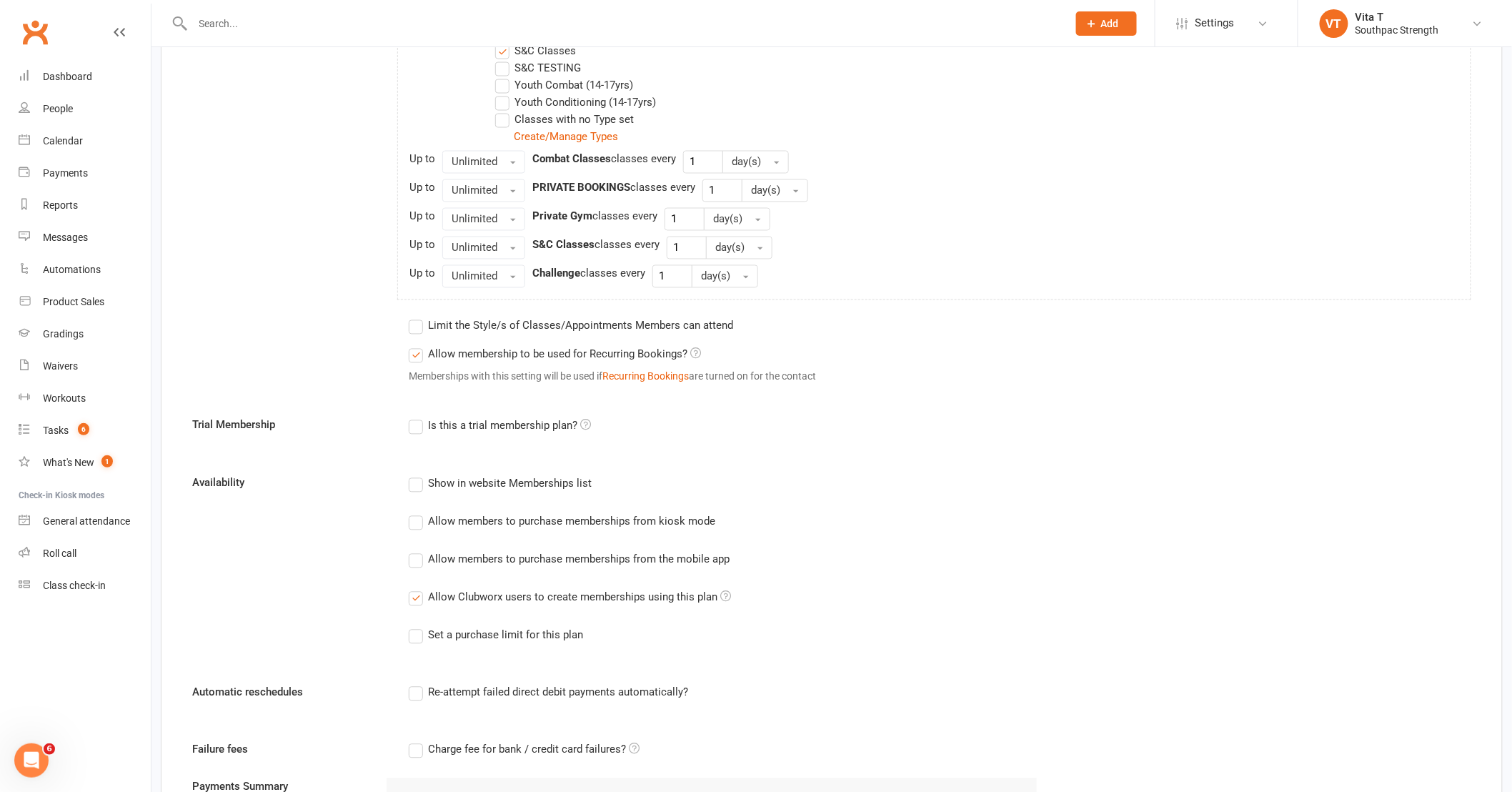
scroll to position [715, 0]
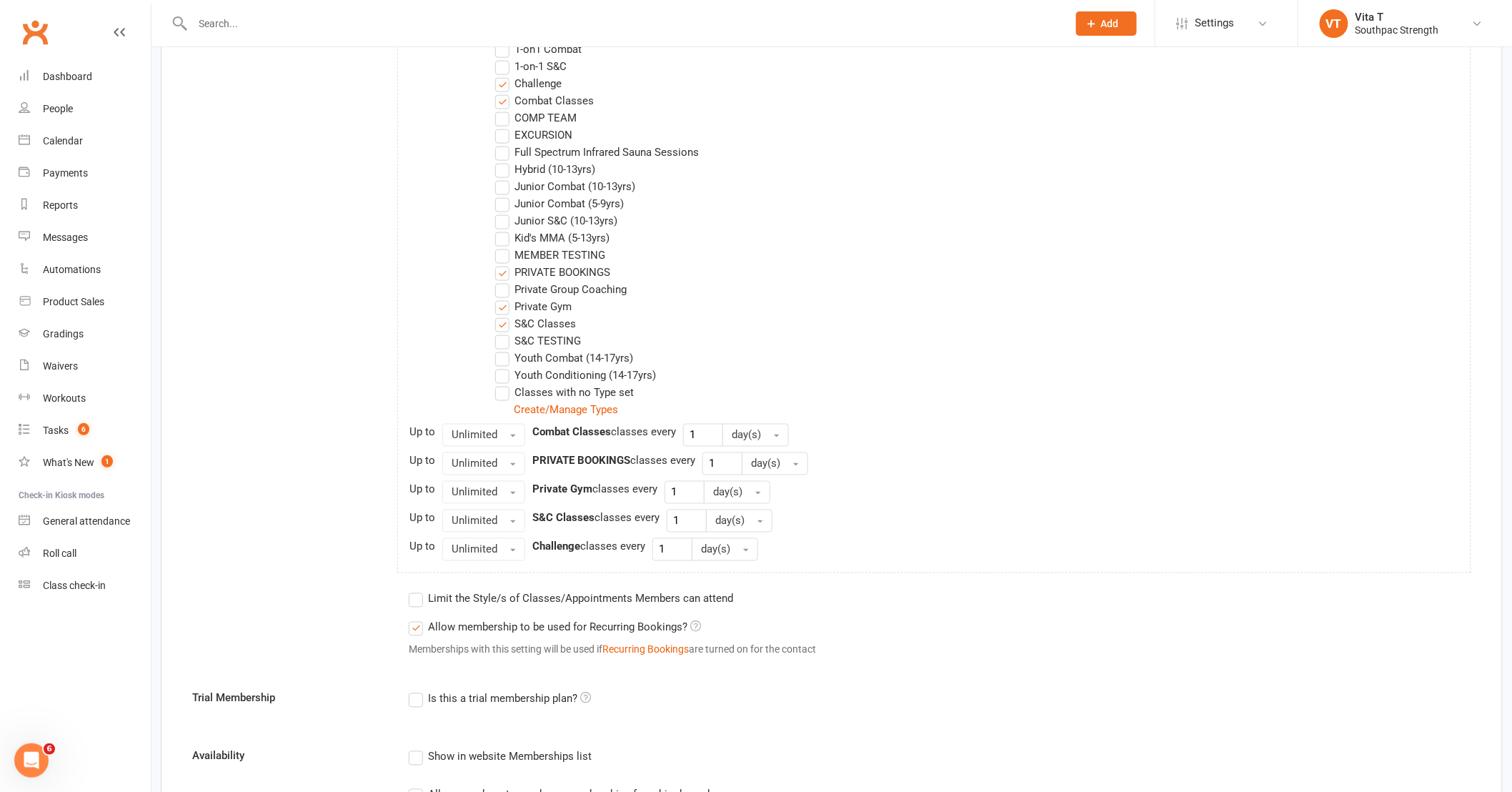
click at [508, 275] on label "PRIVATE BOOKINGS" at bounding box center [553, 272] width 115 height 17
click at [504, 263] on input "PRIVATE BOOKINGS" at bounding box center [500, 263] width 9 height 0
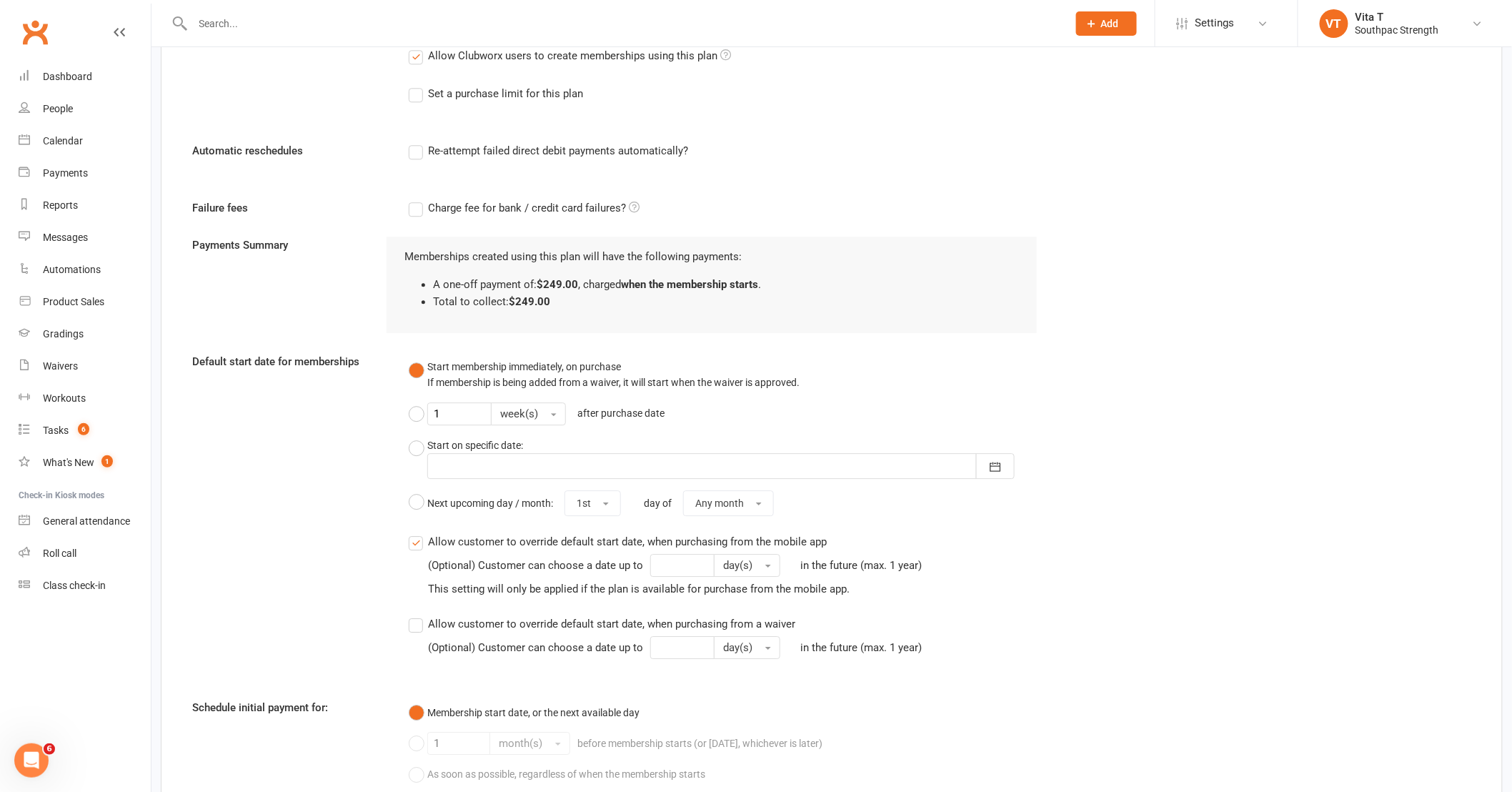
scroll to position [1642, 0]
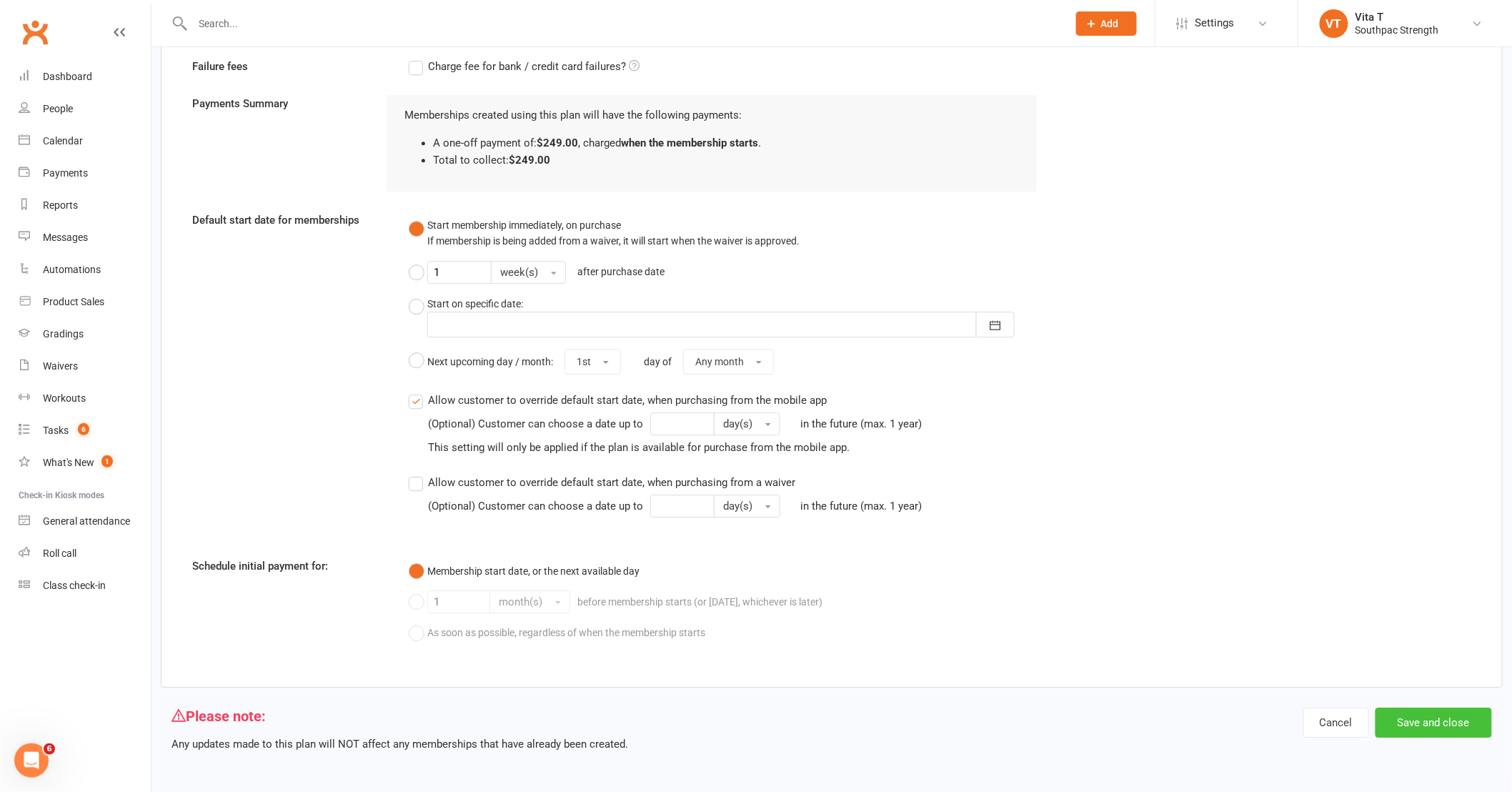
click at [1448, 726] on button "Save and close" at bounding box center [1434, 722] width 117 height 30
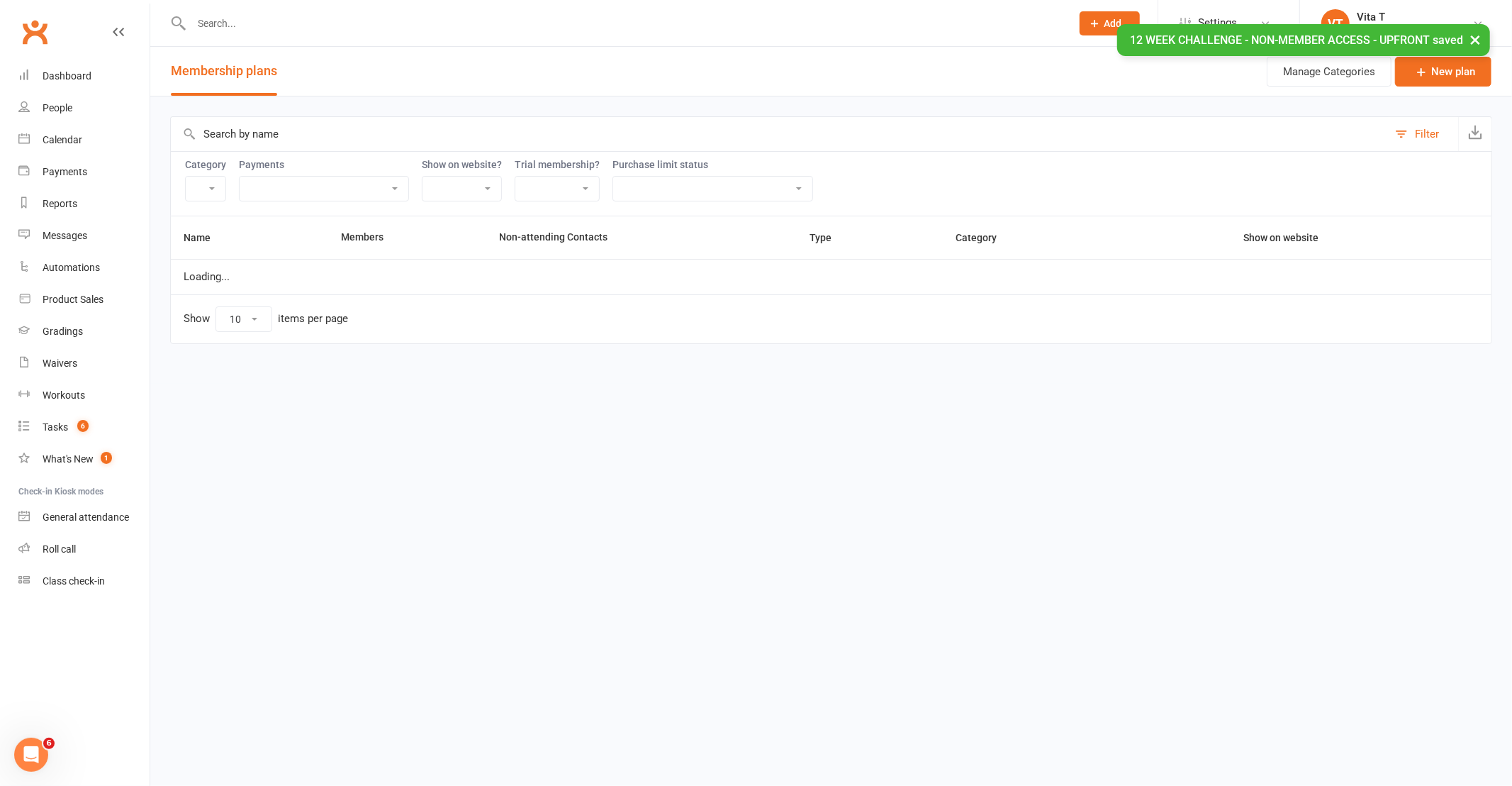
select select "21055"
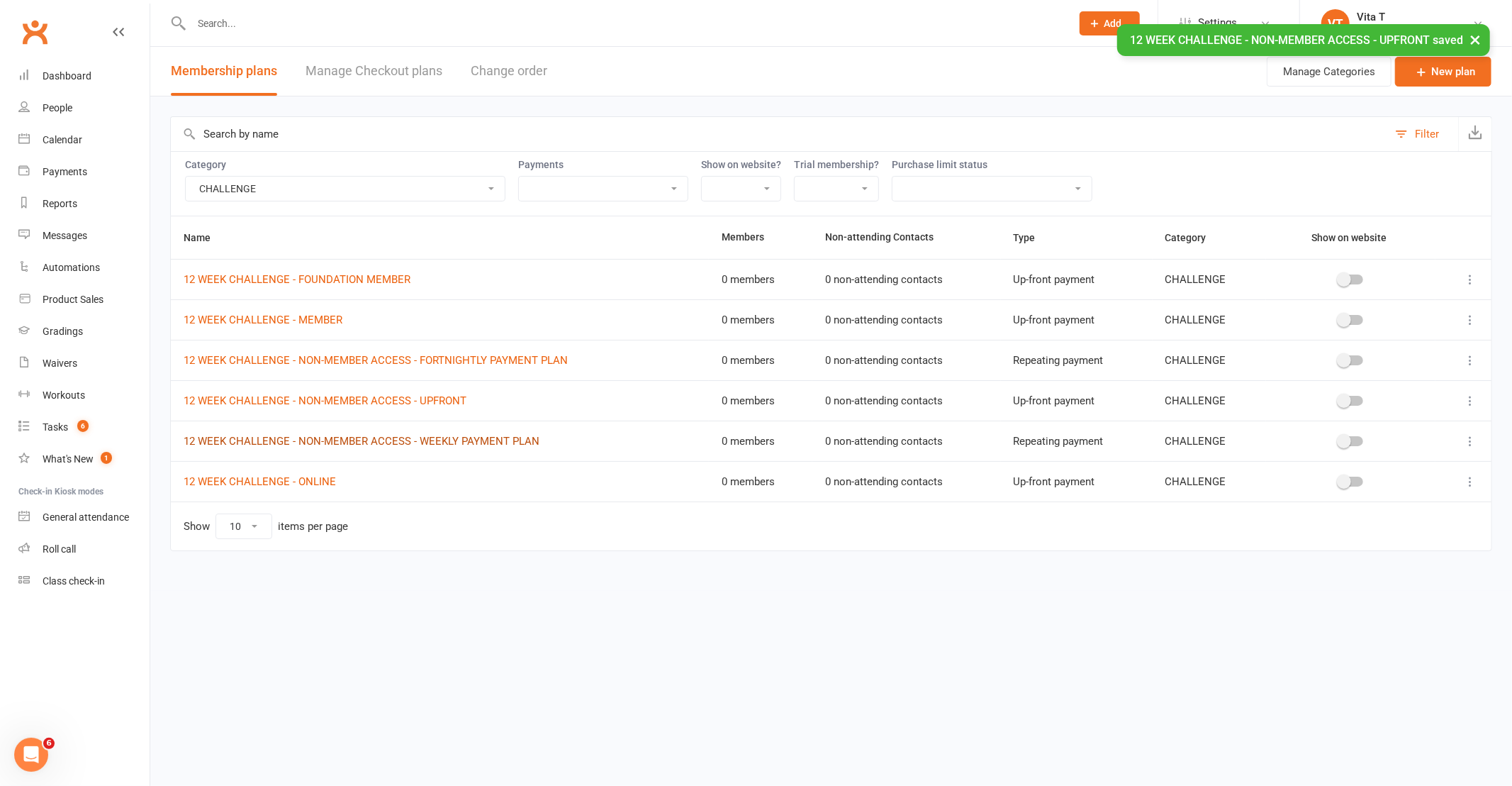
click at [337, 437] on link "12 WEEK CHALLENGE - NON-MEMBER ACCESS - WEEKLY PAYMENT PLAN" at bounding box center [361, 440] width 356 height 13
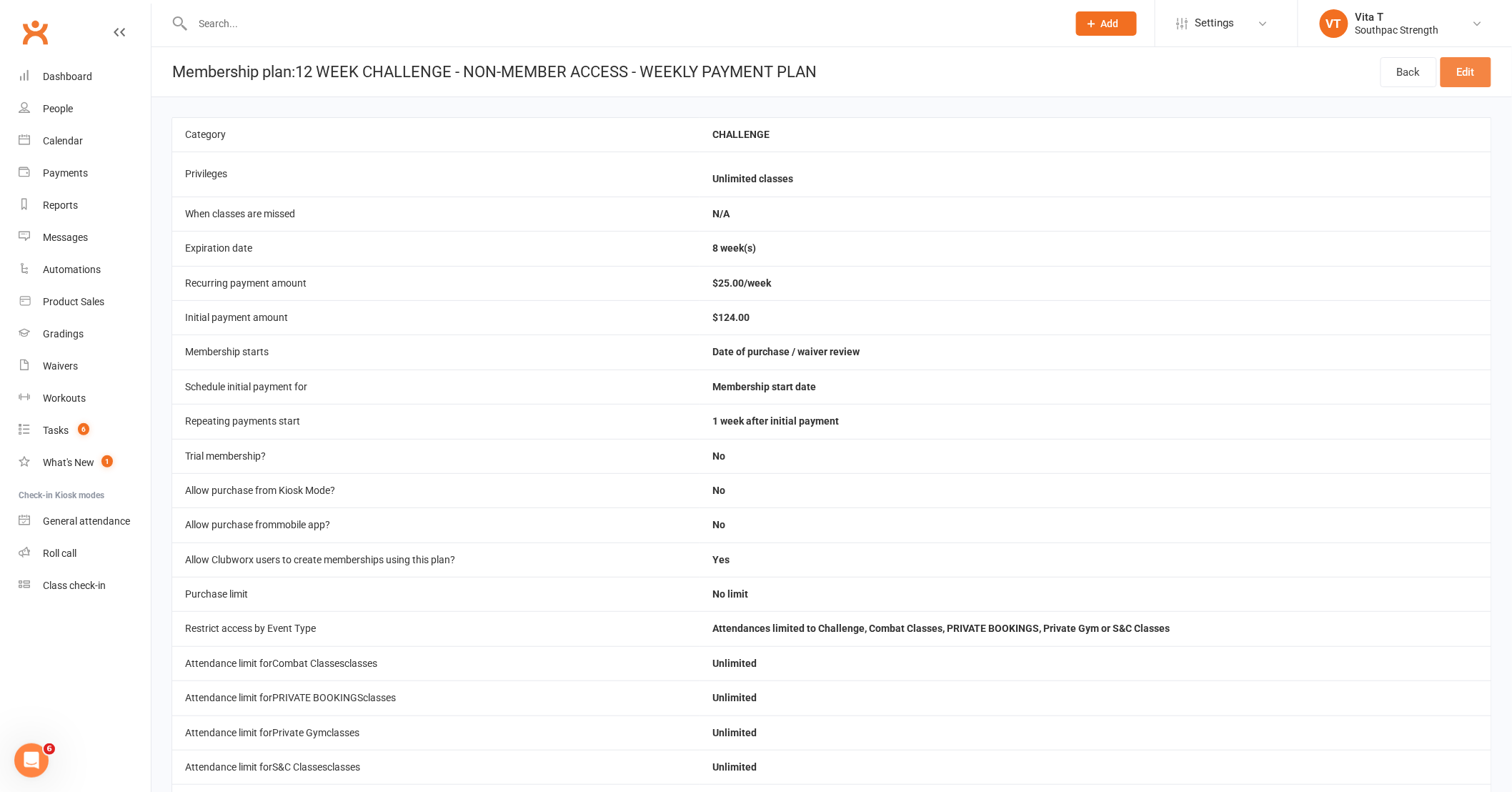
click at [1477, 76] on link "Edit" at bounding box center [1465, 72] width 51 height 30
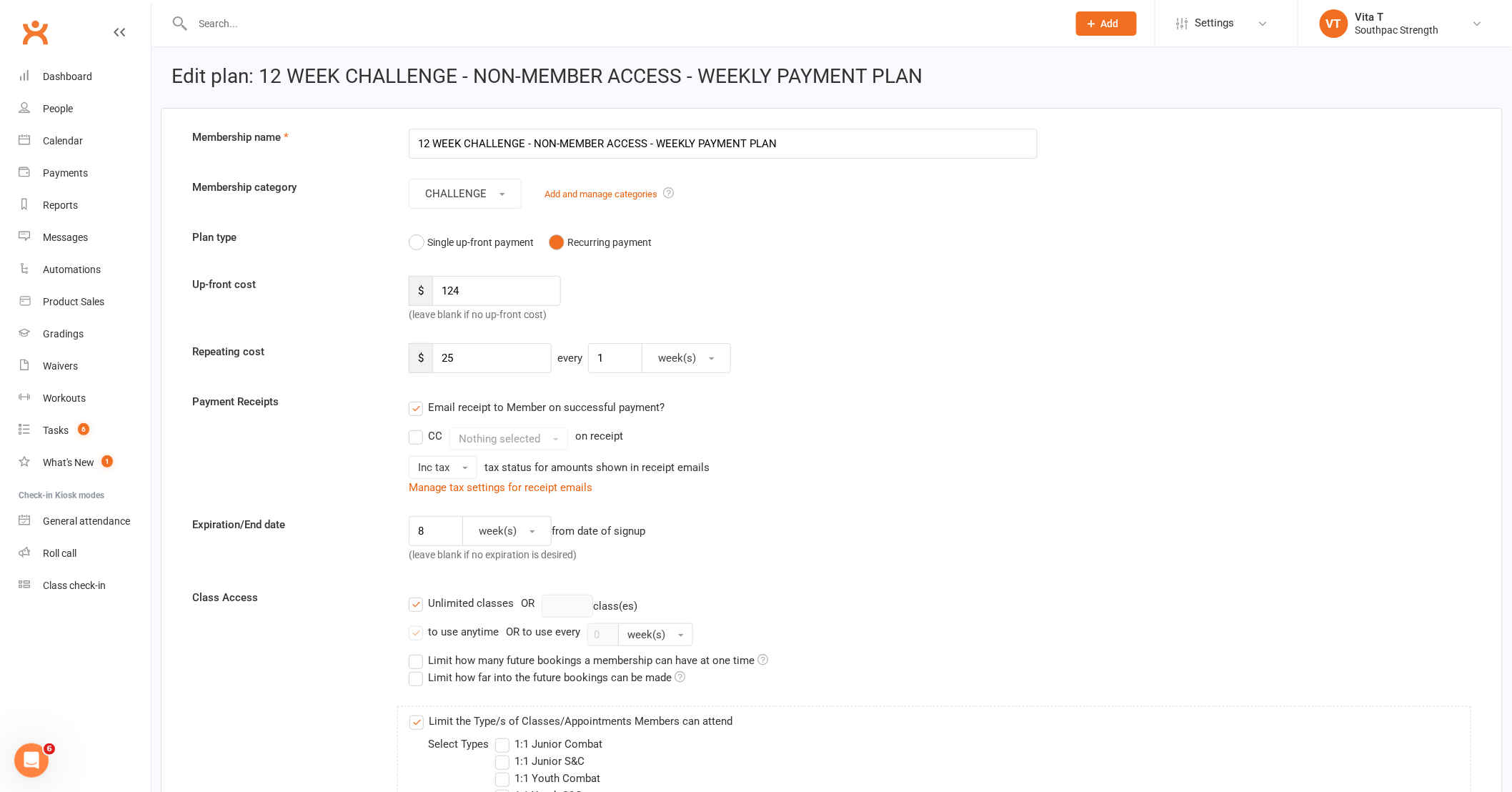
scroll to position [476, 0]
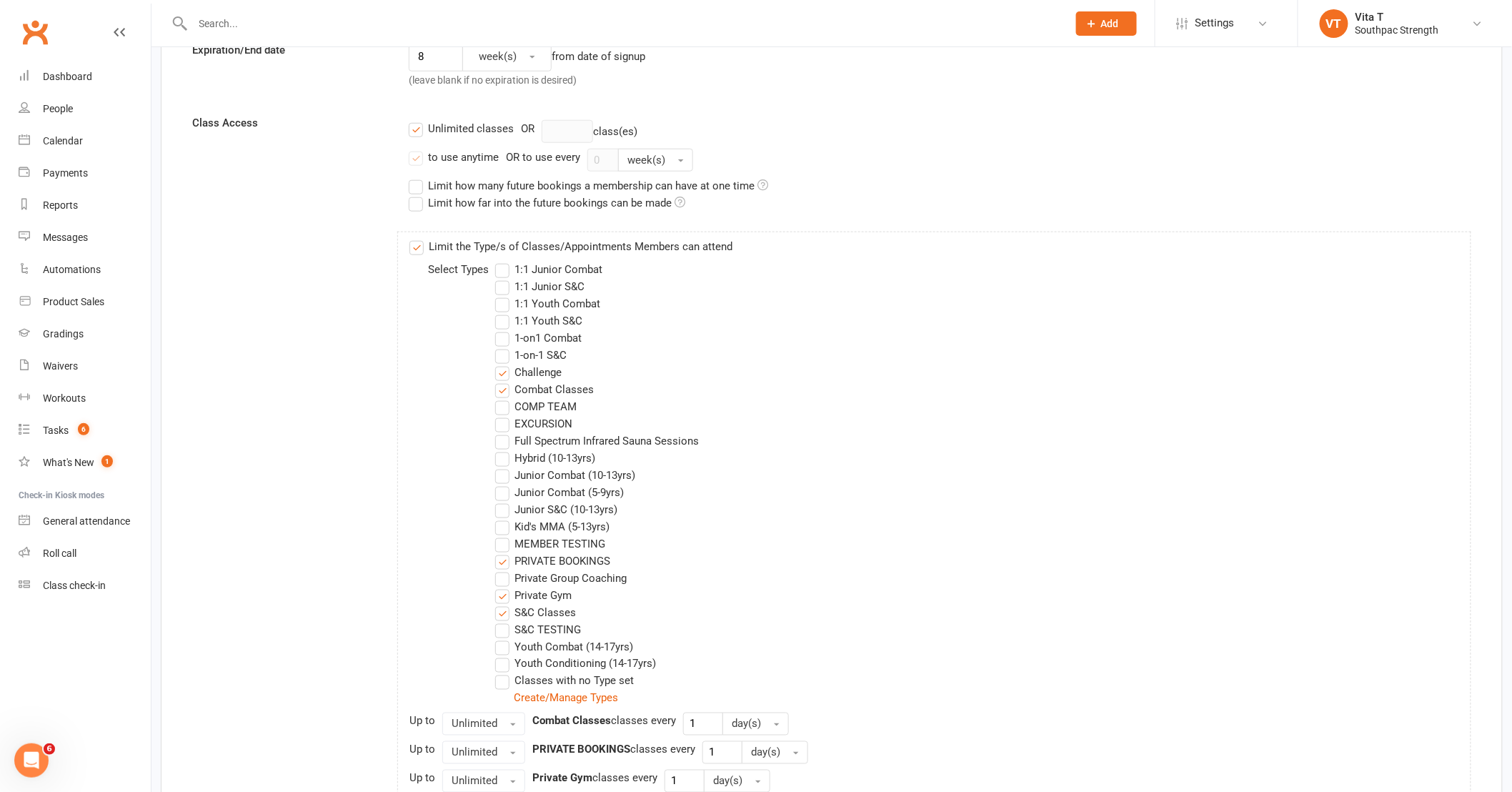
click at [500, 564] on label "PRIVATE BOOKINGS" at bounding box center [553, 560] width 115 height 17
click at [500, 552] on input "PRIVATE BOOKINGS" at bounding box center [500, 552] width 9 height 0
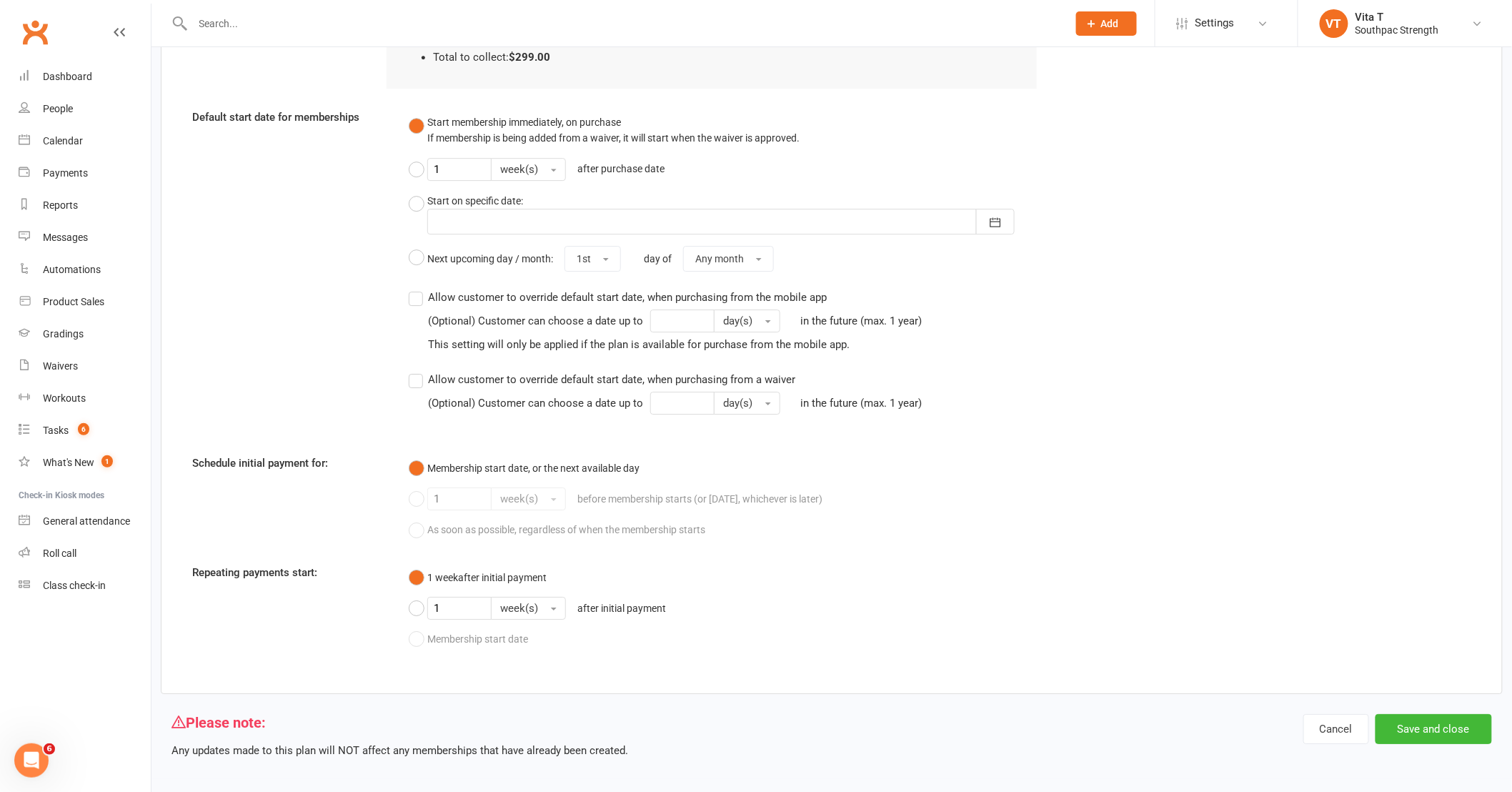
scroll to position [1819, 0]
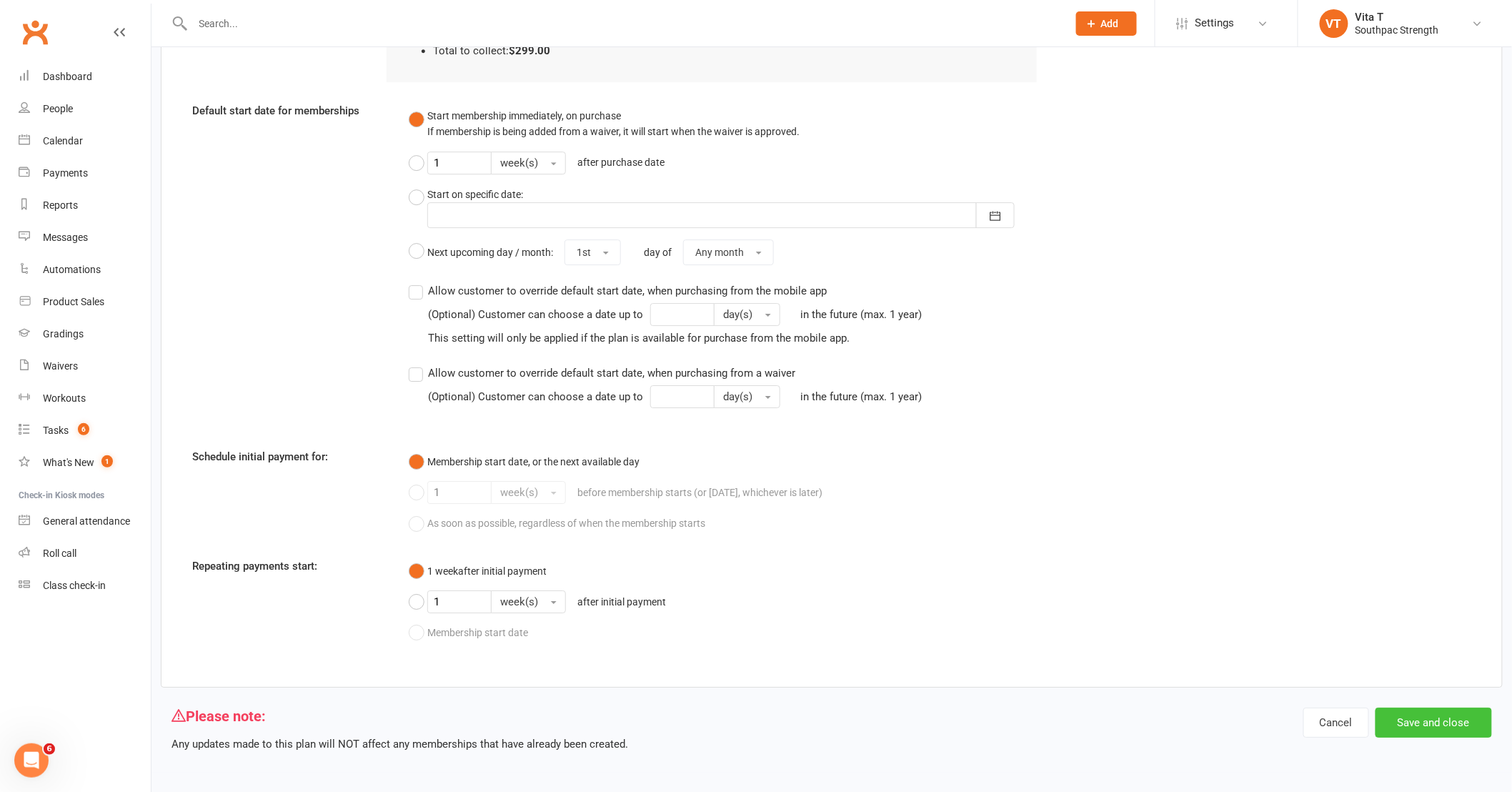
click at [1451, 733] on button "Save and close" at bounding box center [1434, 722] width 117 height 30
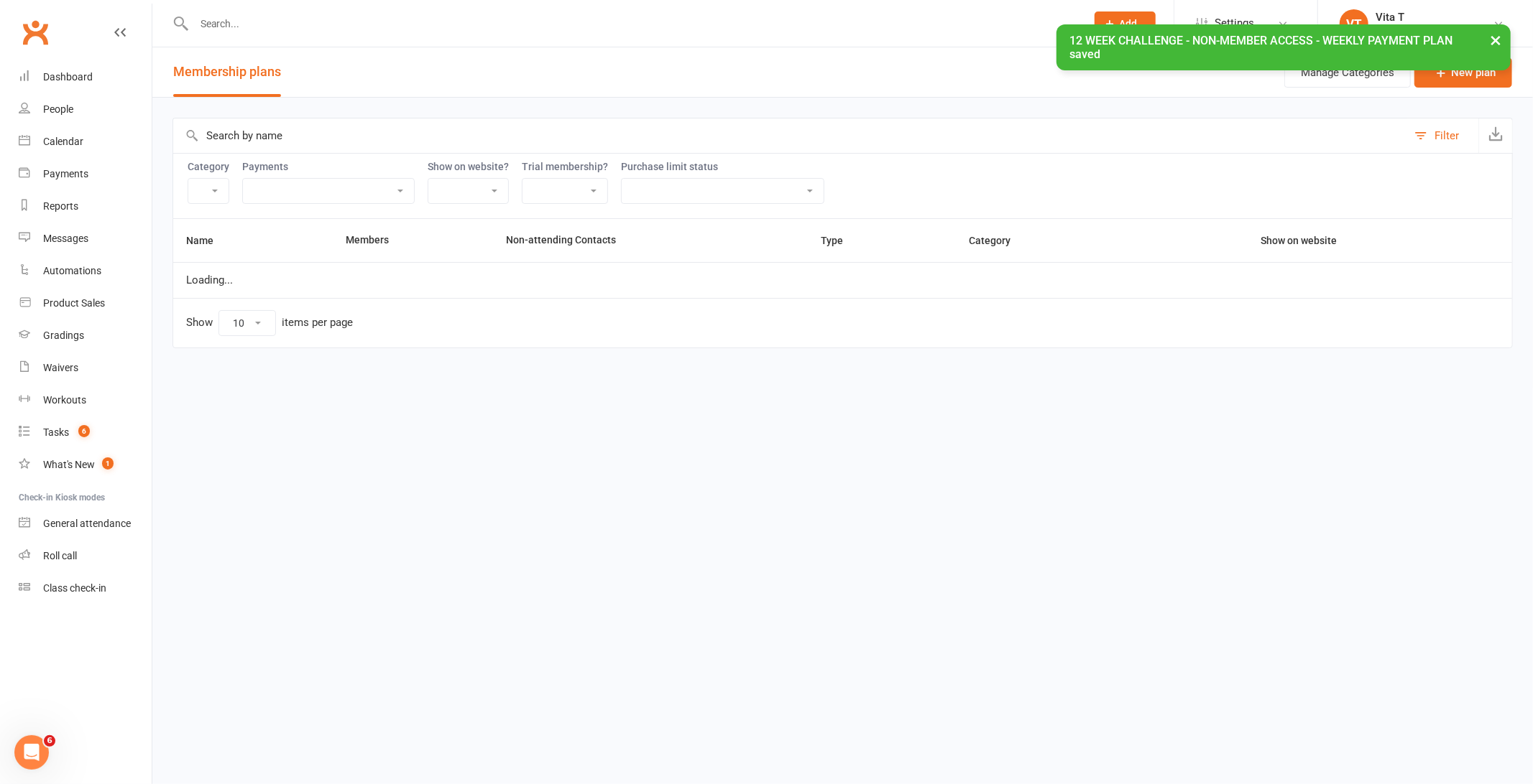
select select "21055"
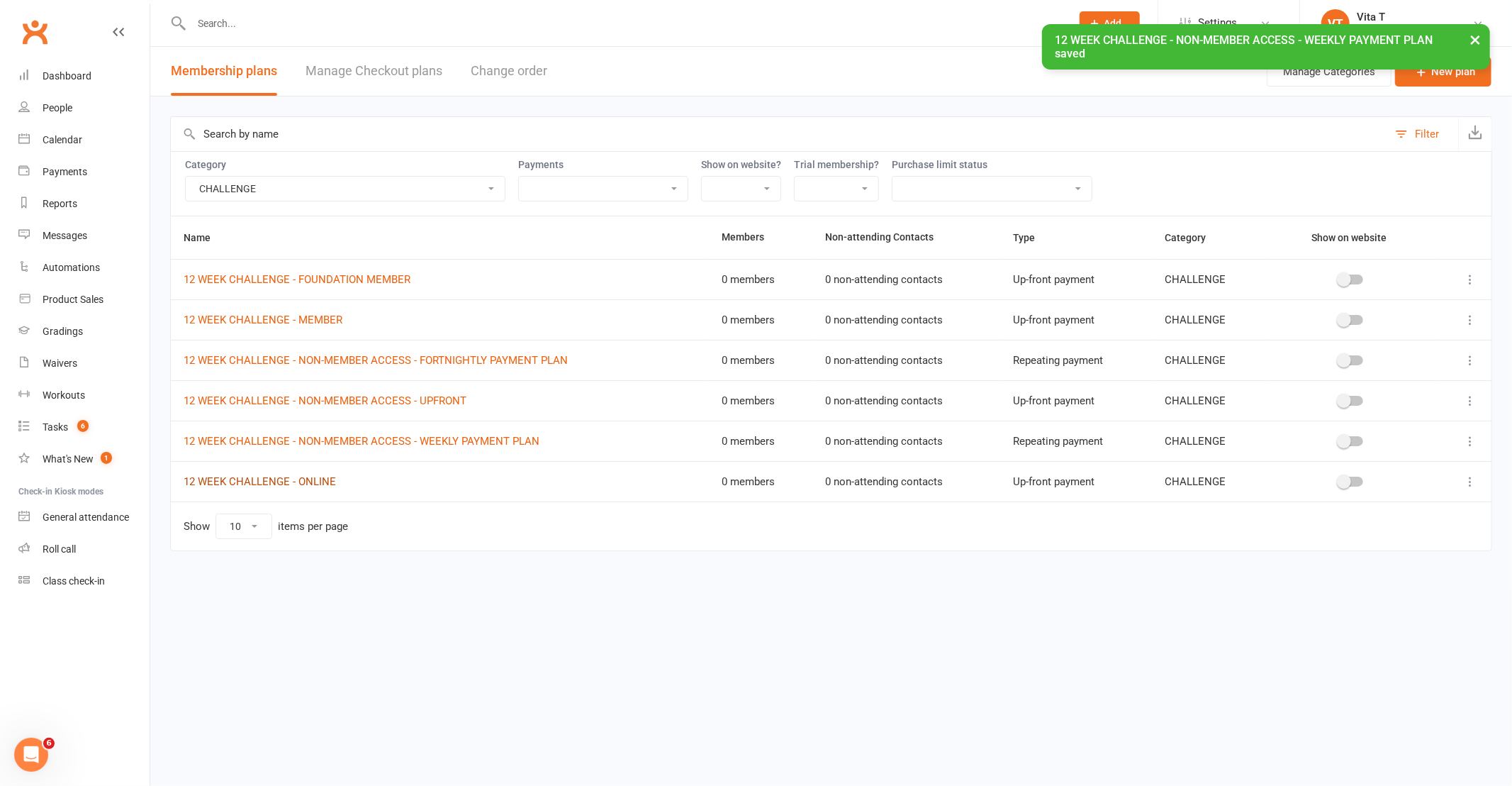
click at [306, 484] on link "12 WEEK CHALLENGE - ONLINE" at bounding box center [259, 481] width 152 height 13
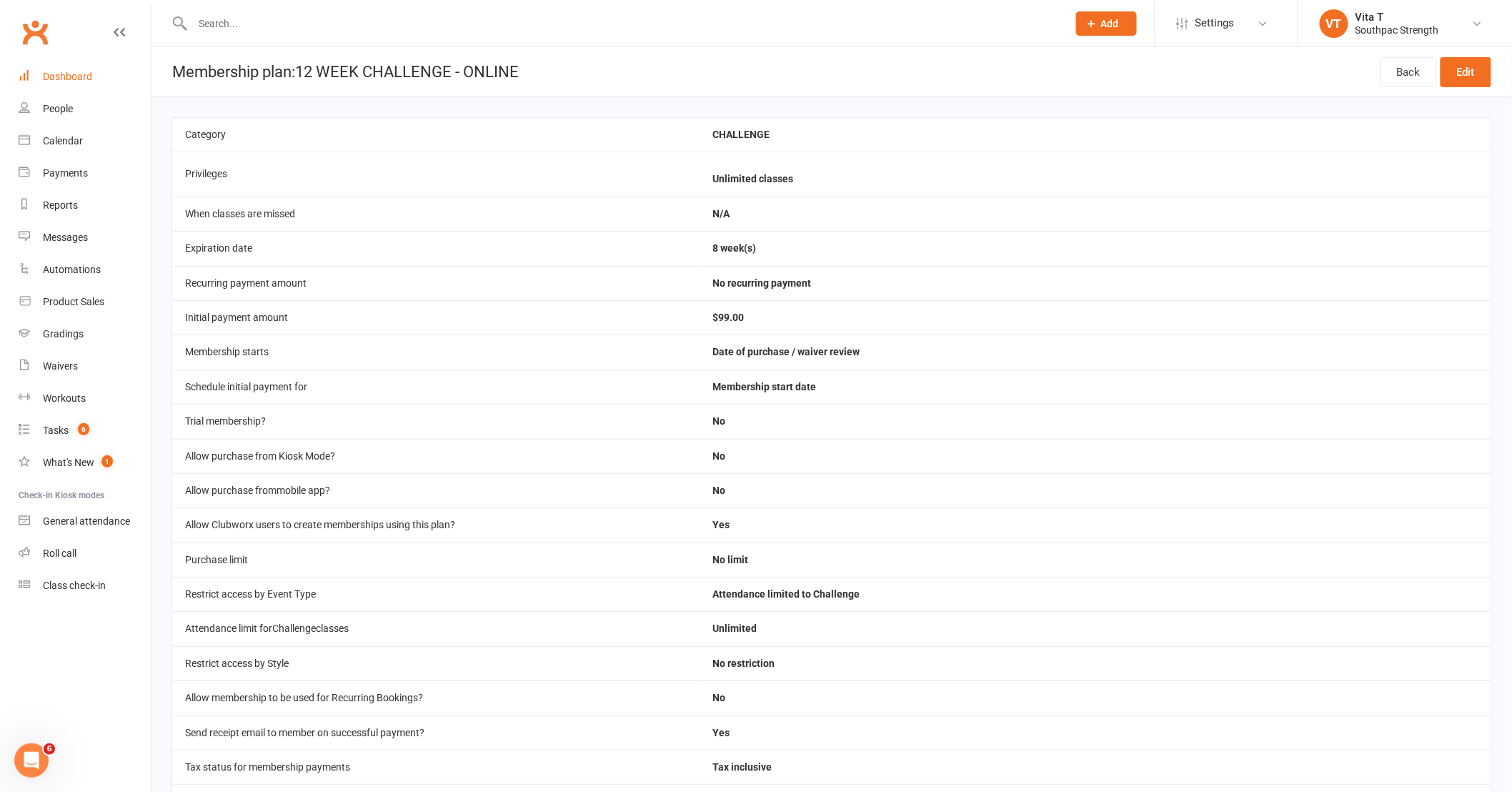
click at [58, 77] on div "Dashboard" at bounding box center [67, 76] width 49 height 11
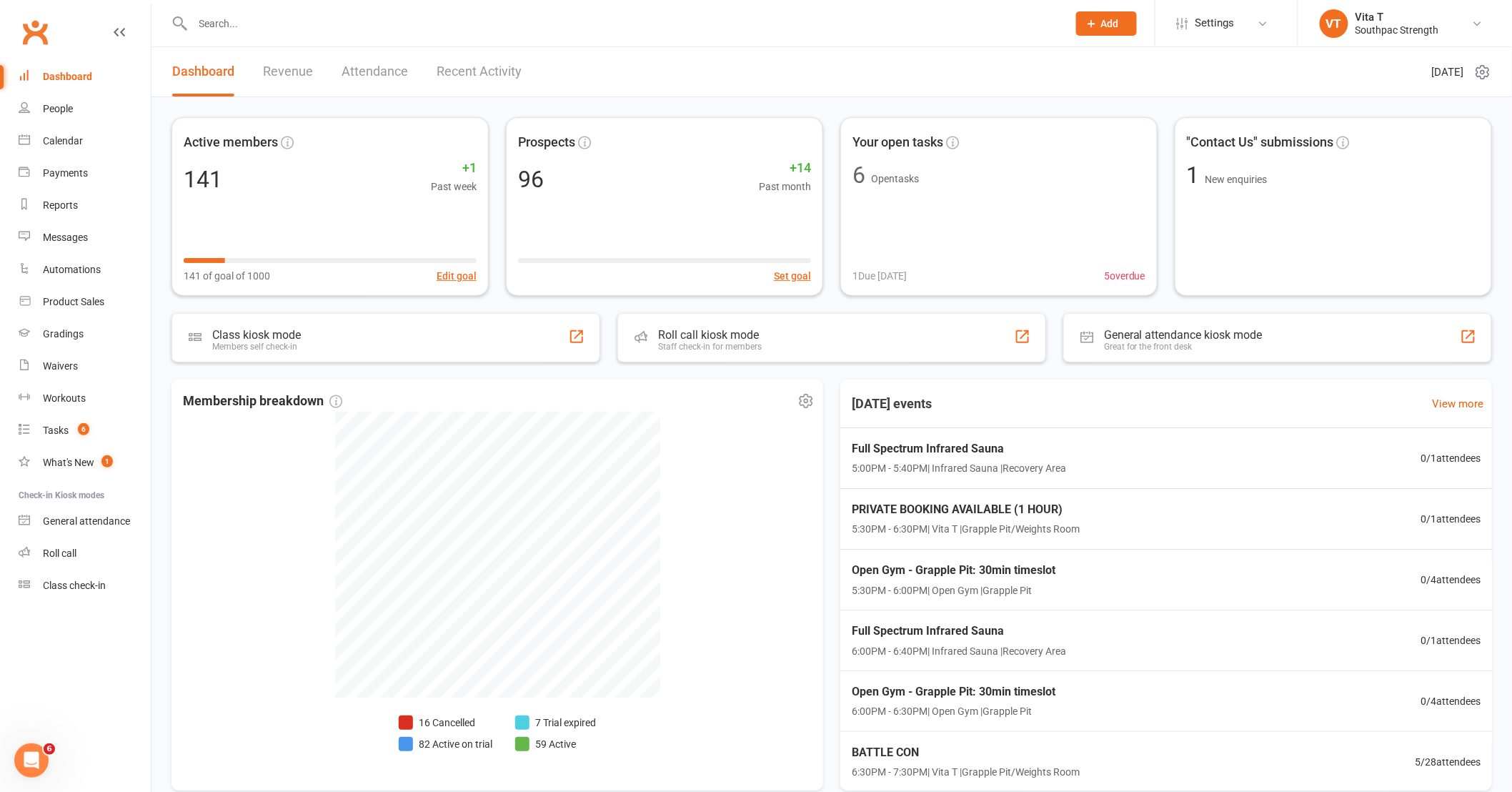
click at [673, 394] on div "Membership breakdown" at bounding box center [497, 401] width 628 height 20
click at [1413, 20] on div "Vita T" at bounding box center [1397, 17] width 83 height 13
